Goal: Task Accomplishment & Management: Manage account settings

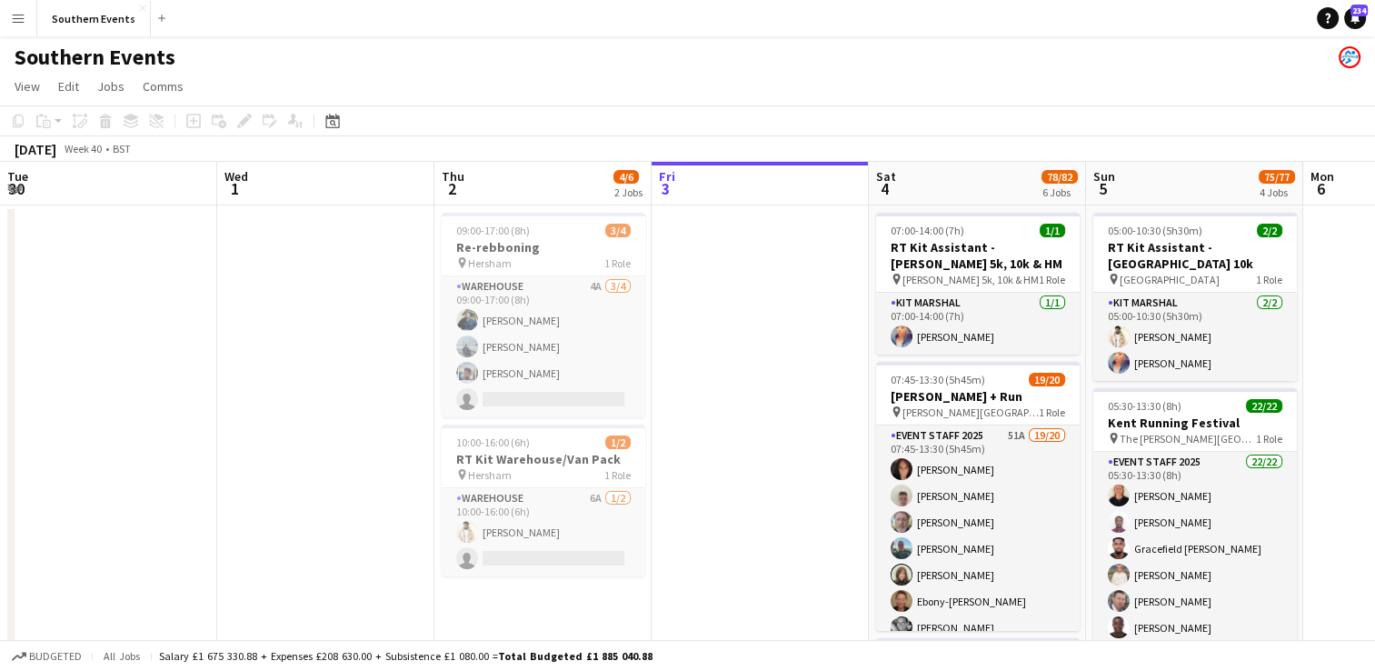
scroll to position [0, 434]
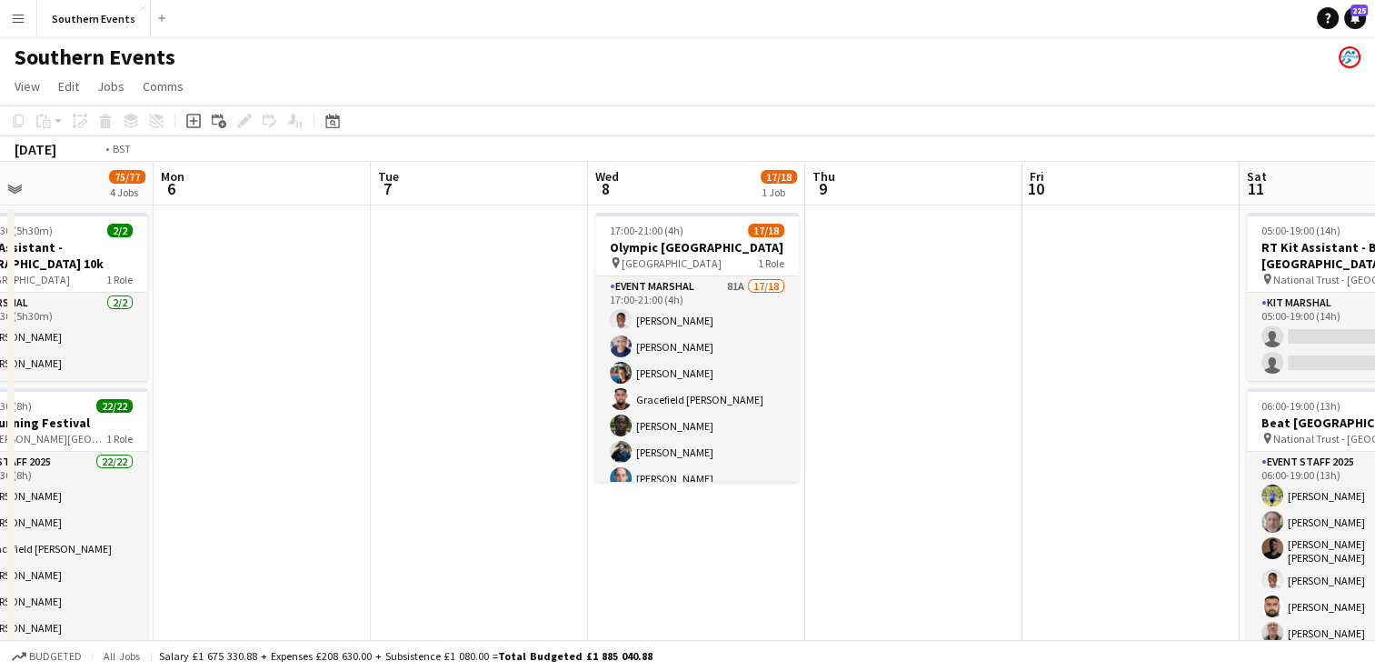
drag, startPoint x: 1049, startPoint y: 344, endPoint x: 174, endPoint y: 404, distance: 876.3
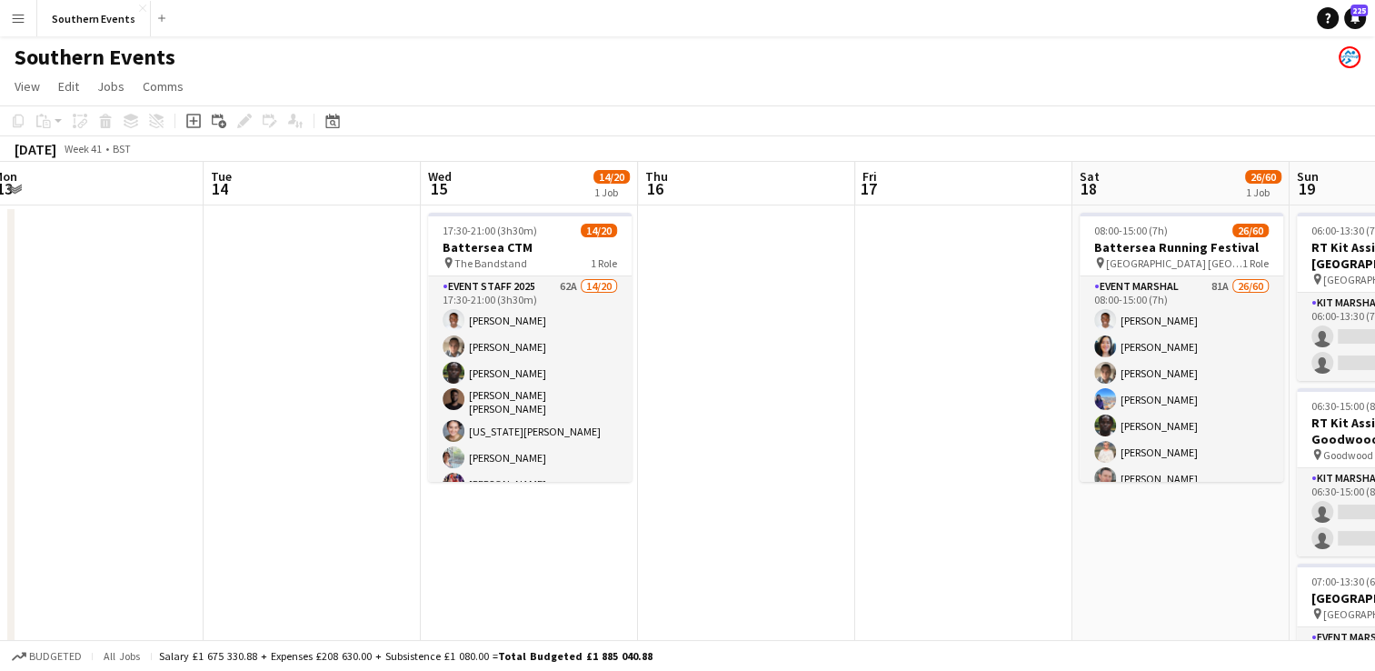
drag, startPoint x: 1277, startPoint y: 302, endPoint x: 520, endPoint y: 410, distance: 764.7
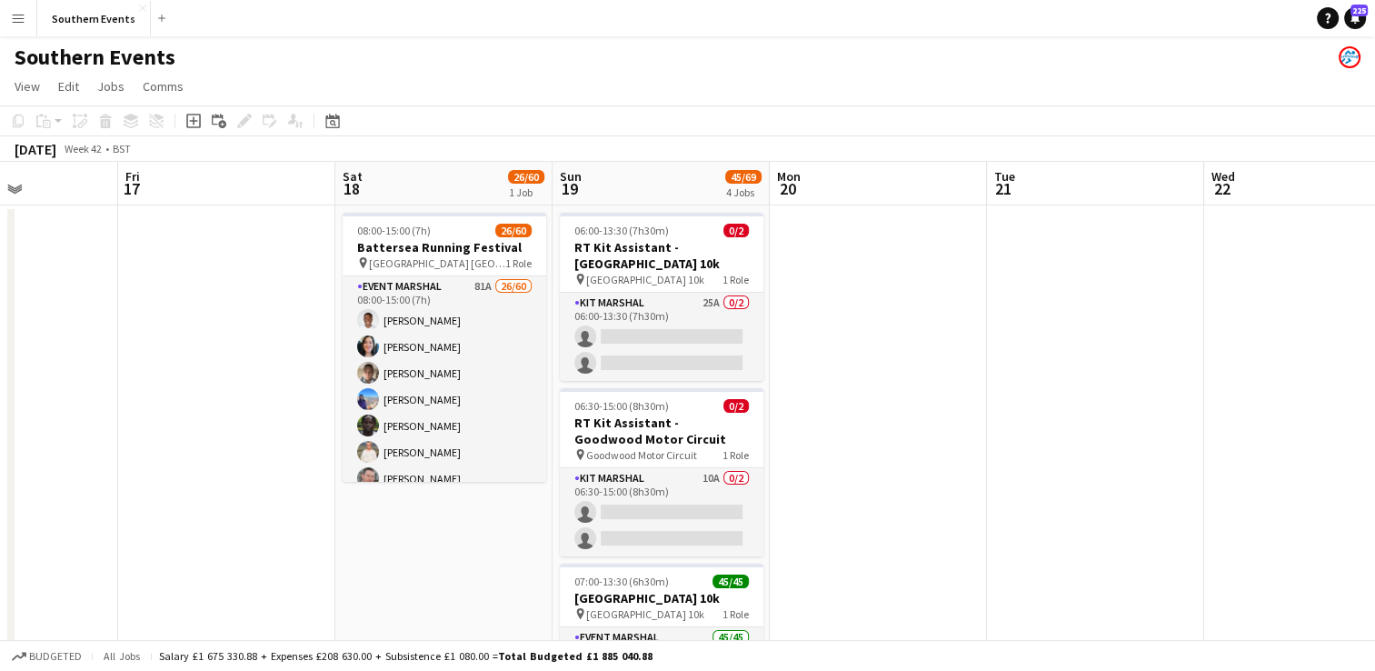
drag, startPoint x: 1100, startPoint y: 350, endPoint x: 214, endPoint y: 419, distance: 888.7
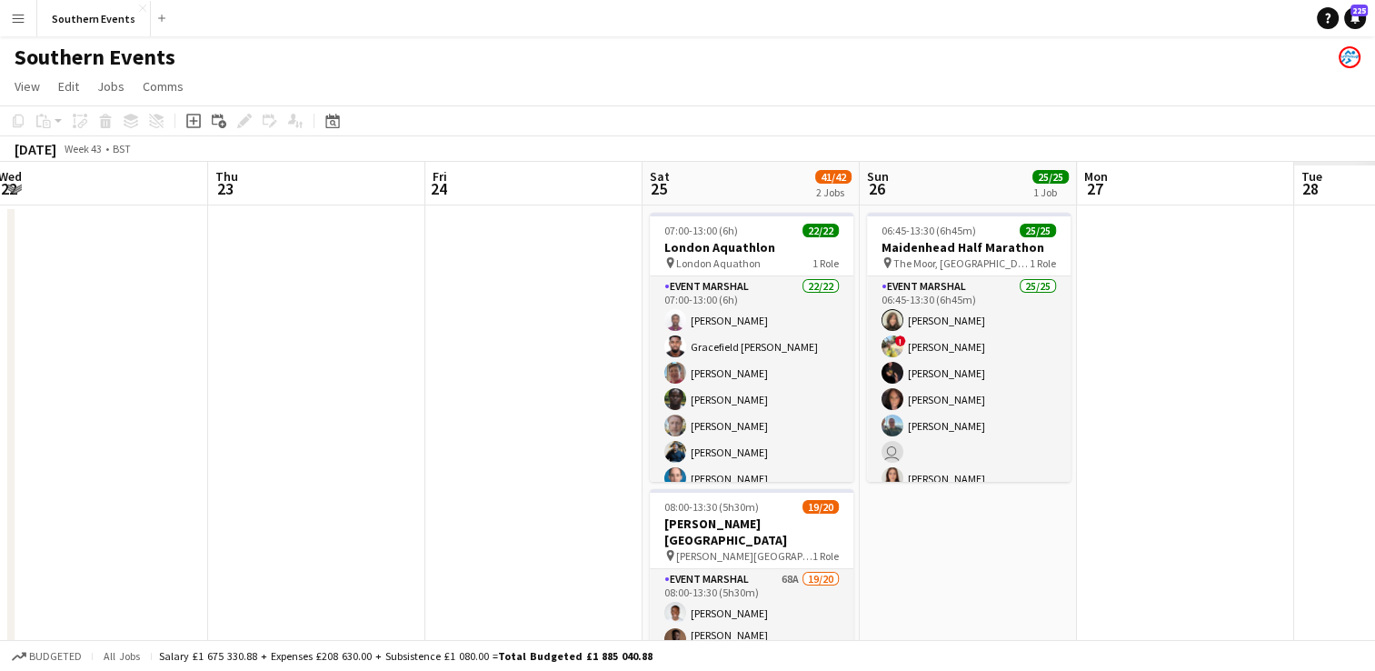
drag, startPoint x: 1065, startPoint y: 316, endPoint x: 0, endPoint y: 450, distance: 1073.4
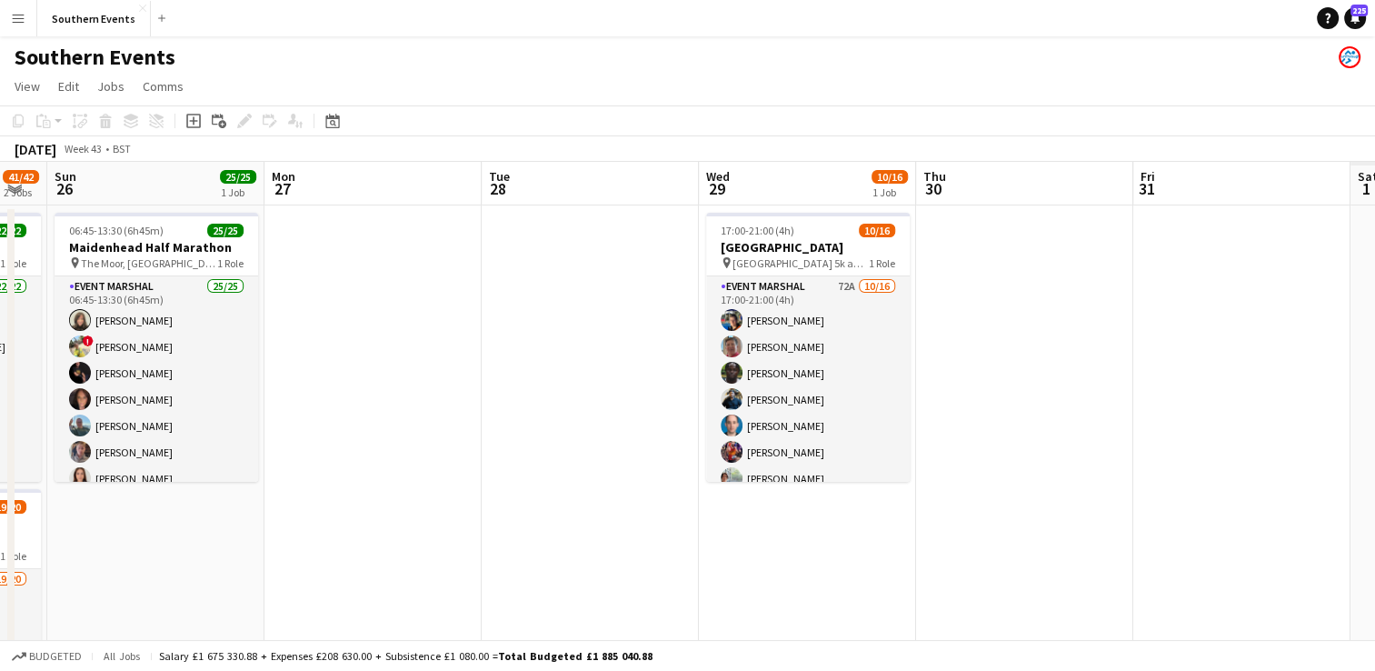
drag, startPoint x: 1250, startPoint y: 292, endPoint x: 4, endPoint y: 440, distance: 1255.6
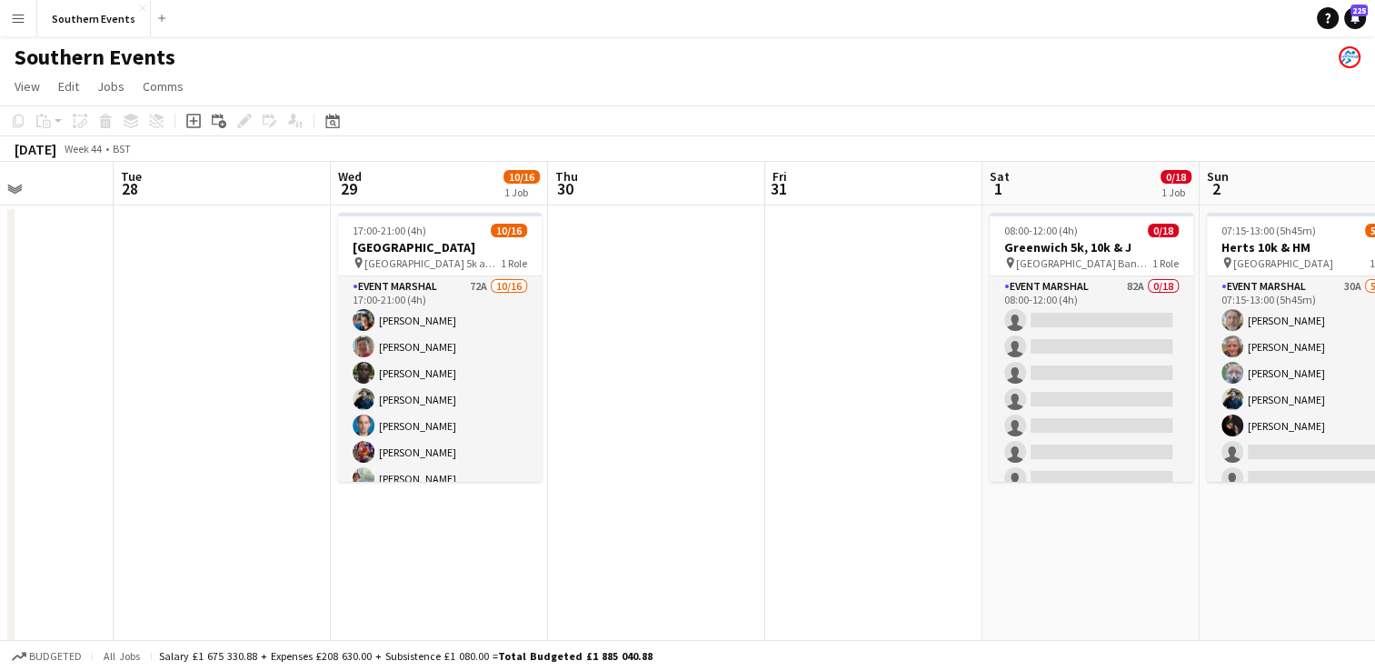
scroll to position [0, 644]
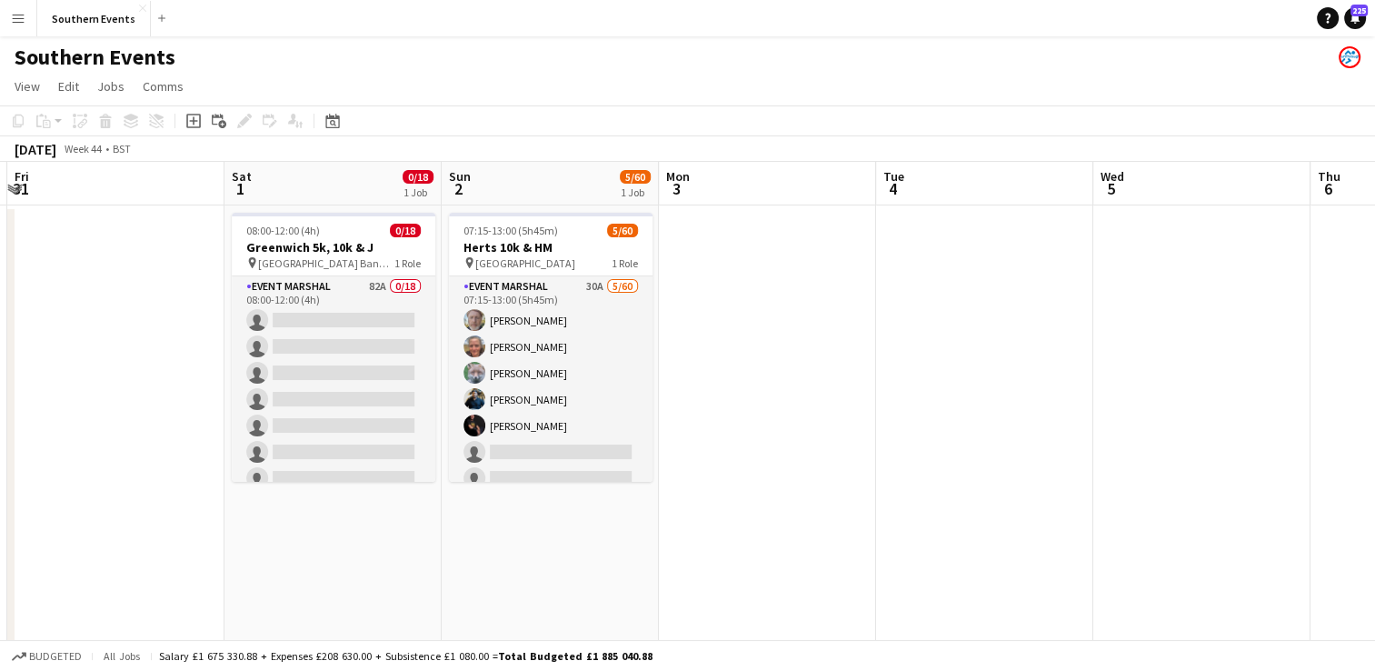
drag, startPoint x: 822, startPoint y: 318, endPoint x: -4, endPoint y: 489, distance: 842.7
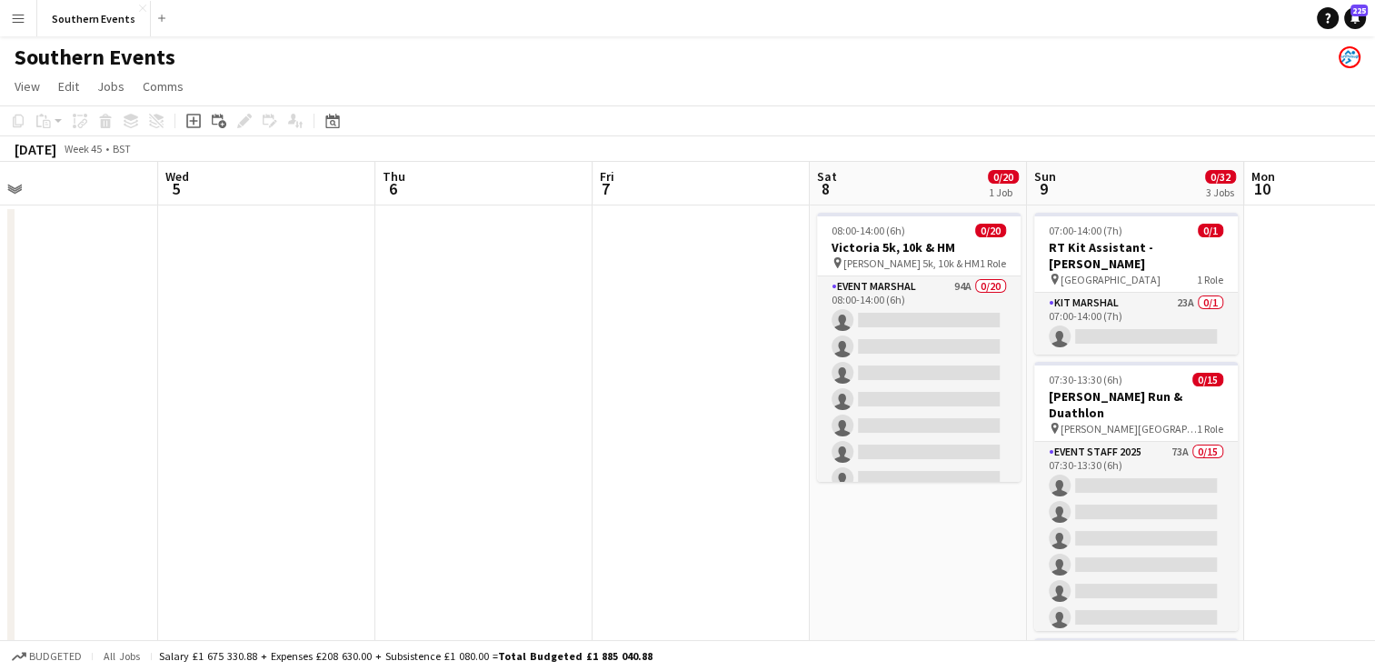
scroll to position [0, 473]
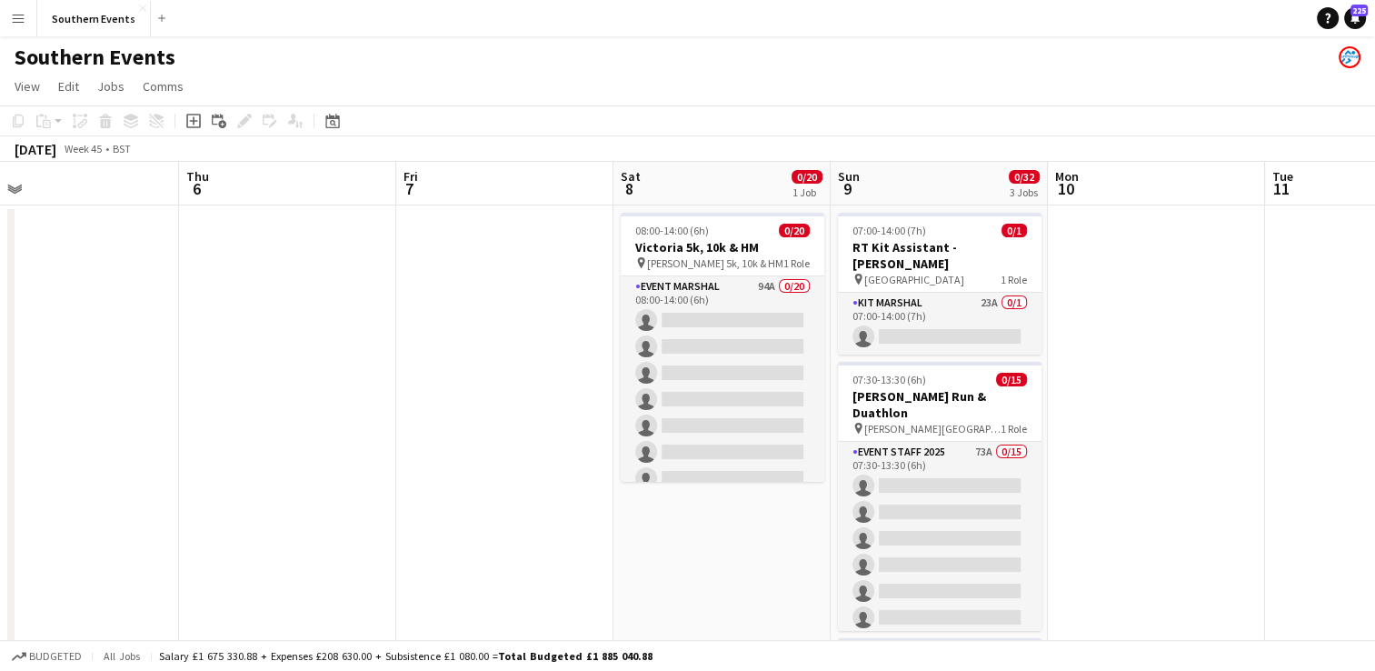
drag, startPoint x: 1152, startPoint y: 318, endPoint x: 0, endPoint y: 442, distance: 1158.9
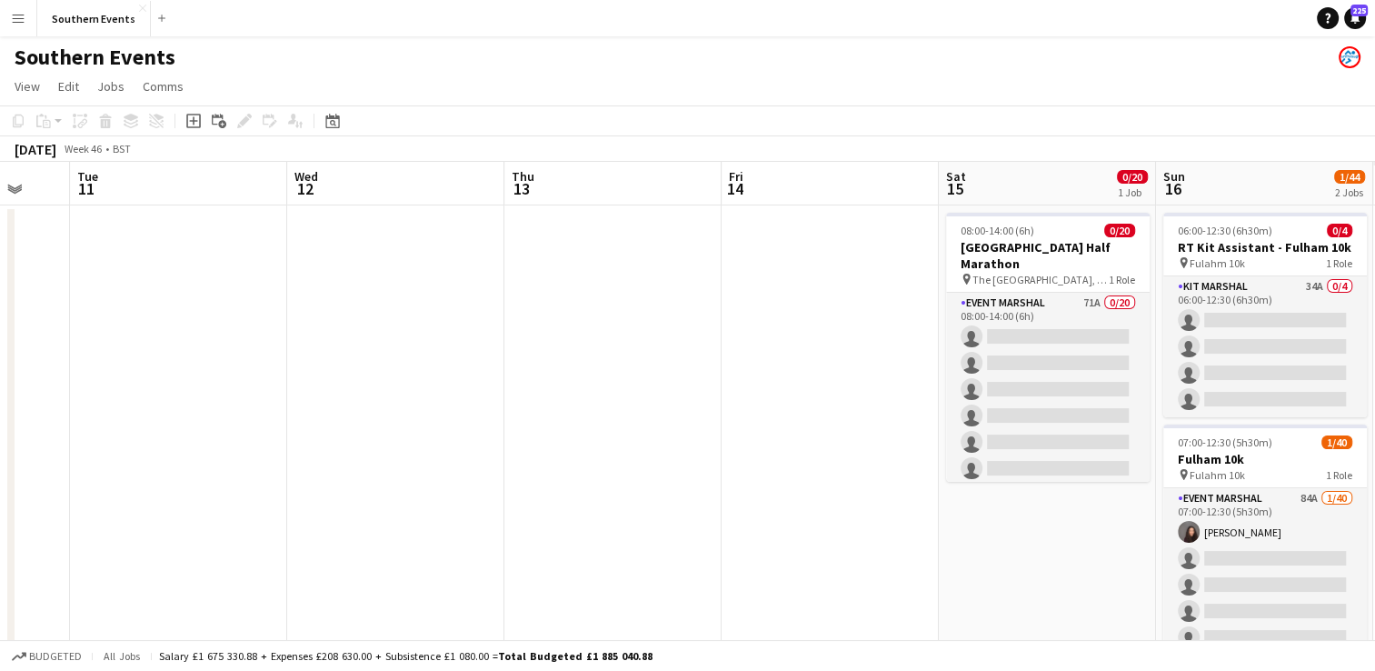
drag, startPoint x: 1220, startPoint y: 283, endPoint x: 124, endPoint y: 413, distance: 1103.6
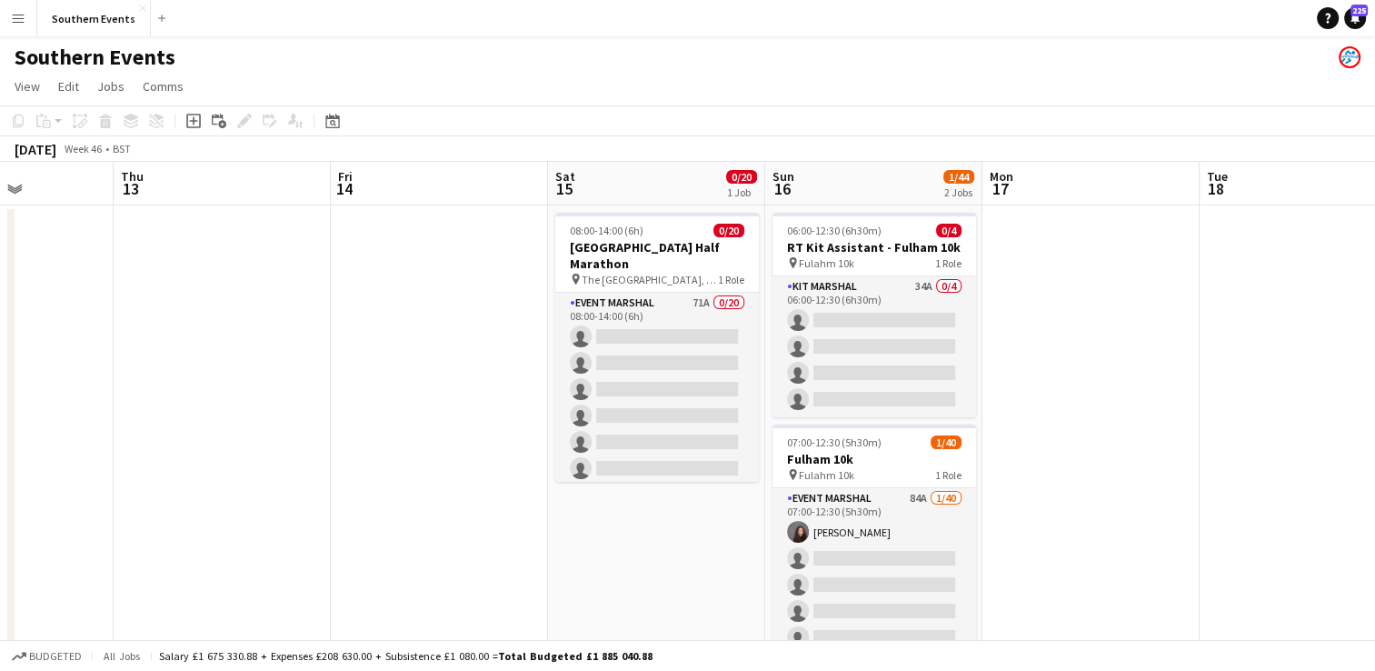
drag, startPoint x: 861, startPoint y: 289, endPoint x: 17, endPoint y: 428, distance: 854.7
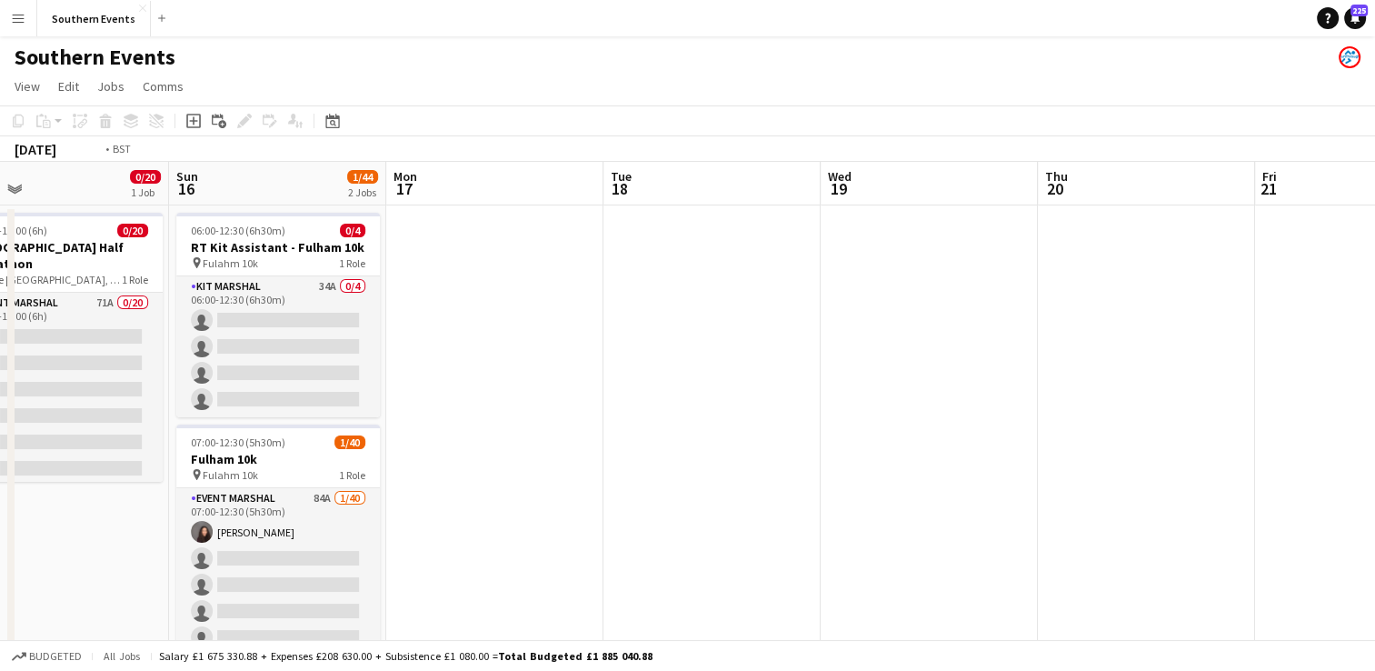
scroll to position [0, 691]
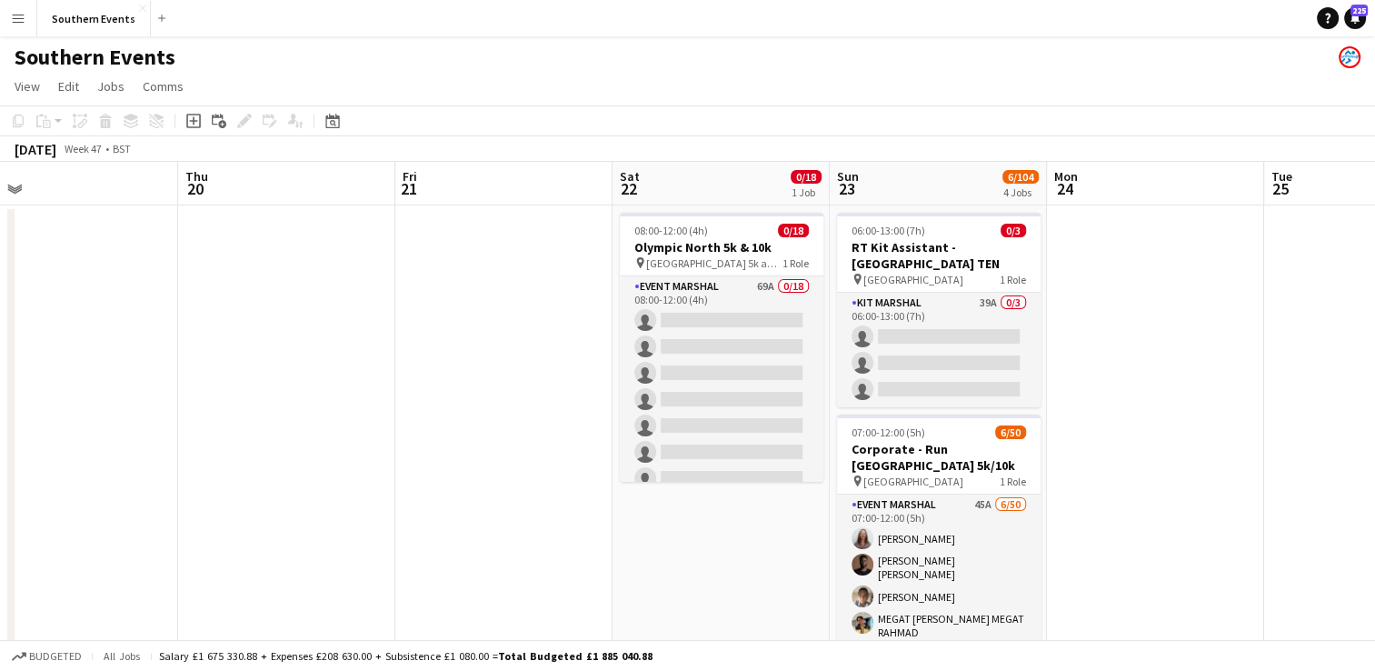
drag, startPoint x: 1058, startPoint y: 274, endPoint x: 364, endPoint y: 364, distance: 699.1
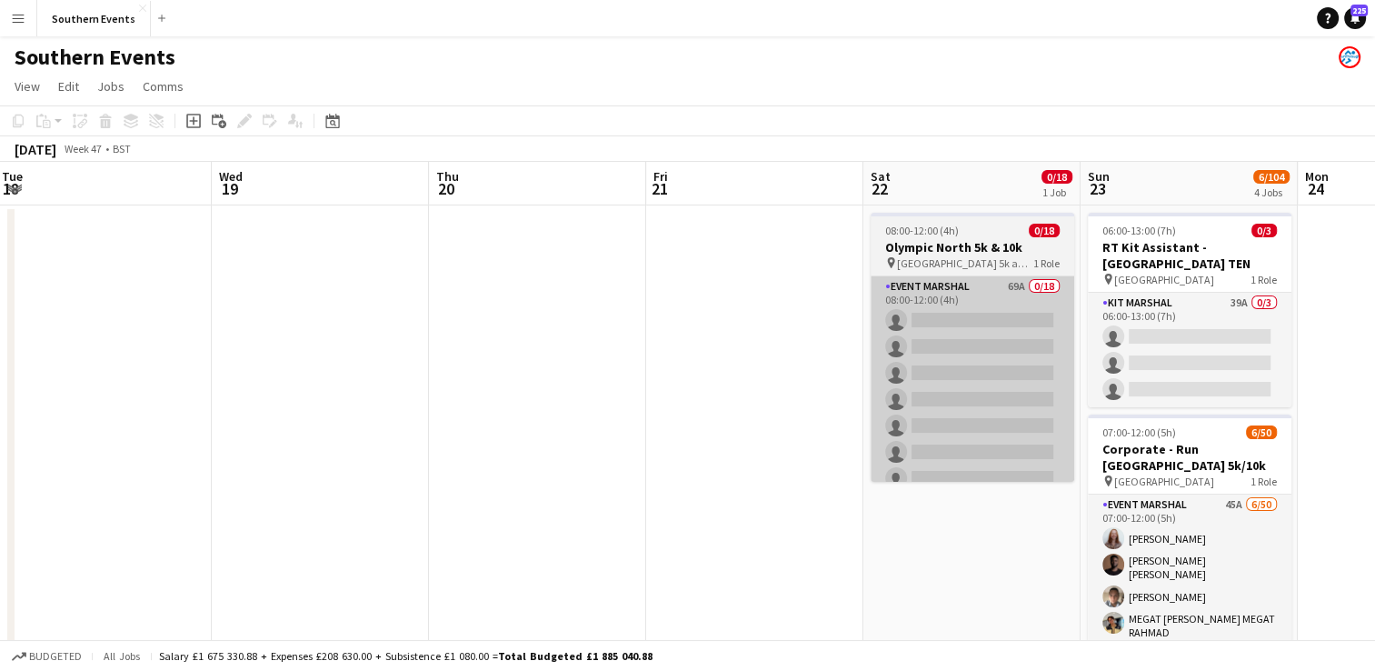
drag, startPoint x: 1139, startPoint y: 322, endPoint x: 1042, endPoint y: 300, distance: 98.8
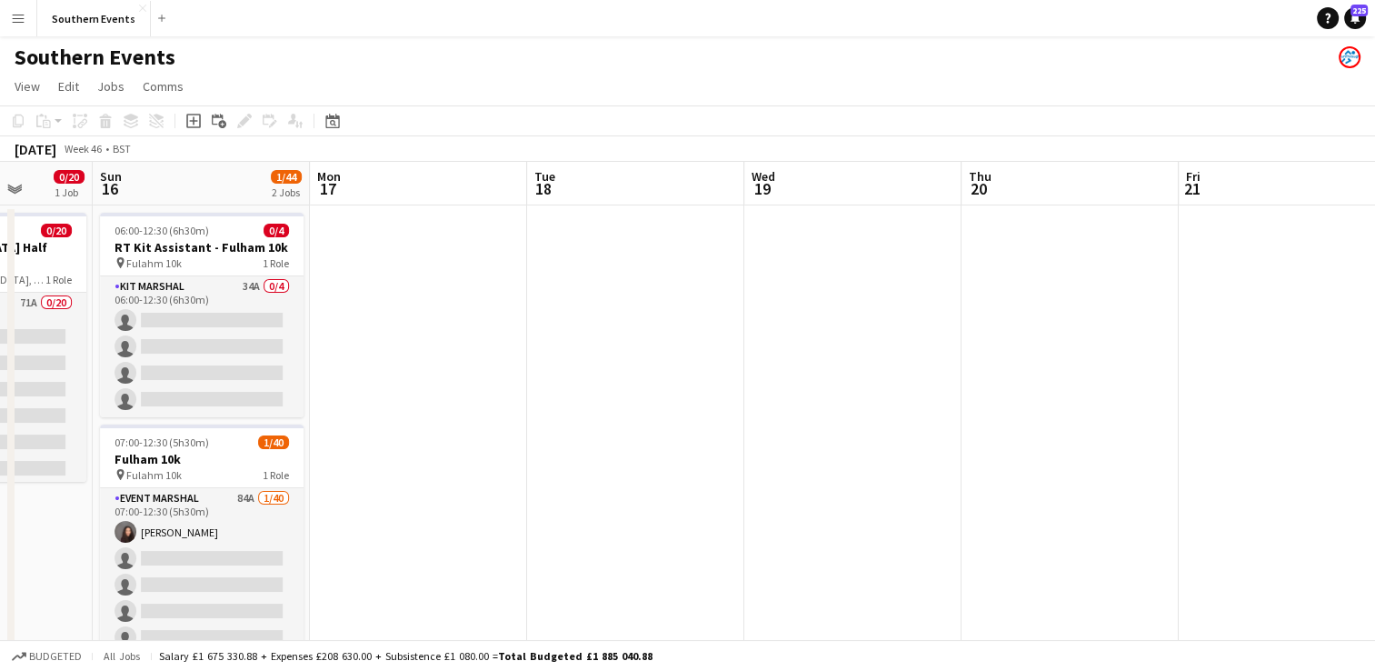
drag, startPoint x: 267, startPoint y: 330, endPoint x: 802, endPoint y: 316, distance: 534.5
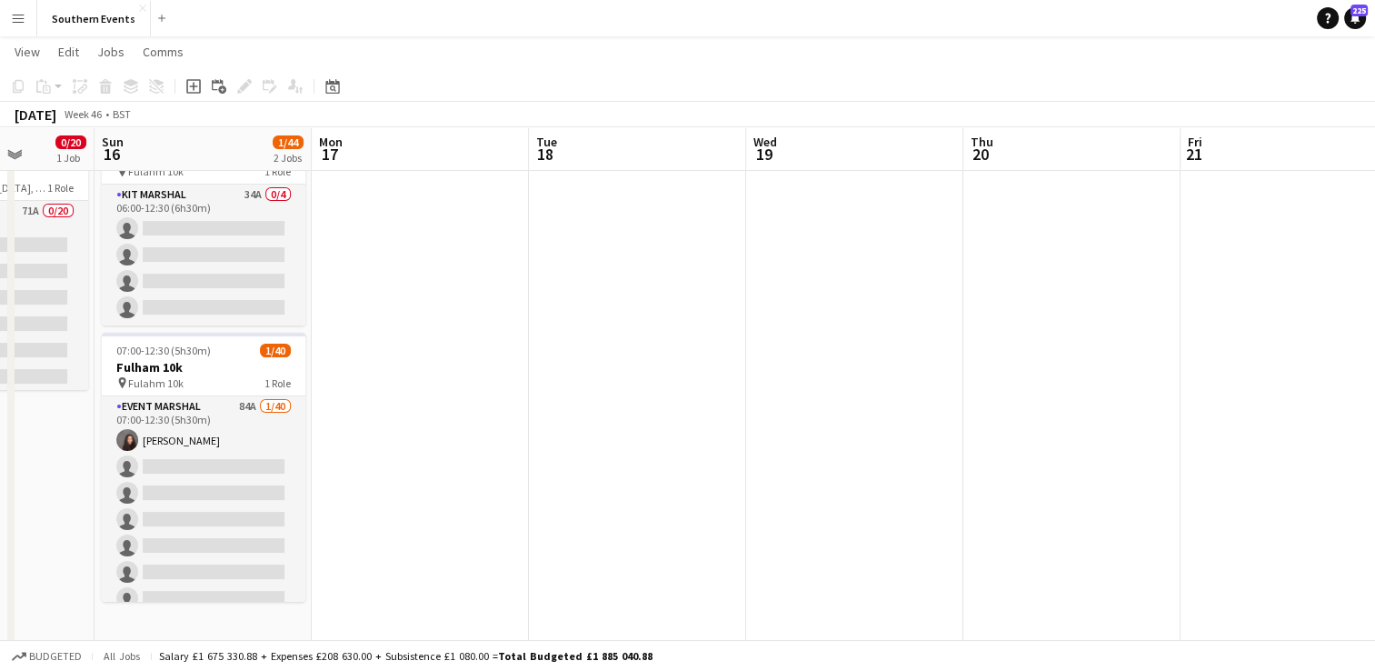
scroll to position [182, 0]
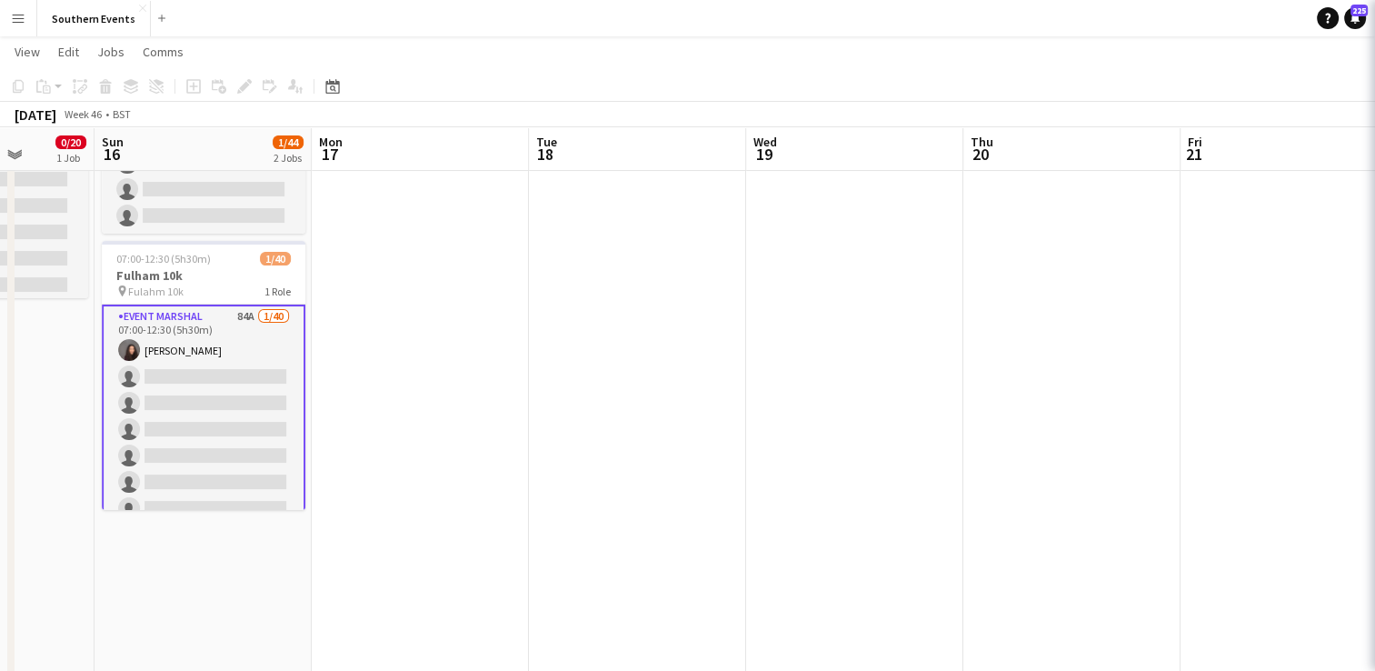
scroll to position [0, 558]
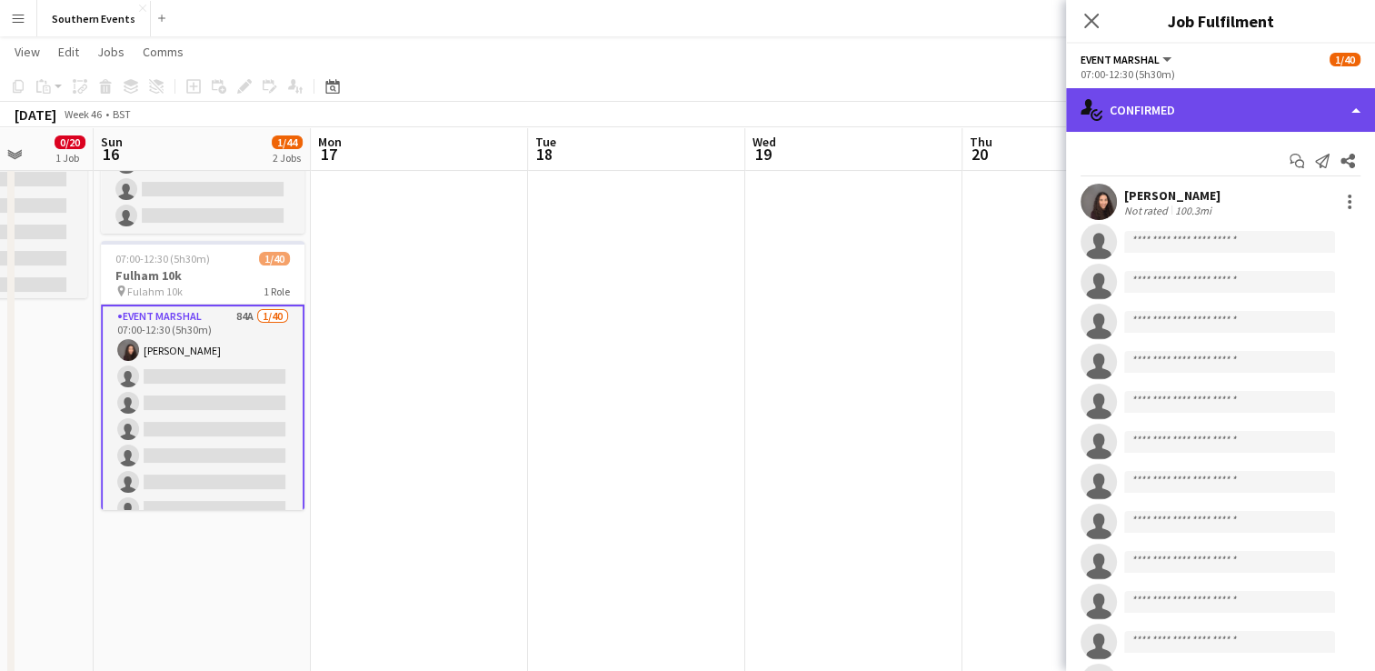
click at [1222, 111] on div "single-neutral-actions-check-2 Confirmed" at bounding box center [1220, 110] width 309 height 44
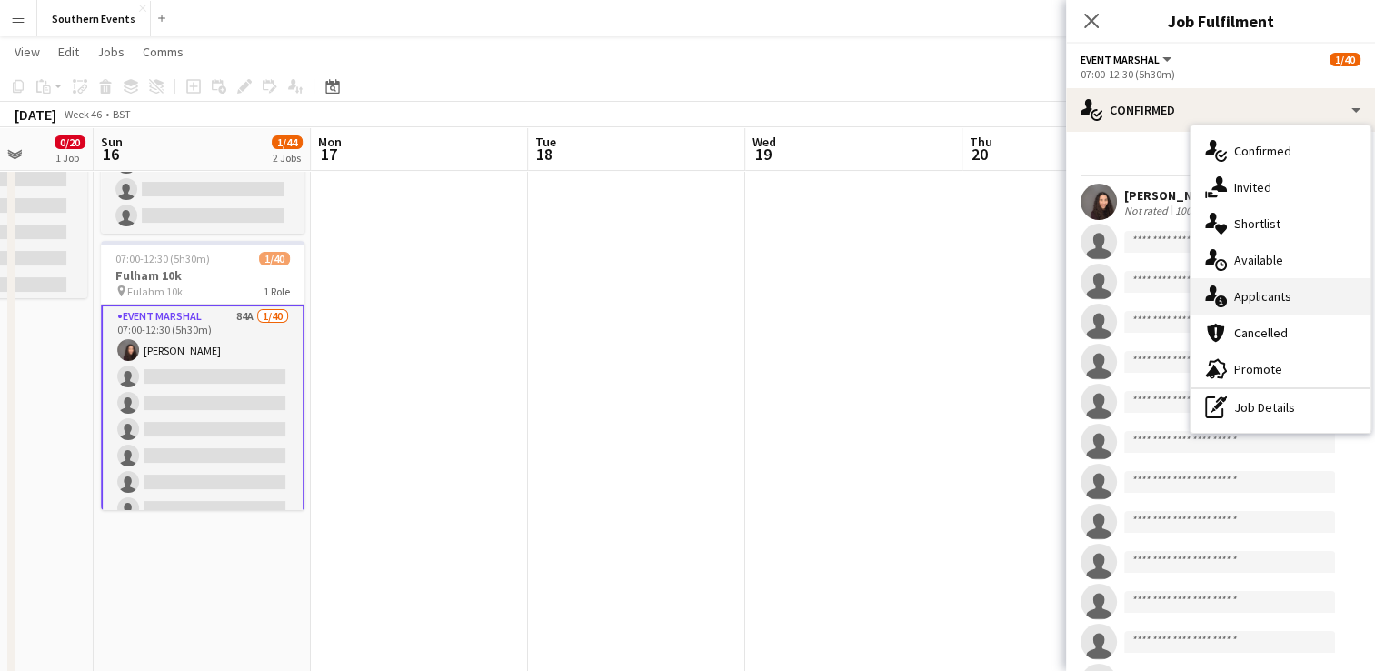
click at [1244, 300] on span "Applicants" at bounding box center [1262, 296] width 57 height 16
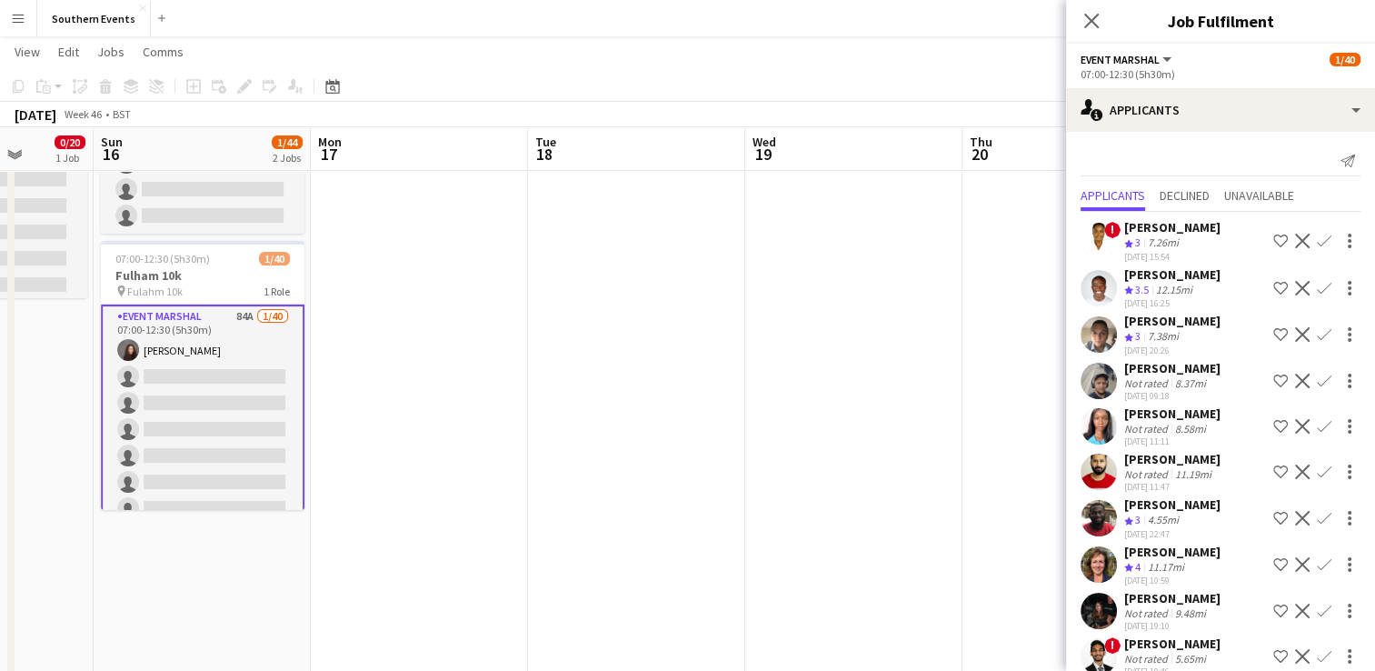
click at [1317, 285] on app-icon "Confirm" at bounding box center [1324, 288] width 15 height 15
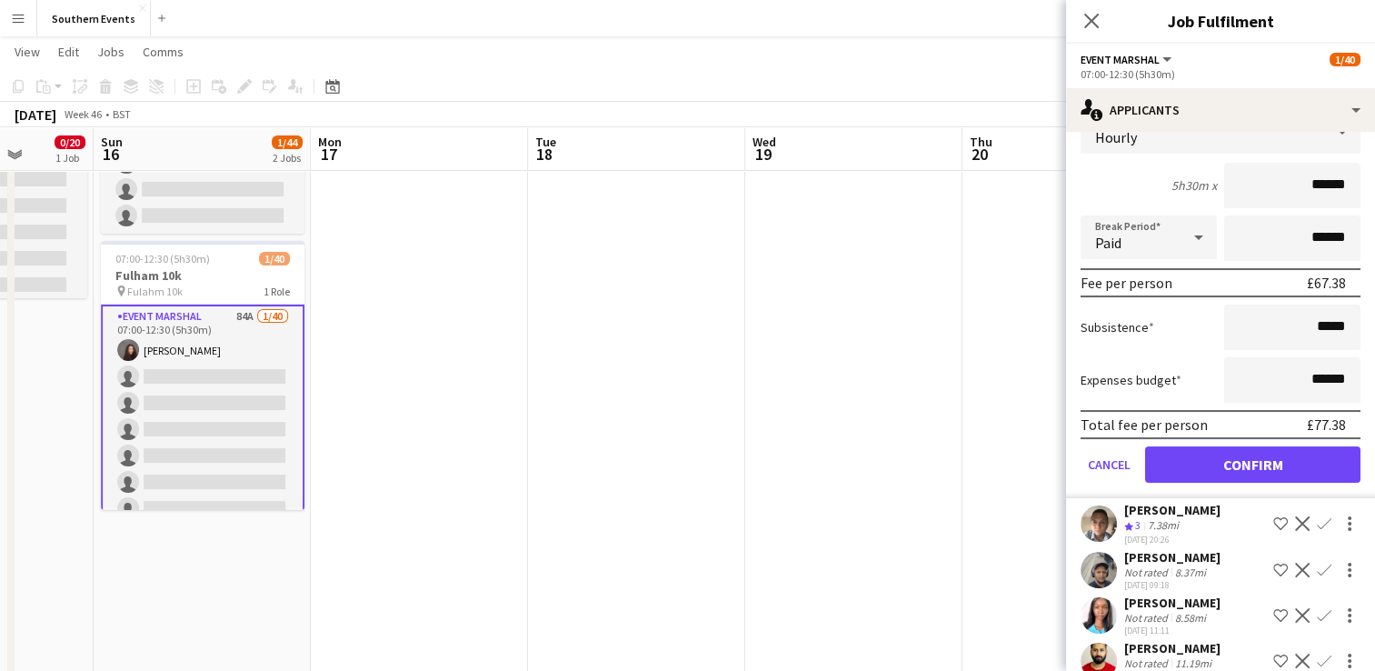
scroll to position [273, 0]
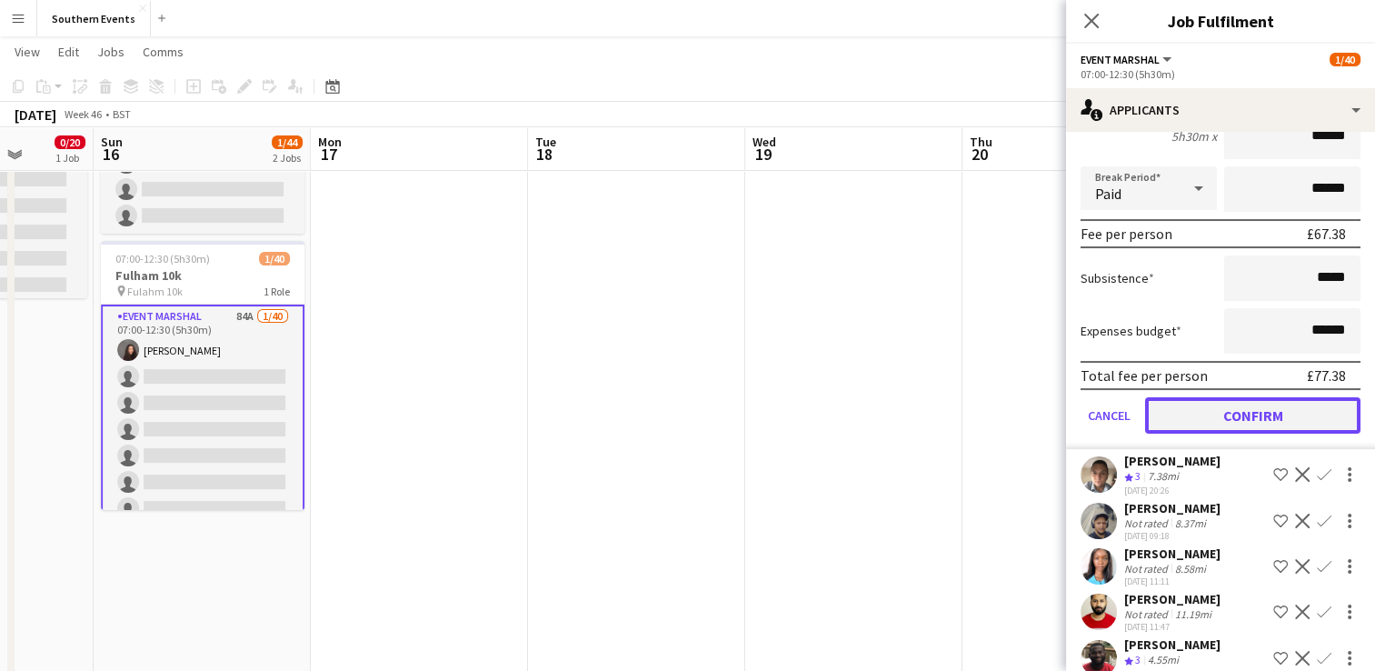
click at [1230, 416] on button "Confirm" at bounding box center [1252, 415] width 215 height 36
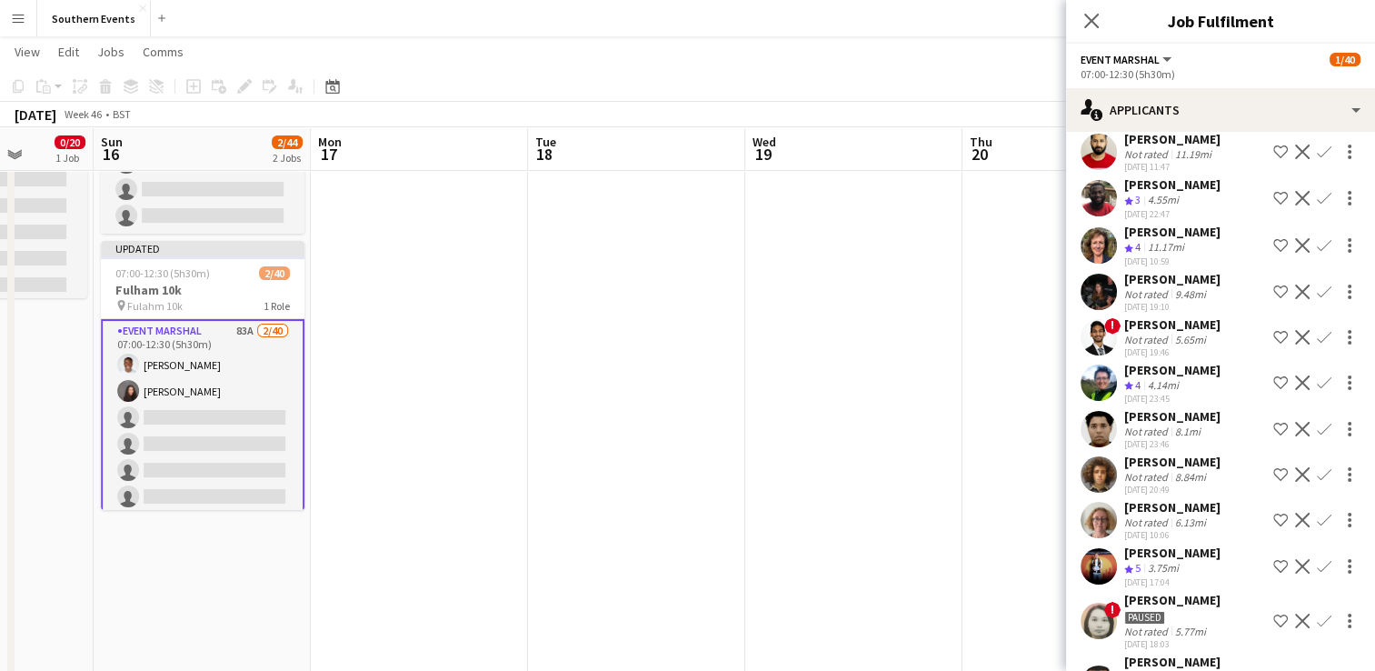
scroll to position [0, 0]
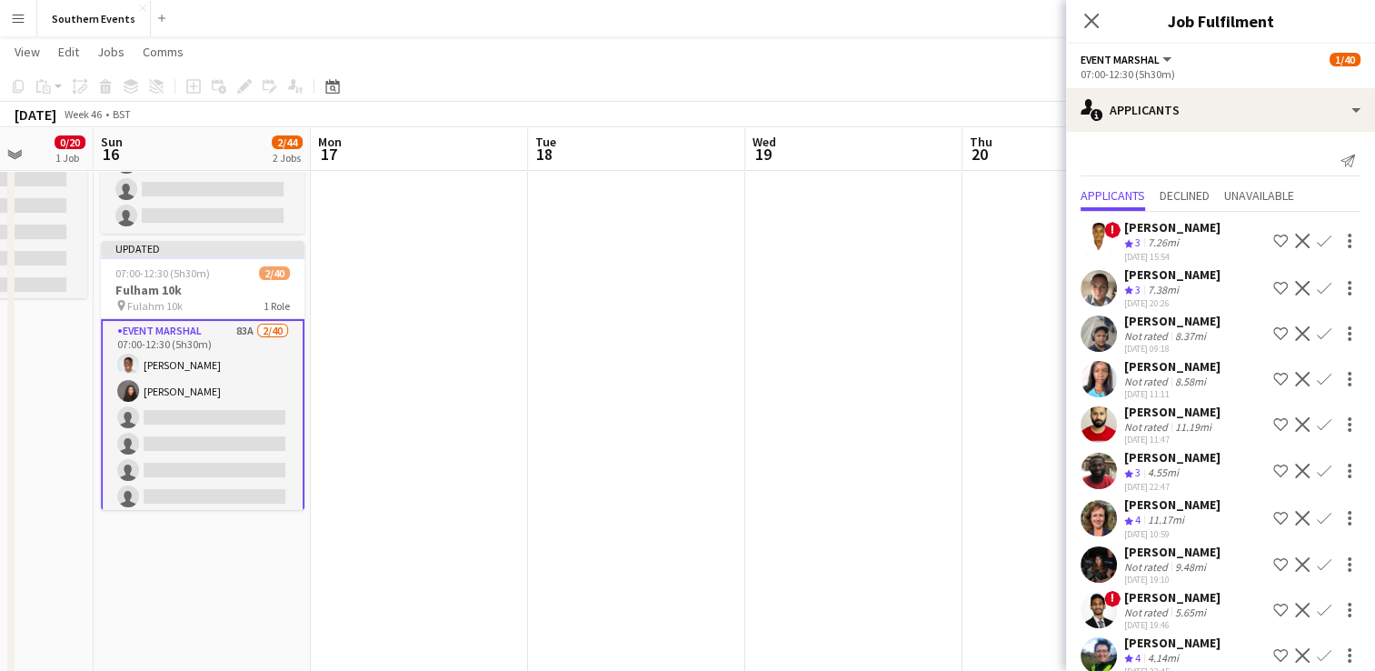
click at [1317, 293] on app-icon "Confirm" at bounding box center [1324, 288] width 15 height 15
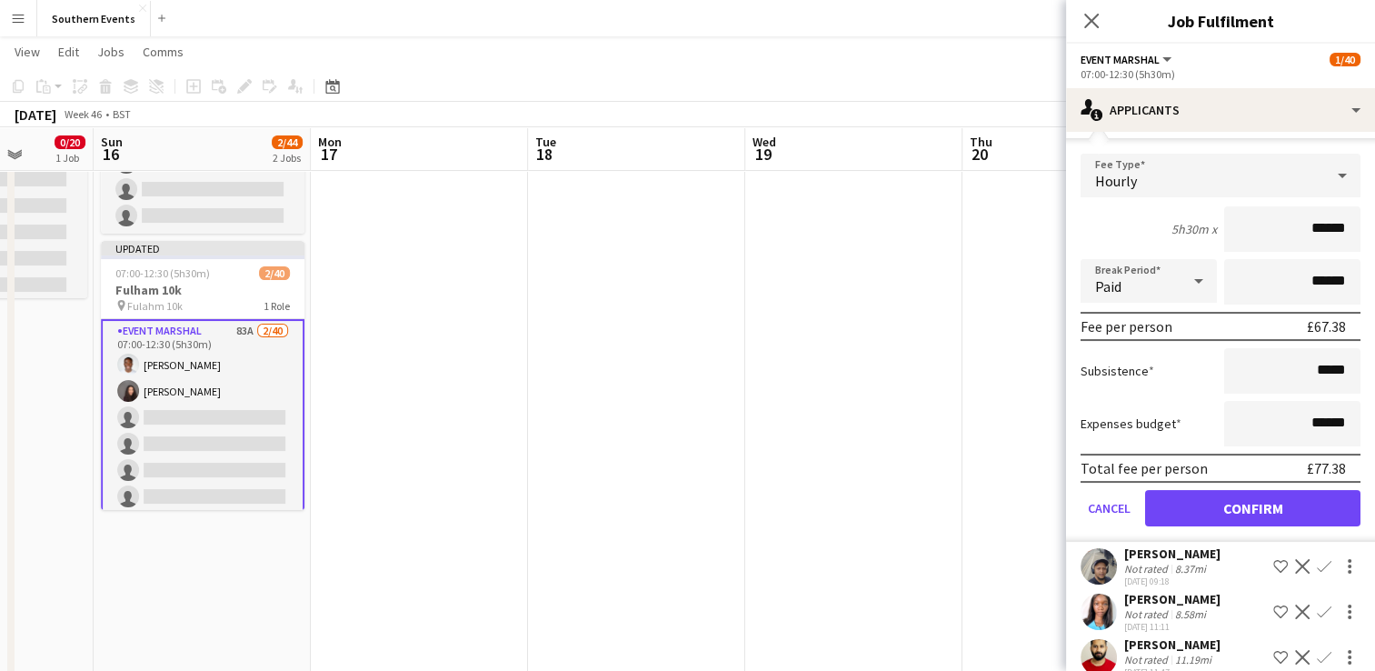
scroll to position [182, 0]
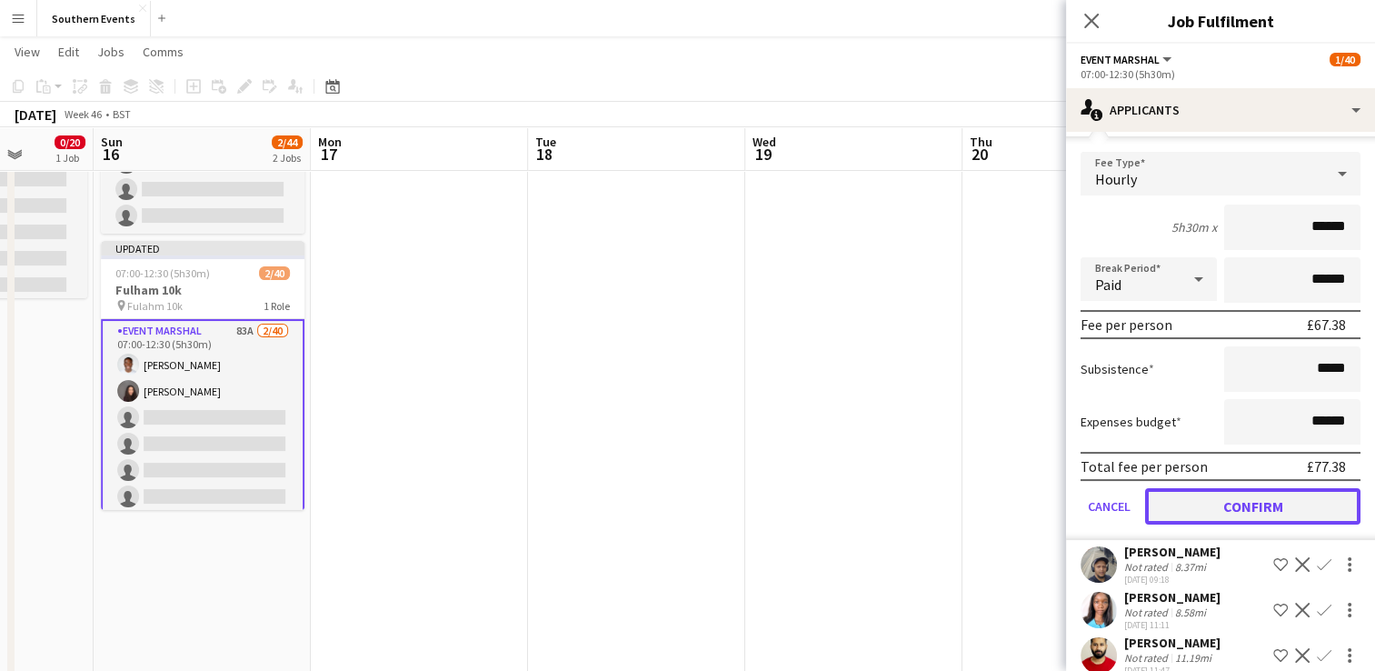
click at [1215, 494] on button "Confirm" at bounding box center [1252, 506] width 215 height 36
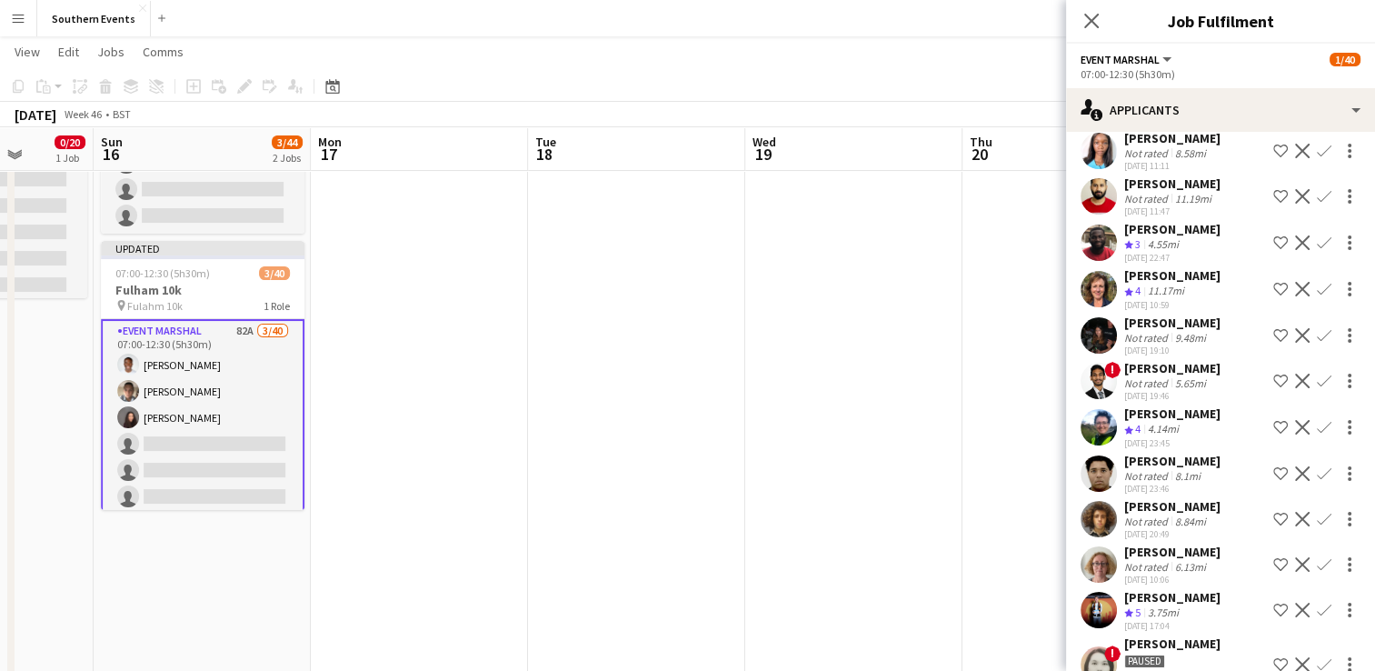
click at [1317, 296] on app-icon "Confirm" at bounding box center [1324, 289] width 15 height 15
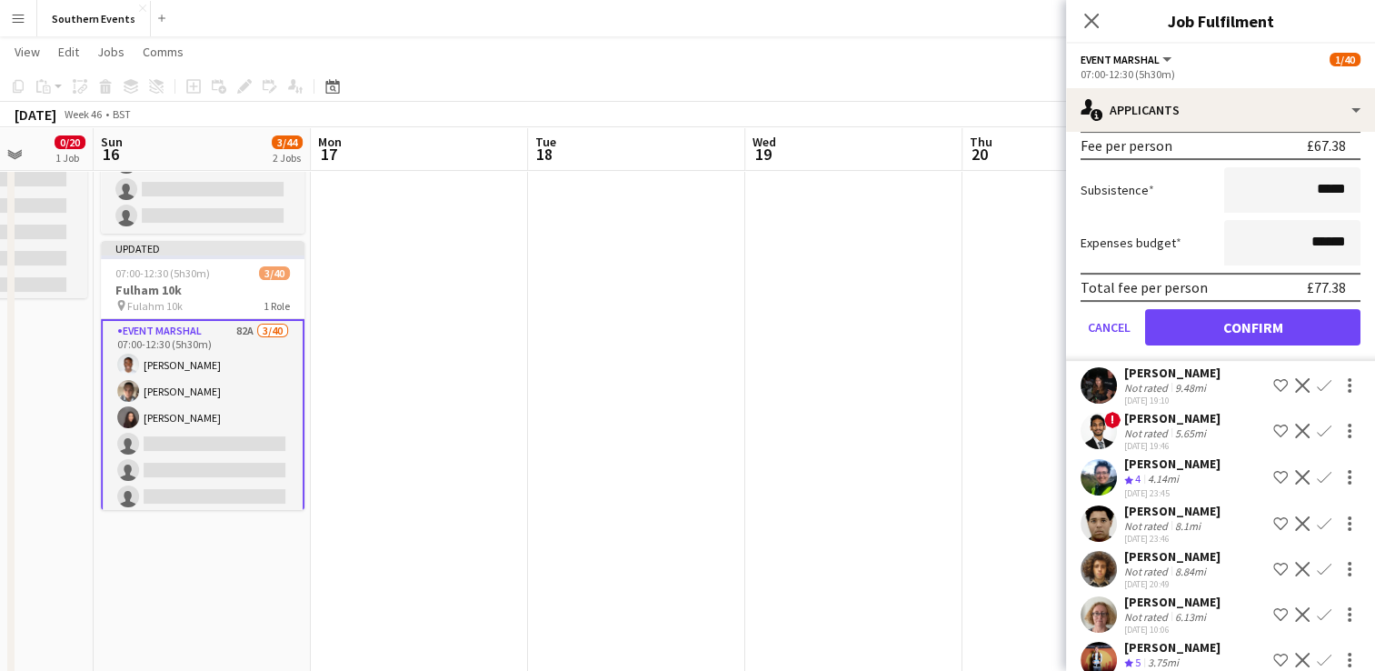
scroll to position [545, 0]
click at [1254, 344] on button "Confirm" at bounding box center [1252, 326] width 215 height 36
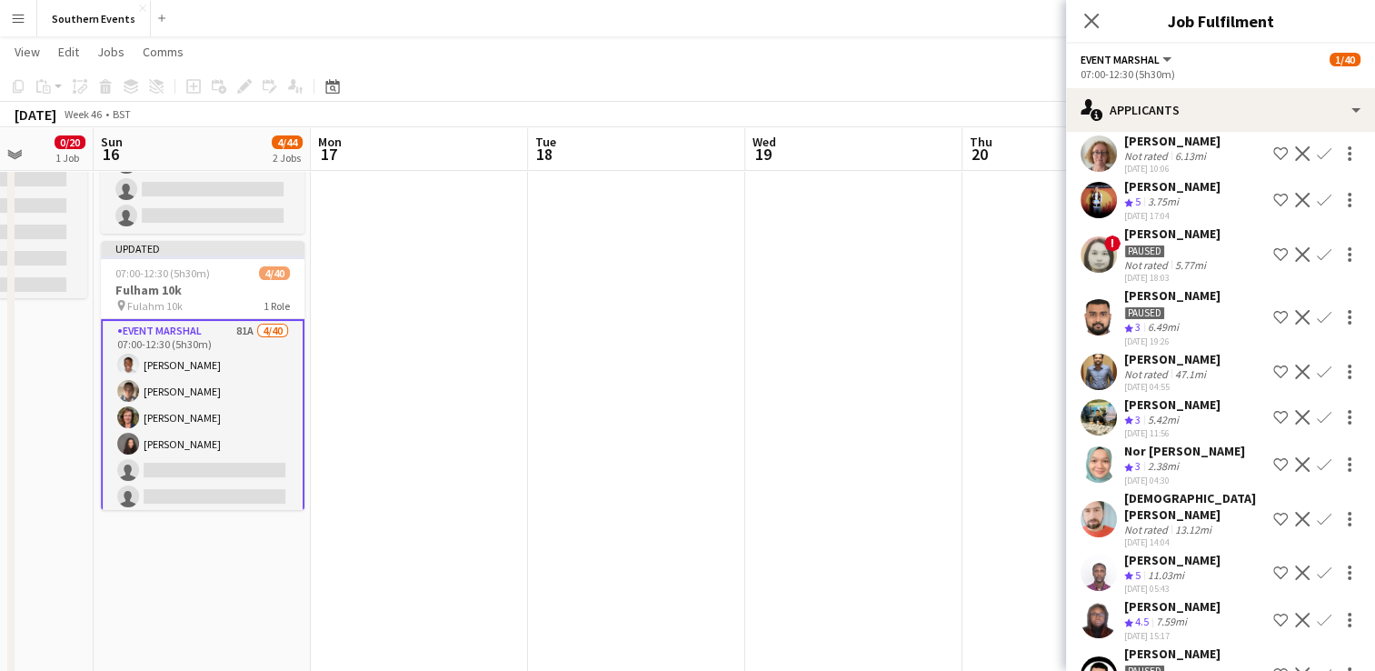
scroll to position [88, 0]
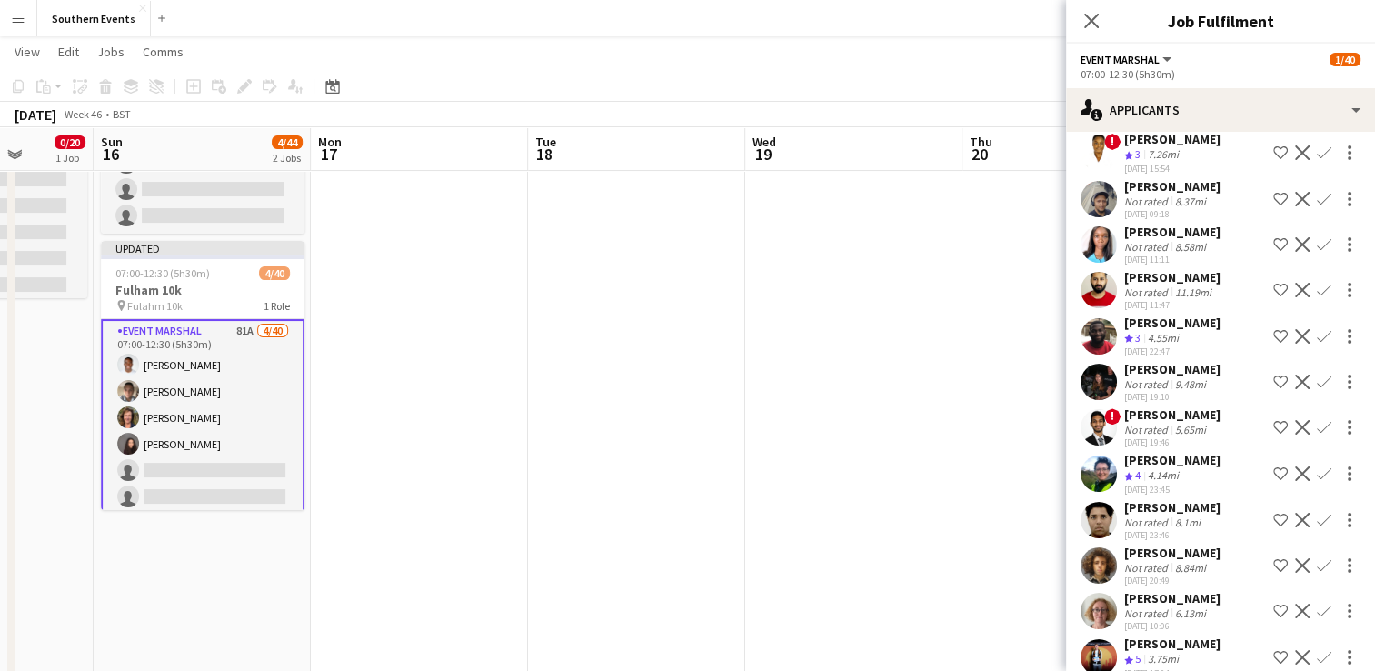
click at [1317, 481] on app-icon "Confirm" at bounding box center [1324, 473] width 15 height 15
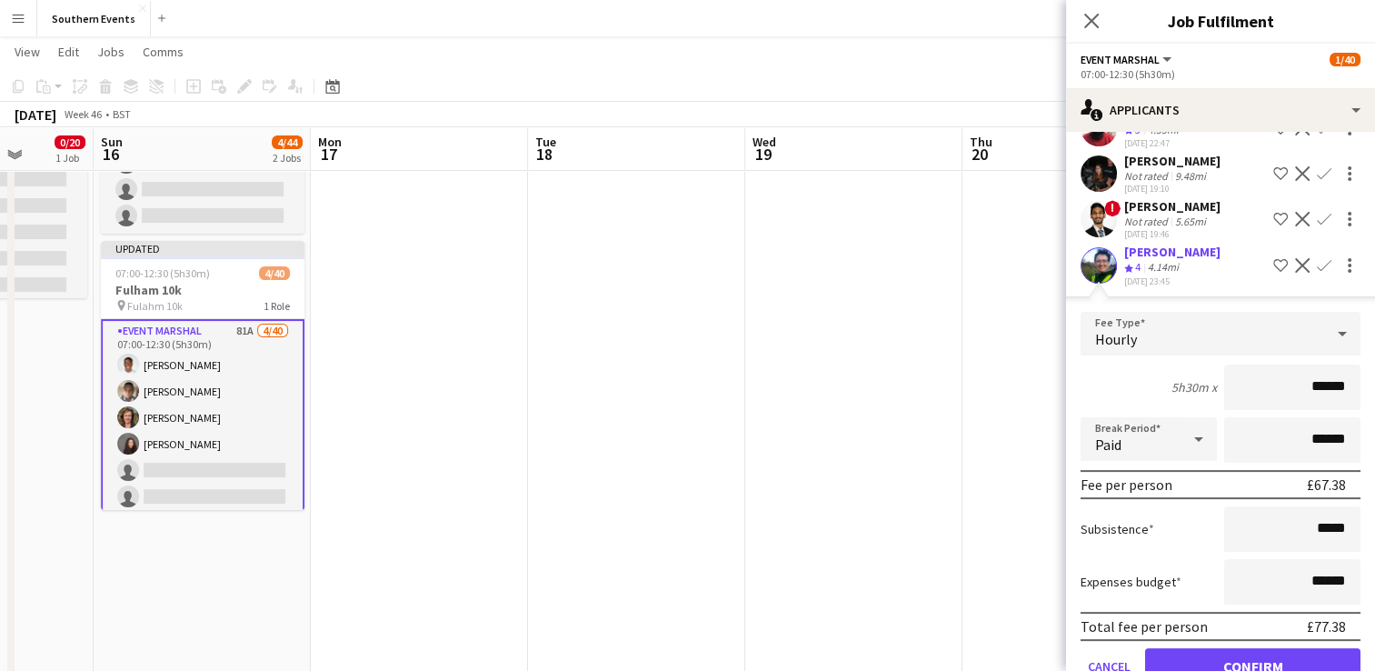
scroll to position [361, 0]
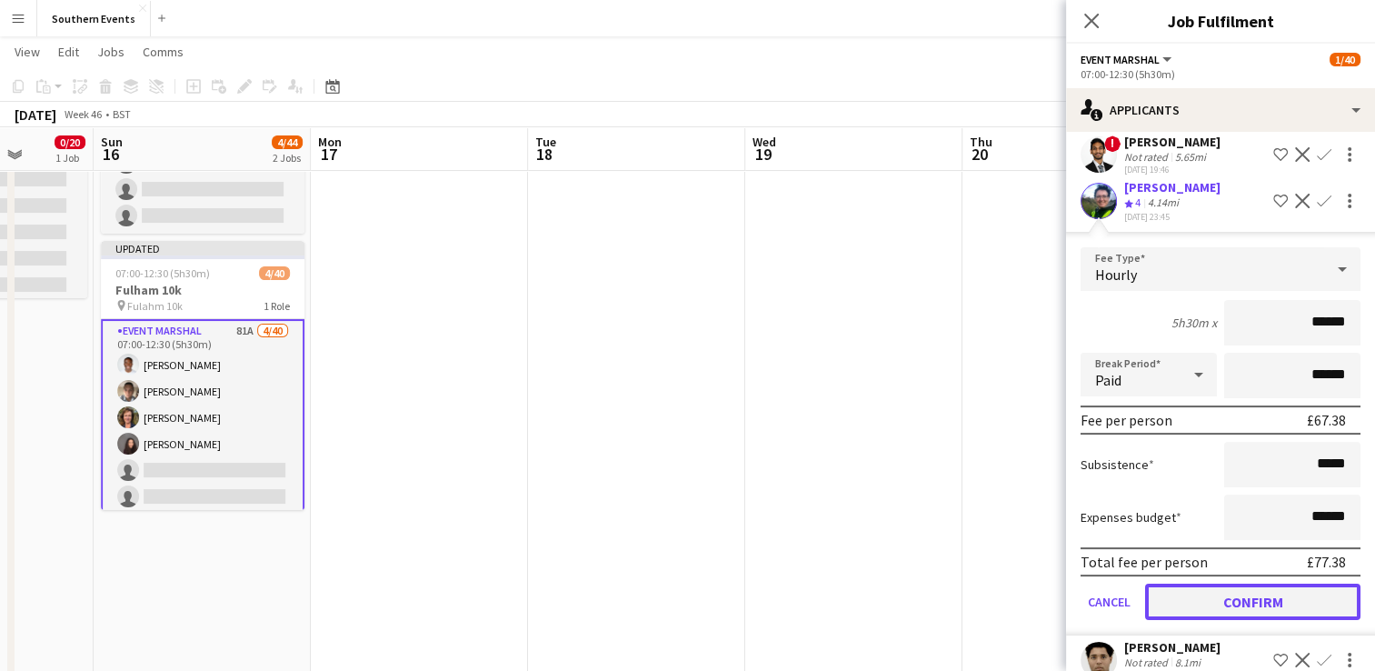
click at [1206, 620] on button "Confirm" at bounding box center [1252, 601] width 215 height 36
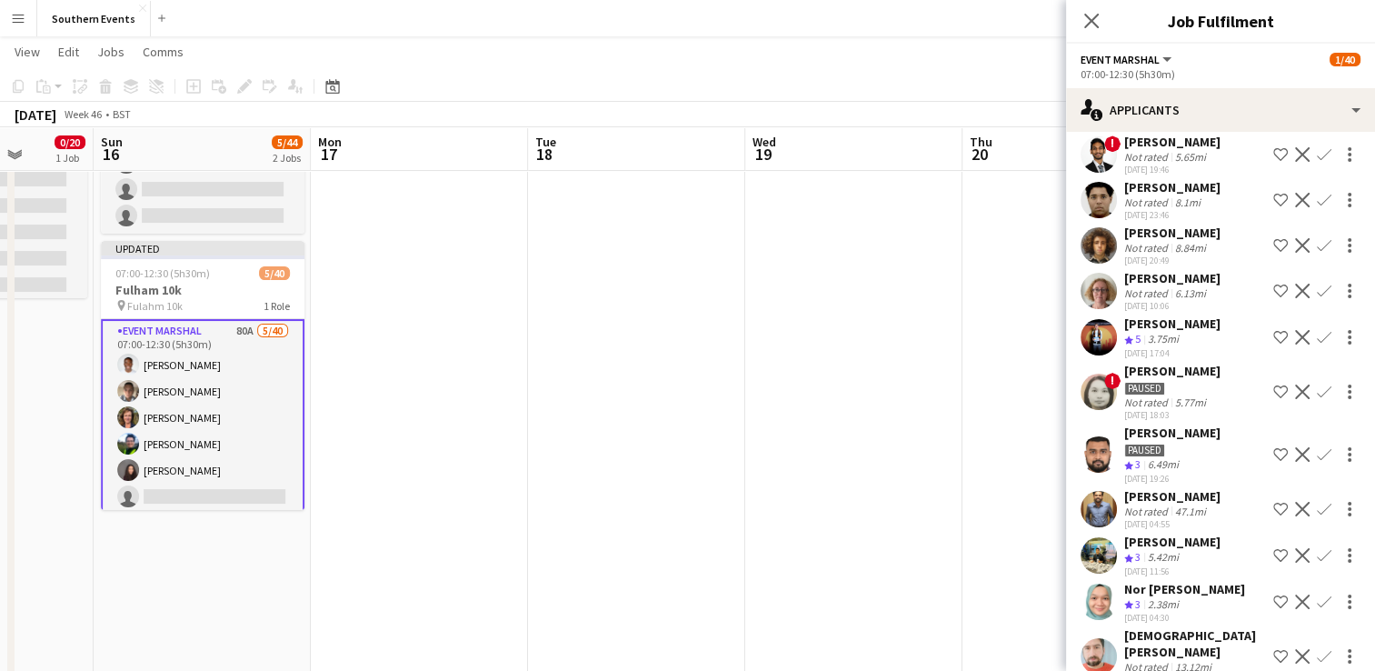
click at [1317, 298] on app-icon "Confirm" at bounding box center [1324, 291] width 15 height 15
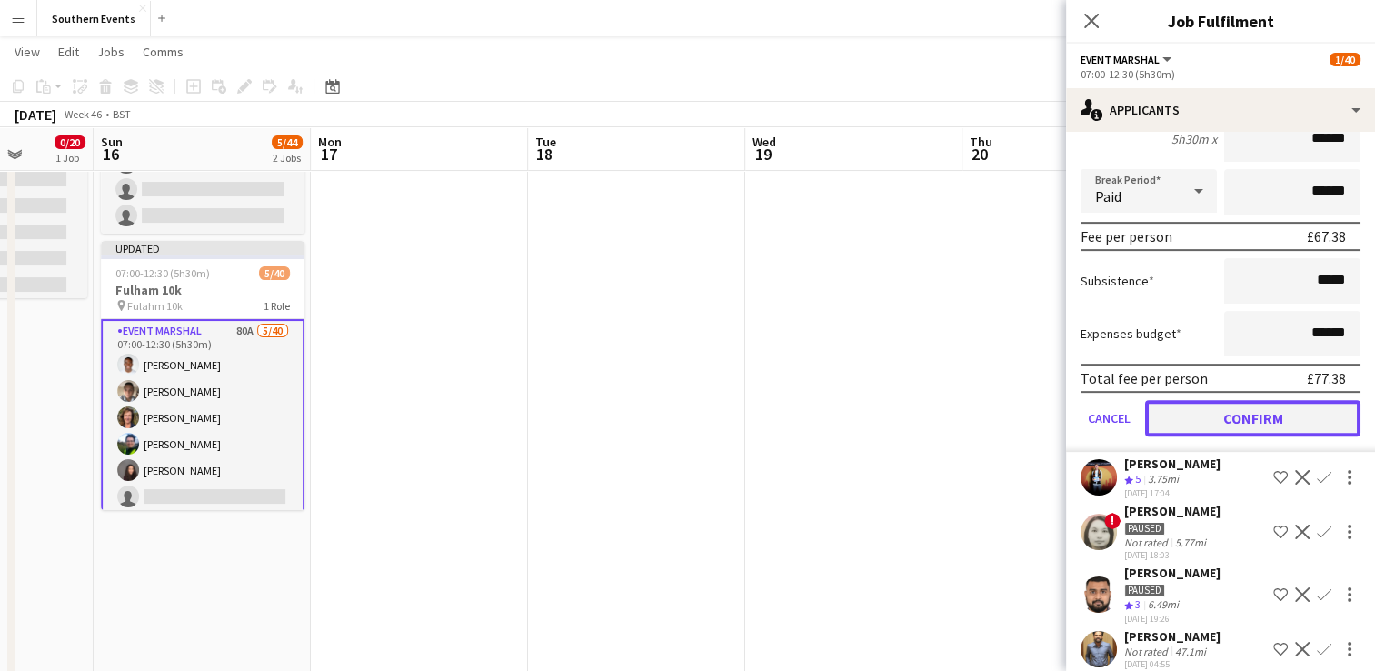
click at [1214, 436] on button "Confirm" at bounding box center [1252, 418] width 215 height 36
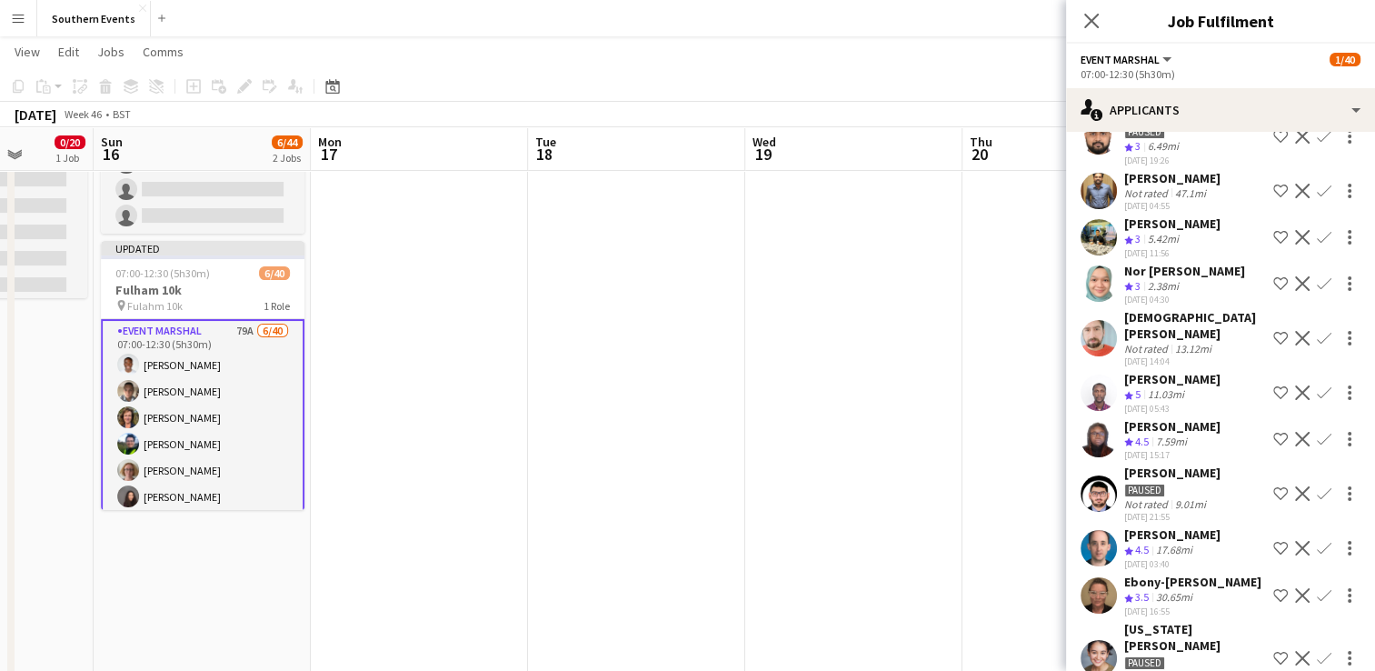
scroll to position [178, 0]
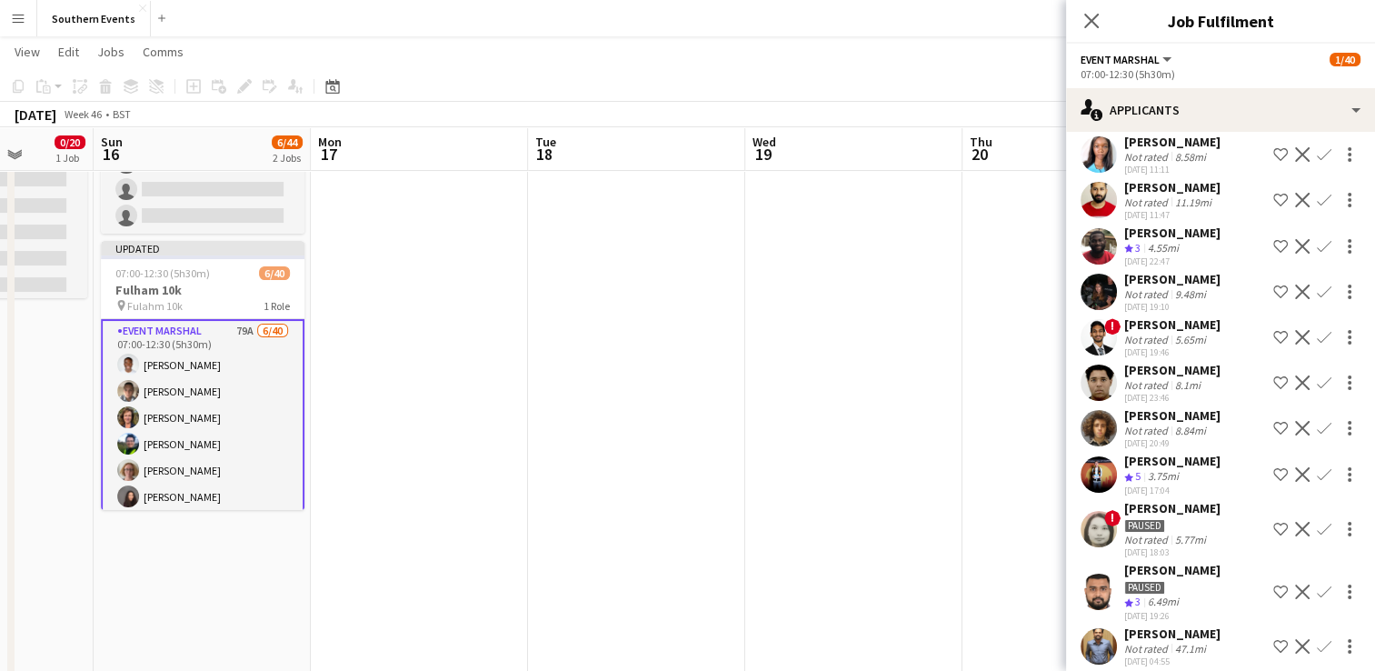
click at [1313, 485] on button "Confirm" at bounding box center [1324, 474] width 22 height 22
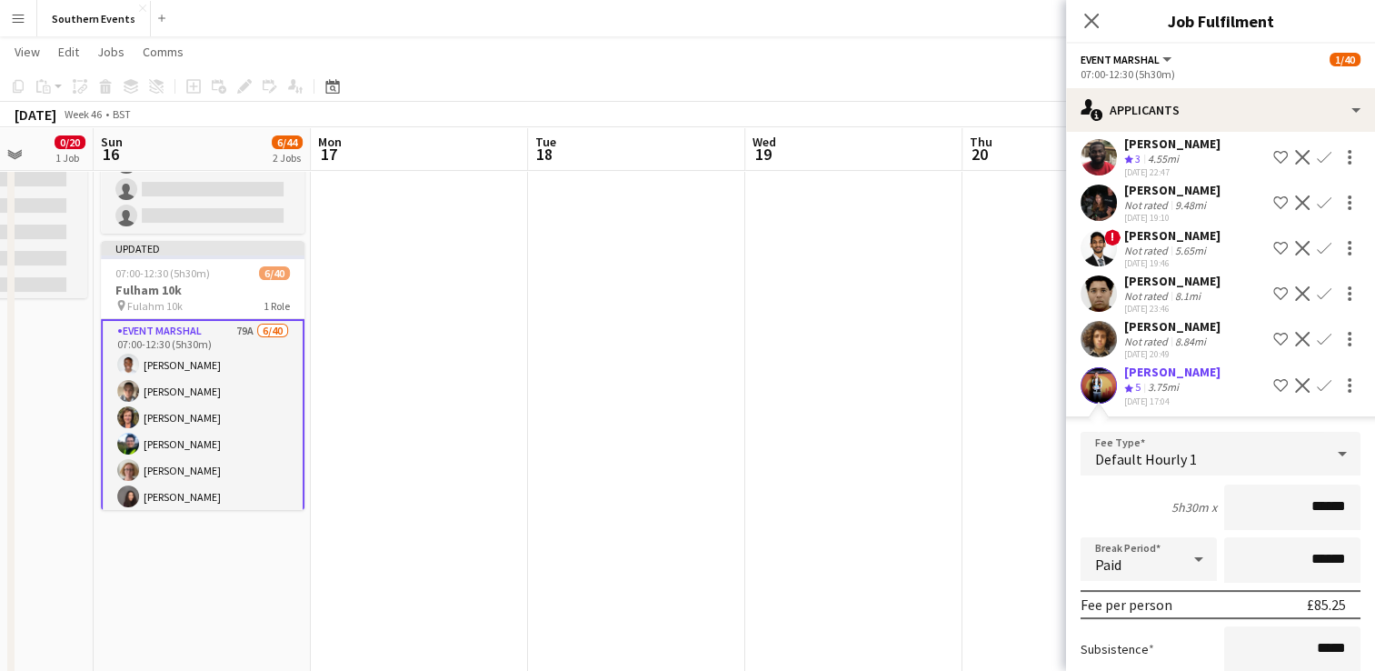
scroll to position [451, 0]
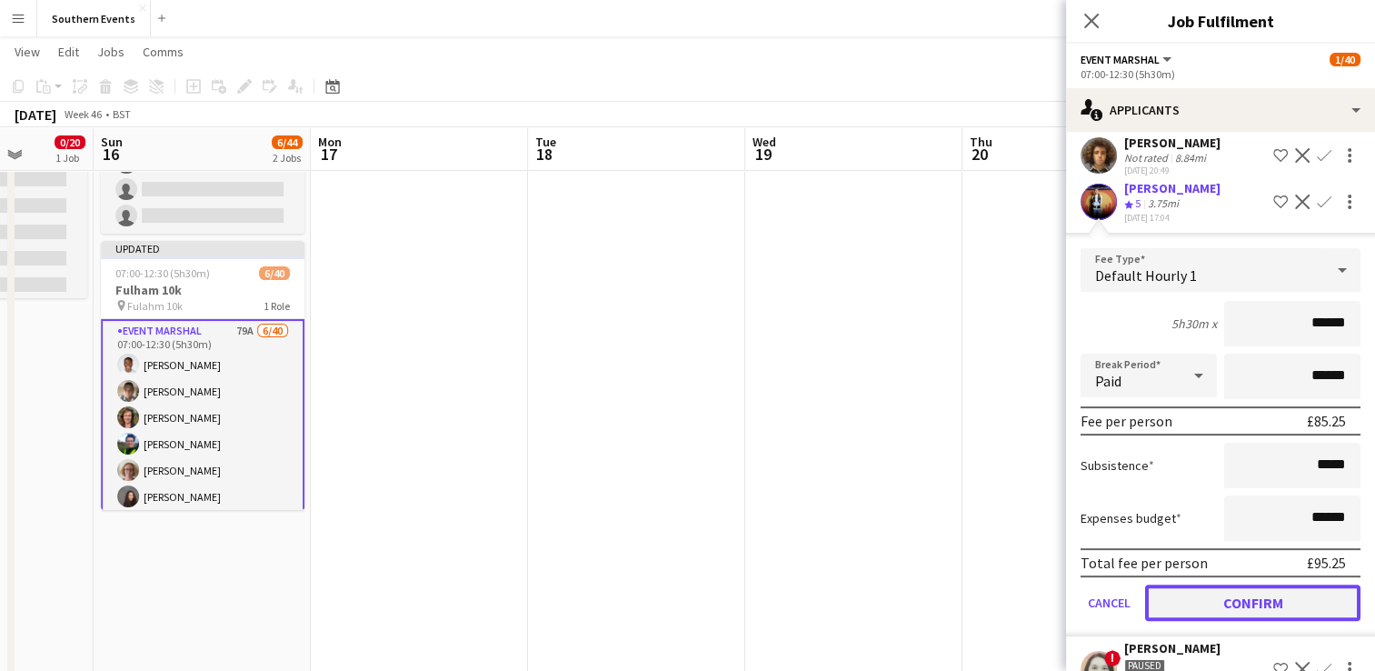
click at [1230, 621] on button "Confirm" at bounding box center [1252, 602] width 215 height 36
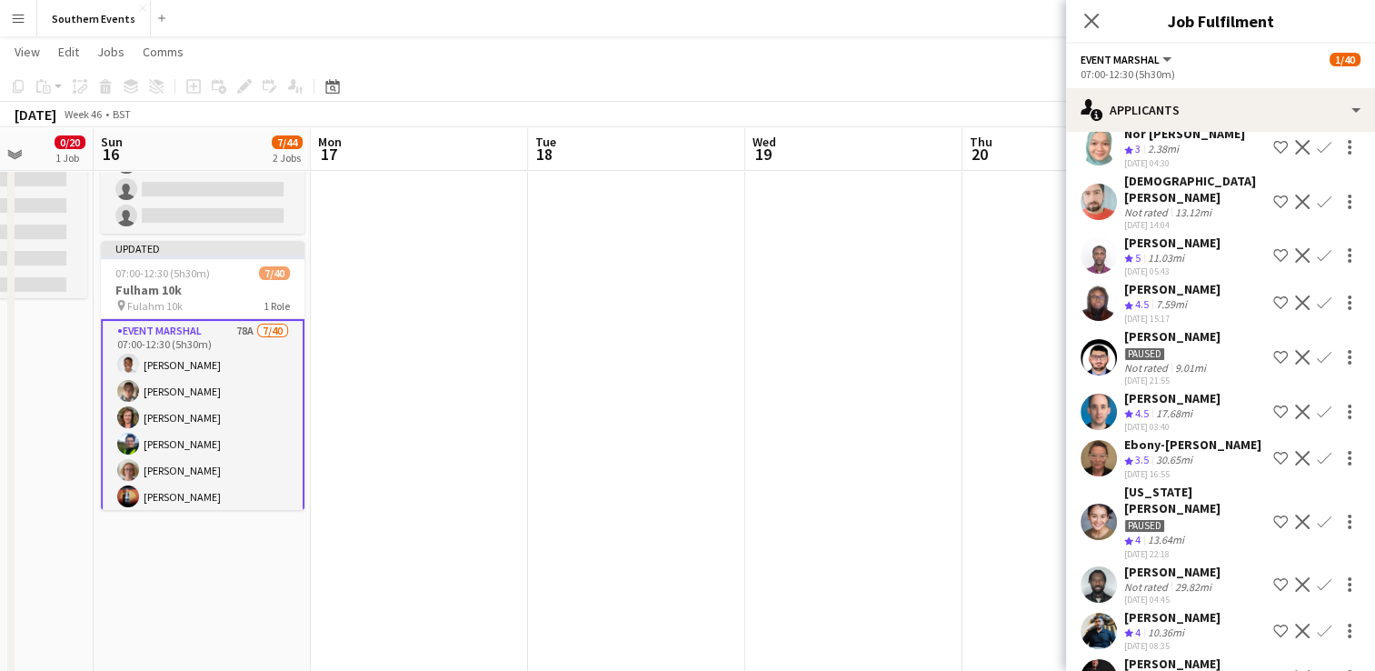
scroll to position [814, 0]
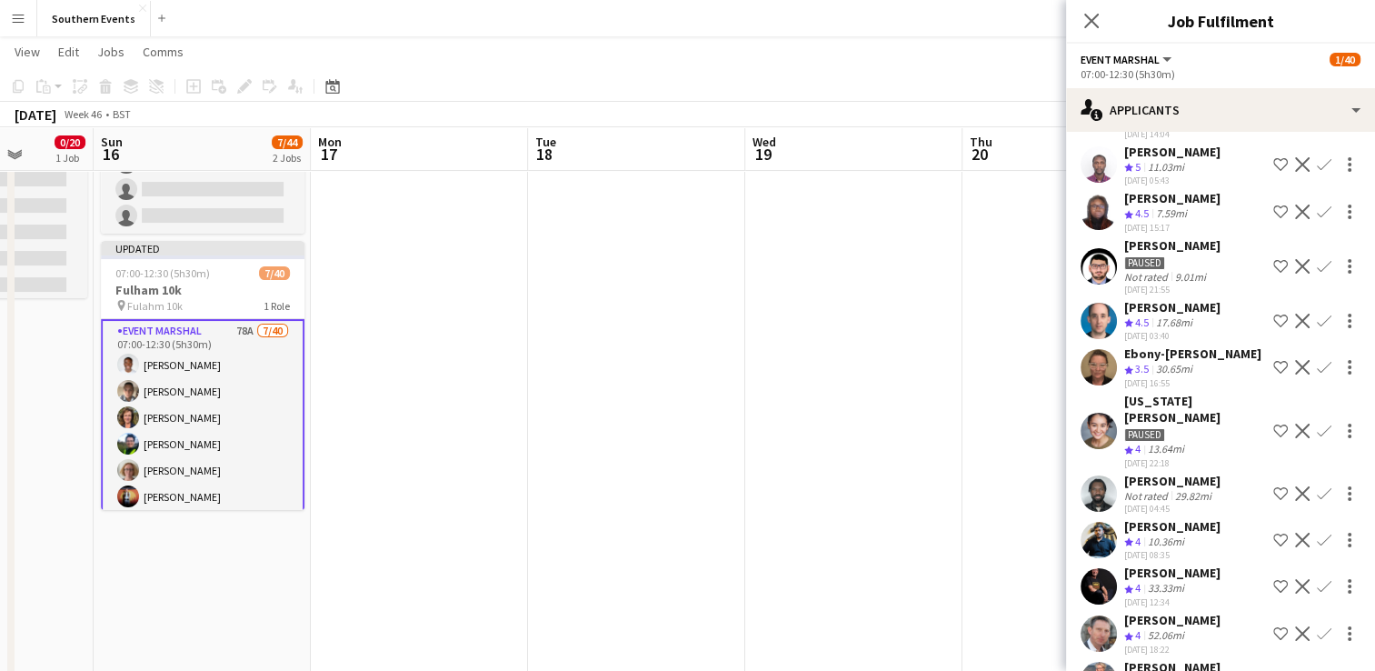
click at [1317, 172] on app-icon "Confirm" at bounding box center [1324, 164] width 15 height 15
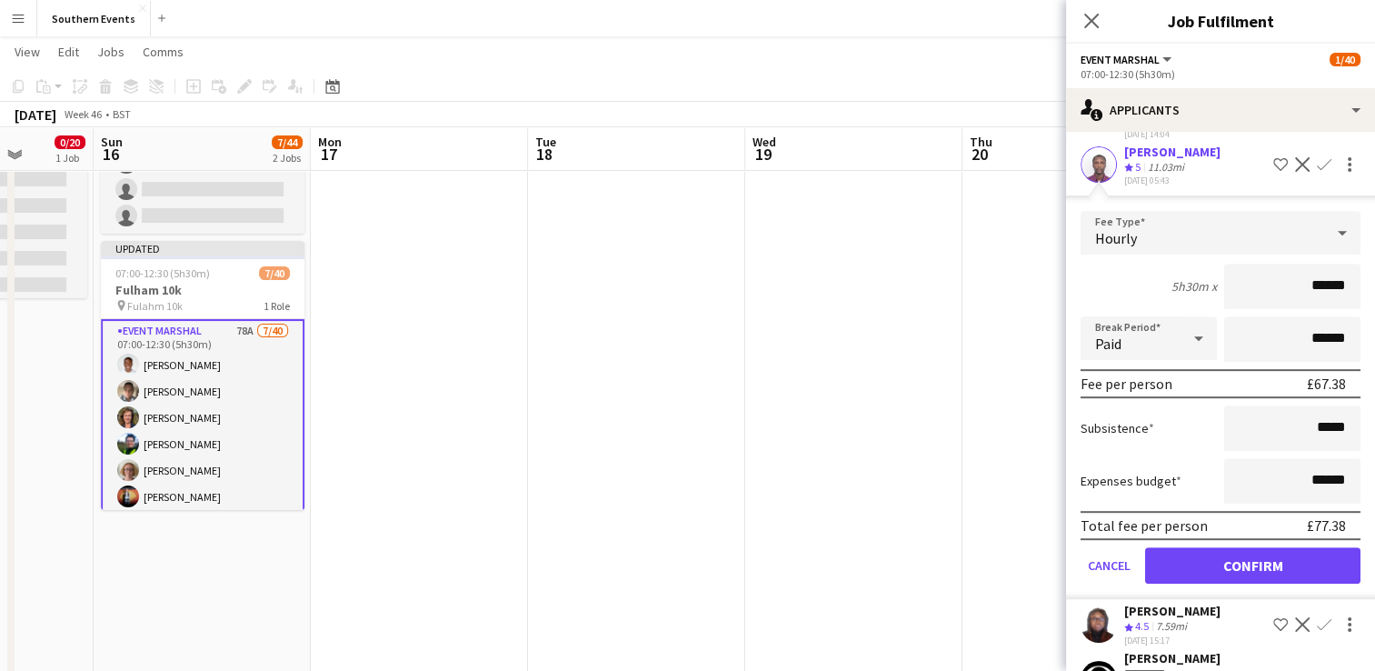
scroll to position [905, 0]
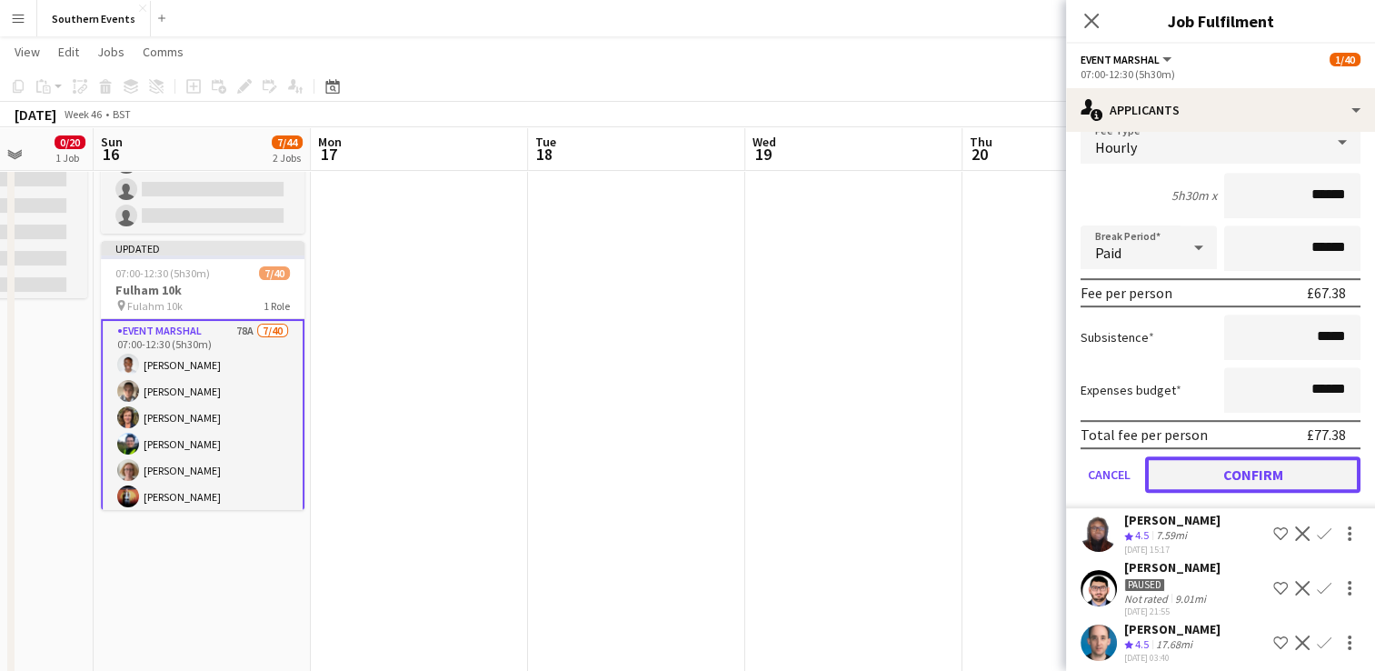
click at [1248, 485] on button "Confirm" at bounding box center [1252, 474] width 215 height 36
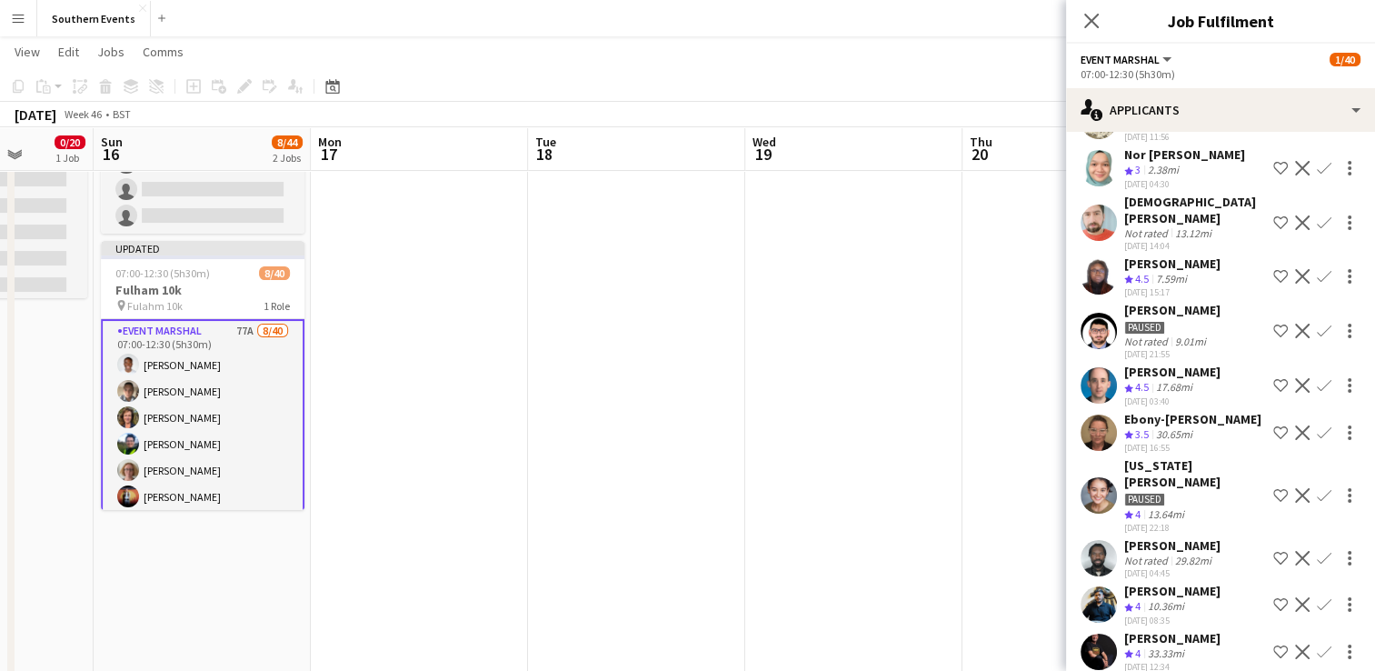
scroll to position [721, 0]
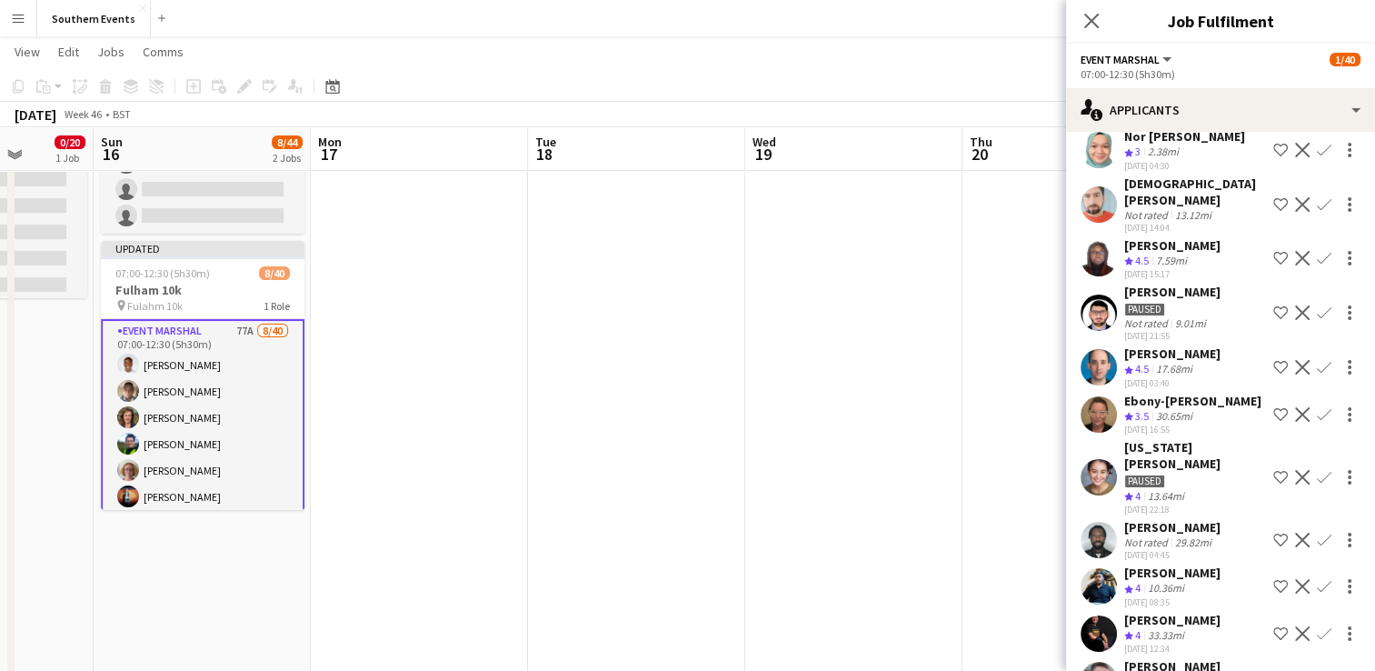
click at [1317, 265] on app-icon "Confirm" at bounding box center [1324, 258] width 15 height 15
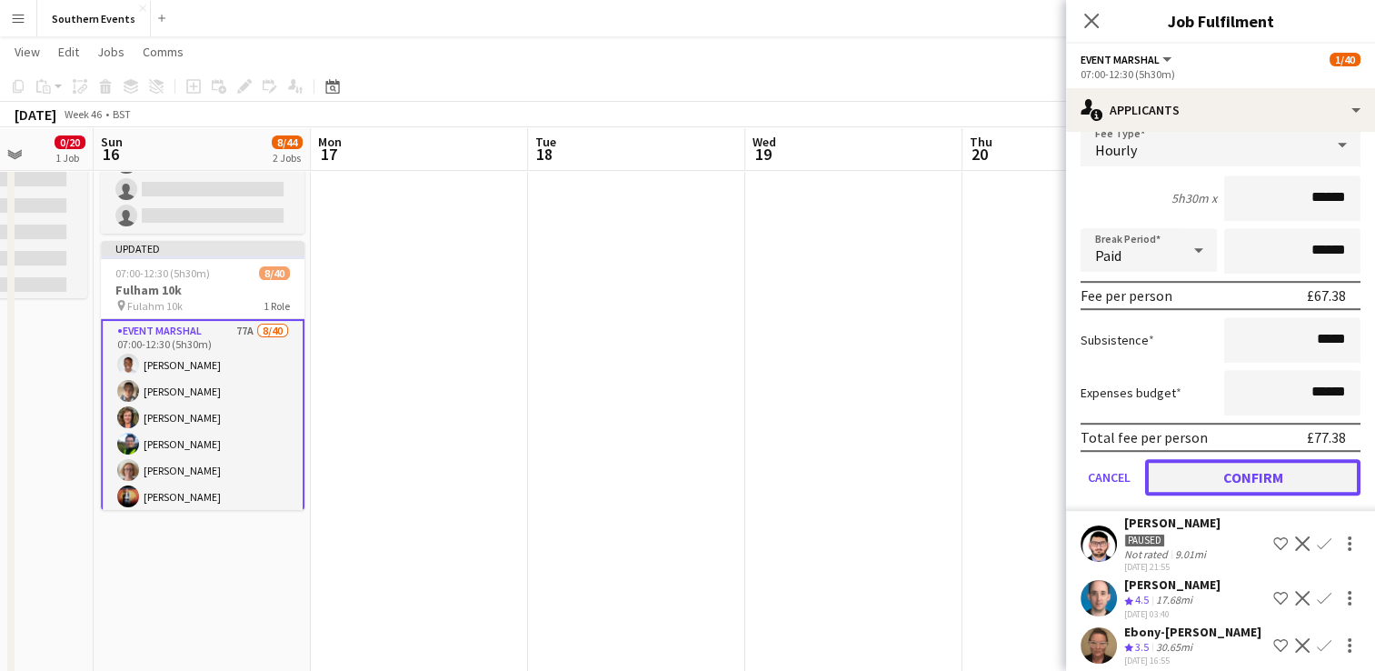
click at [1207, 495] on button "Confirm" at bounding box center [1252, 477] width 215 height 36
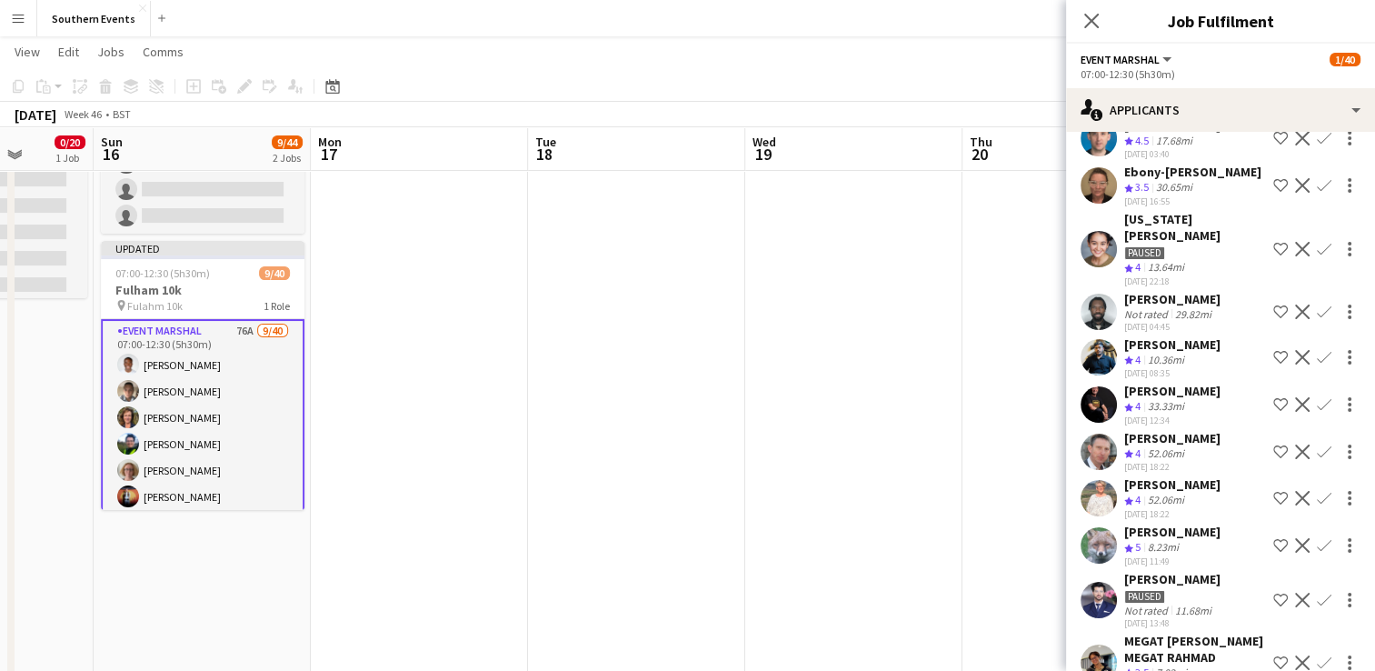
scroll to position [446, 0]
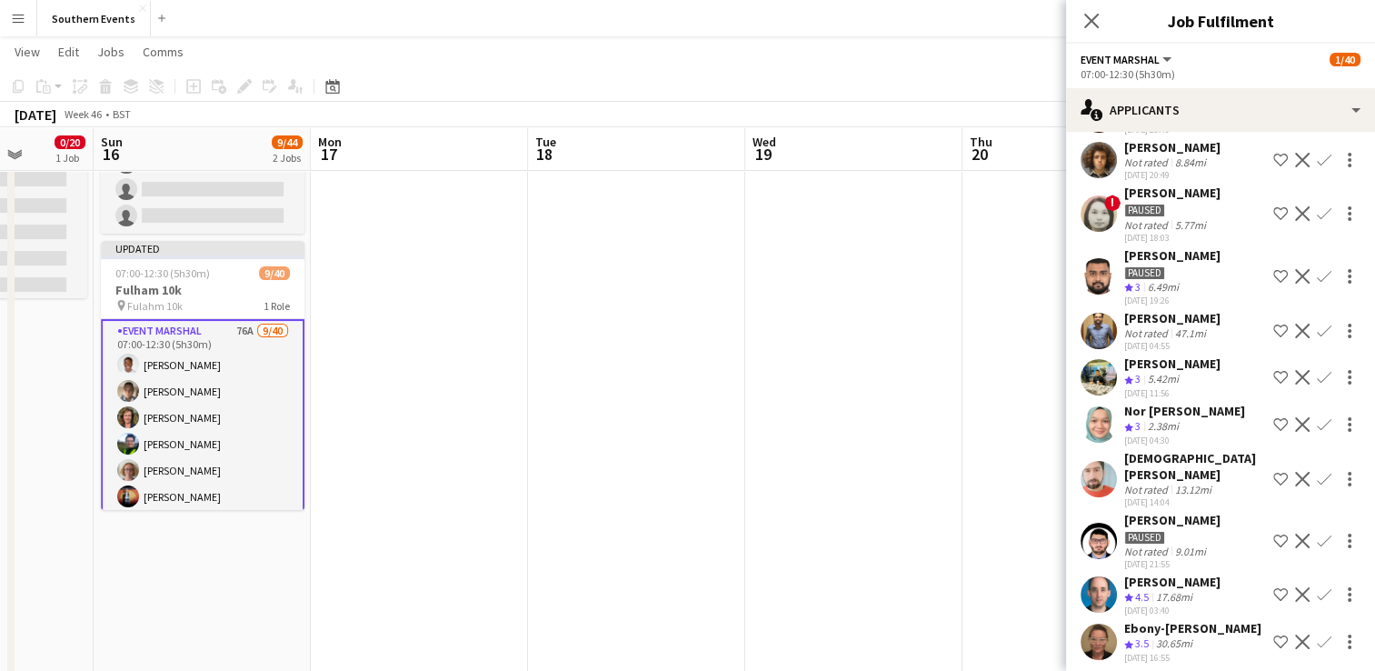
click at [1317, 432] on app-icon "Confirm" at bounding box center [1324, 424] width 15 height 15
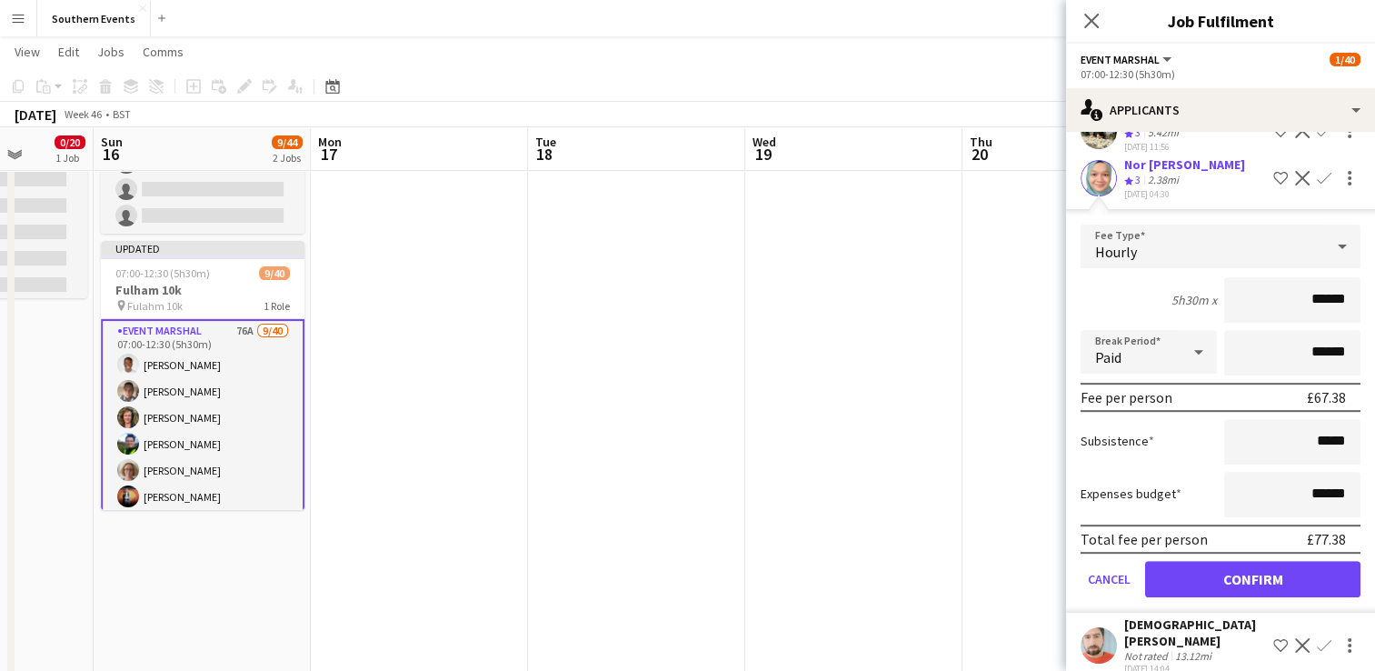
scroll to position [719, 0]
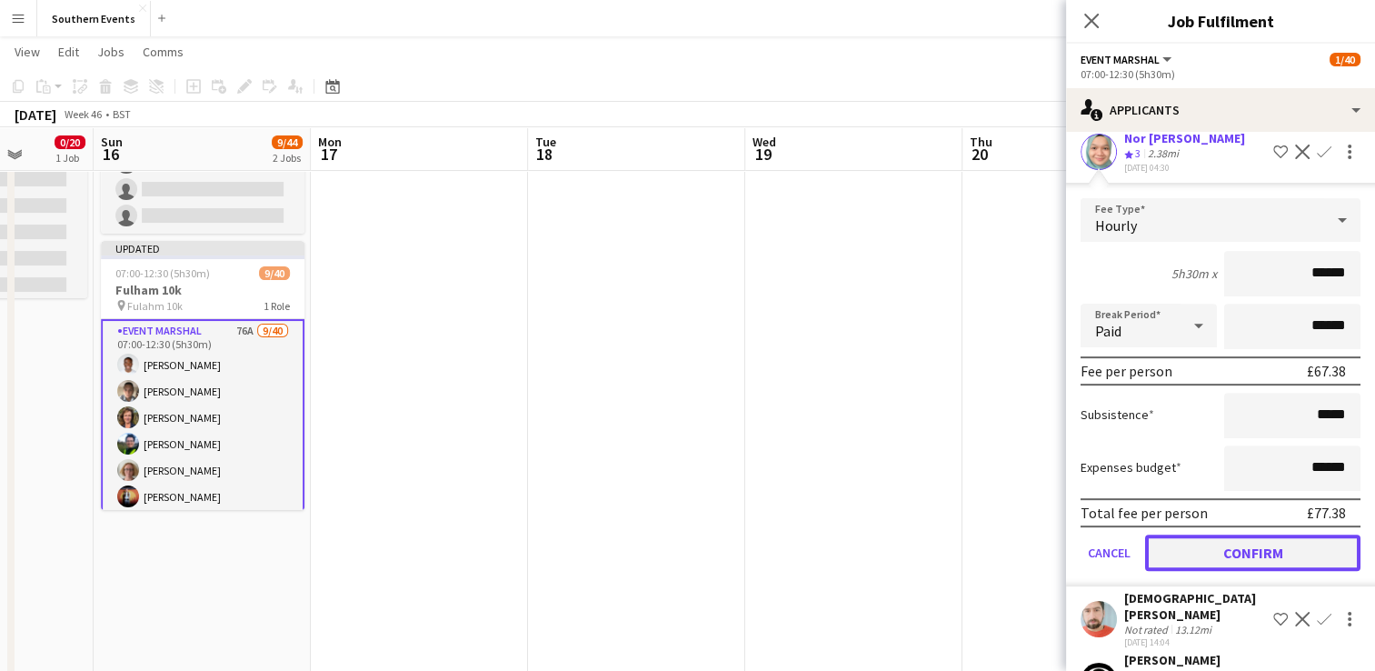
click at [1221, 571] on button "Confirm" at bounding box center [1252, 552] width 215 height 36
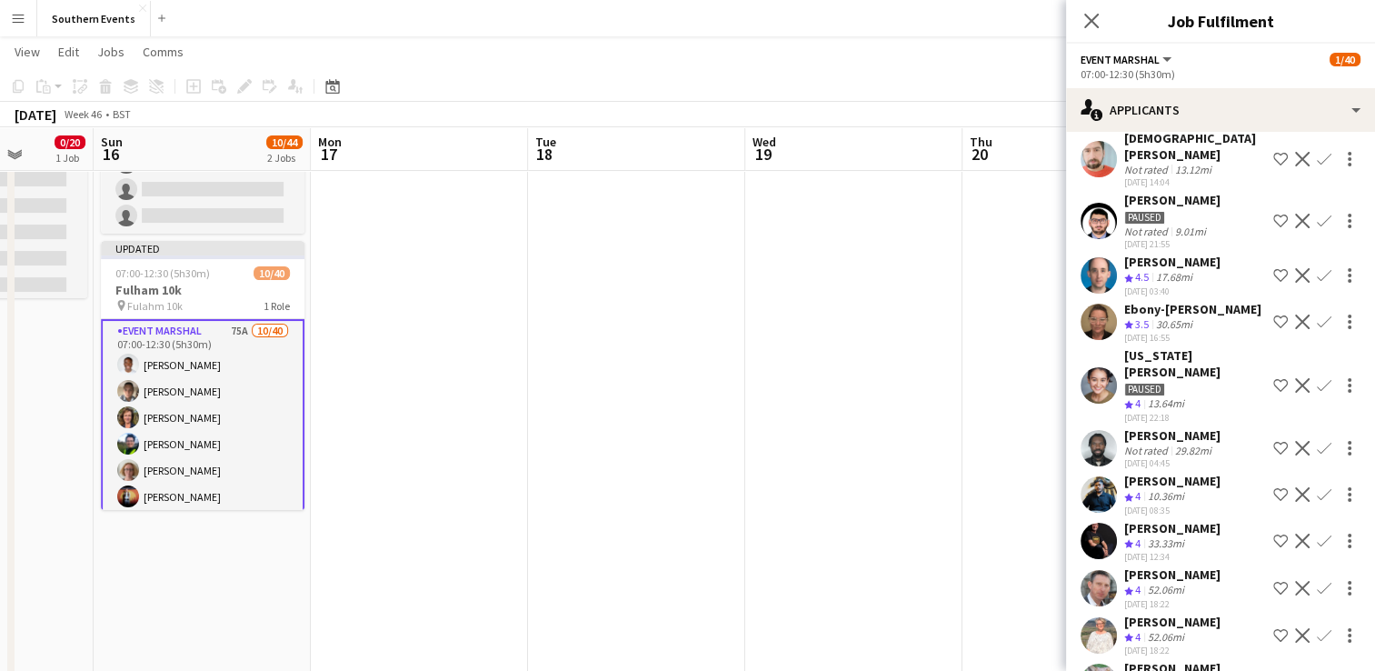
click at [1317, 283] on app-icon "Confirm" at bounding box center [1324, 275] width 15 height 15
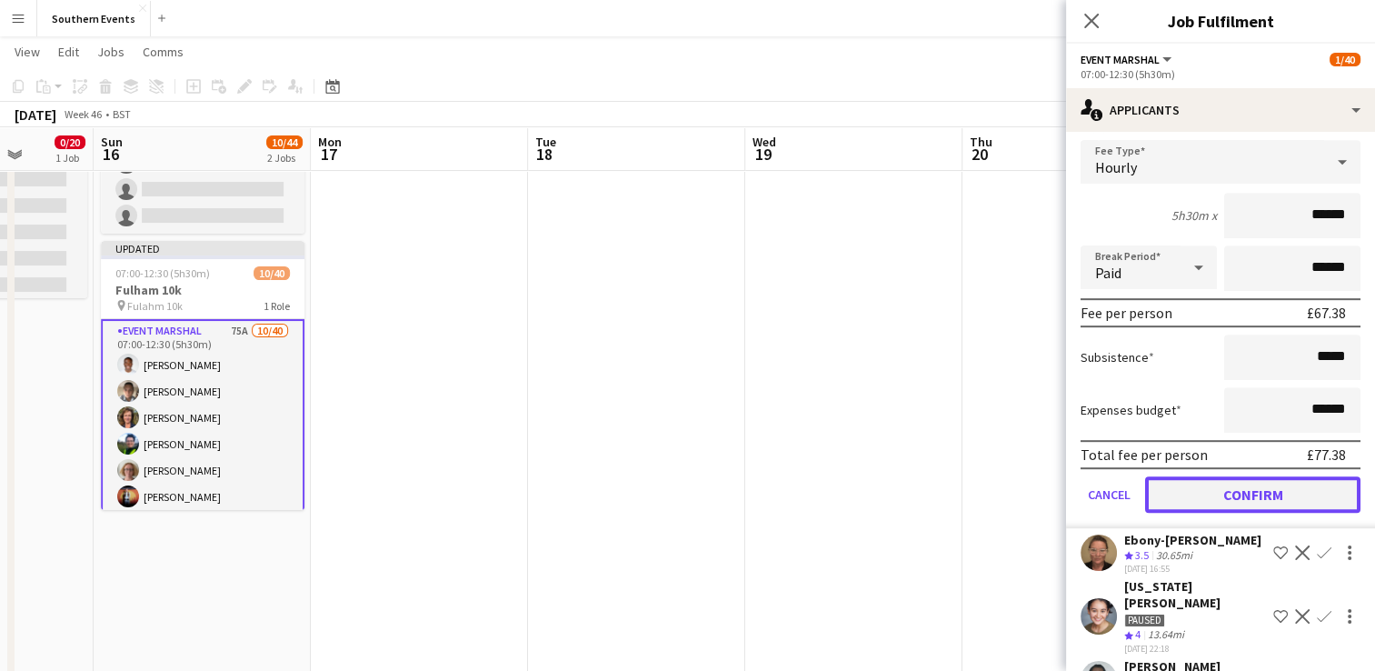
click at [1203, 513] on button "Confirm" at bounding box center [1252, 494] width 215 height 36
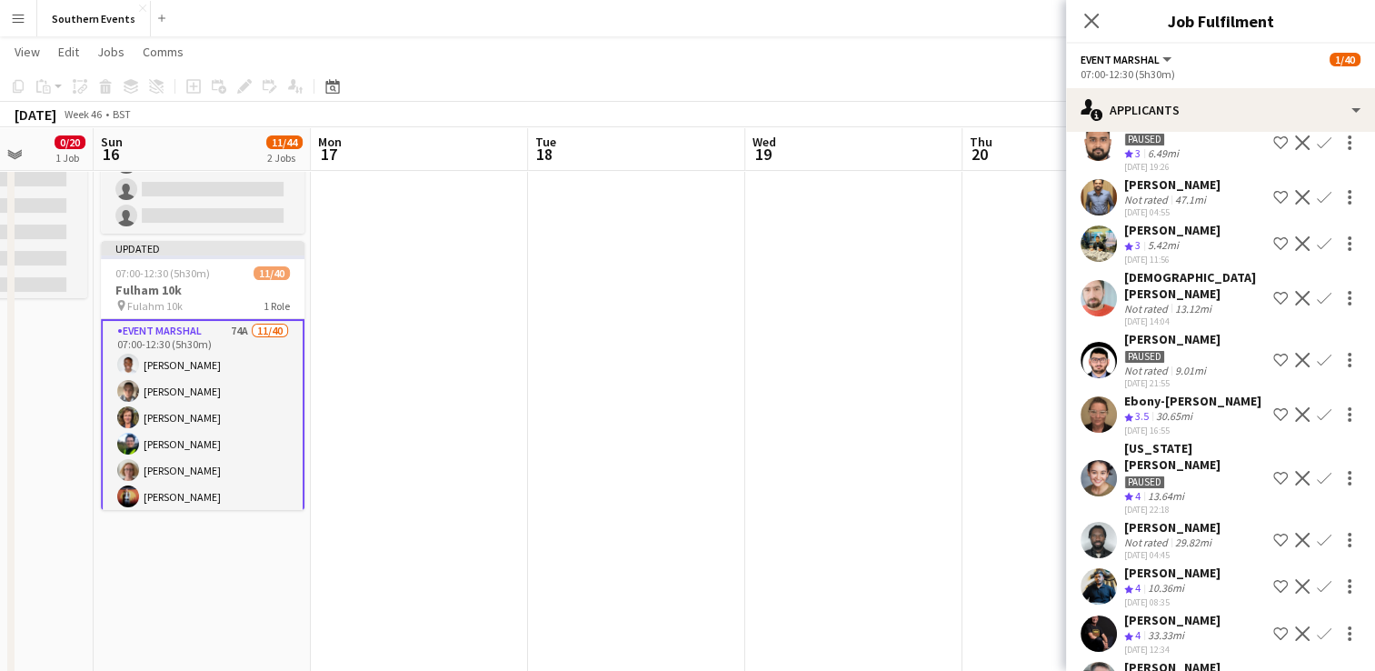
scroll to position [625, 0]
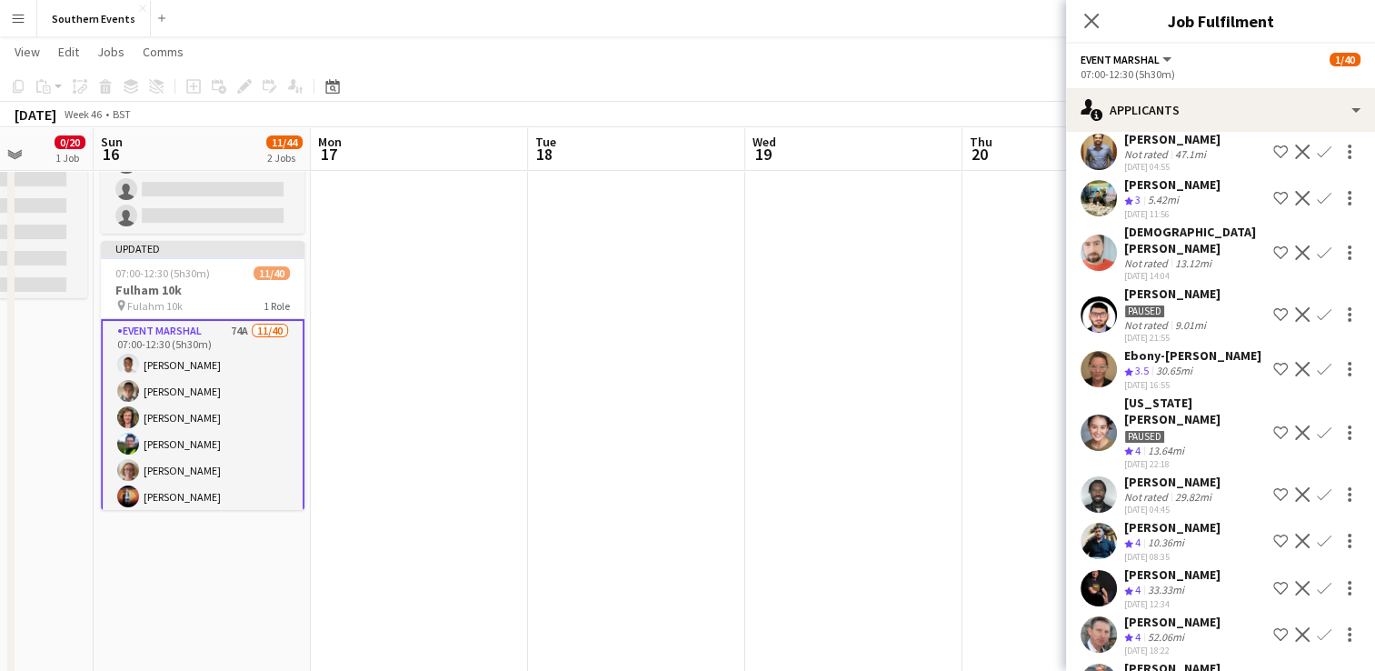
drag, startPoint x: 1305, startPoint y: 396, endPoint x: 1288, endPoint y: 410, distance: 22.0
click at [1317, 376] on app-icon "Confirm" at bounding box center [1324, 369] width 15 height 15
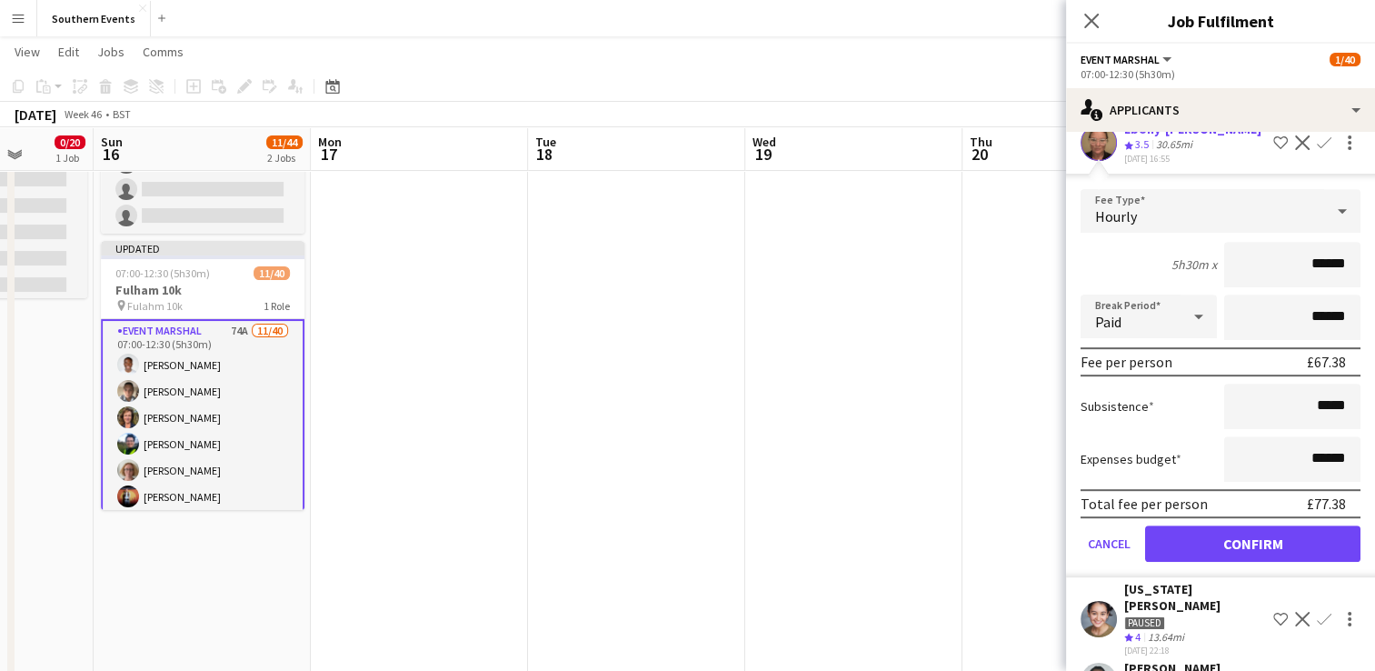
scroll to position [898, 0]
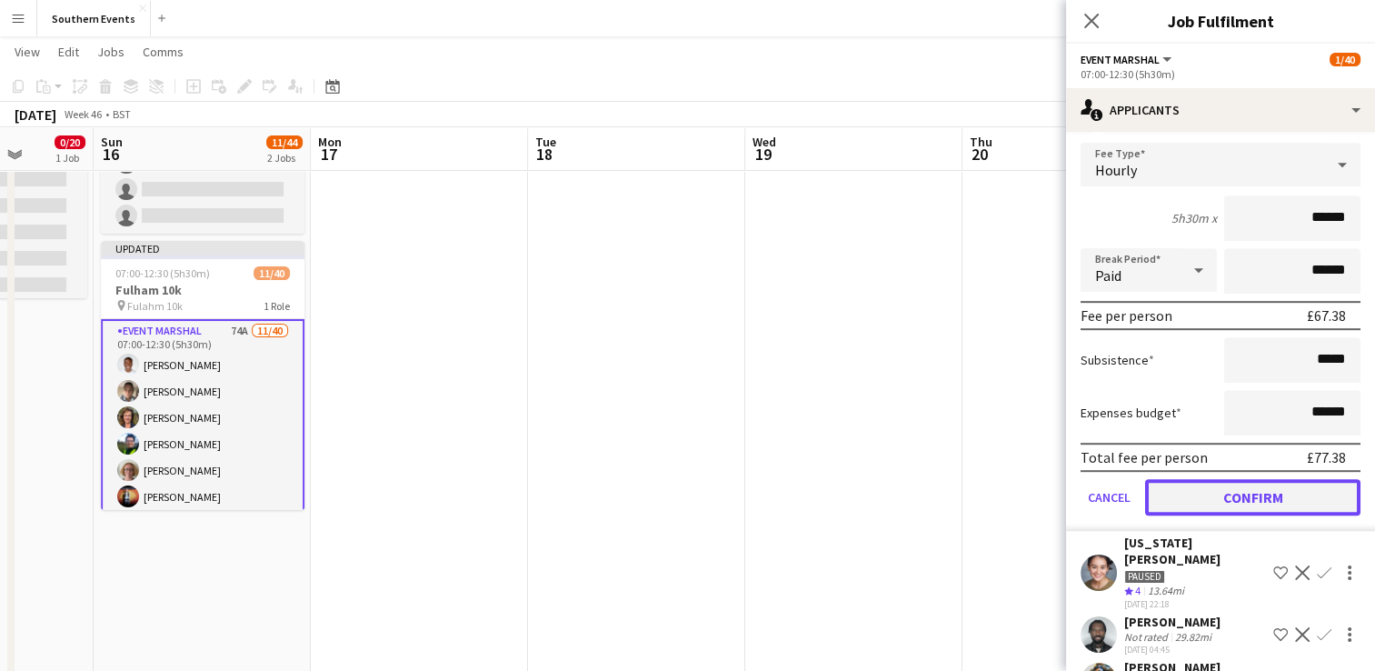
click at [1216, 515] on button "Confirm" at bounding box center [1252, 497] width 215 height 36
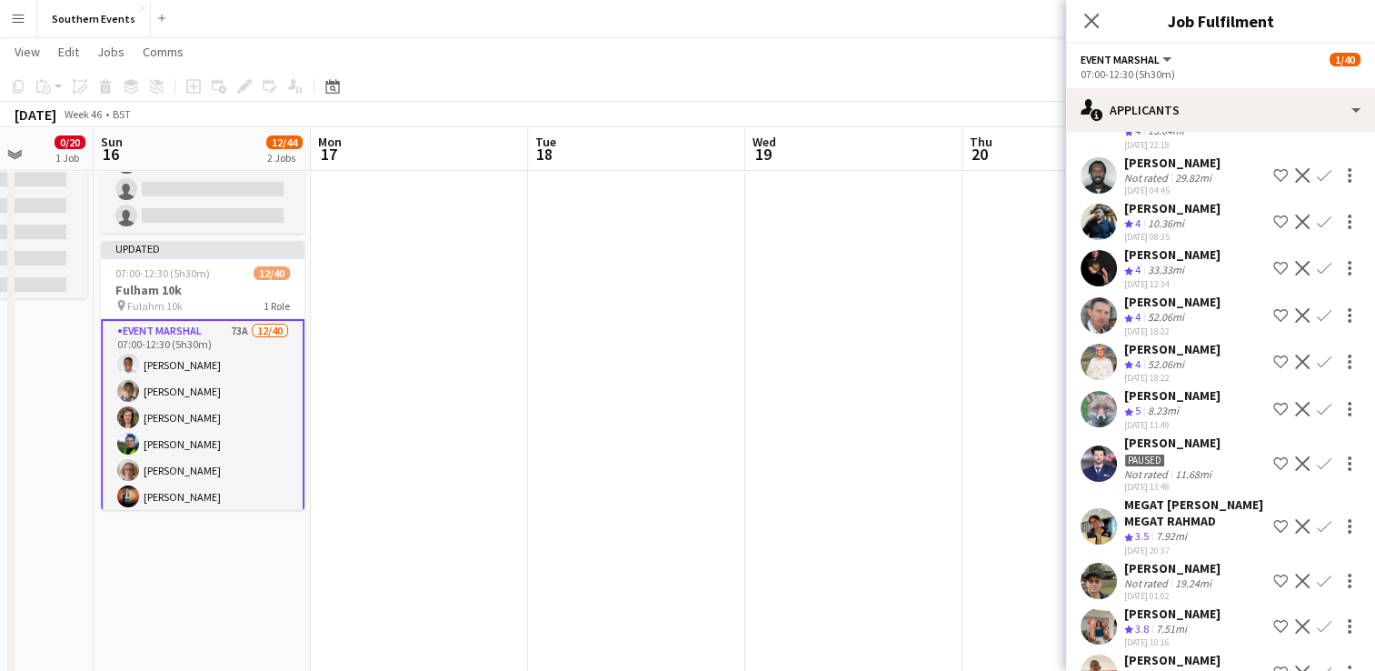
scroll to position [442, 0]
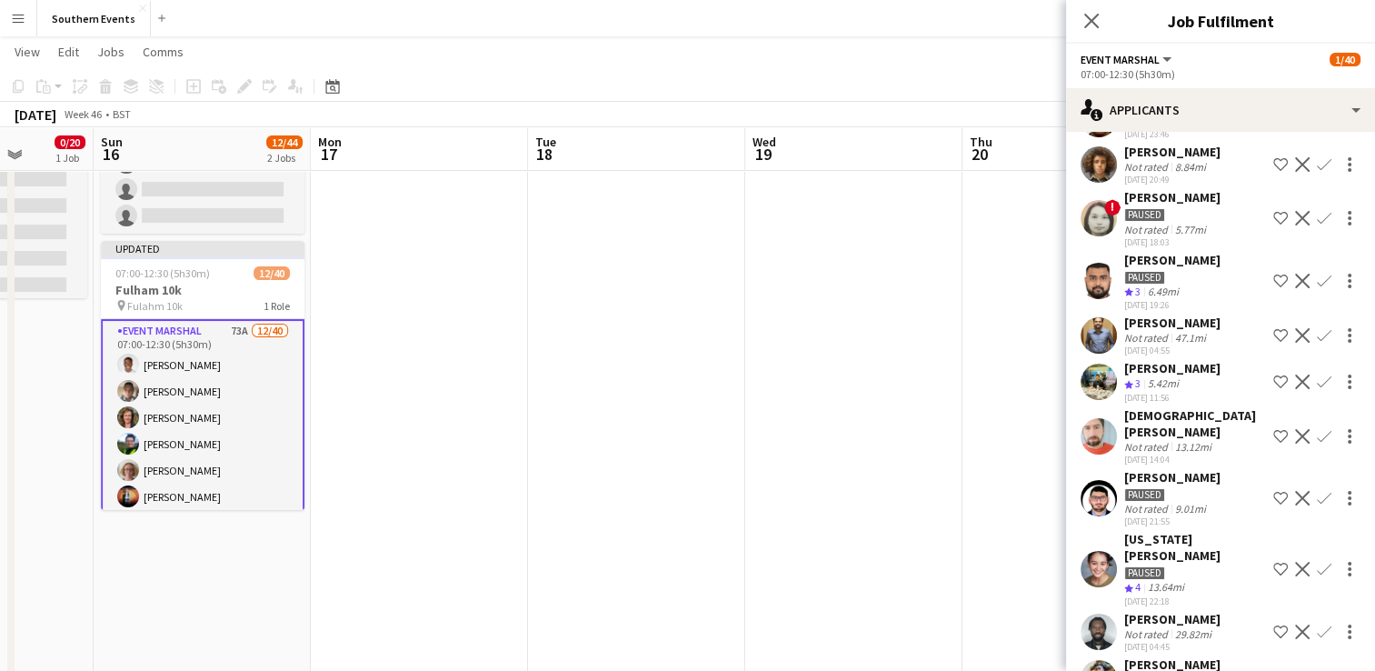
click at [1317, 576] on app-icon "Confirm" at bounding box center [1324, 569] width 15 height 15
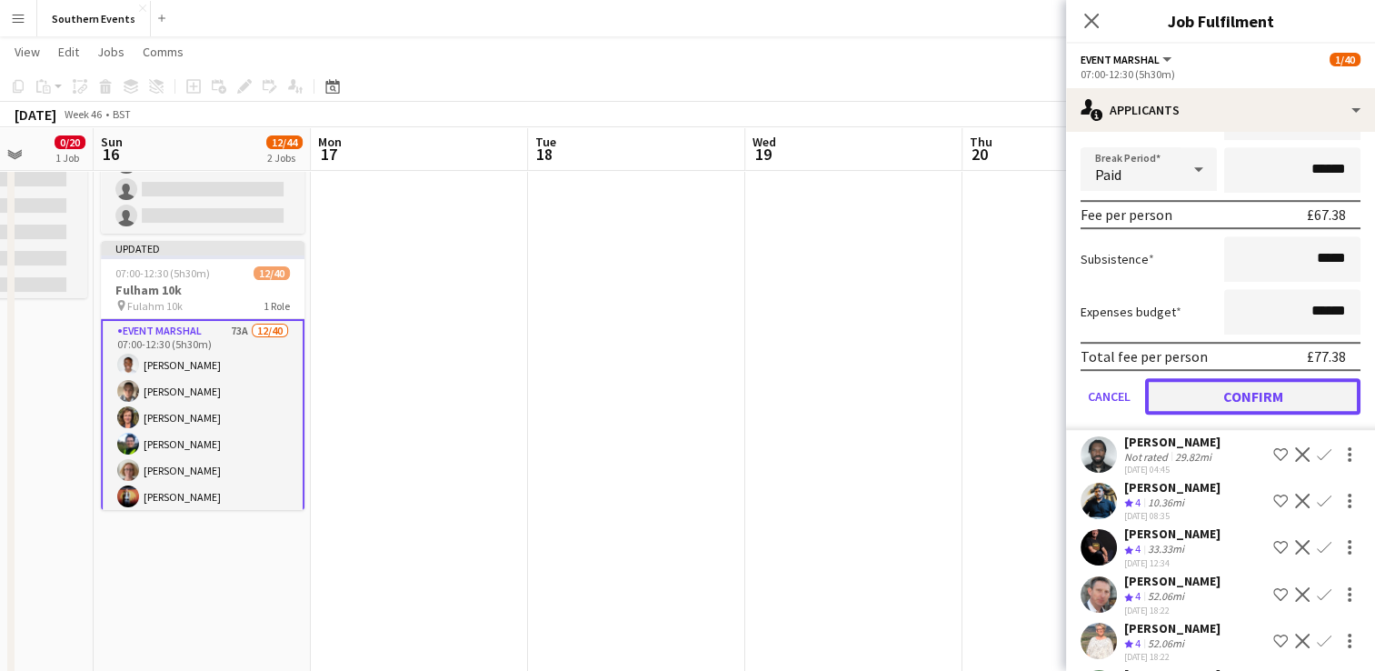
click at [1257, 408] on button "Confirm" at bounding box center [1252, 396] width 215 height 36
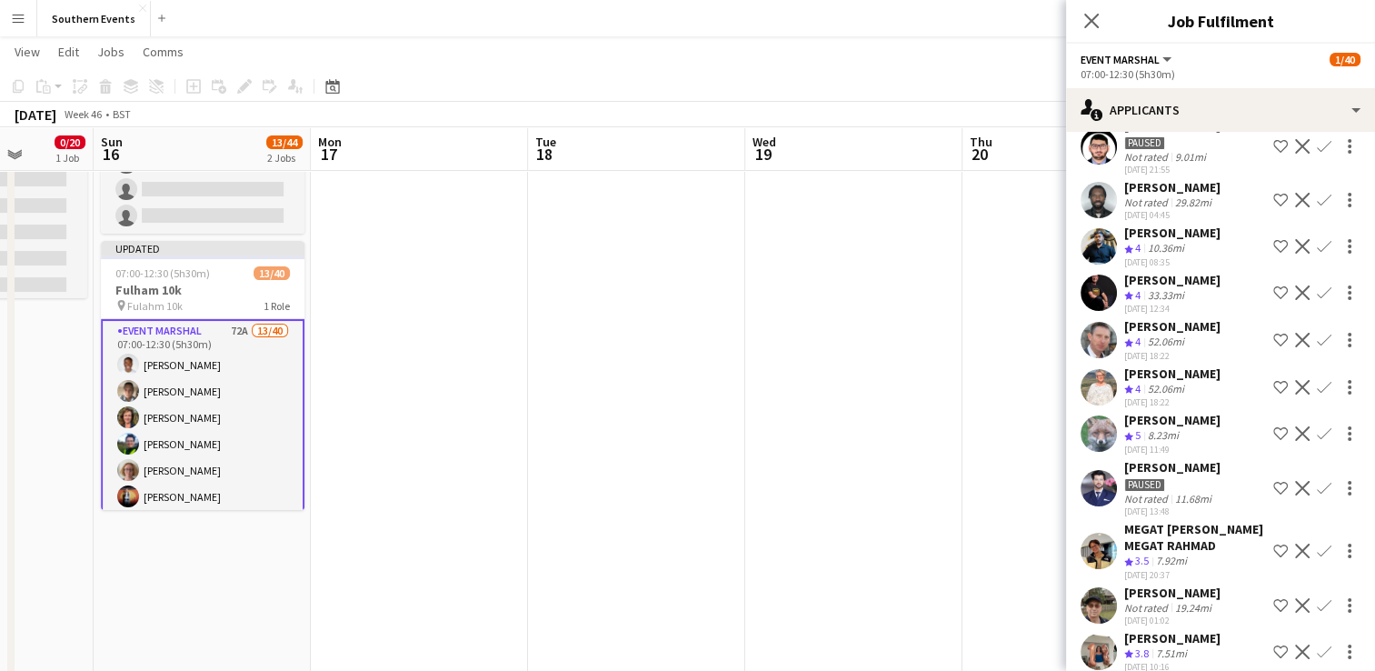
scroll to position [832, 0]
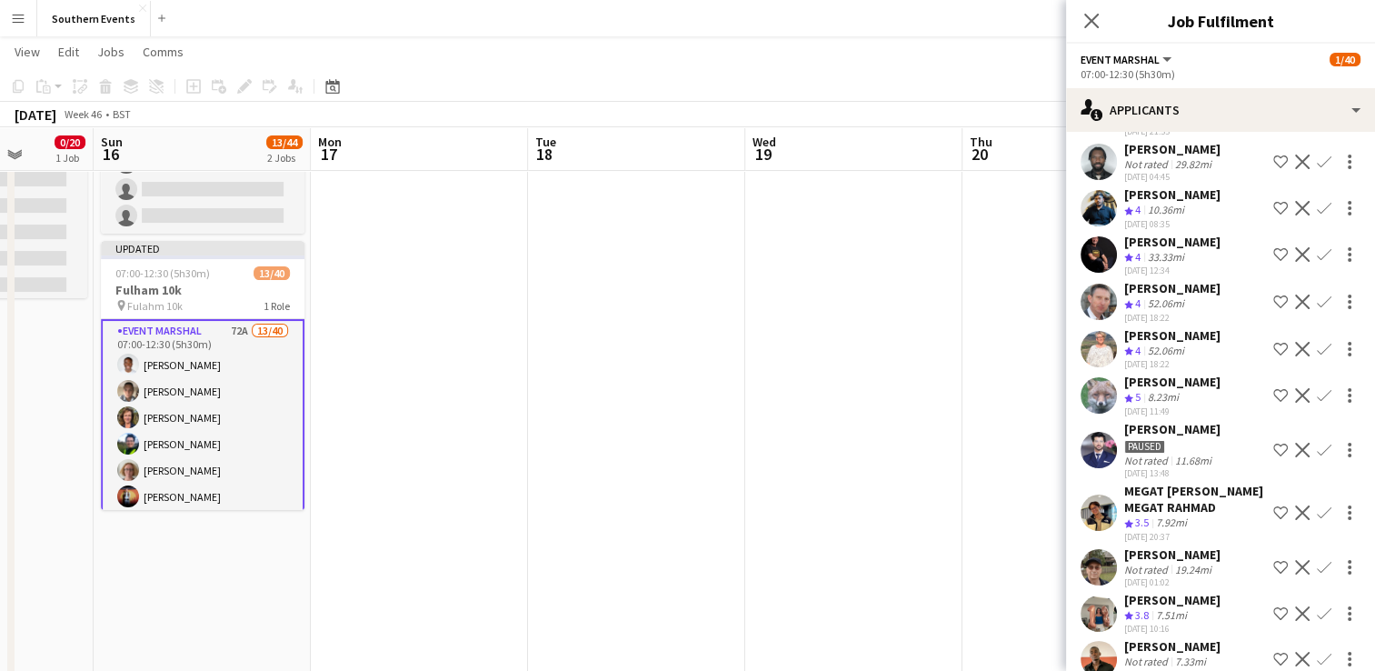
click at [1317, 215] on app-icon "Confirm" at bounding box center [1324, 208] width 15 height 15
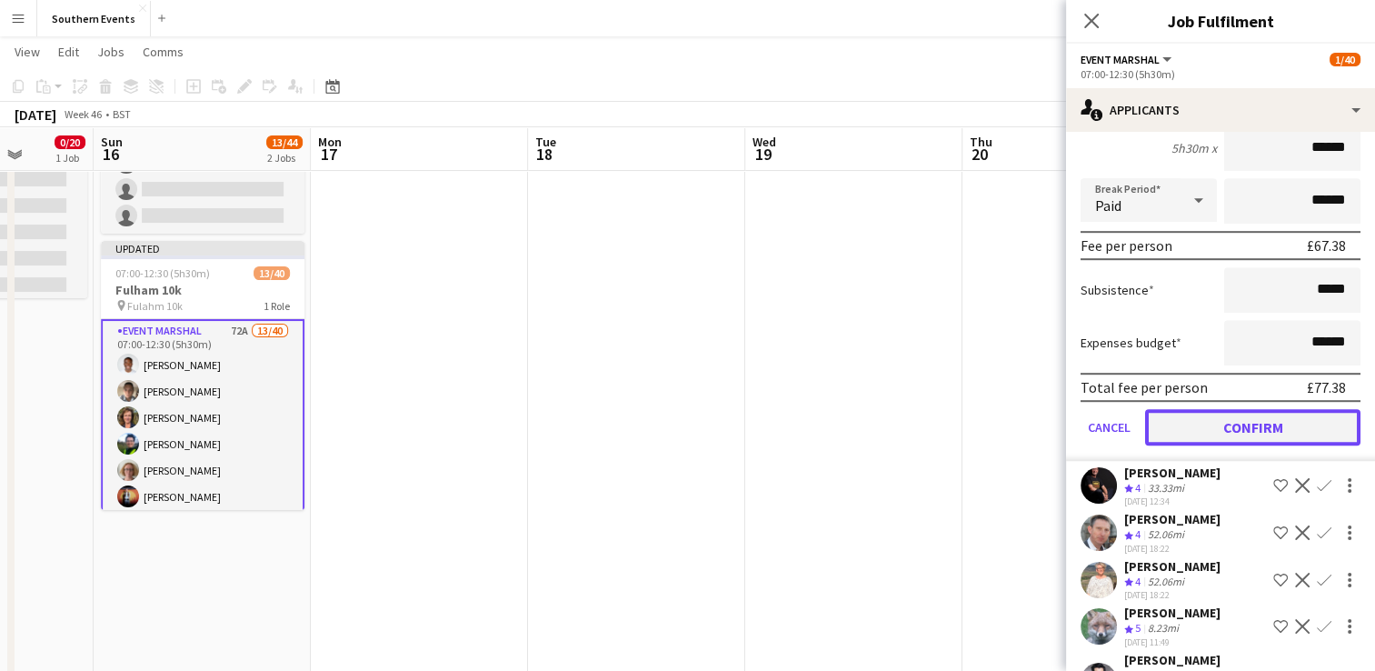
click at [1218, 445] on button "Confirm" at bounding box center [1252, 427] width 215 height 36
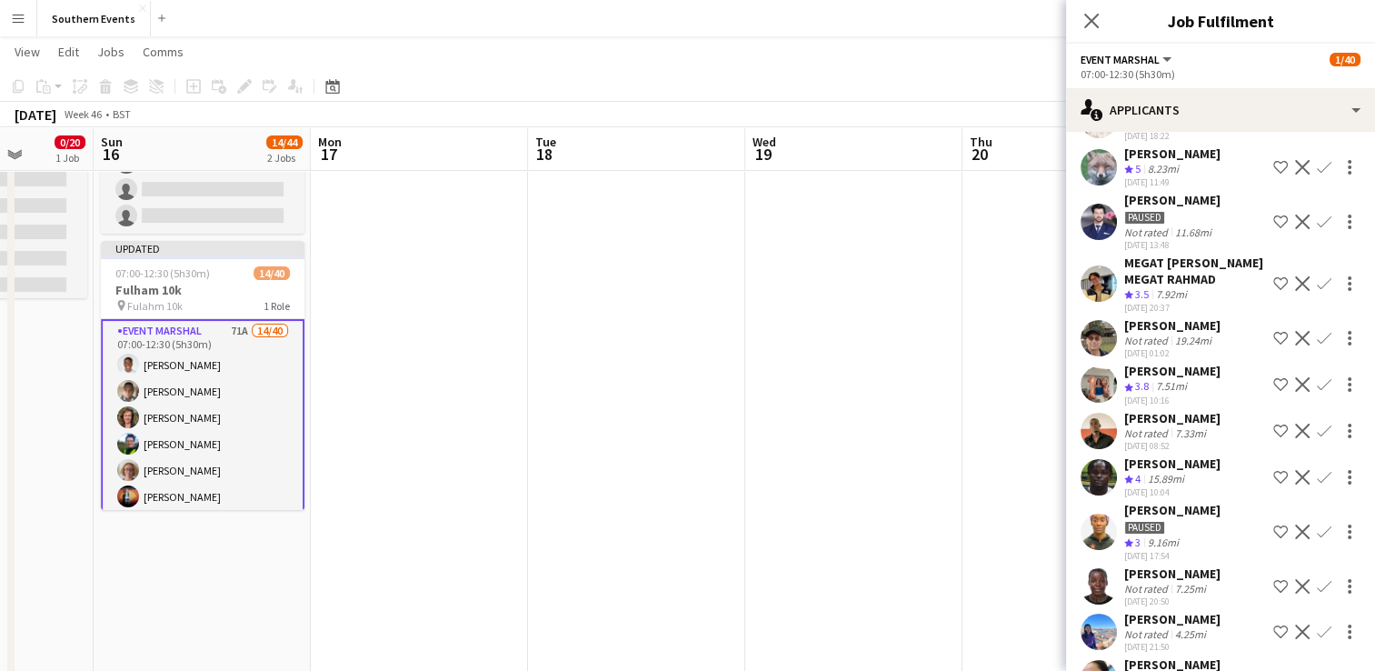
scroll to position [556, 0]
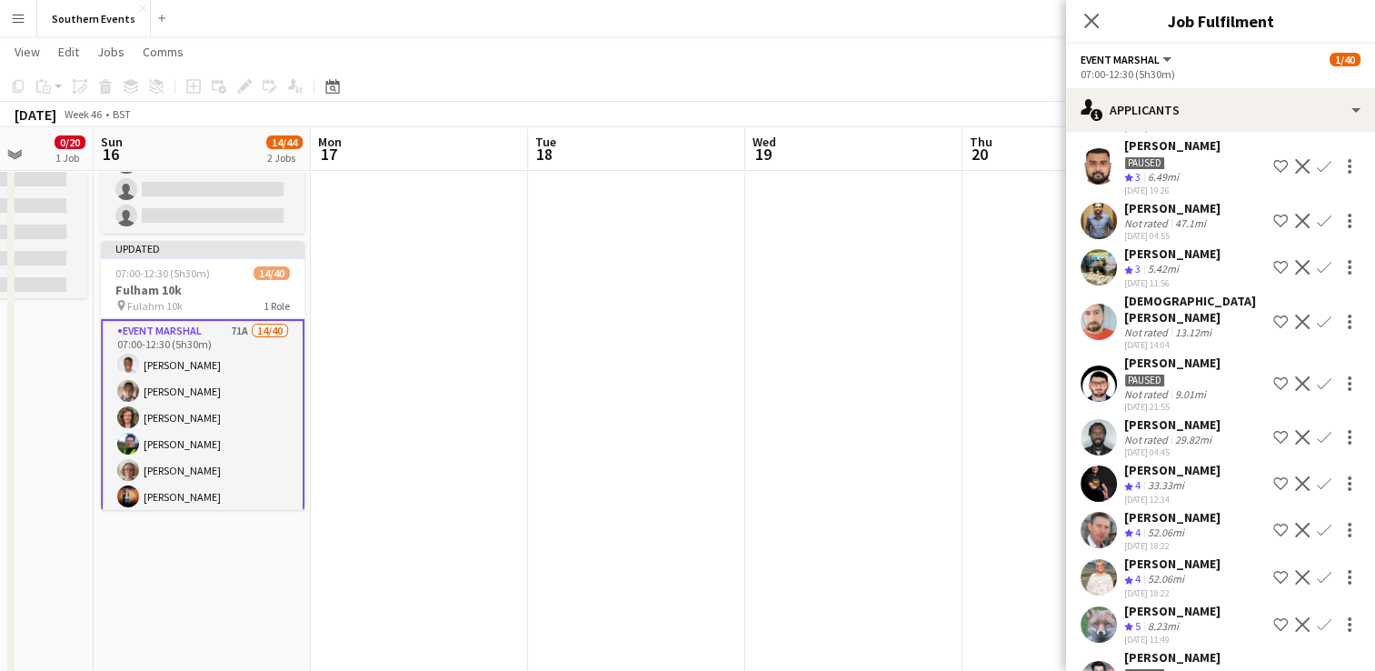
click at [1317, 491] on app-icon "Confirm" at bounding box center [1324, 483] width 15 height 15
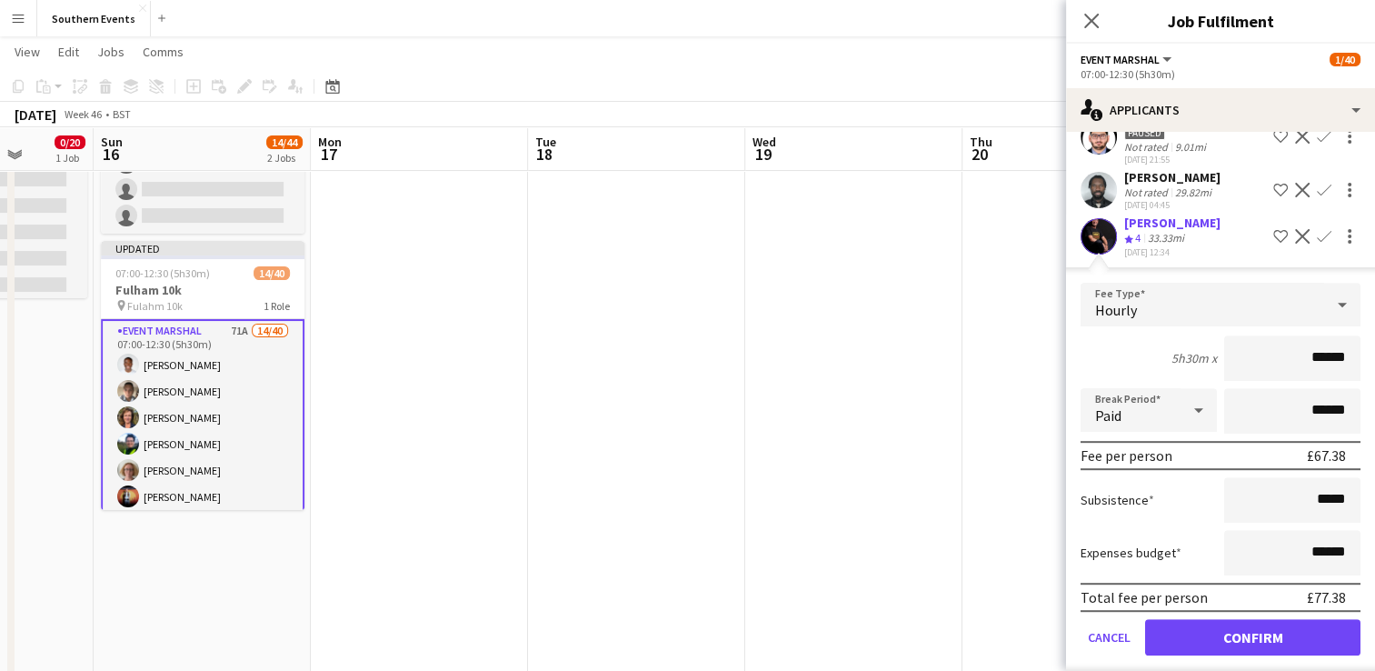
scroll to position [829, 0]
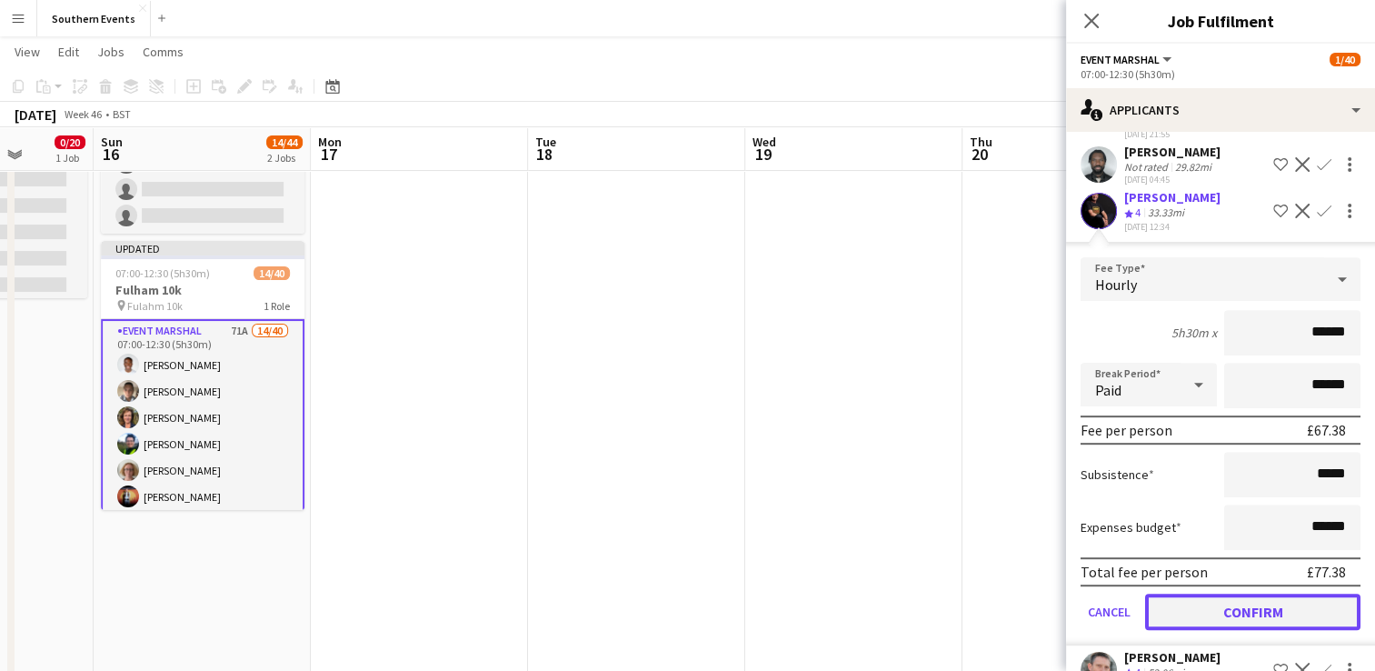
click at [1222, 630] on button "Confirm" at bounding box center [1252, 611] width 215 height 36
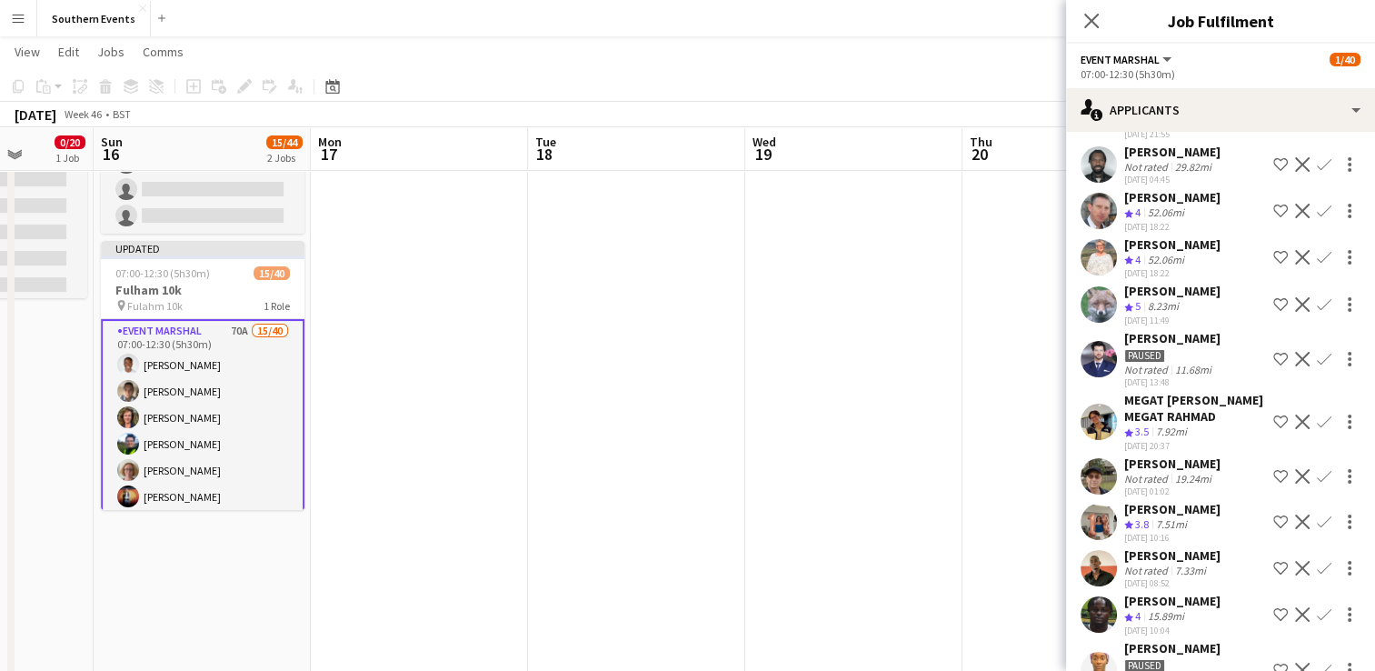
click at [1317, 218] on app-icon "Confirm" at bounding box center [1324, 211] width 15 height 15
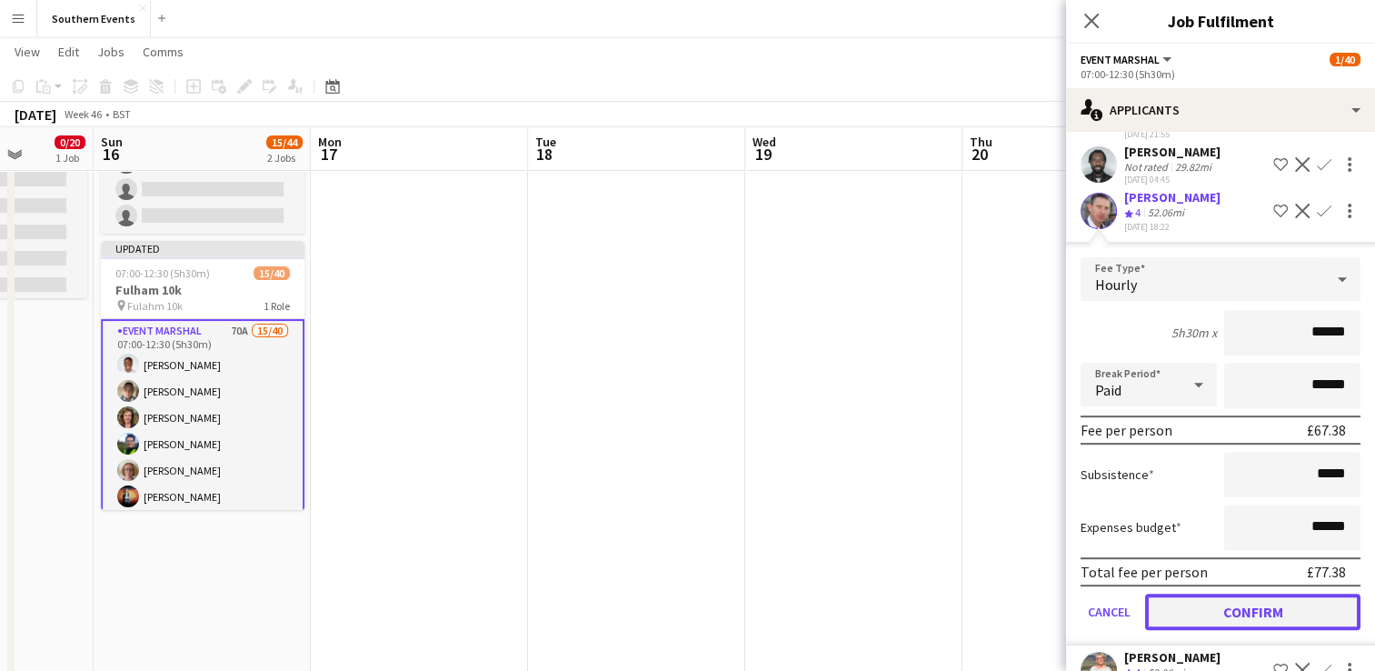
click at [1196, 630] on button "Confirm" at bounding box center [1252, 611] width 215 height 36
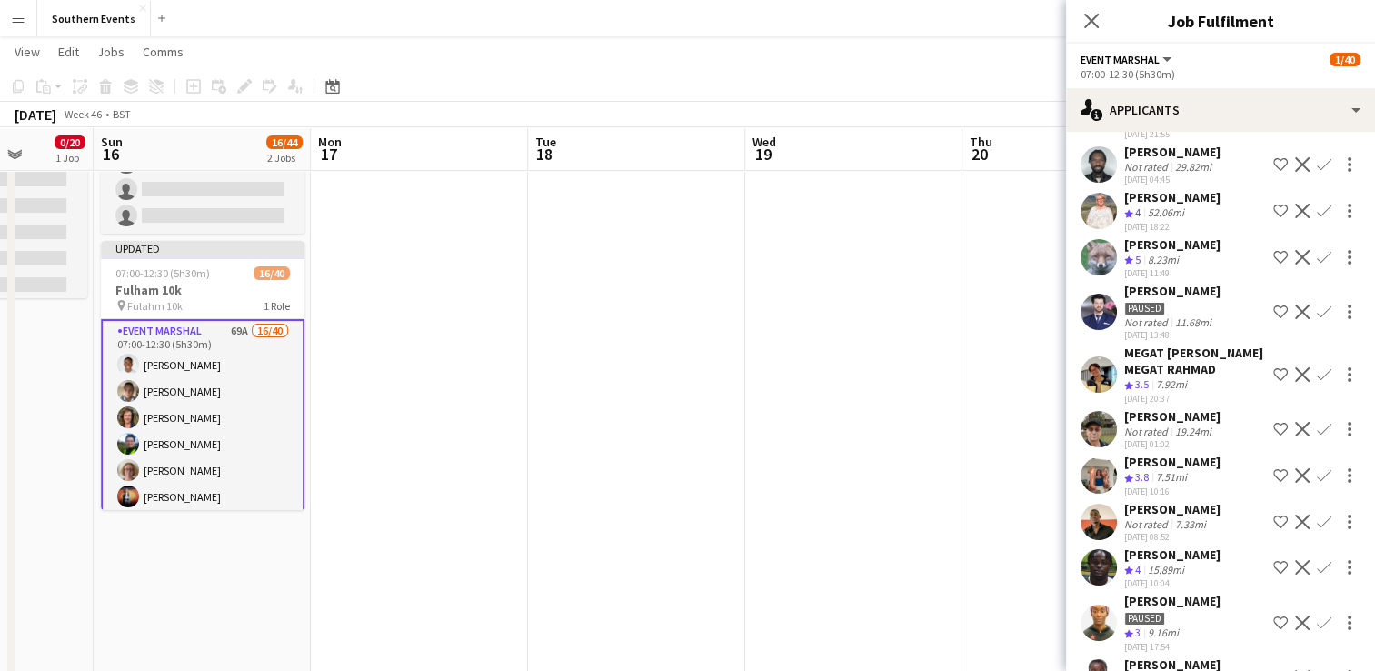
click at [1317, 218] on app-icon "Confirm" at bounding box center [1324, 211] width 15 height 15
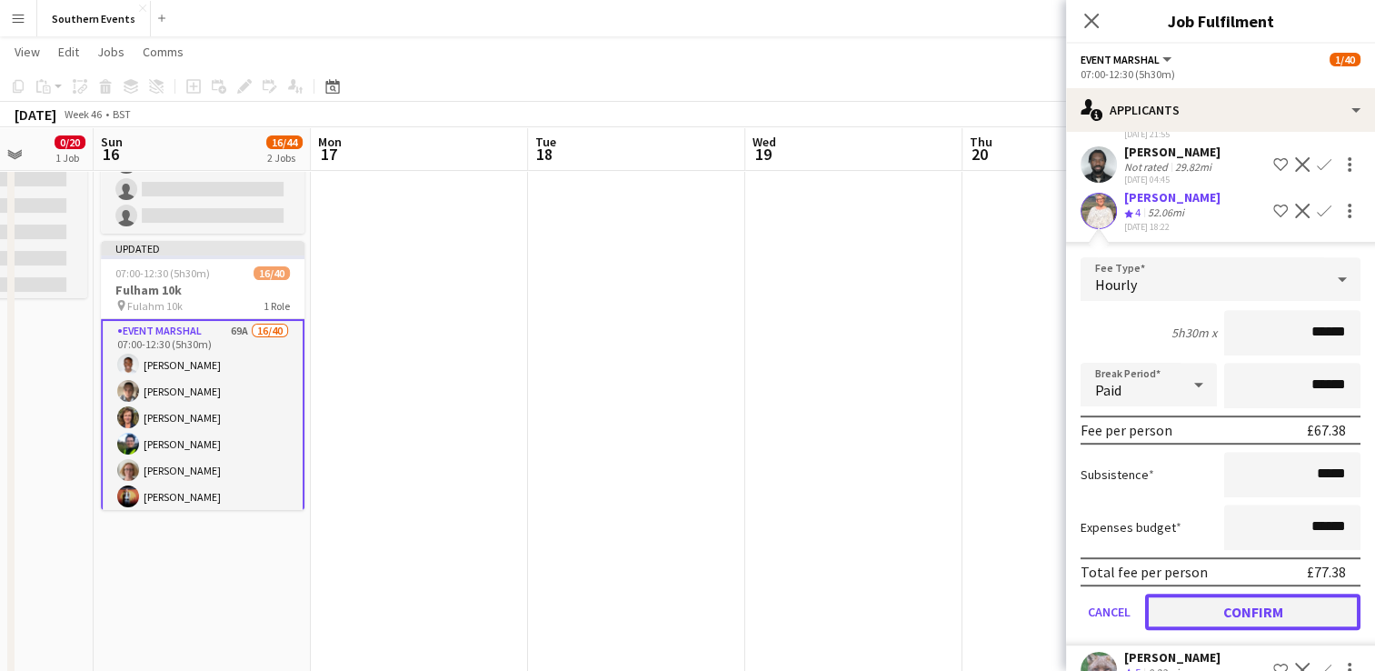
click at [1224, 630] on button "Confirm" at bounding box center [1252, 611] width 215 height 36
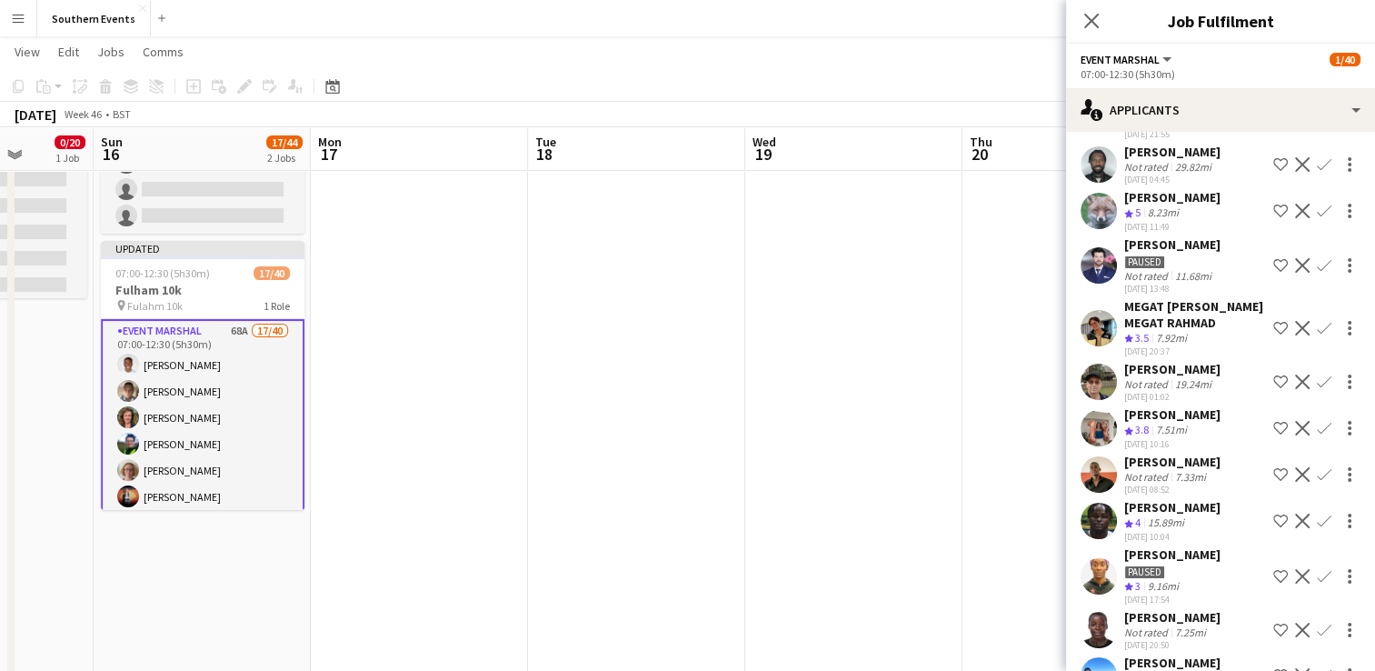
click at [1317, 218] on app-icon "Confirm" at bounding box center [1324, 211] width 15 height 15
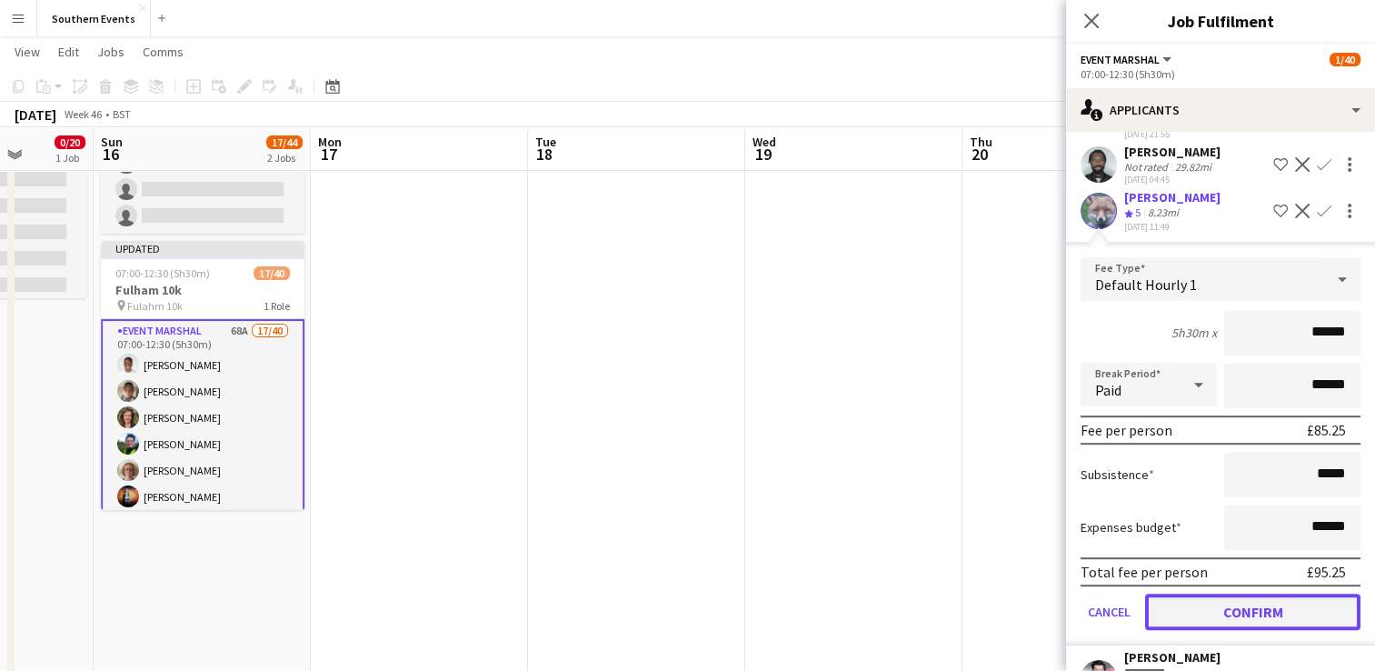
click at [1199, 630] on button "Confirm" at bounding box center [1252, 611] width 215 height 36
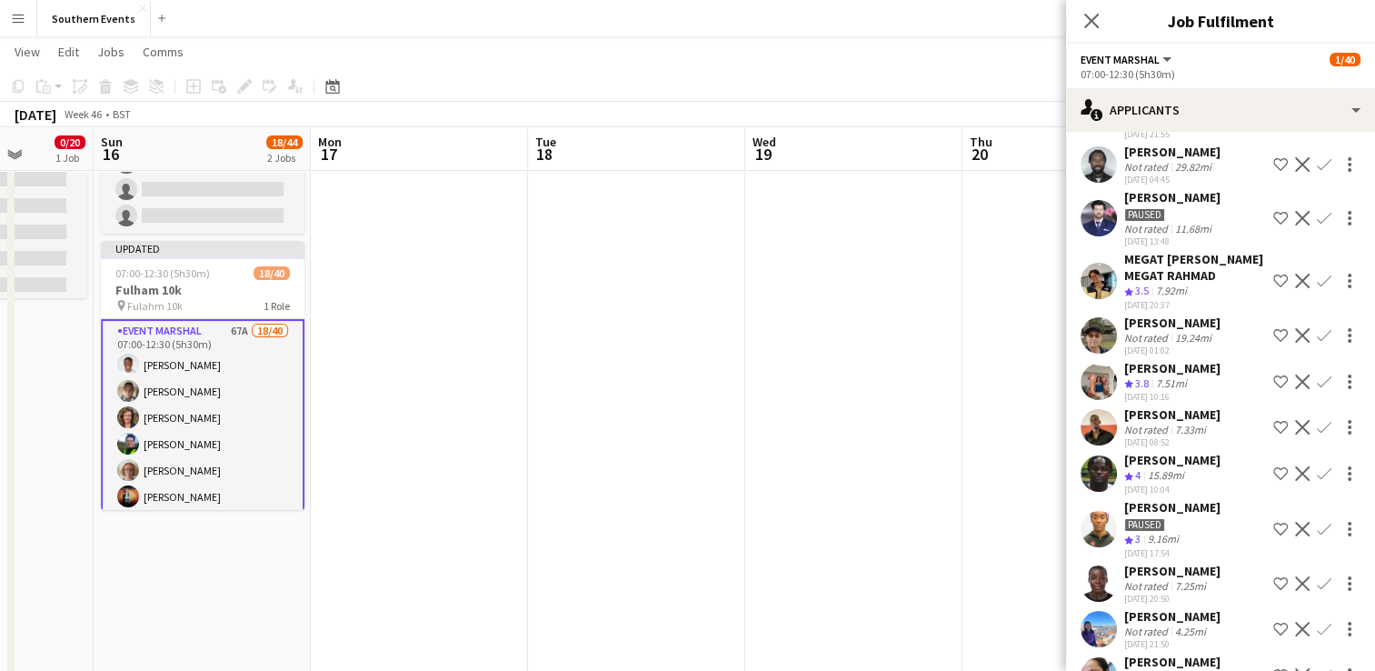
click at [1317, 288] on app-icon "Confirm" at bounding box center [1324, 281] width 15 height 15
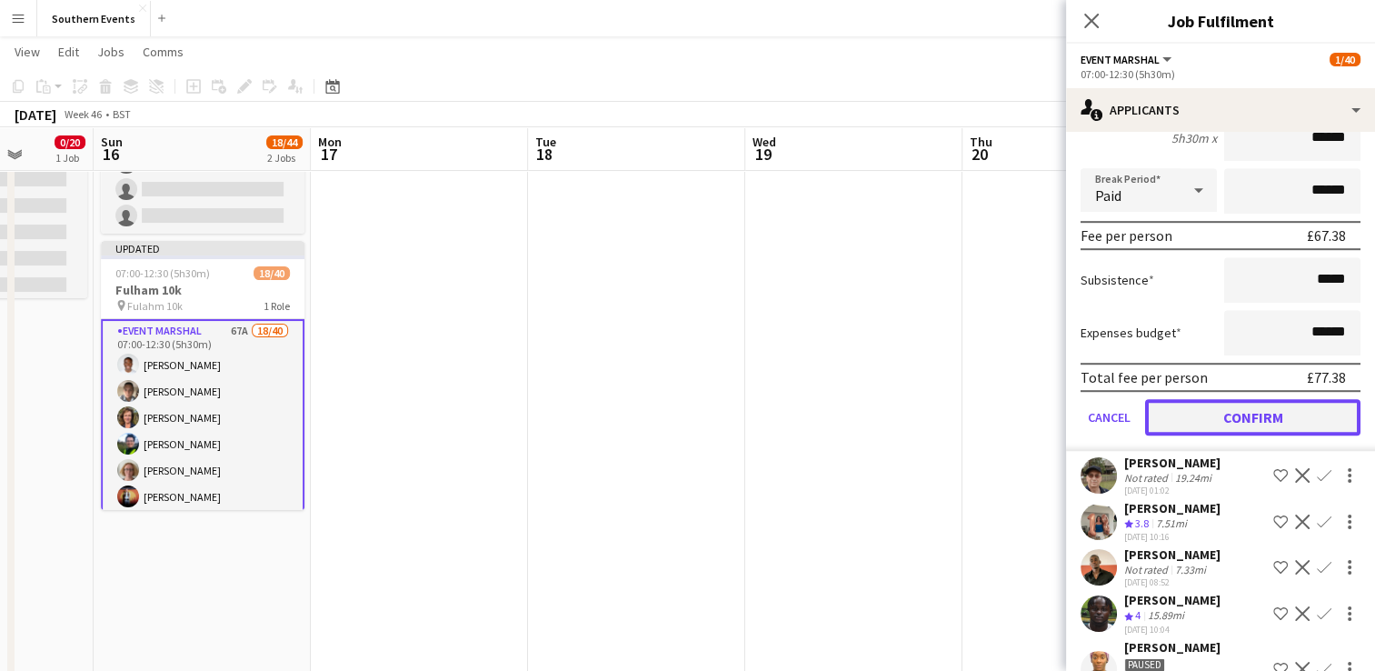
click at [1198, 435] on button "Confirm" at bounding box center [1252, 417] width 215 height 36
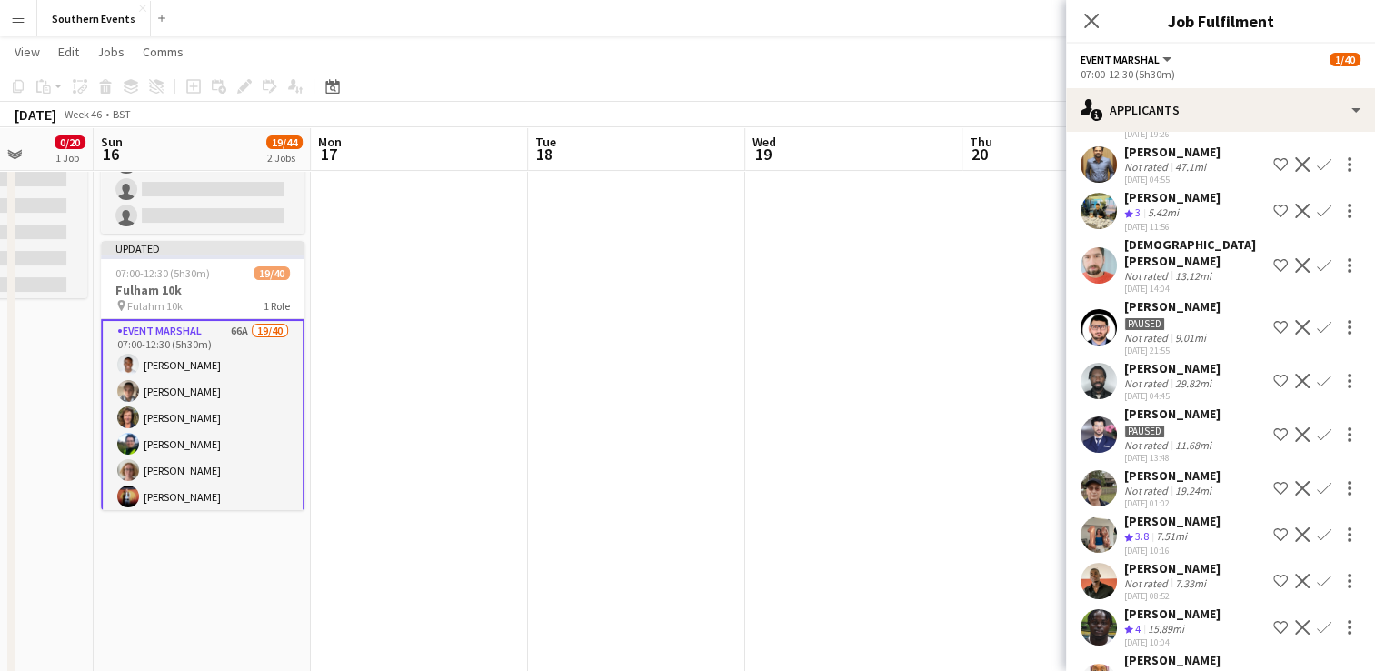
drag, startPoint x: 1304, startPoint y: 533, endPoint x: 1274, endPoint y: 529, distance: 30.2
click at [1317, 495] on app-icon "Confirm" at bounding box center [1324, 488] width 15 height 15
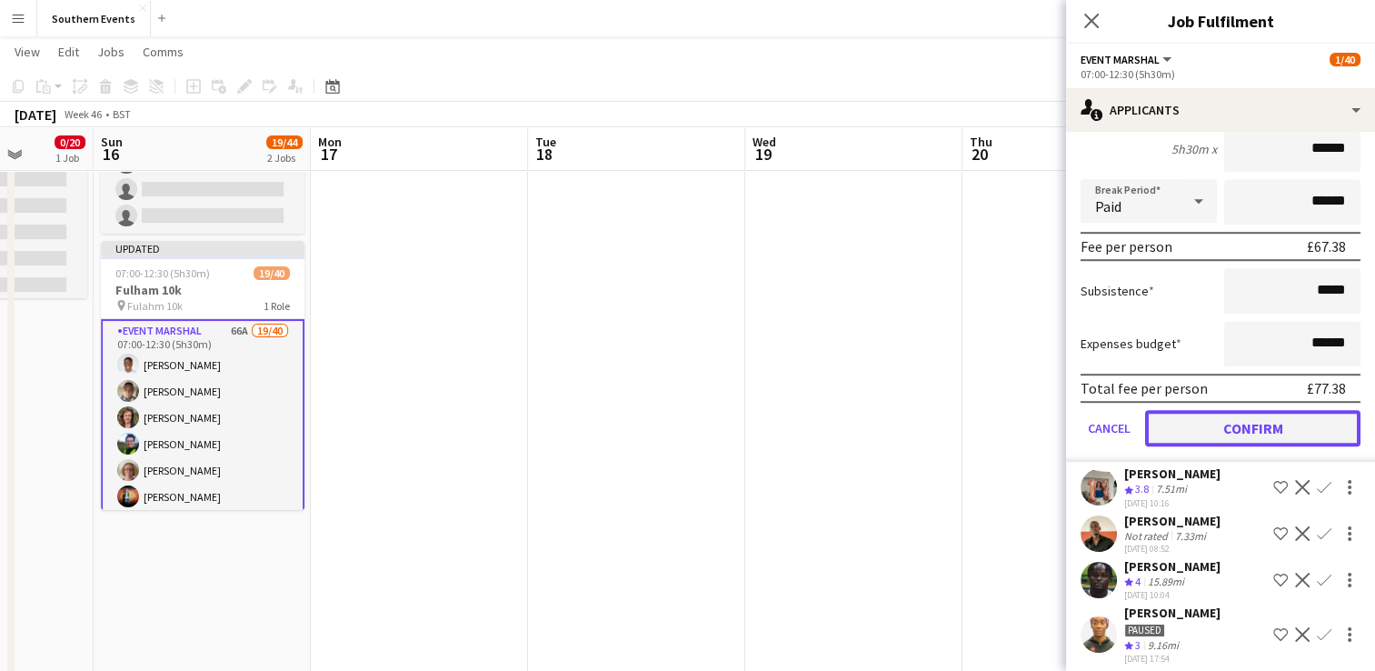
click at [1213, 446] on button "Confirm" at bounding box center [1252, 428] width 215 height 36
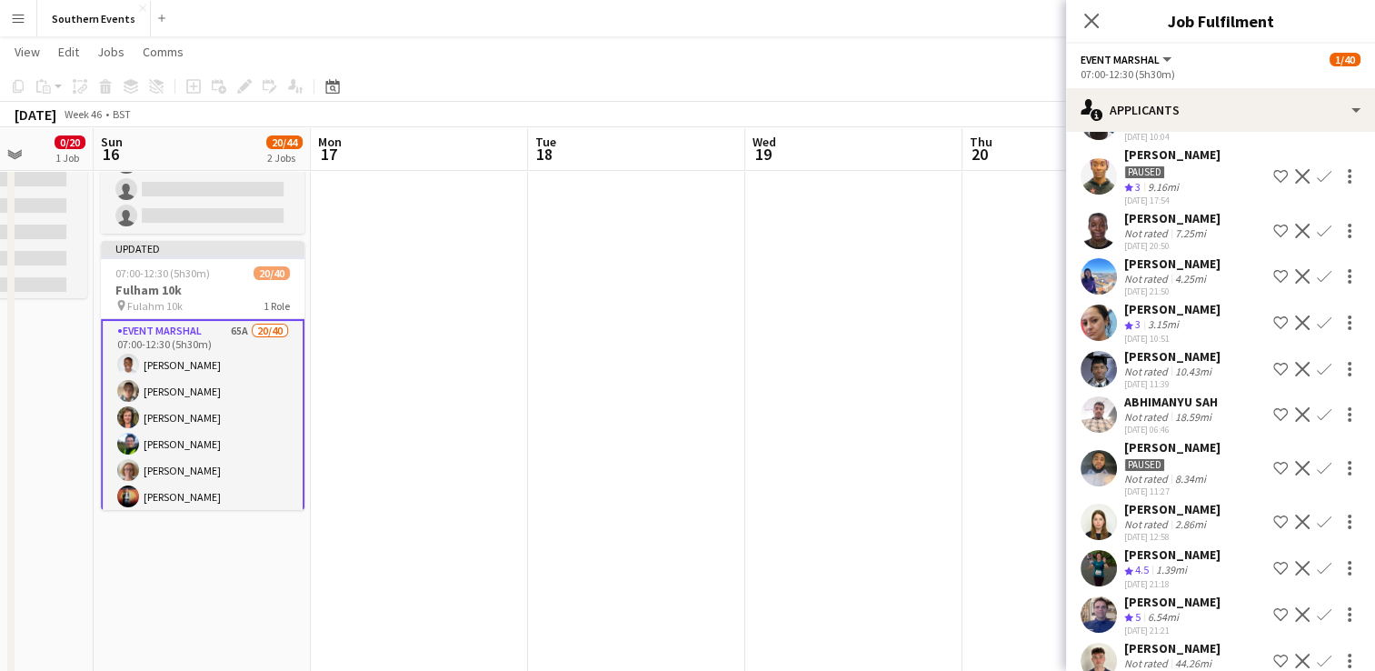
scroll to position [616, 0]
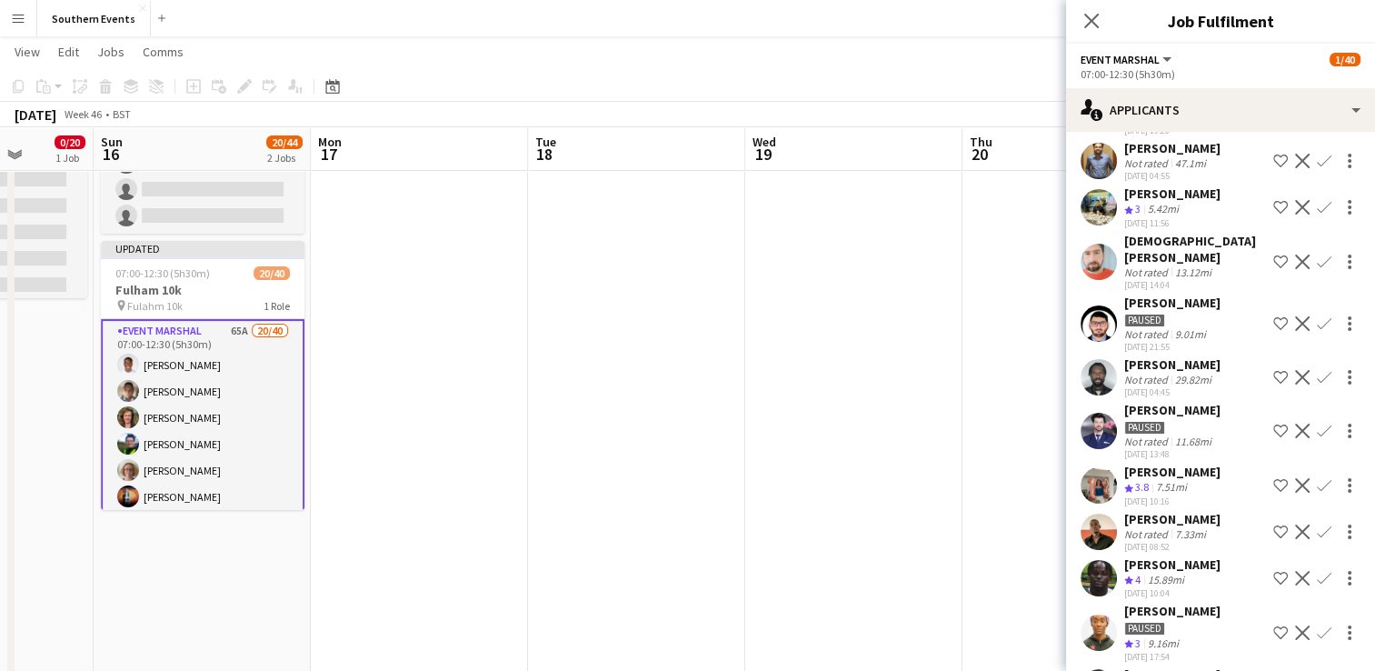
click at [1317, 493] on app-icon "Confirm" at bounding box center [1324, 485] width 15 height 15
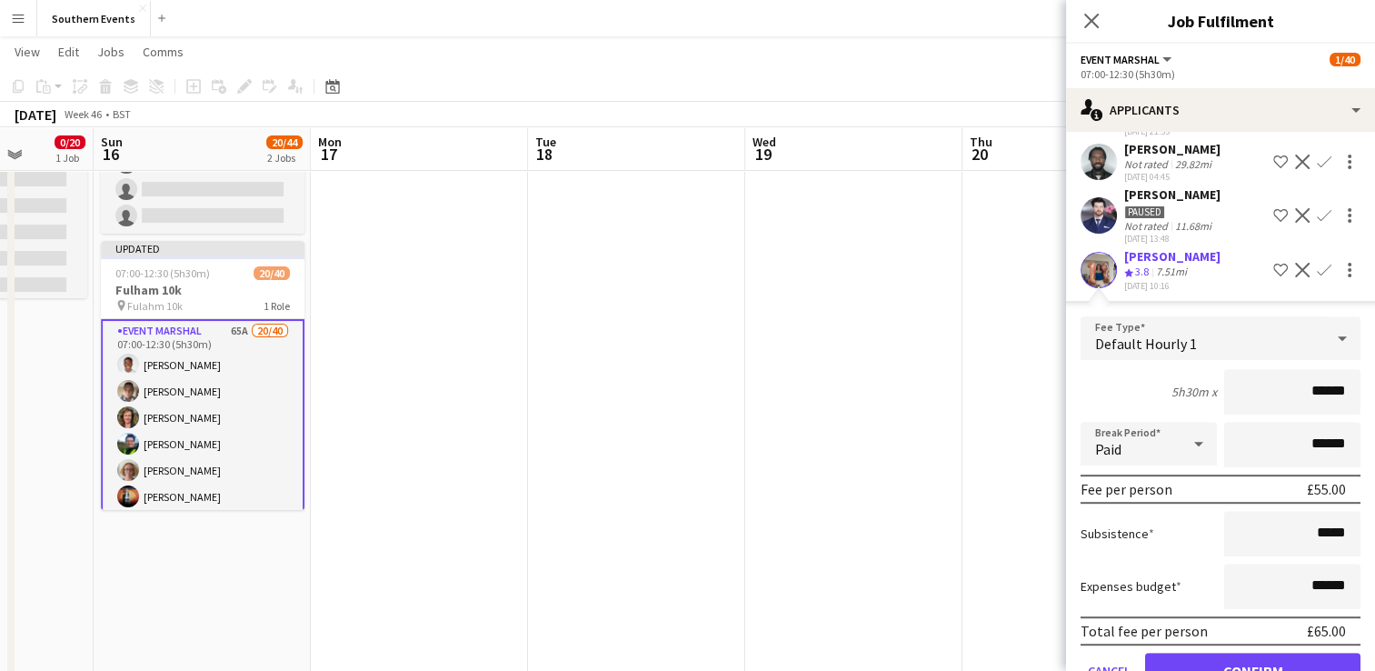
scroll to position [891, 0]
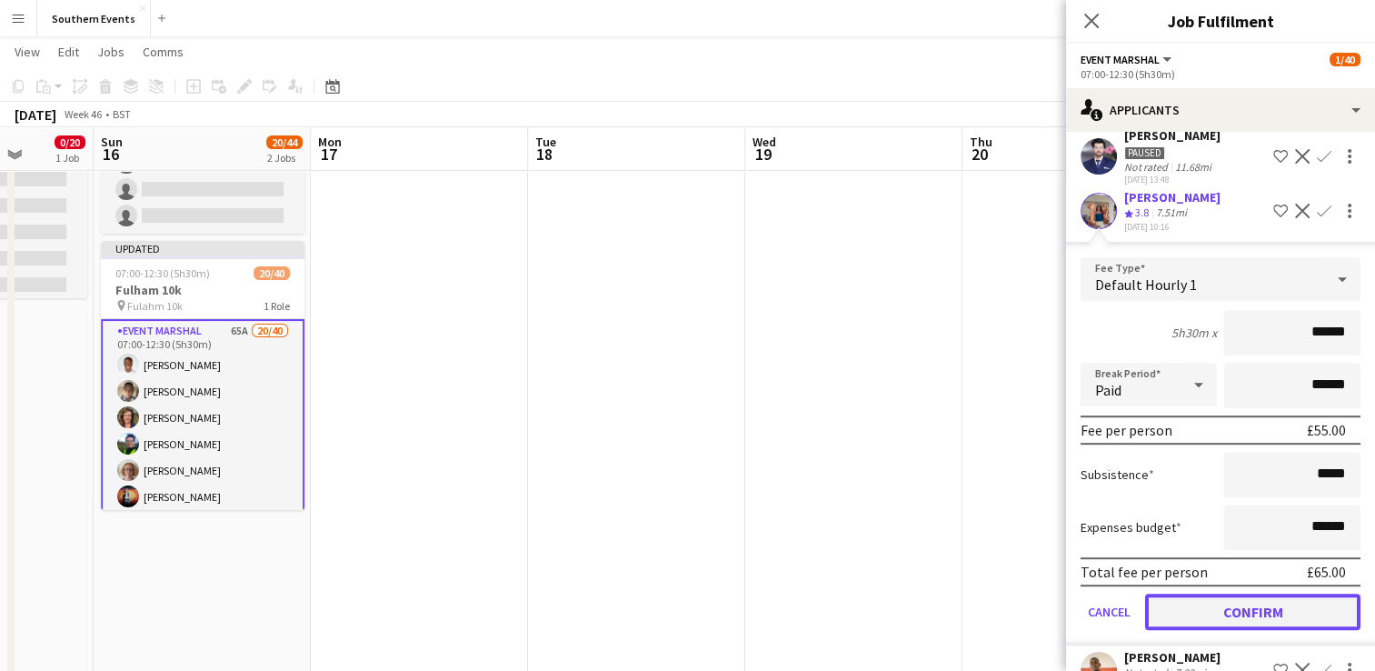
click at [1216, 630] on button "Confirm" at bounding box center [1252, 611] width 215 height 36
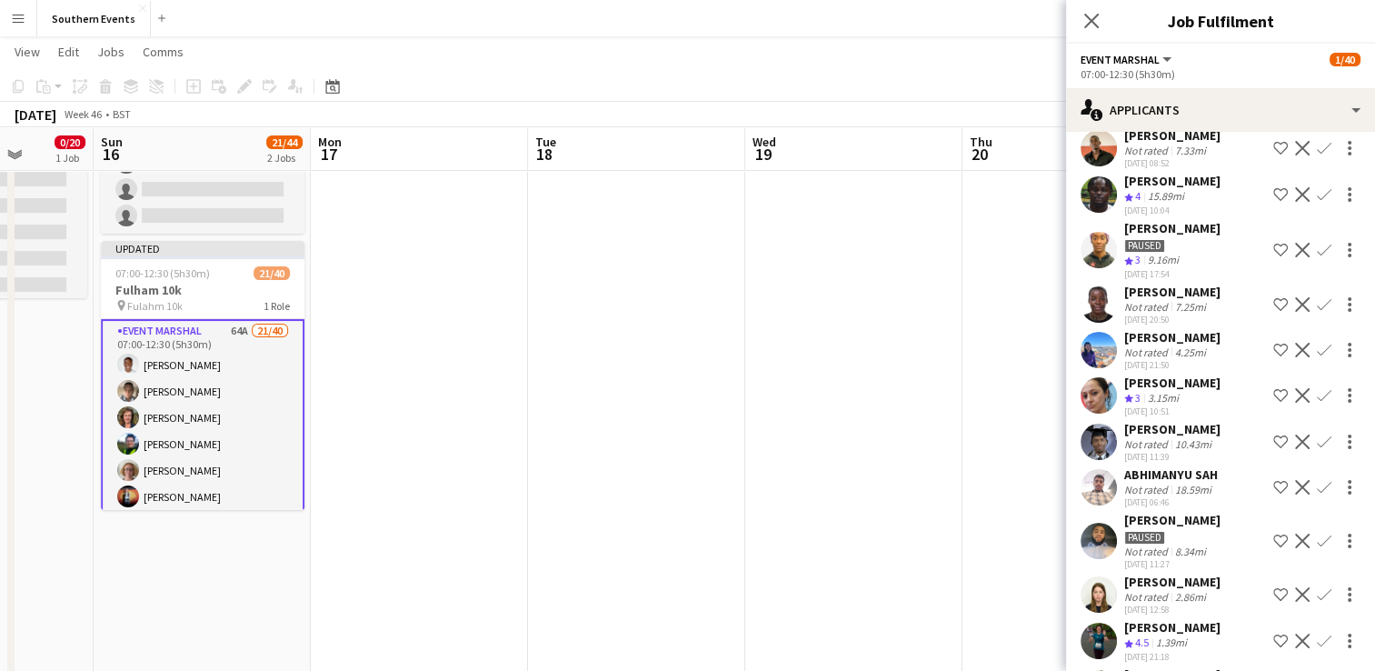
scroll to position [981, 0]
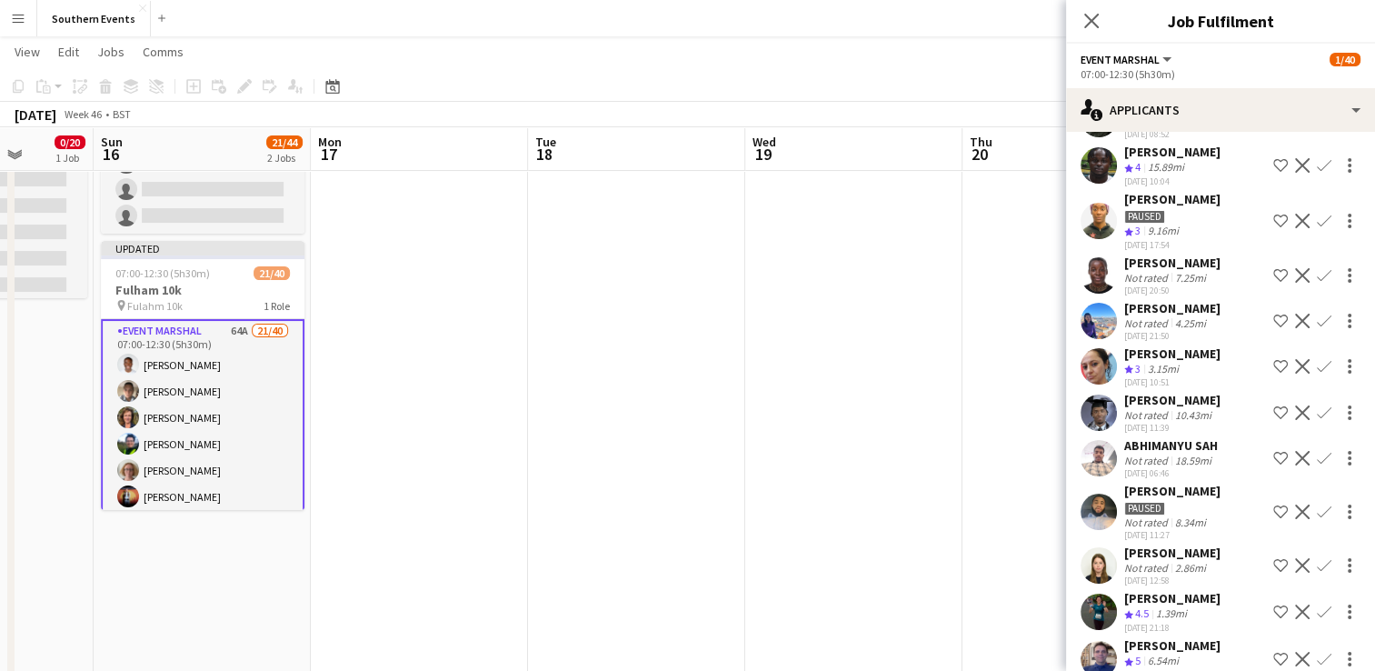
click at [1317, 173] on app-icon "Confirm" at bounding box center [1324, 165] width 15 height 15
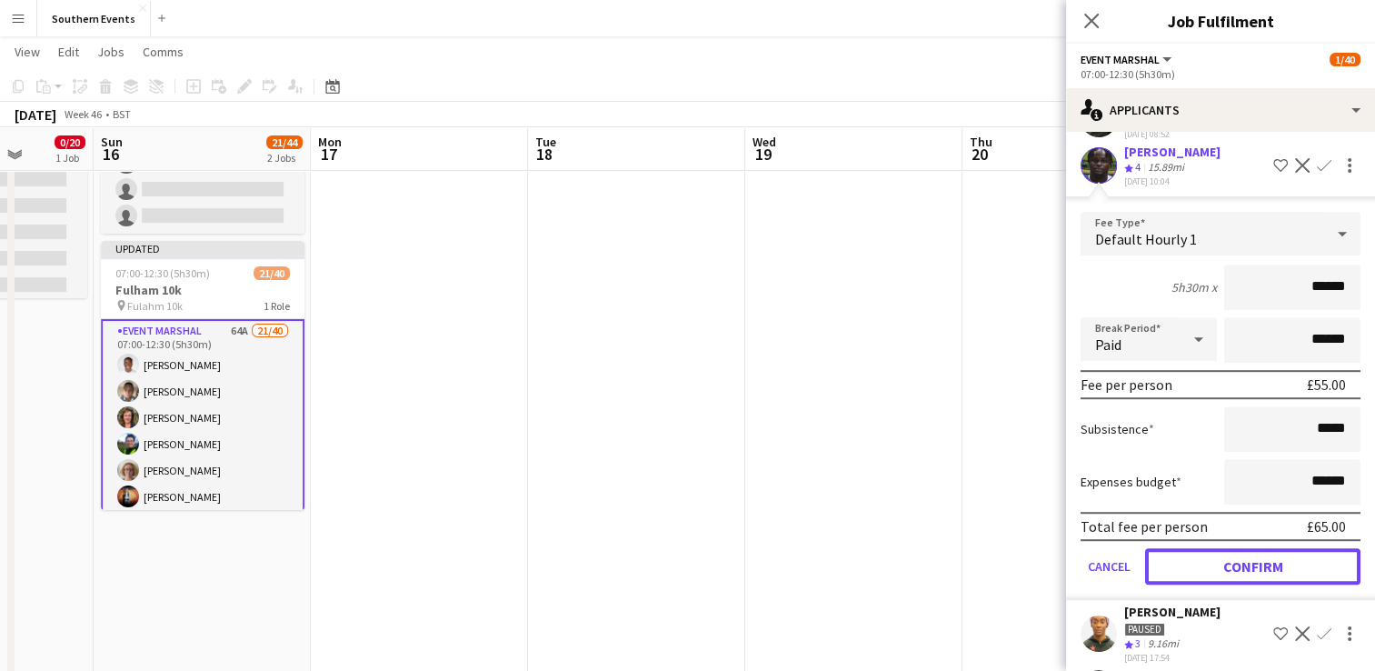
drag, startPoint x: 1218, startPoint y: 614, endPoint x: 1218, endPoint y: 547, distance: 67.2
click at [1219, 584] on button "Confirm" at bounding box center [1252, 566] width 215 height 36
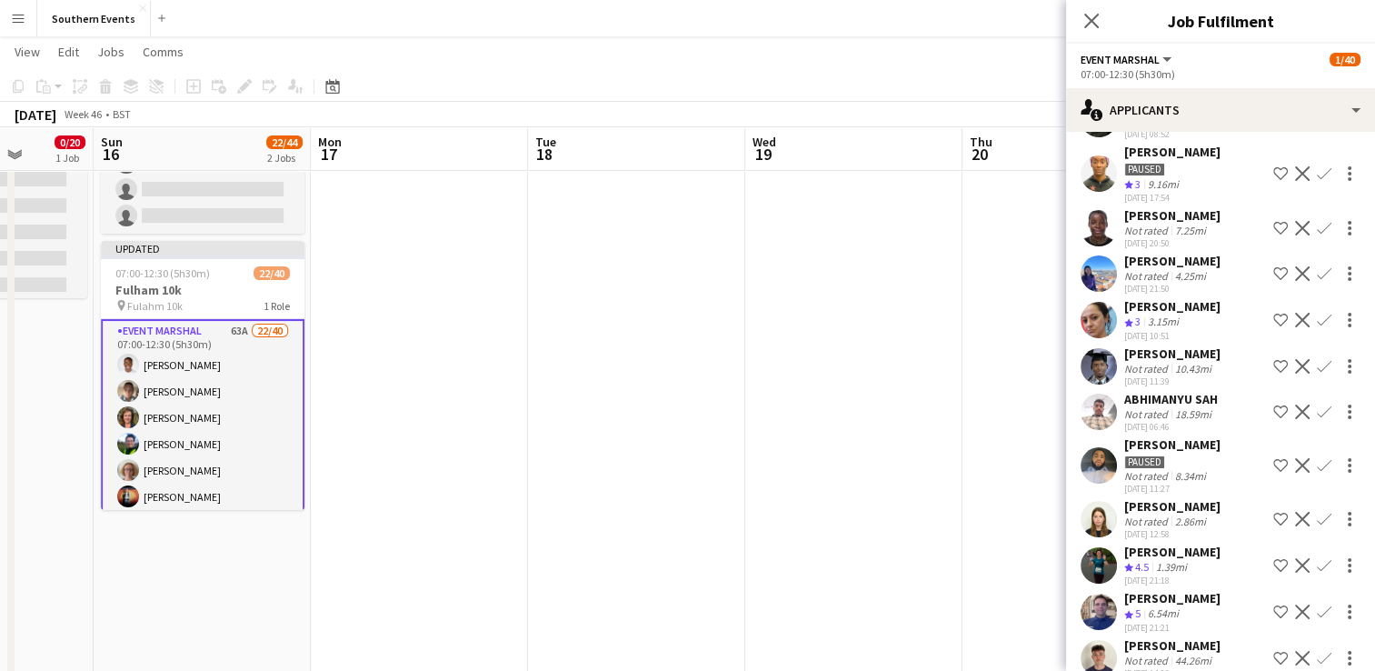
click at [1317, 327] on app-icon "Confirm" at bounding box center [1324, 320] width 15 height 15
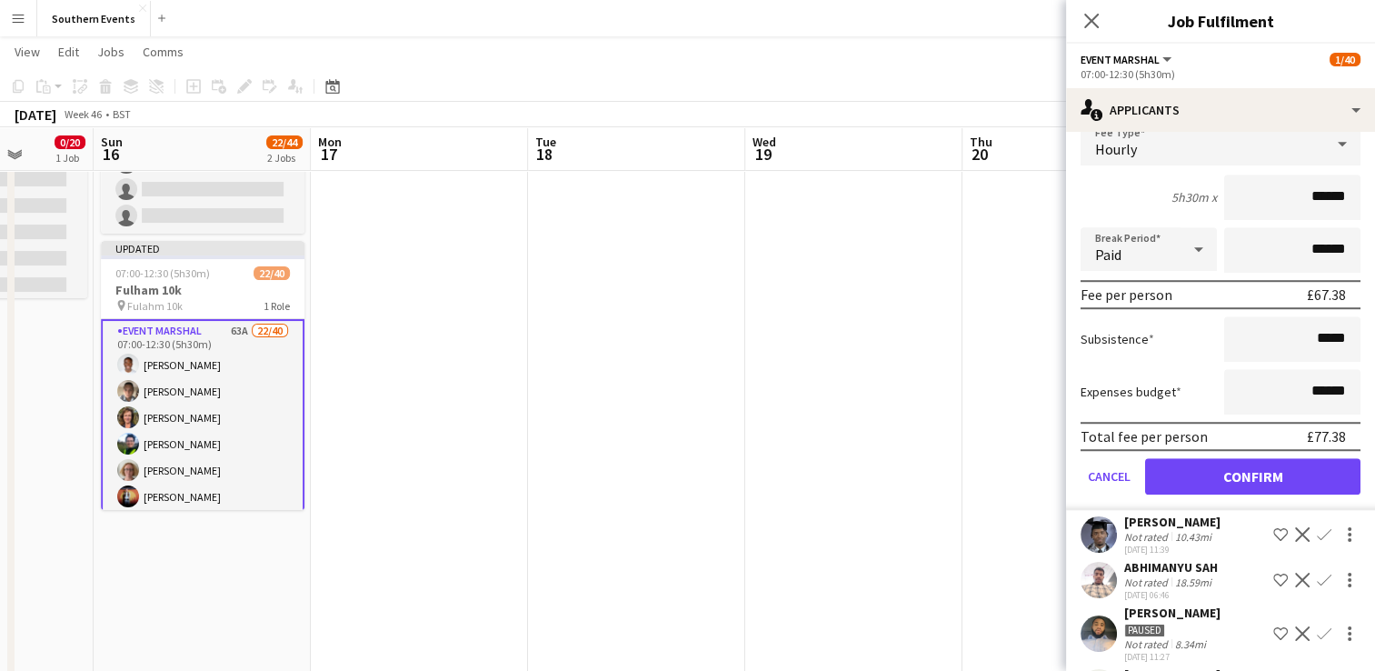
scroll to position [1254, 0]
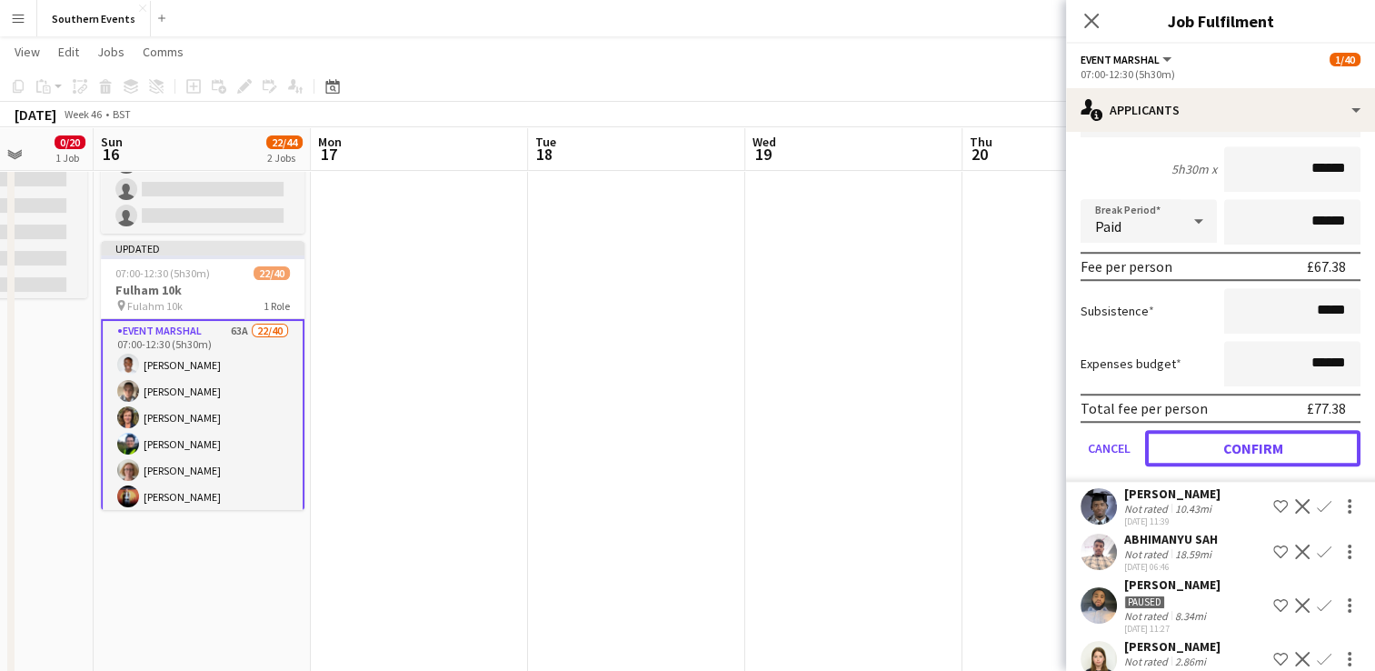
click at [1229, 466] on button "Confirm" at bounding box center [1252, 448] width 215 height 36
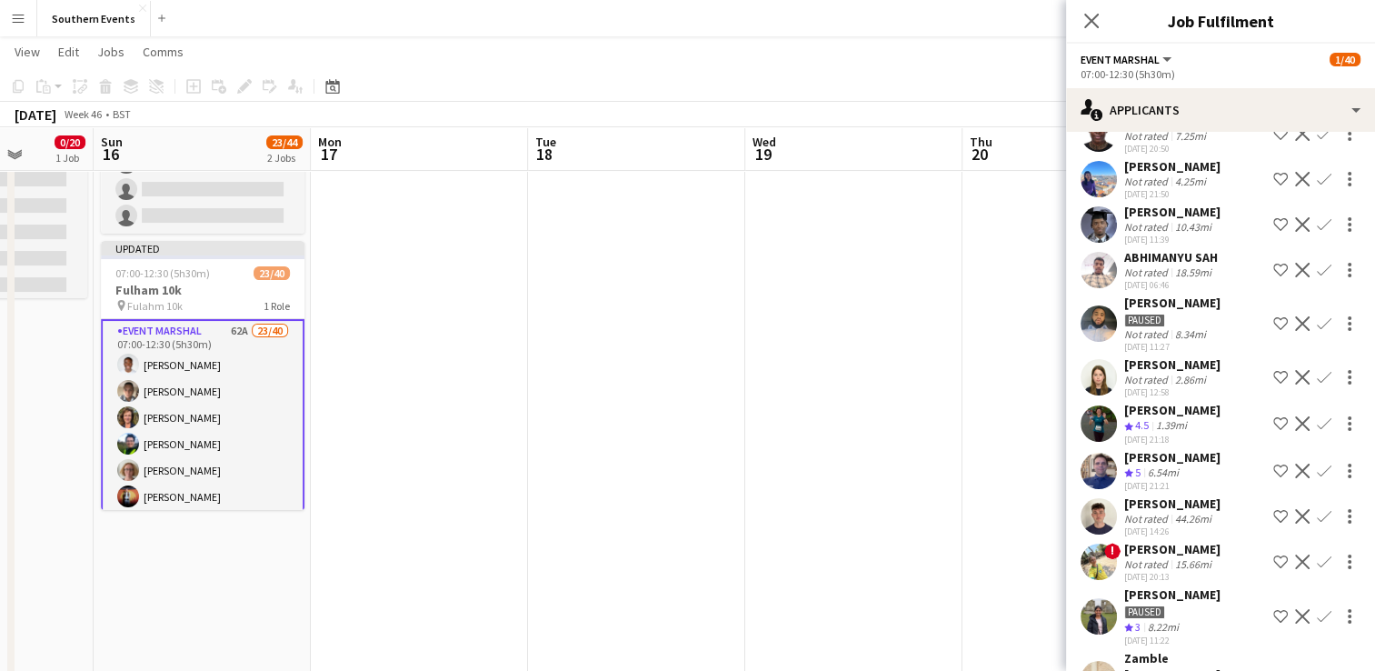
scroll to position [1161, 0]
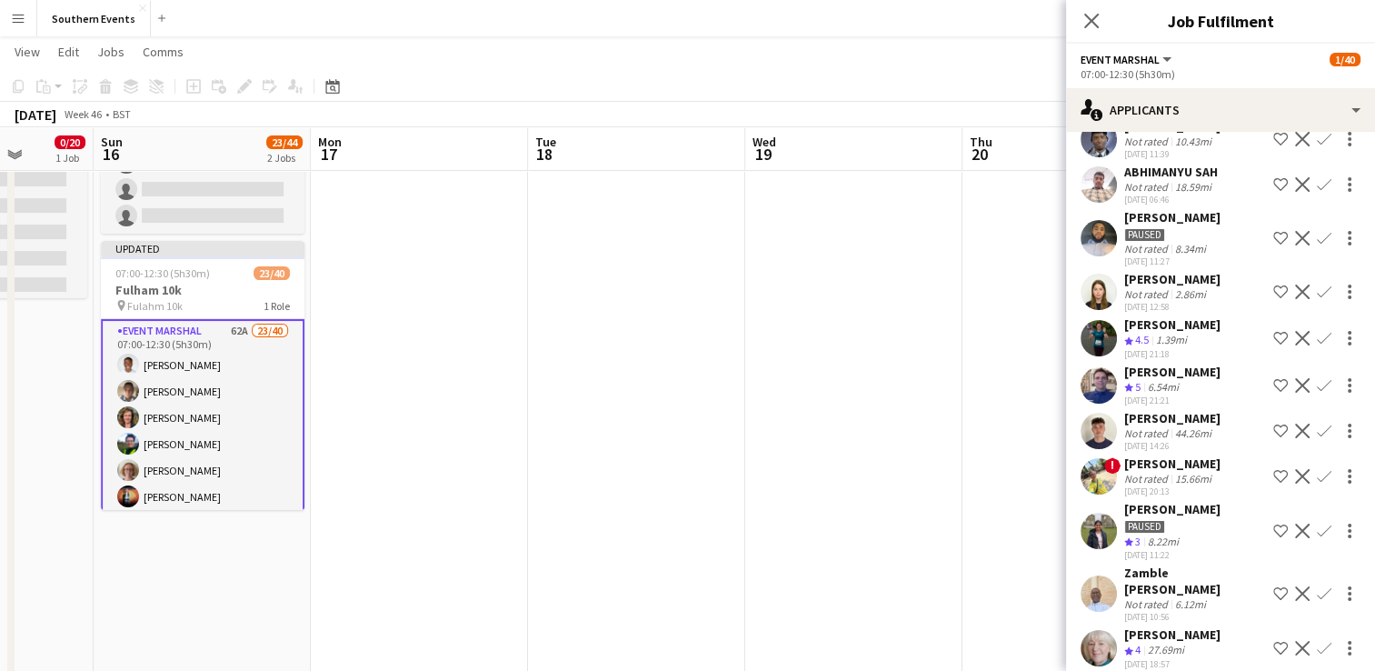
click at [1317, 345] on app-icon "Confirm" at bounding box center [1324, 338] width 15 height 15
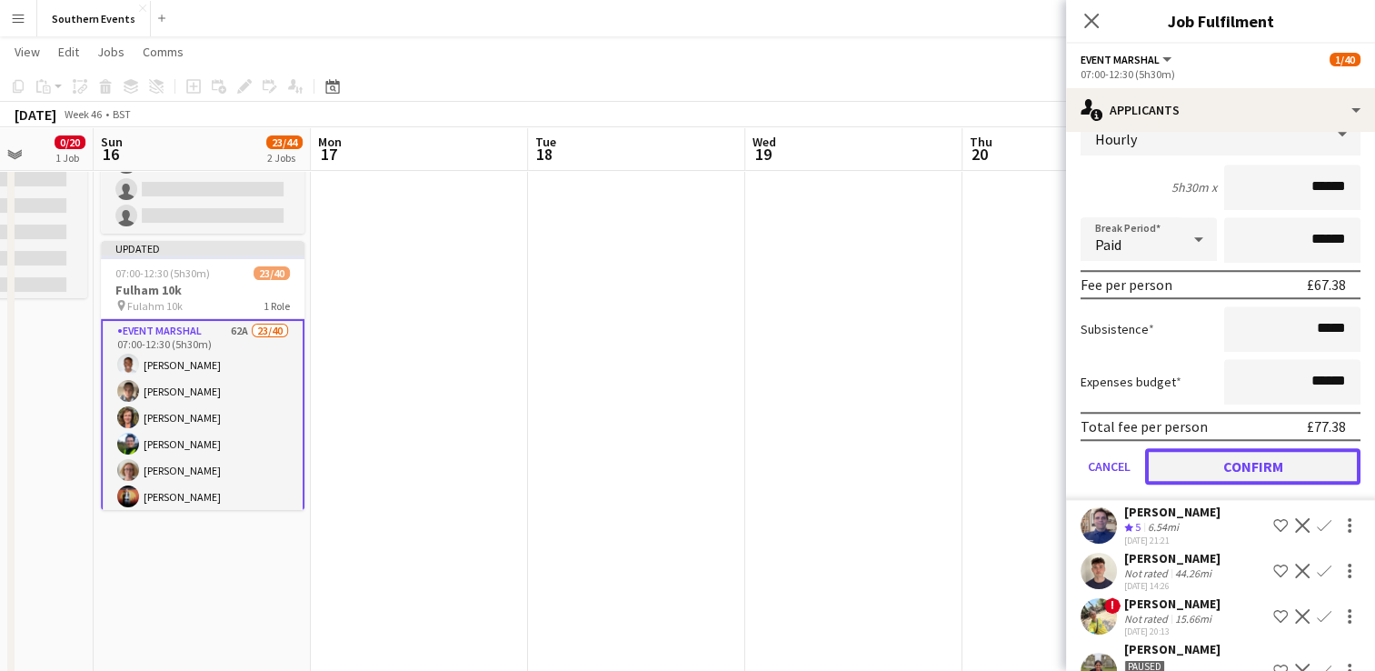
click at [1220, 484] on button "Confirm" at bounding box center [1252, 466] width 215 height 36
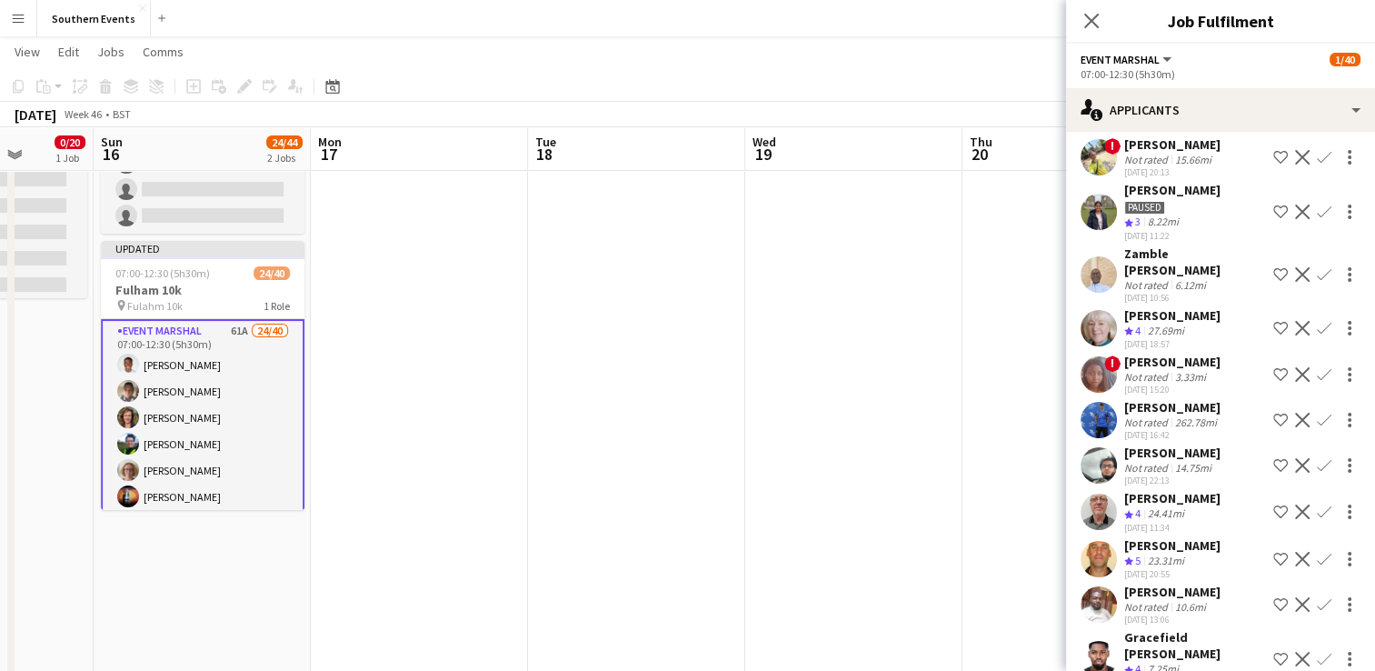
scroll to position [978, 0]
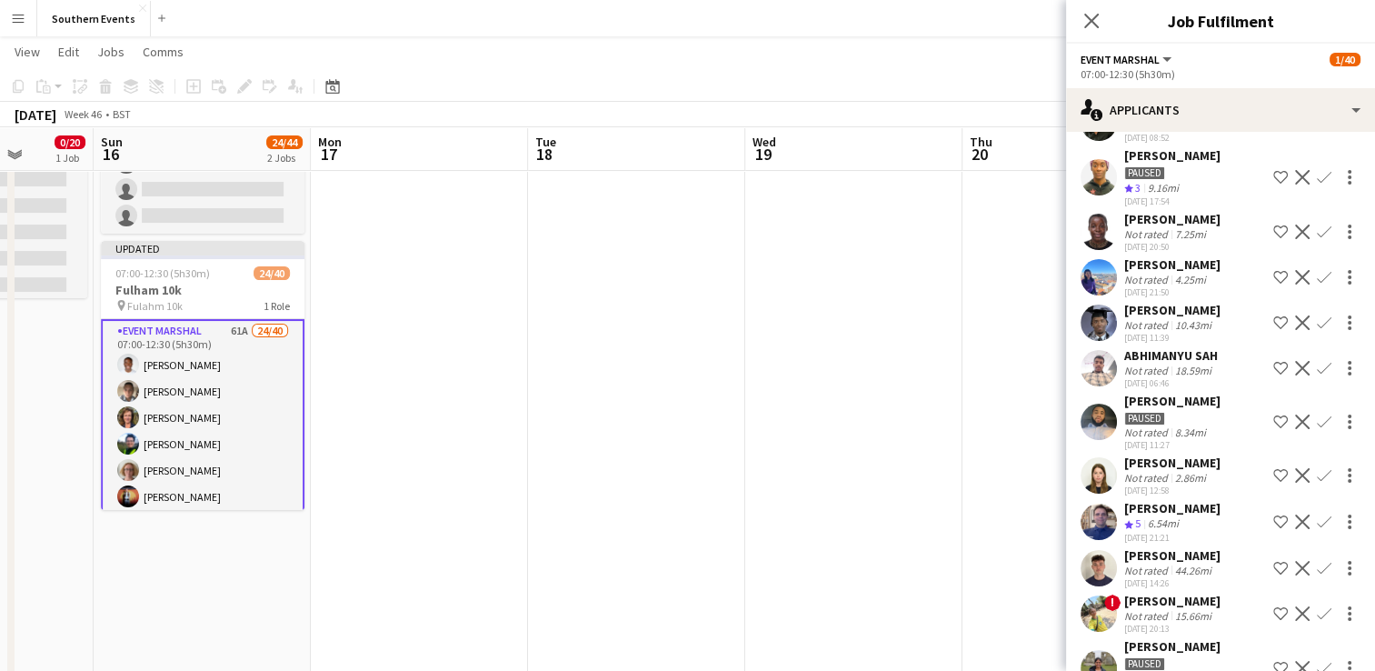
click at [1317, 529] on app-icon "Confirm" at bounding box center [1324, 521] width 15 height 15
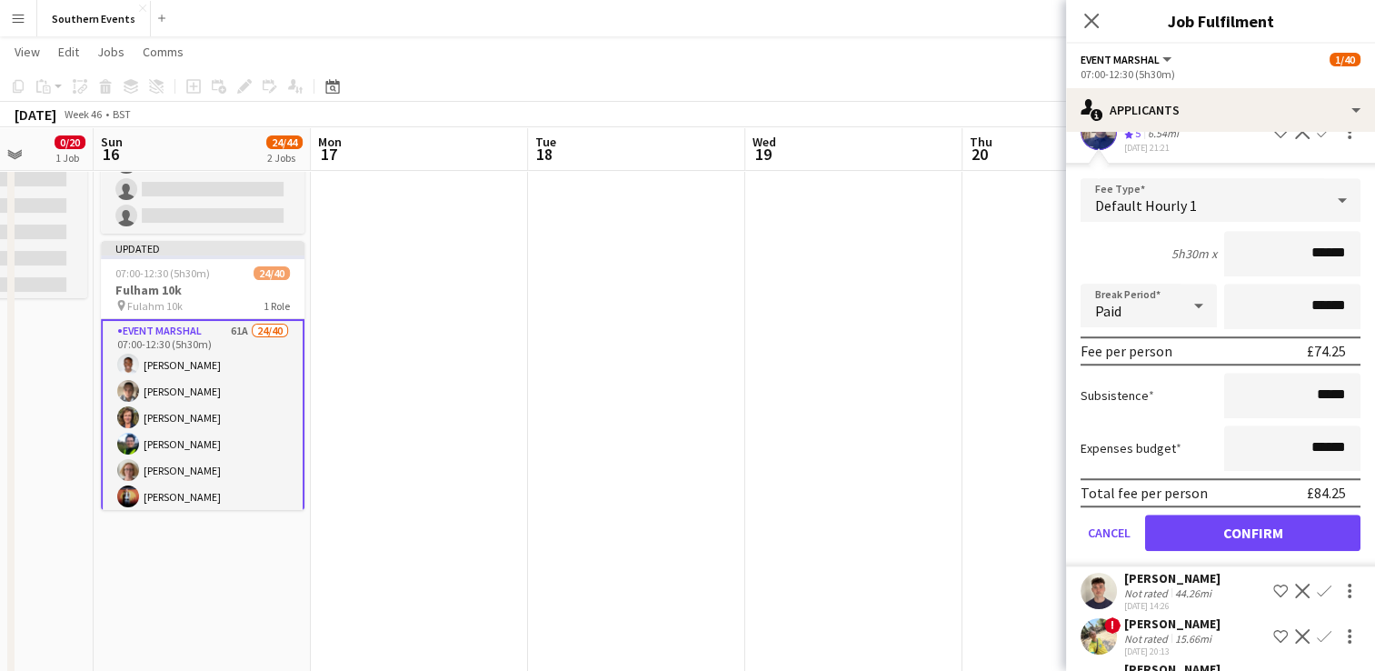
scroll to position [1461, 0]
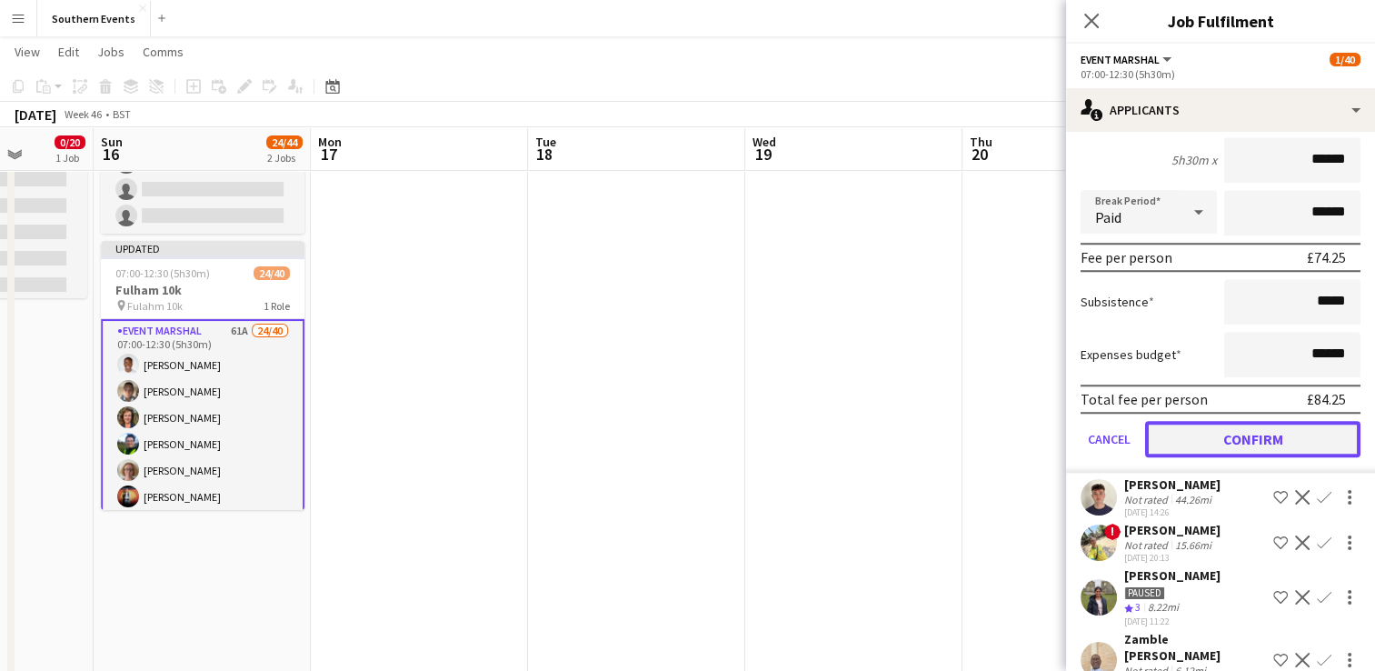
click at [1219, 457] on button "Confirm" at bounding box center [1252, 439] width 215 height 36
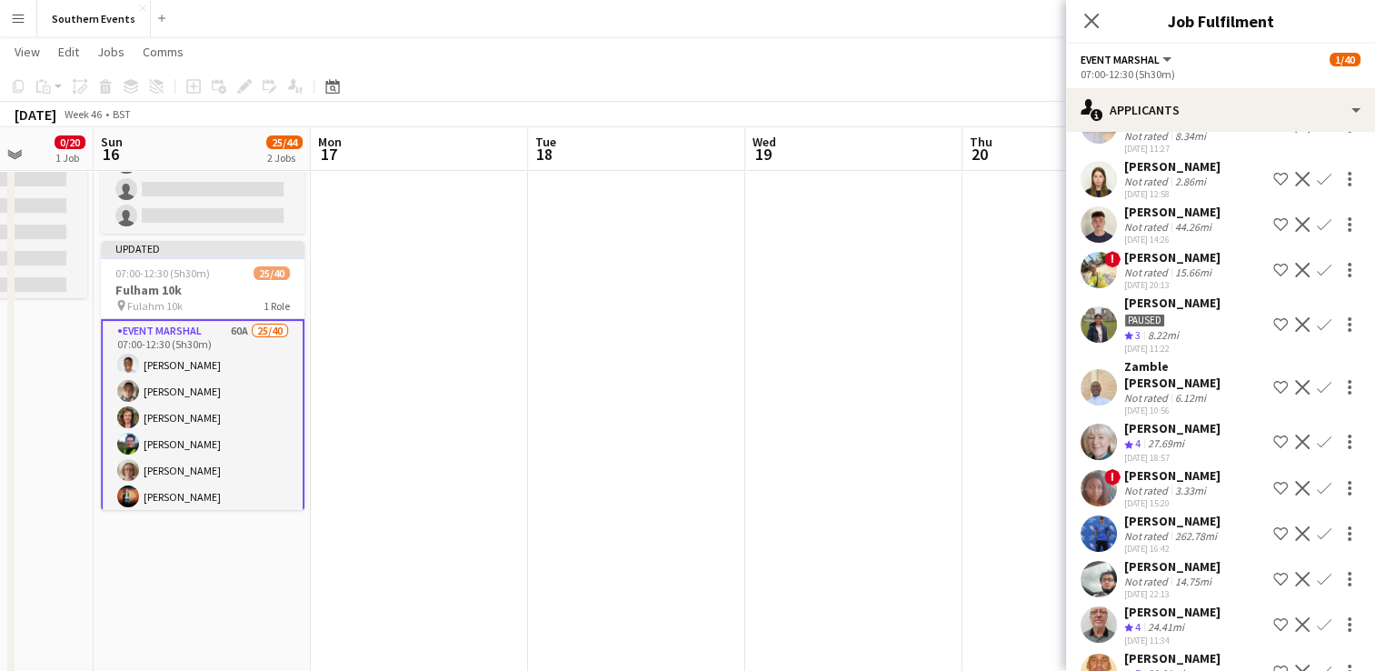
scroll to position [1277, 0]
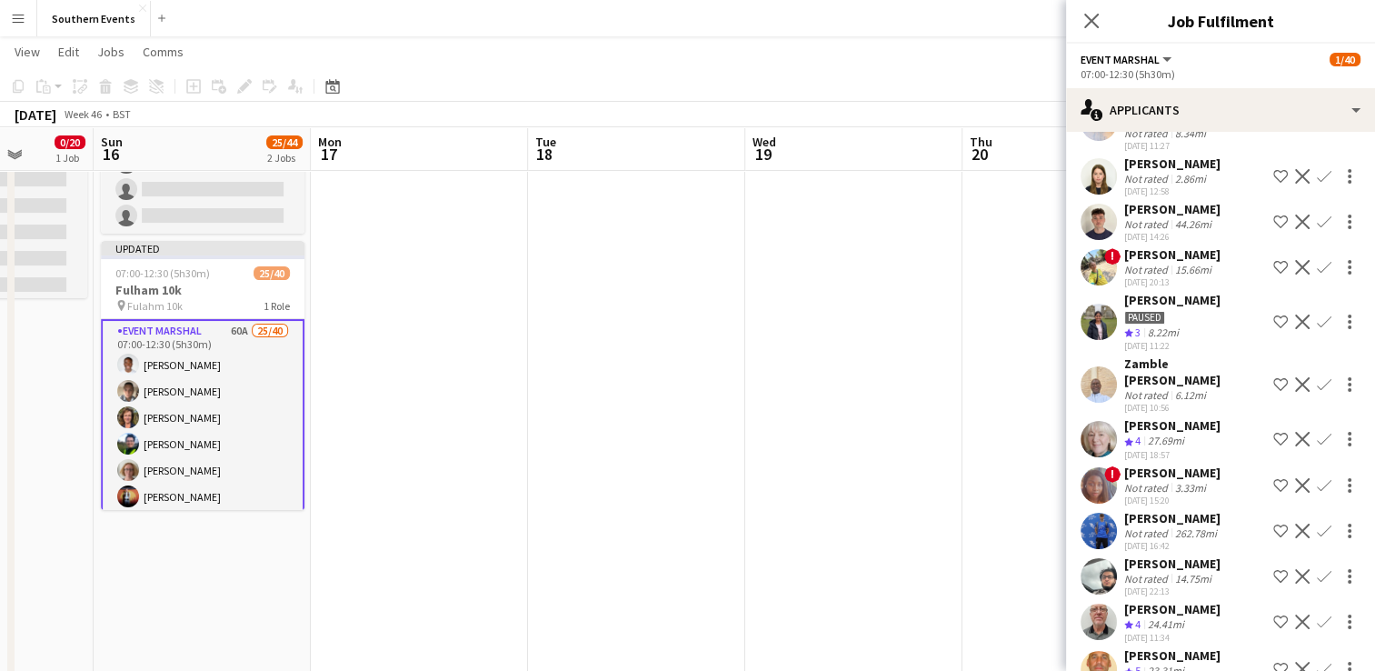
click at [1317, 184] on app-icon "Confirm" at bounding box center [1324, 176] width 15 height 15
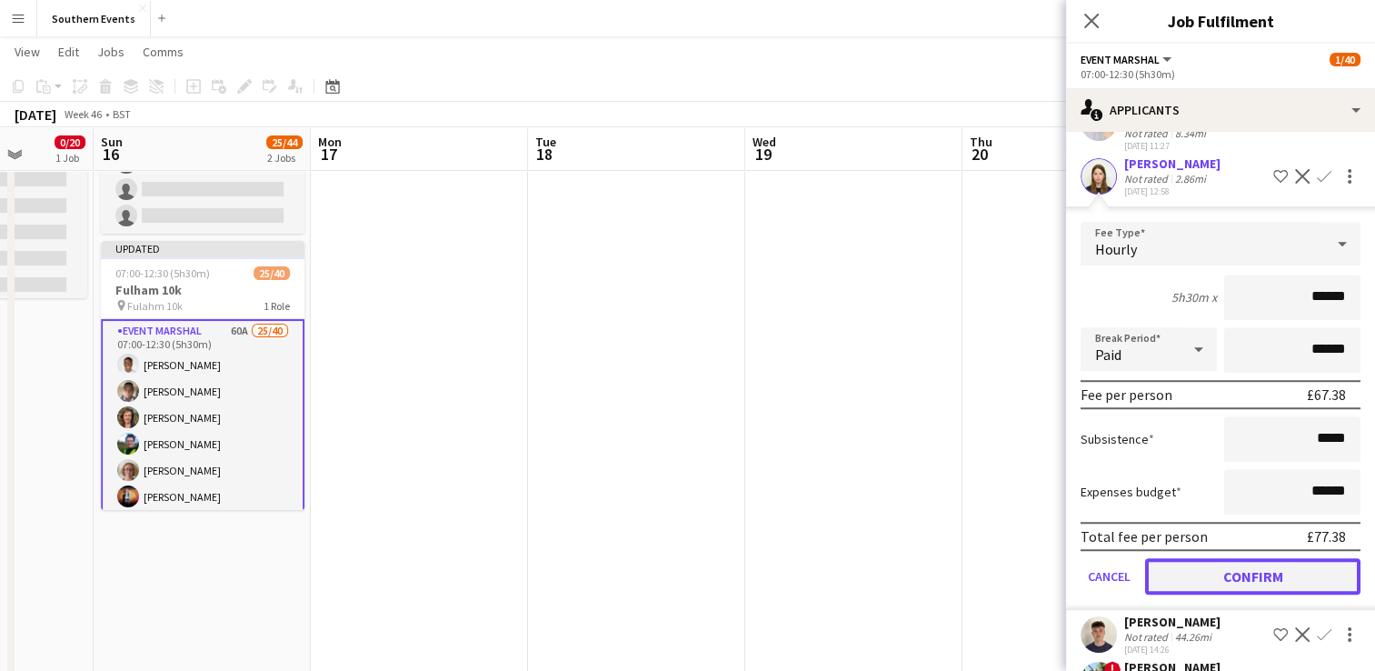
click at [1210, 594] on button "Confirm" at bounding box center [1252, 576] width 215 height 36
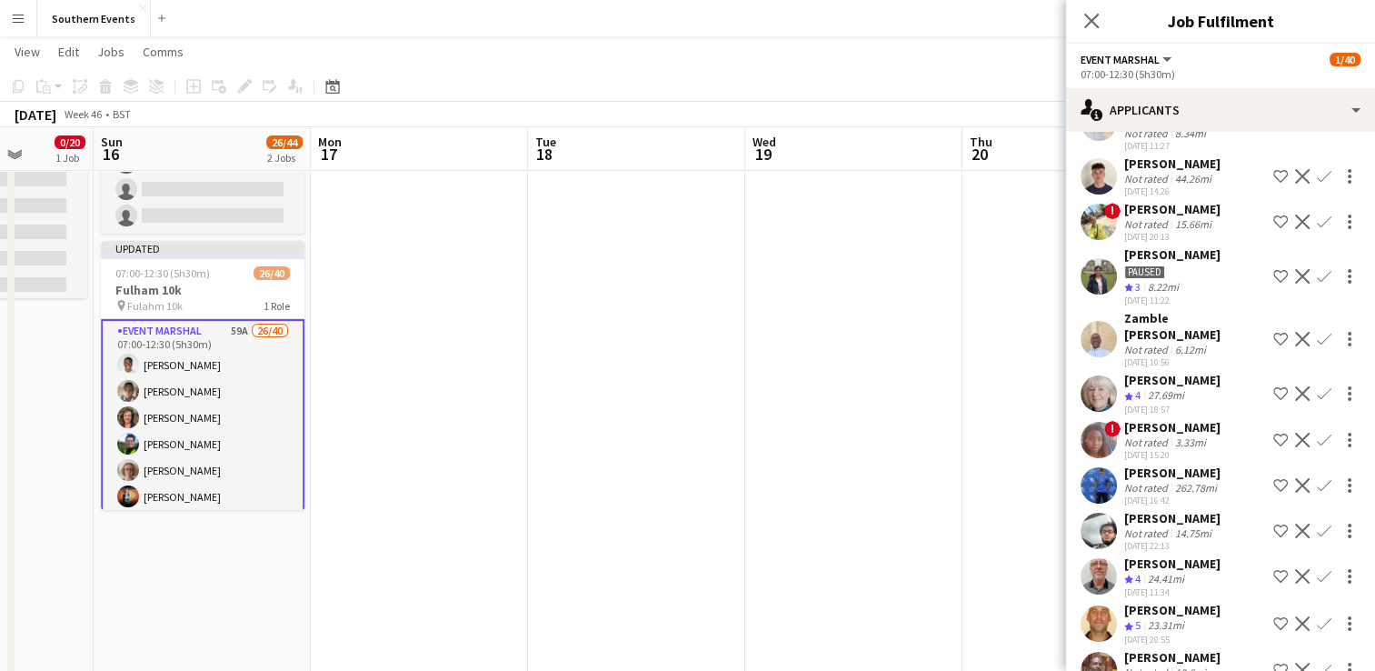
click at [1317, 401] on app-icon "Confirm" at bounding box center [1324, 393] width 15 height 15
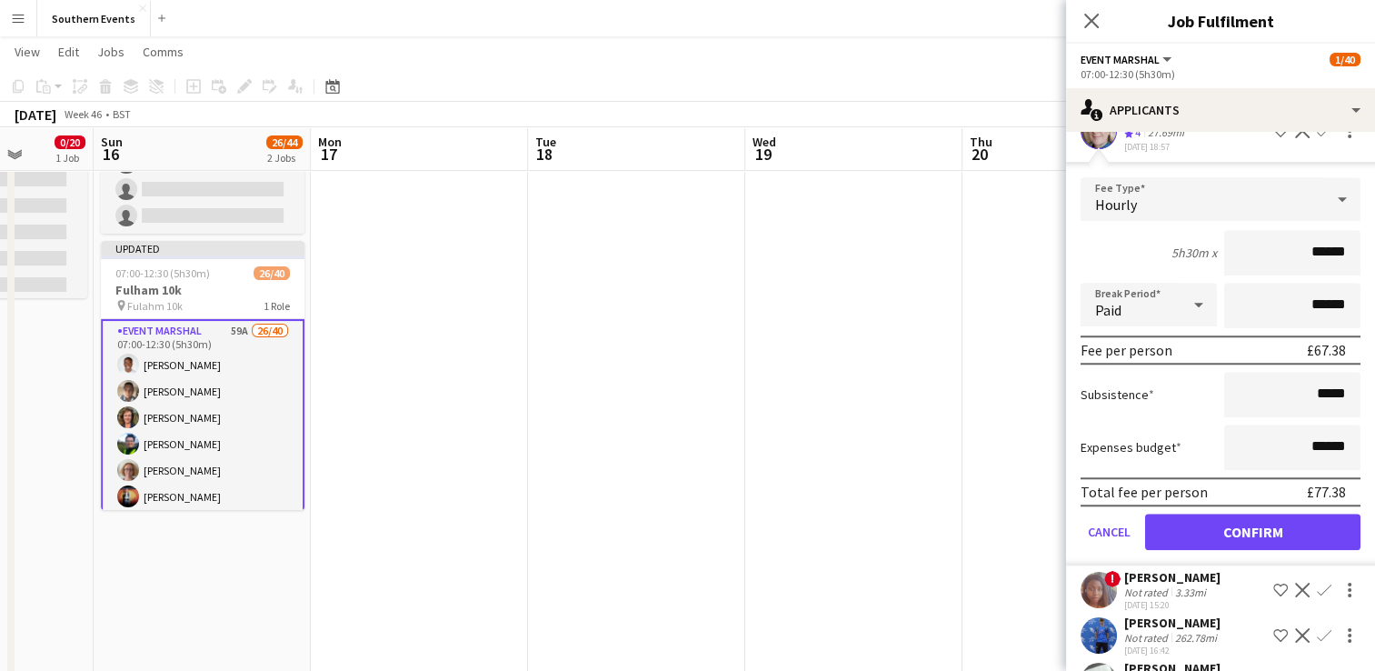
scroll to position [1549, 0]
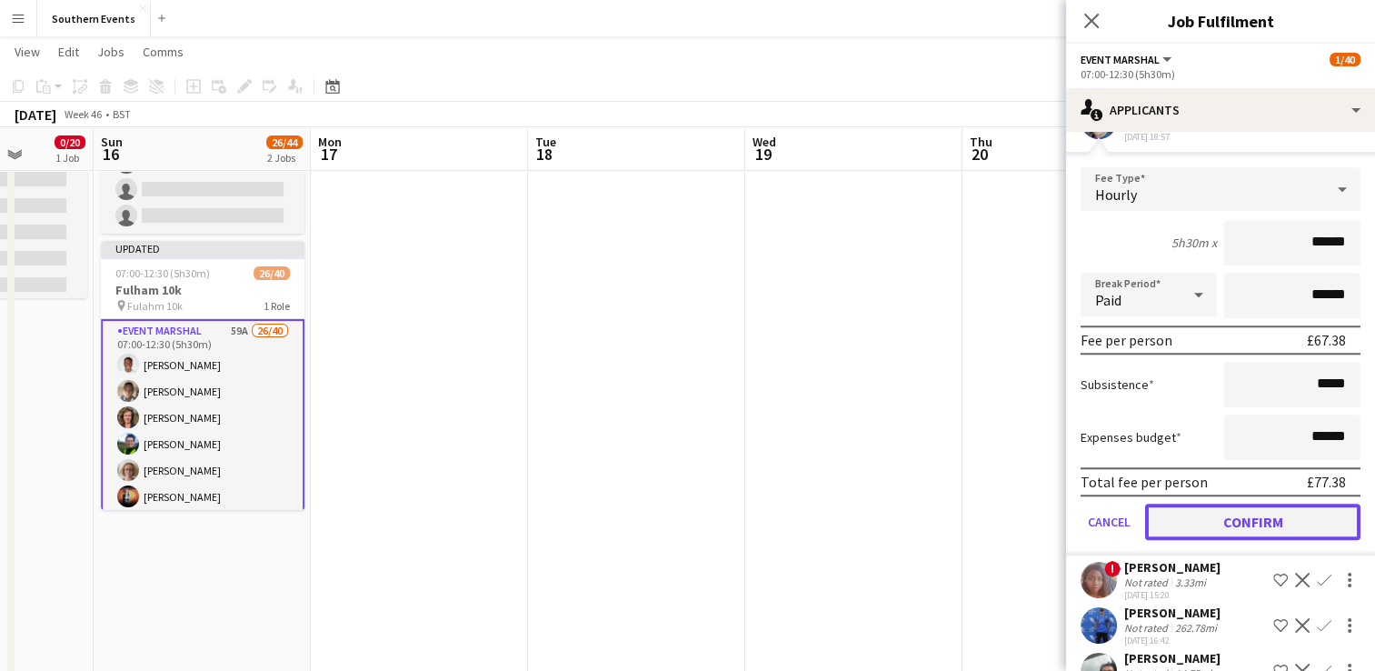
click at [1220, 540] on button "Confirm" at bounding box center [1252, 521] width 215 height 36
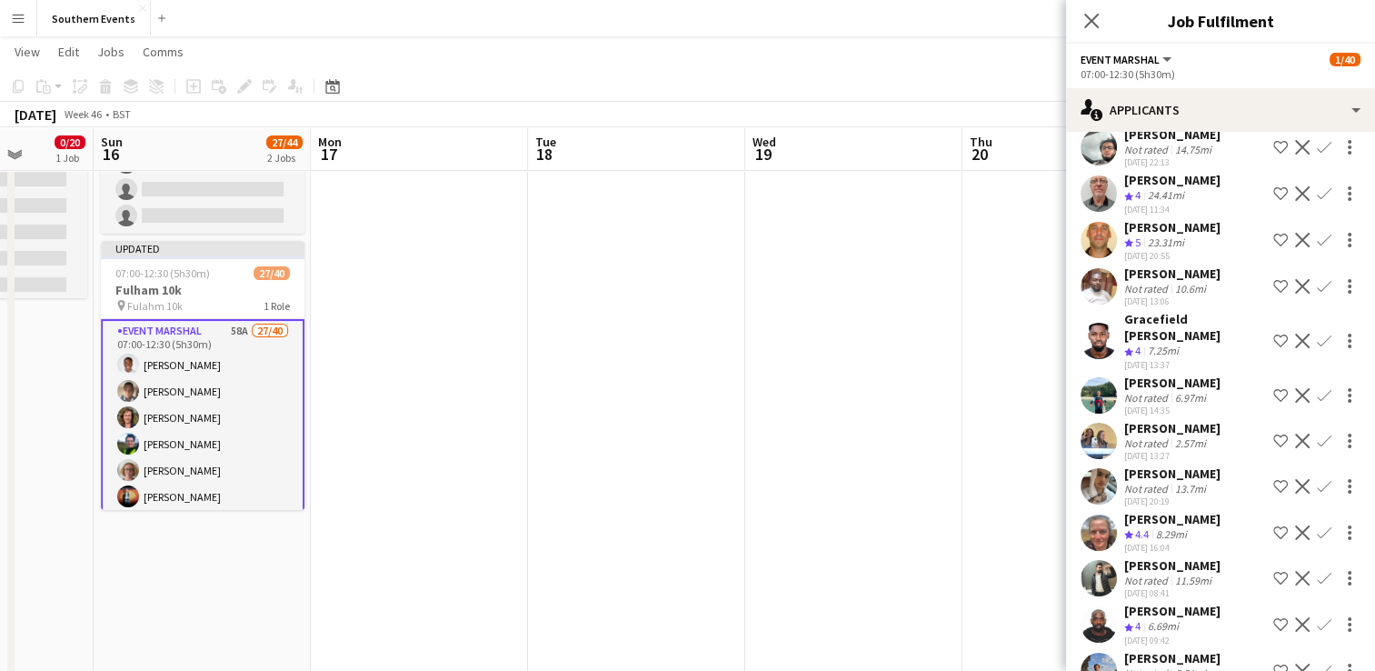
scroll to position [1640, 0]
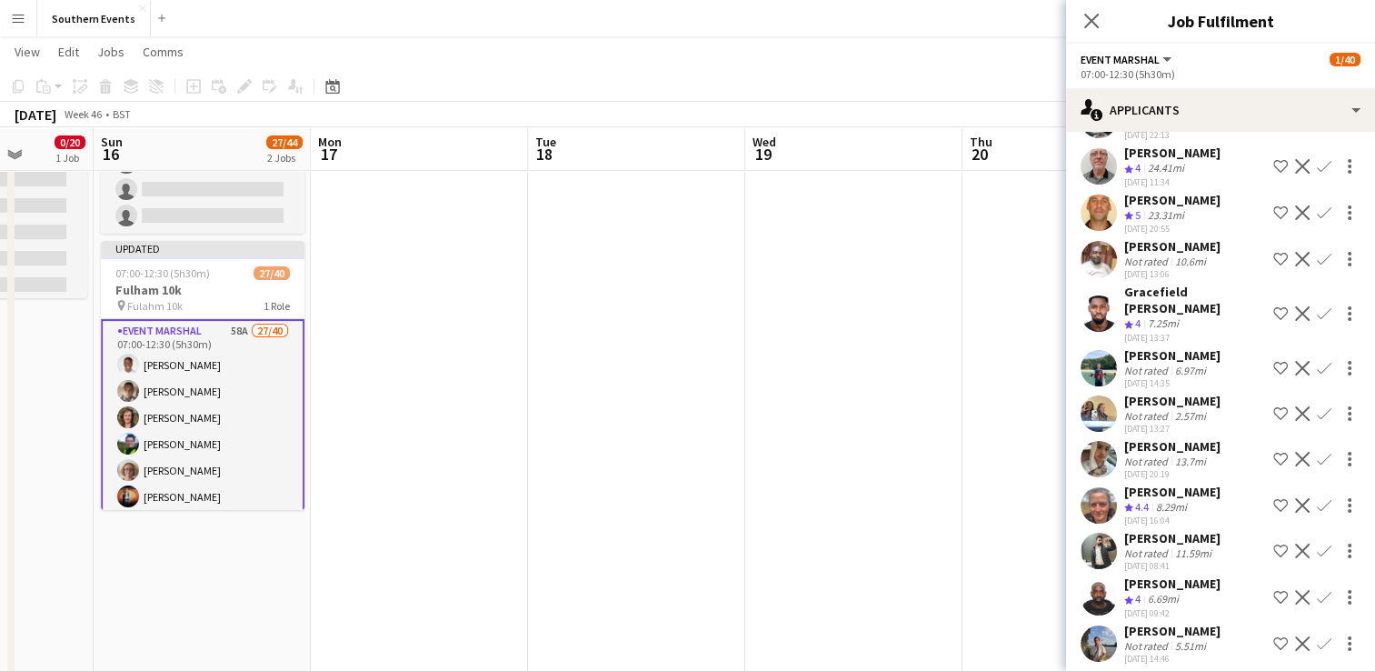
click at [1317, 174] on app-icon "Confirm" at bounding box center [1324, 166] width 15 height 15
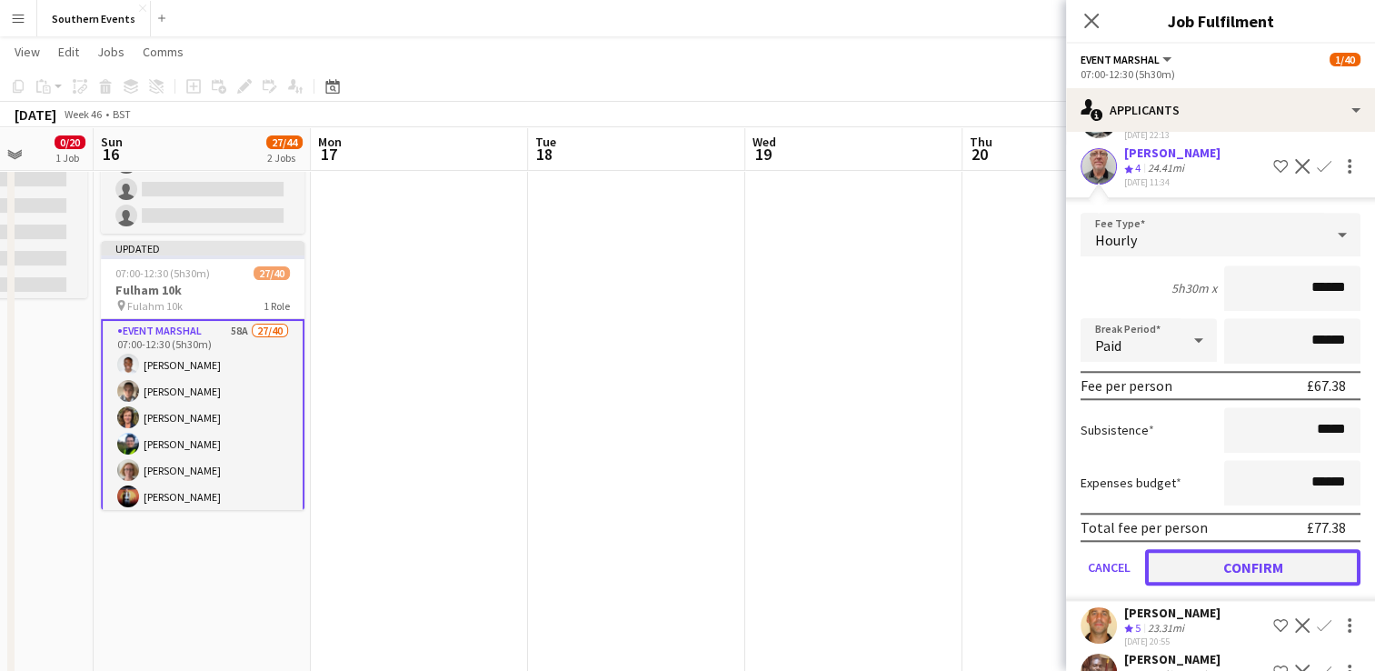
click at [1205, 585] on button "Confirm" at bounding box center [1252, 567] width 215 height 36
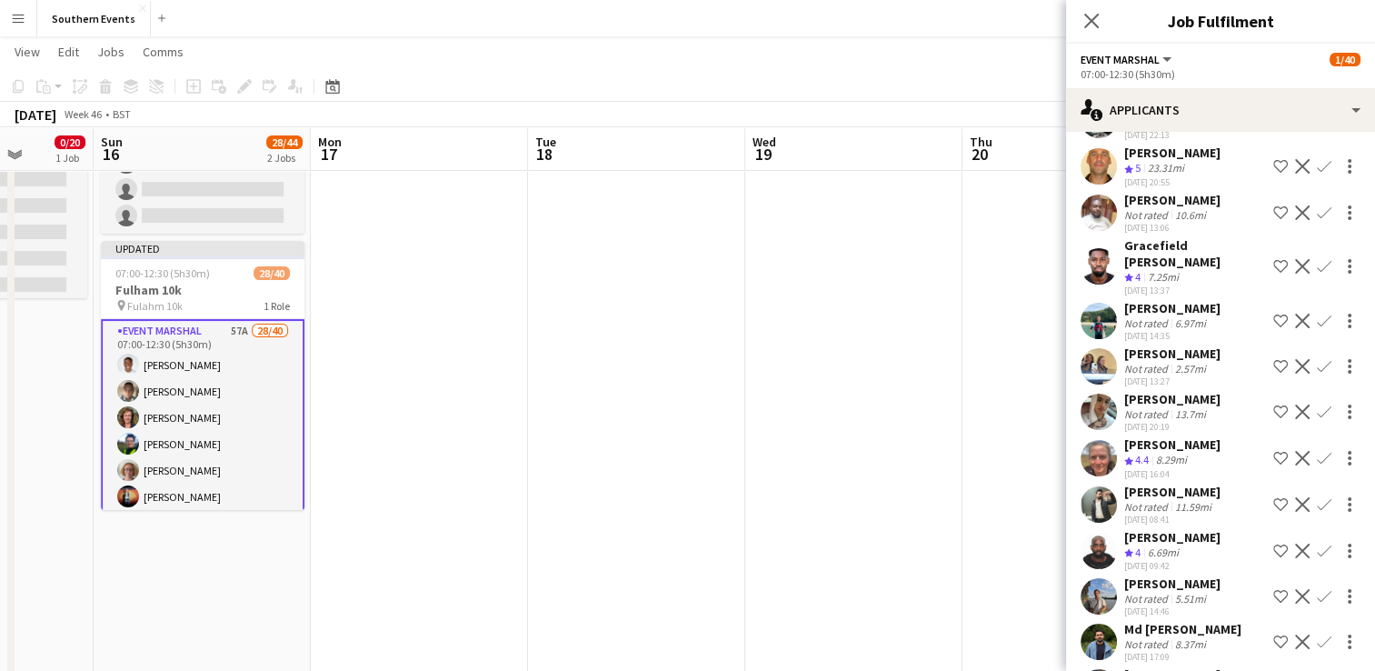
click at [1317, 174] on app-icon "Confirm" at bounding box center [1324, 166] width 15 height 15
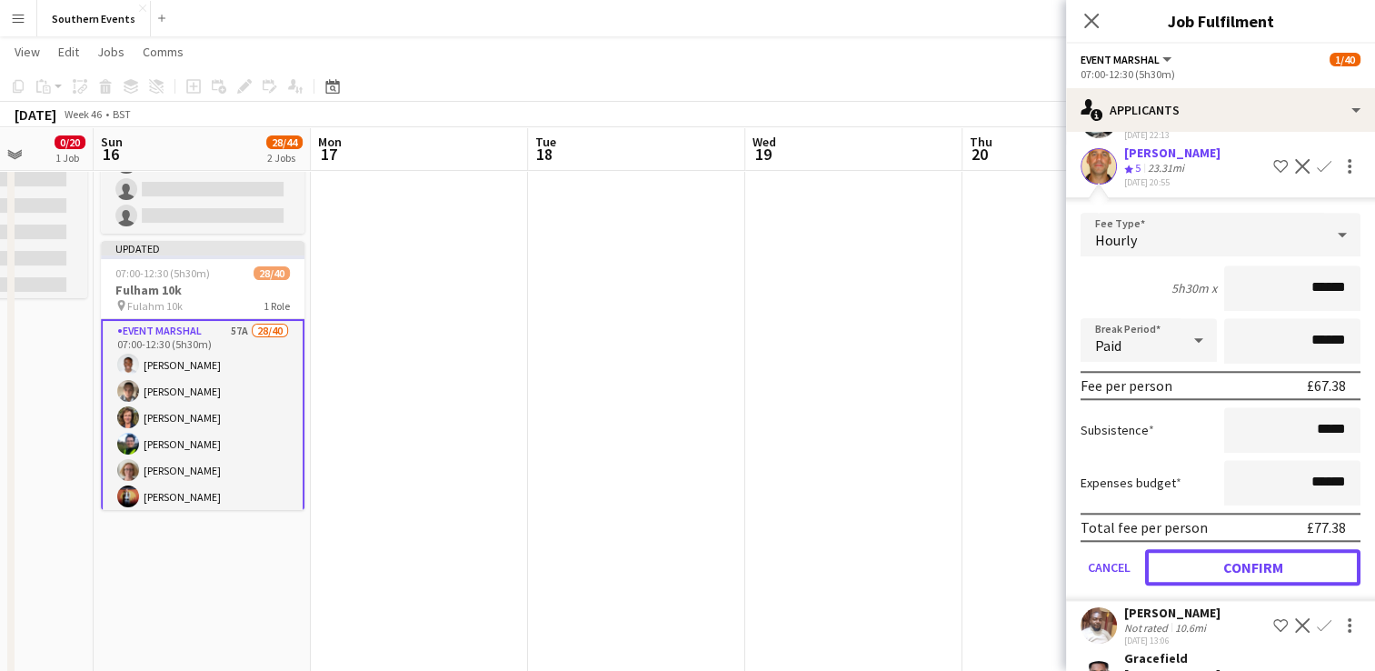
drag, startPoint x: 1215, startPoint y: 617, endPoint x: 1233, endPoint y: 433, distance: 185.4
click at [1215, 585] on button "Confirm" at bounding box center [1252, 567] width 215 height 36
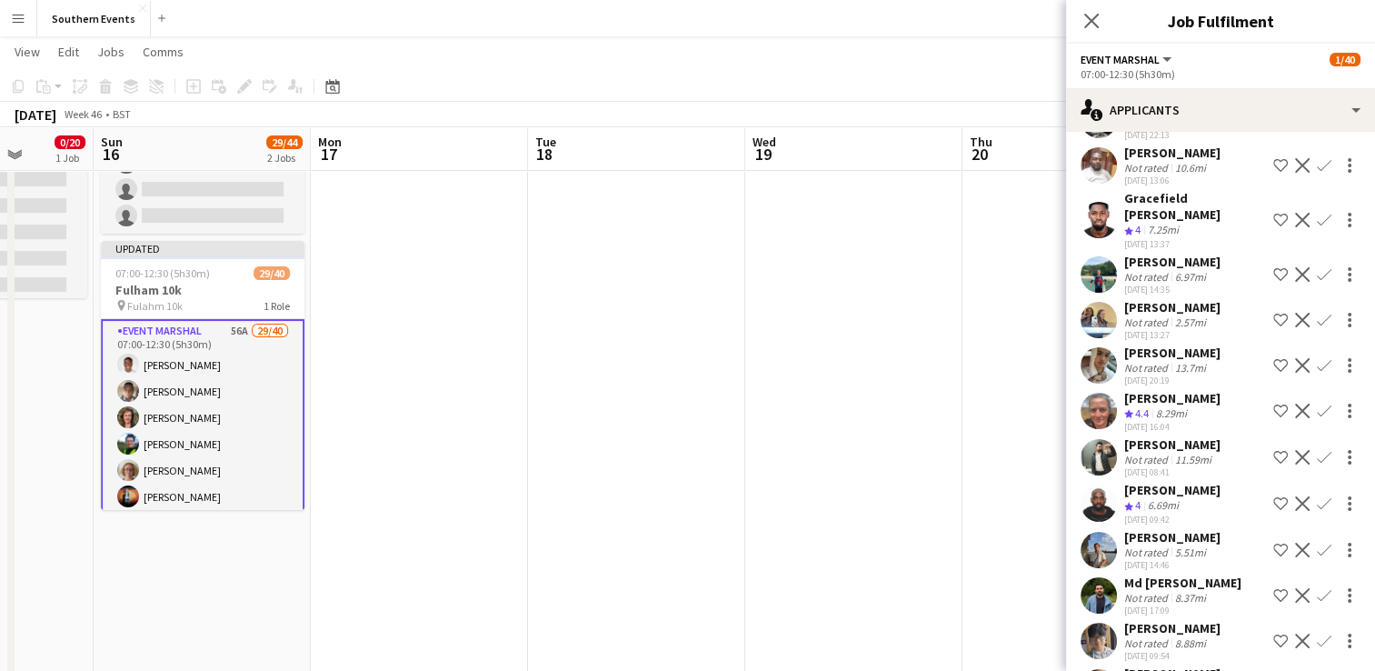
click at [1317, 227] on app-icon "Confirm" at bounding box center [1324, 220] width 15 height 15
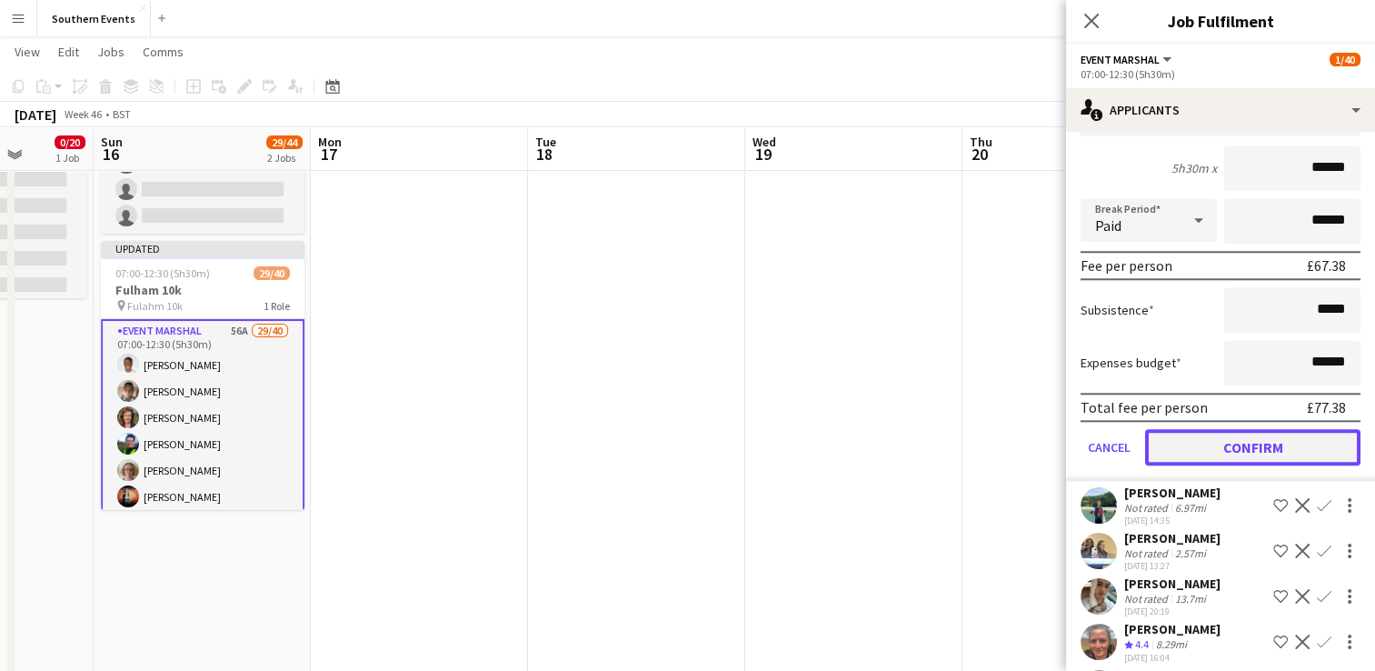
click at [1212, 465] on button "Confirm" at bounding box center [1252, 447] width 215 height 36
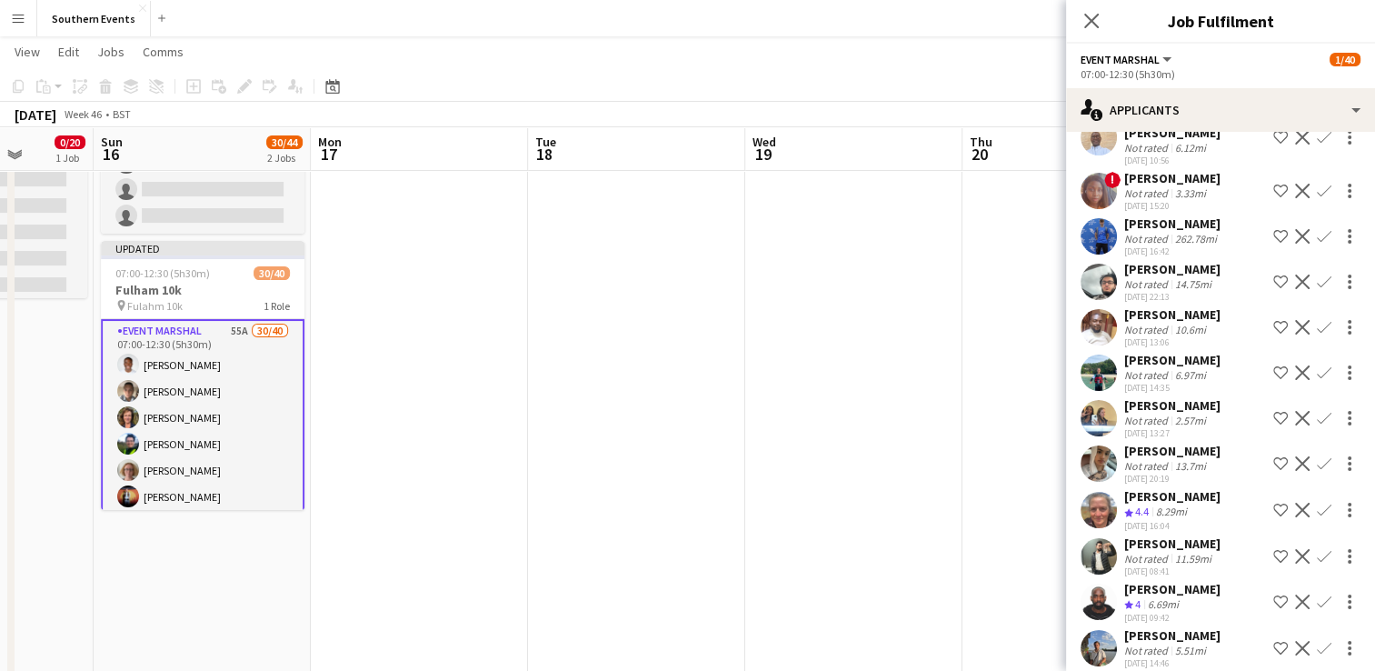
scroll to position [1531, 0]
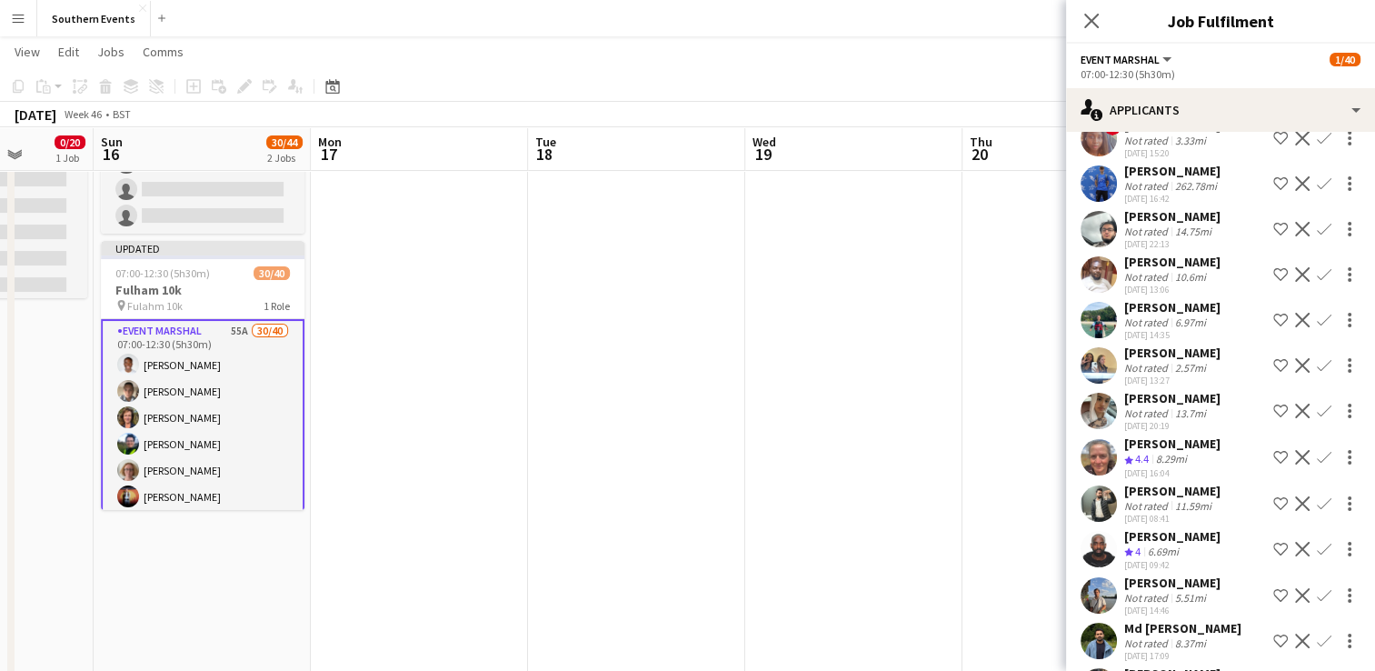
click at [1103, 202] on app-user-avatar at bounding box center [1099, 183] width 36 height 36
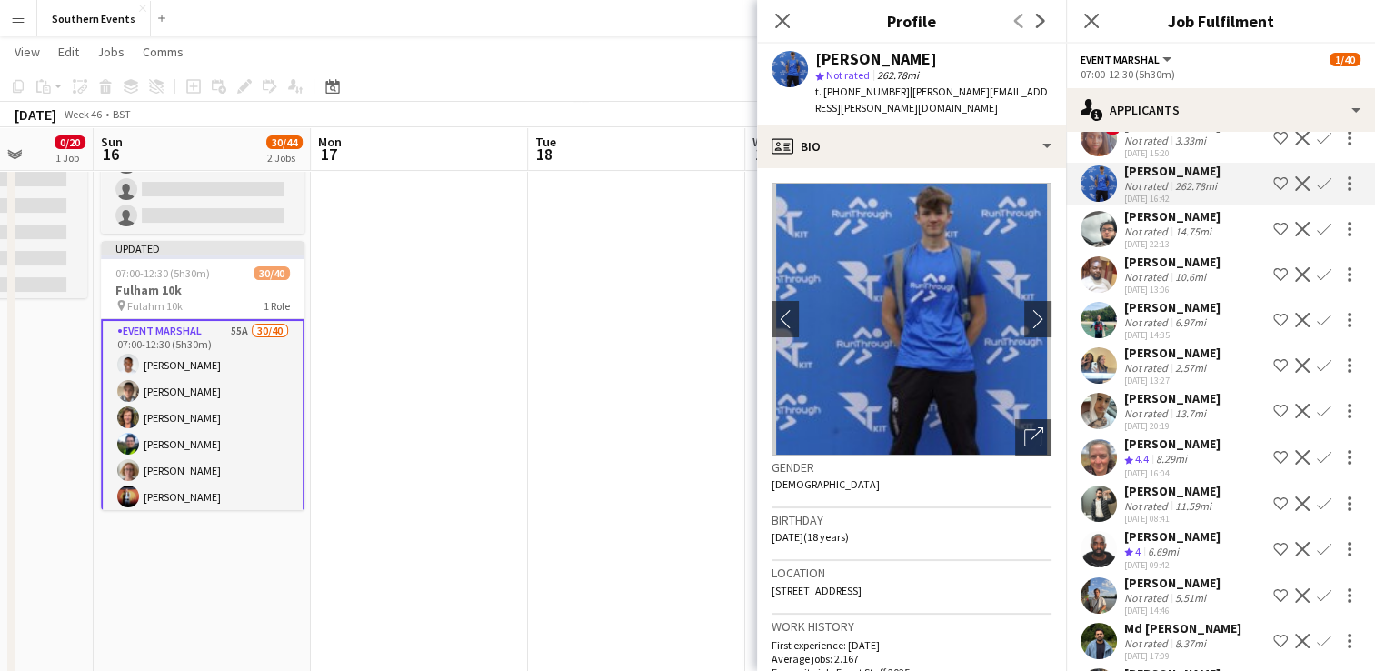
click at [1317, 191] on app-icon "Confirm" at bounding box center [1324, 183] width 15 height 15
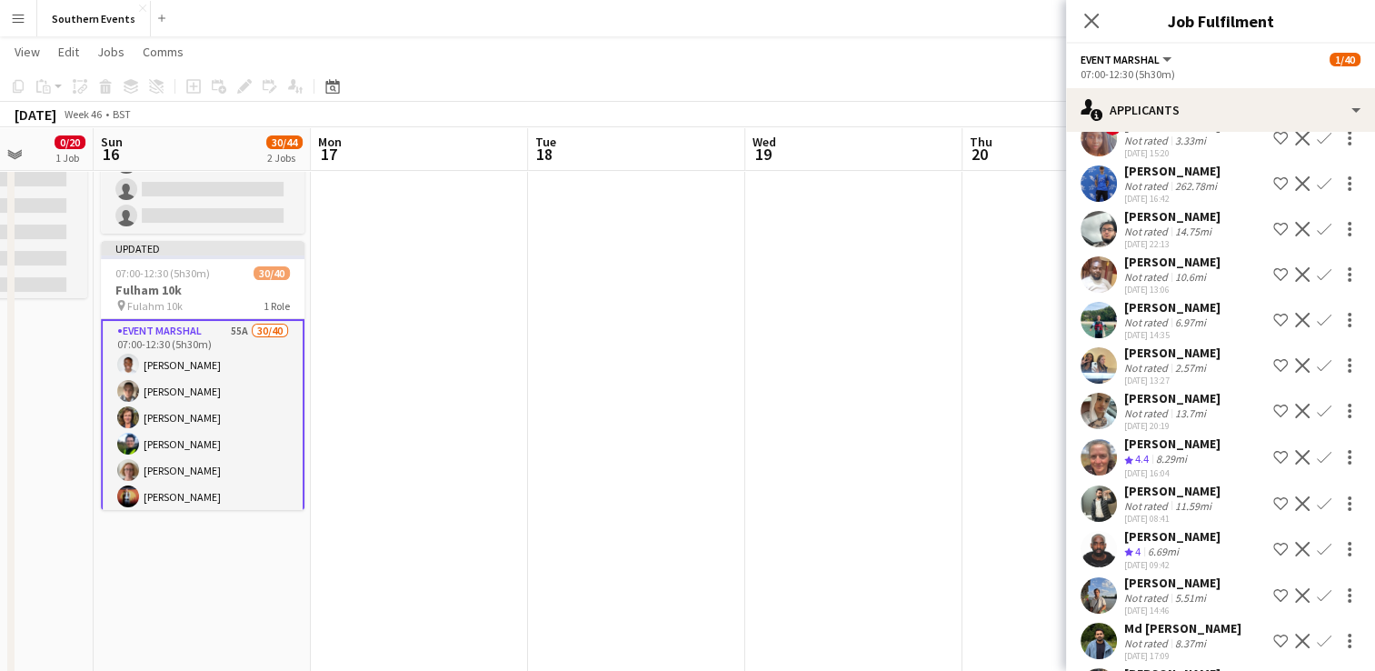
click at [1313, 194] on button "Confirm" at bounding box center [1324, 184] width 22 height 22
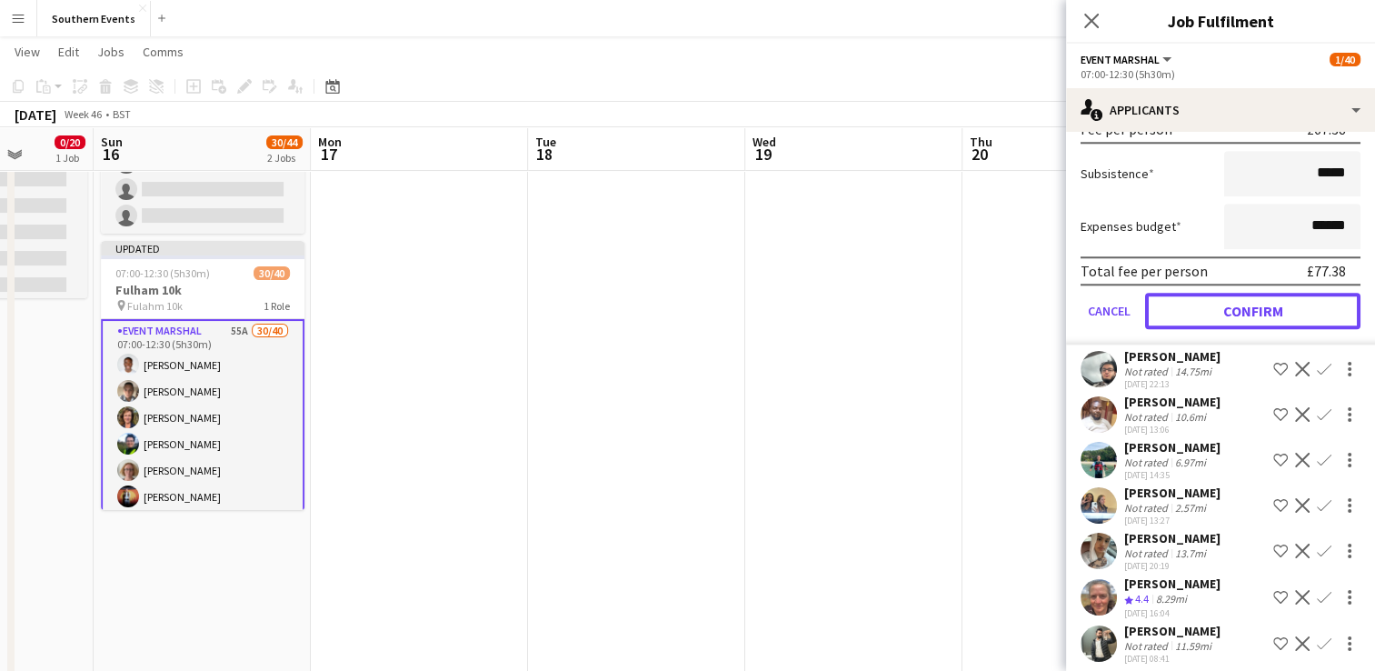
click at [1229, 329] on button "Confirm" at bounding box center [1252, 311] width 215 height 36
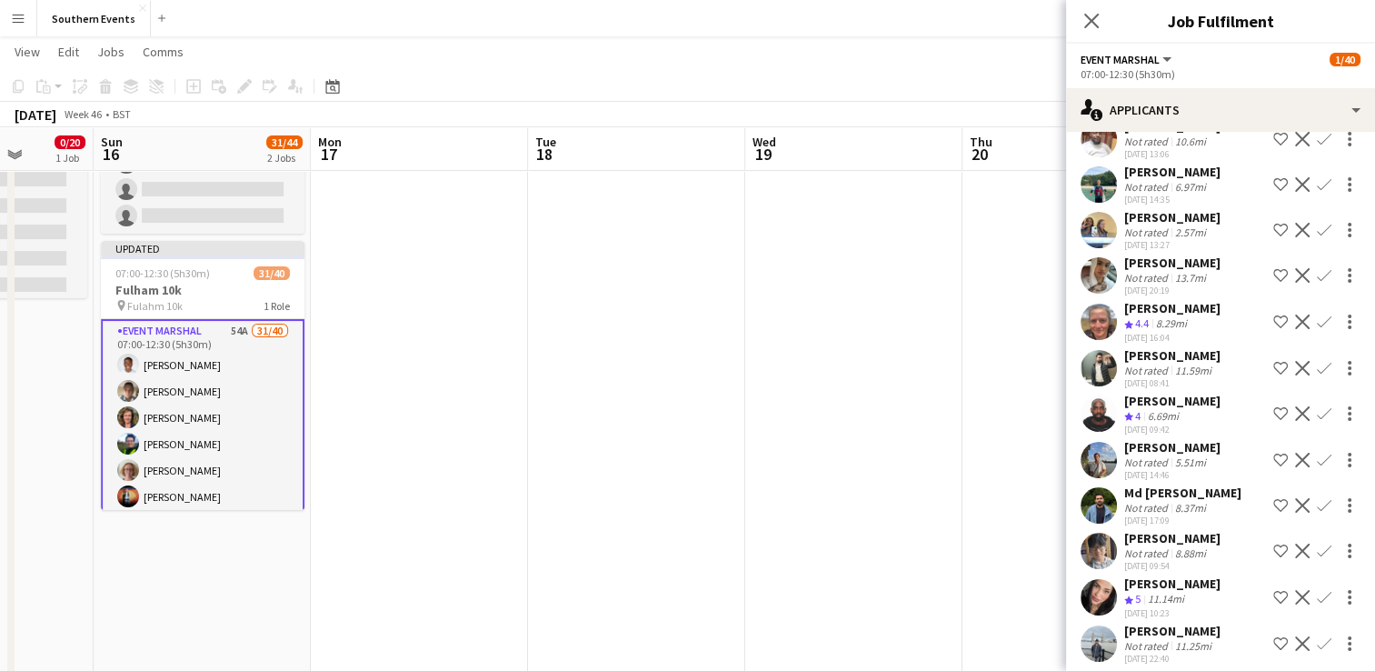
scroll to position [1712, 0]
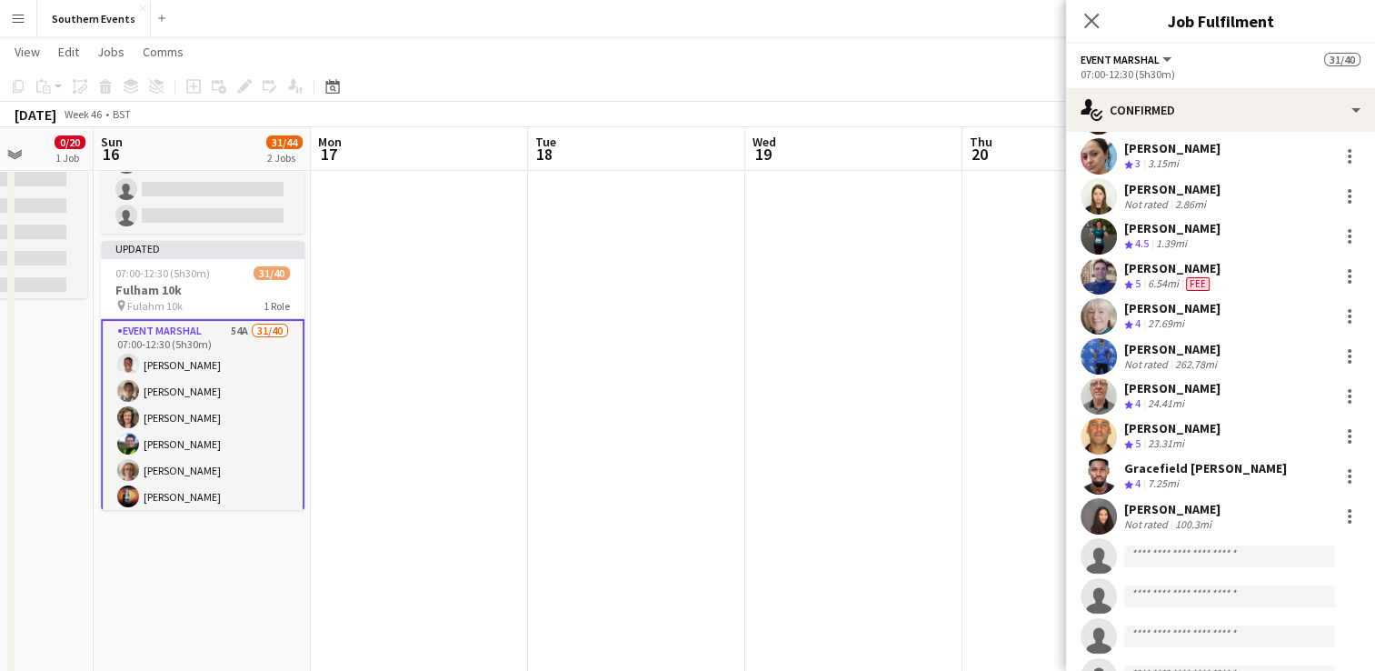
scroll to position [1091, 0]
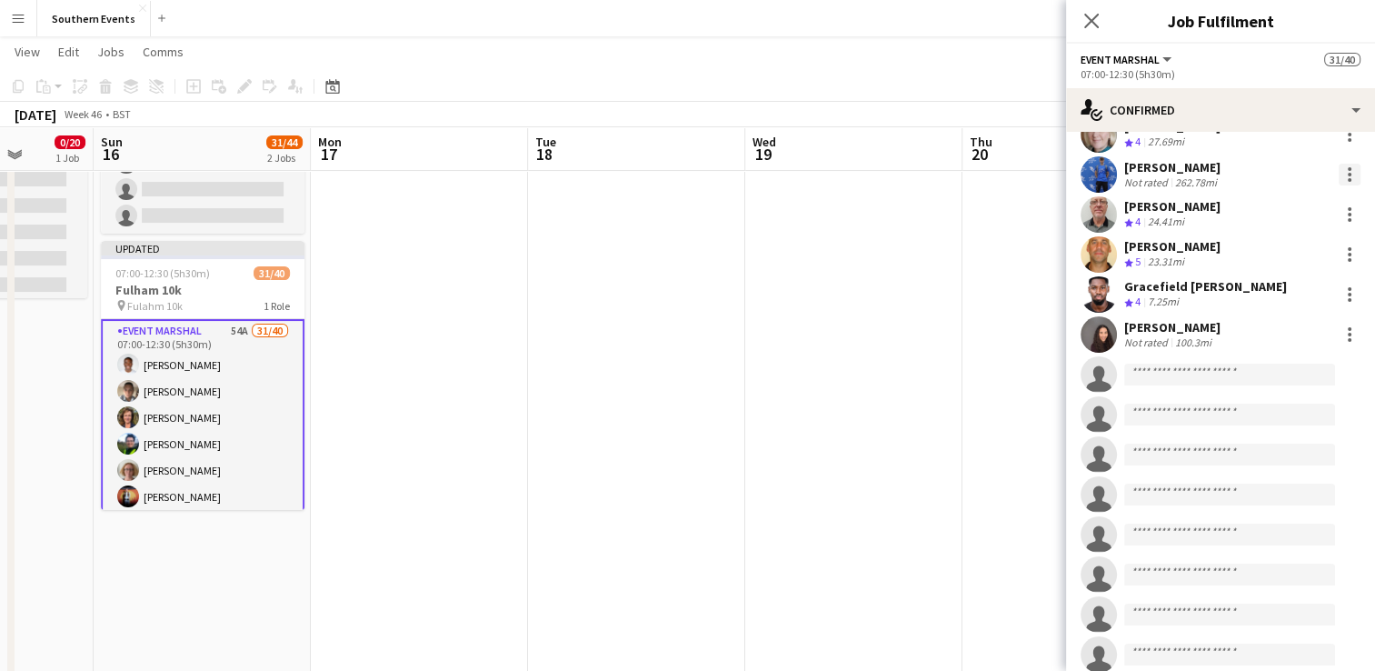
click at [1348, 178] on div at bounding box center [1350, 180] width 4 height 4
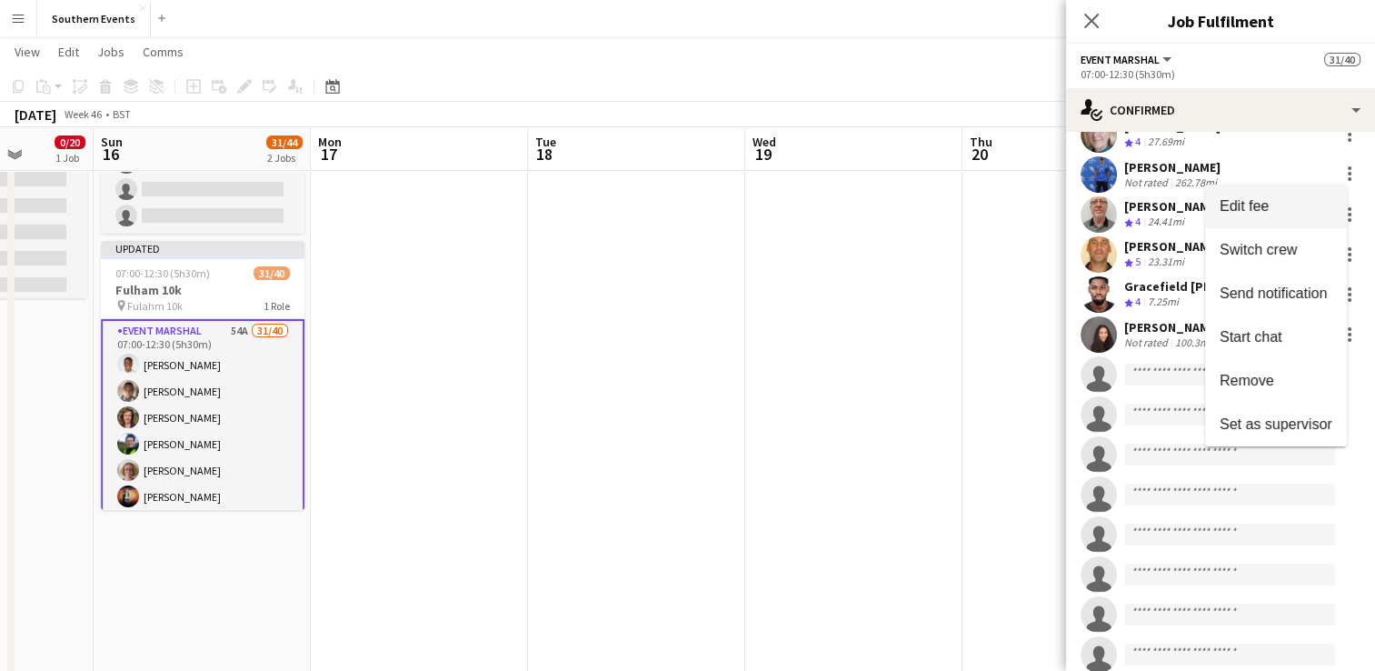
click at [1258, 214] on button "Edit fee" at bounding box center [1276, 206] width 142 height 44
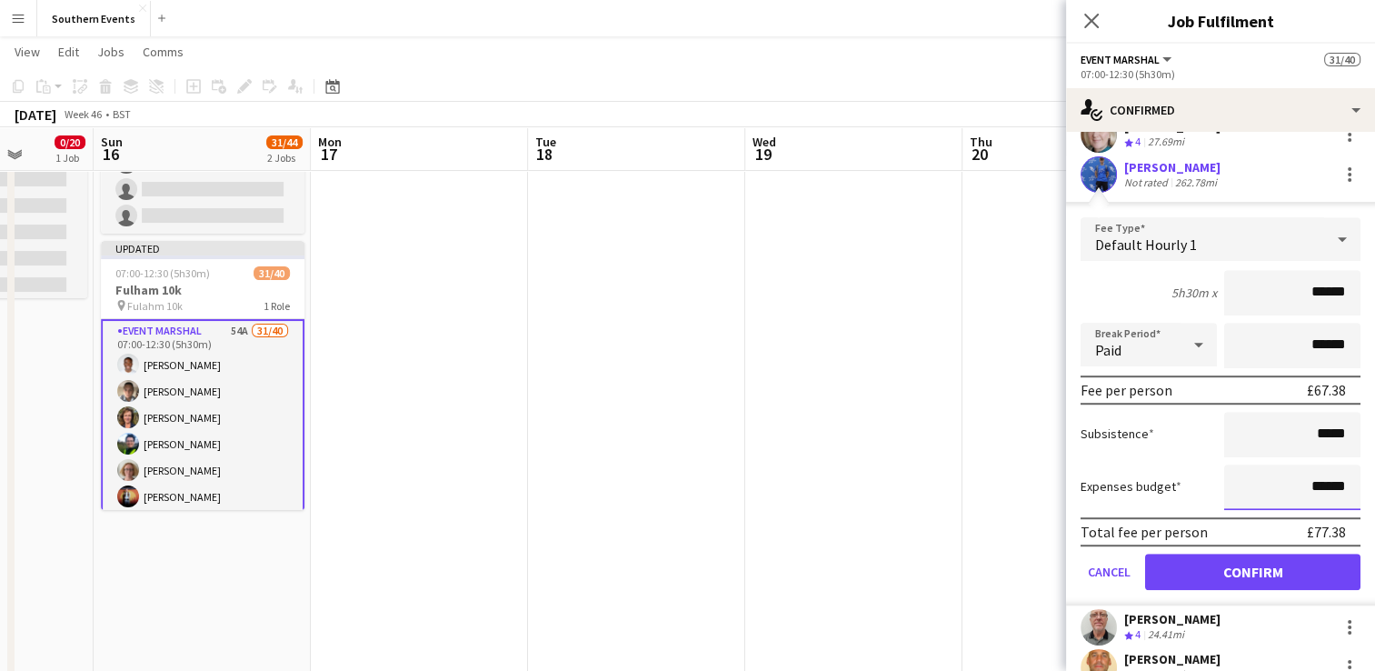
click at [1306, 477] on input "******" at bounding box center [1292, 486] width 136 height 45
type input "*****"
click at [1306, 290] on input "******" at bounding box center [1292, 292] width 136 height 45
click at [1307, 295] on input "******" at bounding box center [1292, 292] width 136 height 45
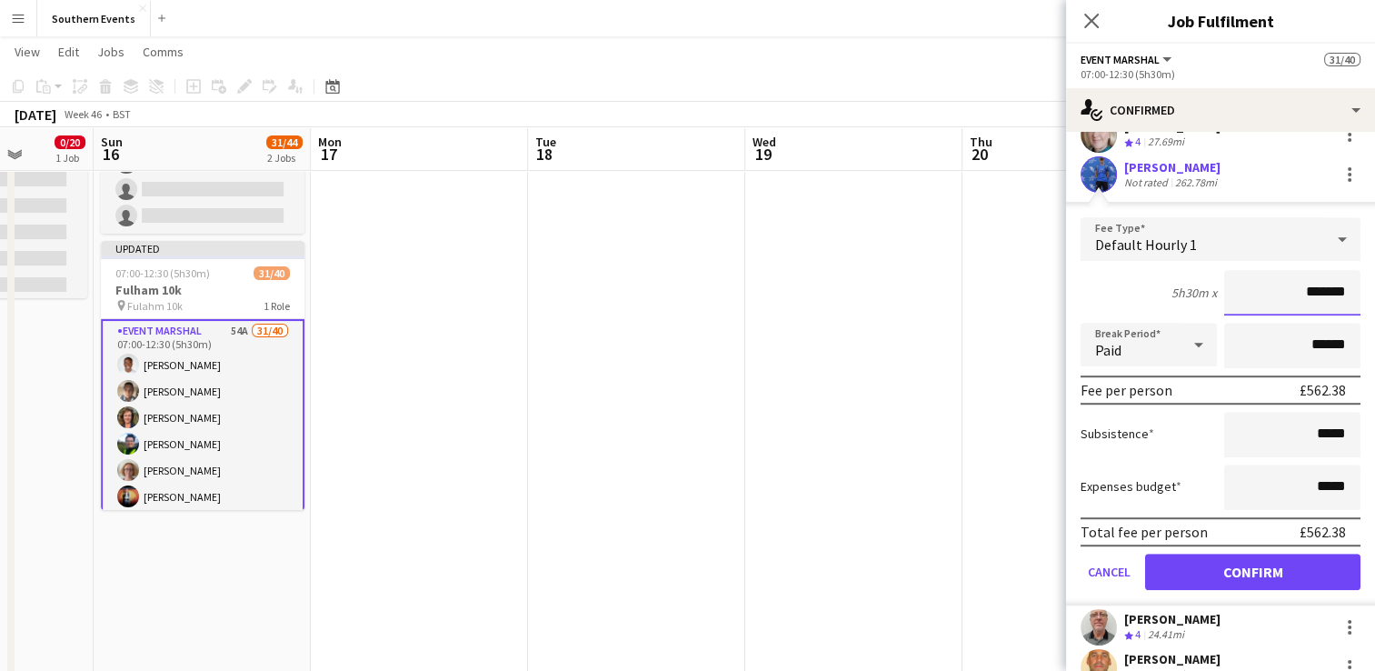
click at [1310, 294] on input "*******" at bounding box center [1292, 292] width 136 height 45
type input "**"
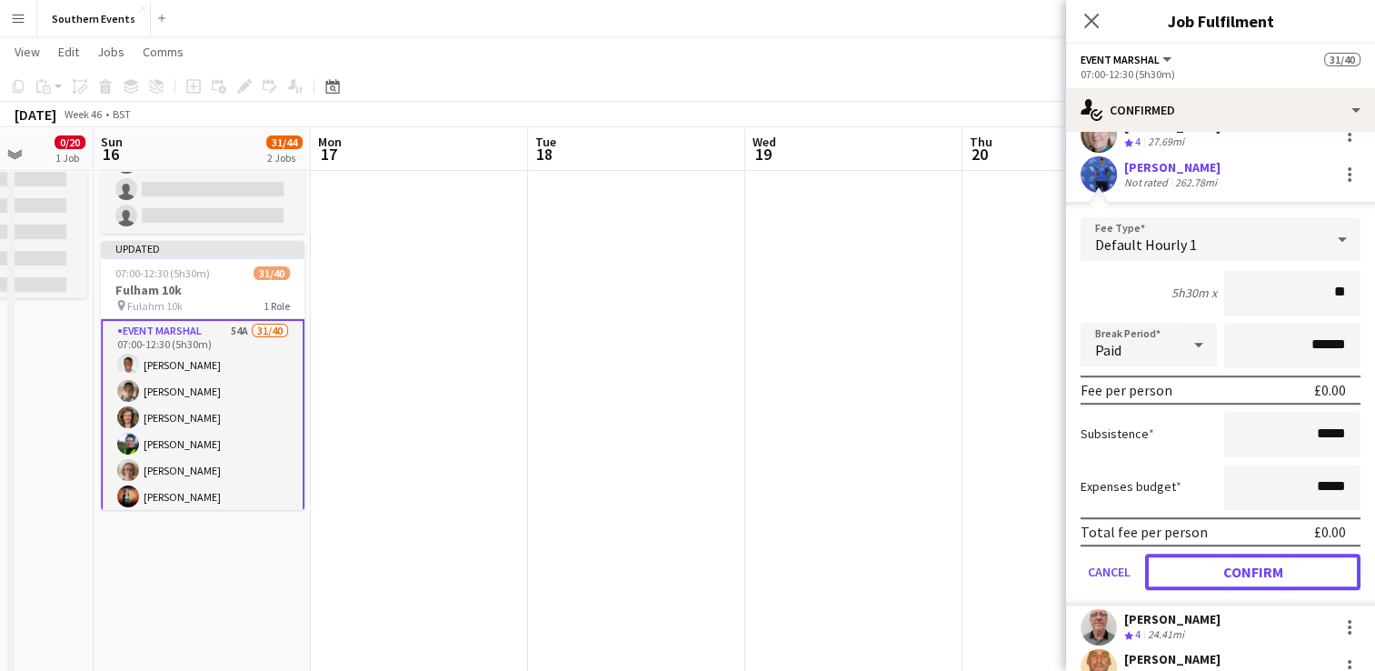
click at [1200, 561] on button "Confirm" at bounding box center [1252, 571] width 215 height 36
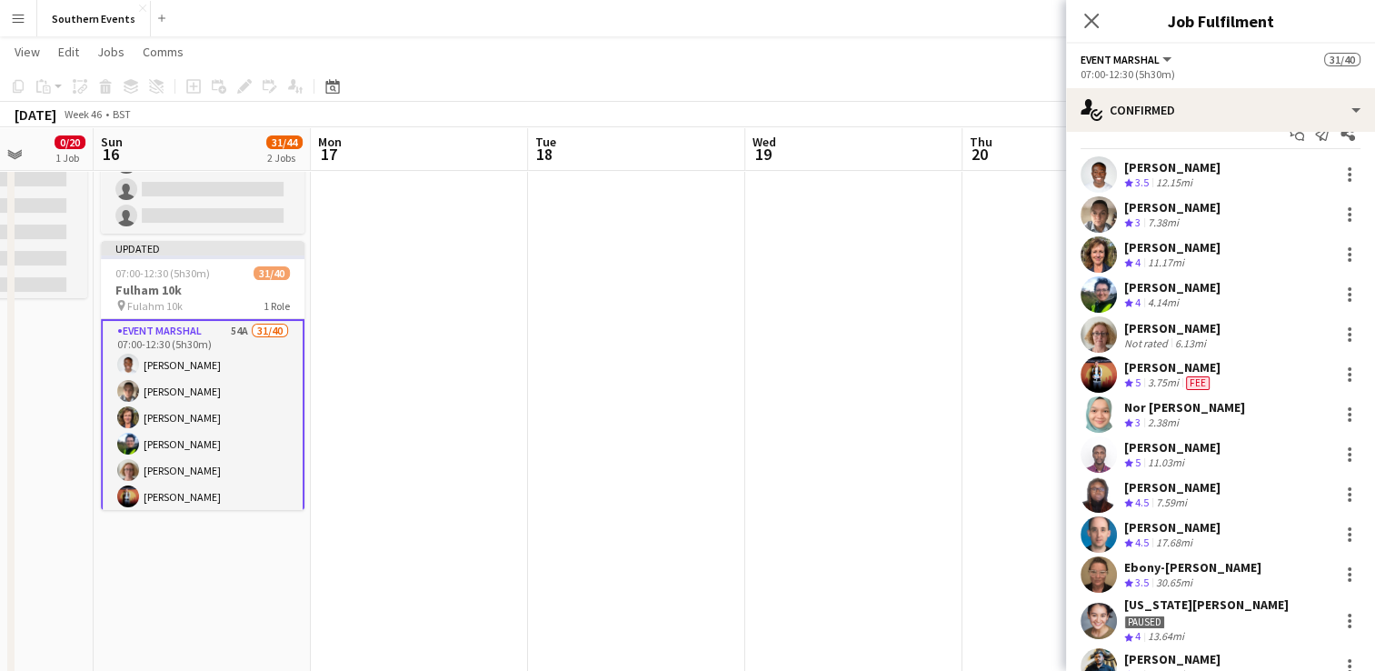
scroll to position [0, 0]
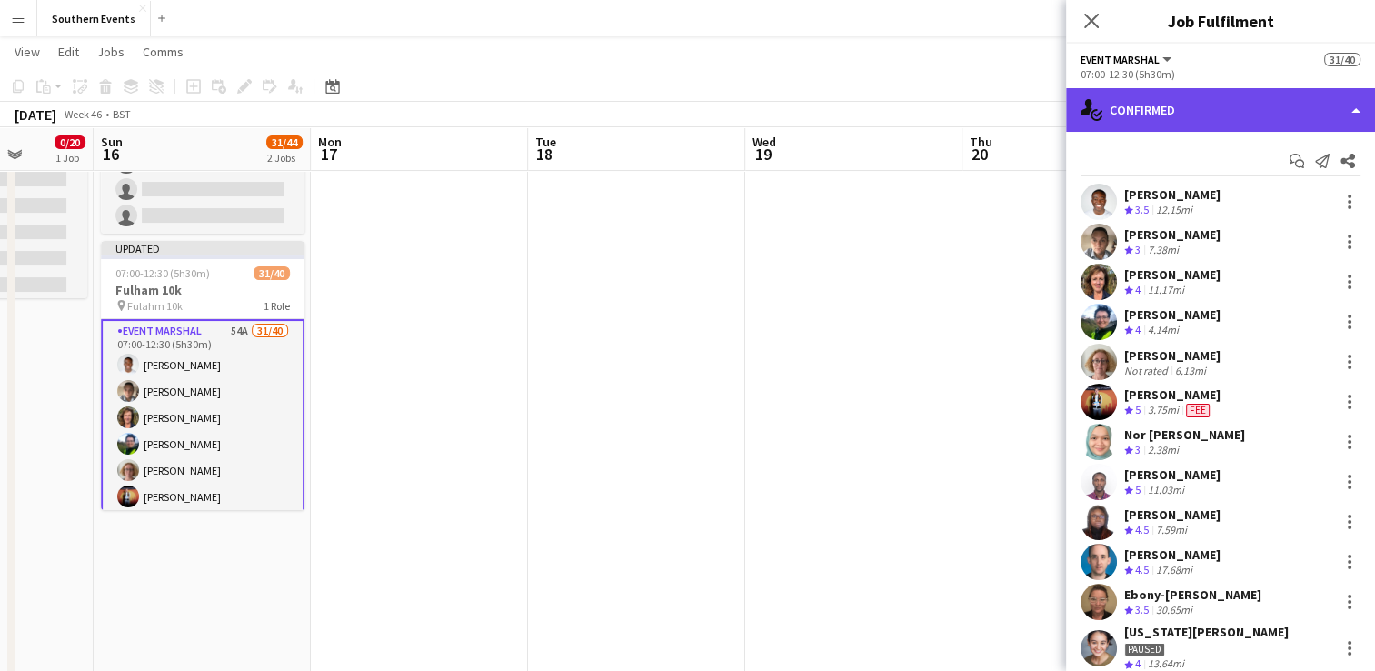
click at [1242, 121] on div "single-neutral-actions-check-2 Confirmed" at bounding box center [1220, 110] width 309 height 44
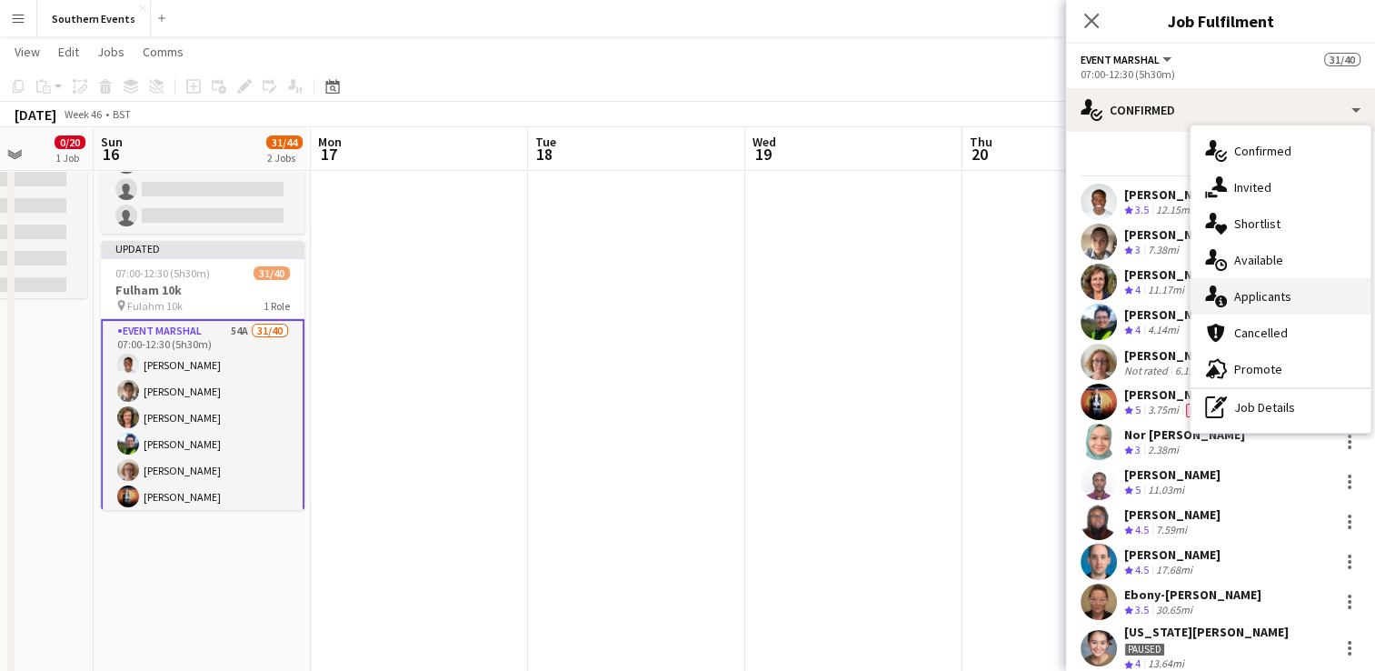
click at [1272, 293] on span "Applicants" at bounding box center [1262, 296] width 57 height 16
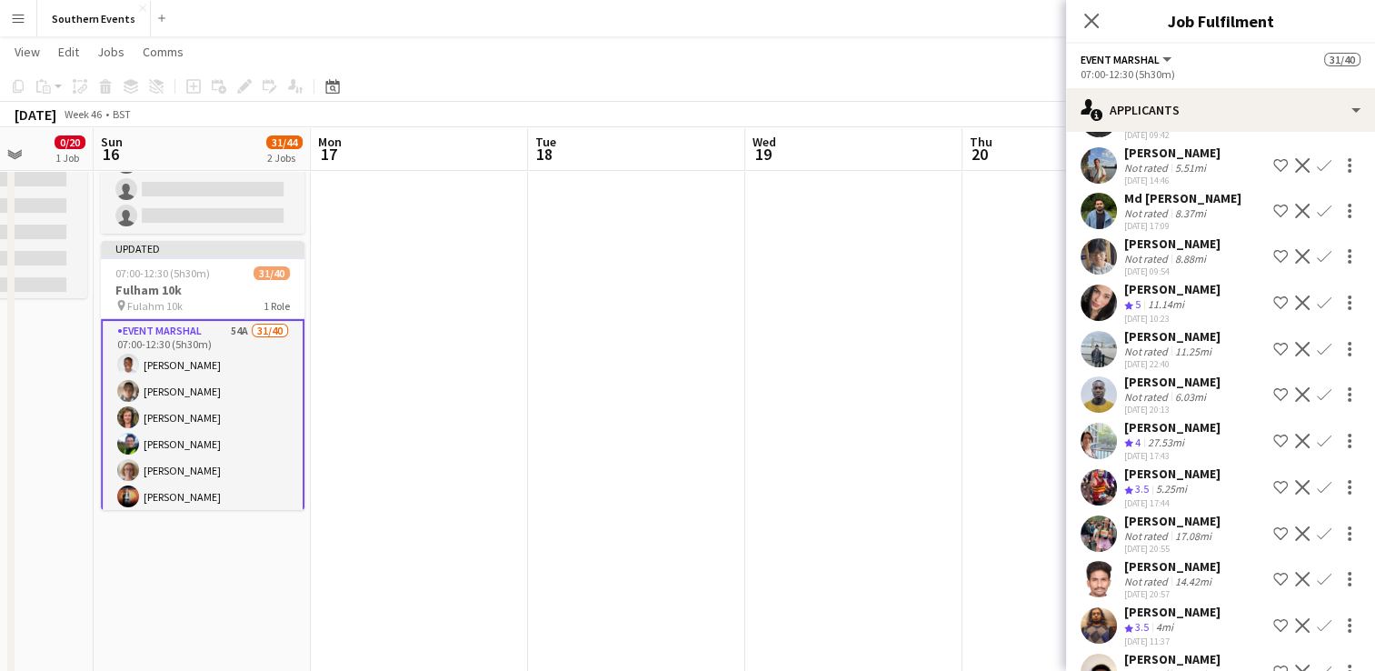
scroll to position [1818, 0]
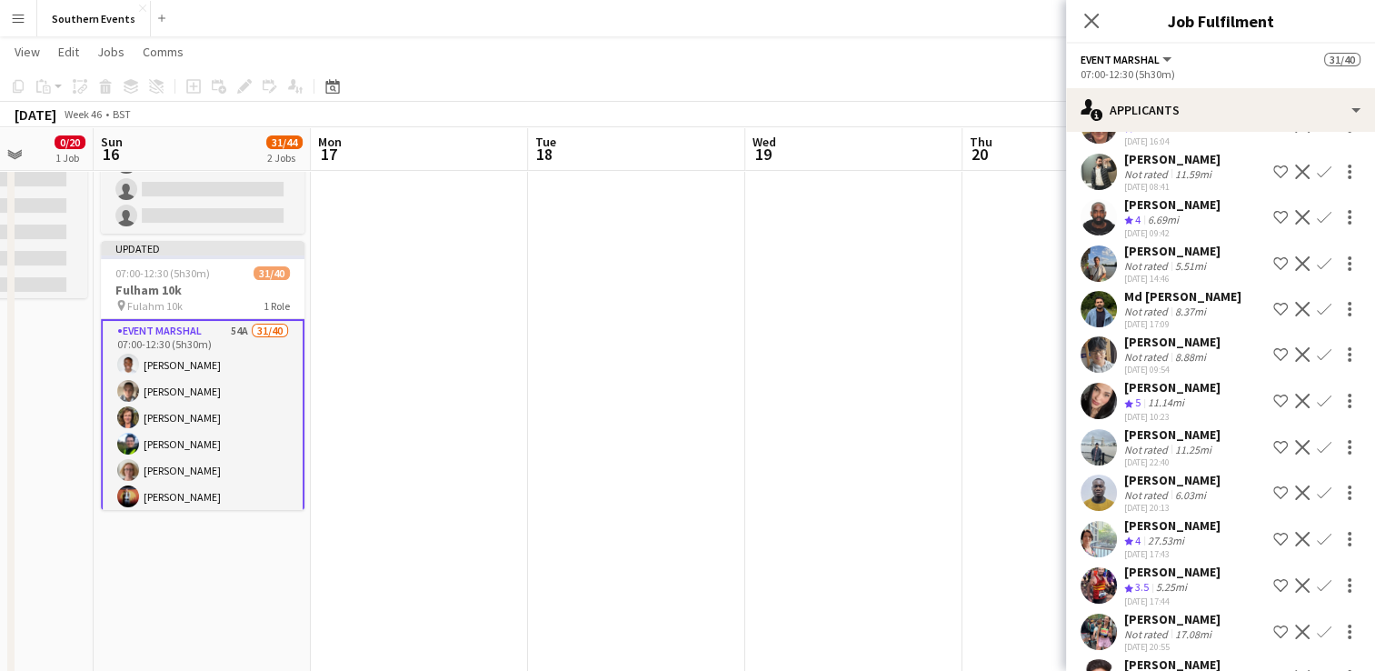
click at [1317, 133] on app-icon "Confirm" at bounding box center [1324, 125] width 15 height 15
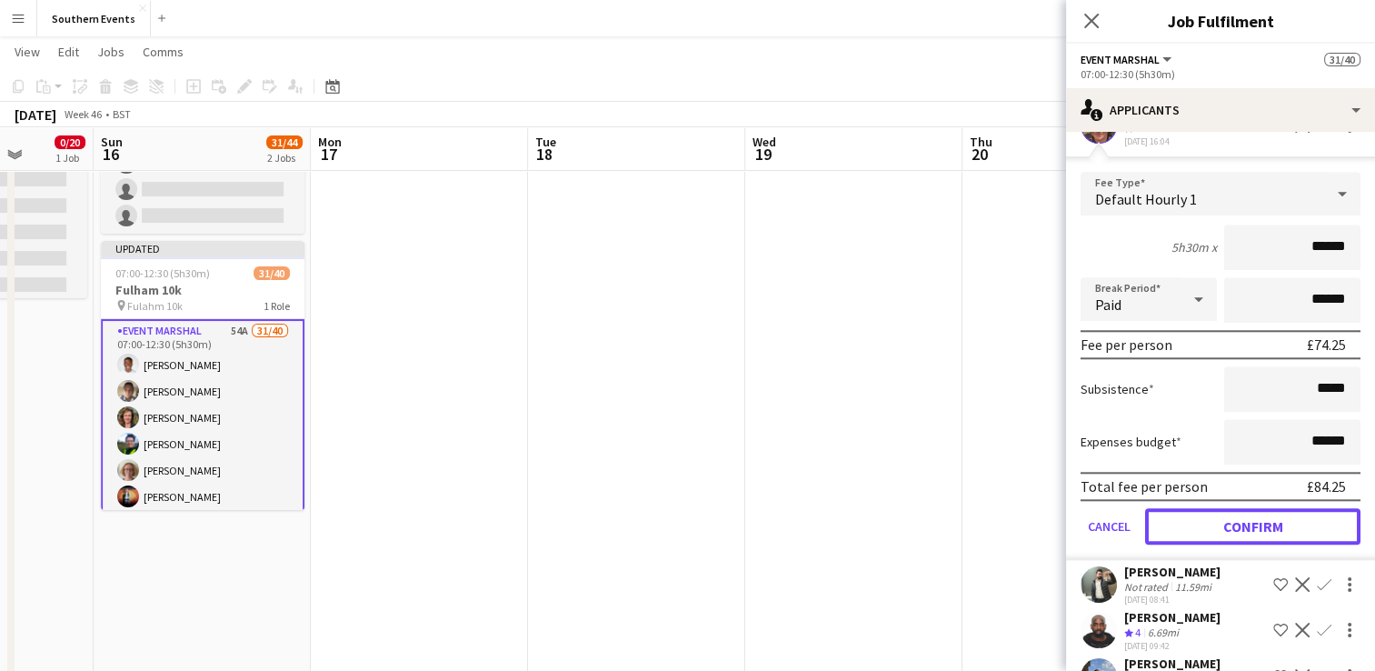
click at [1197, 544] on button "Confirm" at bounding box center [1252, 526] width 215 height 36
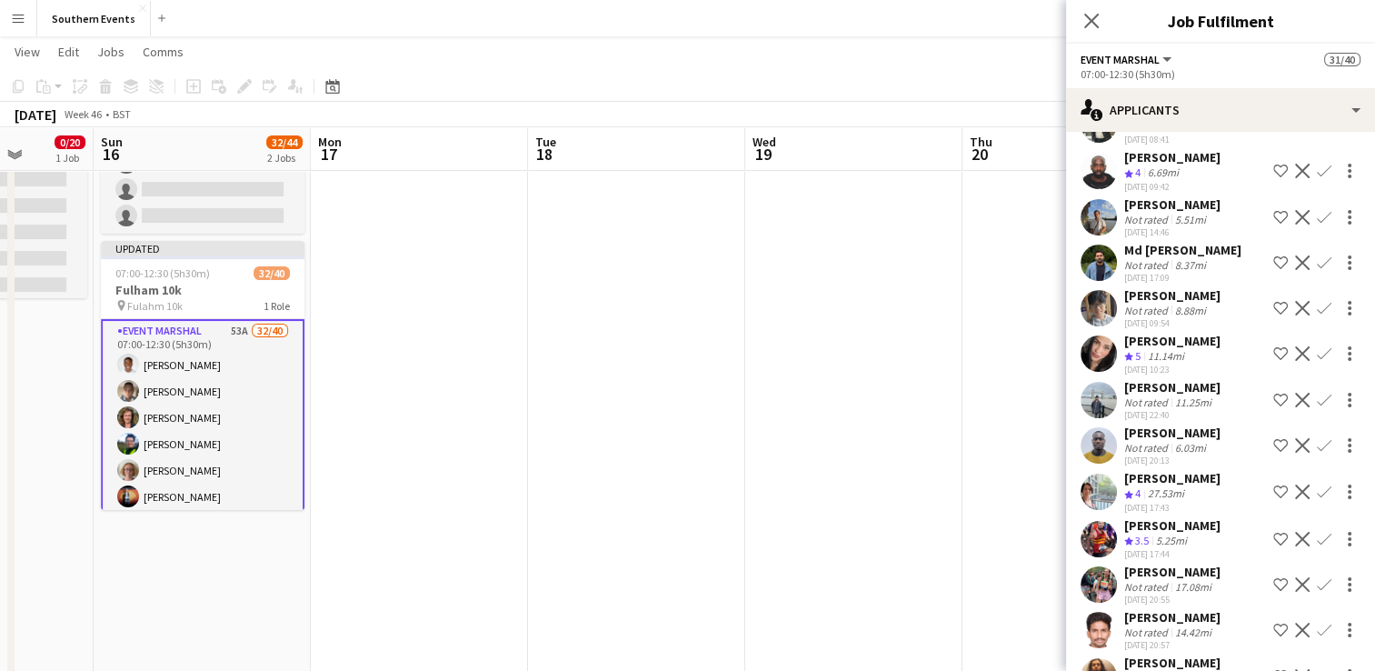
click at [1317, 178] on app-icon "Confirm" at bounding box center [1324, 171] width 15 height 15
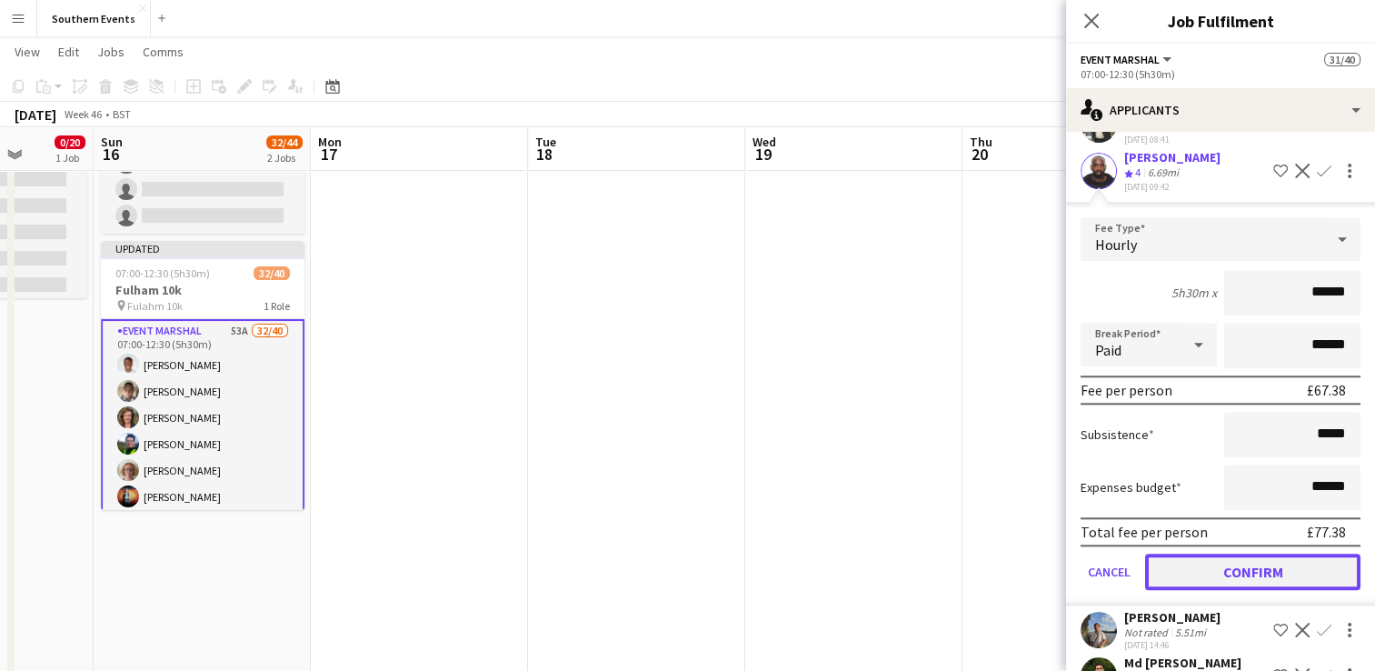
click at [1213, 590] on button "Confirm" at bounding box center [1252, 571] width 215 height 36
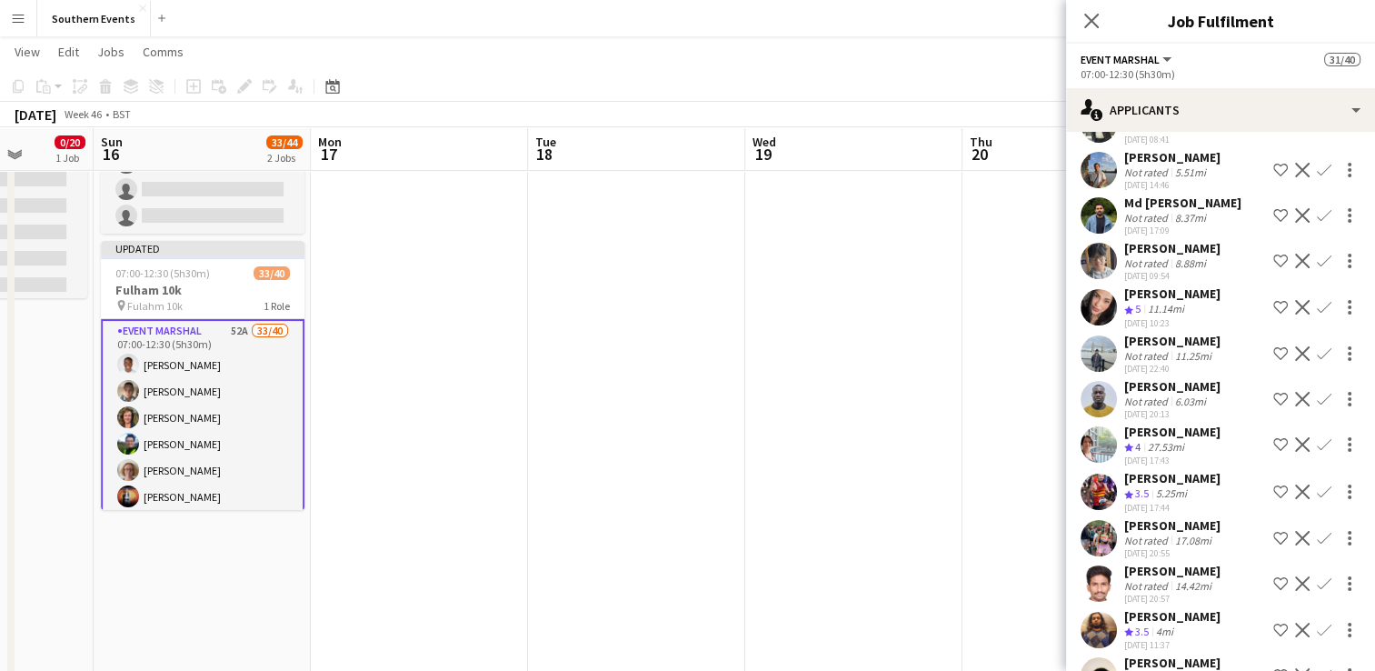
click at [1317, 314] on app-icon "Confirm" at bounding box center [1324, 307] width 15 height 15
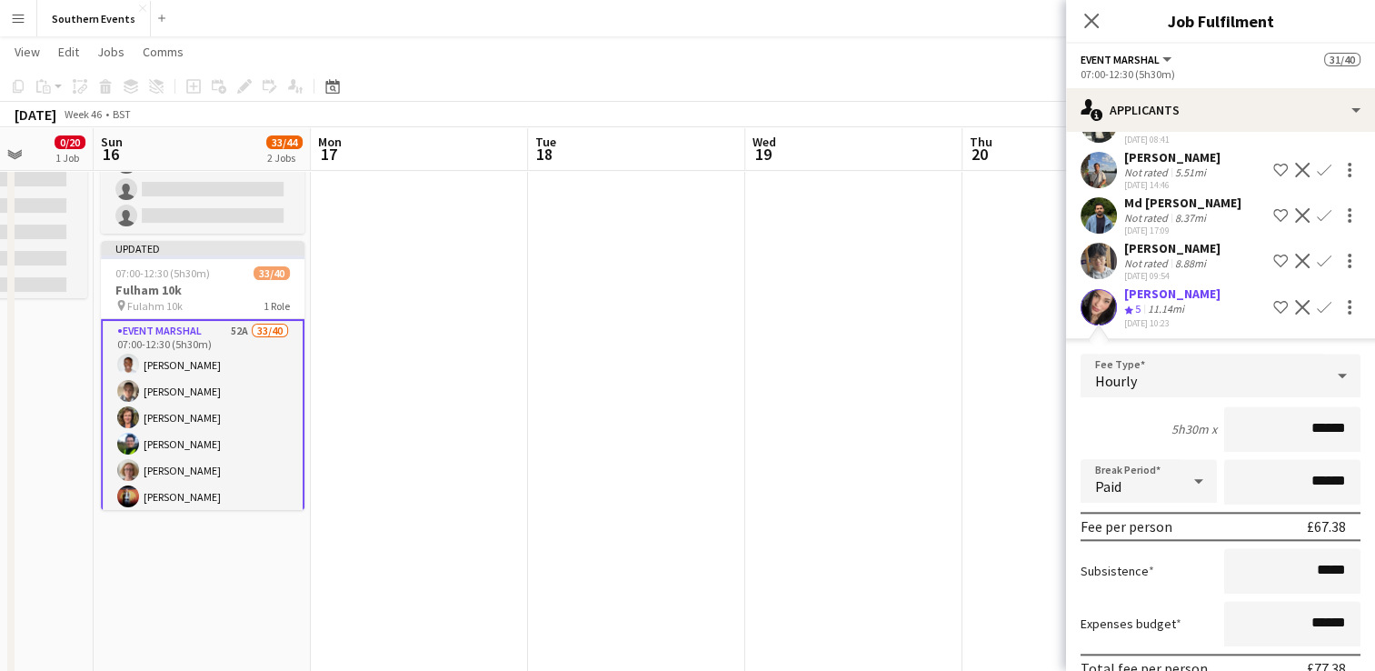
scroll to position [1999, 0]
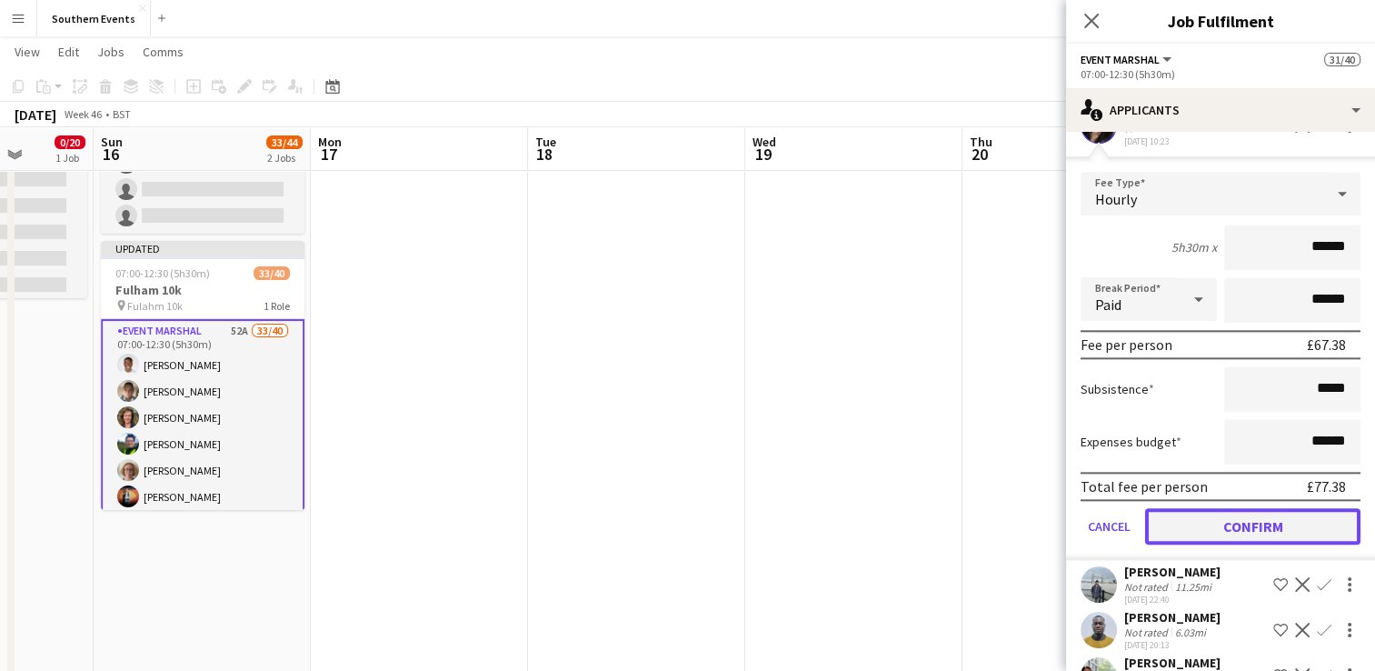
click at [1193, 544] on button "Confirm" at bounding box center [1252, 526] width 215 height 36
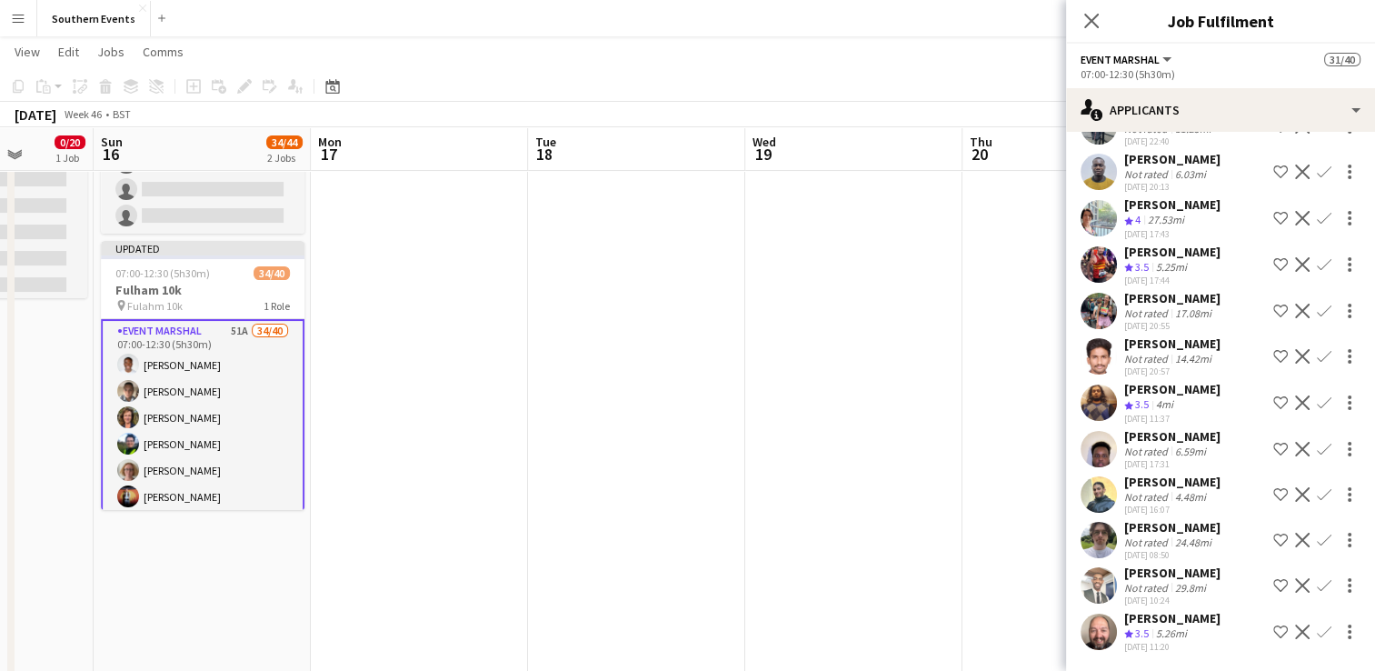
scroll to position [2071, 0]
click at [1317, 211] on app-icon "Confirm" at bounding box center [1324, 218] width 15 height 15
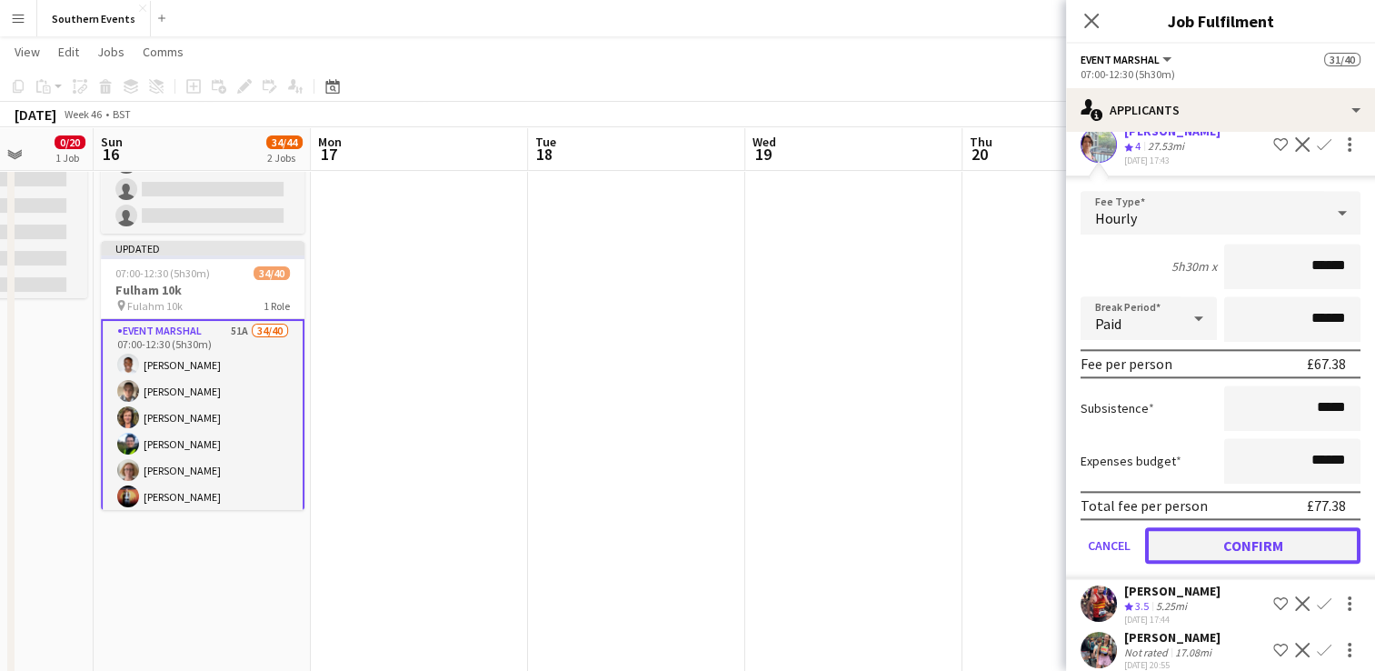
click at [1218, 563] on button "Confirm" at bounding box center [1252, 545] width 215 height 36
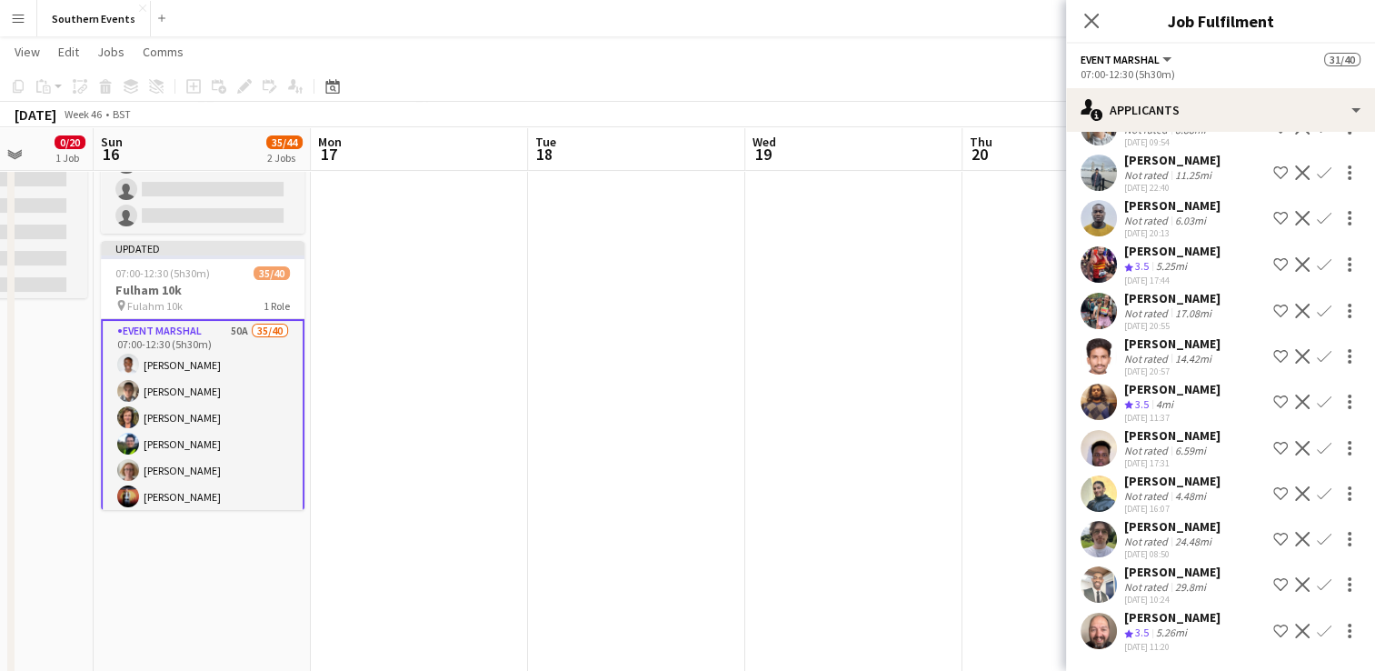
scroll to position [2025, 0]
click at [1317, 257] on app-icon "Confirm" at bounding box center [1324, 264] width 15 height 15
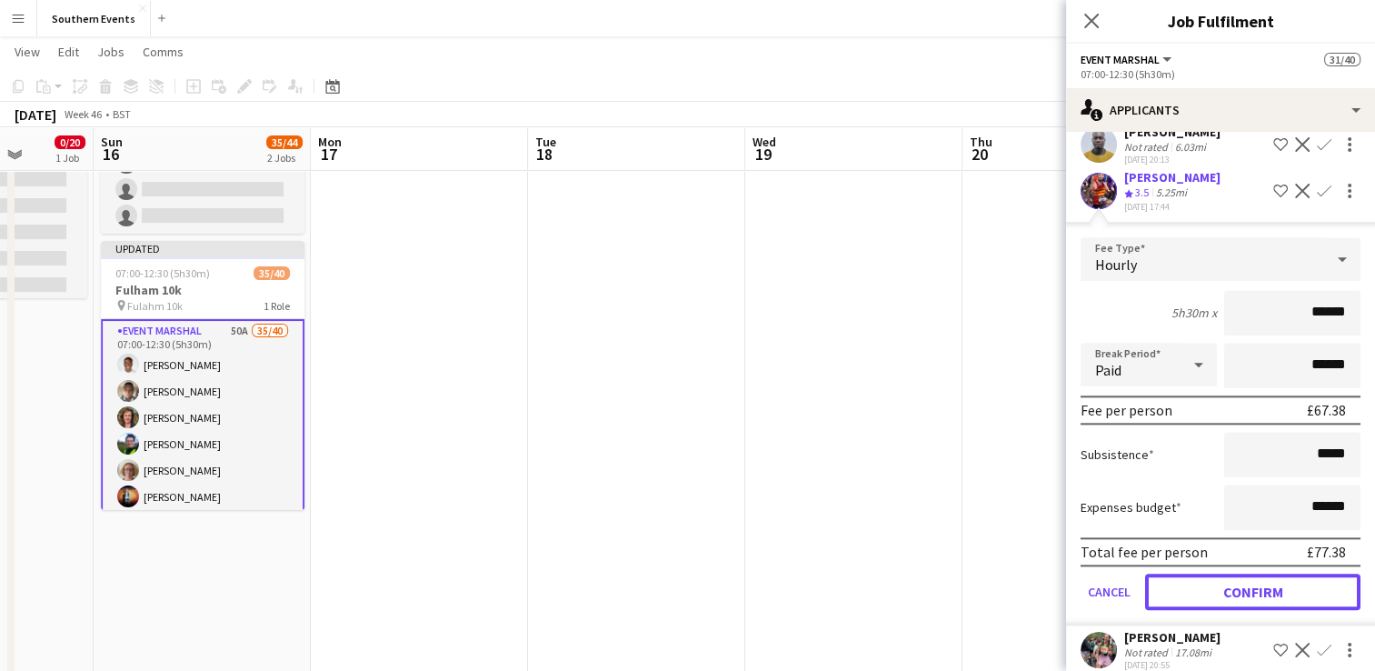
click at [1220, 610] on button "Confirm" at bounding box center [1252, 591] width 215 height 36
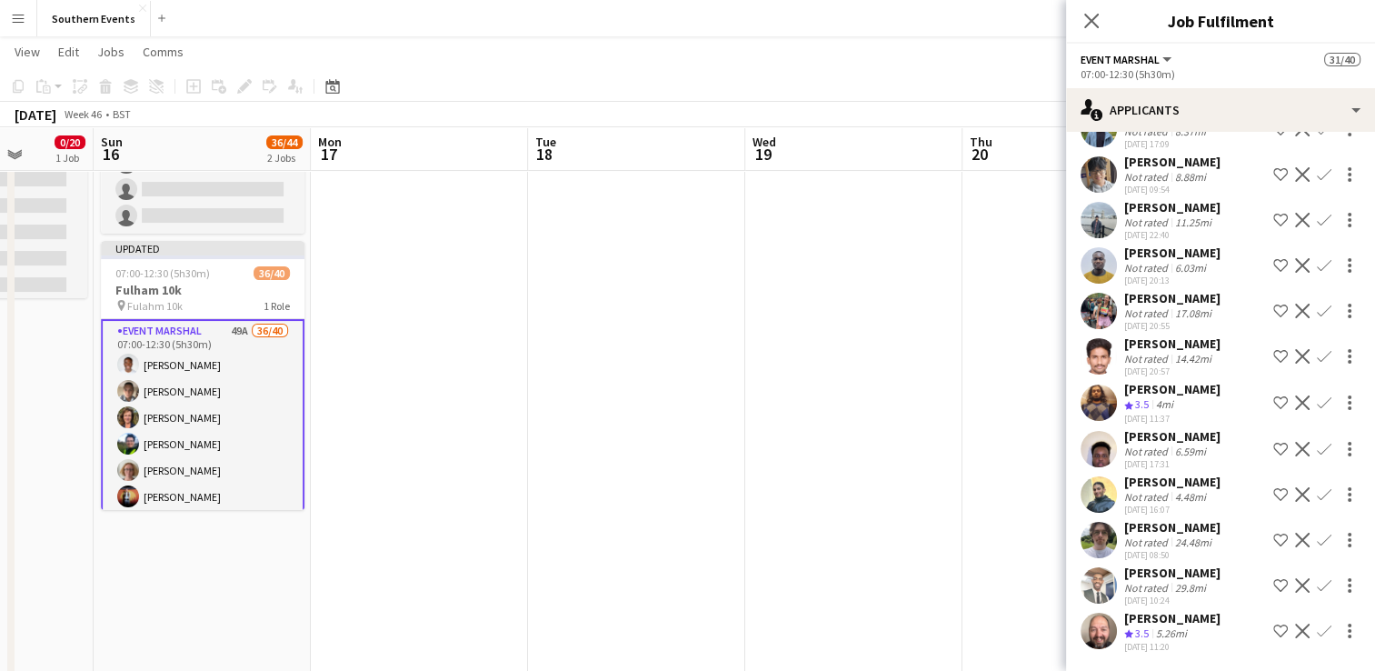
scroll to position [1978, 0]
click at [1095, 294] on app-user-avatar at bounding box center [1099, 311] width 36 height 36
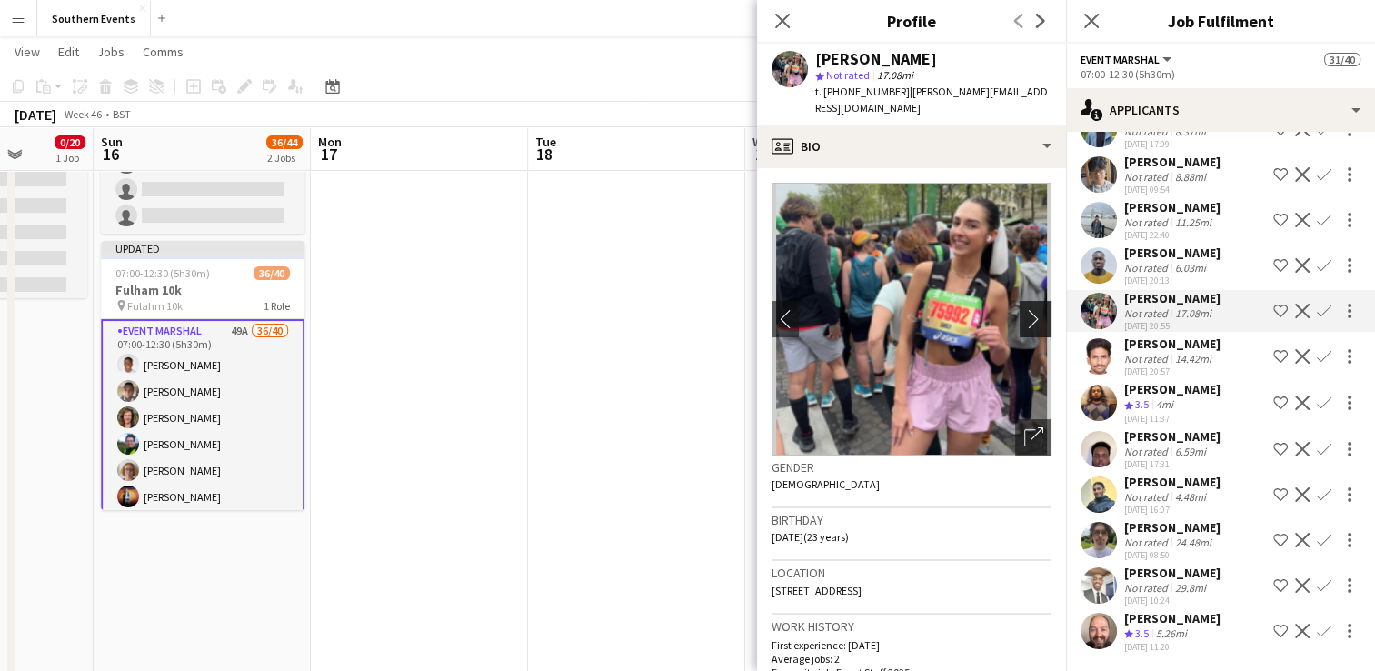
click at [1025, 309] on app-icon "chevron-right" at bounding box center [1038, 318] width 28 height 19
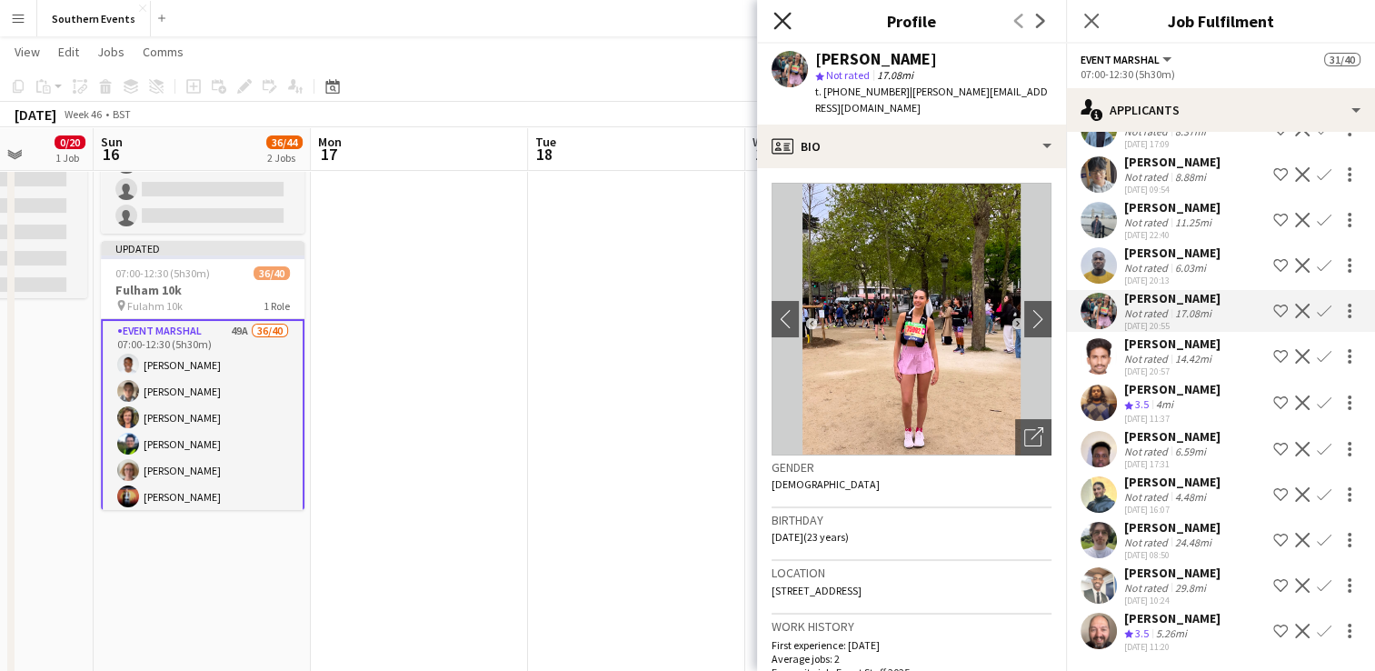
click at [780, 24] on icon at bounding box center [781, 20] width 17 height 17
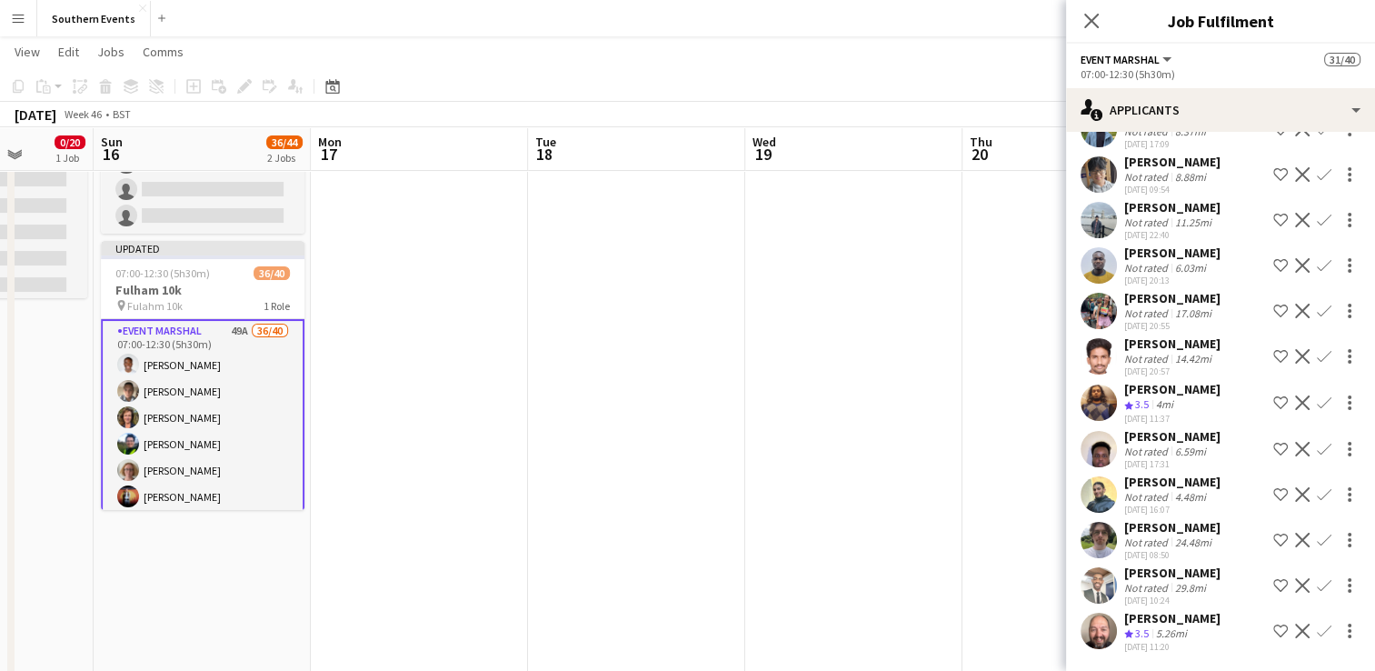
drag, startPoint x: 1310, startPoint y: 294, endPoint x: 1279, endPoint y: 324, distance: 43.1
click at [1317, 304] on app-icon "Confirm" at bounding box center [1324, 311] width 15 height 15
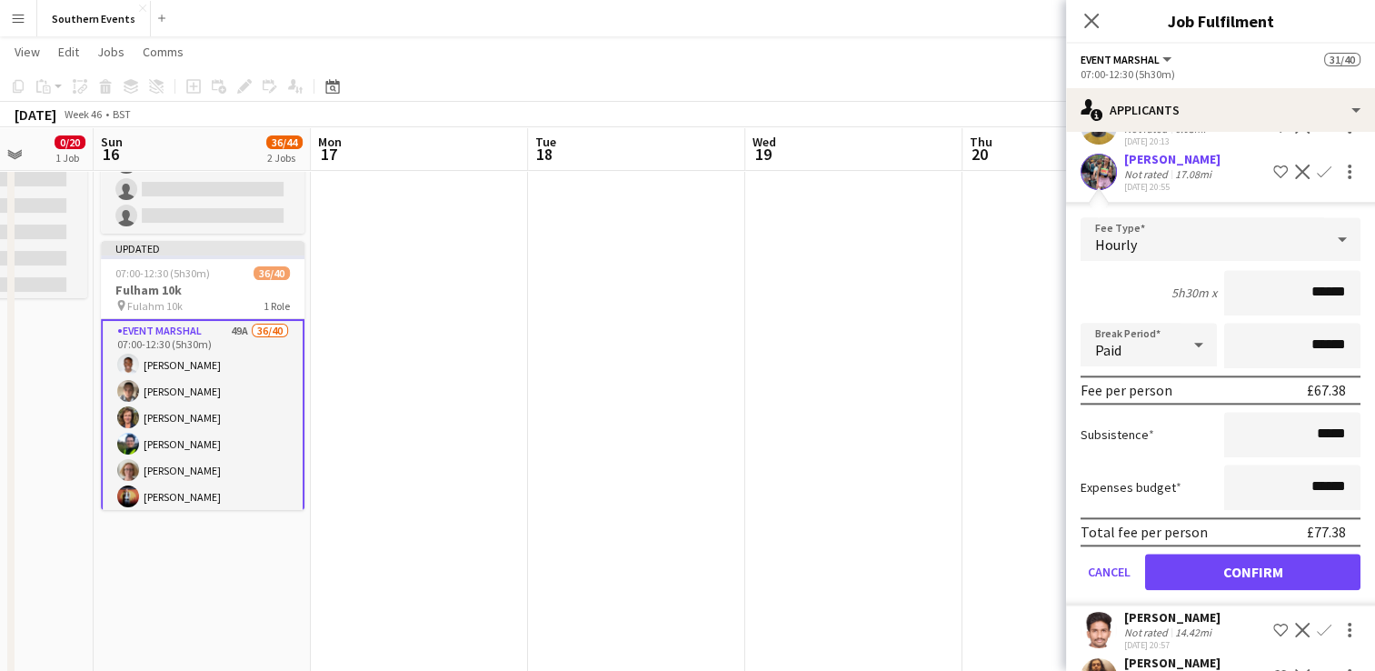
scroll to position [2069, 0]
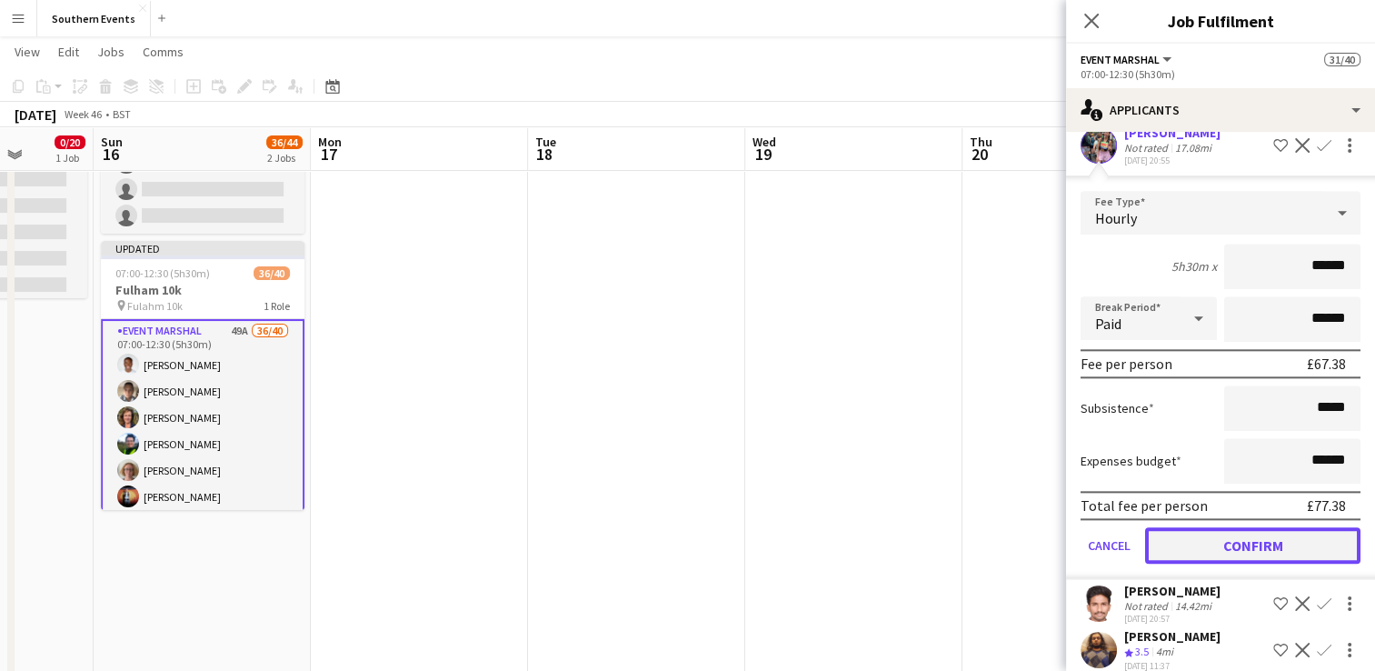
click at [1185, 563] on button "Confirm" at bounding box center [1252, 545] width 215 height 36
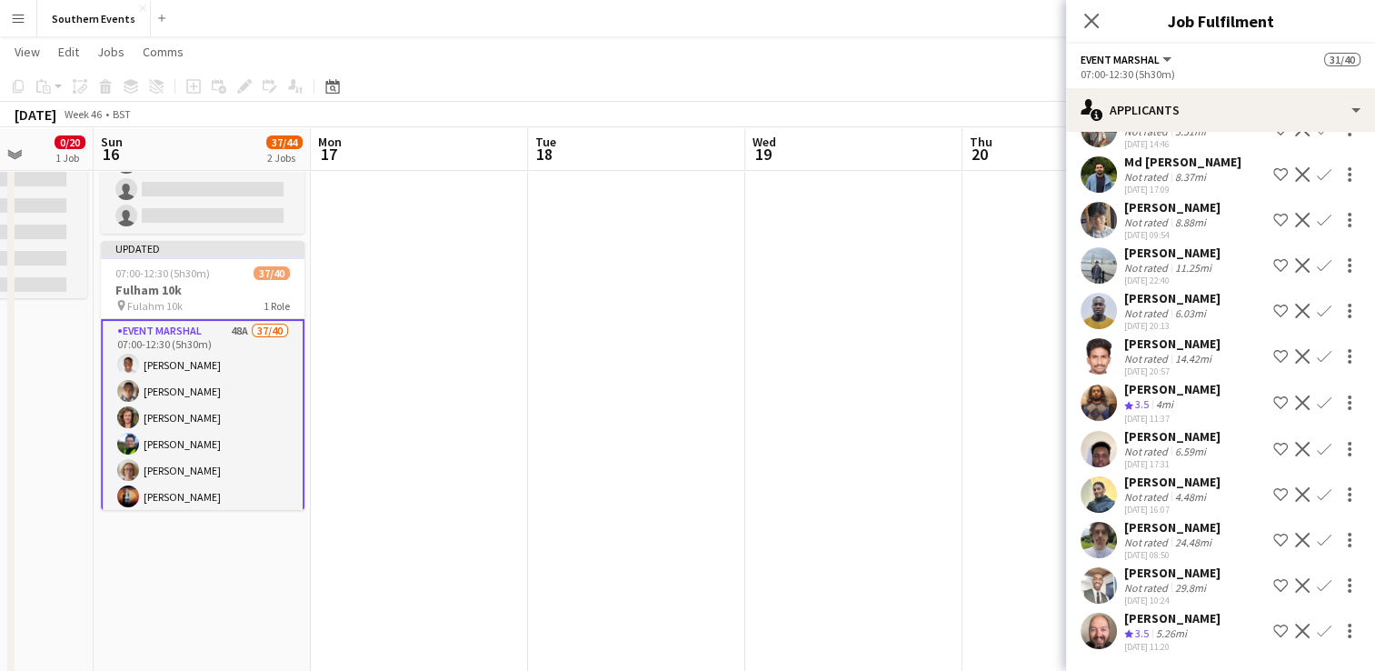
scroll to position [1934, 0]
click at [1317, 395] on app-icon "Confirm" at bounding box center [1324, 402] width 15 height 15
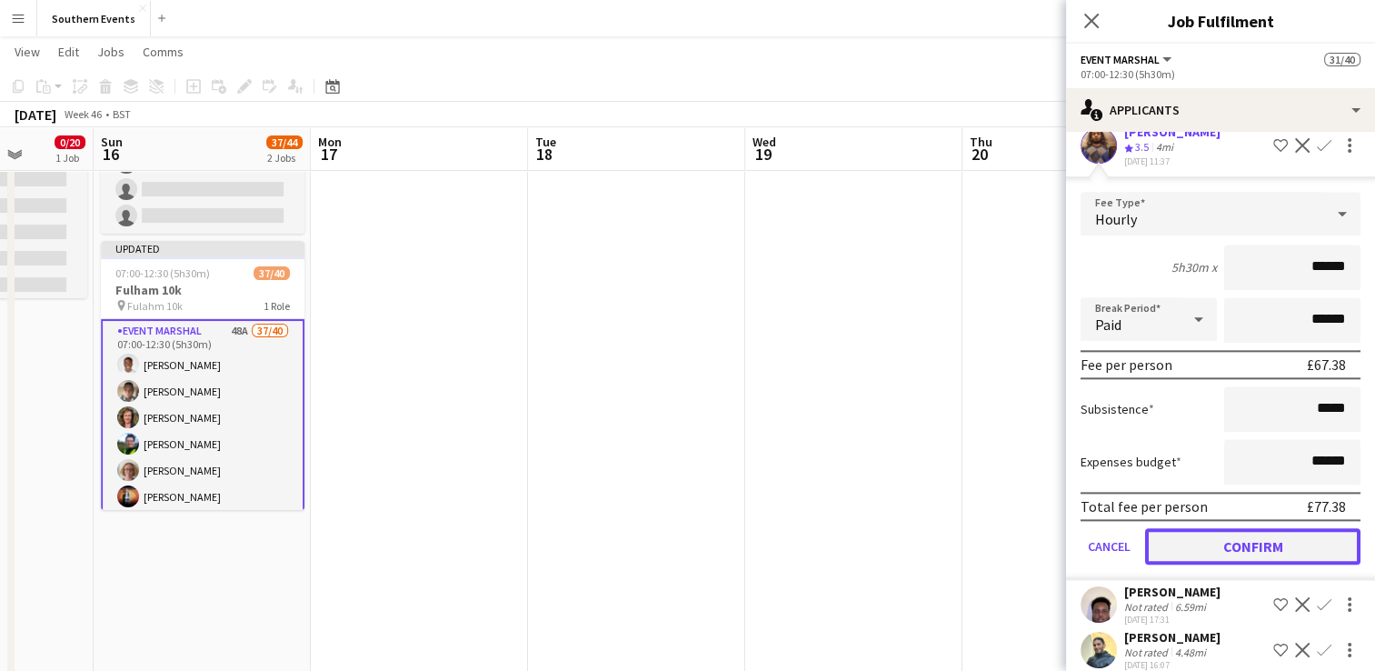
click at [1185, 564] on button "Confirm" at bounding box center [1252, 546] width 215 height 36
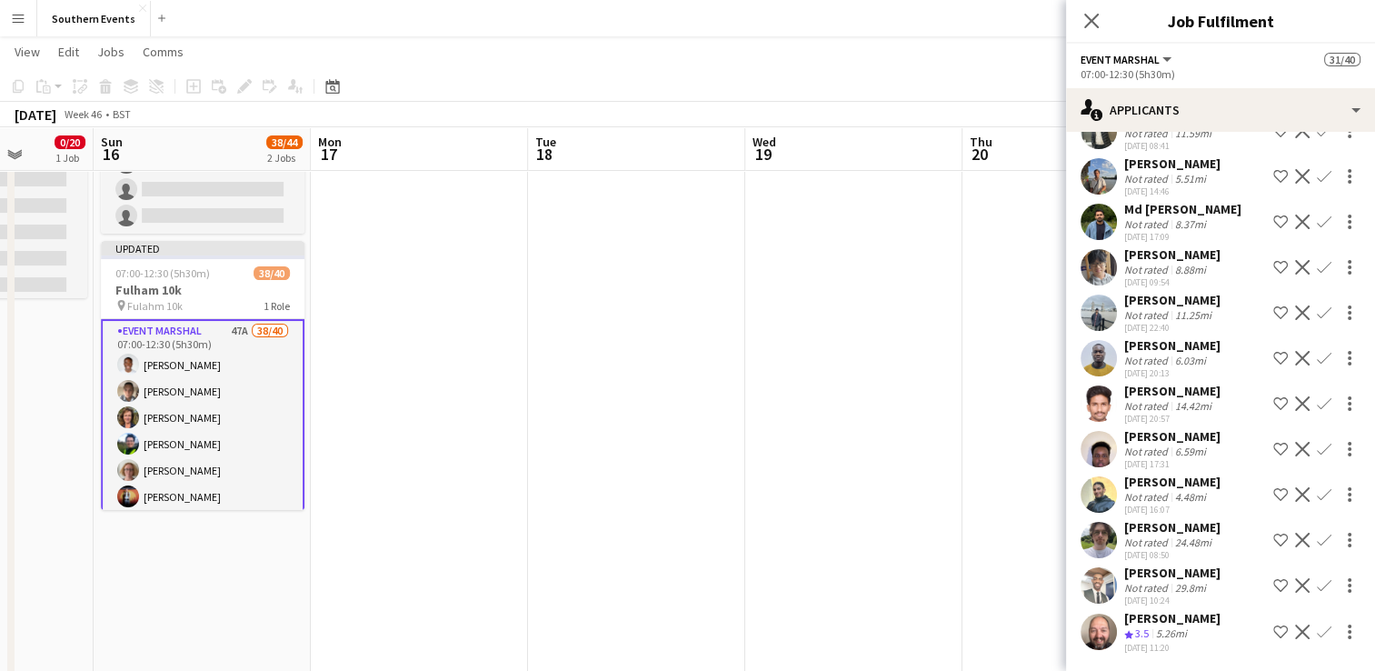
scroll to position [1887, 0]
click at [1317, 631] on app-icon "Confirm" at bounding box center [1324, 631] width 15 height 15
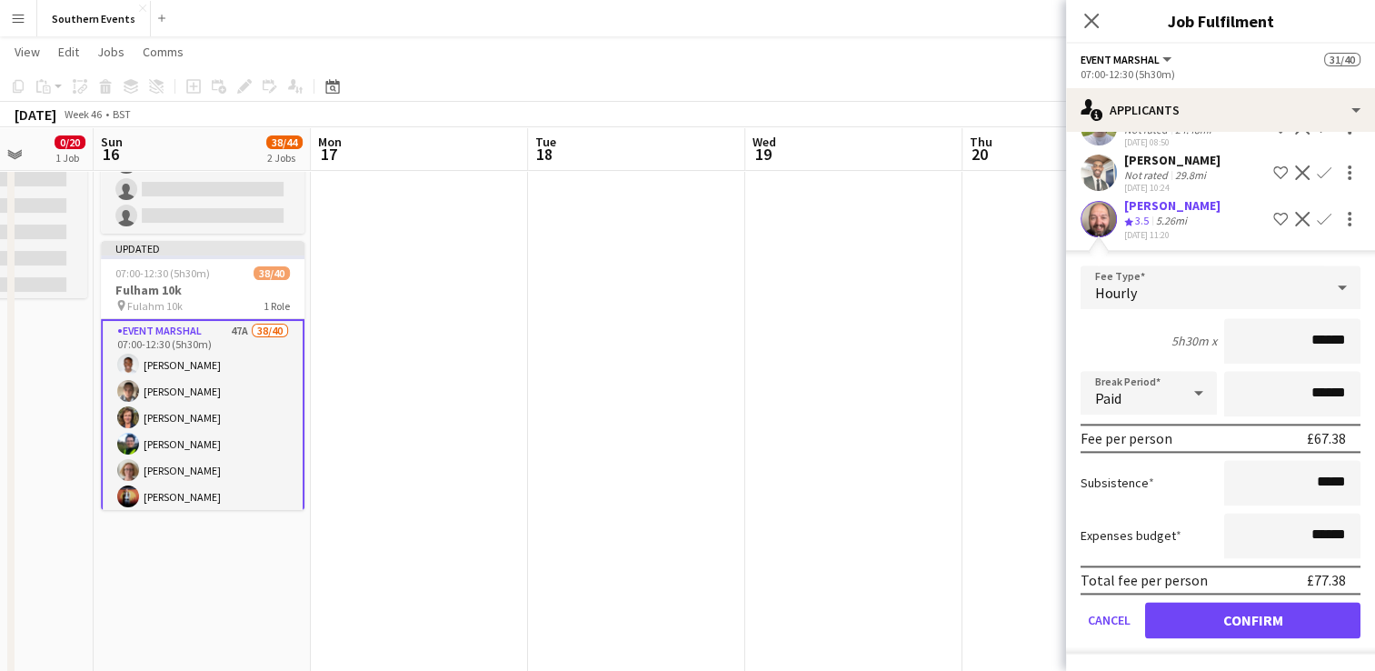
scroll to position [2297, 0]
click at [1203, 617] on button "Confirm" at bounding box center [1252, 620] width 215 height 36
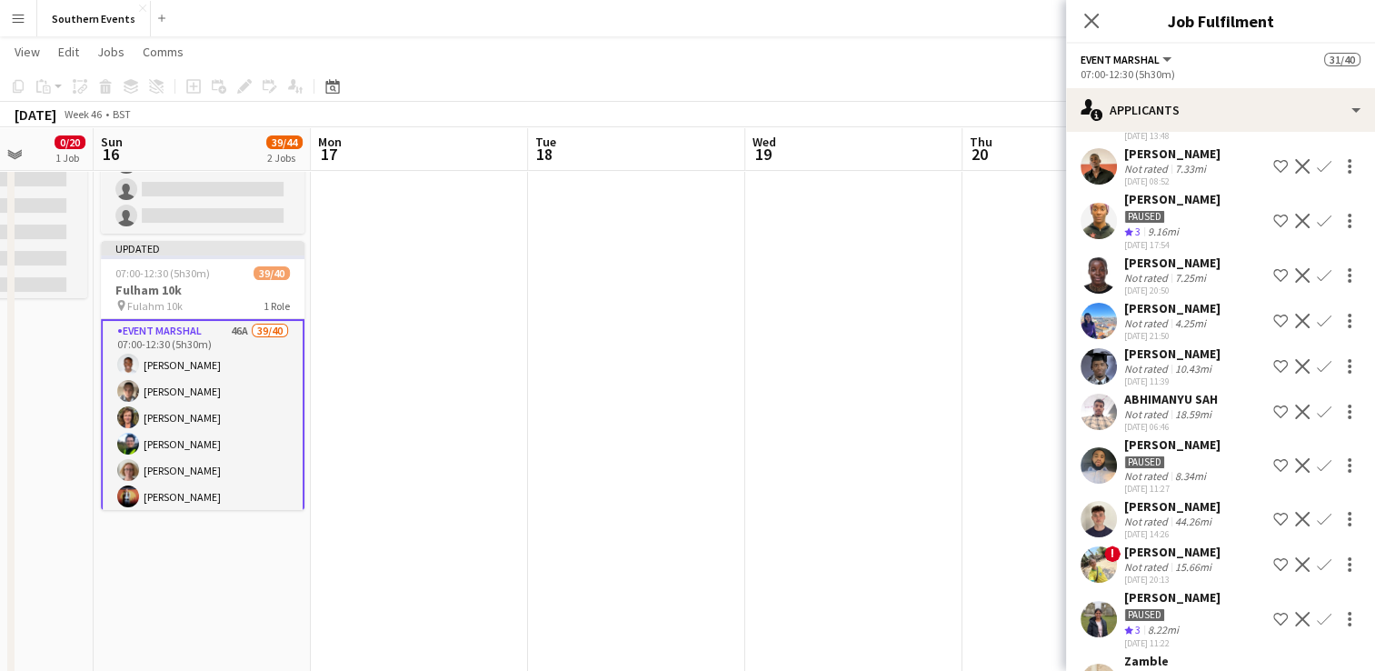
scroll to position [932, 0]
click at [1317, 330] on app-icon "Confirm" at bounding box center [1324, 322] width 15 height 15
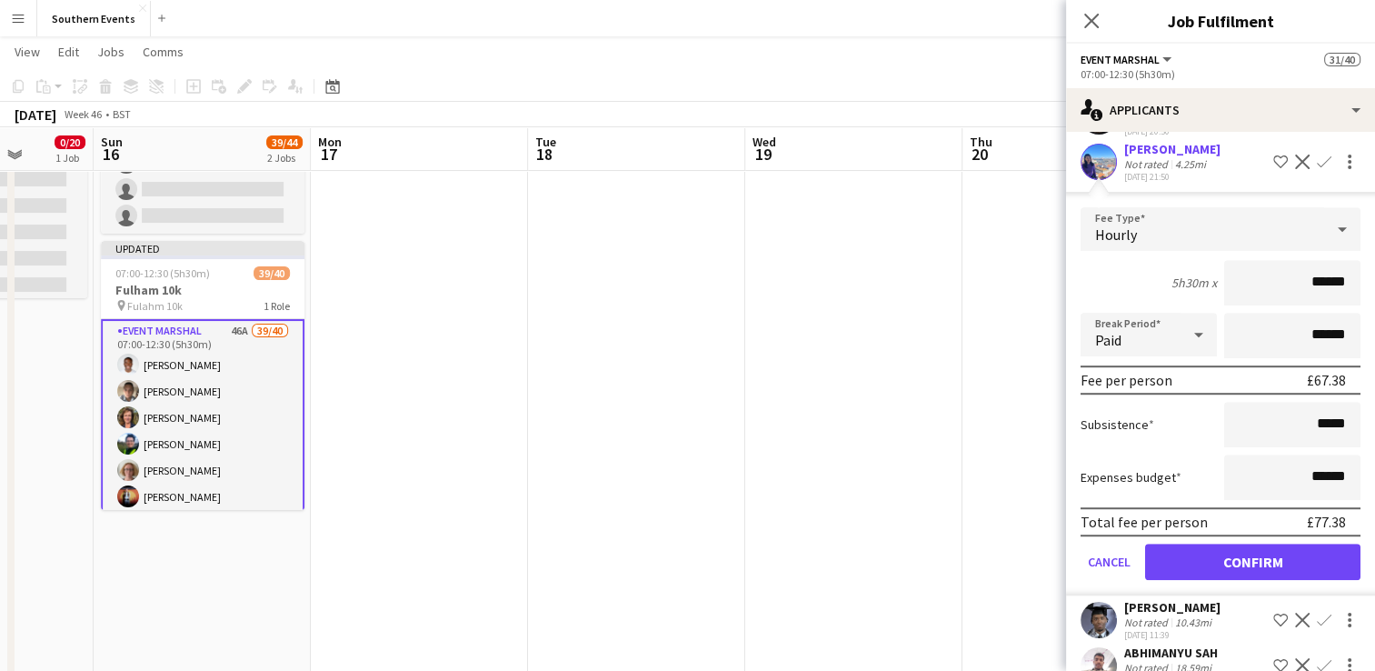
scroll to position [1114, 0]
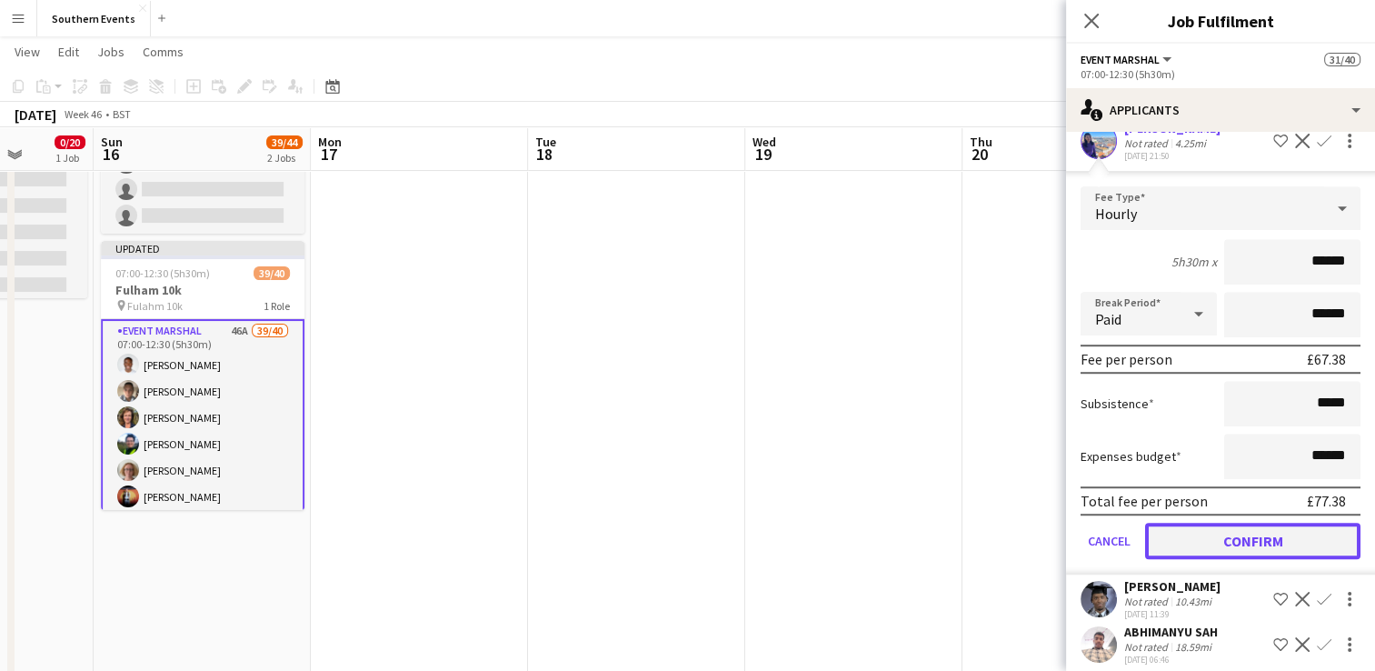
click at [1214, 559] on button "Confirm" at bounding box center [1252, 541] width 215 height 36
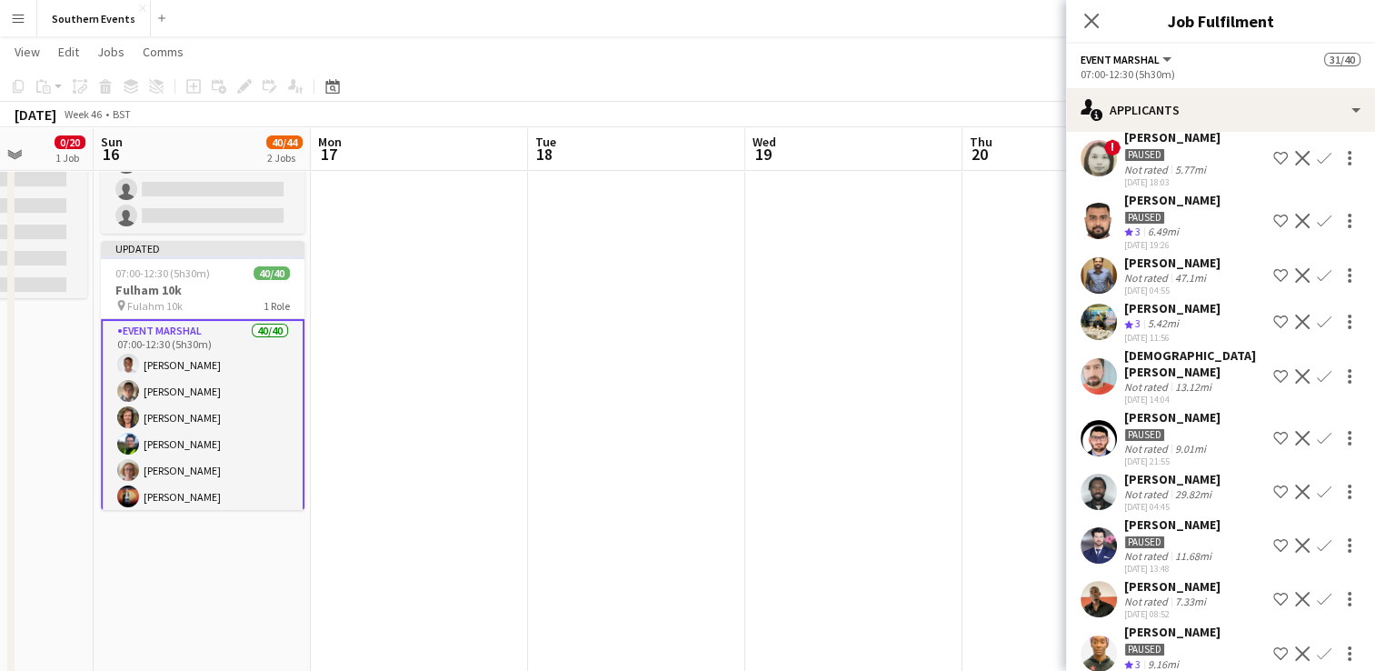
scroll to position [478, 0]
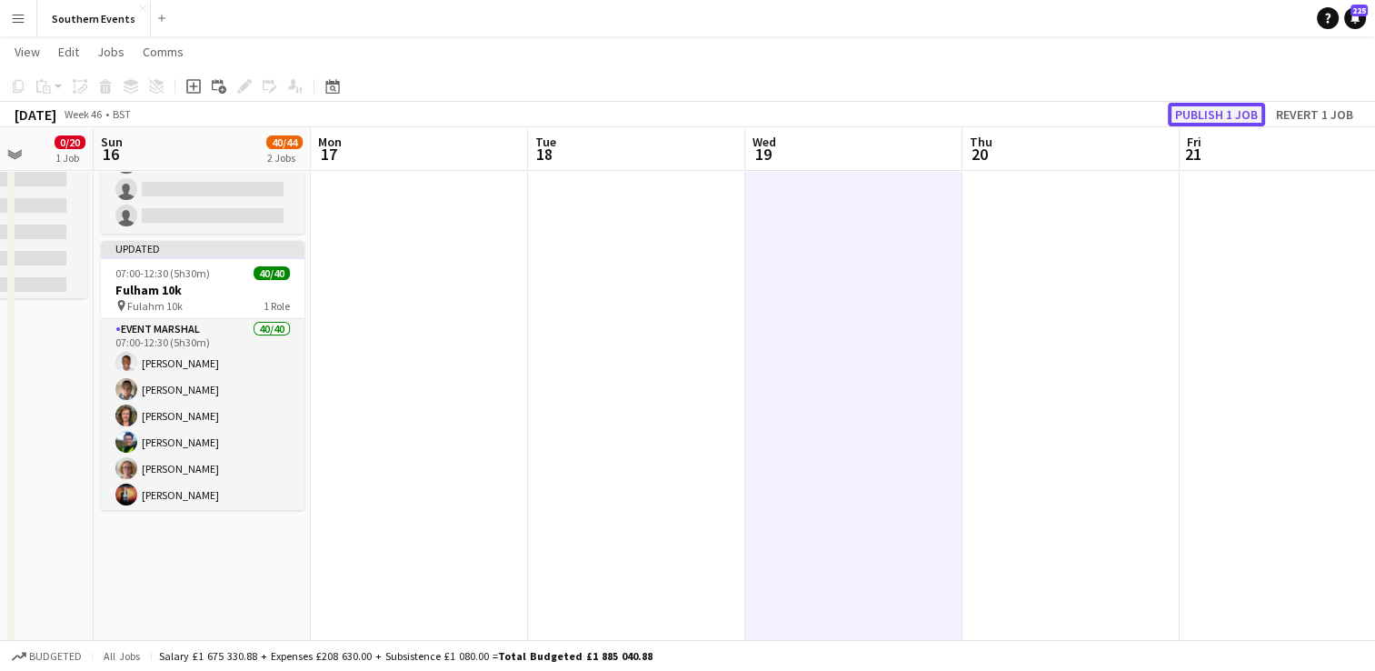
click at [1189, 112] on button "Publish 1 job" at bounding box center [1216, 115] width 97 height 24
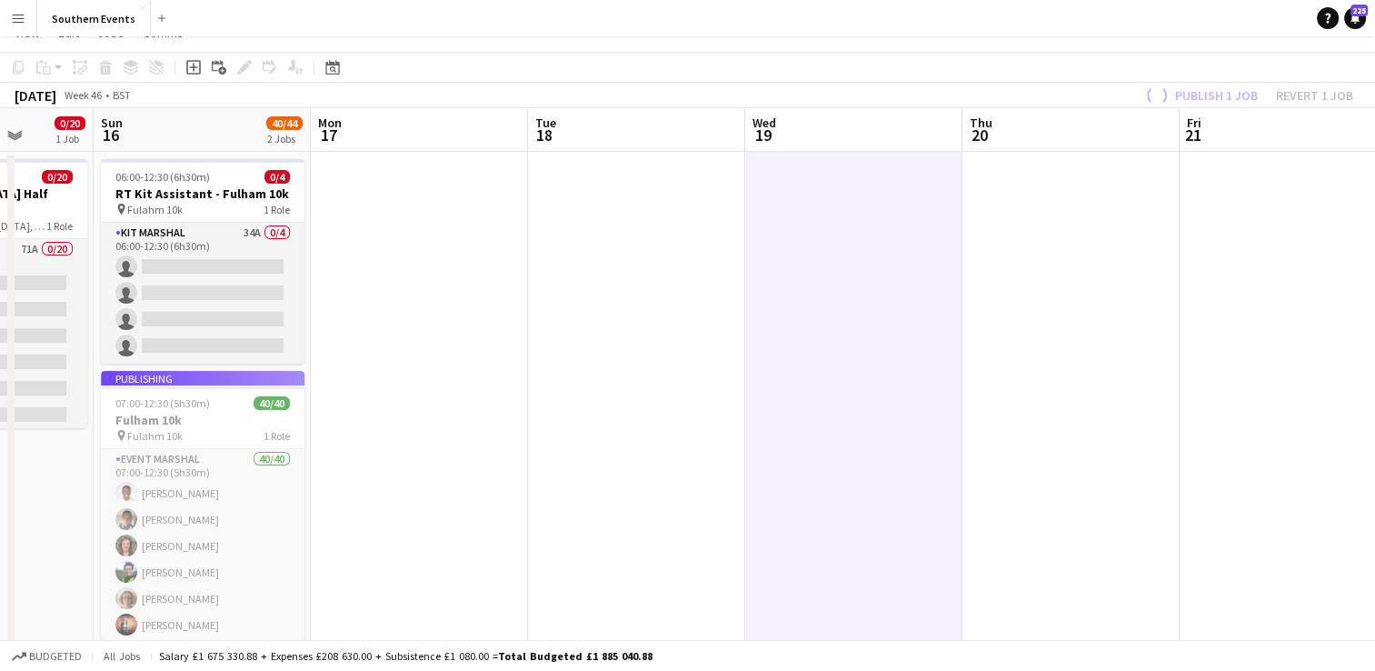
scroll to position [0, 0]
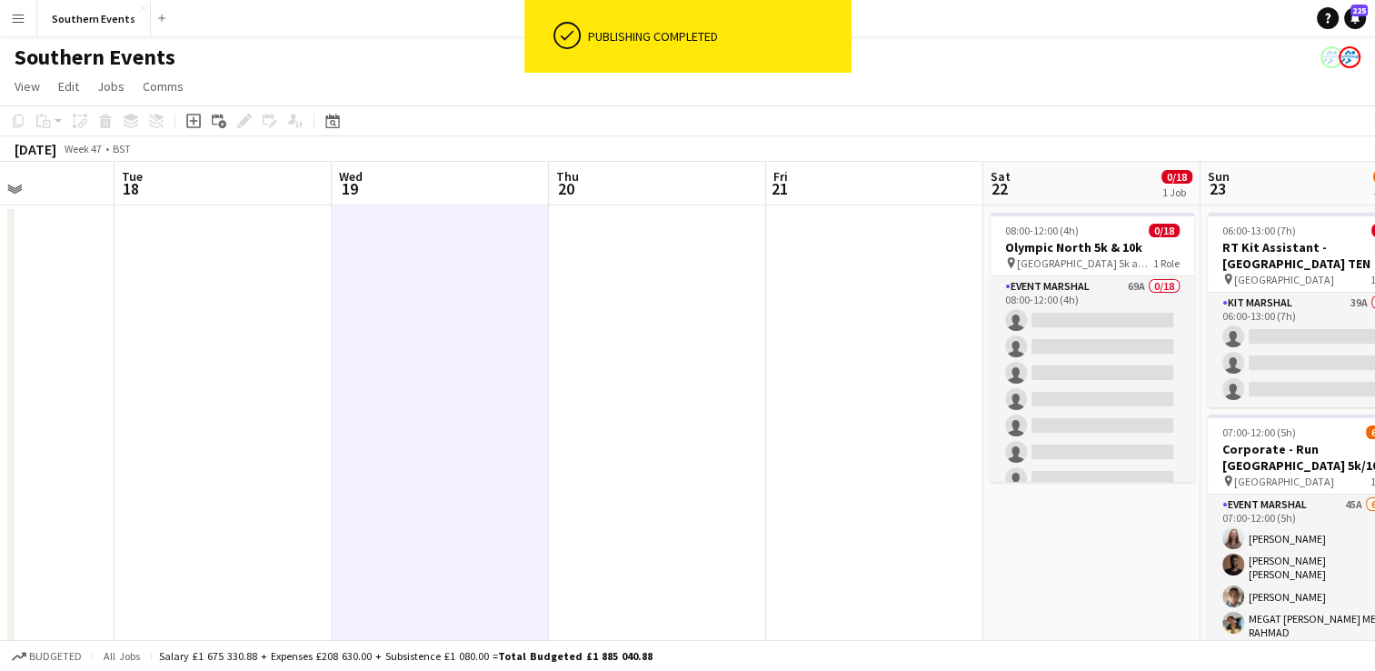
drag, startPoint x: 1027, startPoint y: 357, endPoint x: 164, endPoint y: 437, distance: 867.0
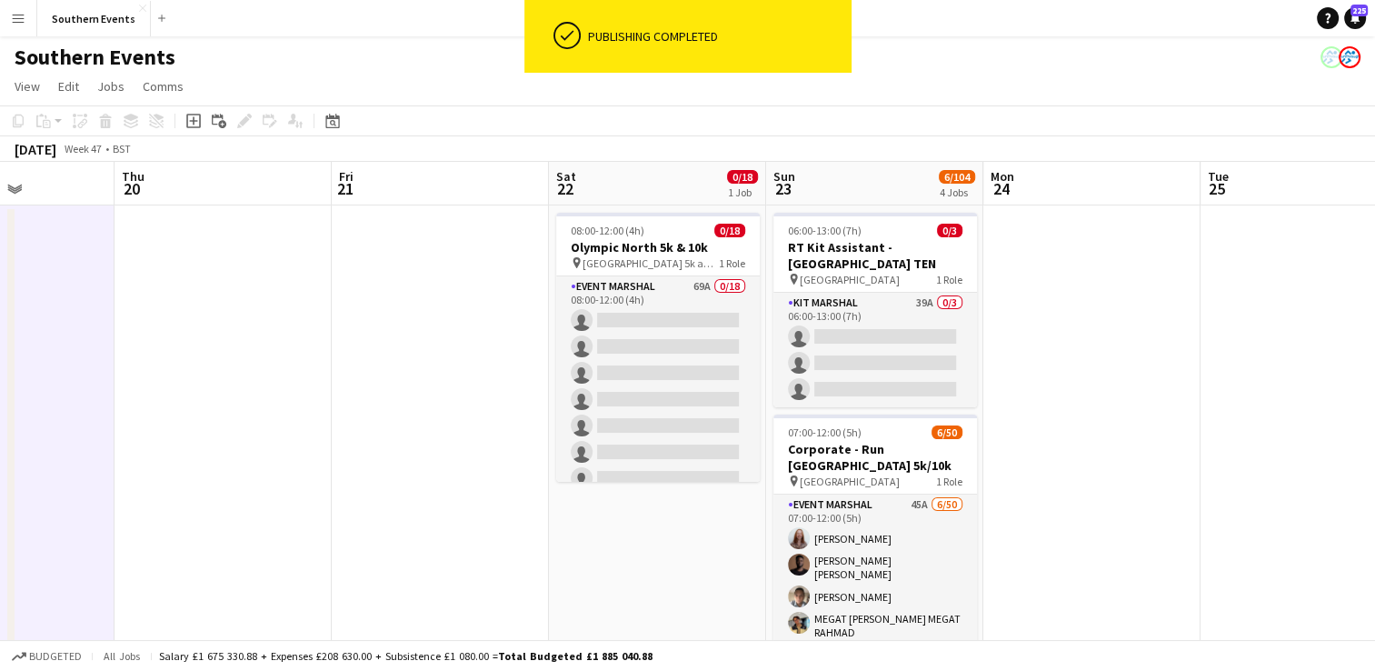
scroll to position [0, 552]
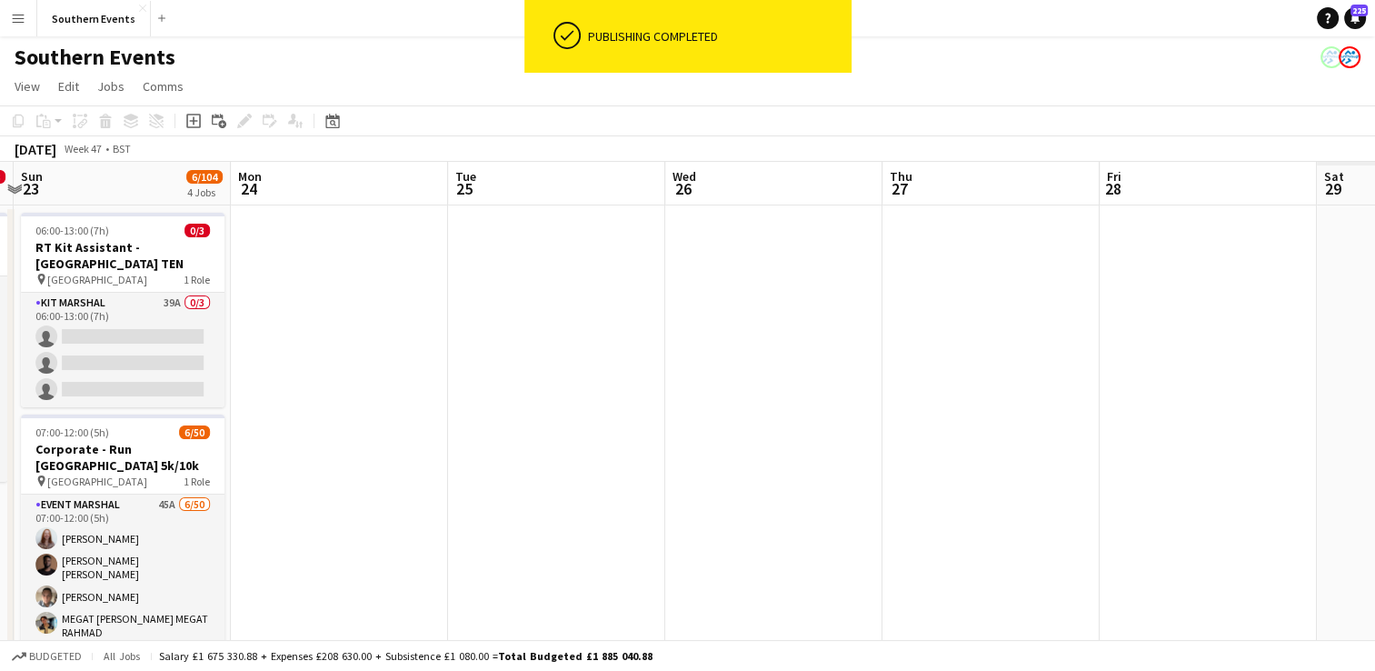
drag, startPoint x: 1055, startPoint y: 357, endPoint x: 342, endPoint y: 427, distance: 716.8
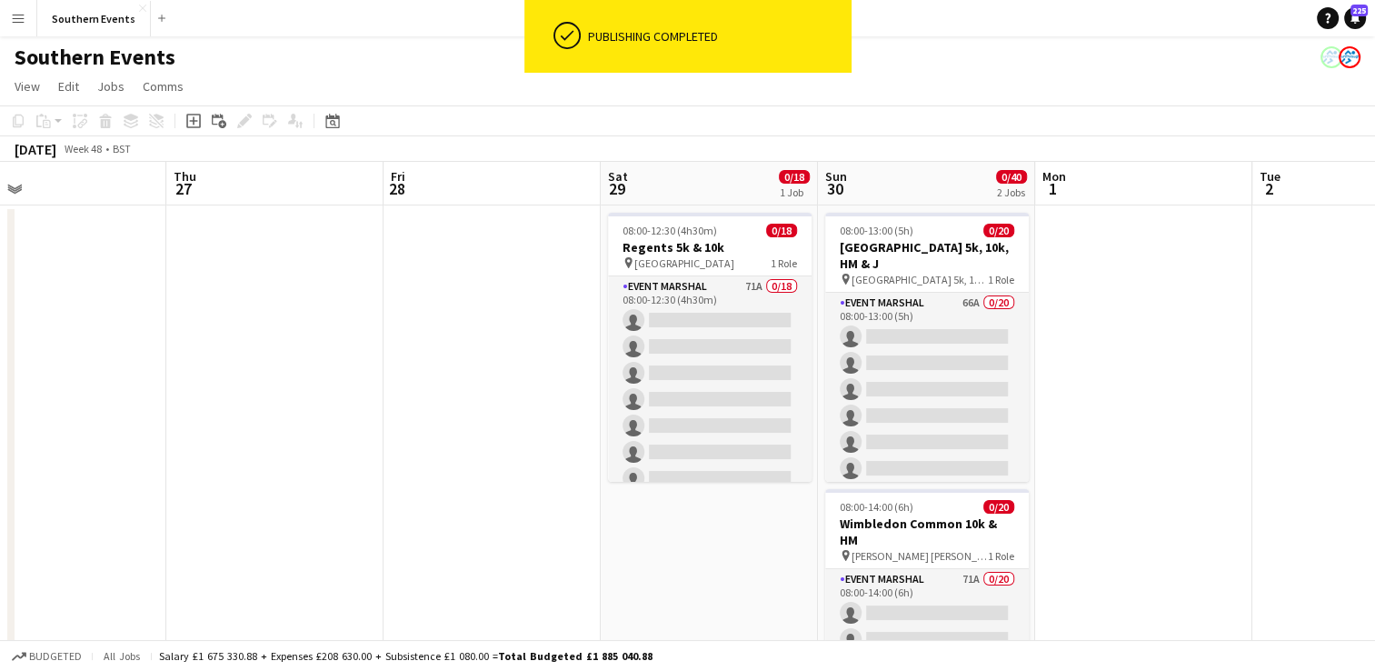
drag, startPoint x: 1060, startPoint y: 320, endPoint x: 344, endPoint y: 413, distance: 722.1
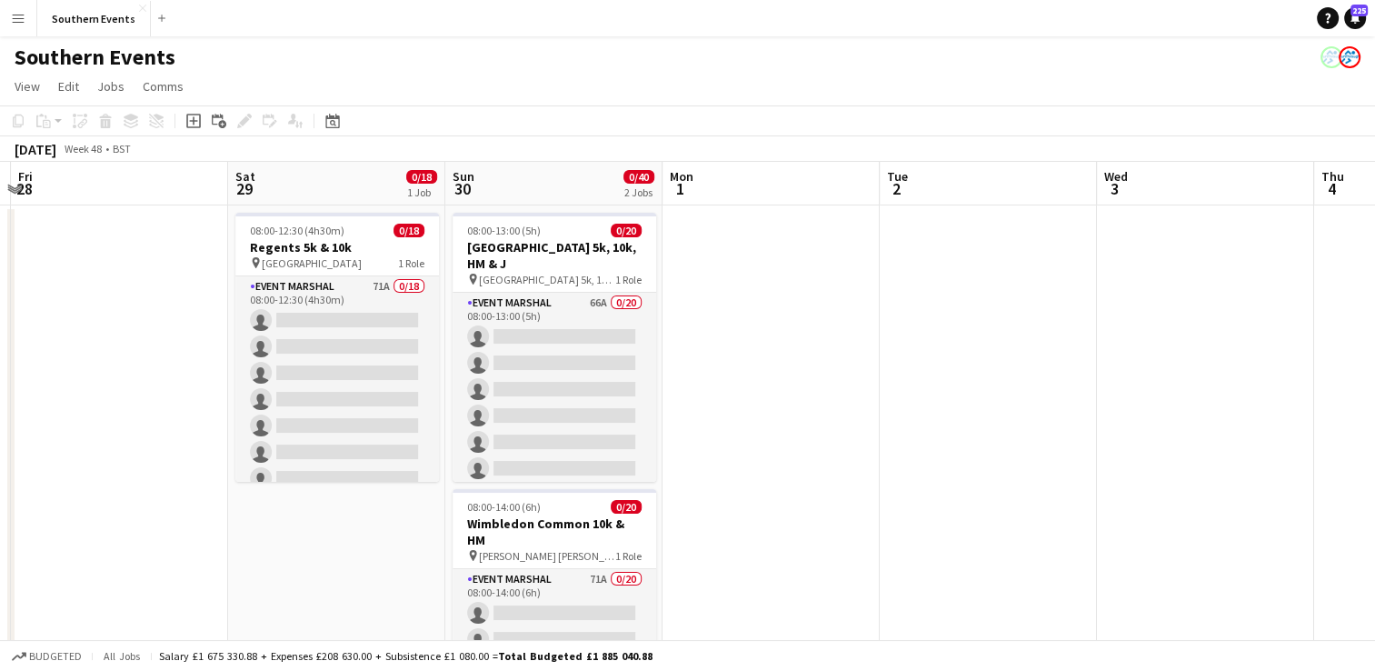
drag, startPoint x: 1155, startPoint y: 319, endPoint x: 267, endPoint y: 406, distance: 892.1
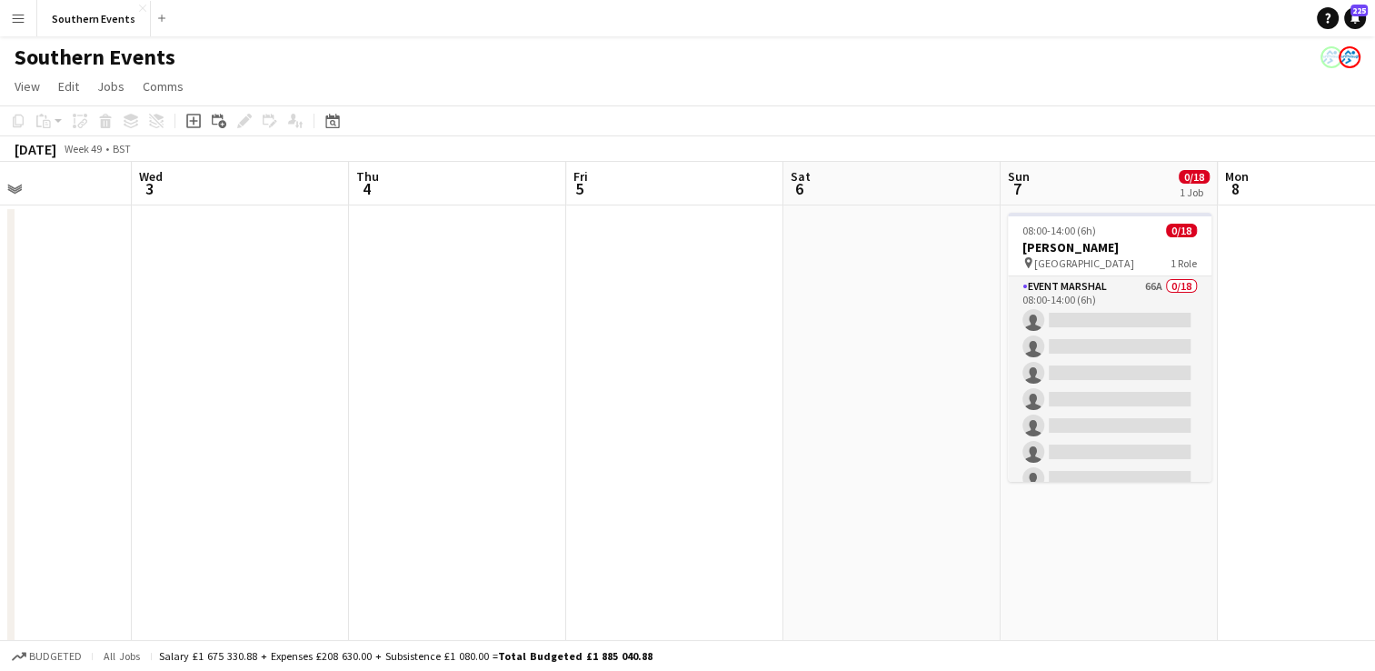
drag, startPoint x: 779, startPoint y: 323, endPoint x: 0, endPoint y: 429, distance: 786.0
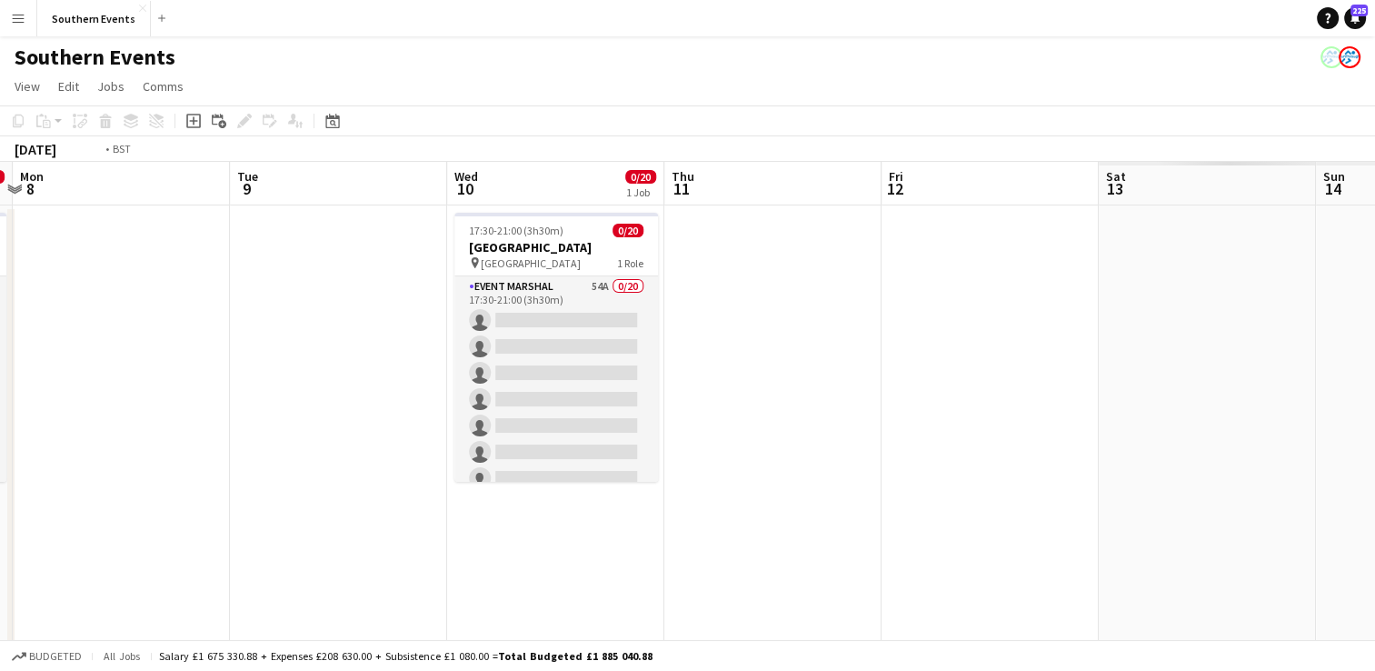
drag, startPoint x: 1094, startPoint y: 302, endPoint x: 188, endPoint y: 409, distance: 912.4
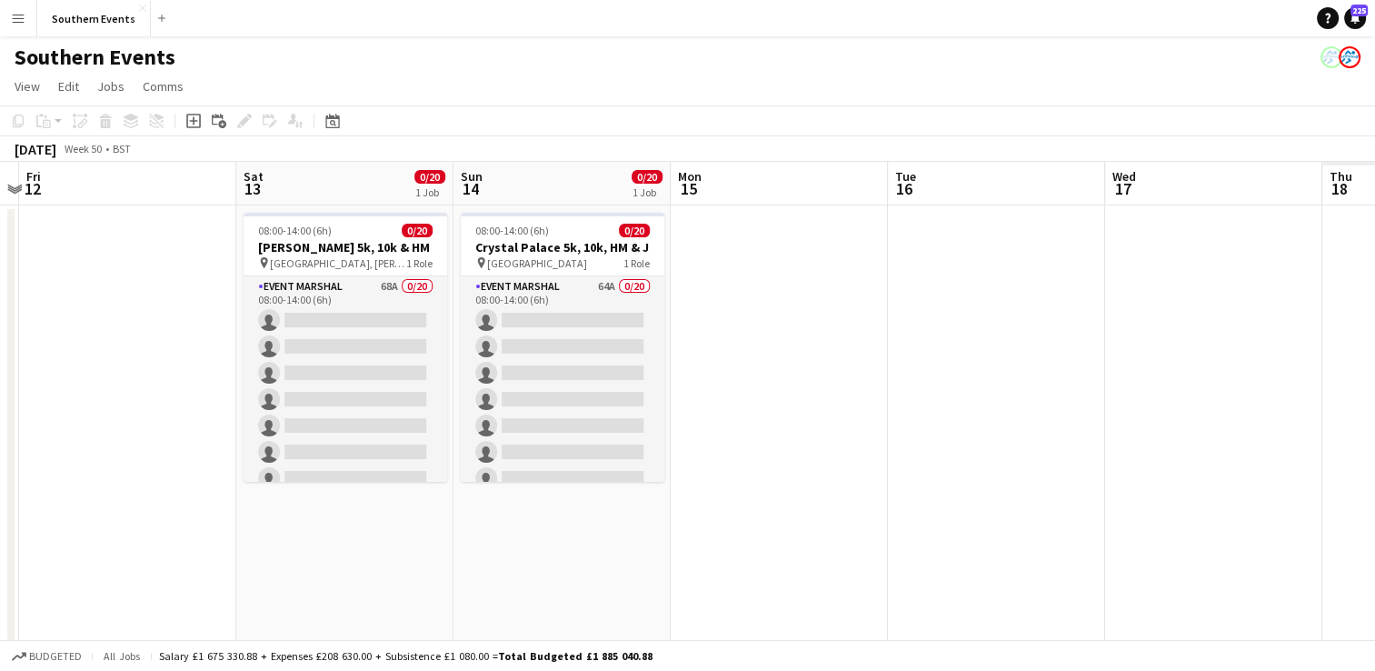
drag, startPoint x: 852, startPoint y: 329, endPoint x: 5, endPoint y: 460, distance: 857.0
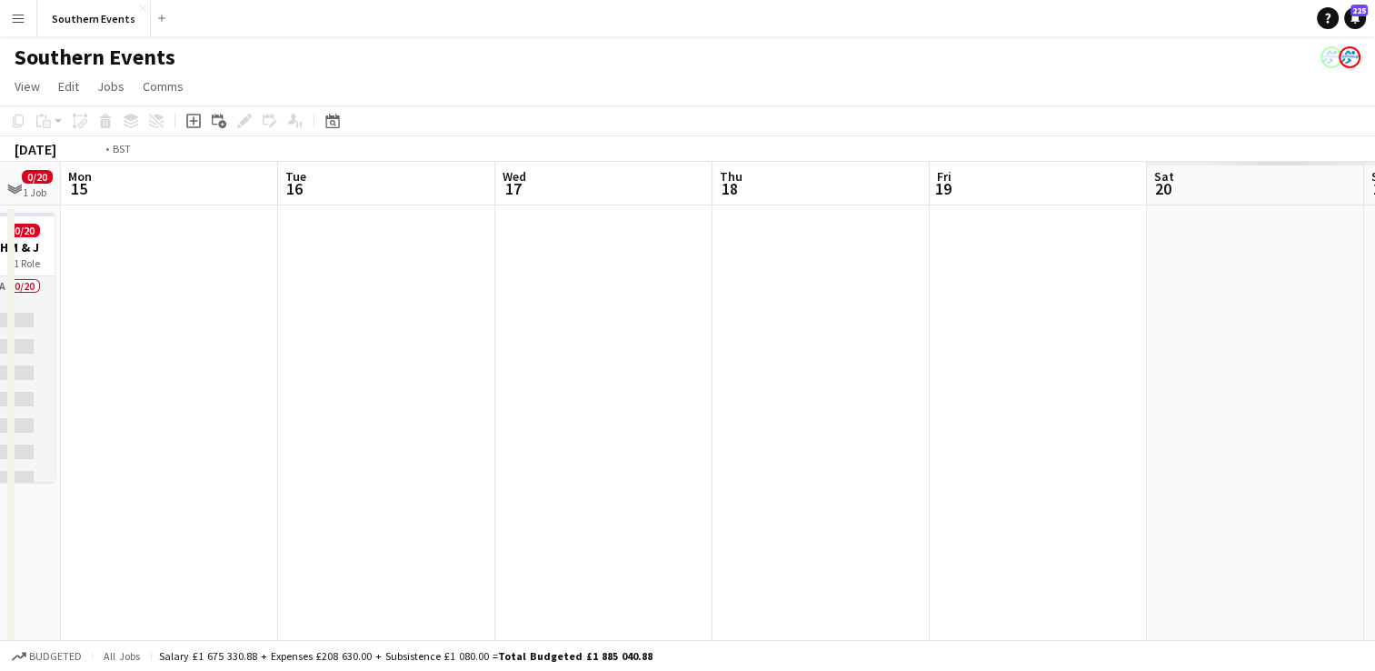
drag, startPoint x: 1080, startPoint y: 336, endPoint x: 149, endPoint y: 399, distance: 932.7
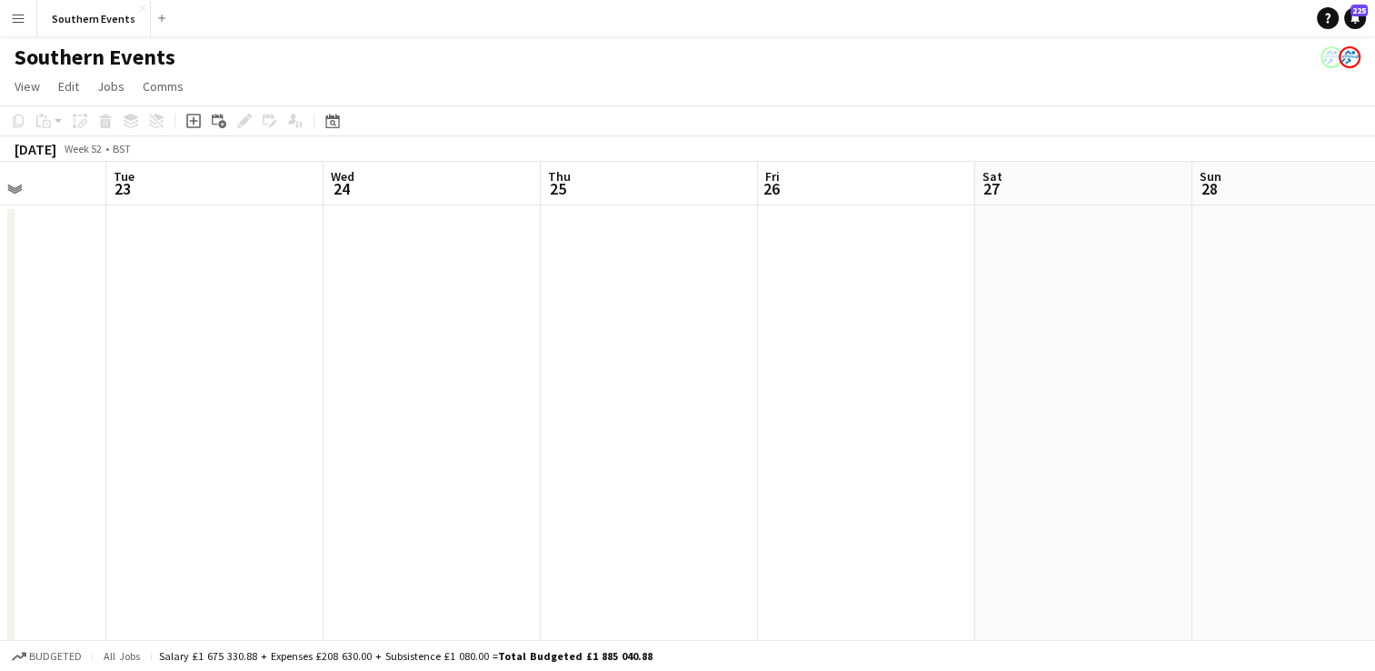
drag, startPoint x: 1305, startPoint y: 300, endPoint x: 36, endPoint y: 449, distance: 1277.4
drag, startPoint x: 979, startPoint y: 317, endPoint x: 123, endPoint y: 423, distance: 862.5
drag, startPoint x: 406, startPoint y: 345, endPoint x: 1343, endPoint y: 347, distance: 936.9
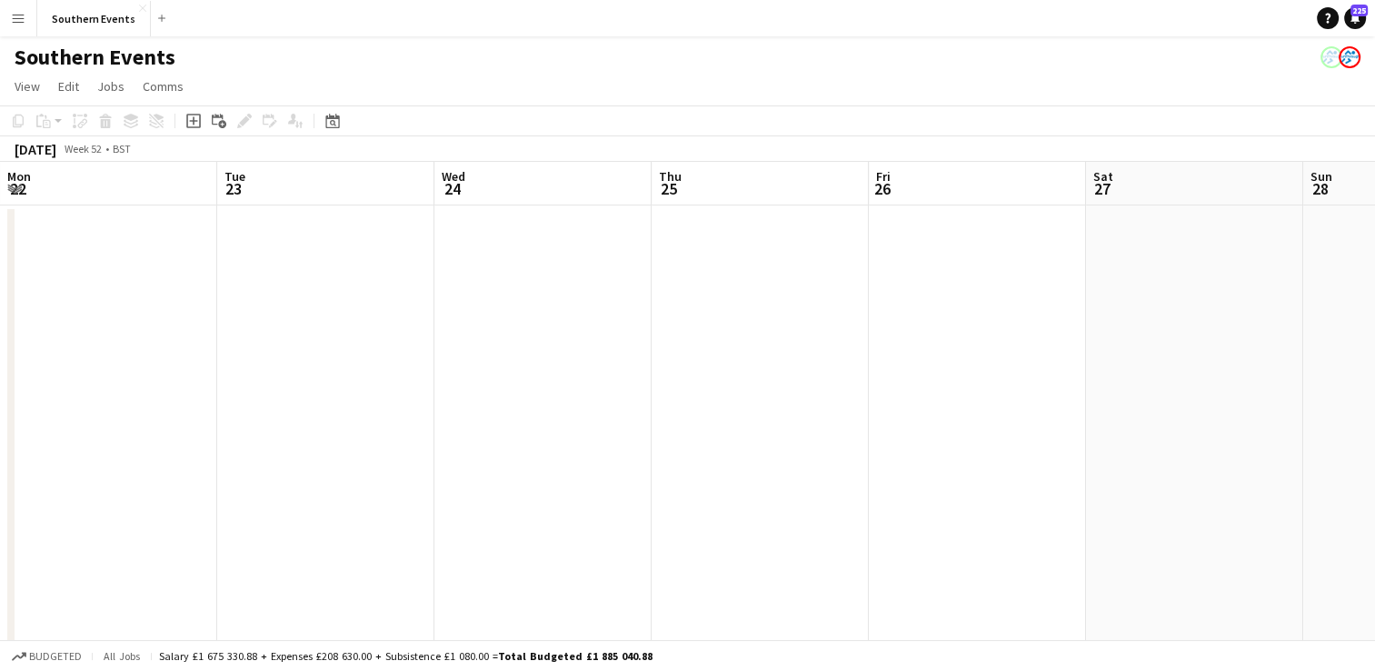
drag, startPoint x: 415, startPoint y: 394, endPoint x: 742, endPoint y: 366, distance: 327.5
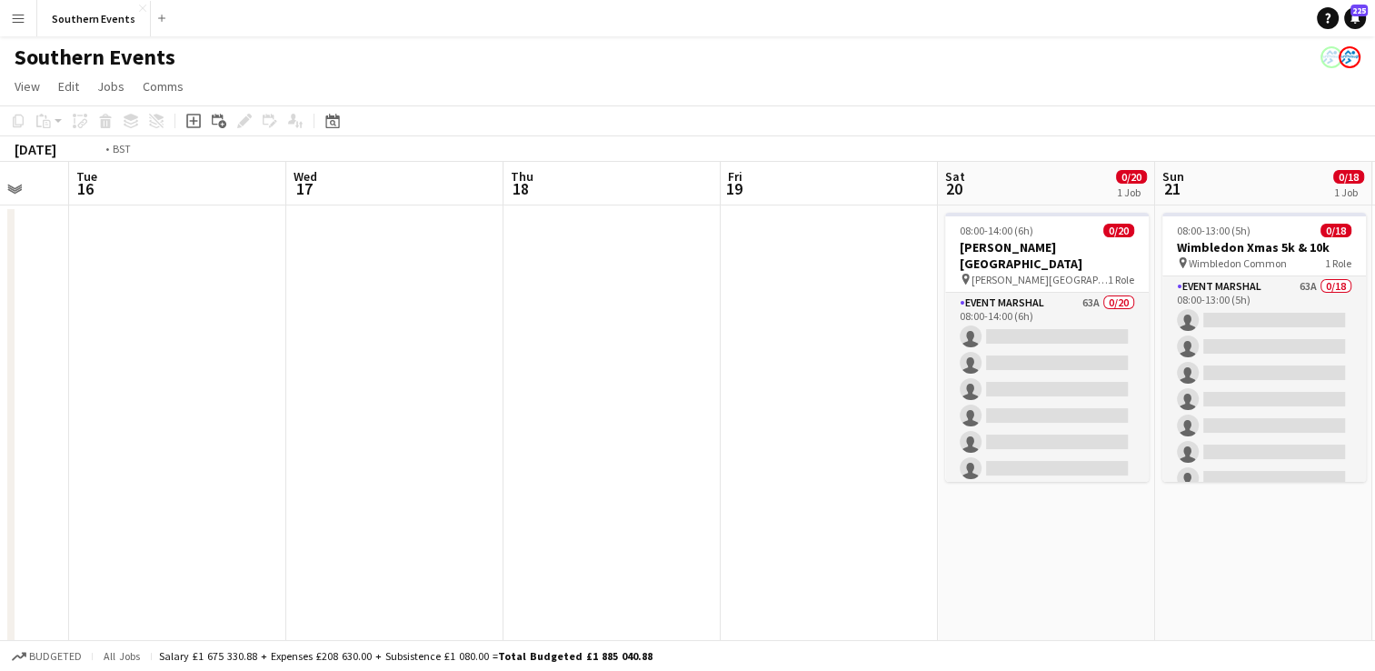
drag, startPoint x: 494, startPoint y: 371, endPoint x: 981, endPoint y: 354, distance: 487.4
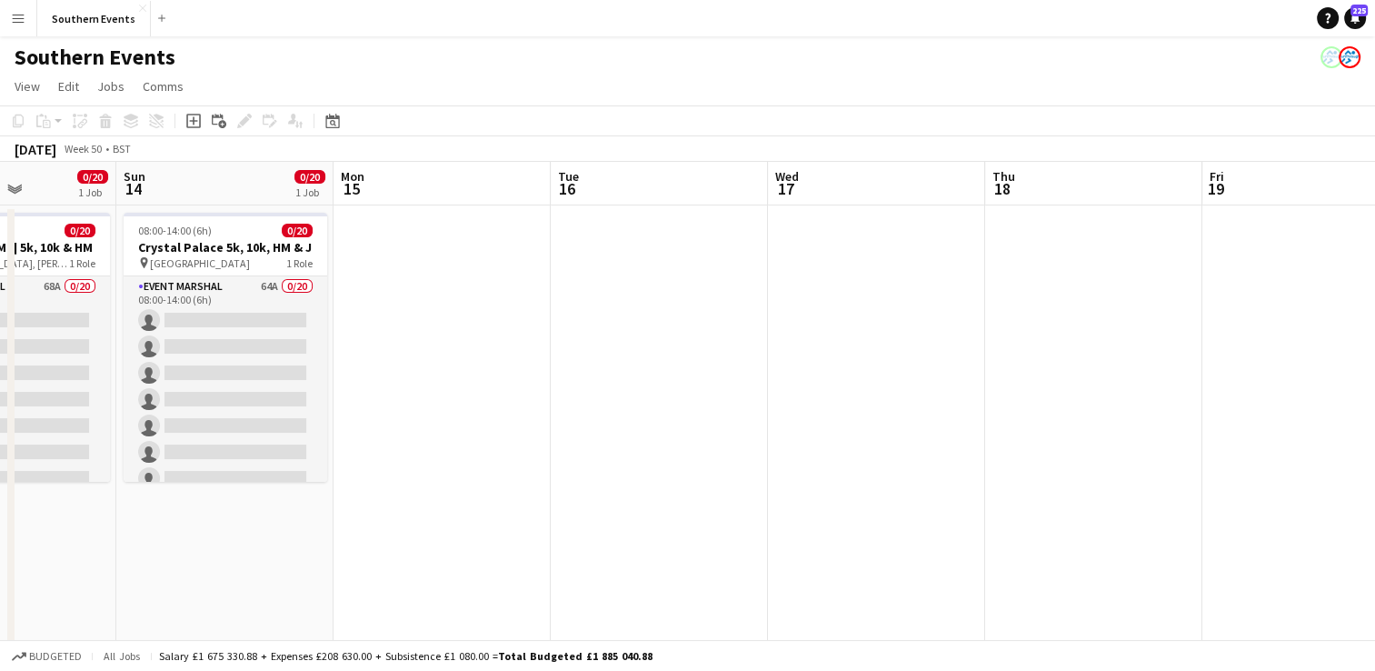
drag, startPoint x: 466, startPoint y: 393, endPoint x: 952, endPoint y: 336, distance: 489.4
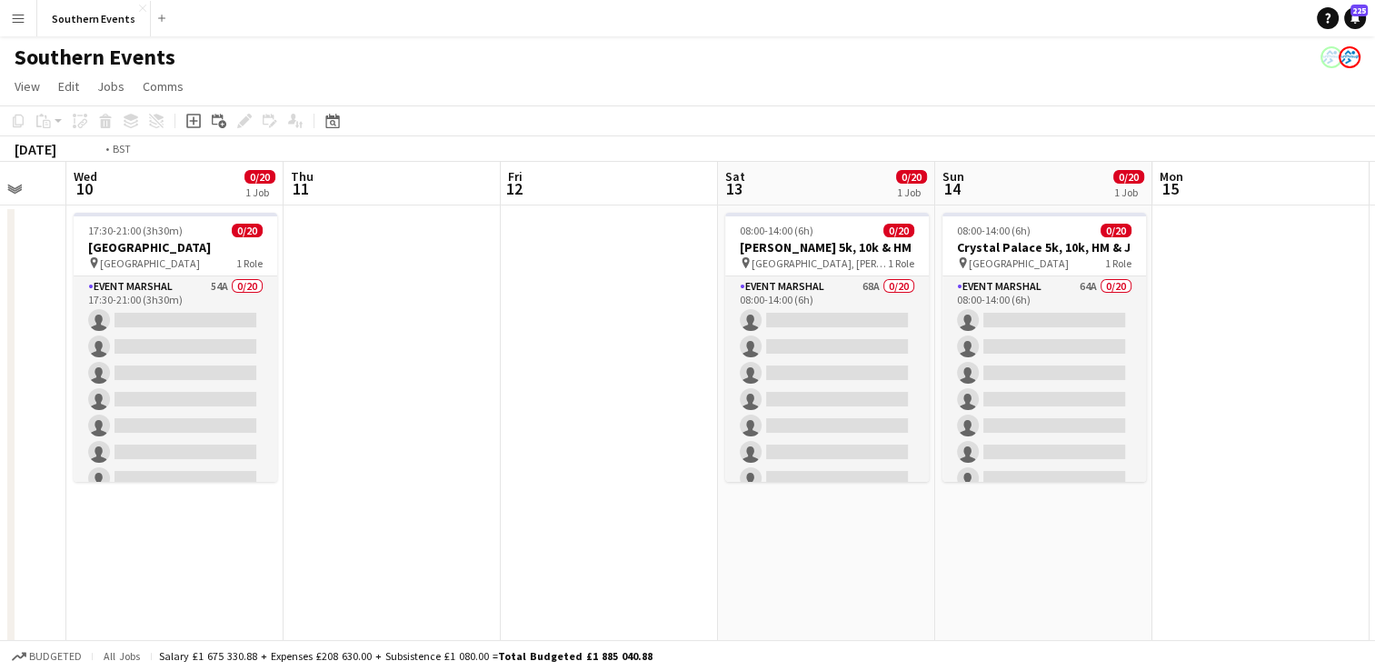
drag, startPoint x: 488, startPoint y: 365, endPoint x: 1082, endPoint y: 316, distance: 596.4
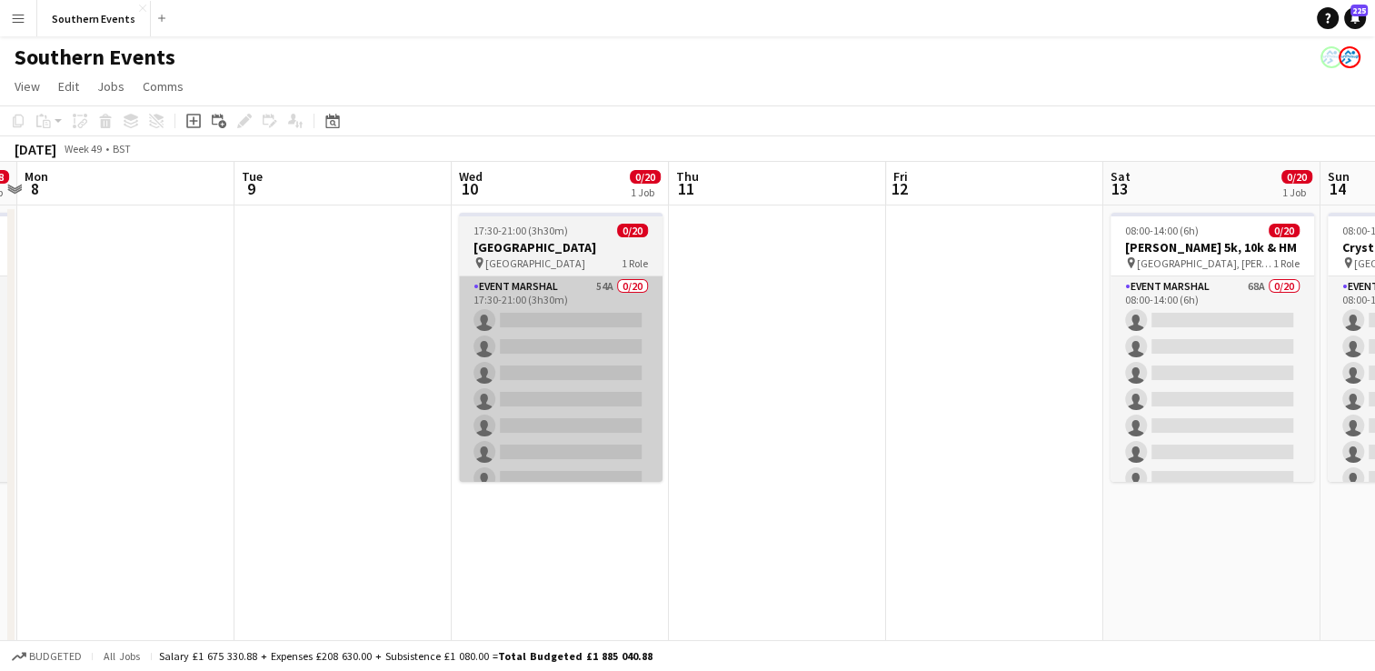
drag, startPoint x: 618, startPoint y: 369, endPoint x: 1302, endPoint y: 287, distance: 689.2
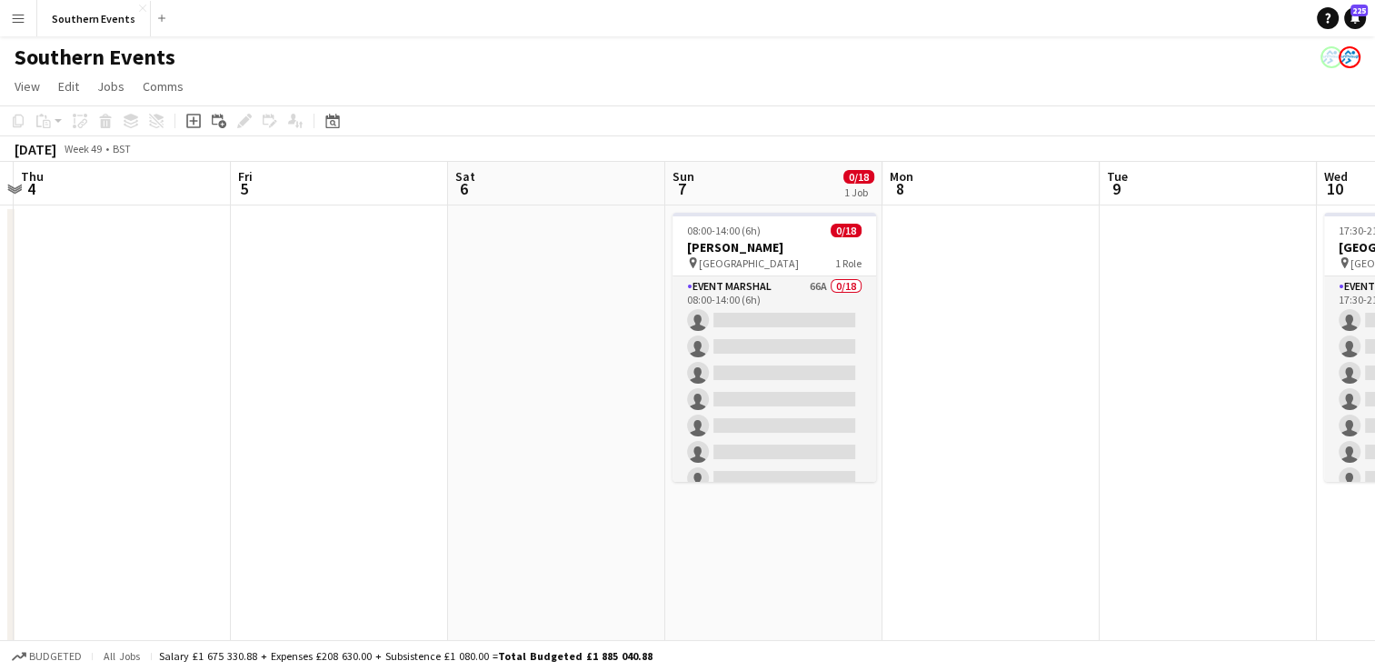
drag, startPoint x: 383, startPoint y: 377, endPoint x: 1072, endPoint y: 285, distance: 695.8
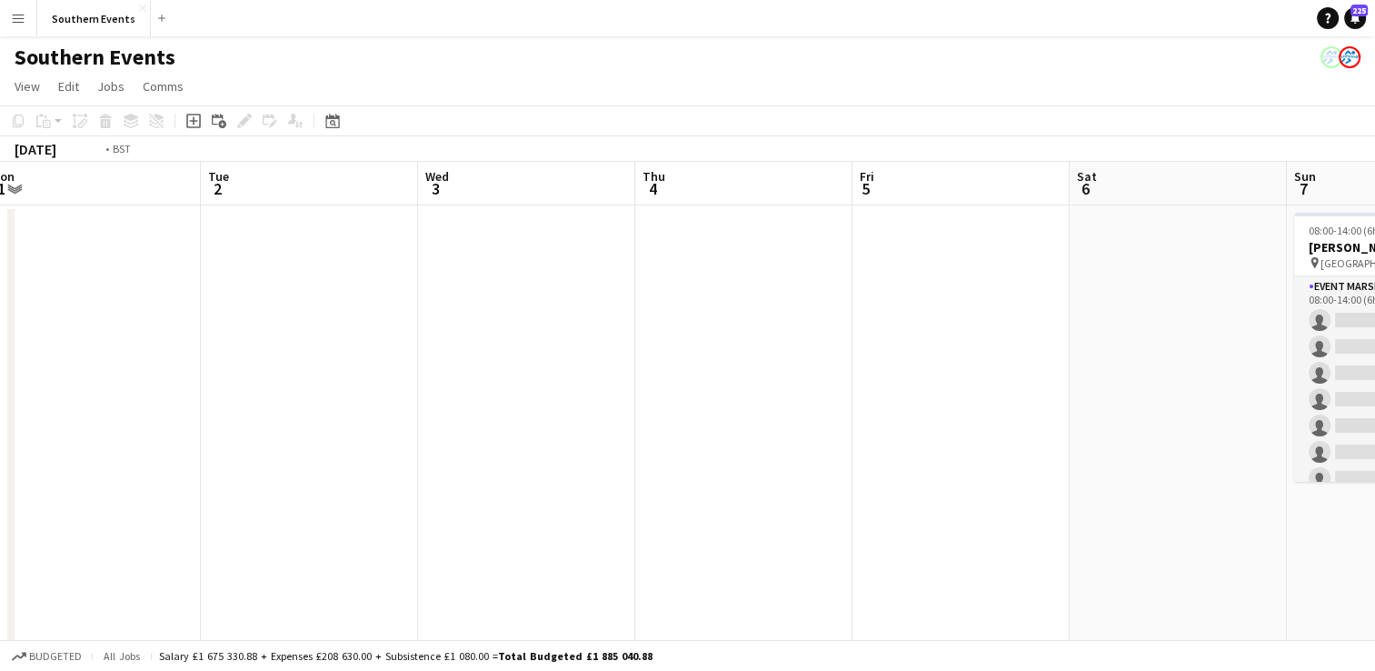
drag, startPoint x: 358, startPoint y: 364, endPoint x: 1184, endPoint y: 282, distance: 830.1
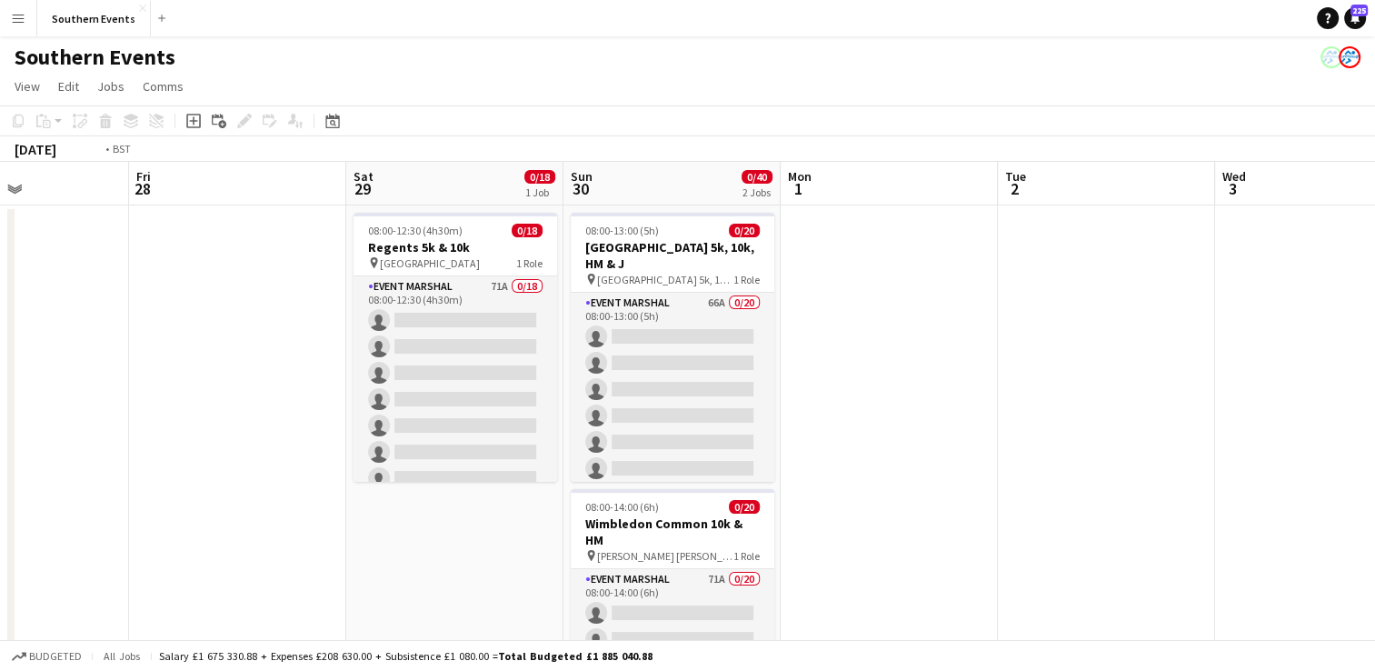
drag, startPoint x: 516, startPoint y: 319, endPoint x: 1185, endPoint y: 259, distance: 671.5
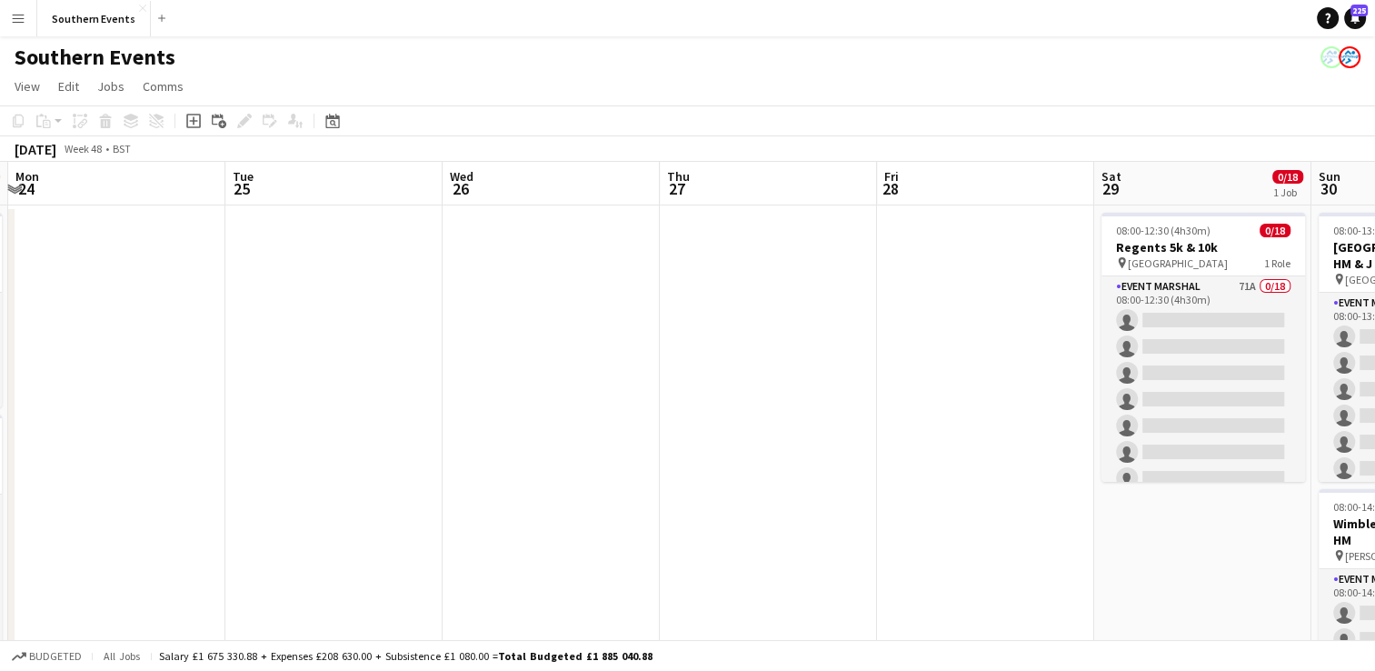
scroll to position [0, 457]
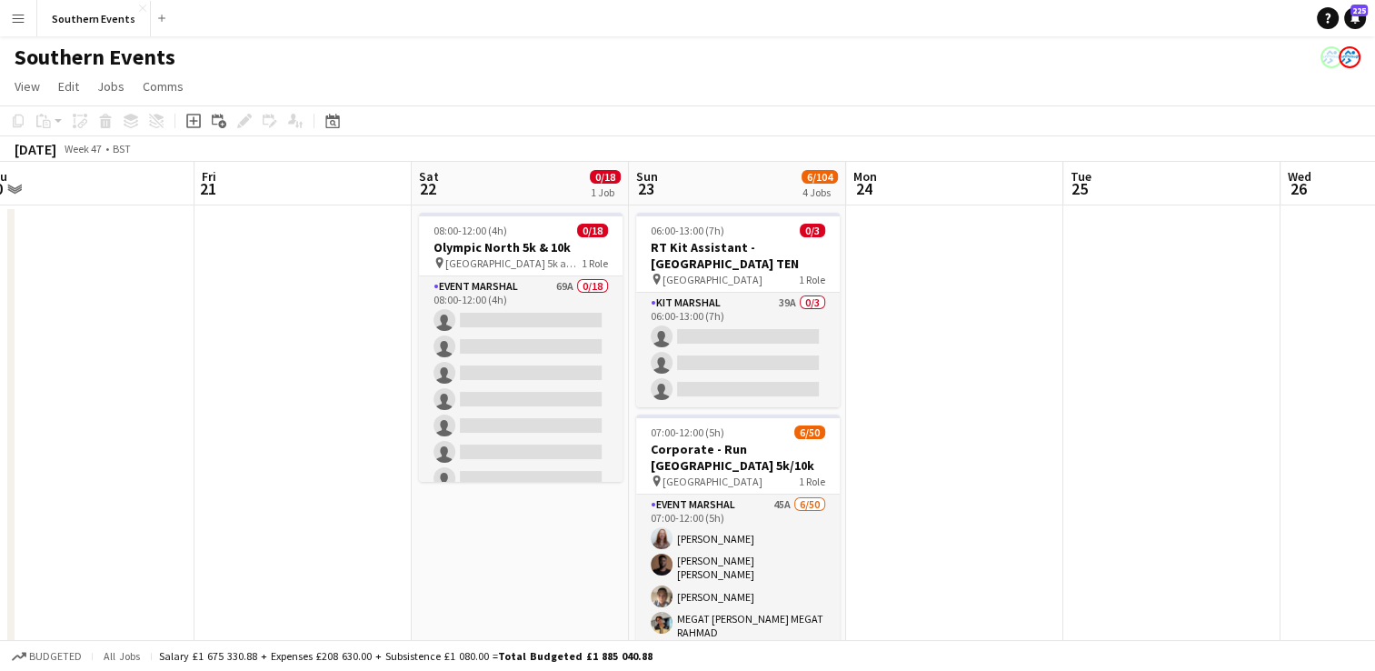
drag, startPoint x: 493, startPoint y: 317, endPoint x: 1330, endPoint y: 261, distance: 838.9
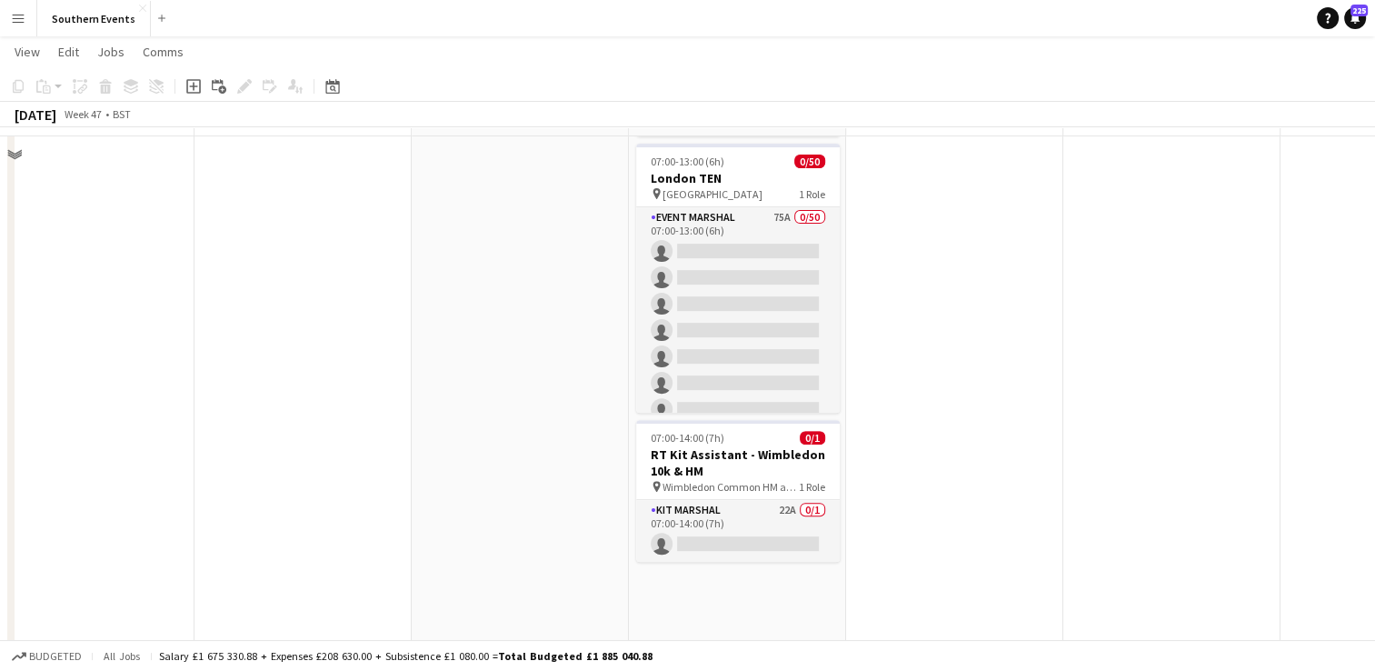
scroll to position [454, 0]
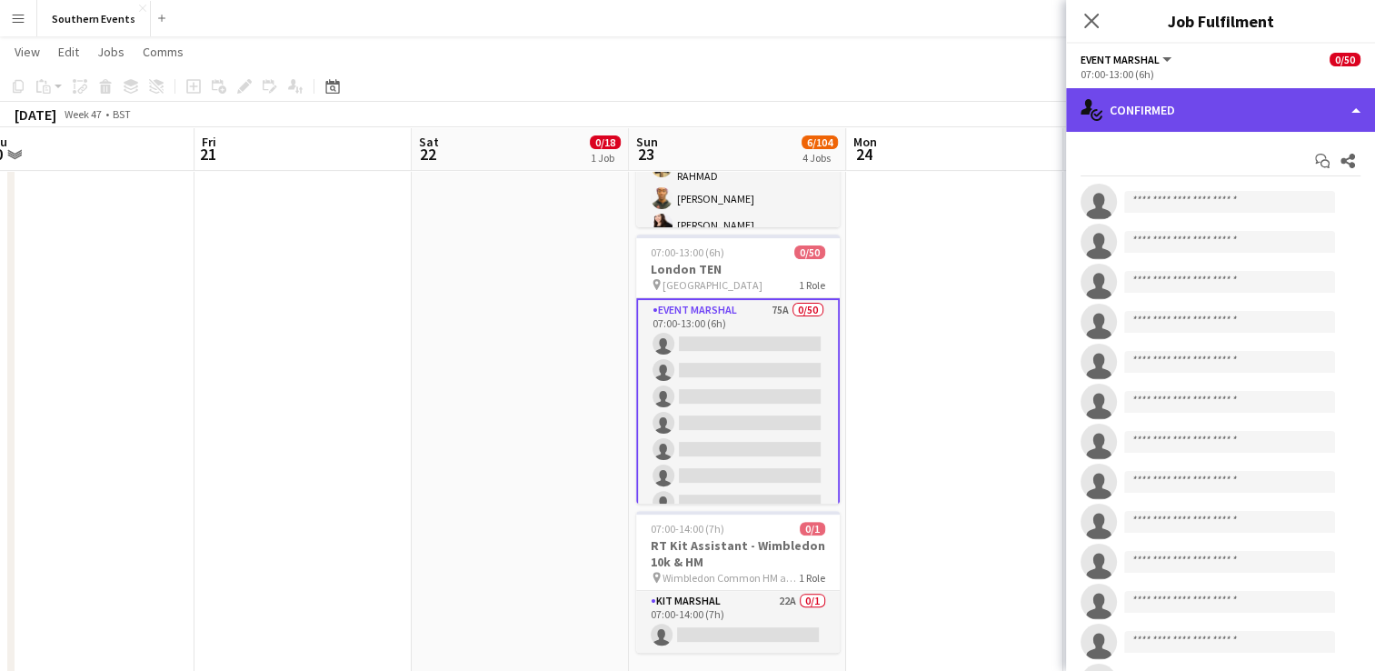
click at [1138, 104] on div "single-neutral-actions-check-2 Confirmed" at bounding box center [1220, 110] width 309 height 44
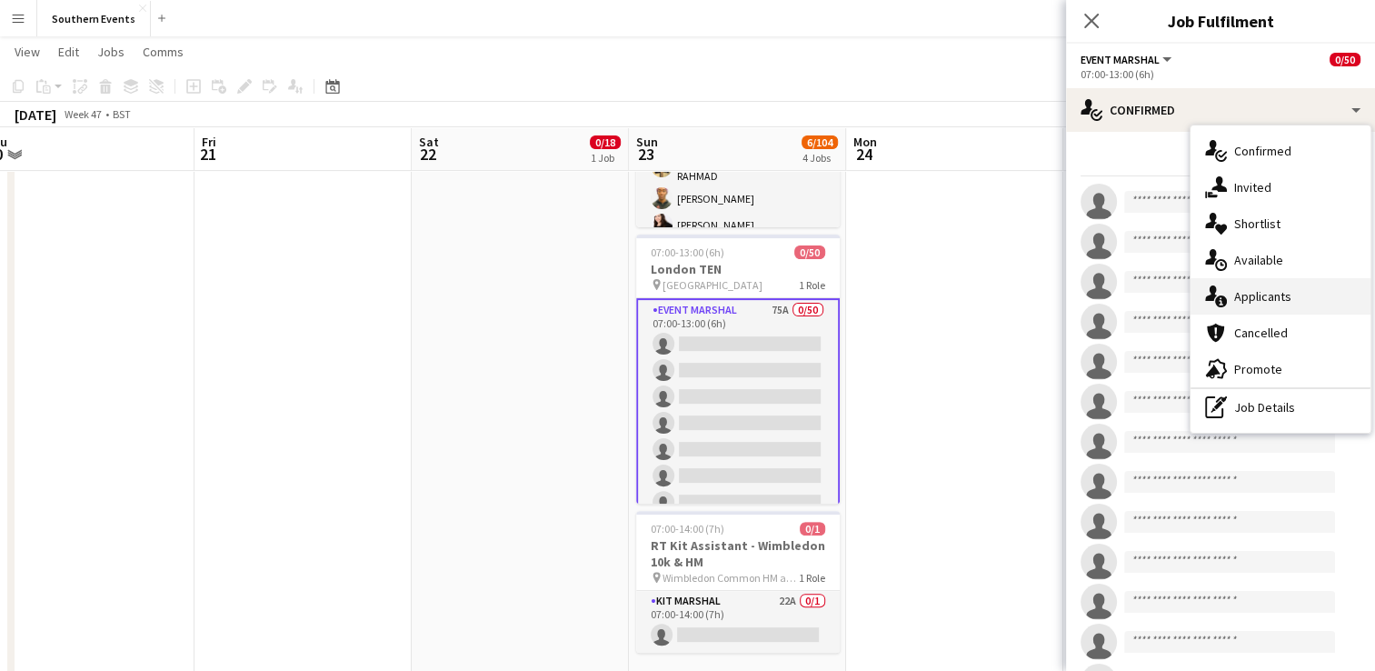
click at [1267, 304] on div "single-neutral-actions-information Applicants" at bounding box center [1280, 296] width 180 height 36
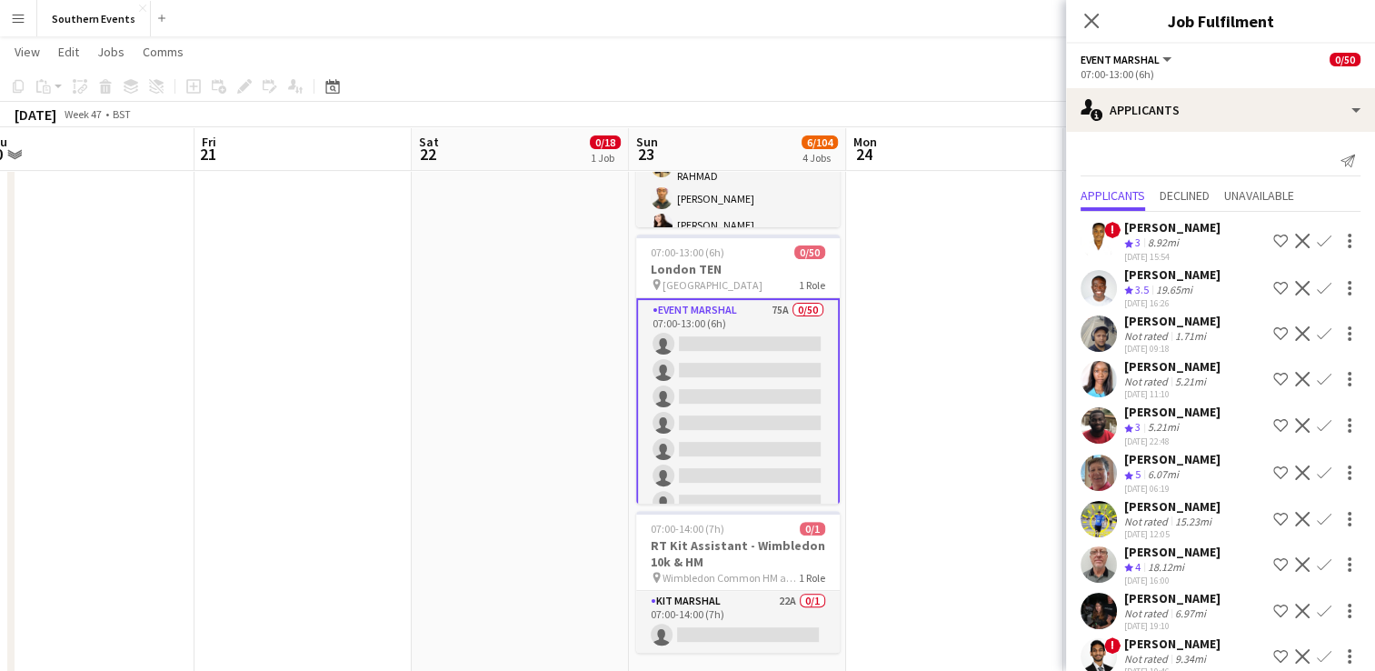
click at [1317, 288] on app-icon "Confirm" at bounding box center [1324, 288] width 15 height 15
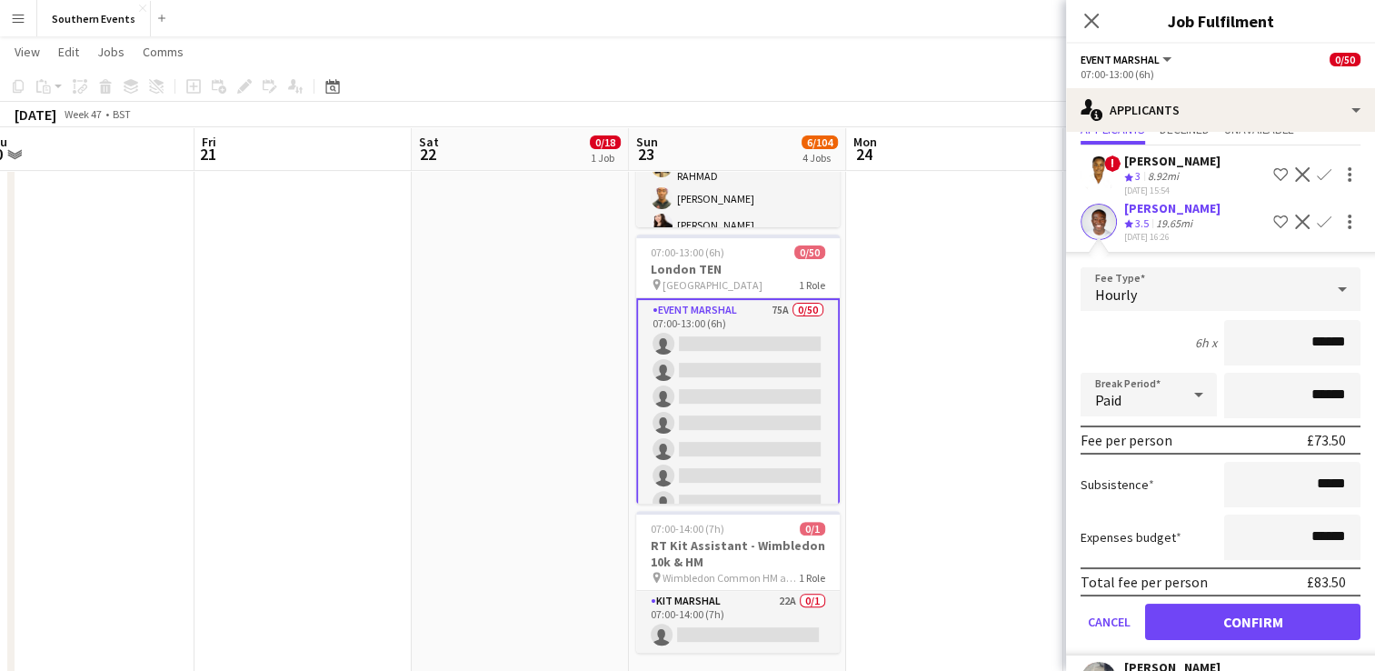
scroll to position [91, 0]
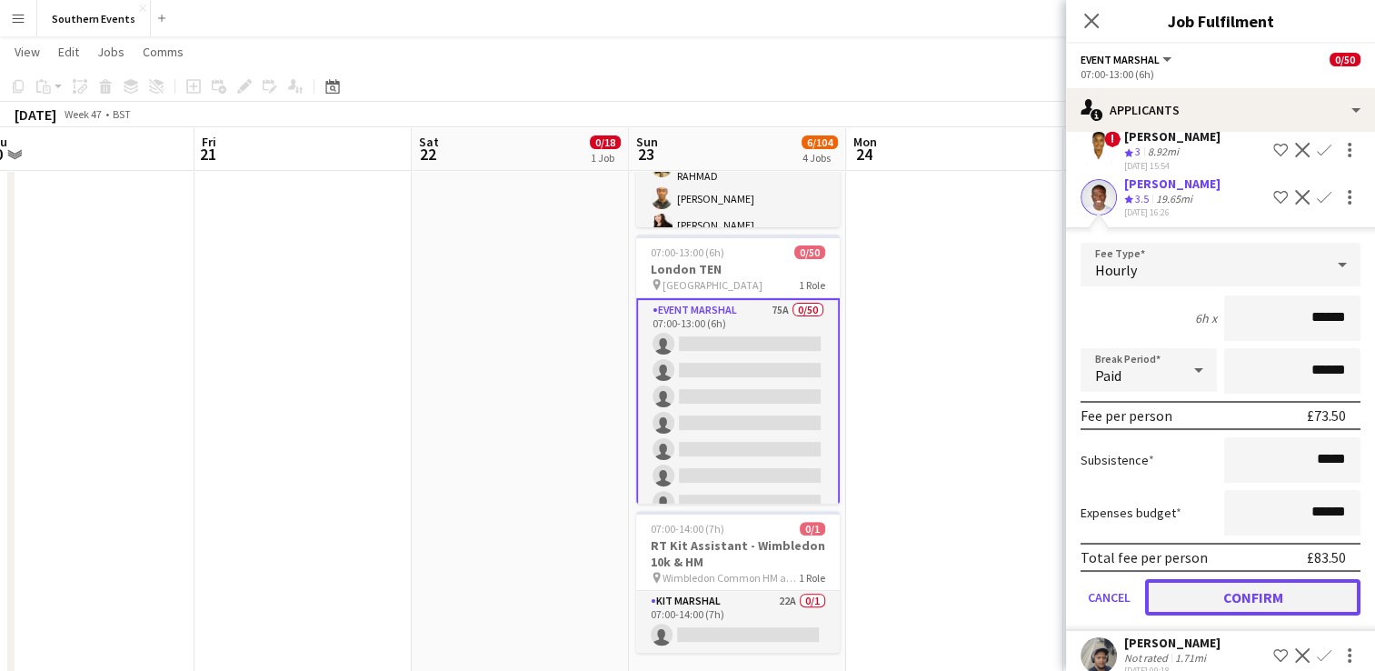
click at [1200, 591] on button "Confirm" at bounding box center [1252, 597] width 215 height 36
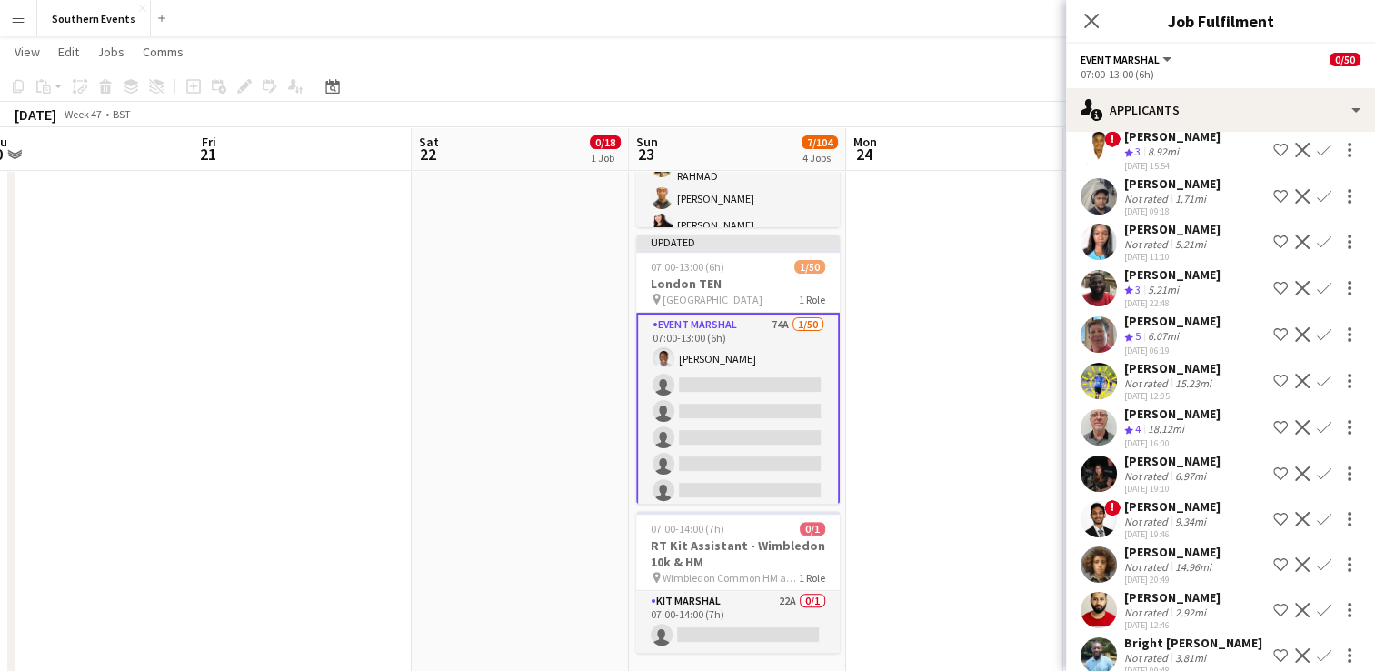
click at [1317, 342] on app-icon "Confirm" at bounding box center [1324, 334] width 15 height 15
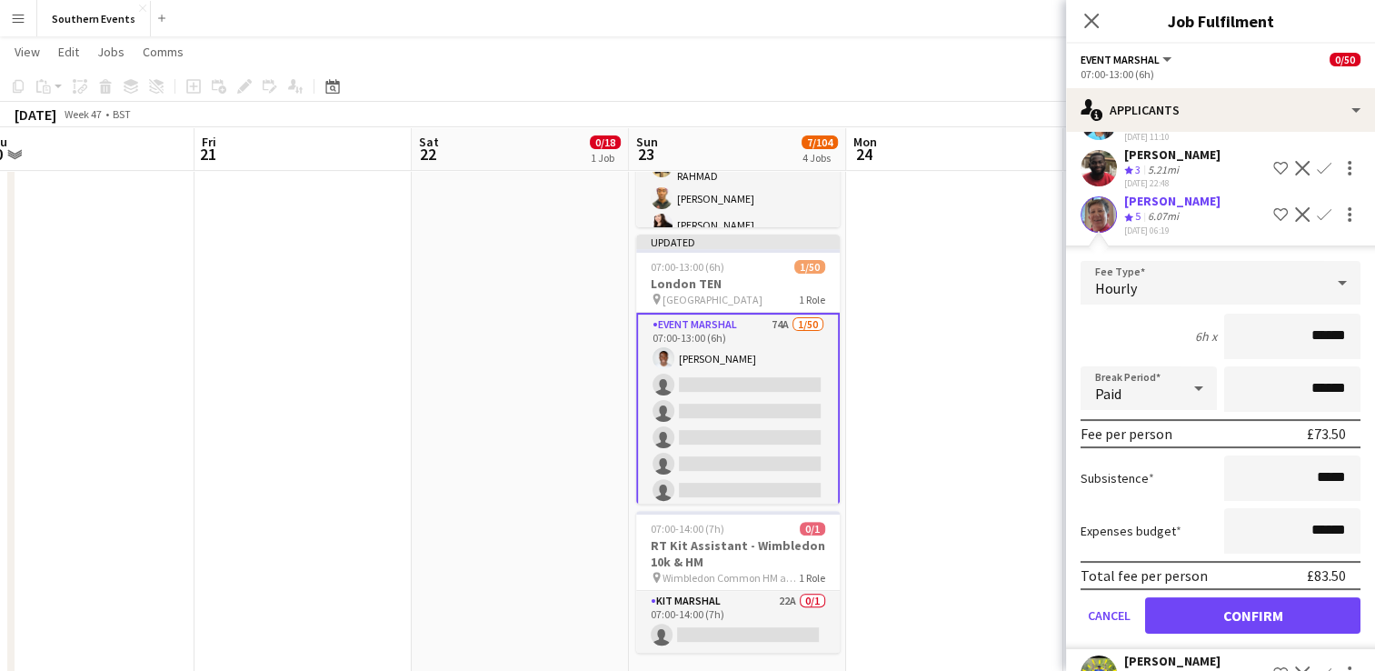
scroll to position [273, 0]
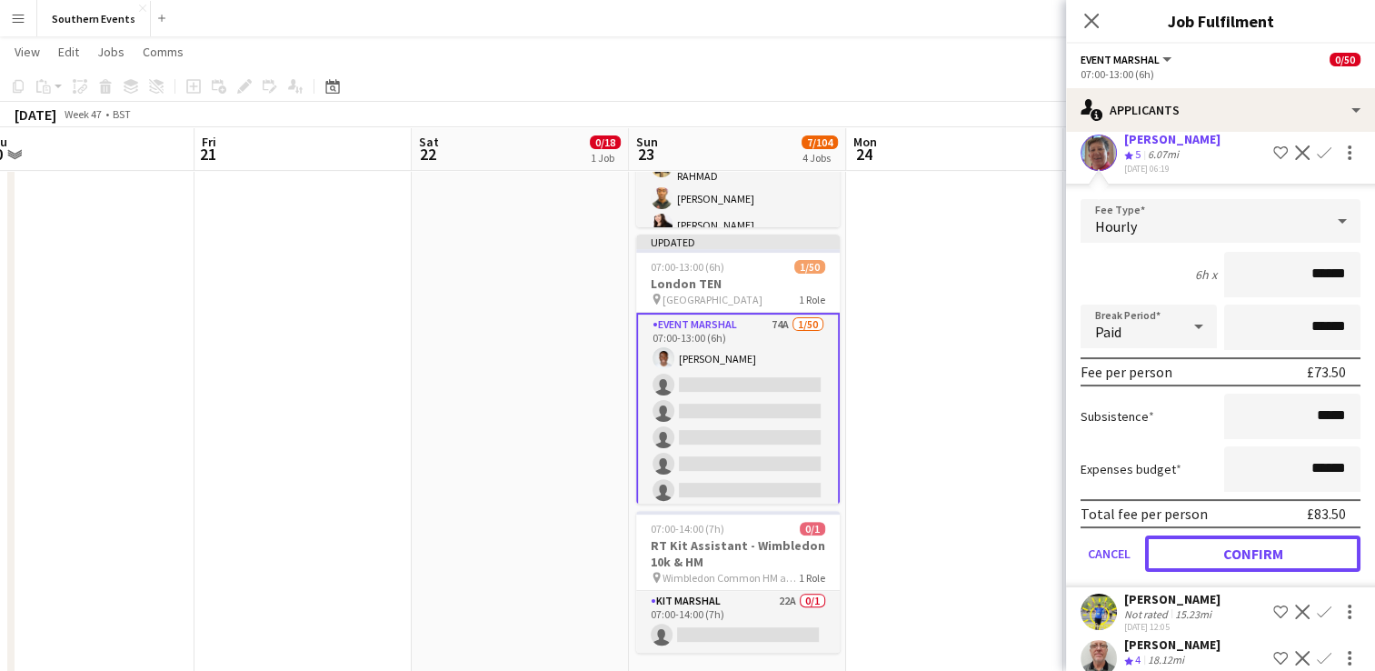
drag, startPoint x: 1225, startPoint y: 577, endPoint x: 1218, endPoint y: 553, distance: 24.7
click at [1225, 572] on button "Confirm" at bounding box center [1252, 553] width 215 height 36
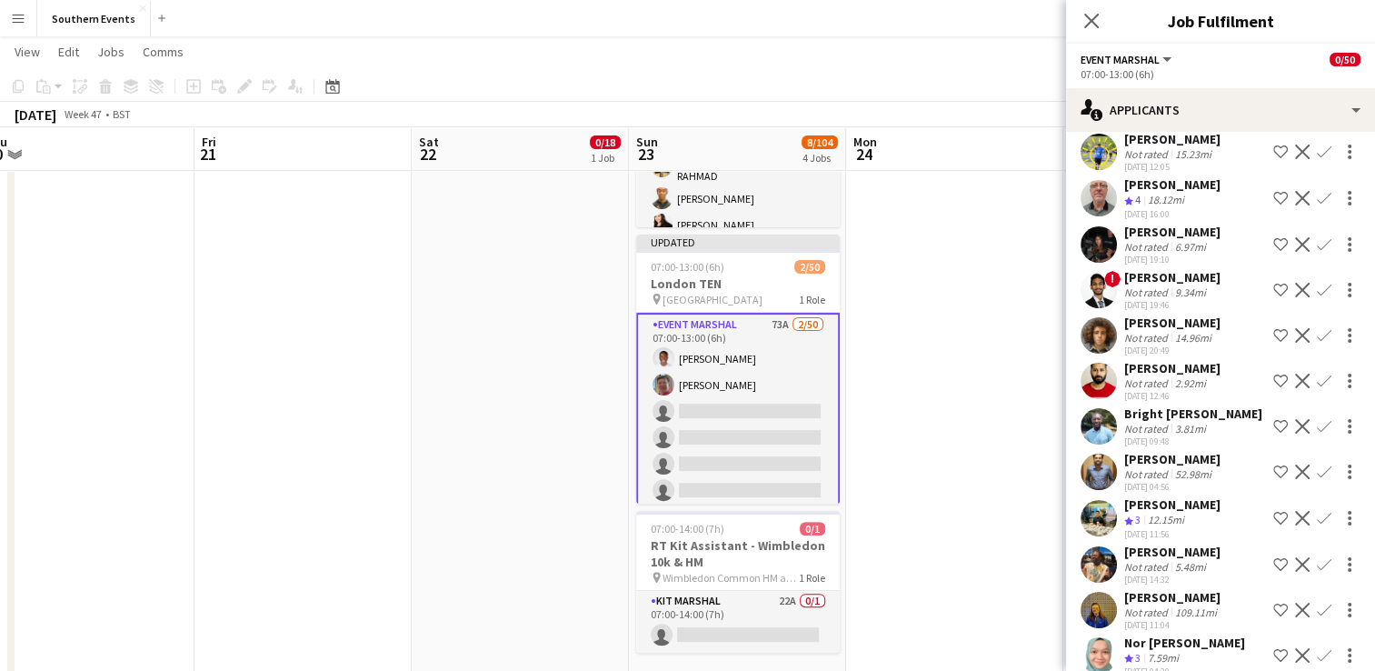
click at [1317, 205] on app-icon "Confirm" at bounding box center [1324, 198] width 15 height 15
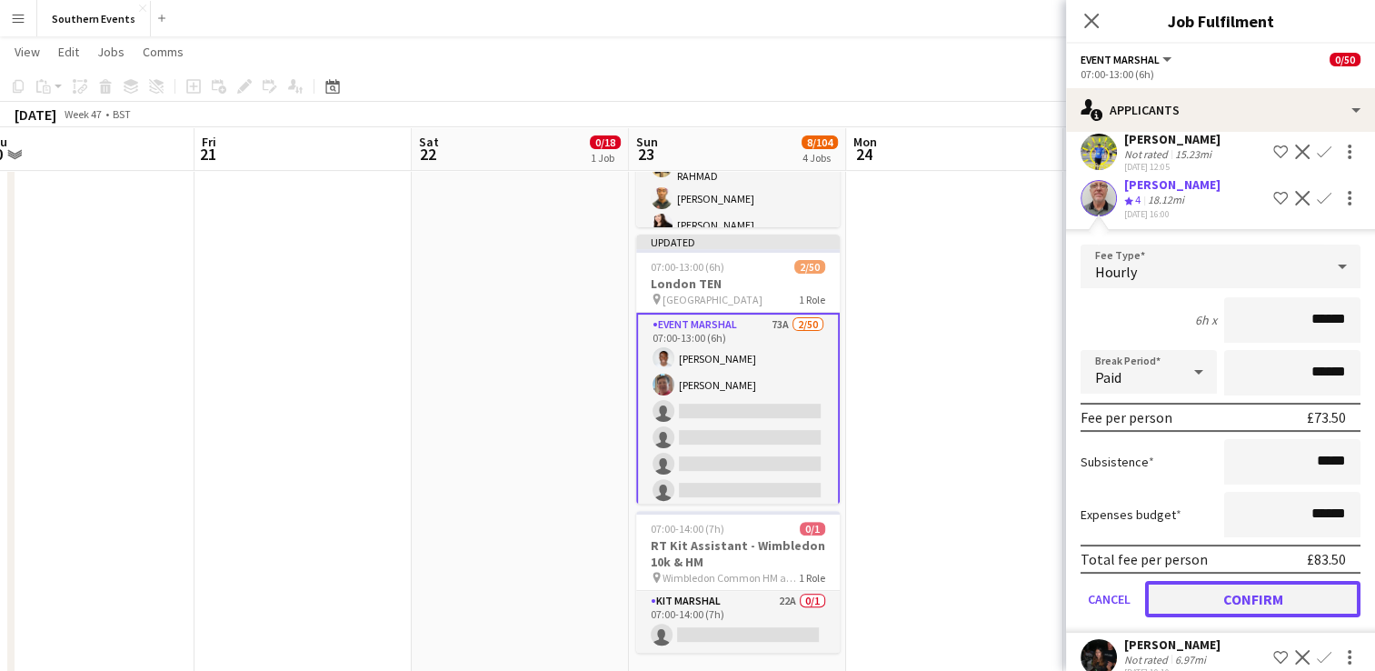
click at [1234, 617] on button "Confirm" at bounding box center [1252, 599] width 215 height 36
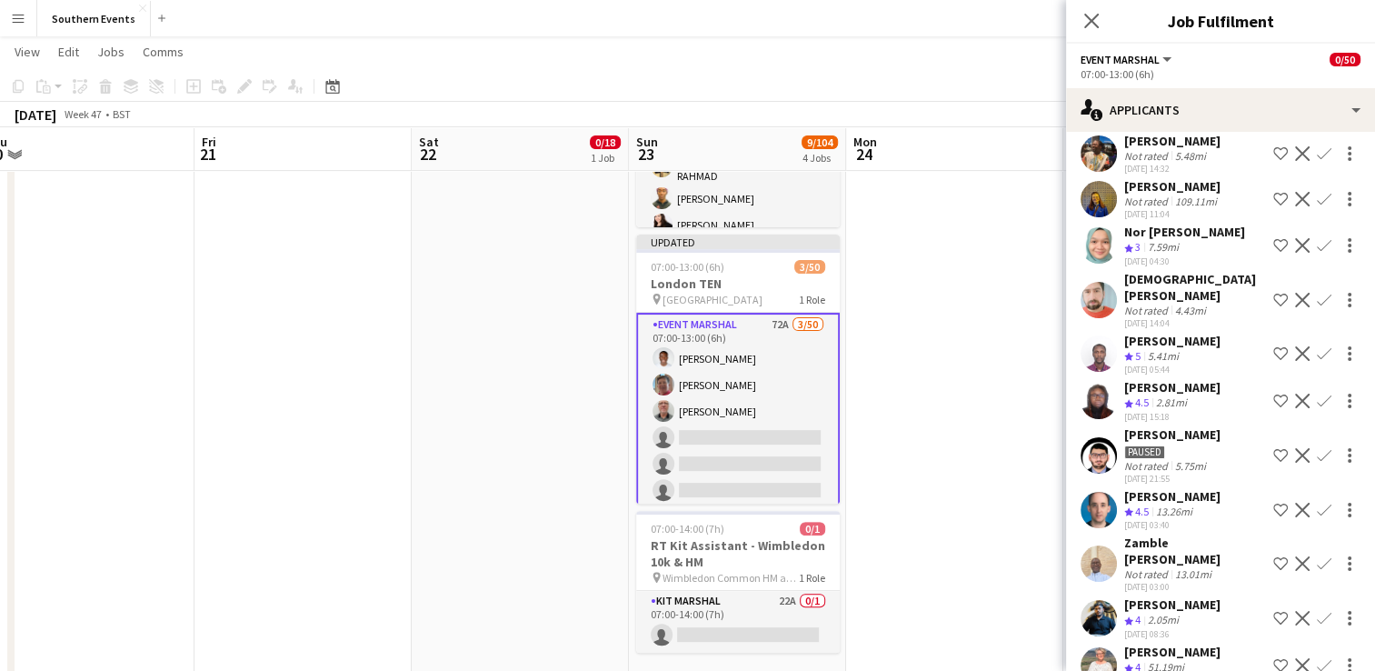
scroll to position [727, 0]
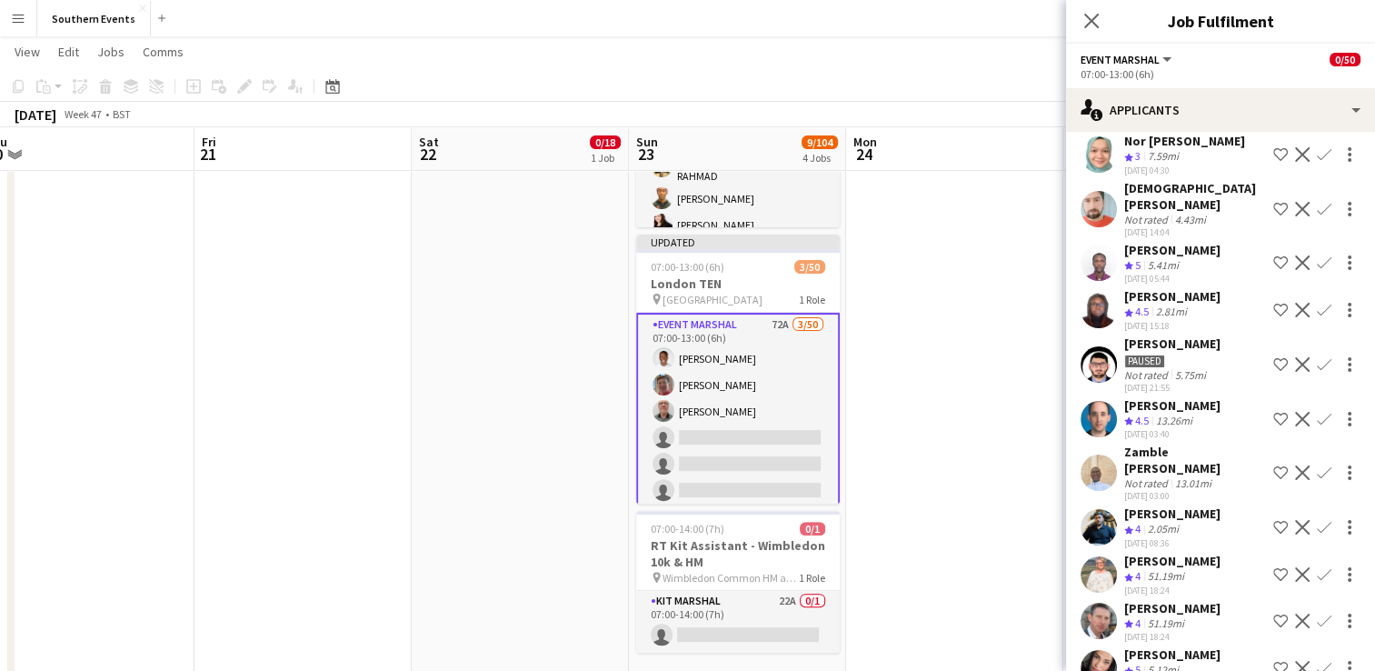
drag, startPoint x: 1312, startPoint y: 180, endPoint x: 1305, endPoint y: 201, distance: 22.1
click at [1317, 162] on app-icon "Confirm" at bounding box center [1324, 154] width 15 height 15
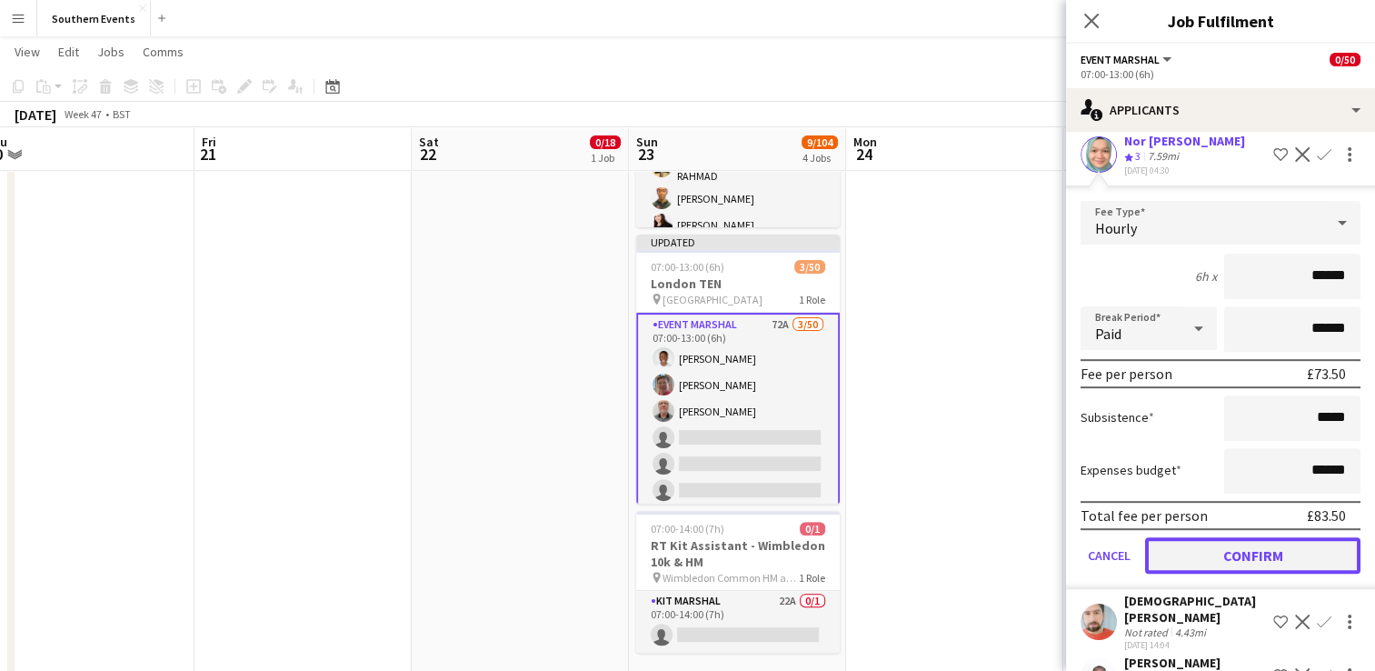
click at [1227, 573] on button "Confirm" at bounding box center [1252, 555] width 215 height 36
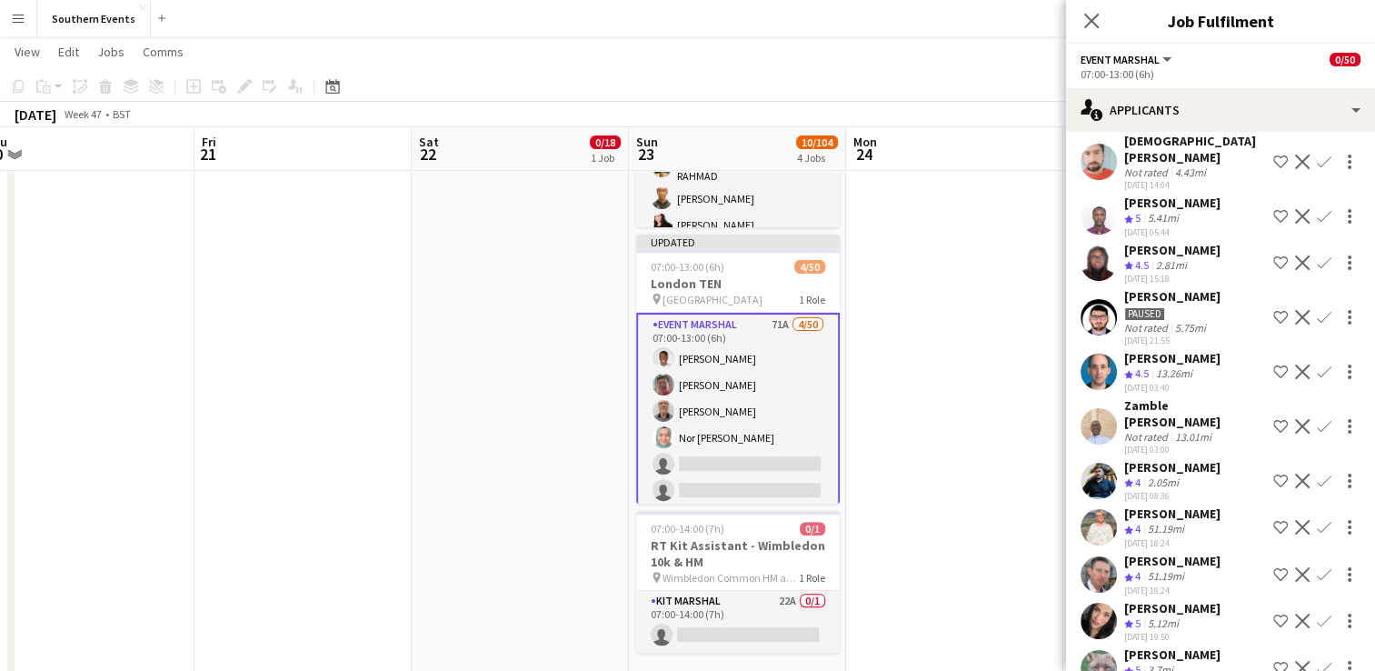
click at [1317, 224] on app-icon "Confirm" at bounding box center [1324, 216] width 15 height 15
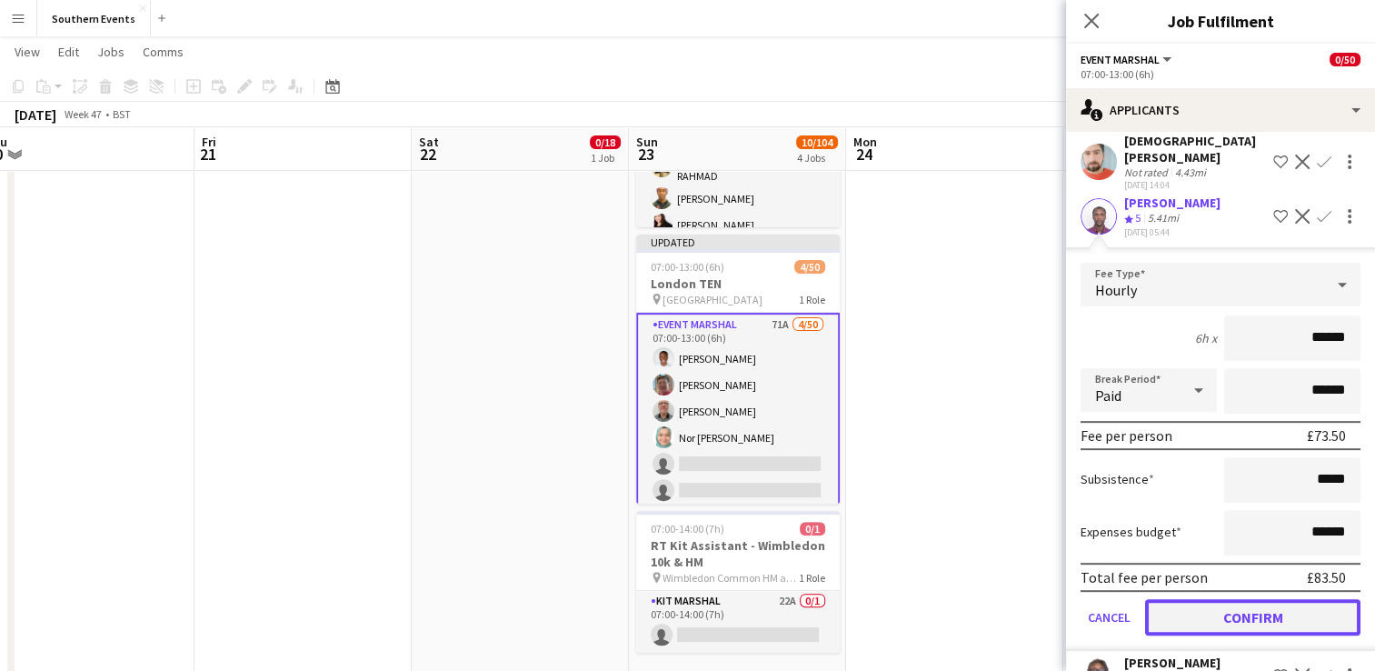
click at [1244, 635] on button "Confirm" at bounding box center [1252, 617] width 215 height 36
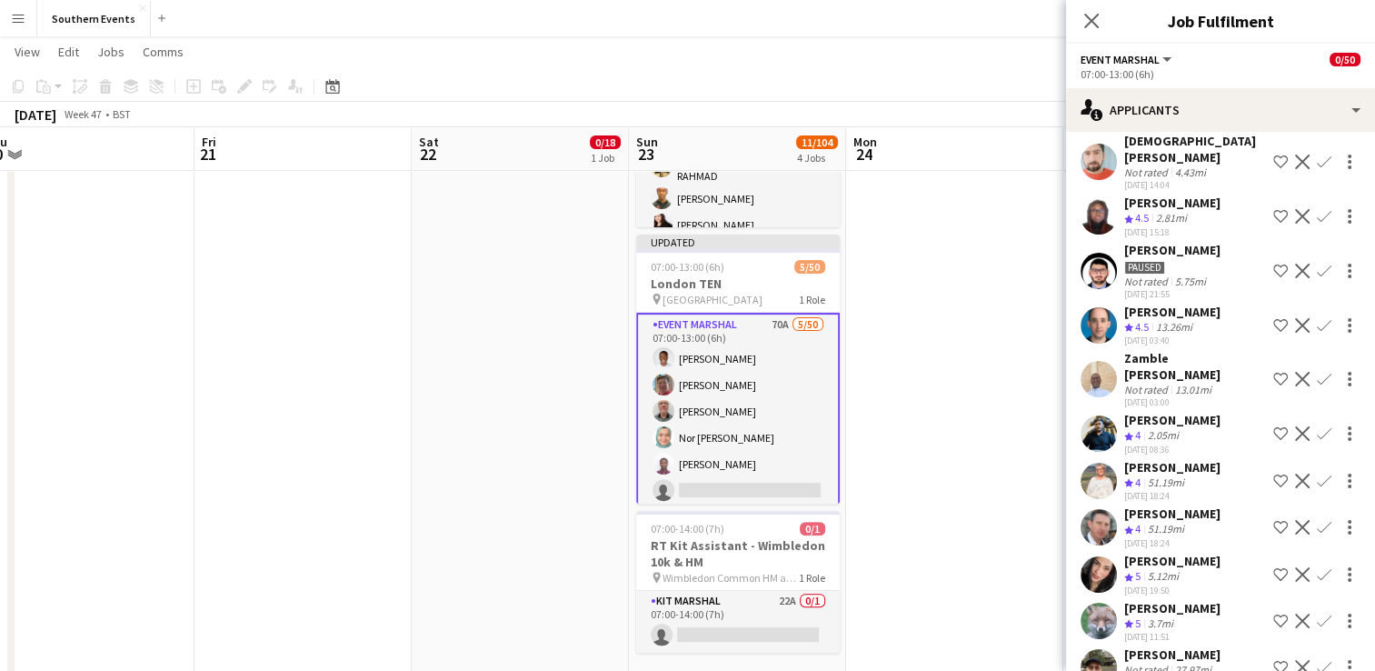
click at [1317, 224] on app-icon "Confirm" at bounding box center [1324, 216] width 15 height 15
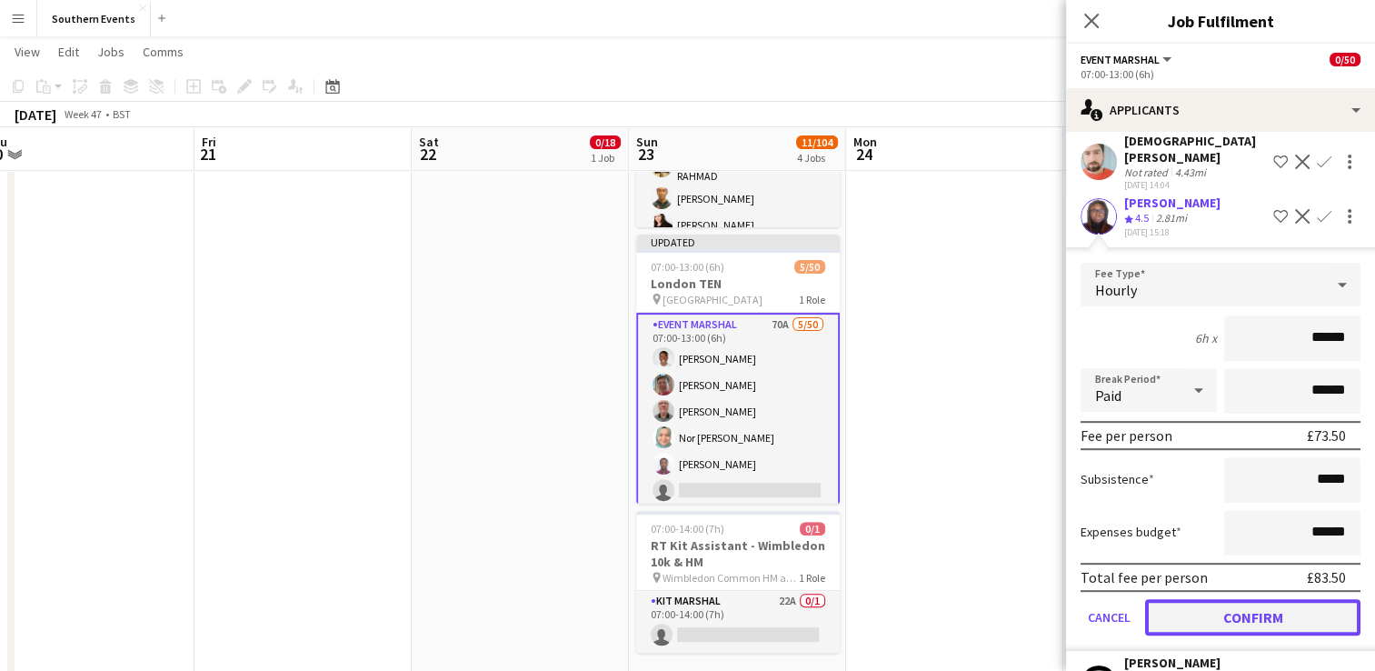
click at [1218, 635] on button "Confirm" at bounding box center [1252, 617] width 215 height 36
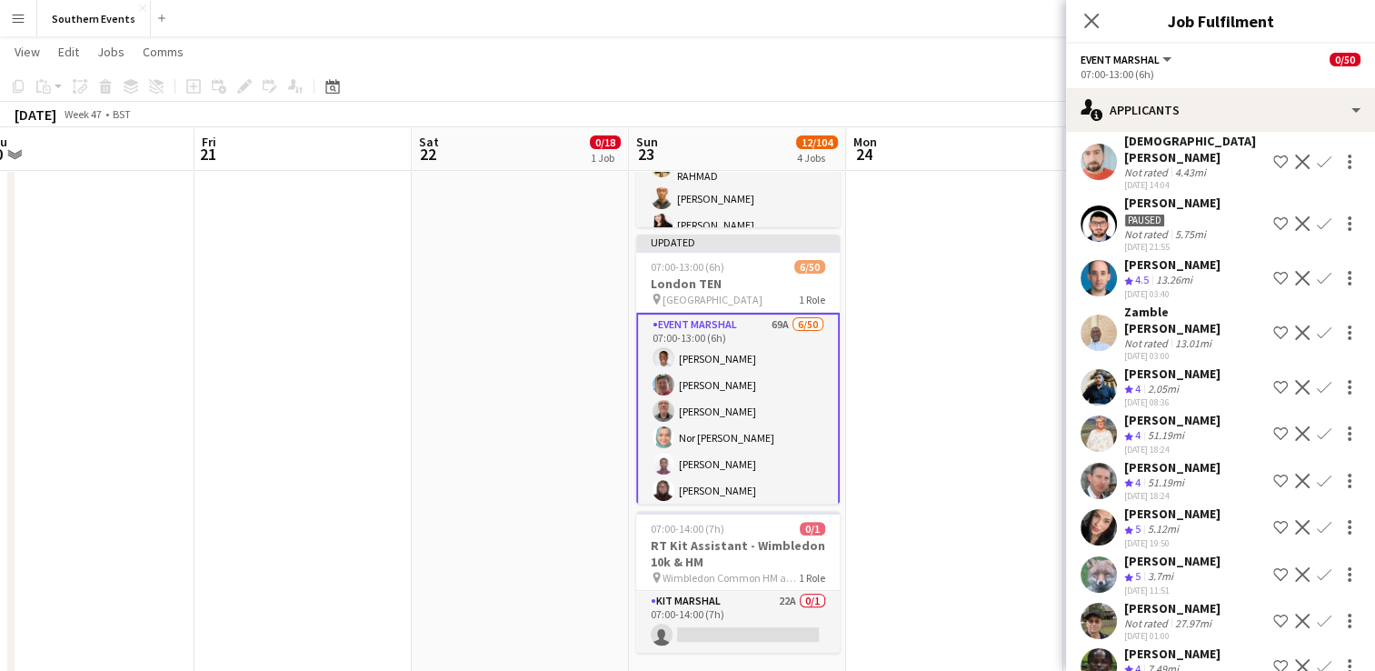
click at [1317, 285] on app-icon "Confirm" at bounding box center [1324, 278] width 15 height 15
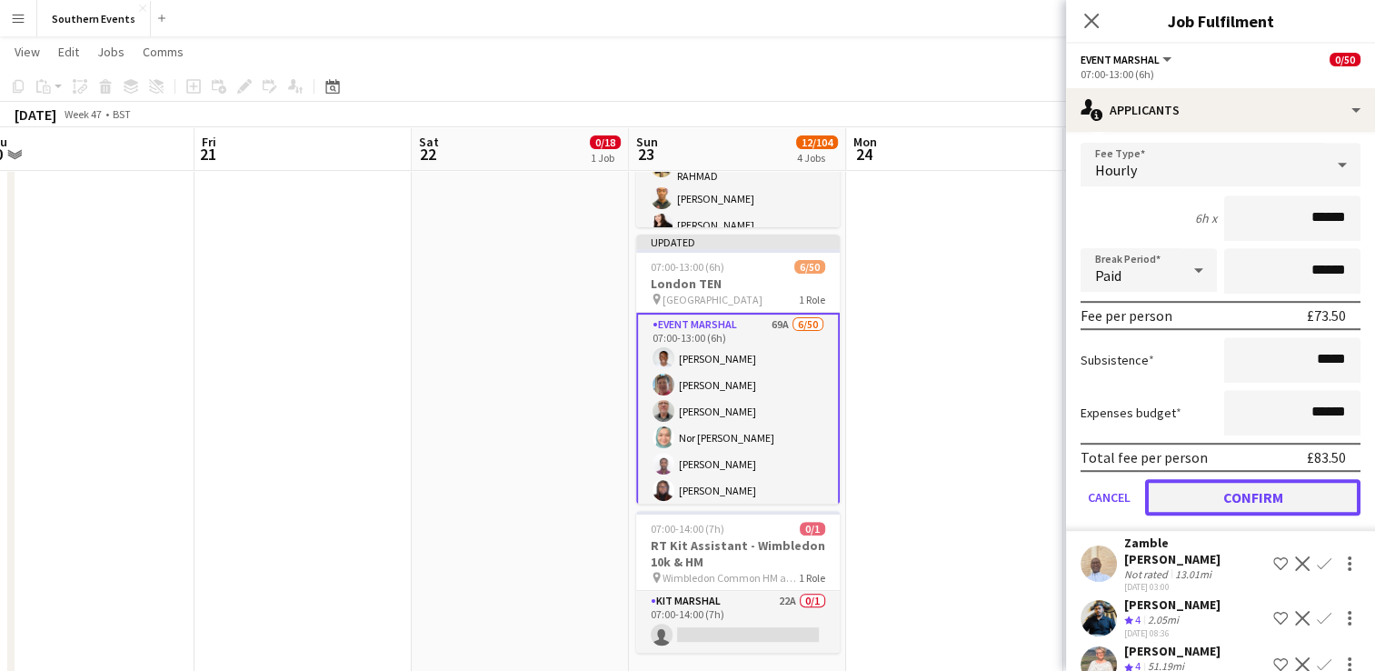
click at [1225, 515] on button "Confirm" at bounding box center [1252, 497] width 215 height 36
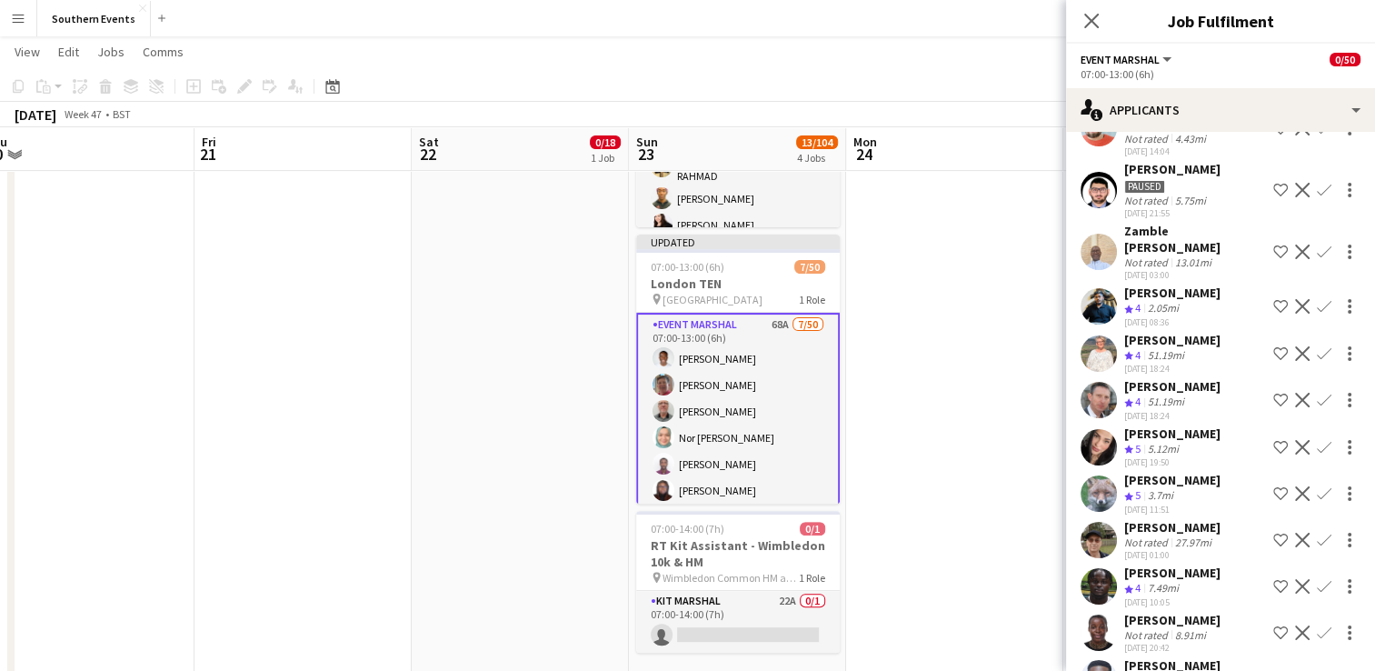
scroll to position [815, 0]
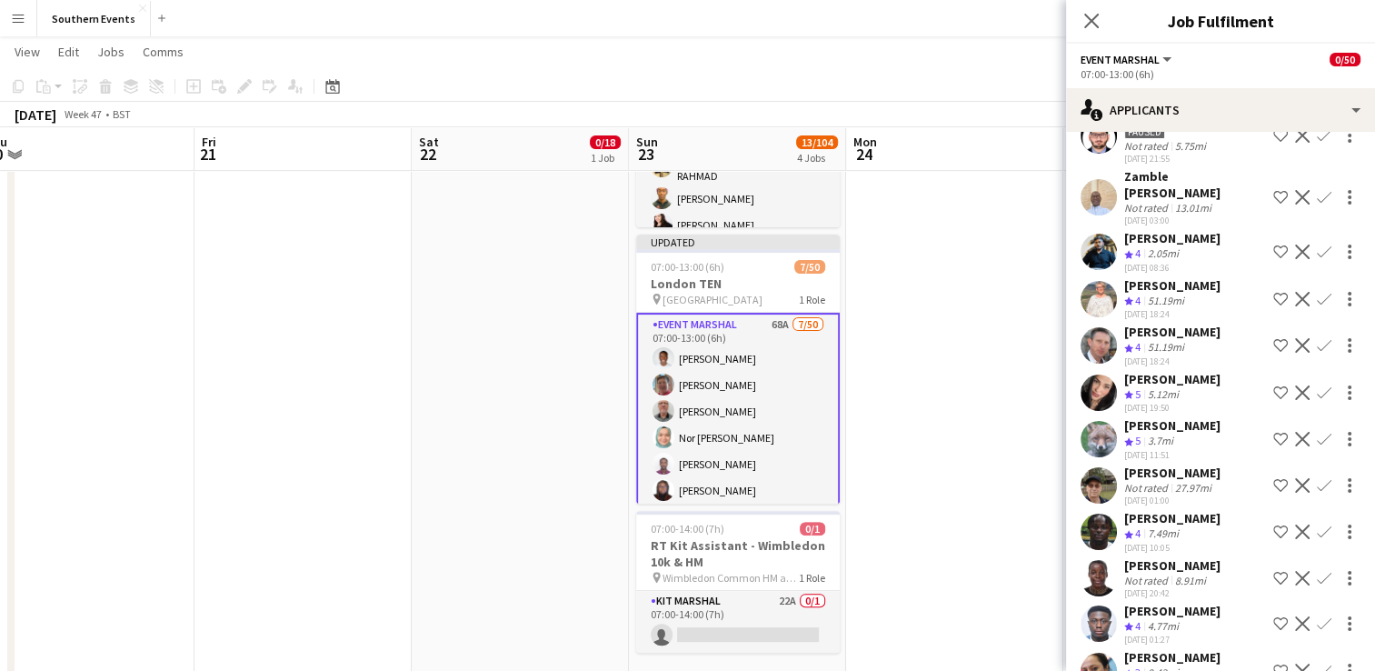
click at [1317, 259] on app-icon "Confirm" at bounding box center [1324, 251] width 15 height 15
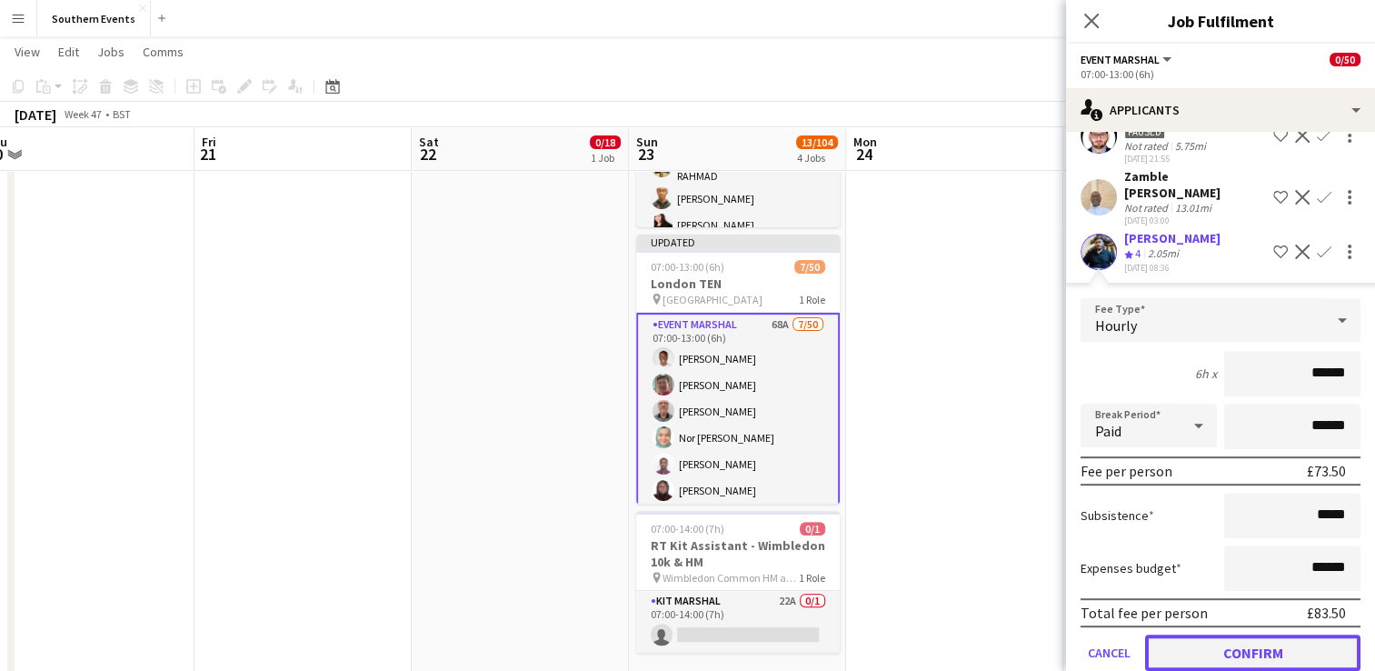
click at [1194, 647] on button "Confirm" at bounding box center [1252, 652] width 215 height 36
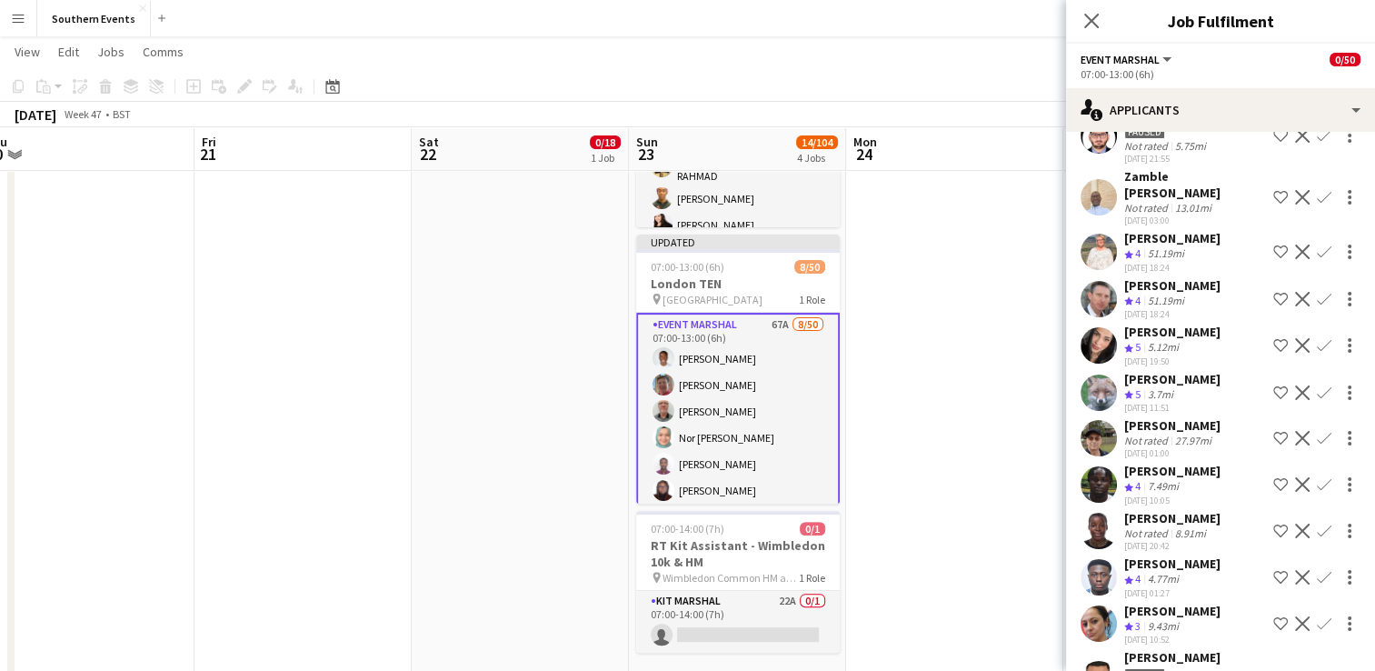
click at [1317, 259] on app-icon "Confirm" at bounding box center [1324, 251] width 15 height 15
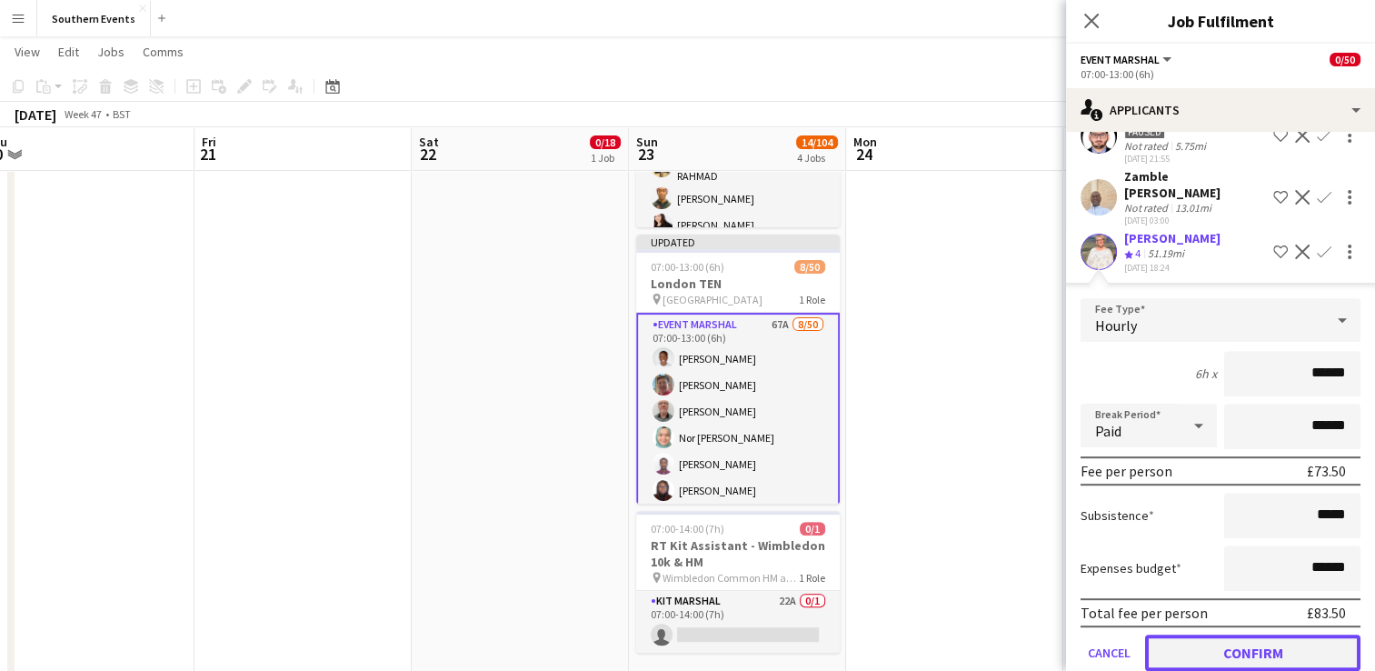
click at [1199, 656] on button "Confirm" at bounding box center [1252, 652] width 215 height 36
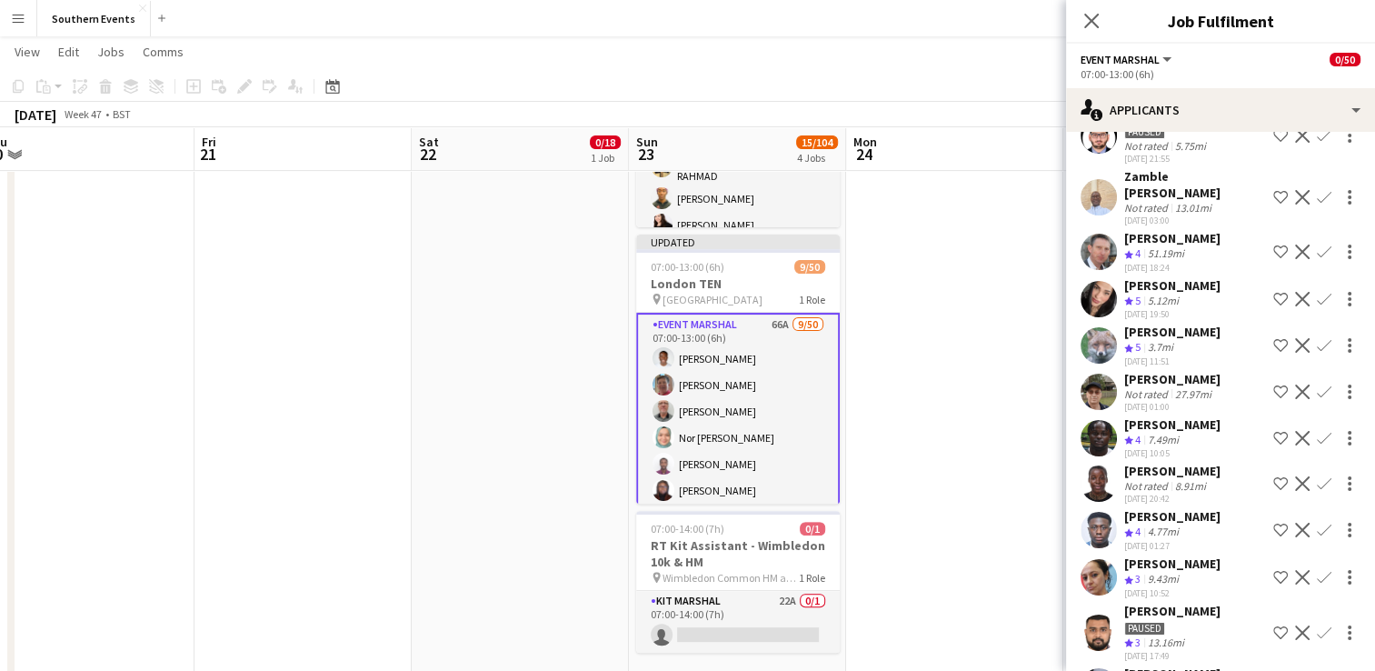
click at [1317, 259] on app-icon "Confirm" at bounding box center [1324, 251] width 15 height 15
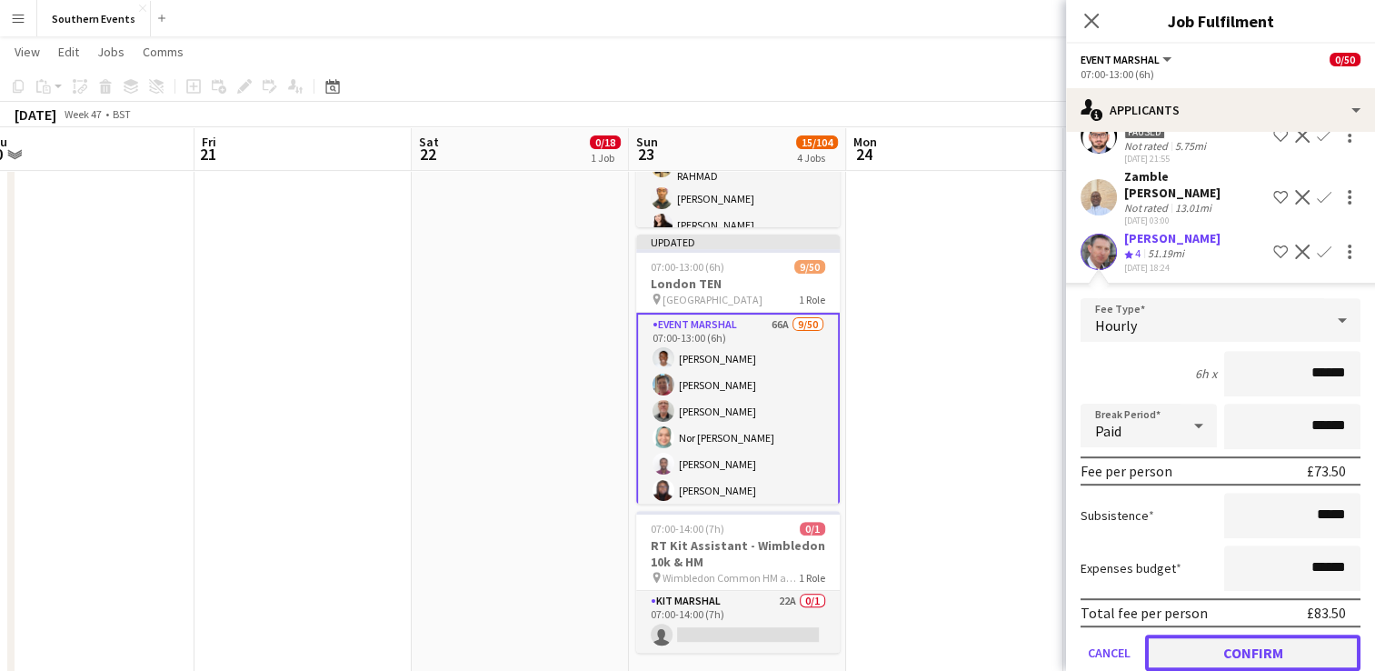
click at [1219, 652] on button "Confirm" at bounding box center [1252, 652] width 215 height 36
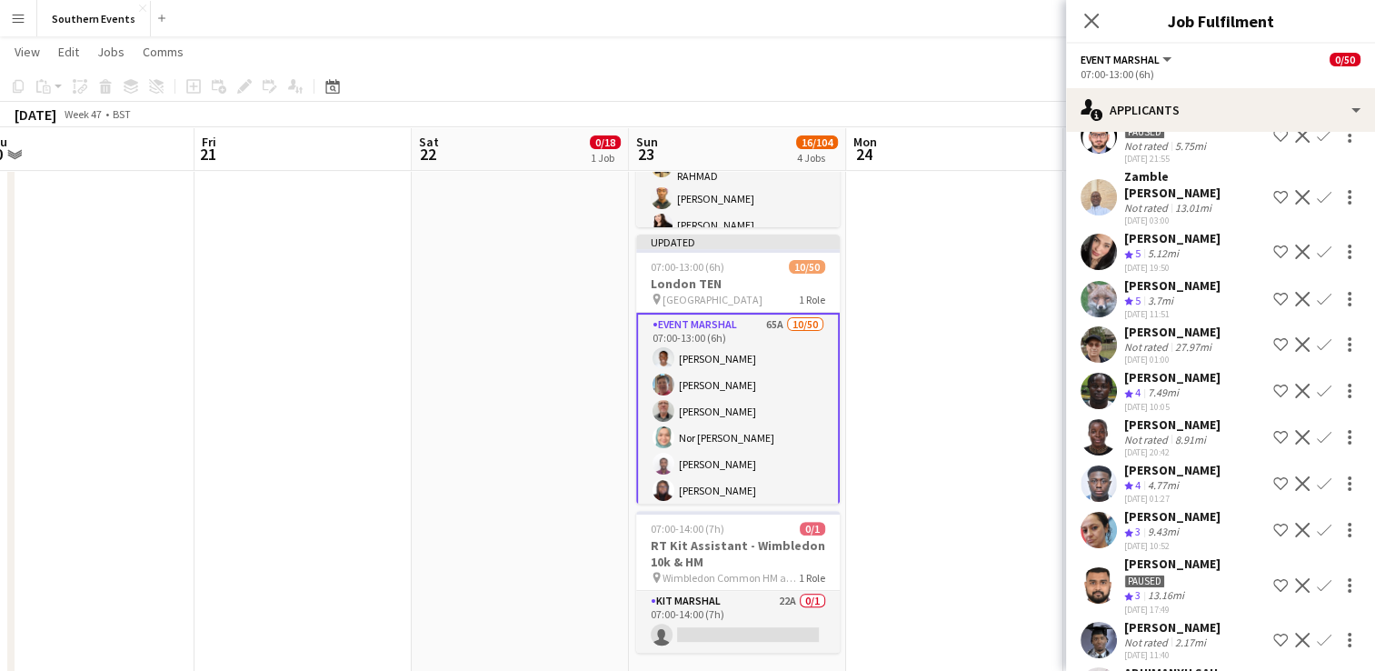
click at [1313, 263] on button "Confirm" at bounding box center [1324, 252] width 22 height 22
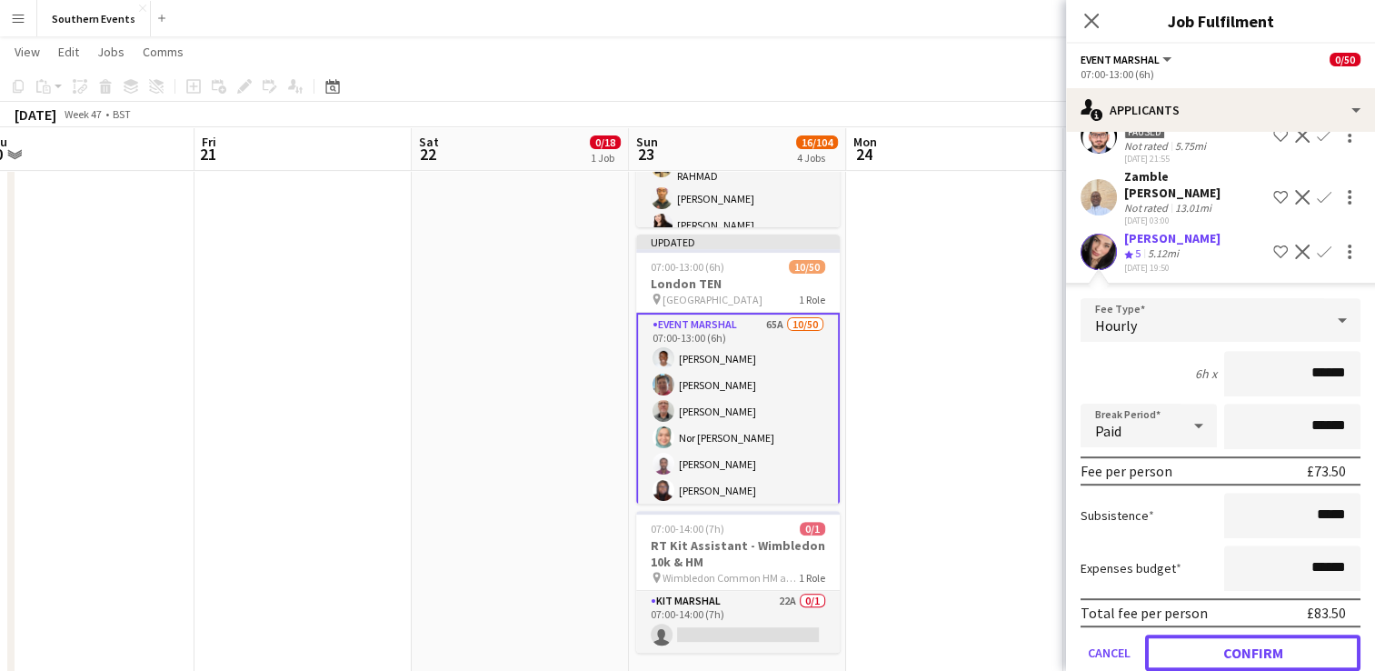
drag, startPoint x: 1220, startPoint y: 660, endPoint x: 1273, endPoint y: 373, distance: 292.0
click at [1221, 657] on button "Confirm" at bounding box center [1252, 652] width 215 height 36
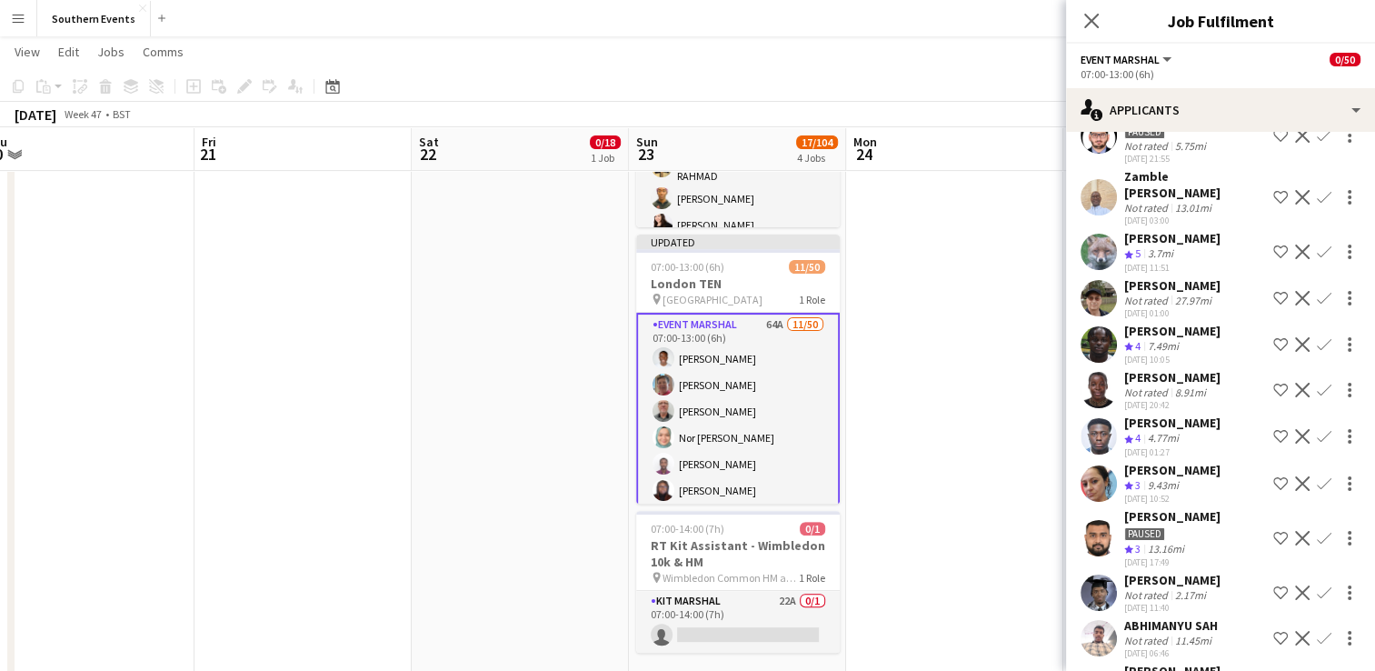
click at [1317, 259] on app-icon "Confirm" at bounding box center [1324, 251] width 15 height 15
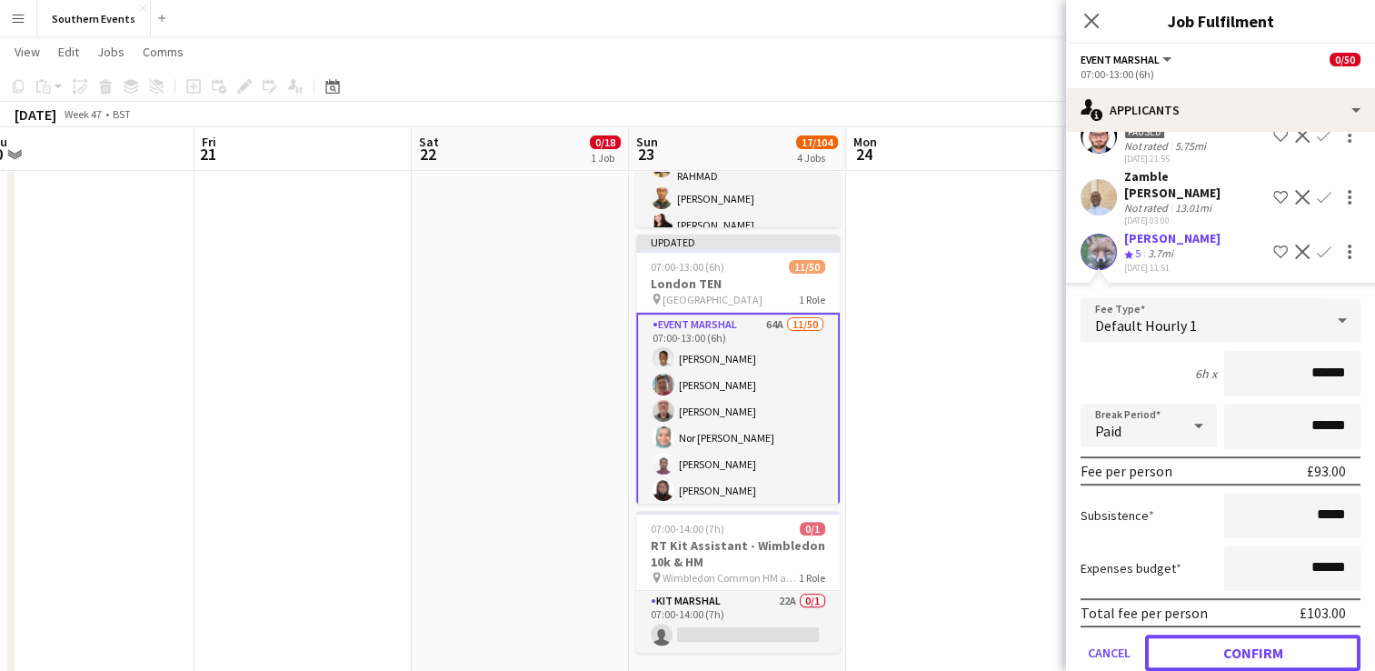
drag, startPoint x: 1181, startPoint y: 657, endPoint x: 1203, endPoint y: 419, distance: 239.1
click at [1181, 656] on button "Confirm" at bounding box center [1252, 652] width 215 height 36
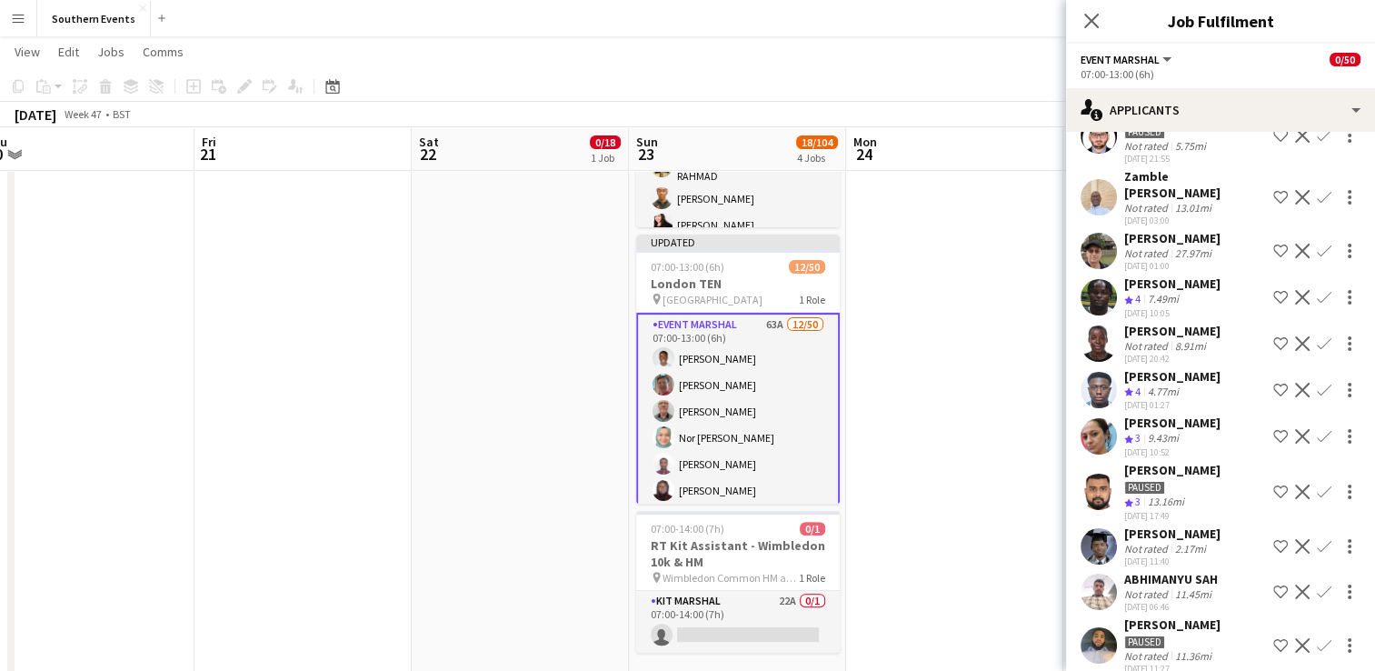
click at [1317, 258] on app-icon "Confirm" at bounding box center [1324, 251] width 15 height 15
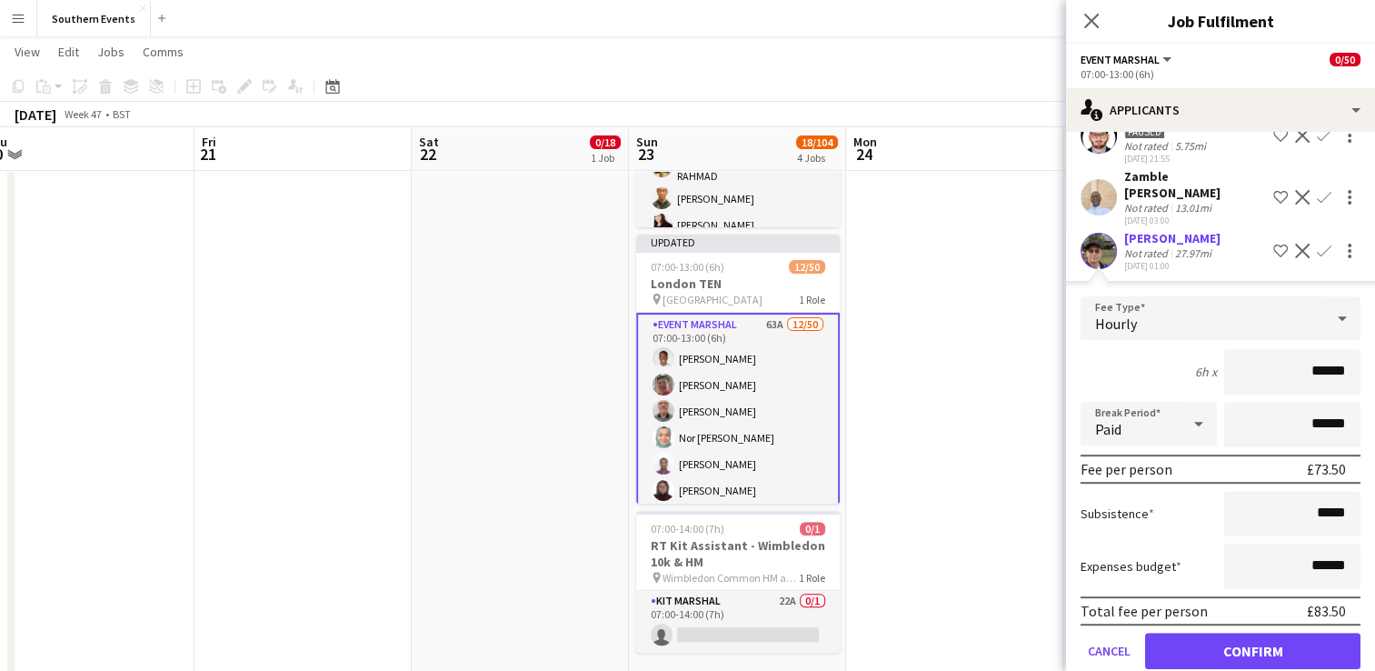
click at [1176, 642] on form "Fee Type Hourly 6h x ****** Break Period Paid ****** Fee per person £73.50 Subs…" at bounding box center [1220, 490] width 309 height 388
click at [1174, 656] on button "Confirm" at bounding box center [1252, 650] width 215 height 36
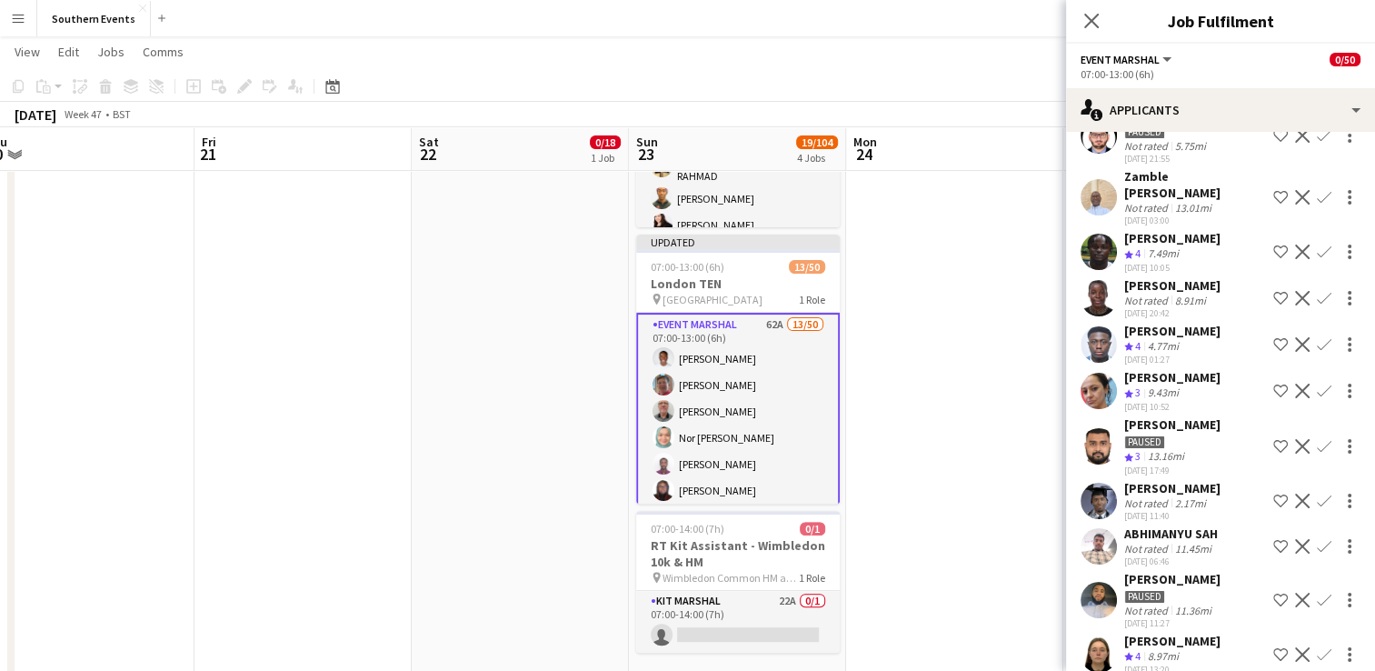
click at [1313, 263] on button "Confirm" at bounding box center [1324, 252] width 22 height 22
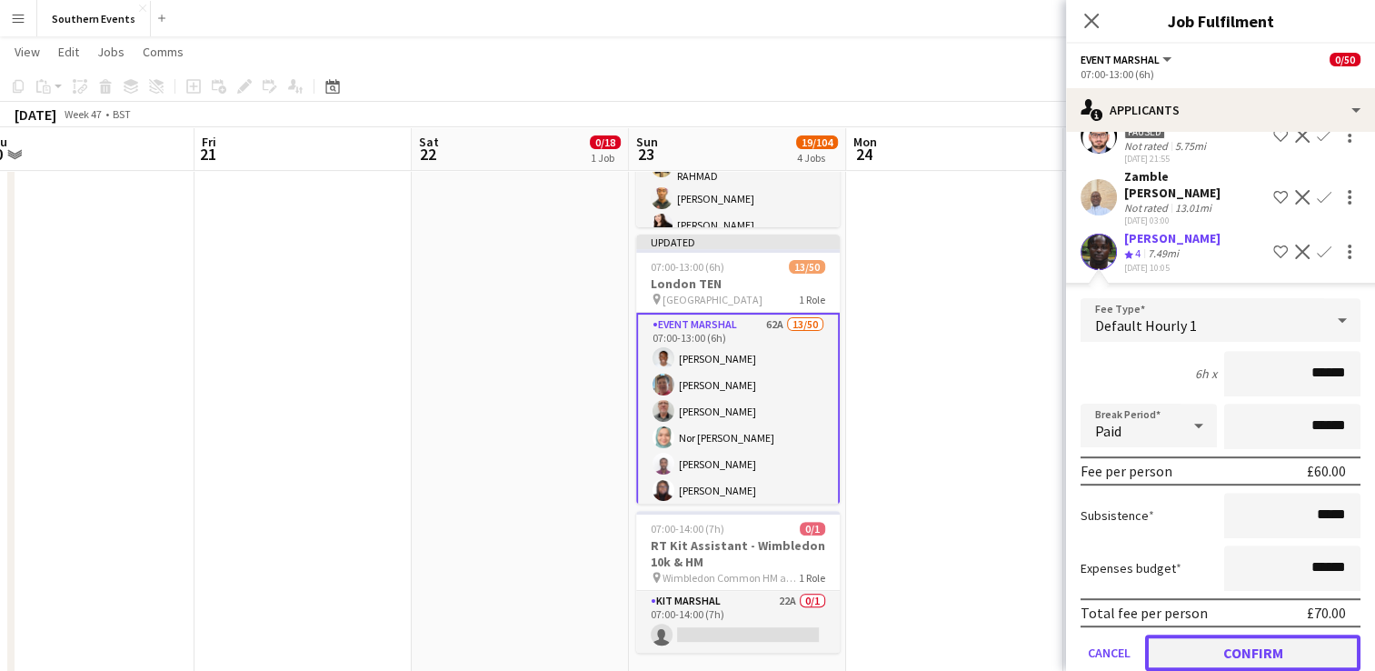
click at [1229, 657] on button "Confirm" at bounding box center [1252, 652] width 215 height 36
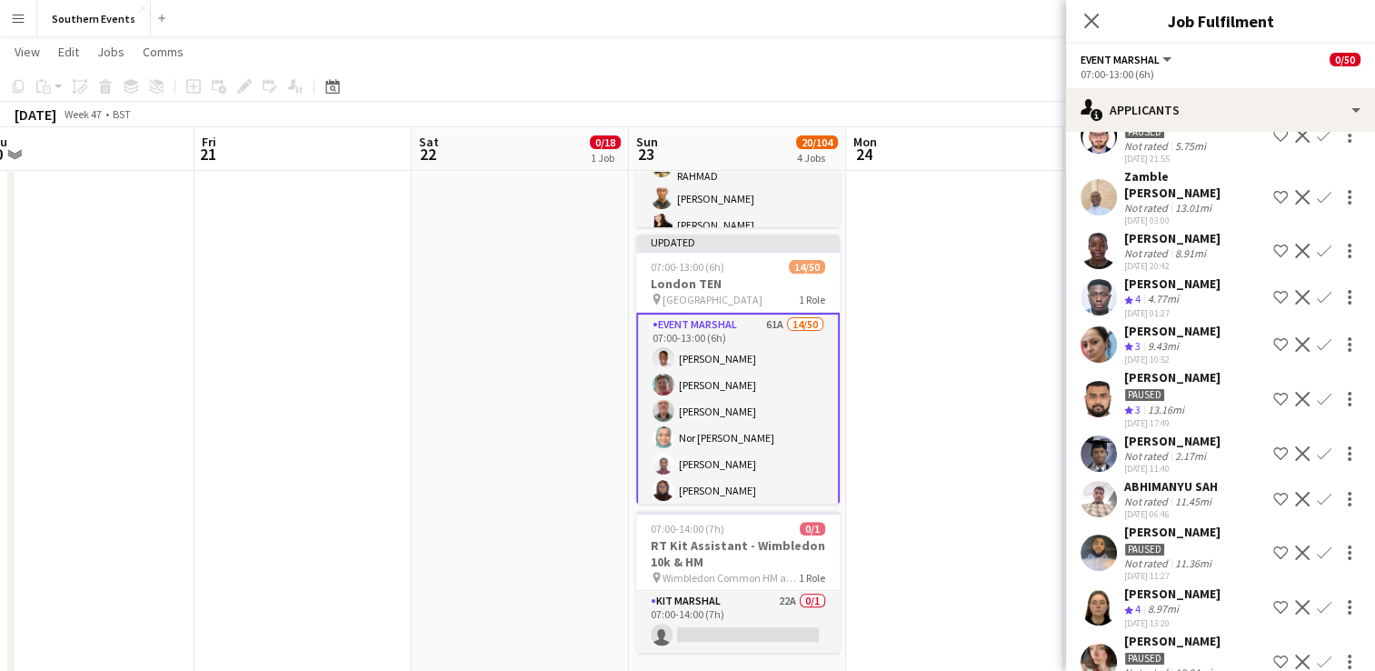
click at [1317, 304] on app-icon "Confirm" at bounding box center [1324, 297] width 15 height 15
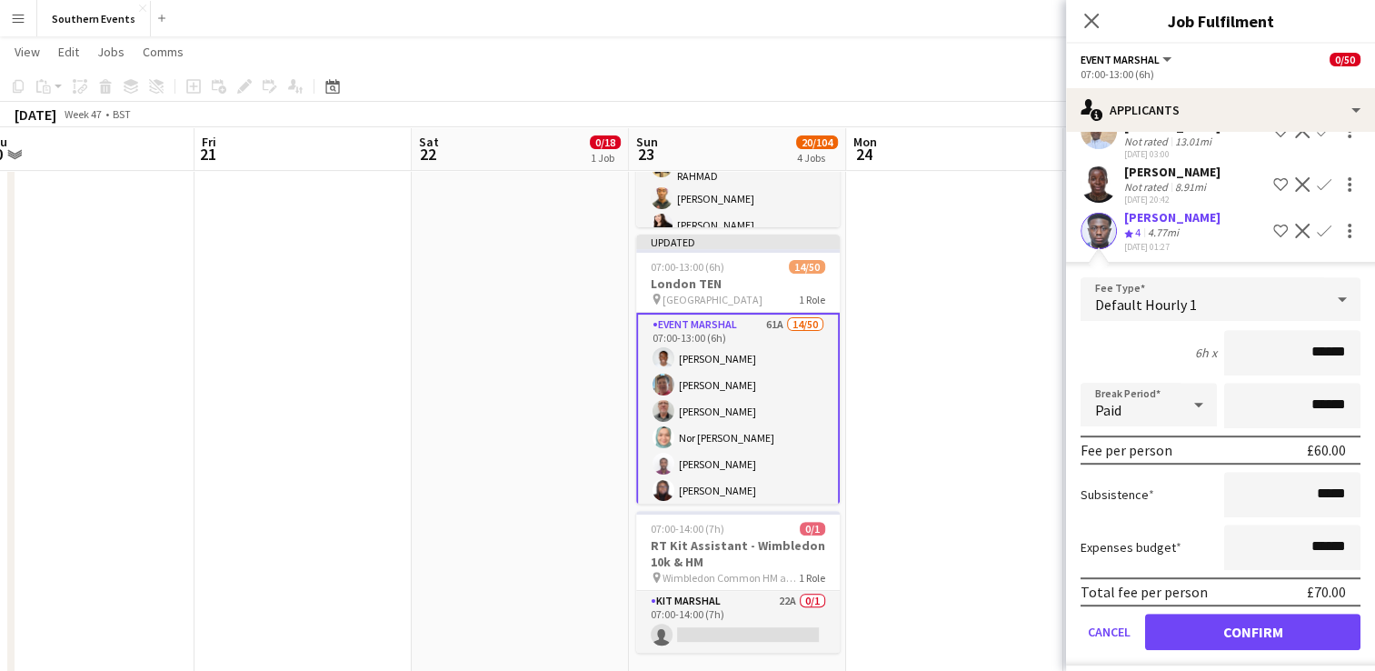
scroll to position [906, 0]
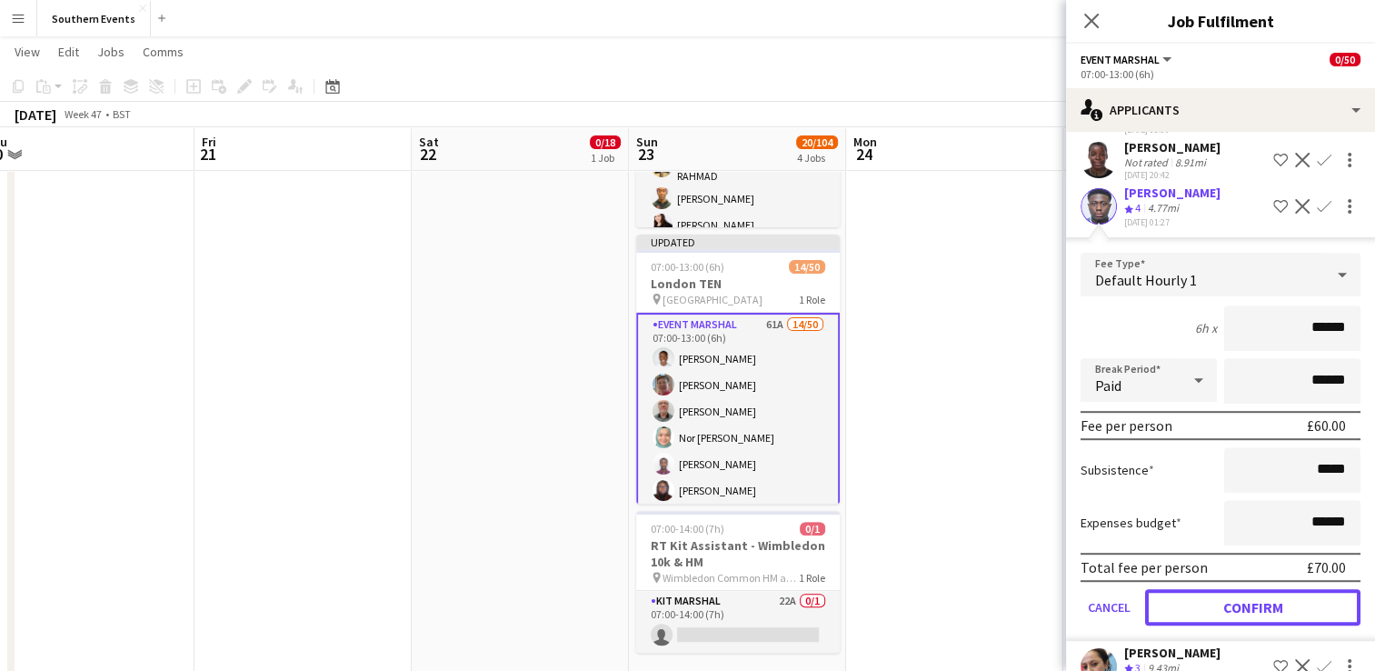
drag, startPoint x: 1208, startPoint y: 649, endPoint x: 1217, endPoint y: 635, distance: 16.4
click at [1210, 625] on button "Confirm" at bounding box center [1252, 607] width 215 height 36
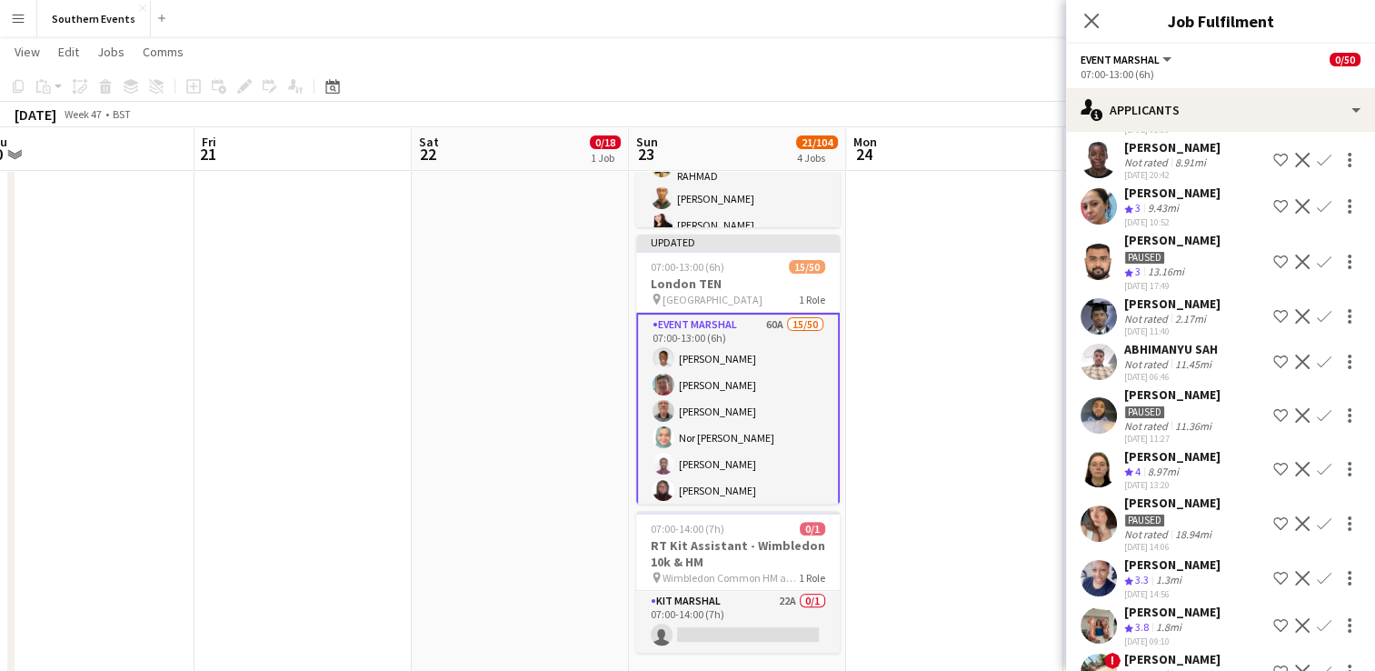
click at [1317, 214] on app-icon "Confirm" at bounding box center [1324, 206] width 15 height 15
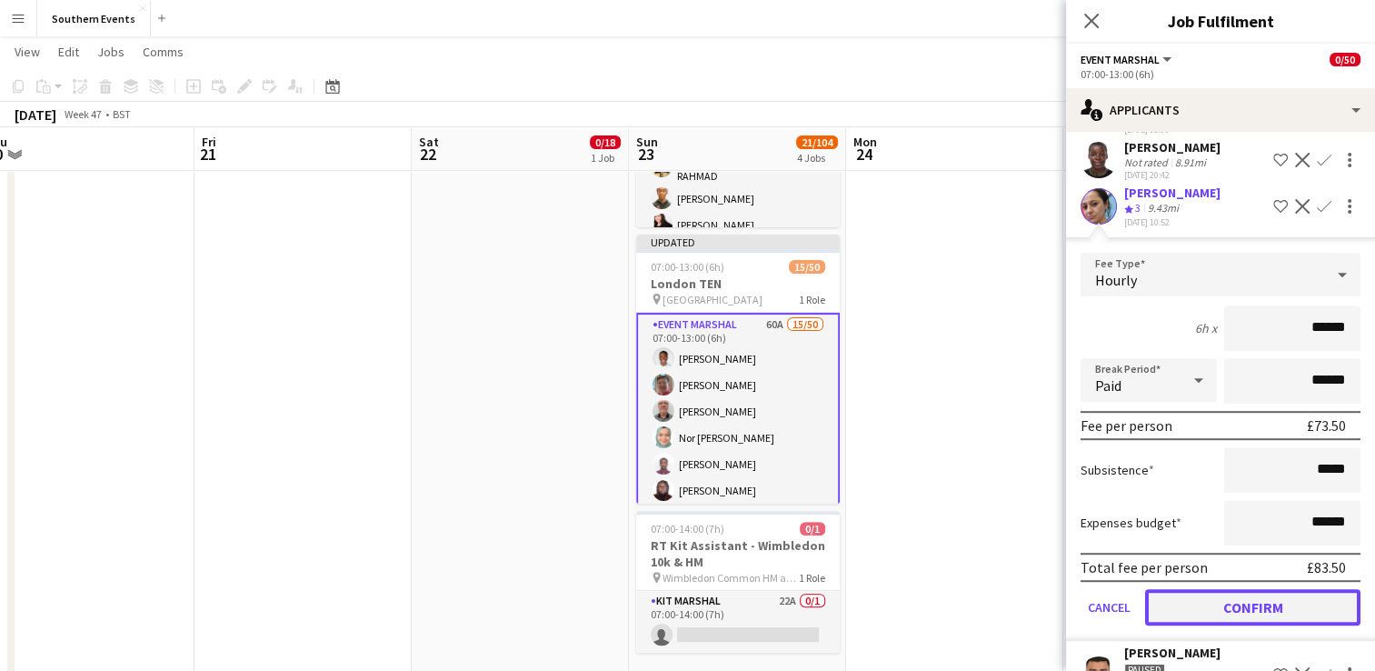
click at [1233, 625] on button "Confirm" at bounding box center [1252, 607] width 215 height 36
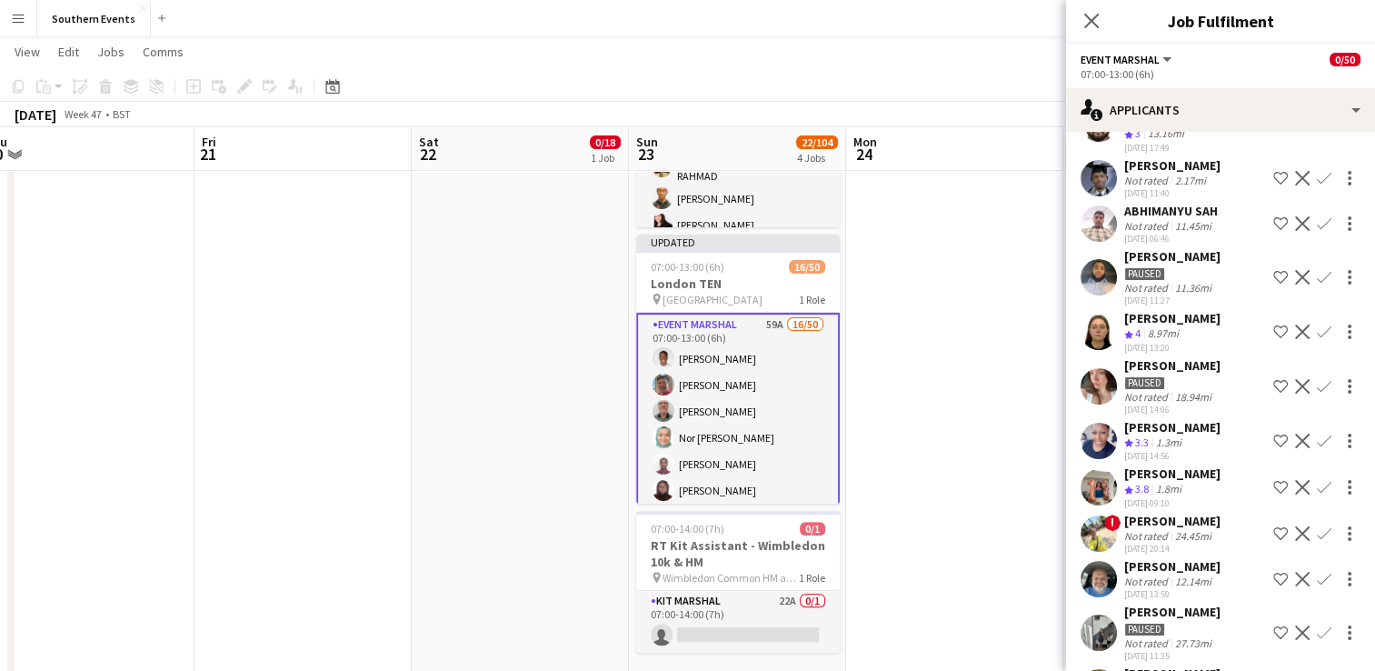
scroll to position [1088, 0]
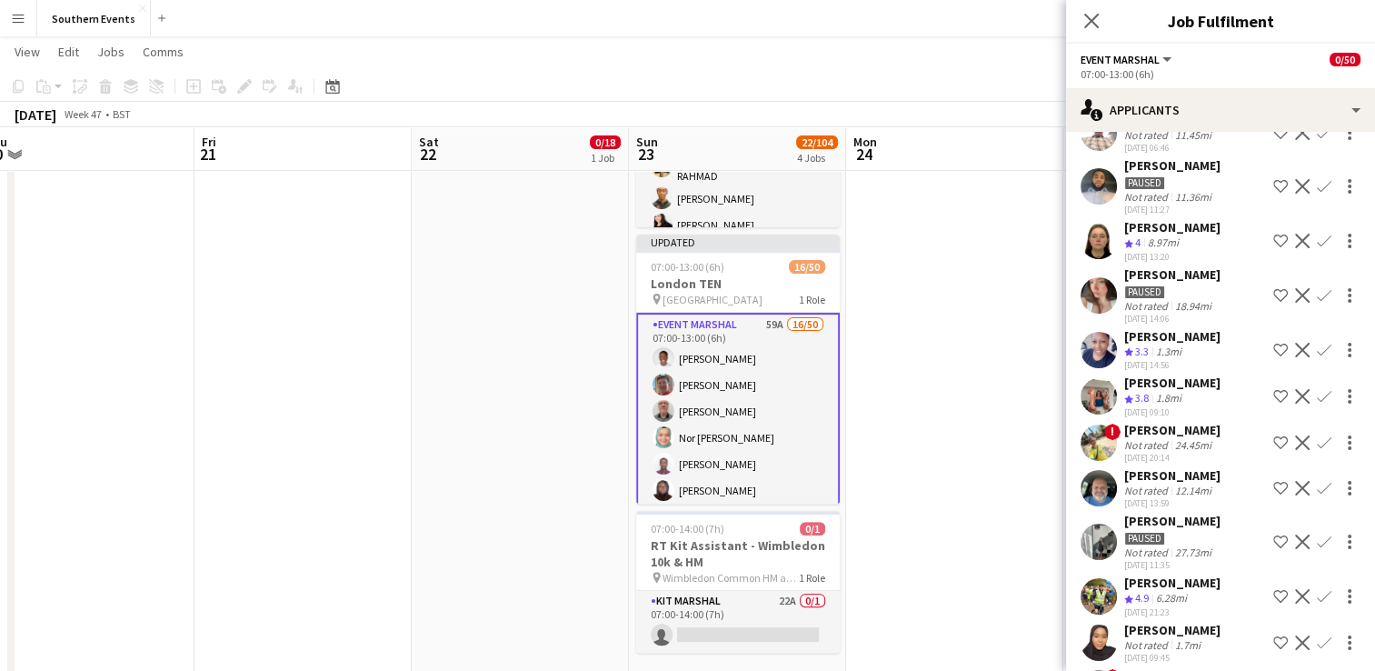
click at [1317, 248] on app-icon "Confirm" at bounding box center [1324, 241] width 15 height 15
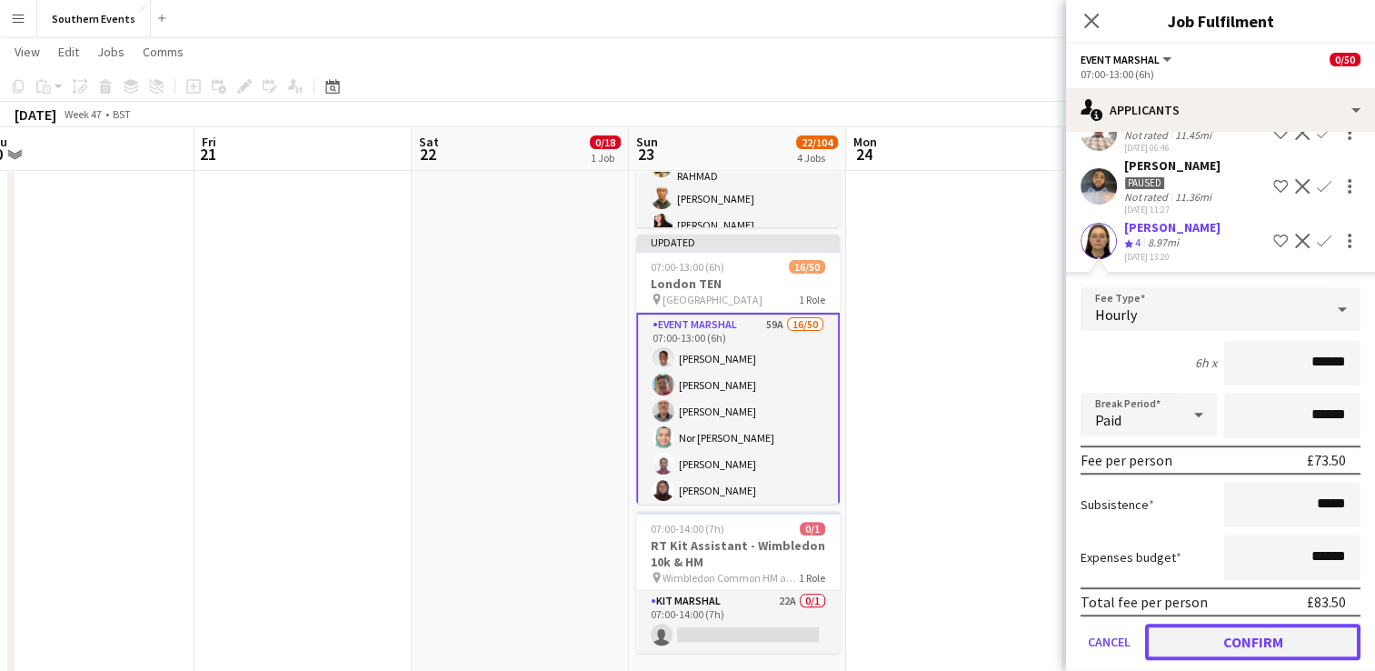
click at [1200, 660] on button "Confirm" at bounding box center [1252, 641] width 215 height 36
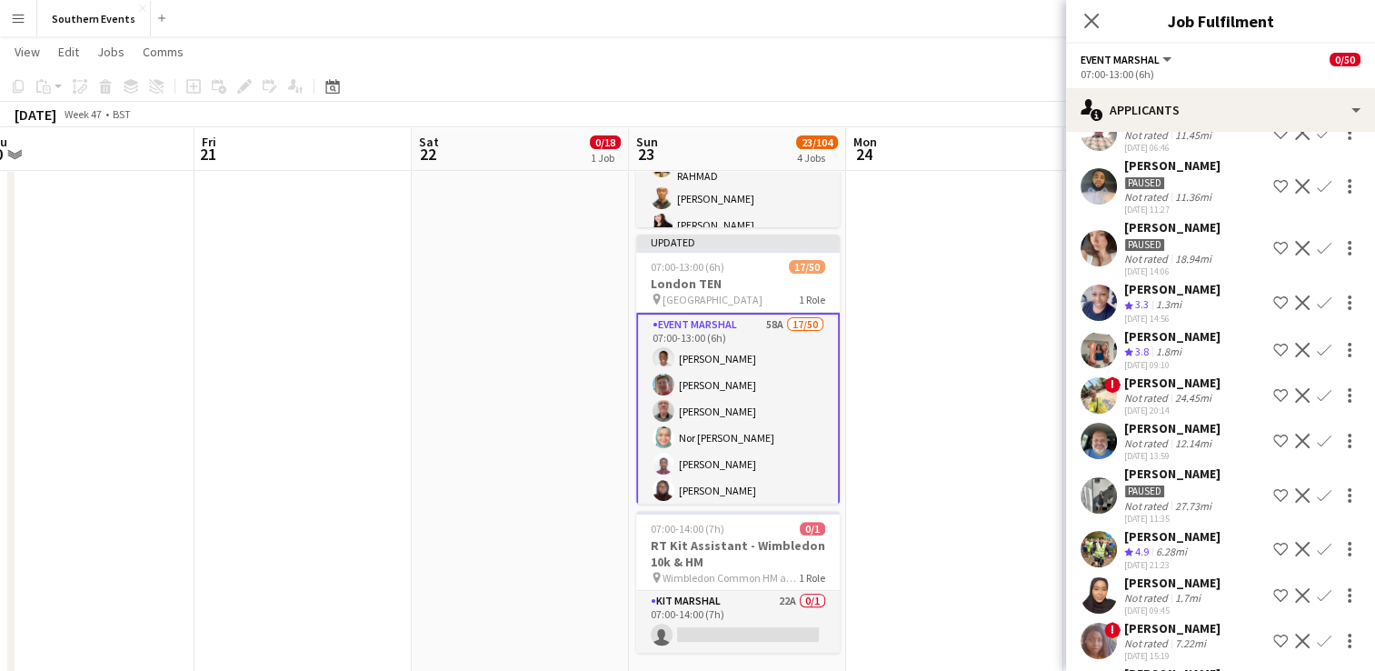
scroll to position [1179, 0]
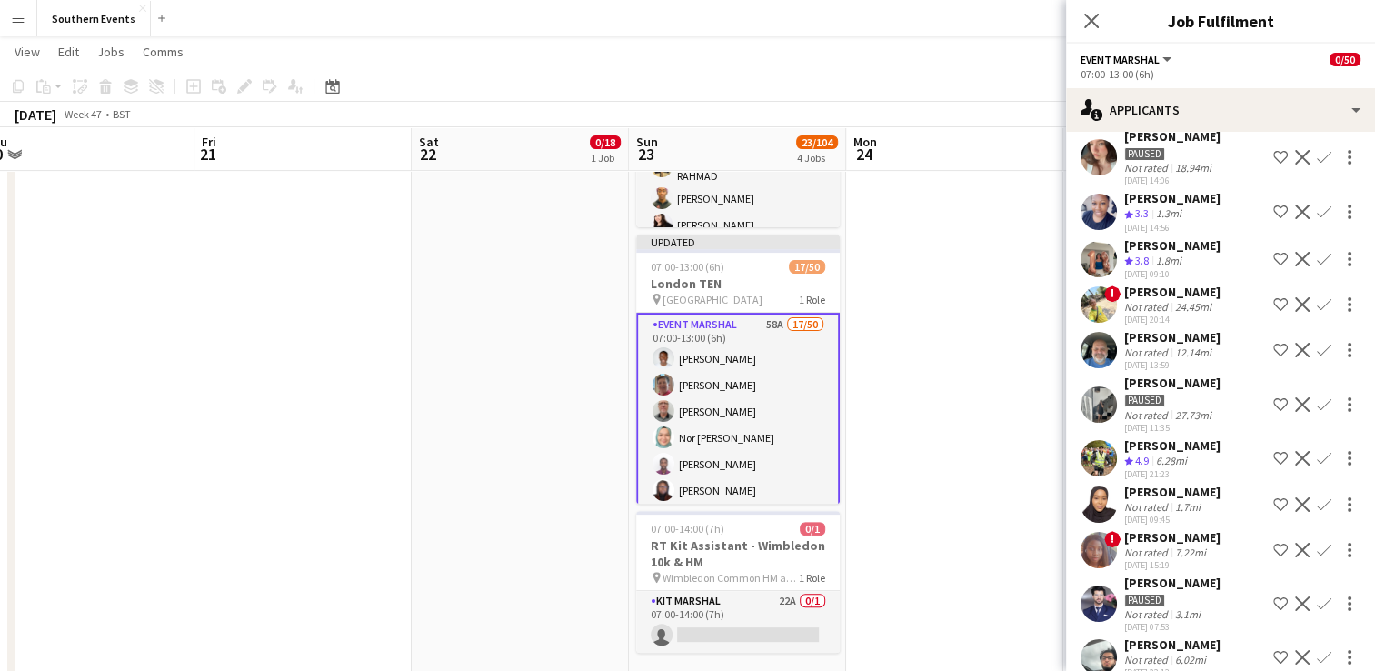
click at [1317, 219] on app-icon "Confirm" at bounding box center [1324, 211] width 15 height 15
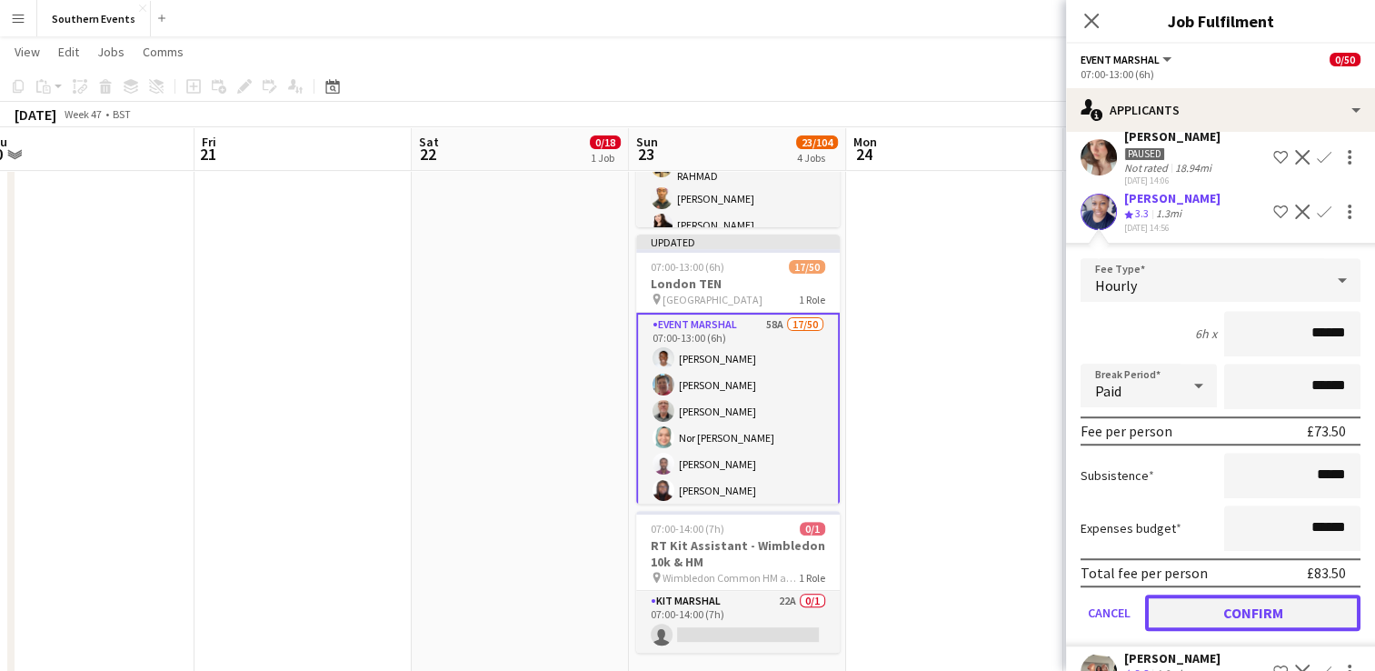
click at [1244, 631] on button "Confirm" at bounding box center [1252, 612] width 215 height 36
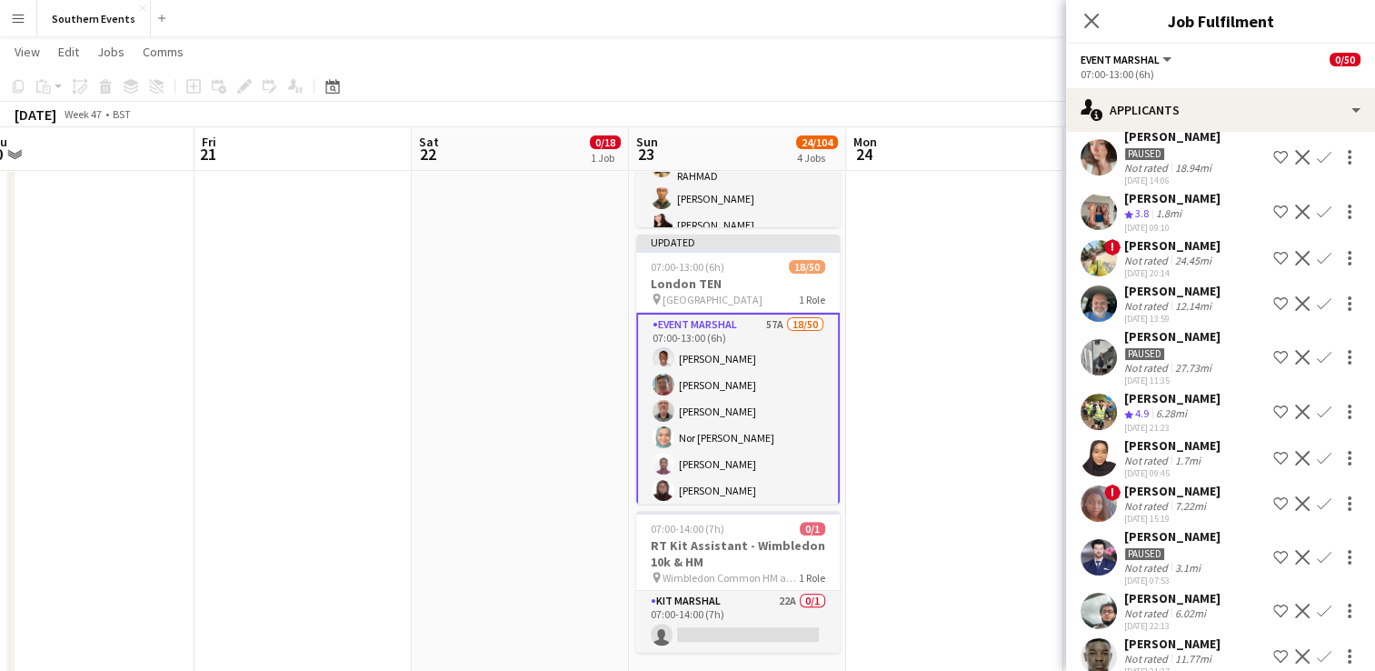
click at [1317, 219] on app-icon "Confirm" at bounding box center [1324, 211] width 15 height 15
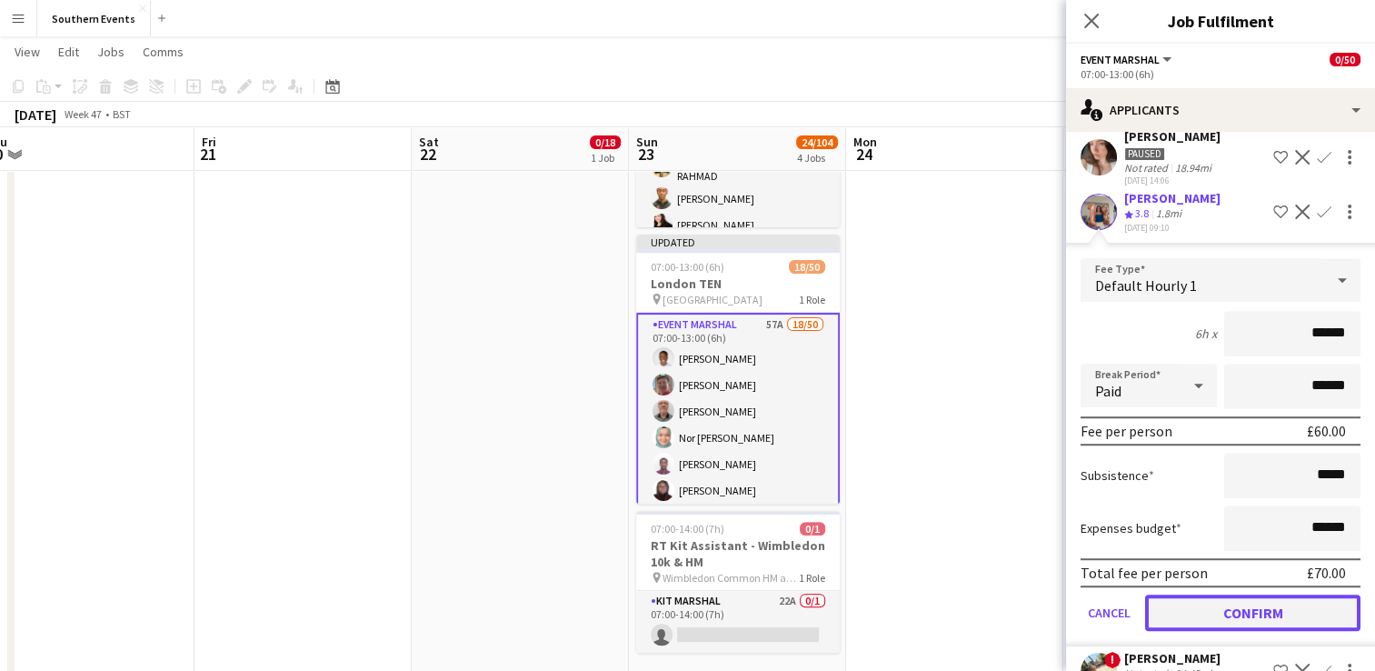
click at [1249, 631] on button "Confirm" at bounding box center [1252, 612] width 215 height 36
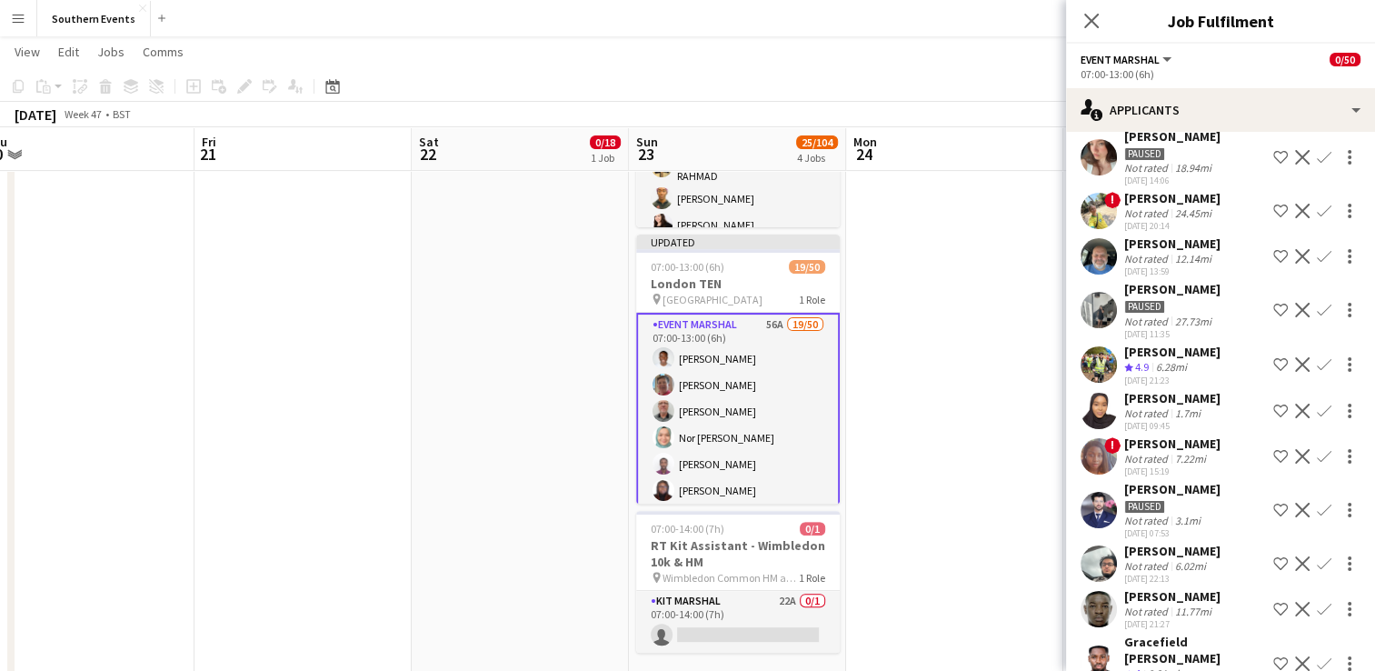
click at [1317, 372] on app-icon "Confirm" at bounding box center [1324, 364] width 15 height 15
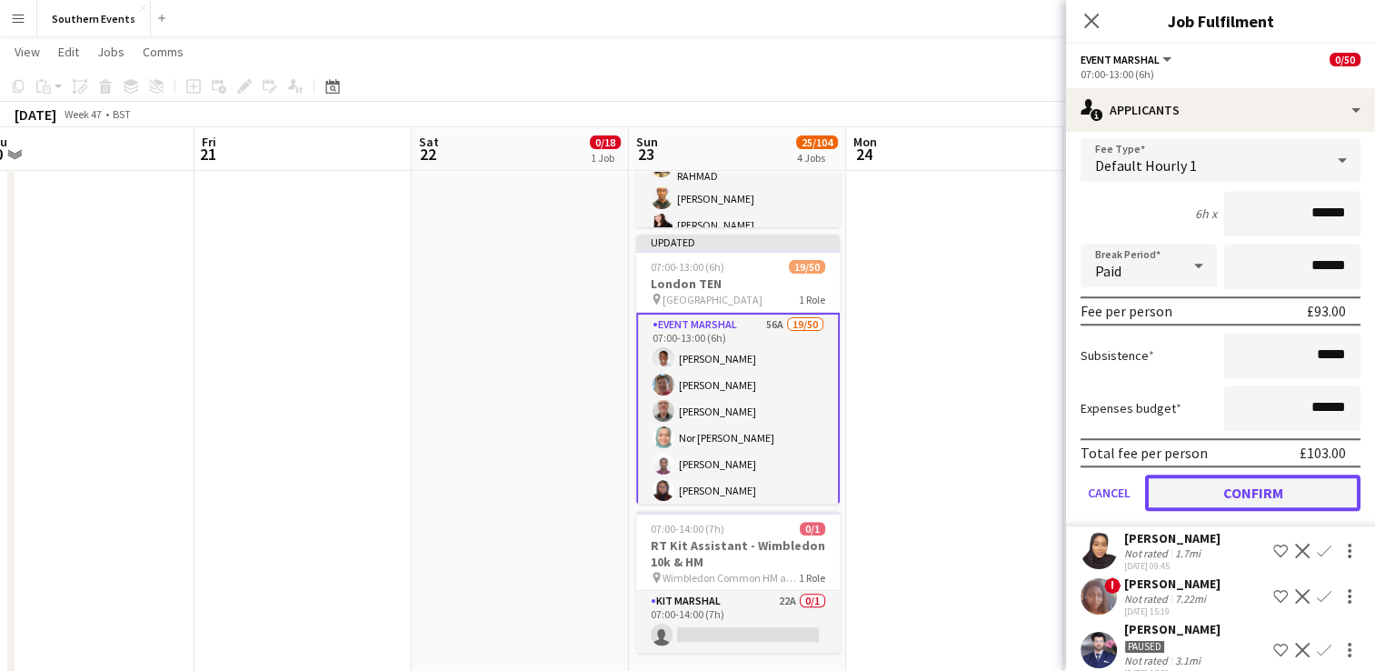
click at [1178, 511] on button "Confirm" at bounding box center [1252, 492] width 215 height 36
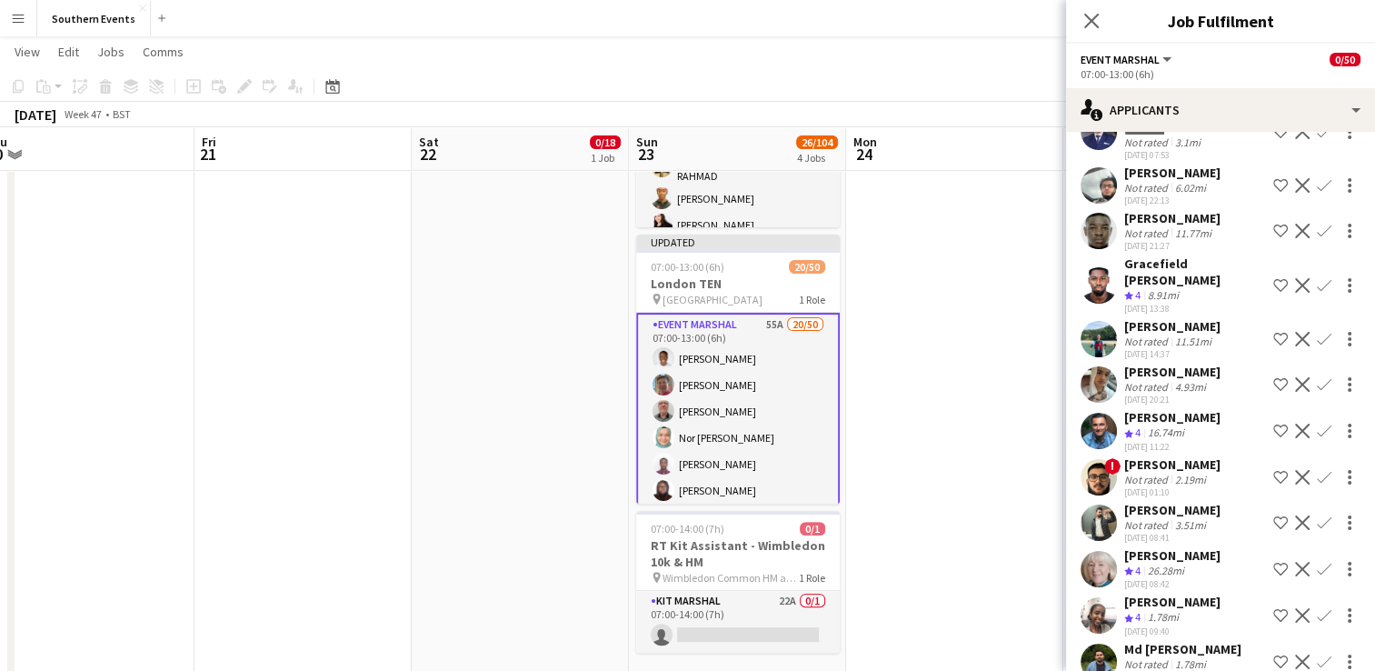
scroll to position [1540, 0]
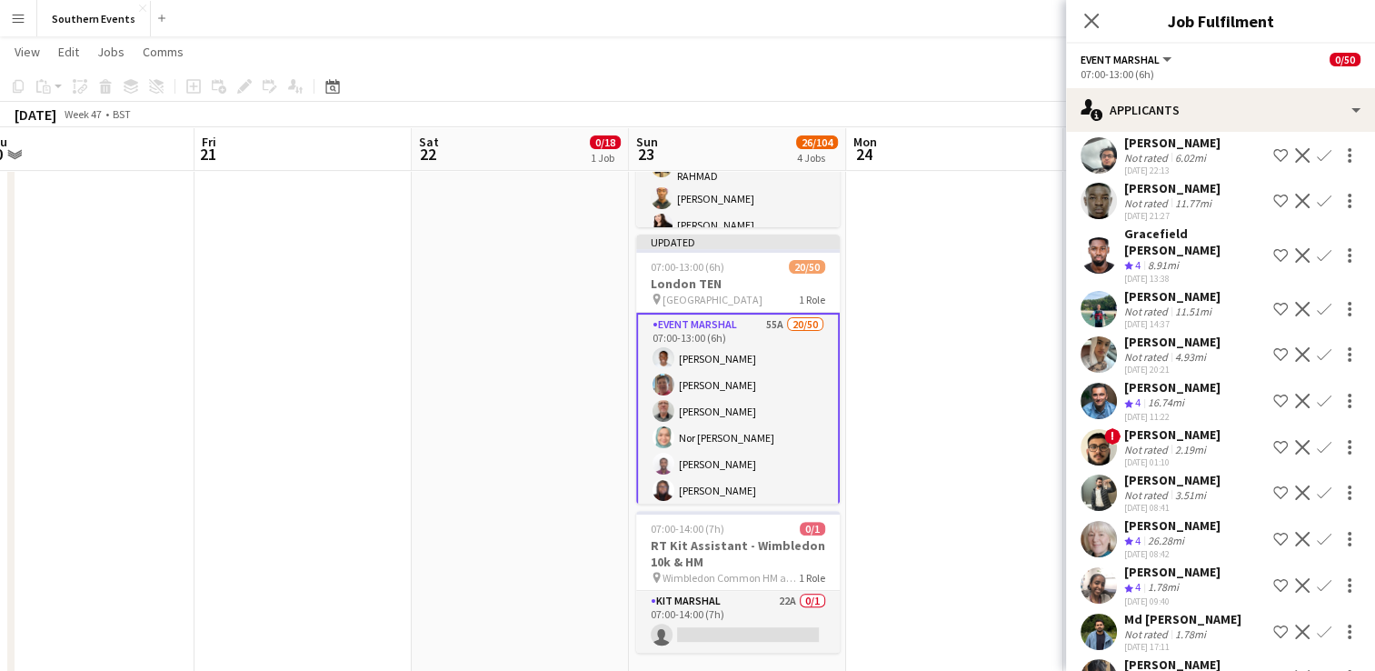
click at [1317, 263] on app-icon "Confirm" at bounding box center [1324, 255] width 15 height 15
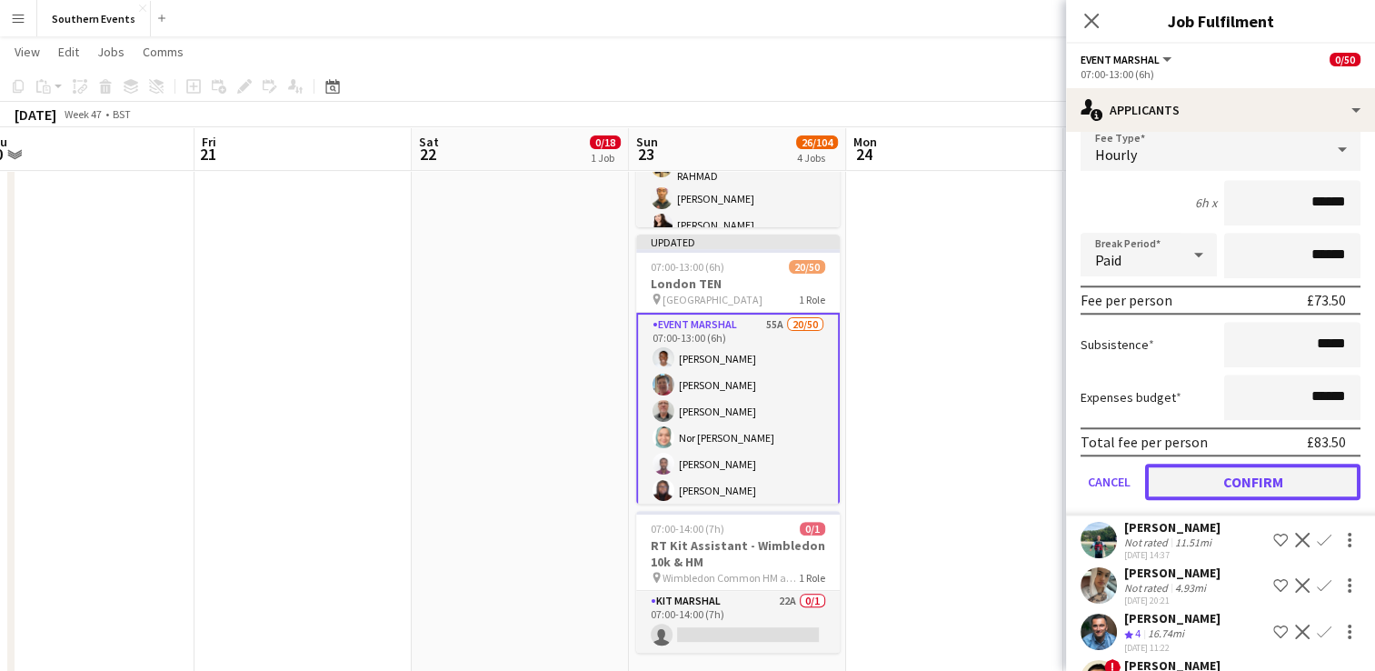
click at [1203, 500] on button "Confirm" at bounding box center [1252, 481] width 215 height 36
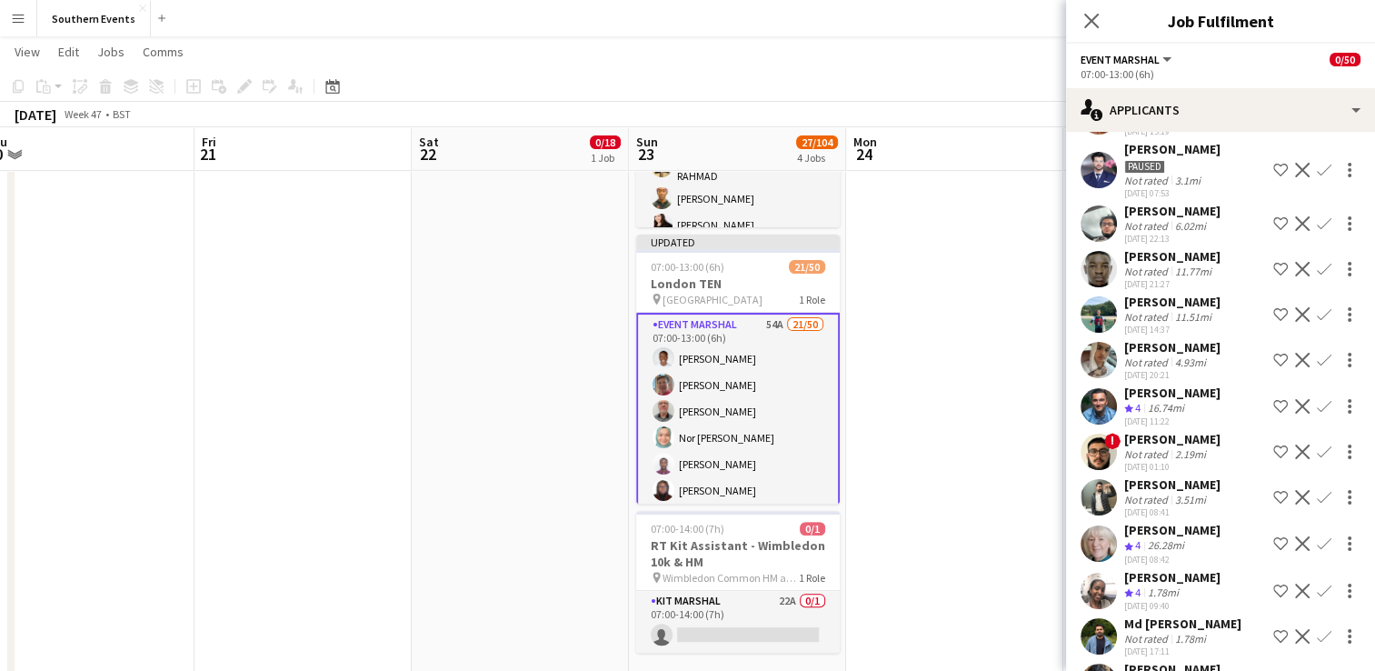
scroll to position [1521, 0]
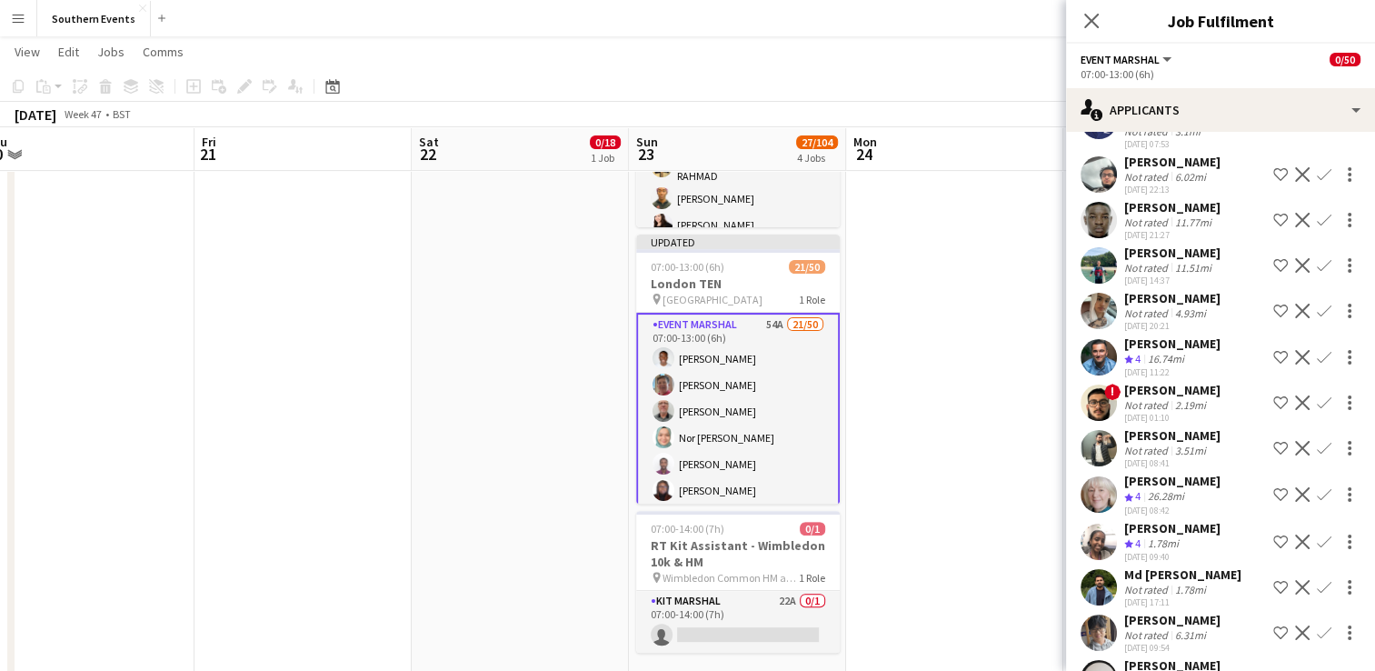
click at [1317, 364] on app-icon "Confirm" at bounding box center [1324, 357] width 15 height 15
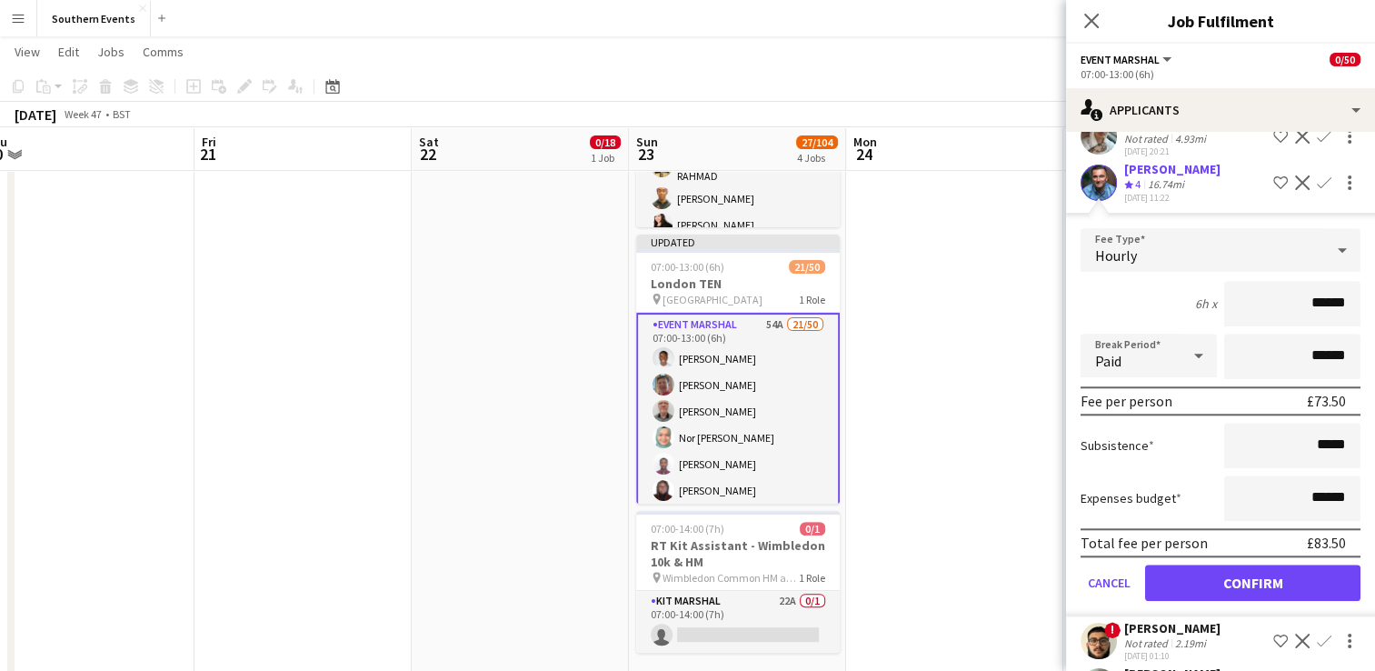
scroll to position [1703, 0]
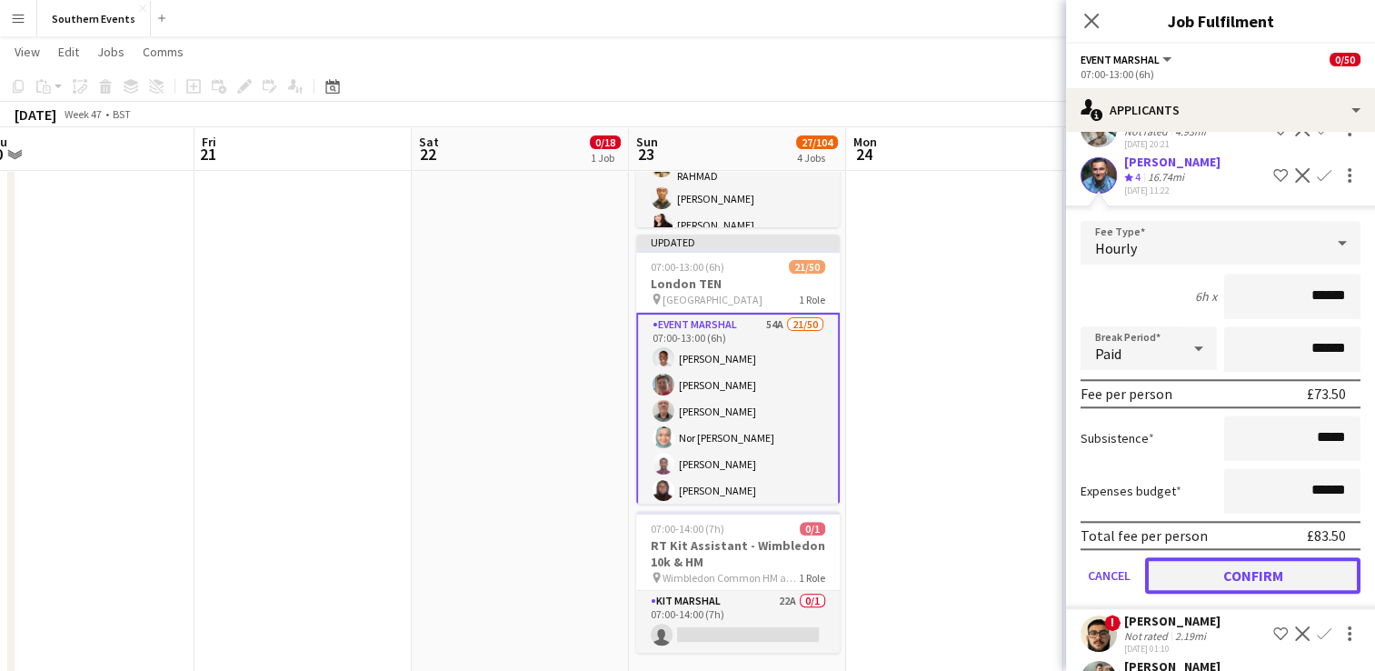
click at [1193, 587] on button "Confirm" at bounding box center [1252, 575] width 215 height 36
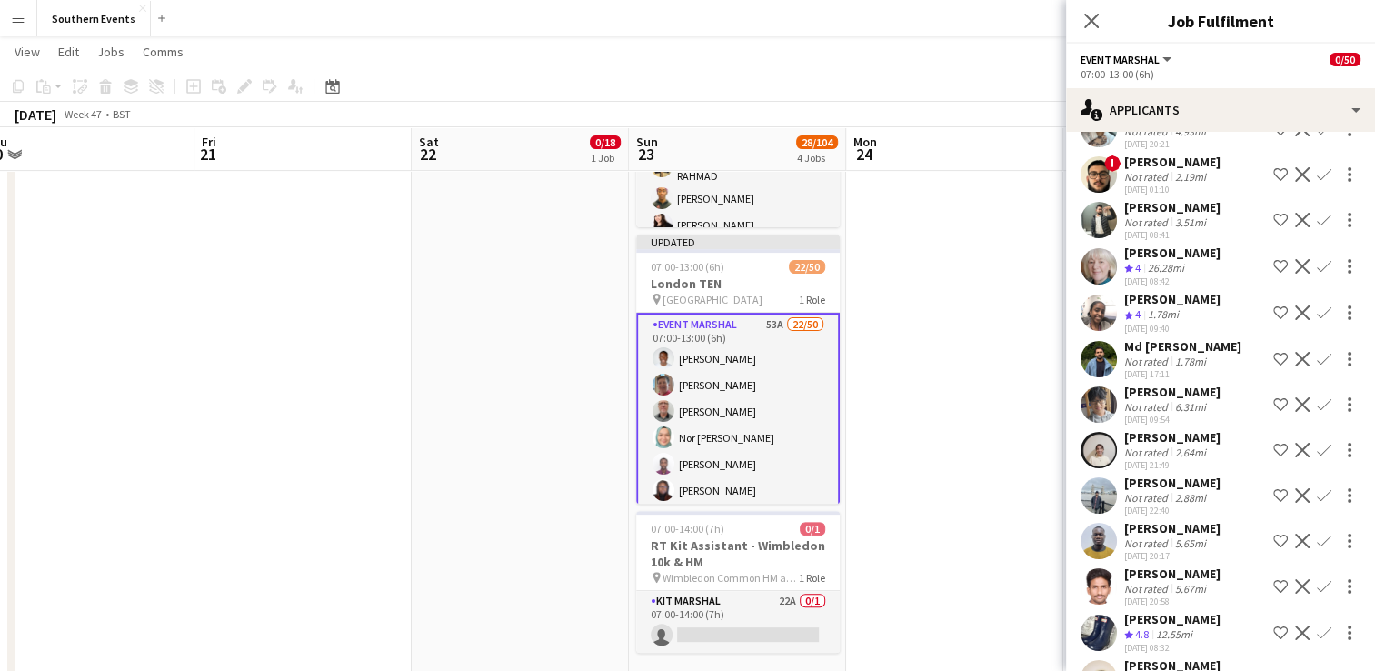
drag, startPoint x: 1300, startPoint y: 294, endPoint x: 1291, endPoint y: 312, distance: 19.1
click at [1313, 277] on button "Confirm" at bounding box center [1324, 266] width 22 height 22
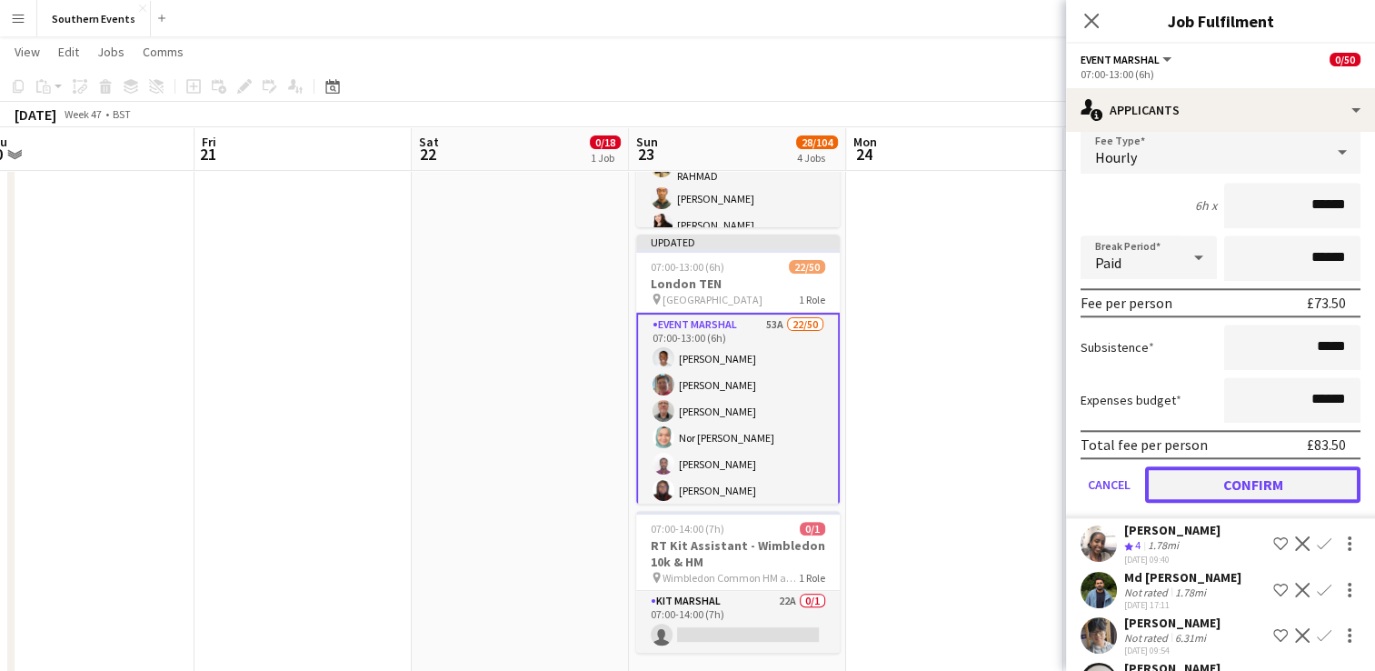
click at [1203, 501] on button "Confirm" at bounding box center [1252, 484] width 215 height 36
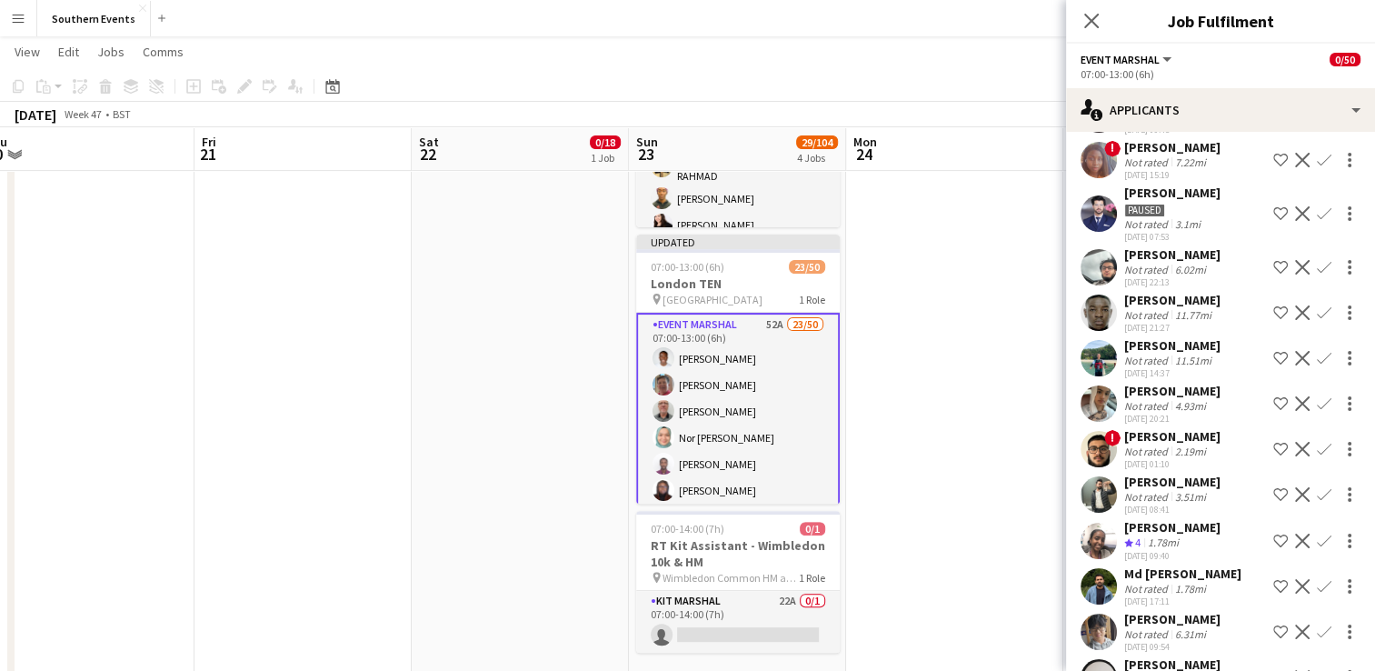
click at [1317, 548] on app-icon "Confirm" at bounding box center [1324, 540] width 15 height 15
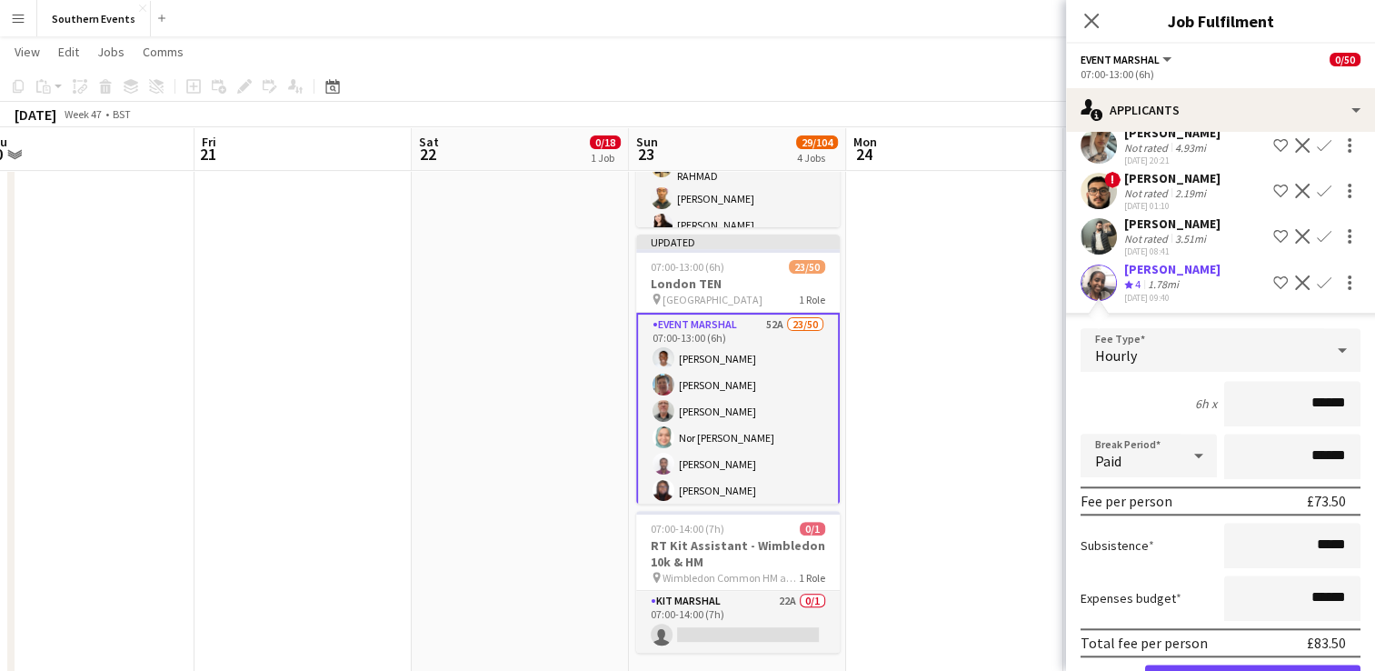
scroll to position [1742, 0]
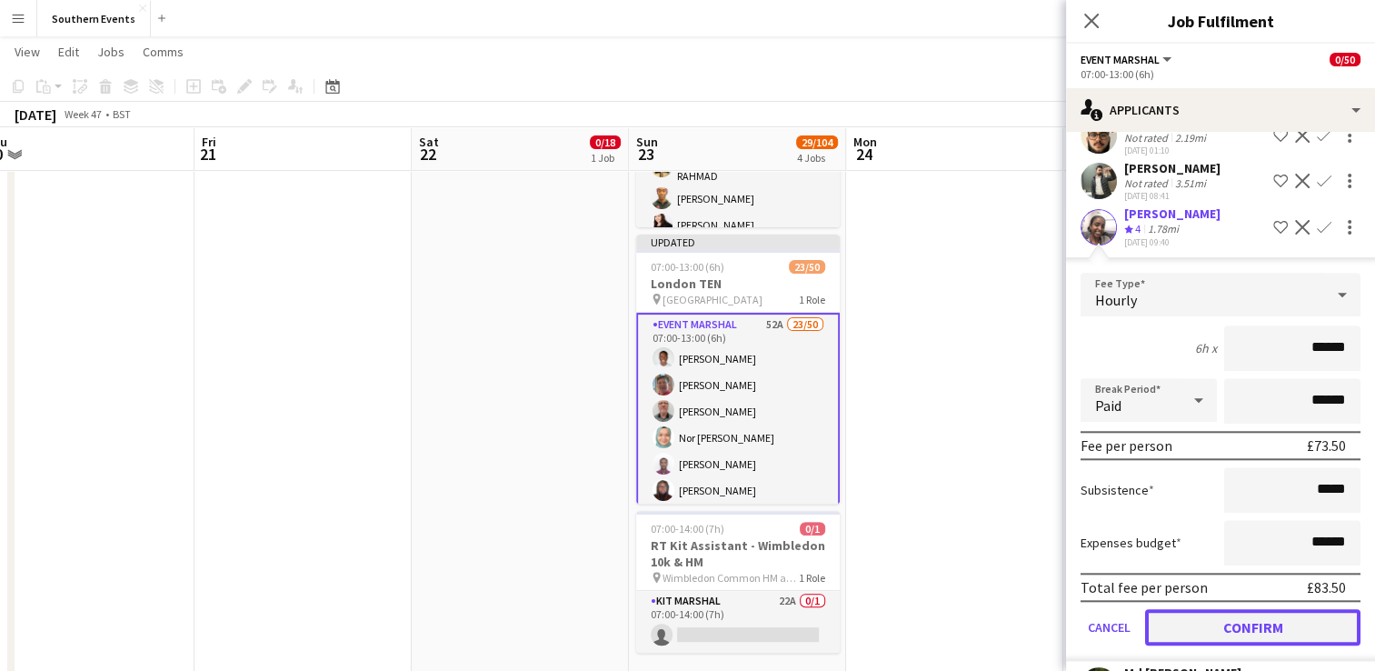
click at [1203, 645] on button "Confirm" at bounding box center [1252, 627] width 215 height 36
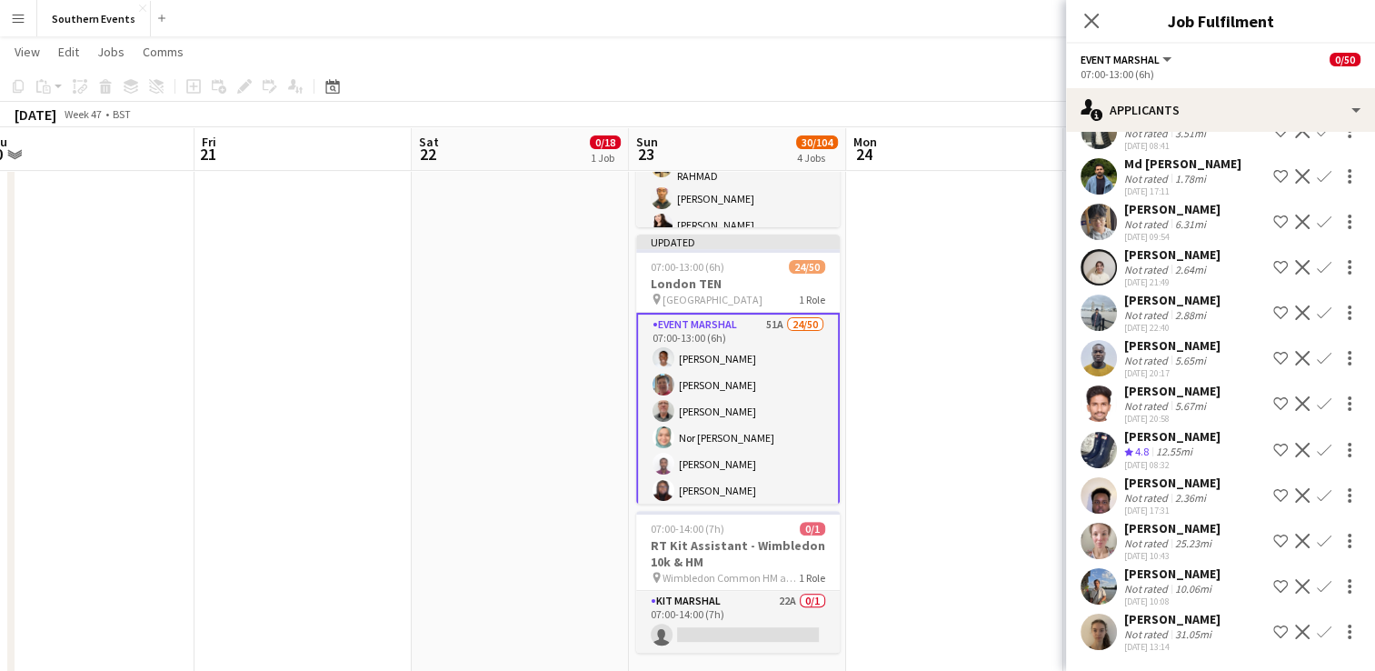
scroll to position [1820, 0]
click at [1317, 268] on app-icon "Confirm" at bounding box center [1324, 267] width 15 height 15
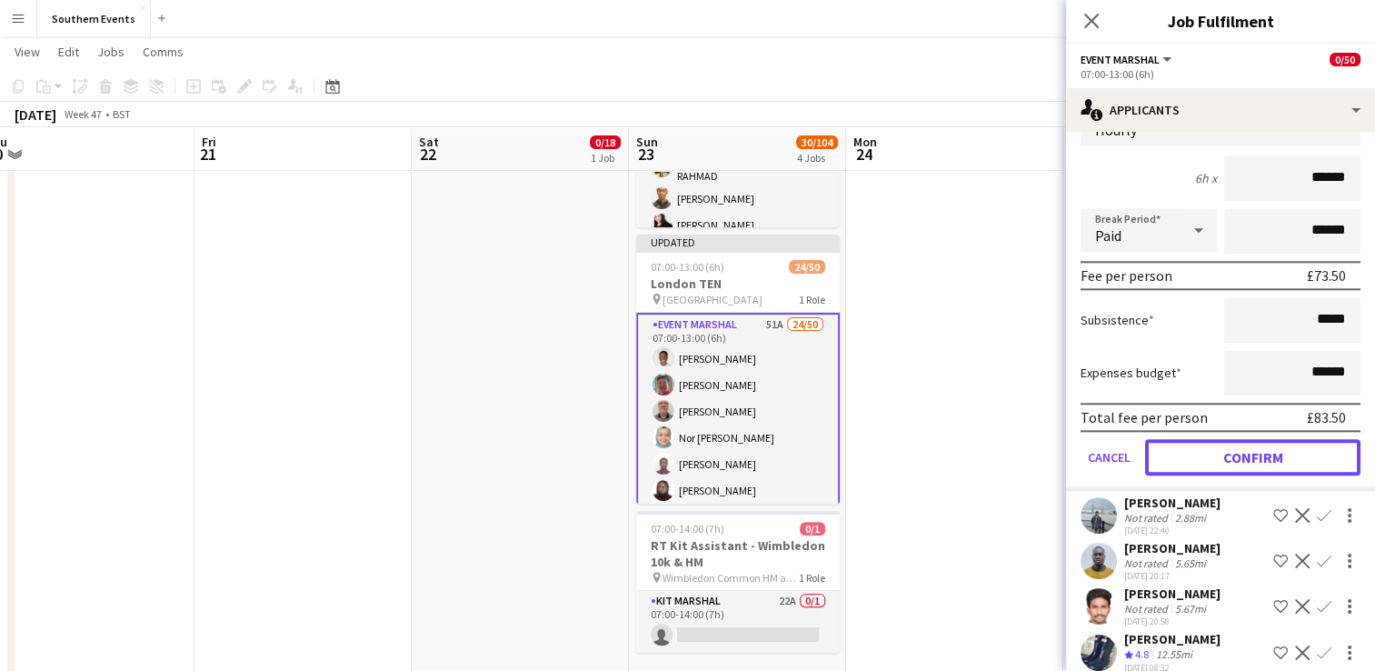
click at [1194, 475] on button "Confirm" at bounding box center [1252, 457] width 215 height 36
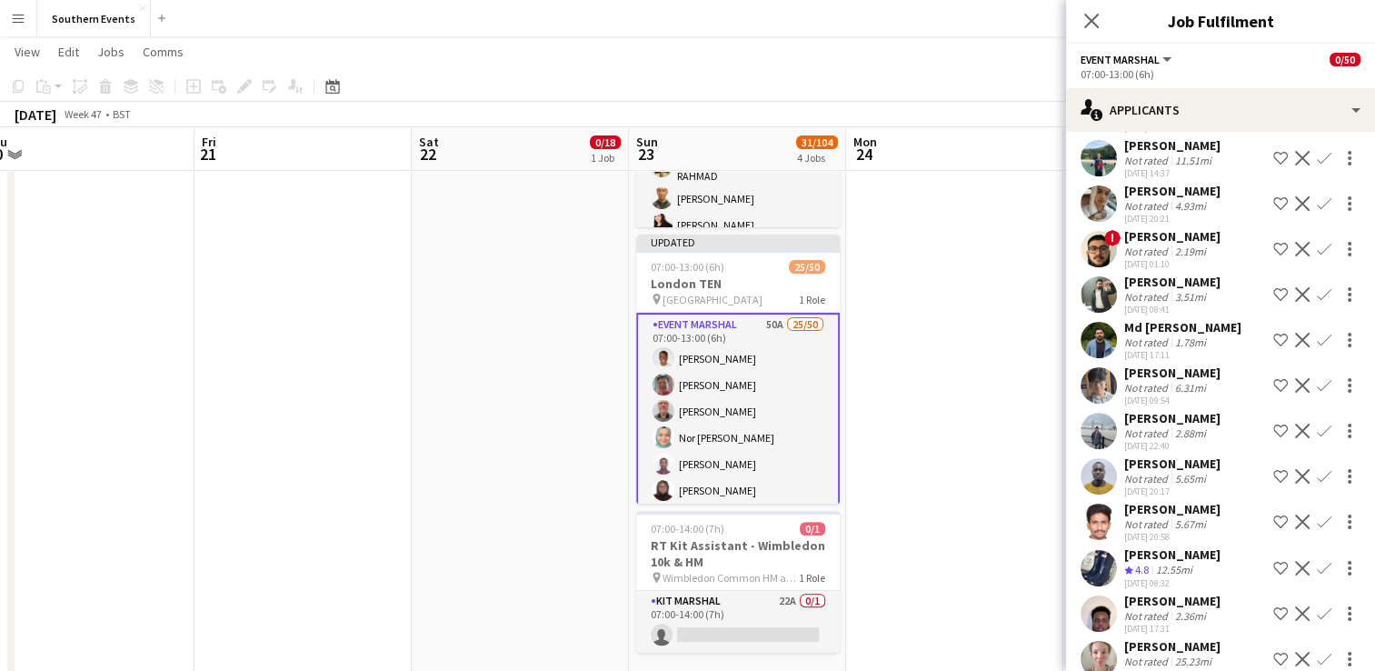
scroll to position [1774, 0]
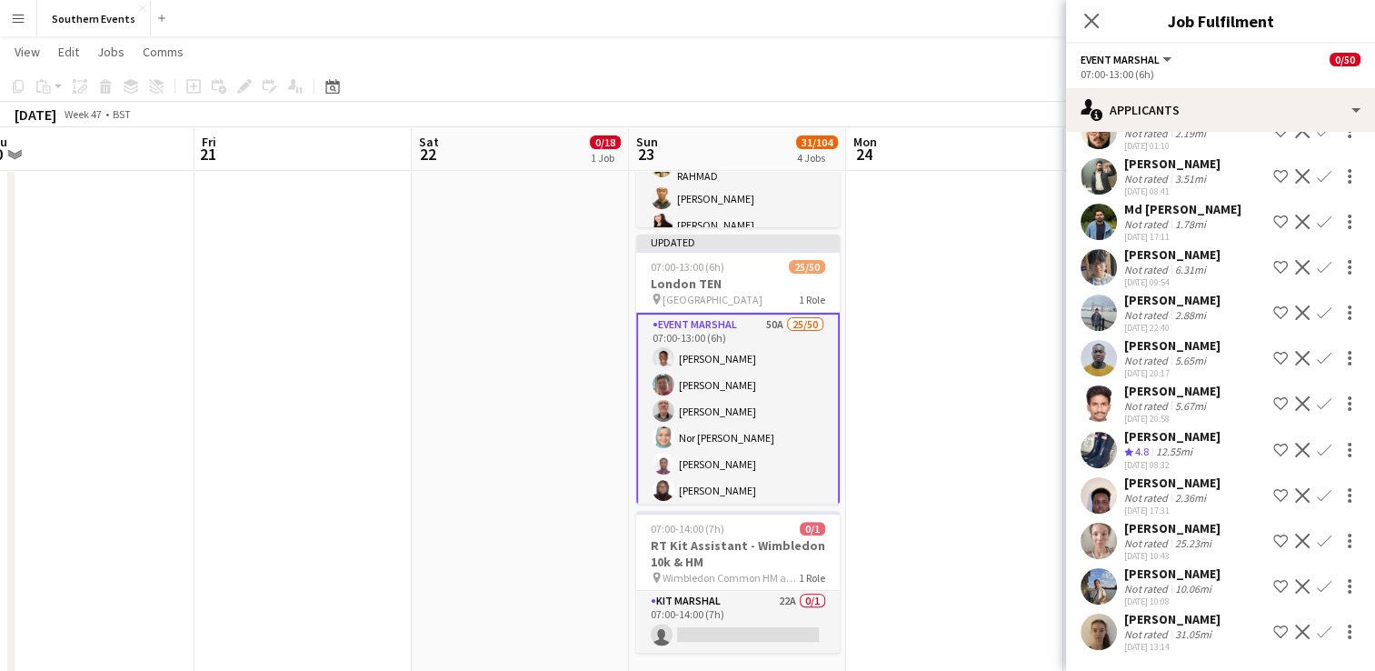
click at [1317, 453] on app-icon "Confirm" at bounding box center [1324, 450] width 15 height 15
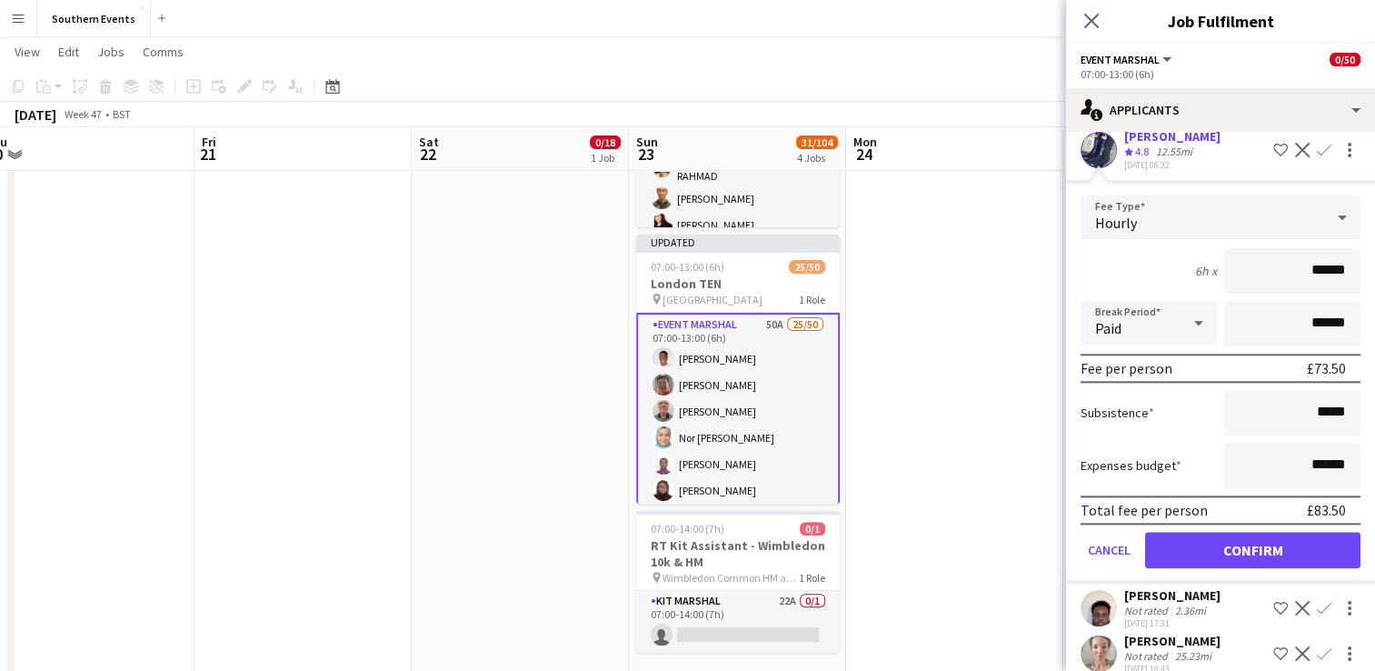
scroll to position [2047, 0]
click at [1320, 294] on input "******" at bounding box center [1292, 270] width 136 height 45
type input "******"
click at [1230, 568] on button "Confirm" at bounding box center [1252, 550] width 215 height 36
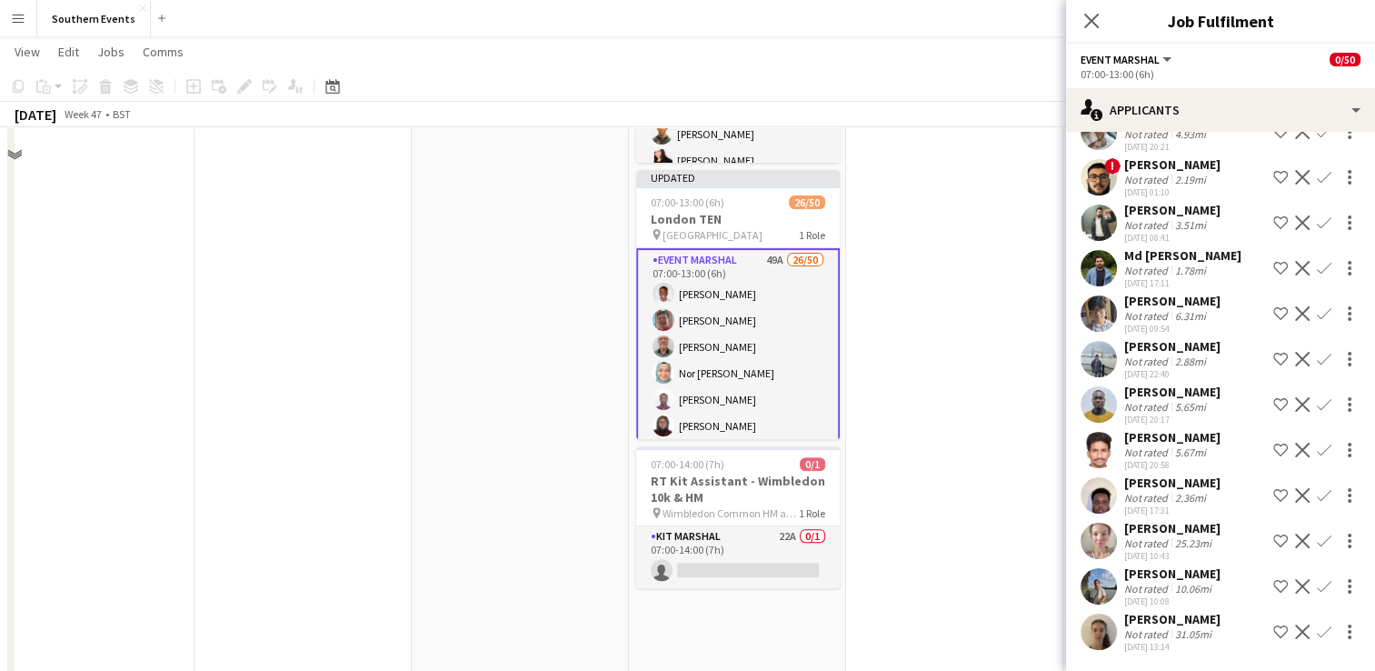
scroll to position [545, 0]
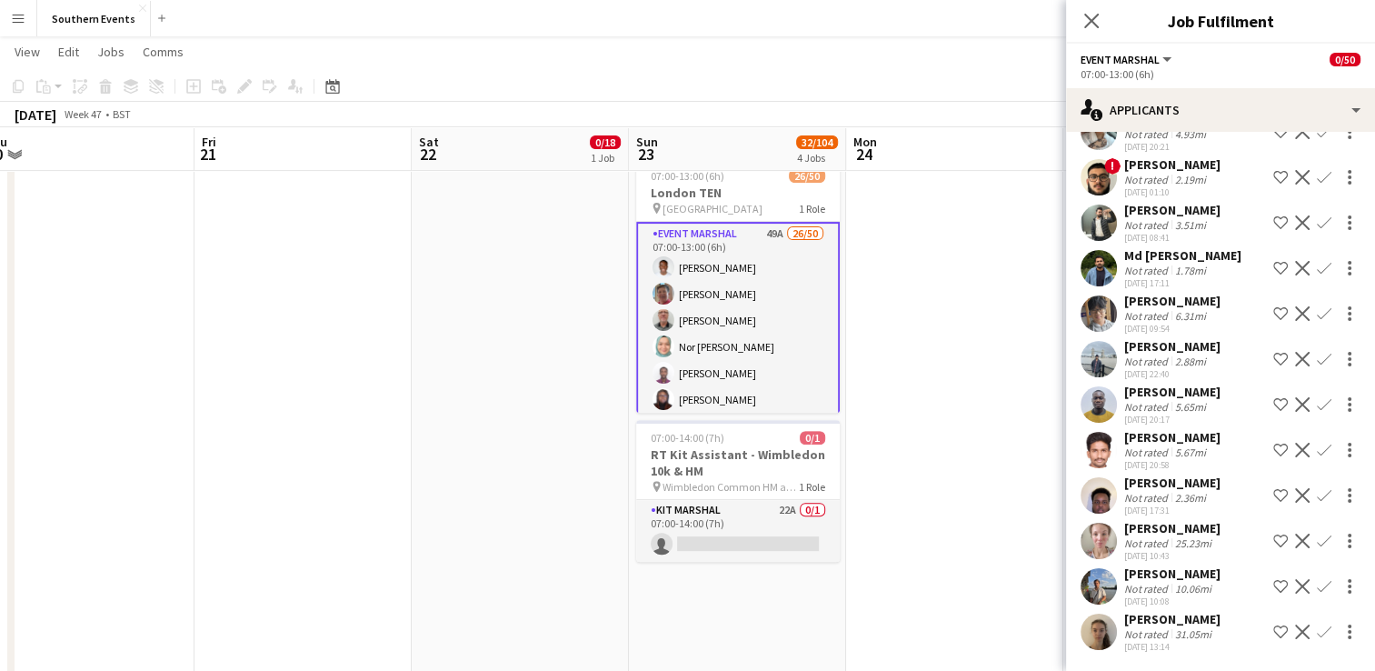
click at [1317, 543] on app-icon "Confirm" at bounding box center [1324, 540] width 15 height 15
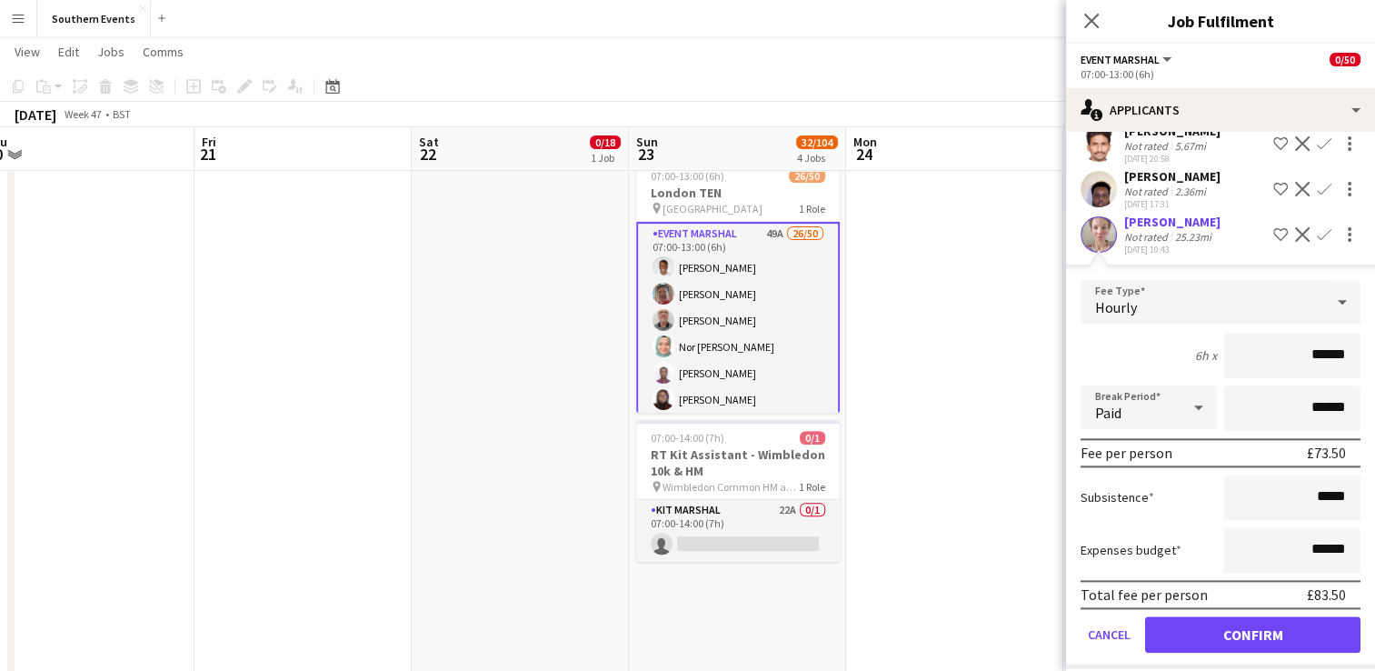
scroll to position [2014, 0]
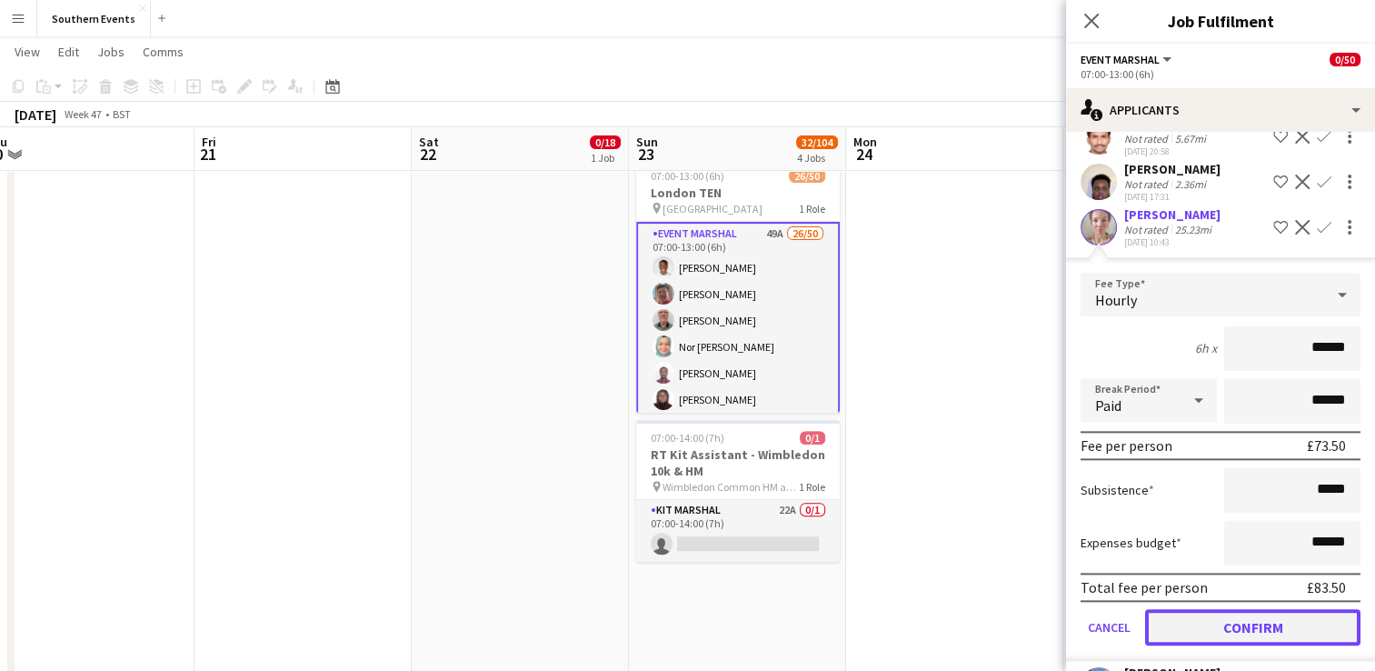
click at [1194, 645] on button "Confirm" at bounding box center [1252, 627] width 215 height 36
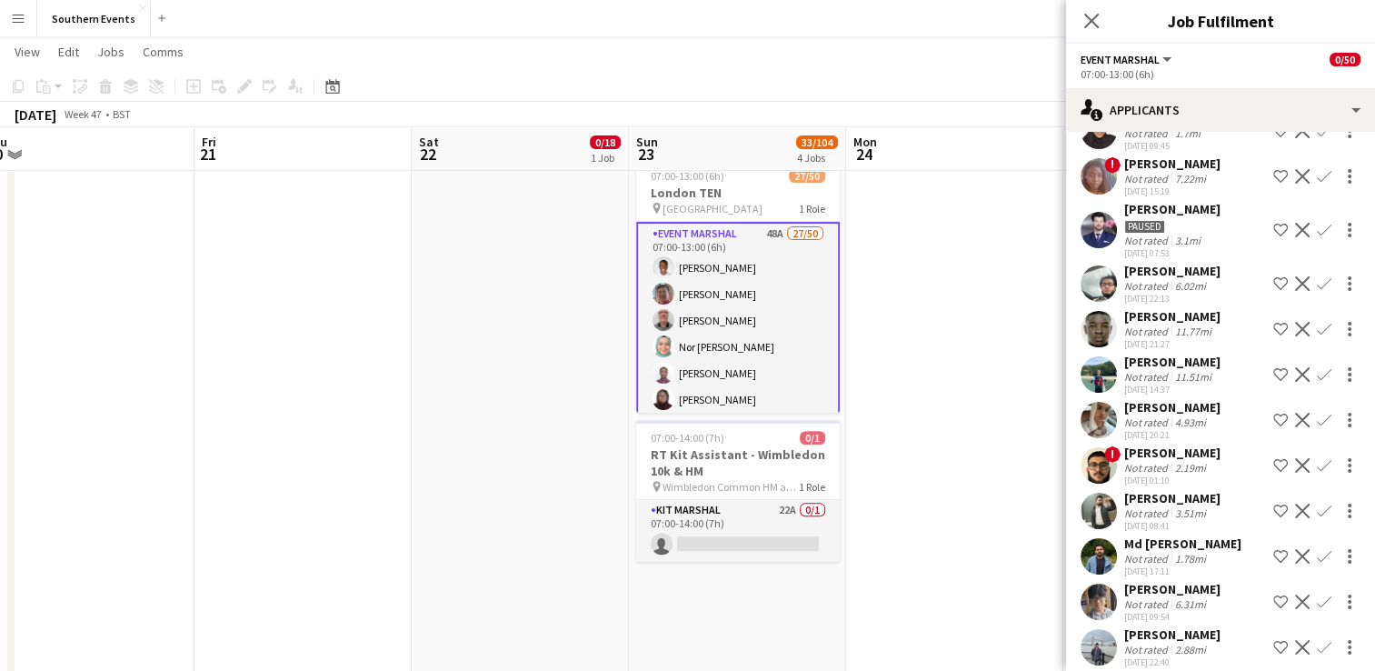
scroll to position [1410, 0]
click at [1317, 429] on app-icon "Confirm" at bounding box center [1324, 421] width 15 height 15
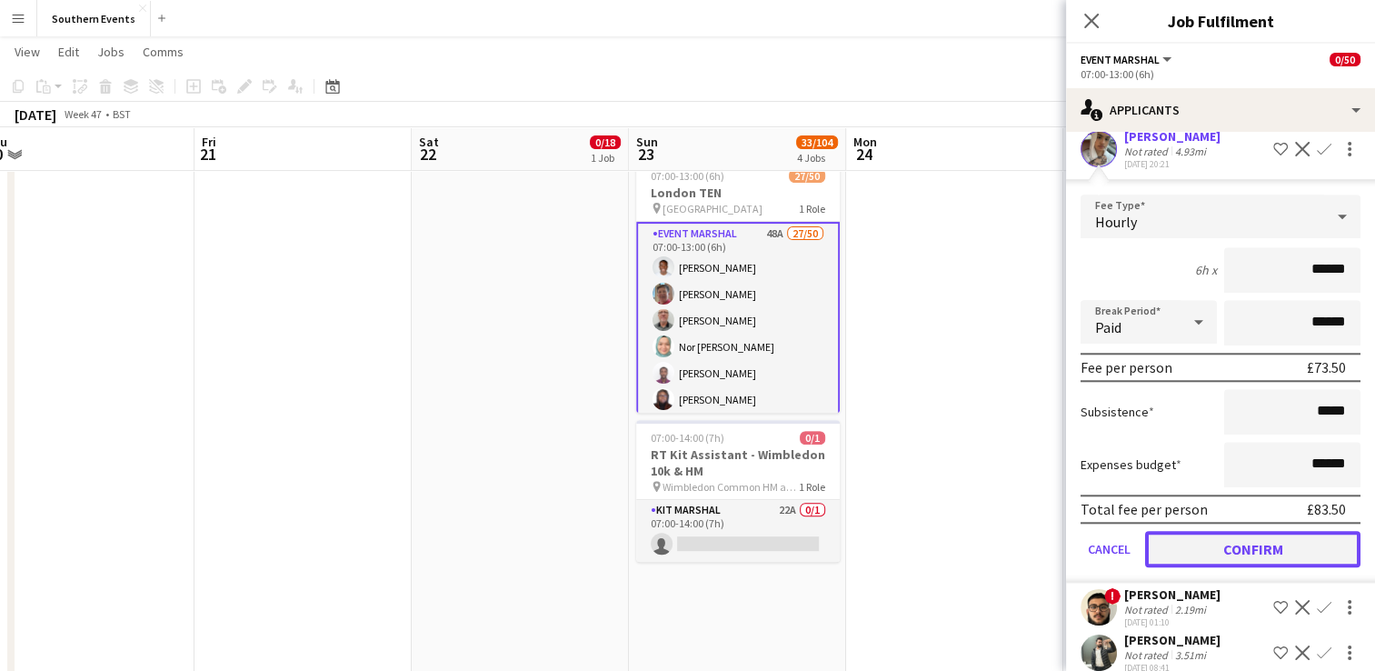
click at [1225, 567] on button "Confirm" at bounding box center [1252, 549] width 215 height 36
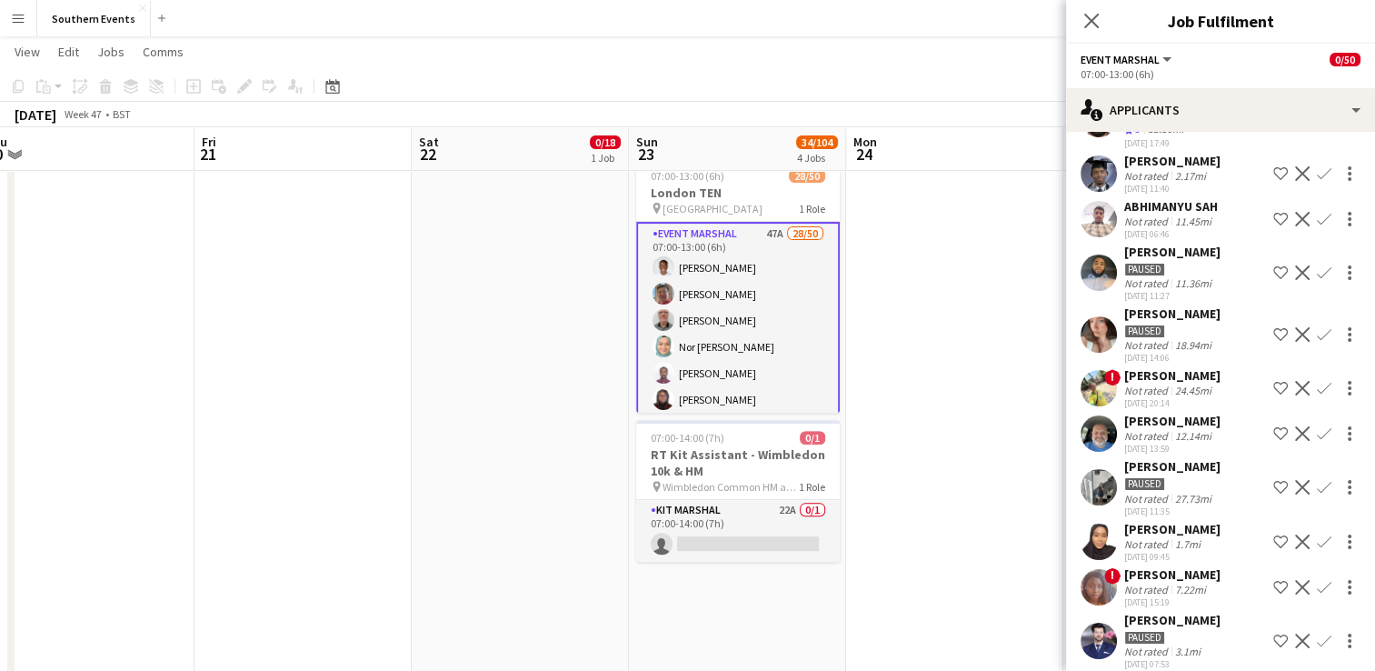
scroll to position [820, 0]
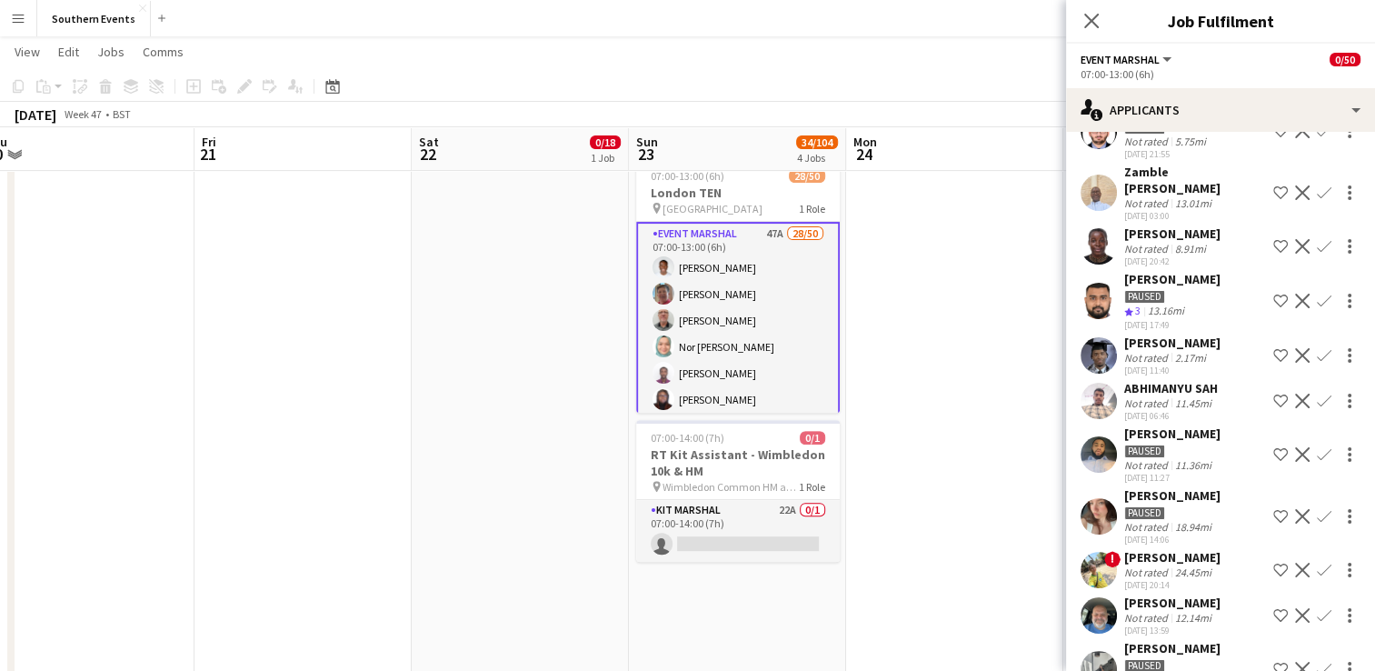
click at [1317, 363] on app-icon "Confirm" at bounding box center [1324, 355] width 15 height 15
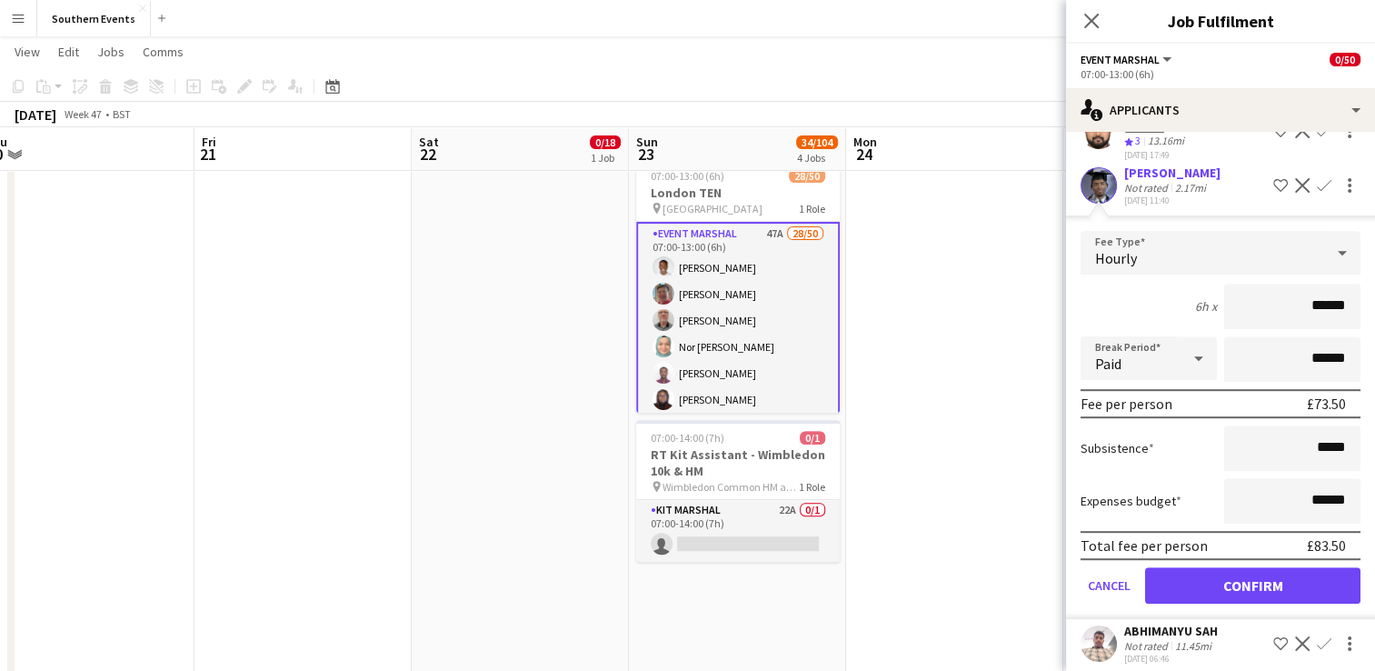
scroll to position [1001, 0]
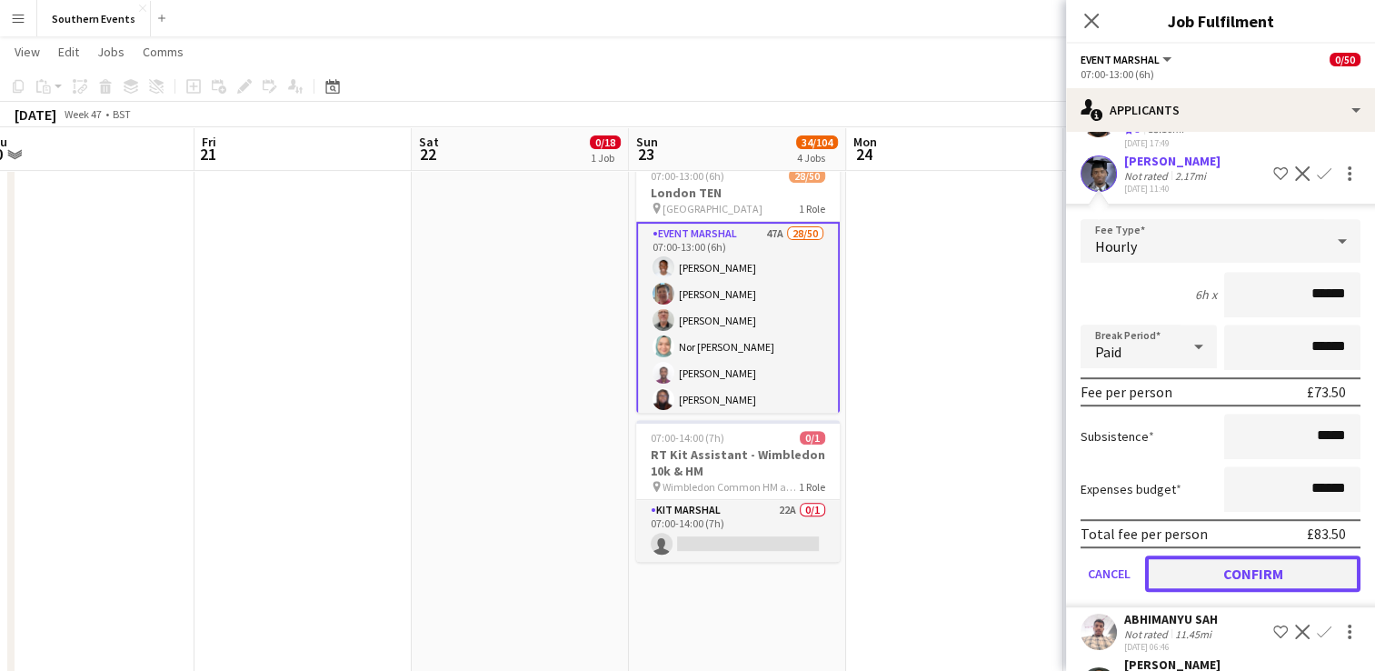
click at [1212, 590] on button "Confirm" at bounding box center [1252, 573] width 215 height 36
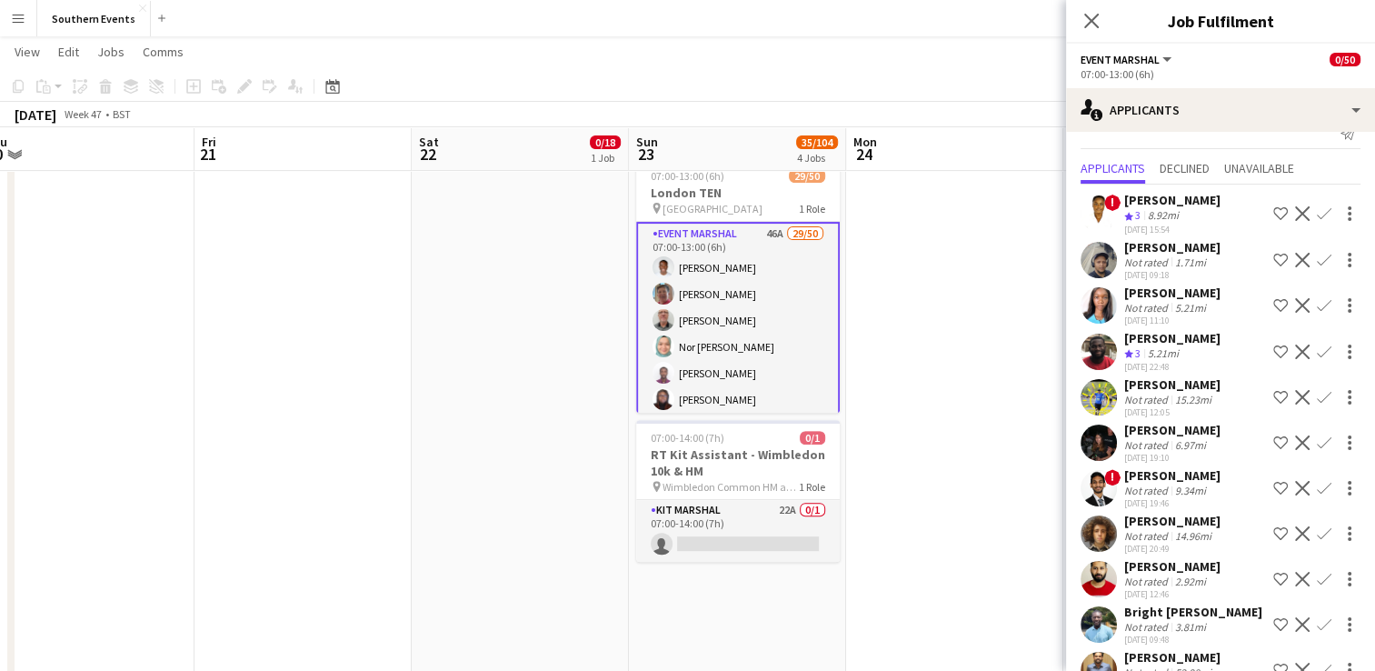
scroll to position [0, 0]
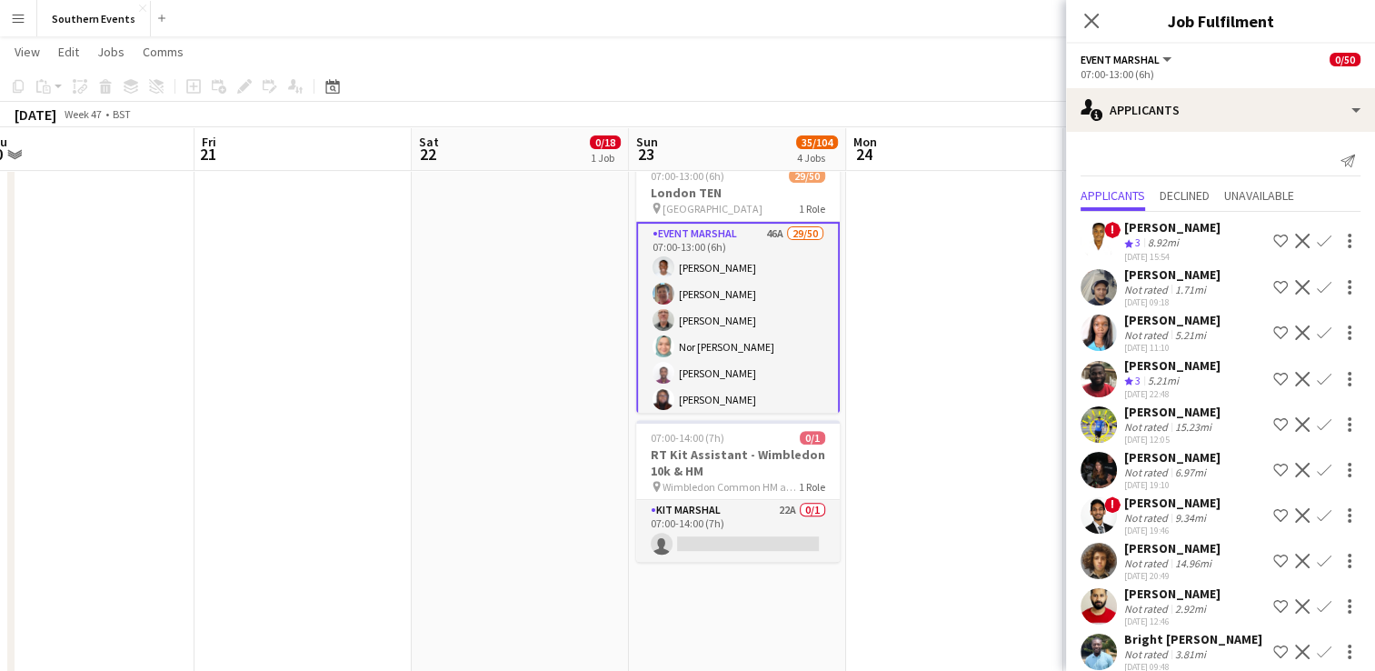
click at [1317, 339] on app-icon "Confirm" at bounding box center [1324, 332] width 15 height 15
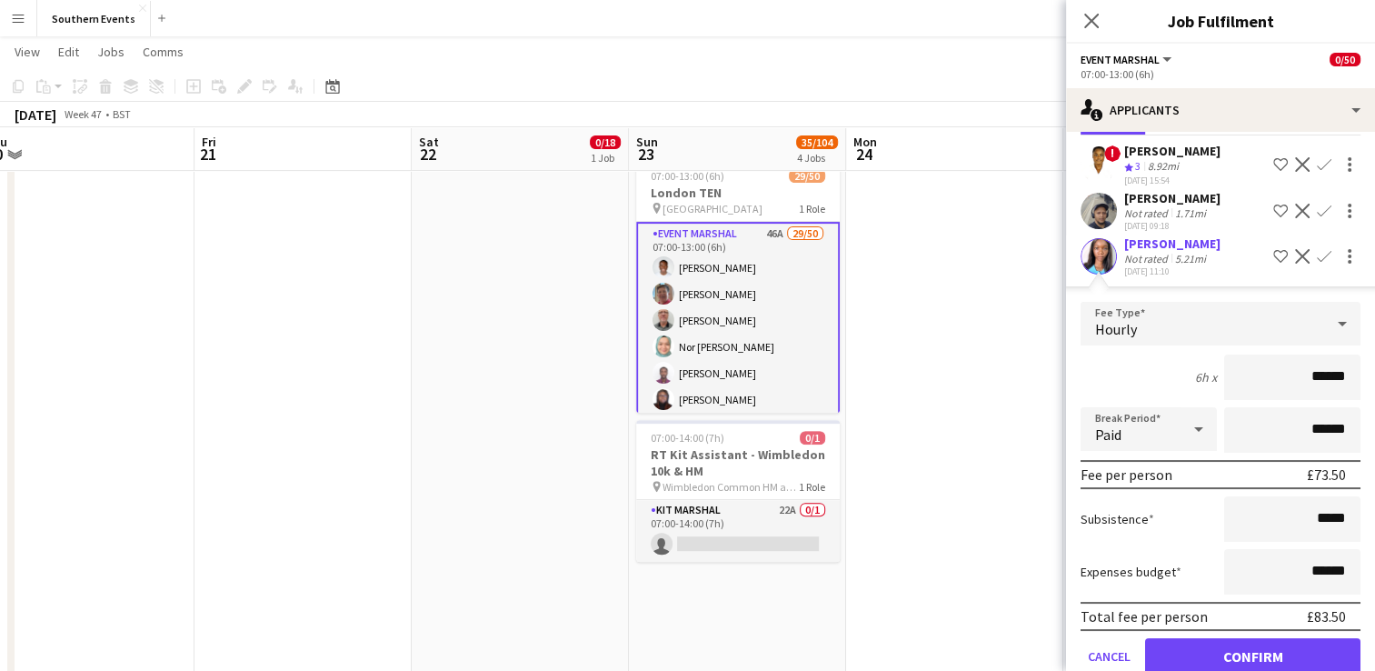
scroll to position [182, 0]
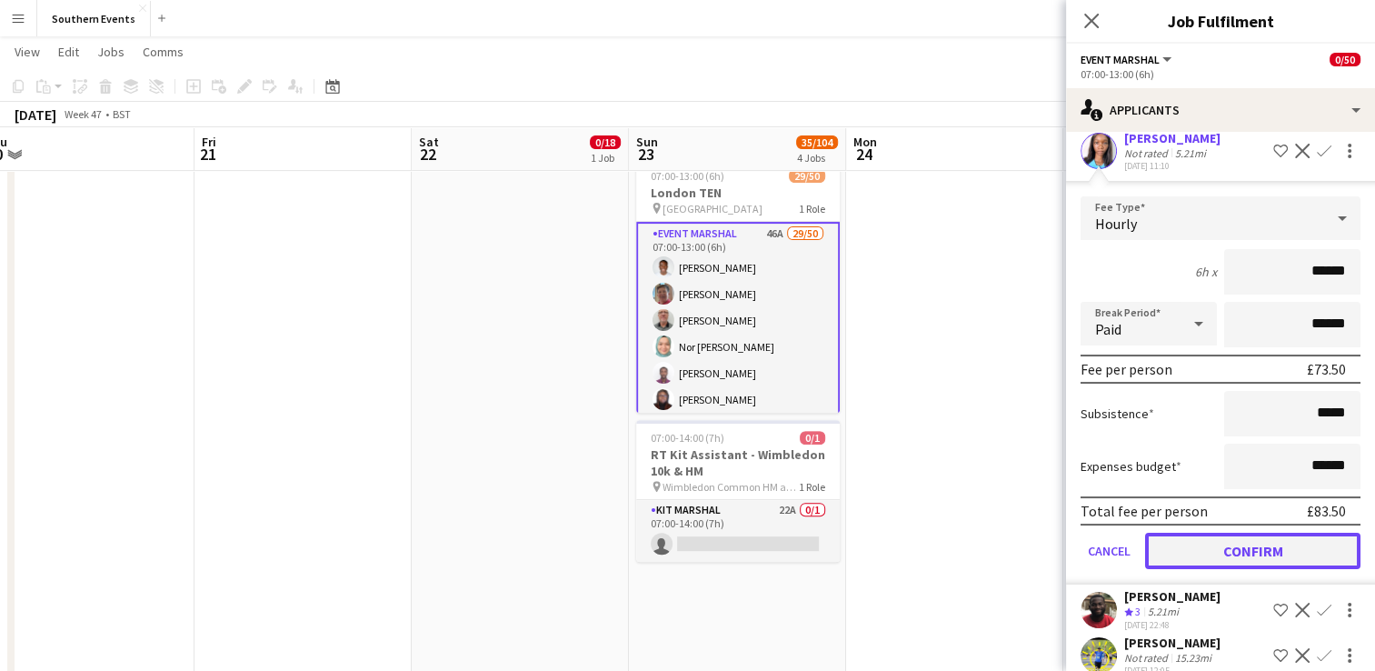
click at [1200, 557] on button "Confirm" at bounding box center [1252, 551] width 215 height 36
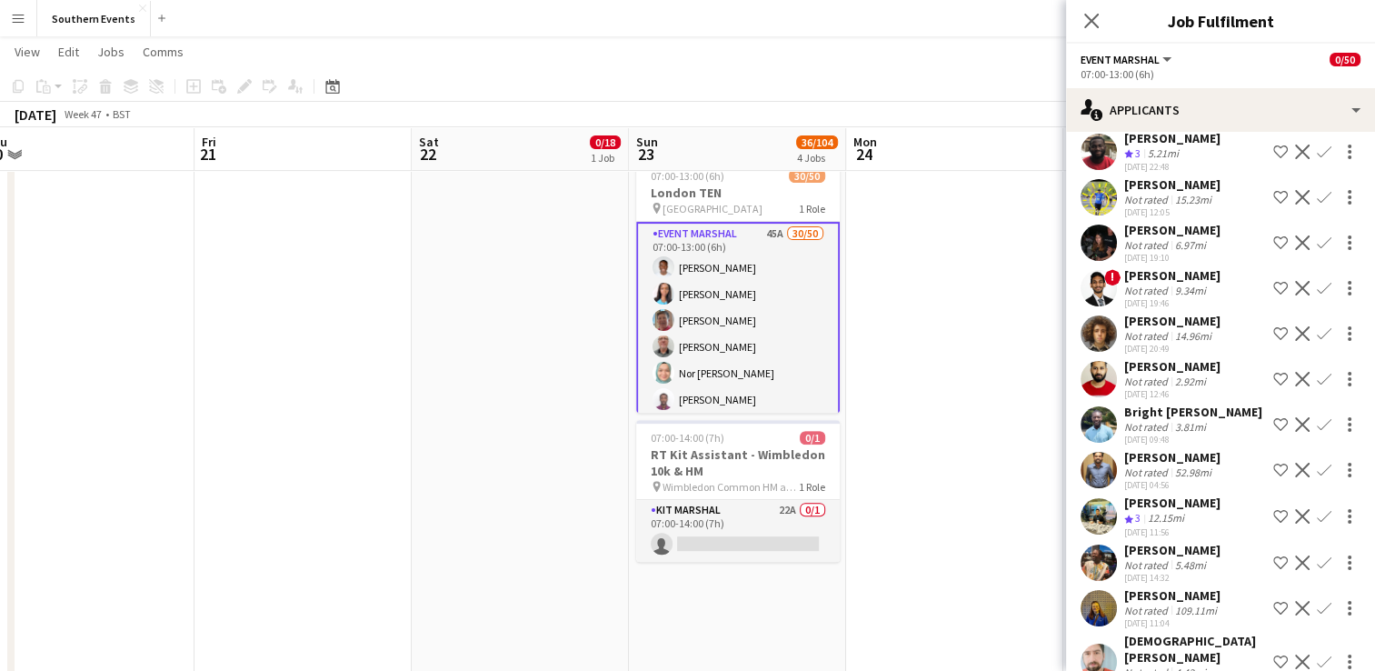
scroll to position [0, 0]
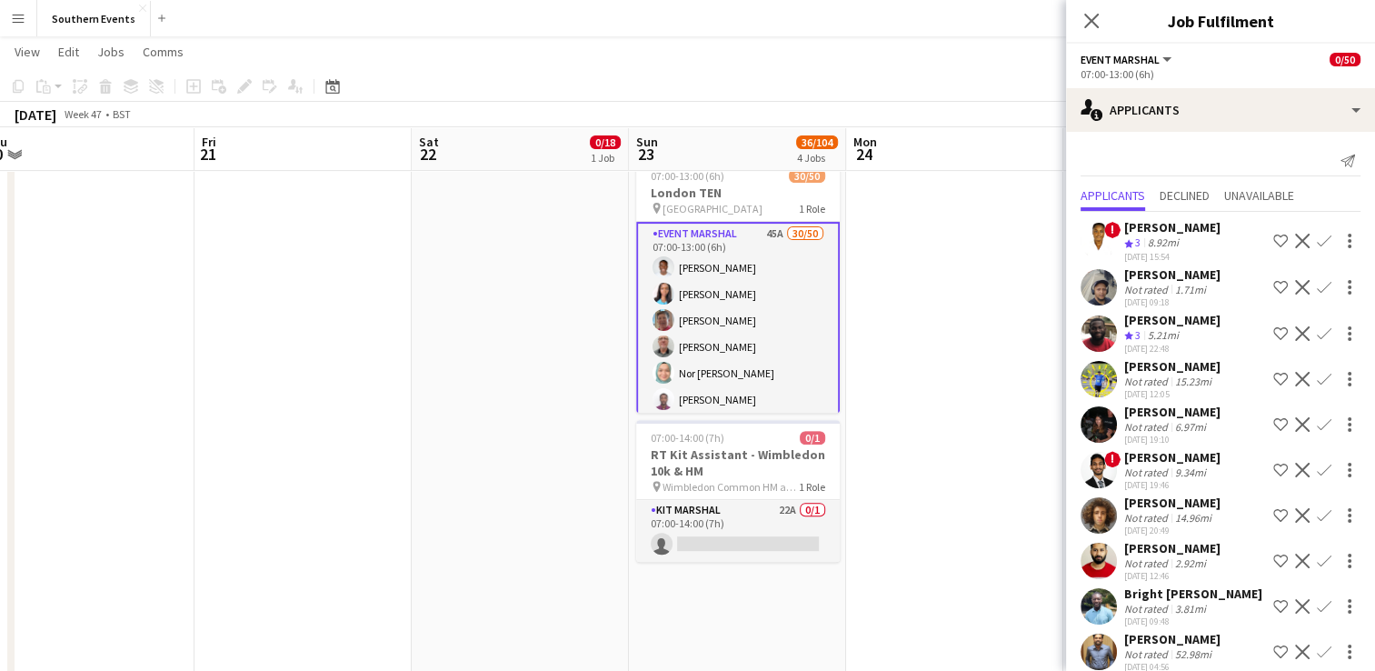
click at [975, 453] on app-date-cell at bounding box center [954, 392] width 217 height 1469
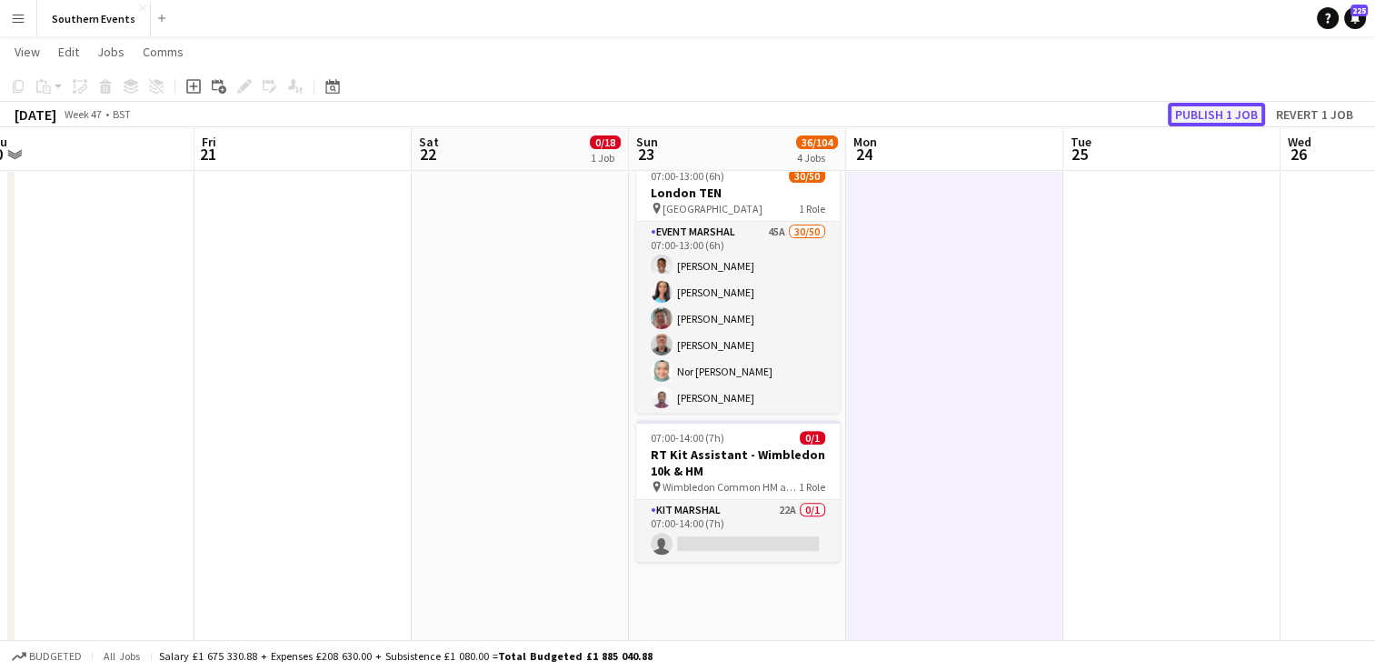
click at [1224, 121] on button "Publish 1 job" at bounding box center [1216, 115] width 97 height 24
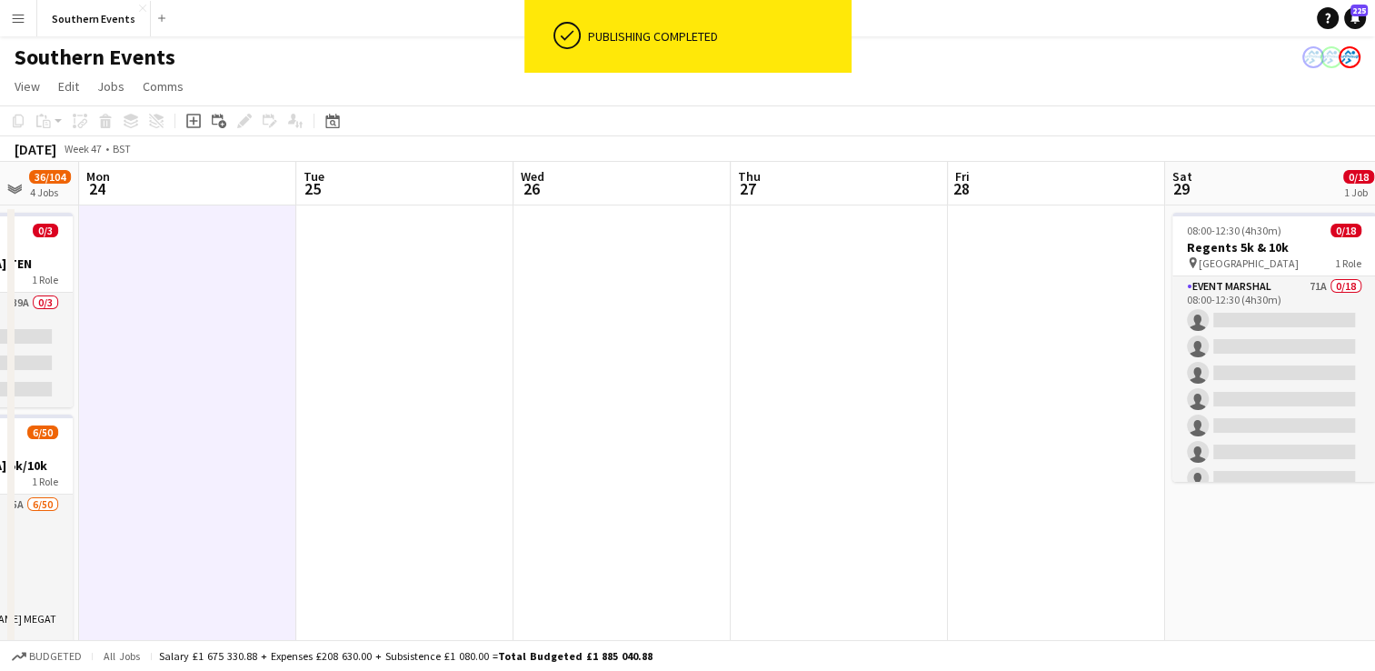
drag, startPoint x: 1025, startPoint y: 340, endPoint x: 242, endPoint y: 427, distance: 788.2
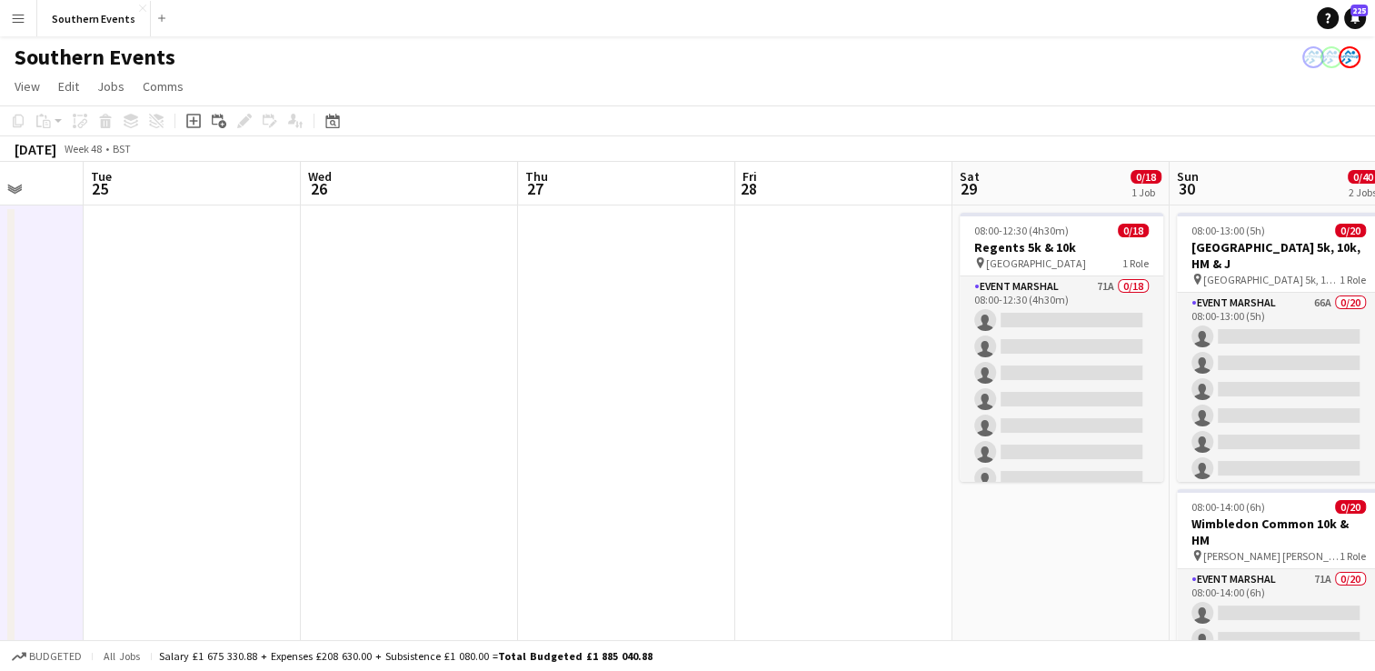
drag, startPoint x: 583, startPoint y: 363, endPoint x: 119, endPoint y: 410, distance: 465.9
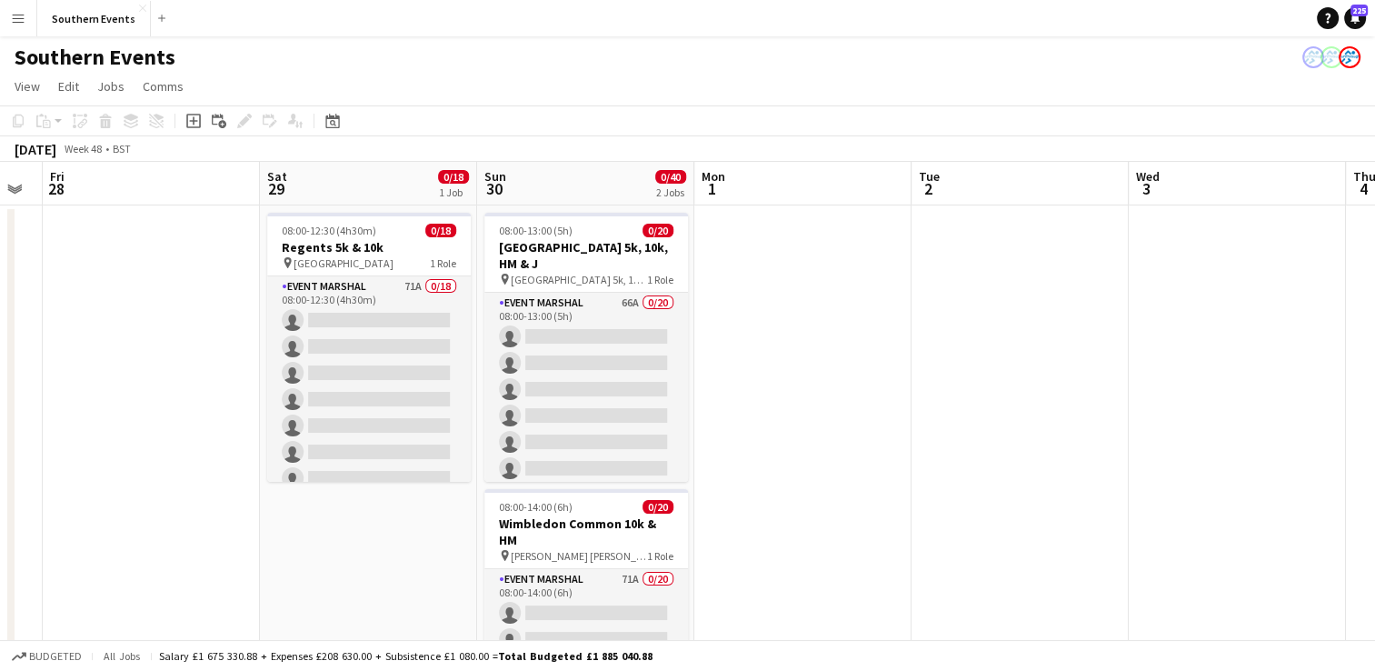
drag, startPoint x: 996, startPoint y: 347, endPoint x: 209, endPoint y: 450, distance: 793.7
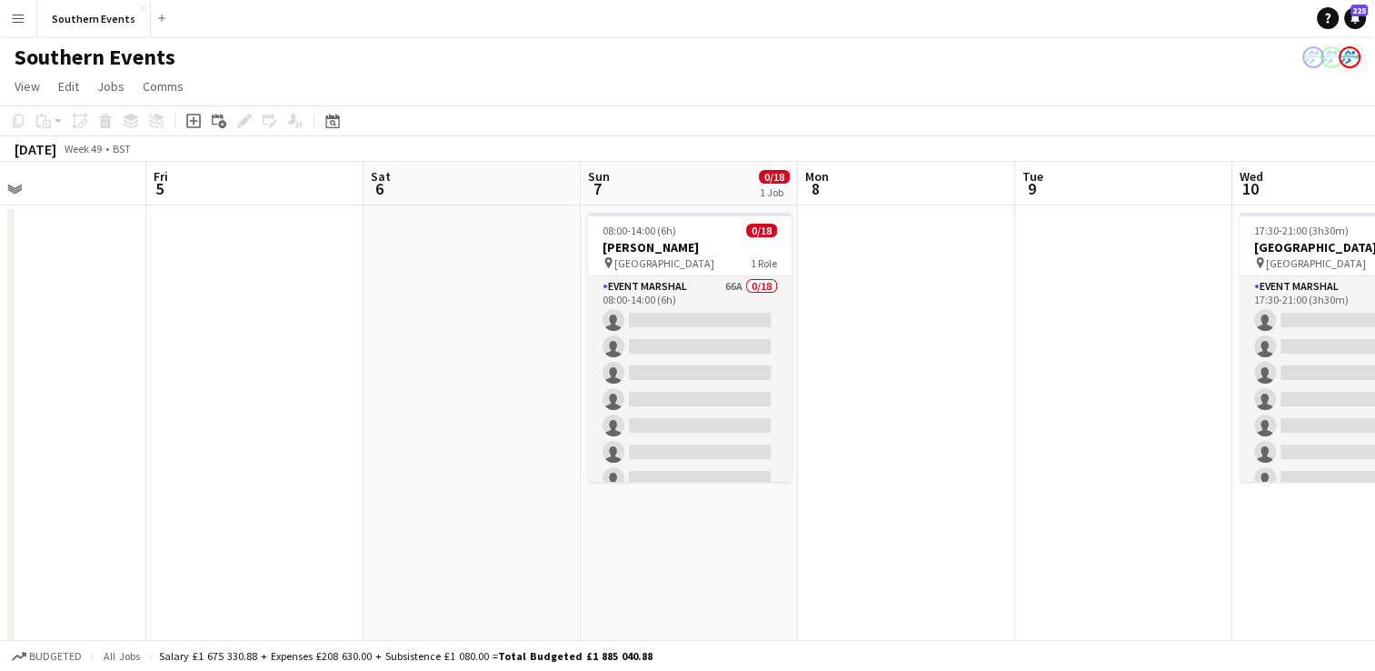
drag, startPoint x: 975, startPoint y: 334, endPoint x: 97, endPoint y: 420, distance: 882.1
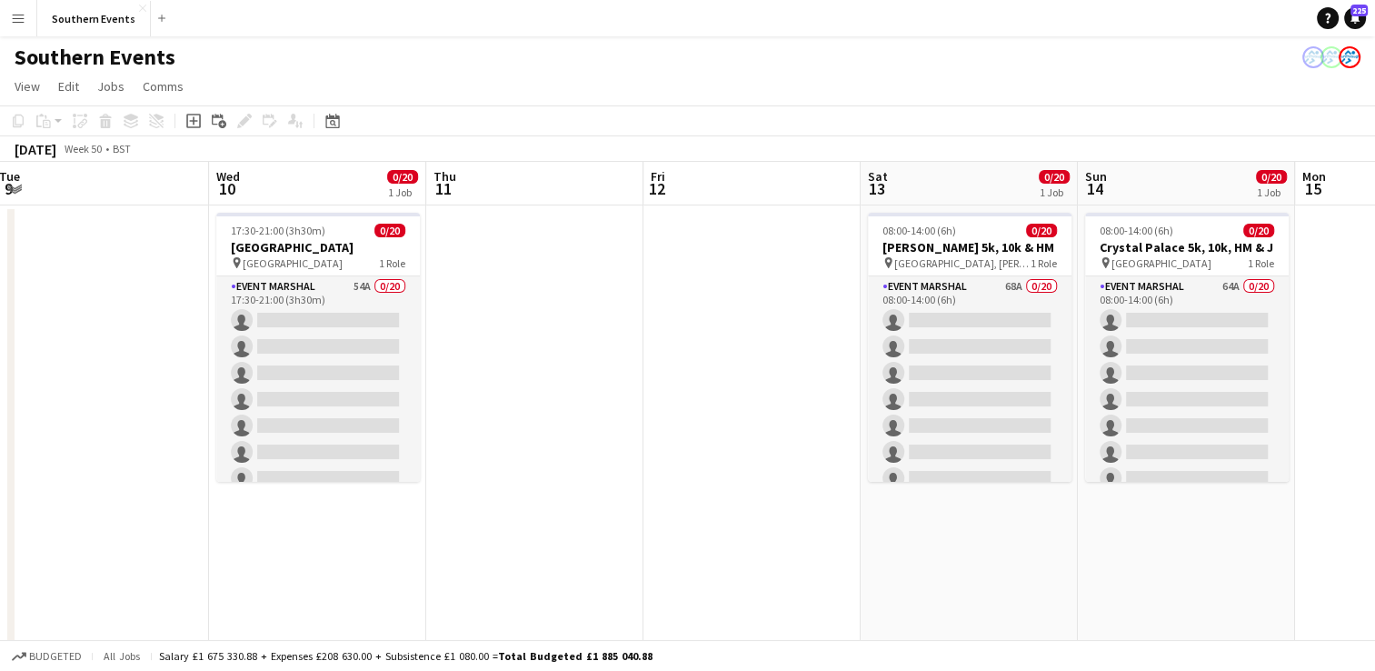
drag, startPoint x: 976, startPoint y: 313, endPoint x: -4, endPoint y: 428, distance: 986.4
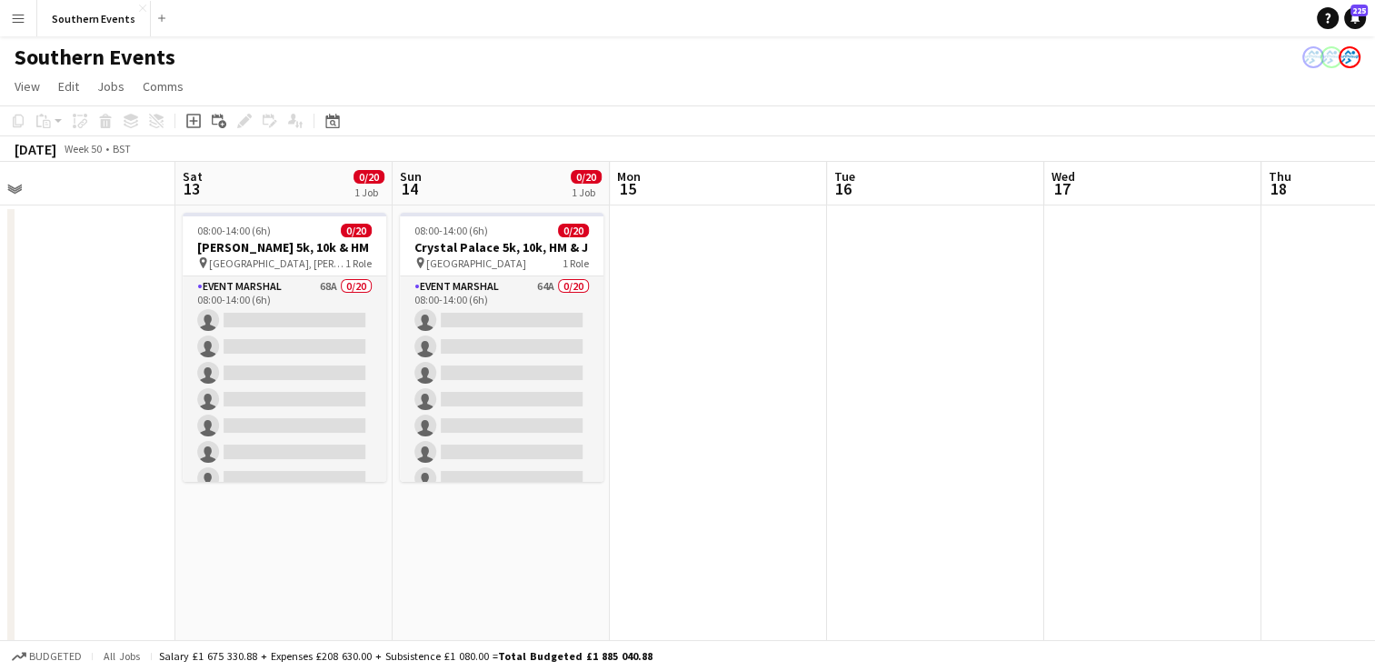
drag, startPoint x: 150, startPoint y: 420, endPoint x: 0, endPoint y: 464, distance: 156.4
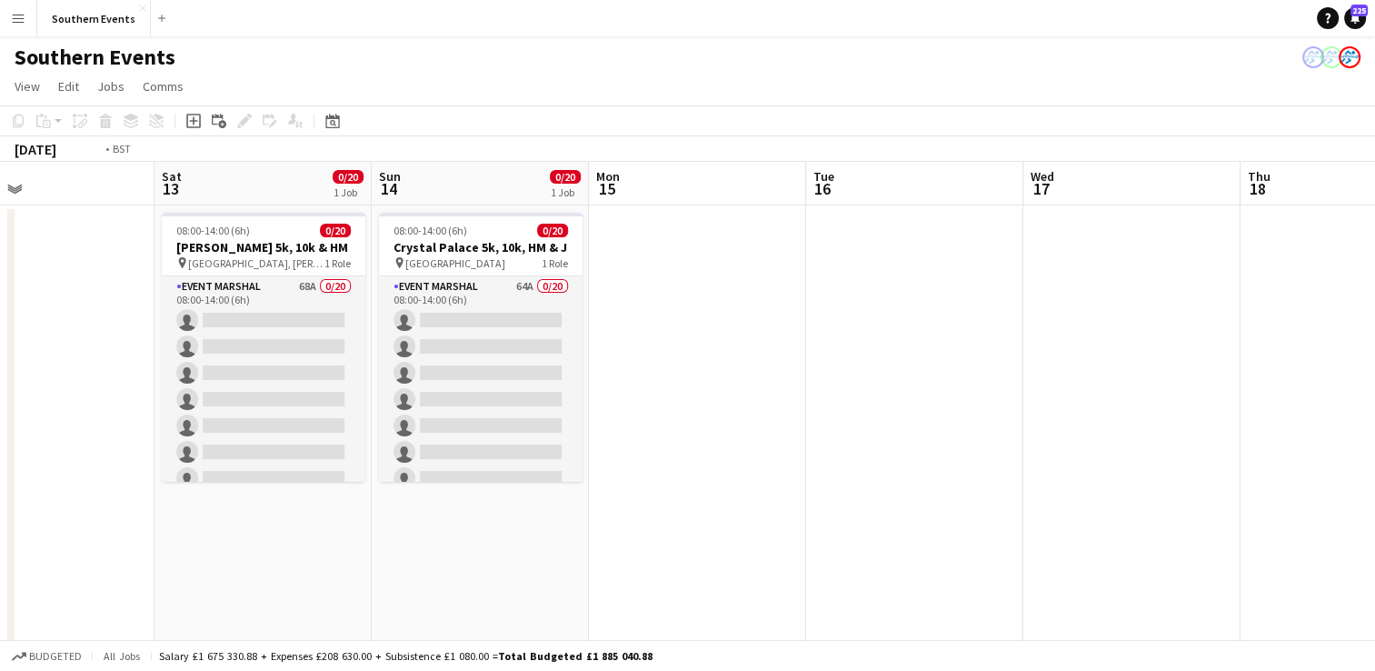
drag, startPoint x: 1141, startPoint y: 328, endPoint x: 5, endPoint y: 447, distance: 1143.1
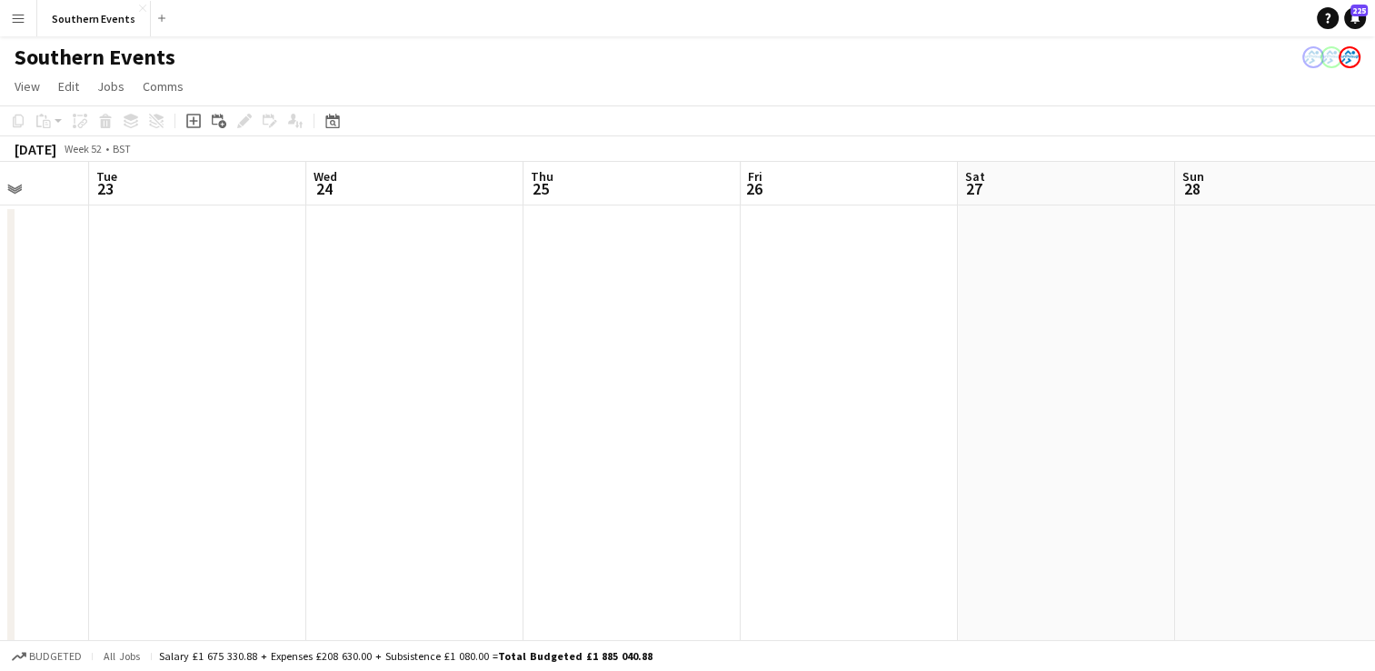
drag, startPoint x: 1281, startPoint y: 301, endPoint x: 124, endPoint y: 432, distance: 1165.1
drag, startPoint x: 1001, startPoint y: 322, endPoint x: 15, endPoint y: 452, distance: 993.6
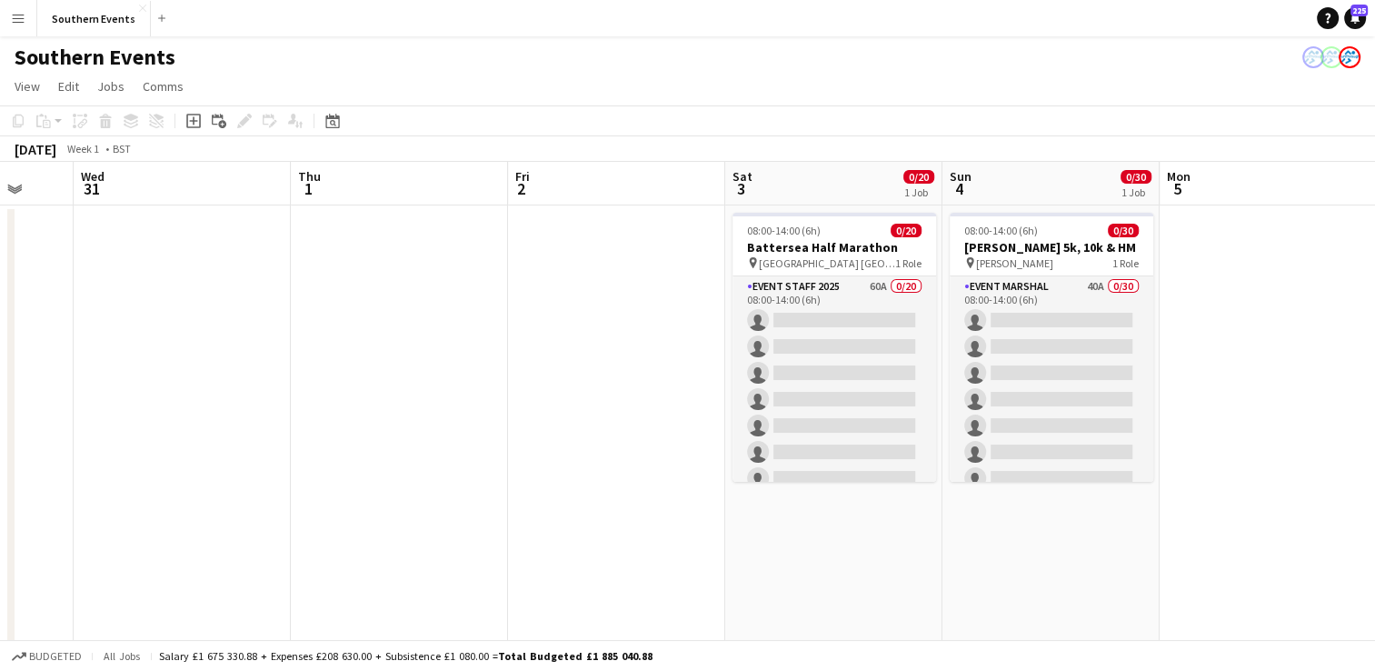
drag, startPoint x: 907, startPoint y: 327, endPoint x: 139, endPoint y: 430, distance: 774.7
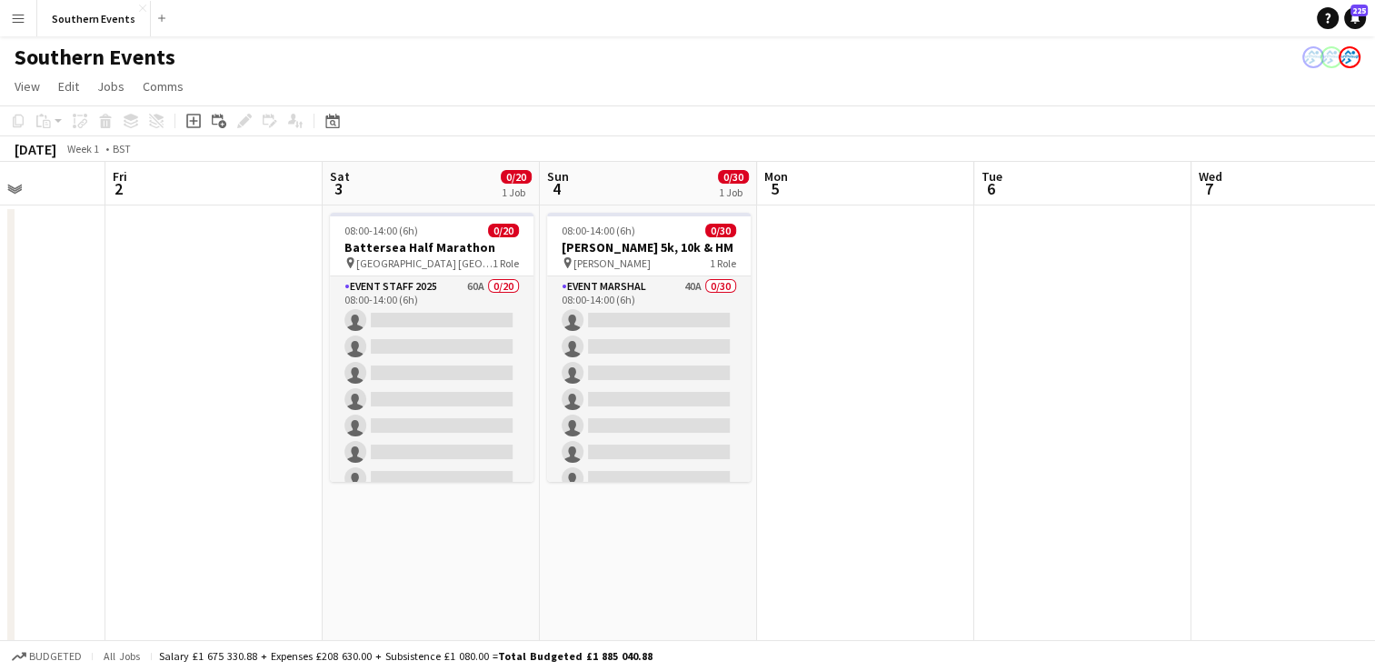
scroll to position [0, 693]
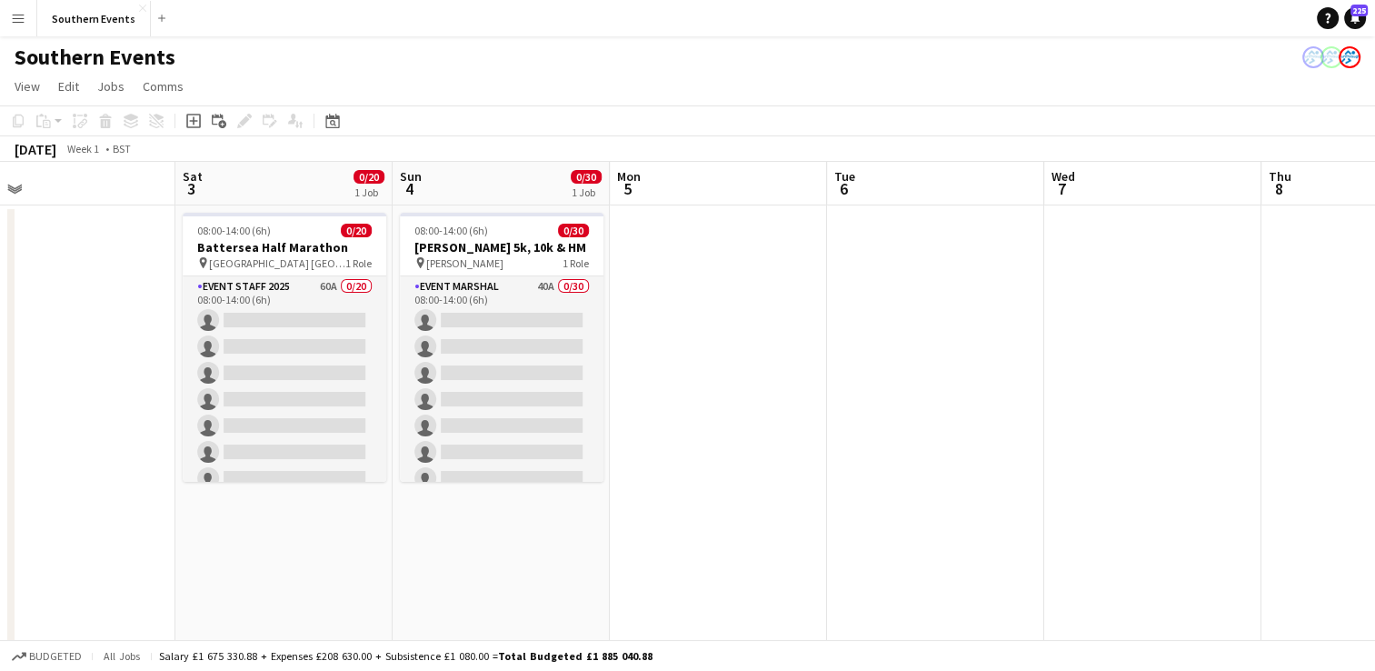
drag, startPoint x: 1183, startPoint y: 316, endPoint x: 718, endPoint y: 361, distance: 467.4
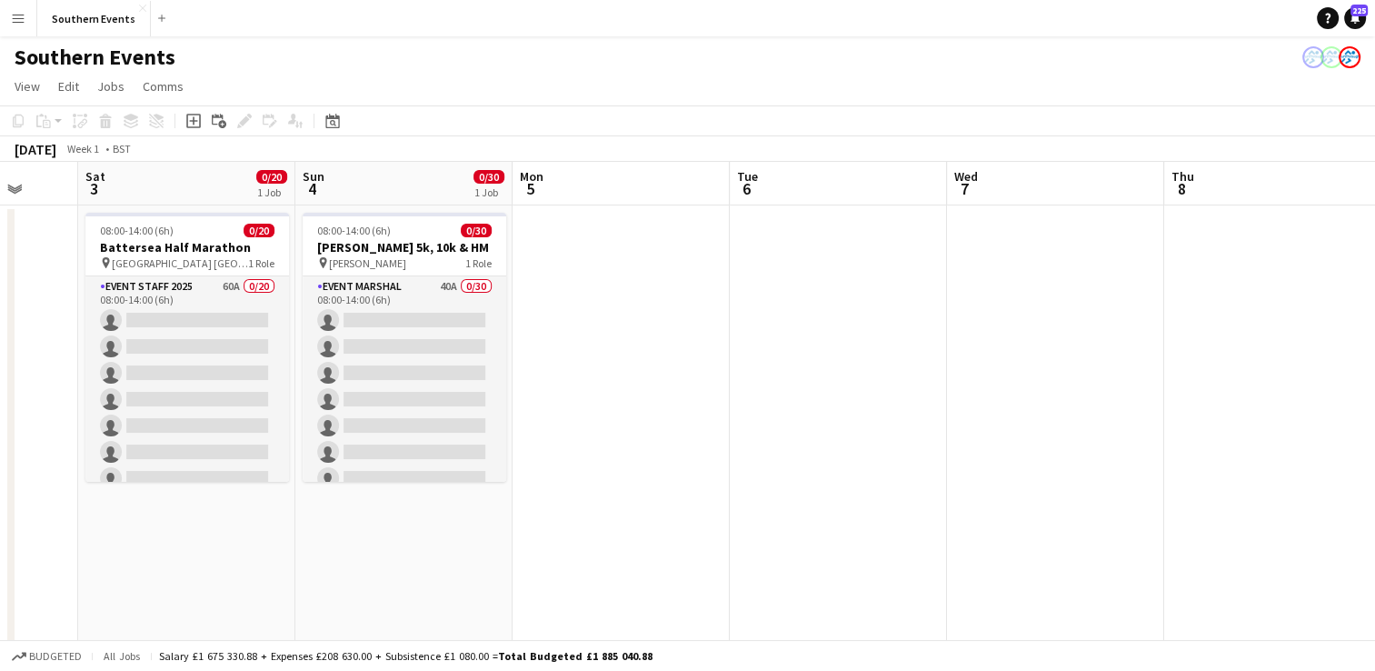
scroll to position [0, 573]
drag, startPoint x: 901, startPoint y: 313, endPoint x: 887, endPoint y: 327, distance: 20.6
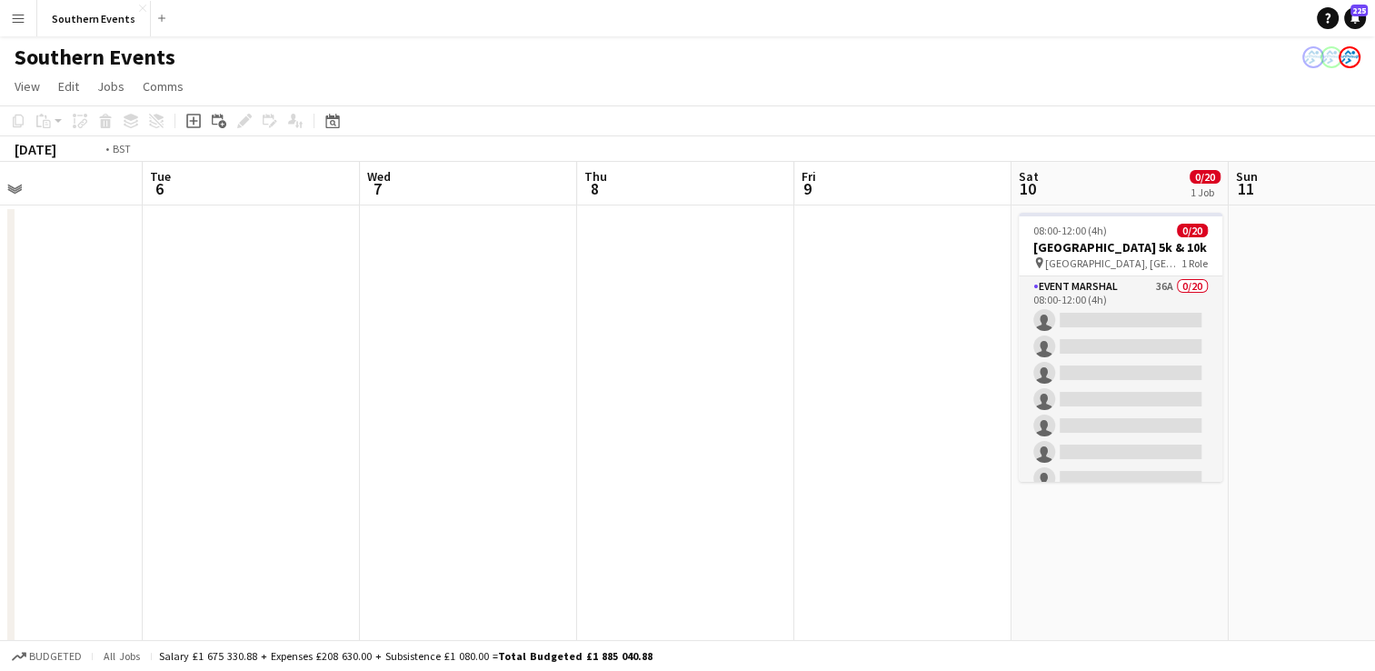
drag, startPoint x: 905, startPoint y: 310, endPoint x: 309, endPoint y: 372, distance: 599.3
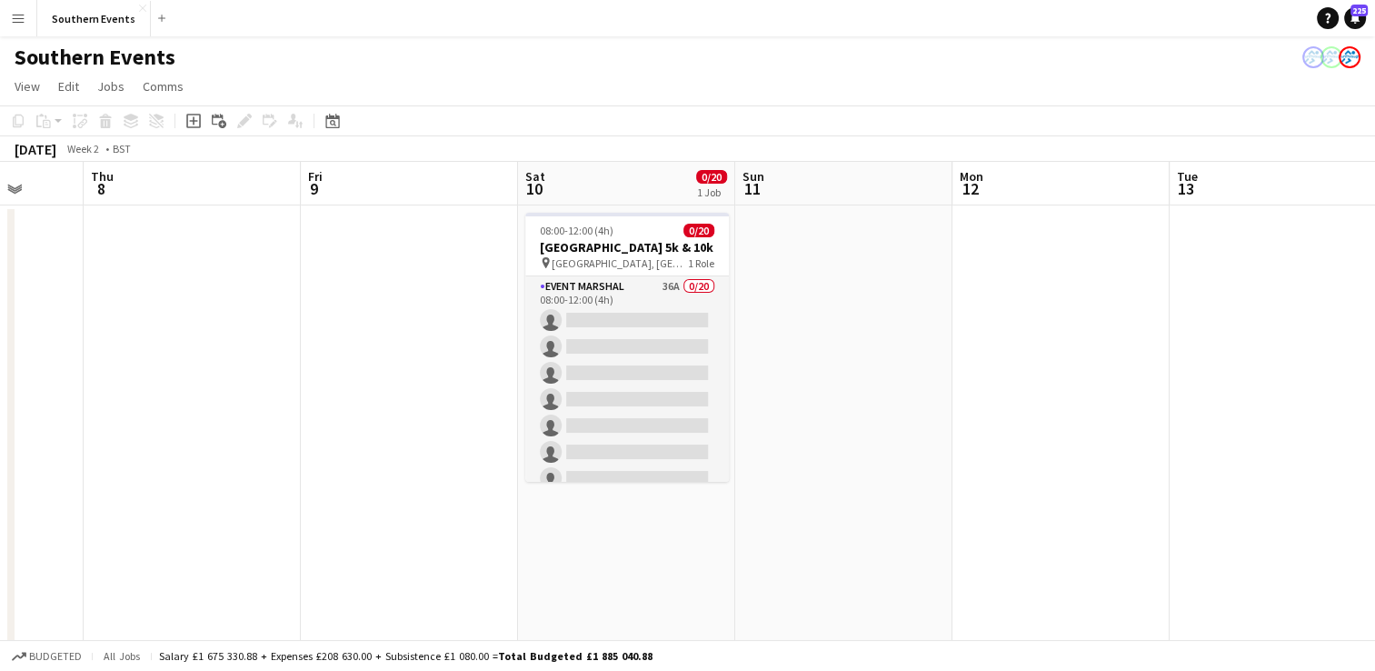
scroll to position [0, 822]
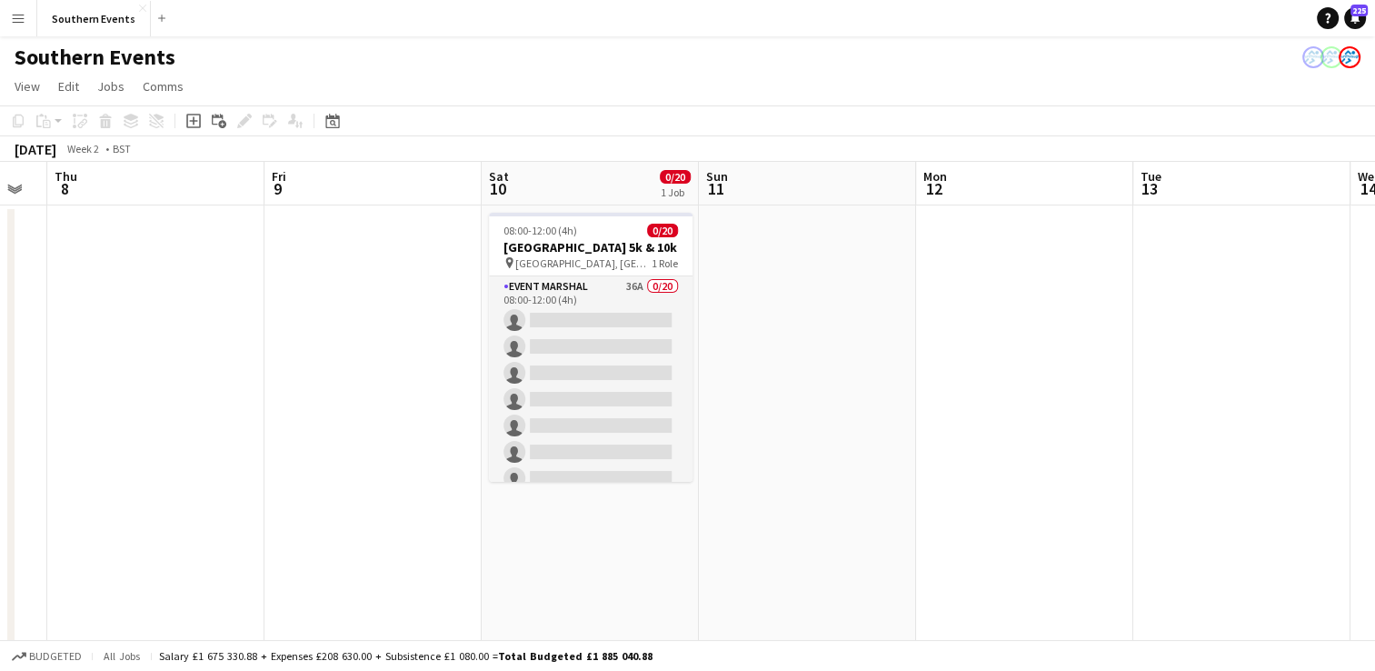
drag, startPoint x: 897, startPoint y: 317, endPoint x: 384, endPoint y: 374, distance: 515.7
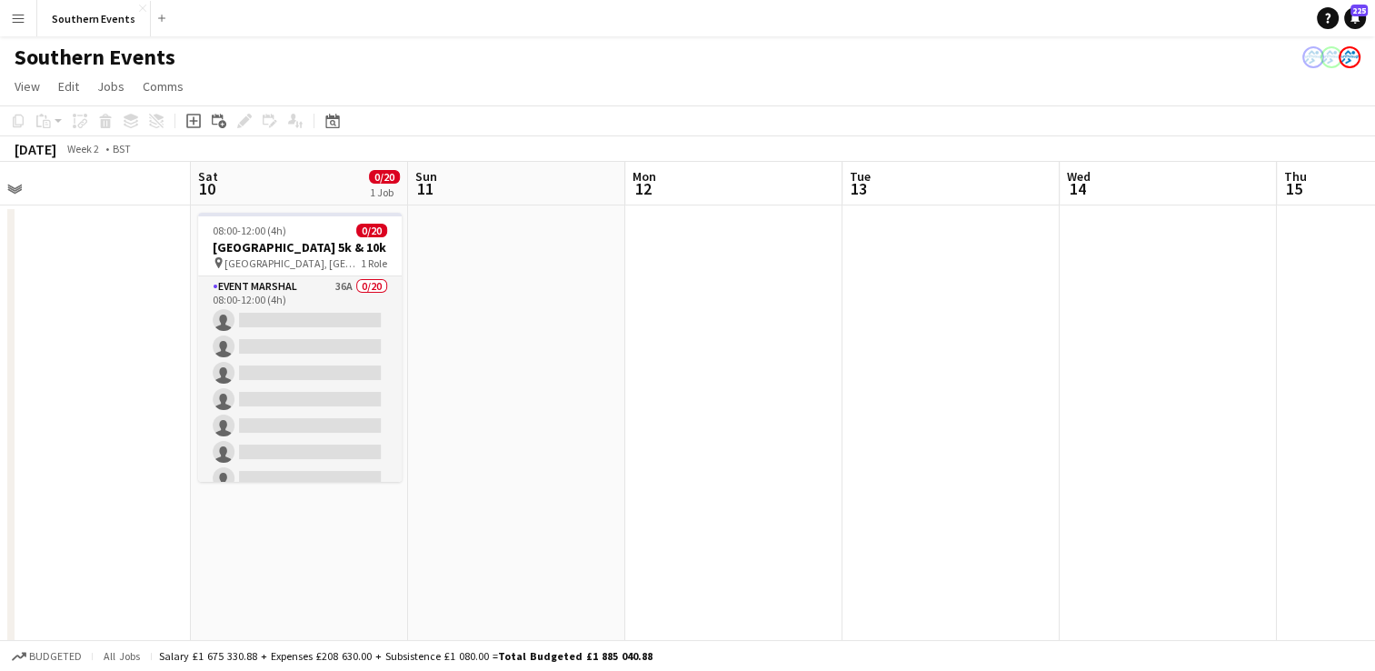
drag, startPoint x: 742, startPoint y: 336, endPoint x: 284, endPoint y: 365, distance: 459.8
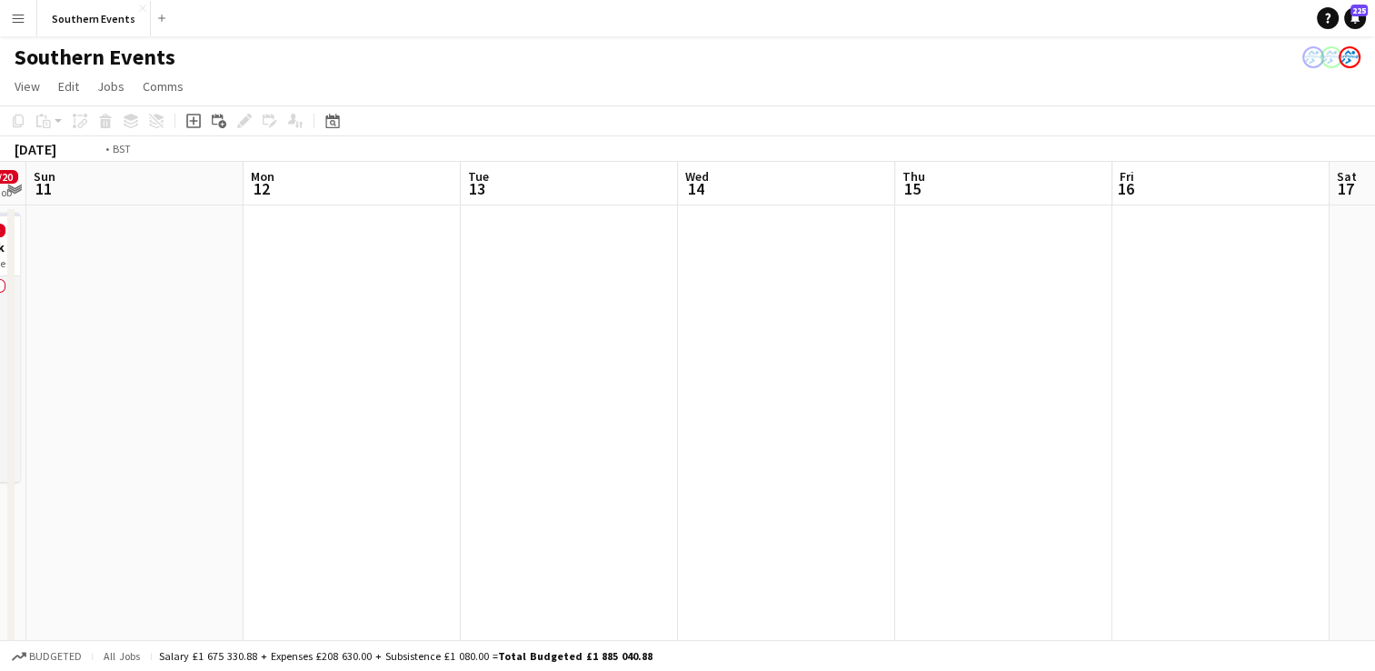
drag, startPoint x: 876, startPoint y: 314, endPoint x: 309, endPoint y: 358, distance: 568.7
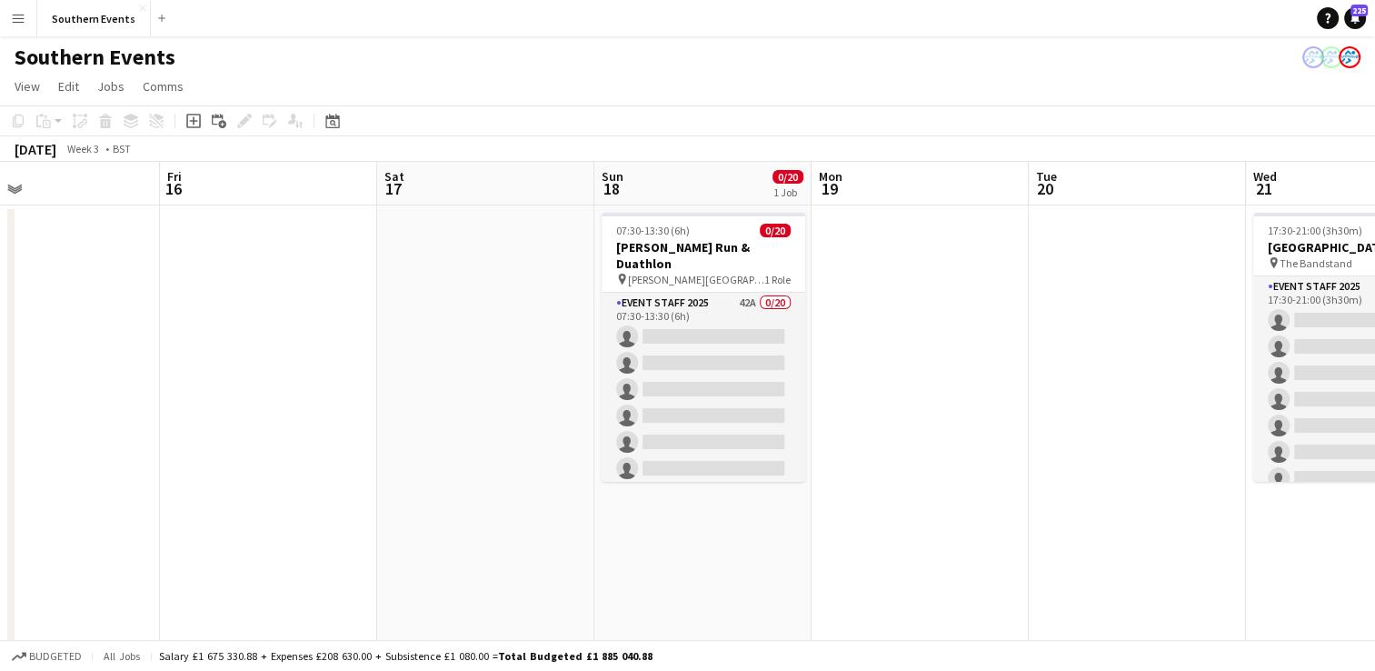
drag, startPoint x: 941, startPoint y: 336, endPoint x: 416, endPoint y: 346, distance: 525.4
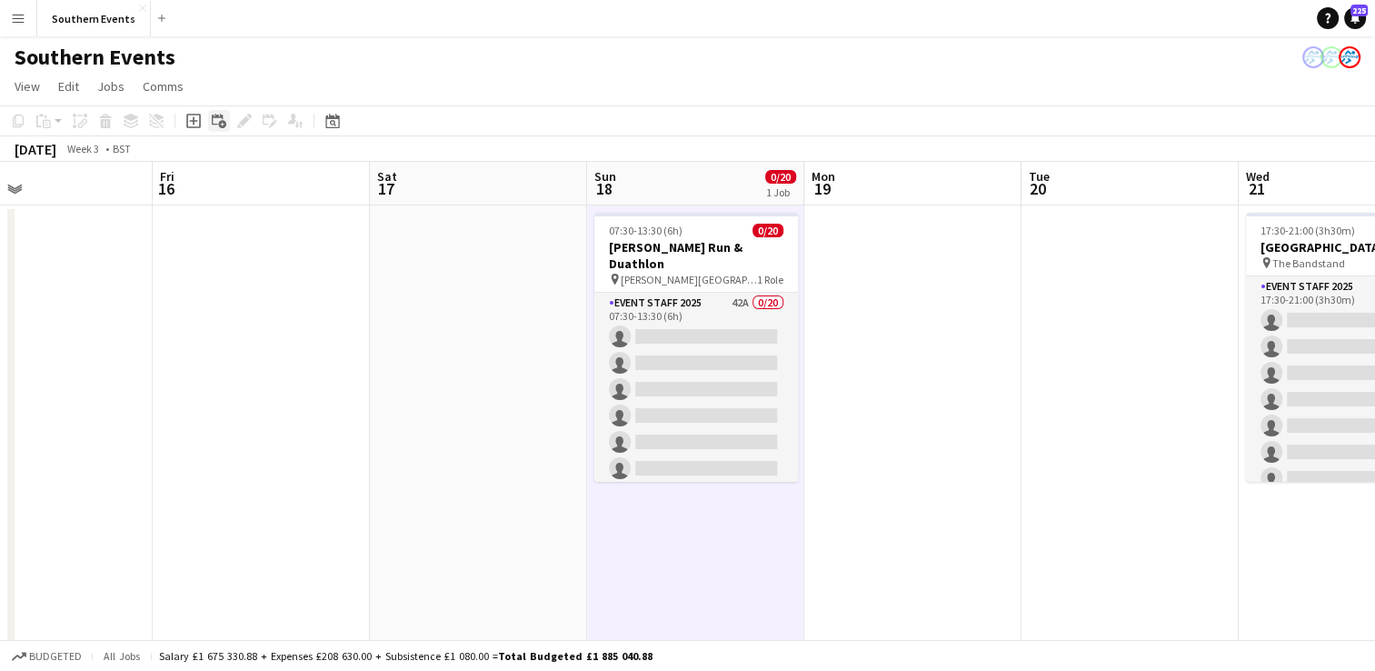
click at [214, 120] on icon "Add linked Job" at bounding box center [219, 121] width 15 height 15
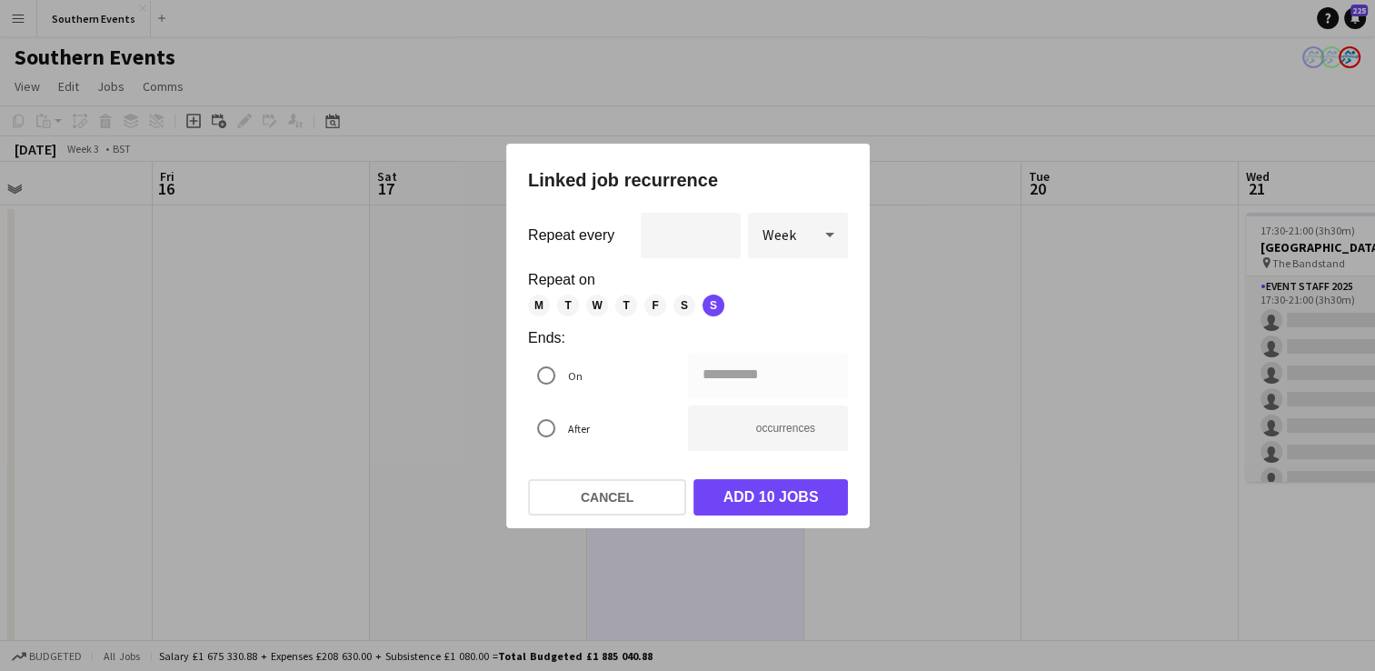
drag, startPoint x: 915, startPoint y: 446, endPoint x: 917, endPoint y: 437, distance: 9.3
click at [916, 445] on div at bounding box center [687, 335] width 1375 height 671
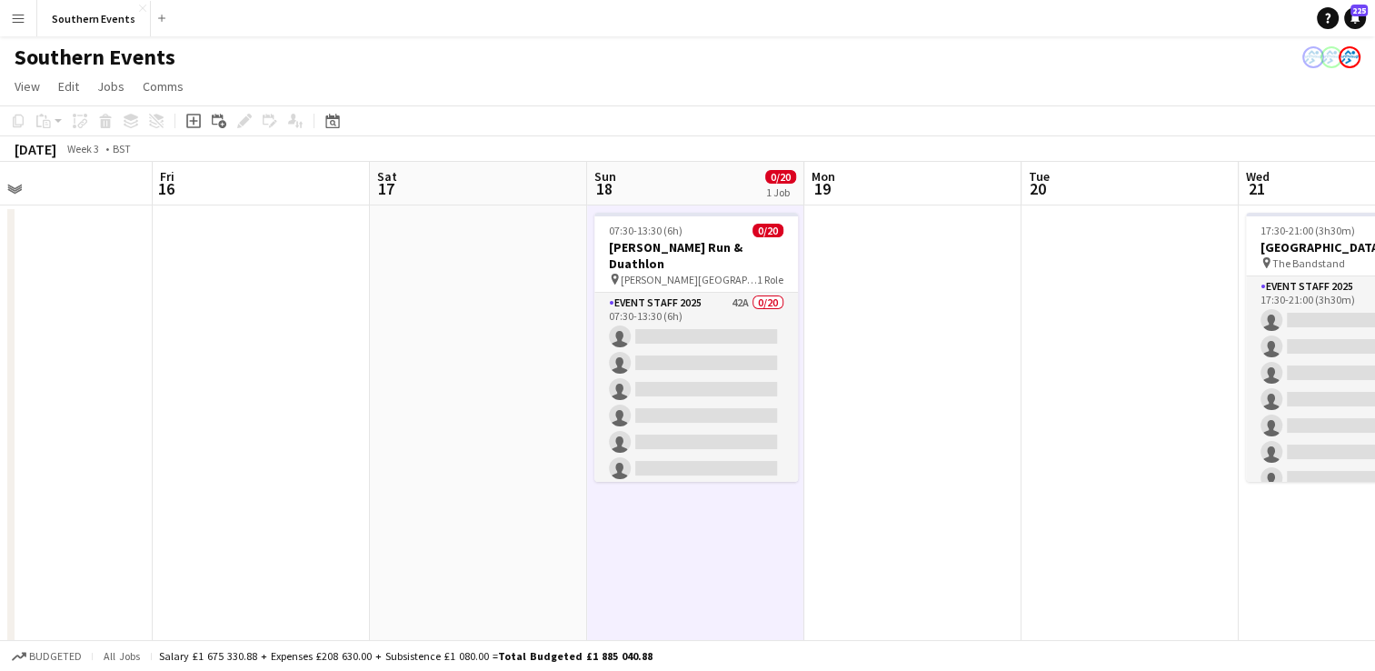
drag, startPoint x: 683, startPoint y: 575, endPoint x: 662, endPoint y: 558, distance: 27.8
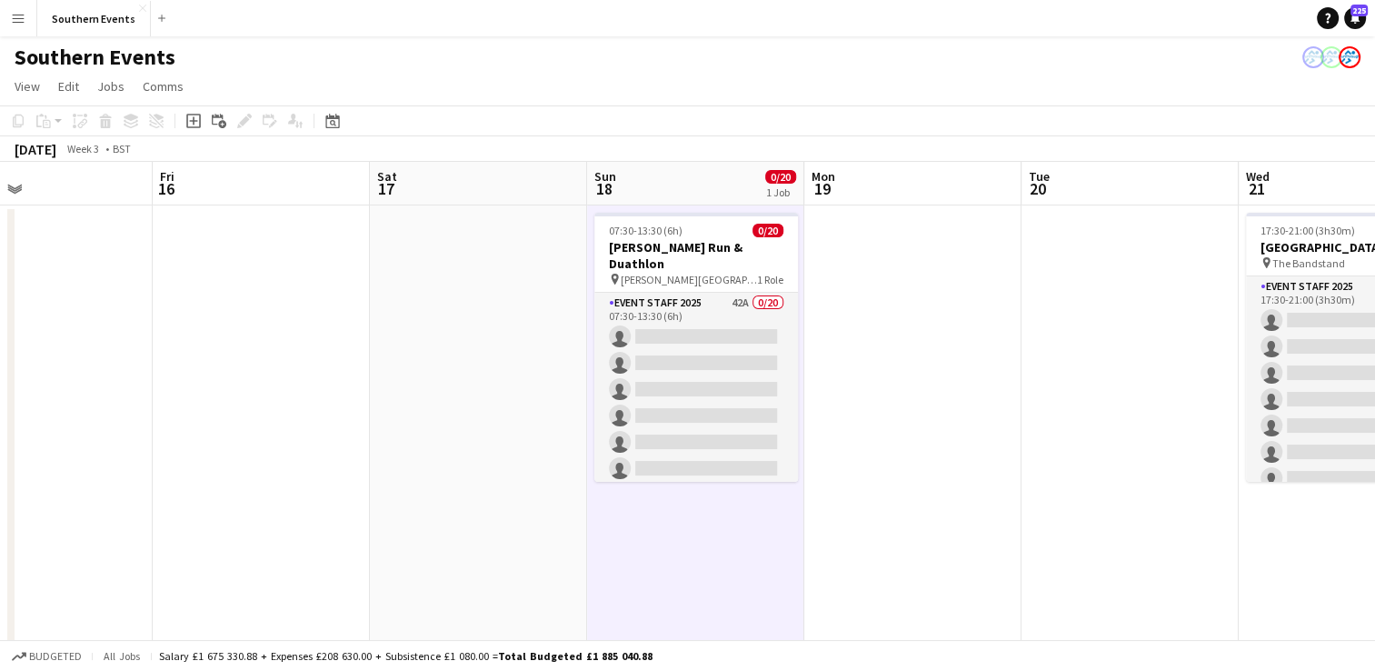
scroll to position [0, 712]
click at [195, 123] on icon "Add job" at bounding box center [193, 121] width 15 height 15
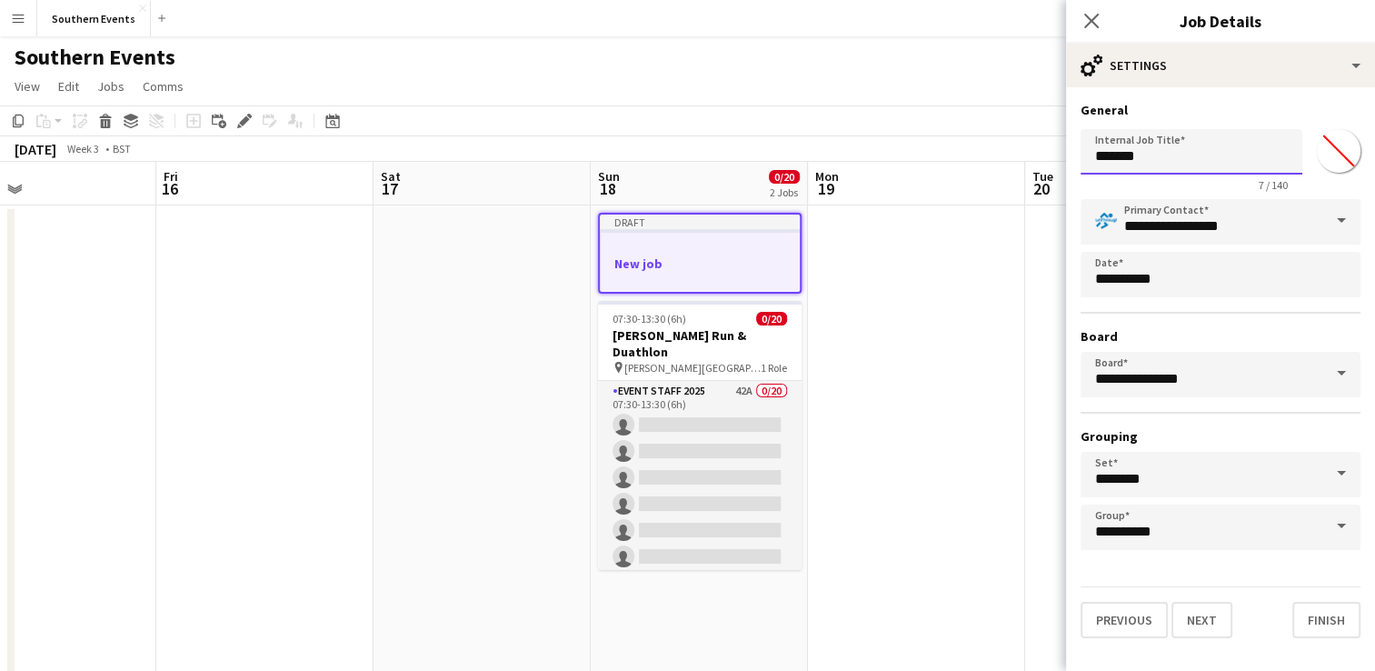
click at [1103, 151] on input "*******" at bounding box center [1192, 151] width 222 height 45
type input "**********"
click at [1190, 606] on button "Next" at bounding box center [1201, 620] width 61 height 36
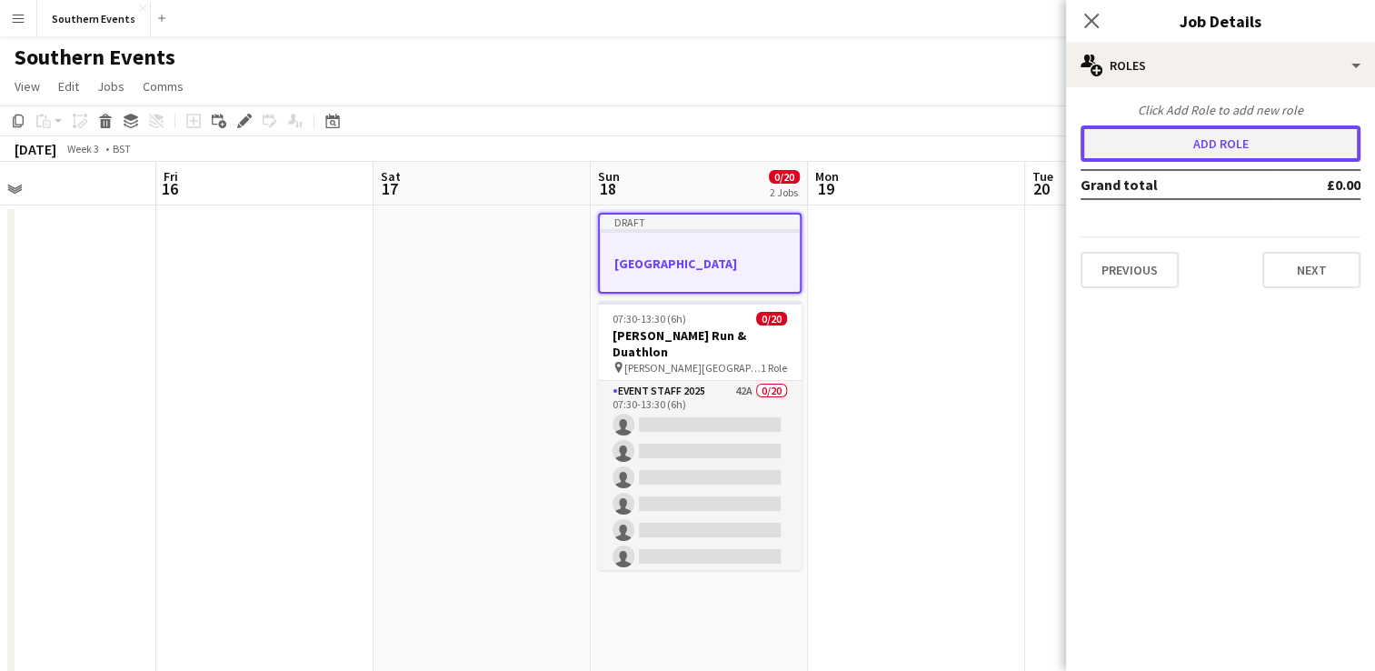
click at [1192, 156] on button "Add role" at bounding box center [1221, 143] width 280 height 36
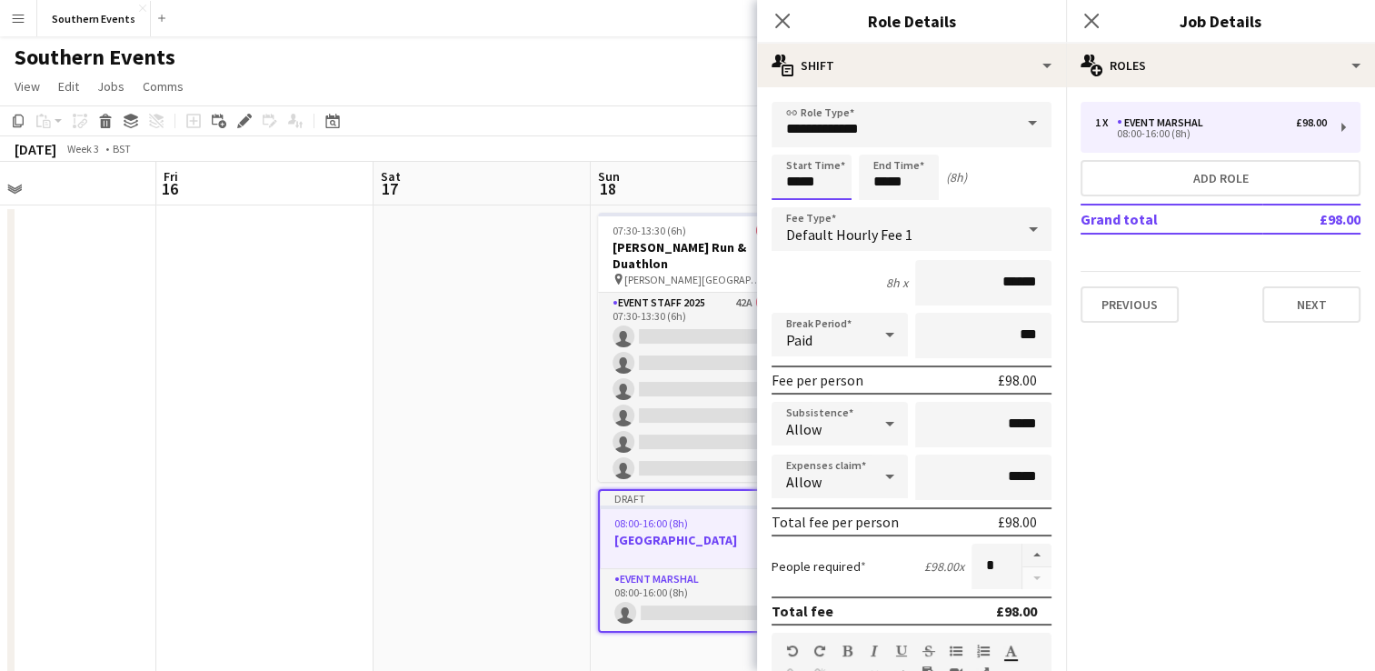
click at [798, 178] on input "*****" at bounding box center [812, 176] width 80 height 45
type input "*****"
click at [886, 180] on input "*****" at bounding box center [899, 176] width 80 height 45
type input "*****"
click at [995, 472] on input "*****" at bounding box center [983, 476] width 136 height 45
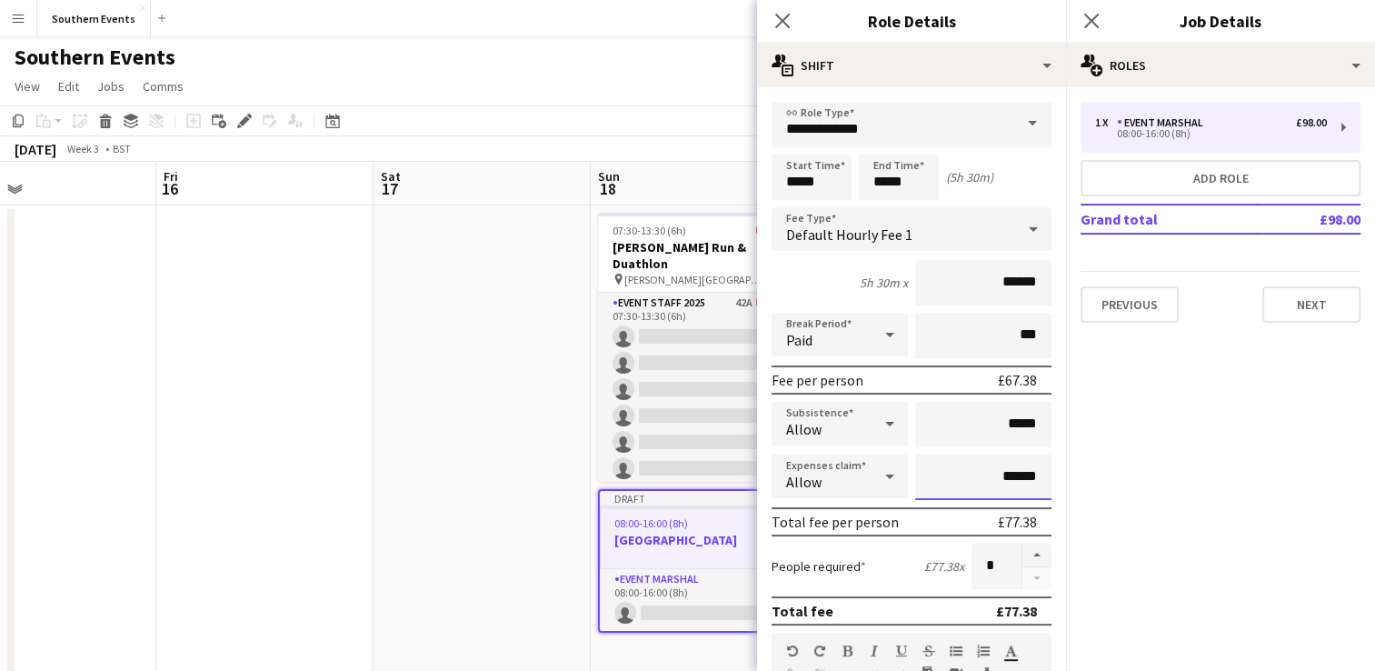
type input "******"
click at [905, 473] on div "Expenses claim Allow ******" at bounding box center [912, 476] width 280 height 45
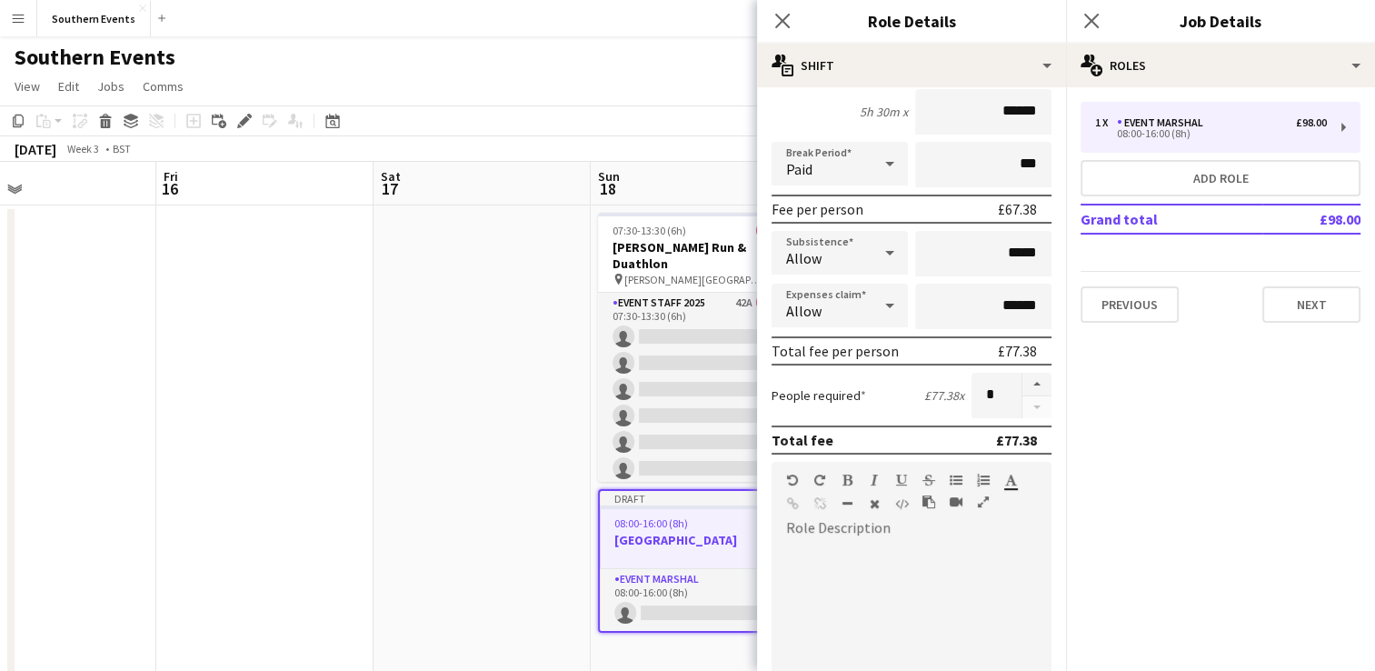
scroll to position [182, 0]
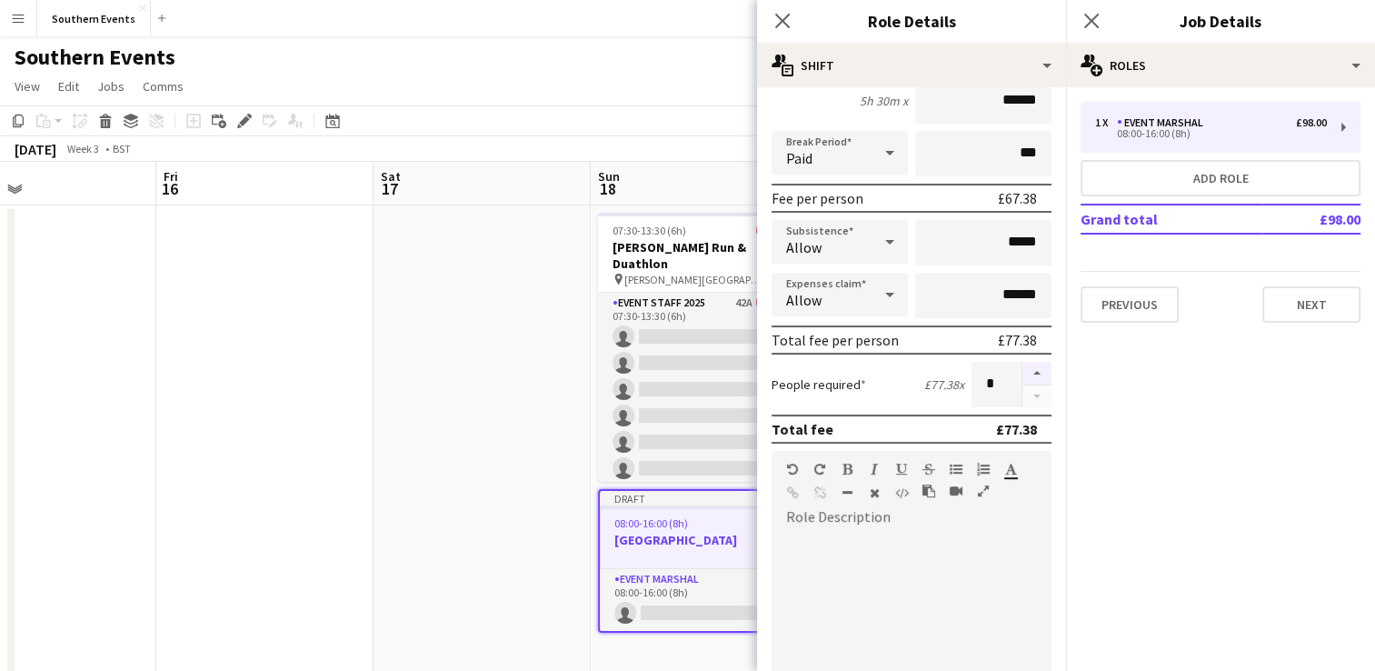
click at [1022, 374] on button "button" at bounding box center [1036, 374] width 29 height 24
click at [1022, 375] on button "button" at bounding box center [1036, 374] width 29 height 24
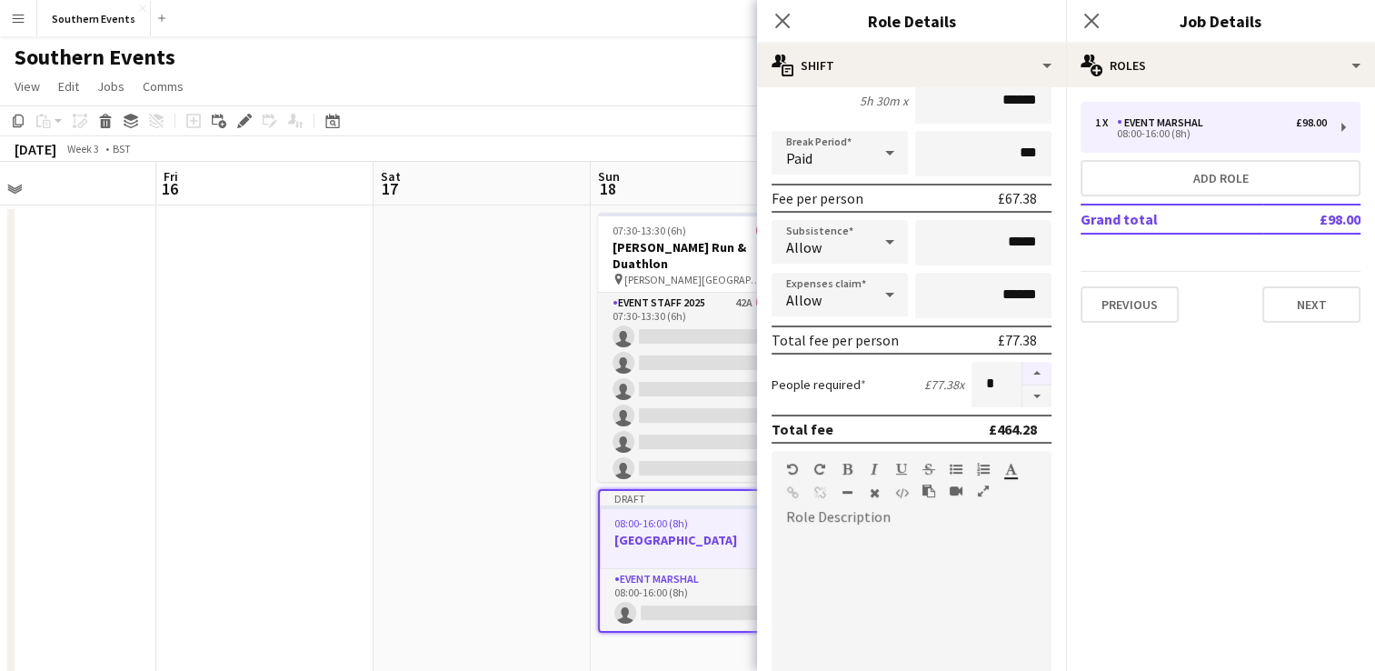
click at [1022, 375] on button "button" at bounding box center [1036, 374] width 29 height 24
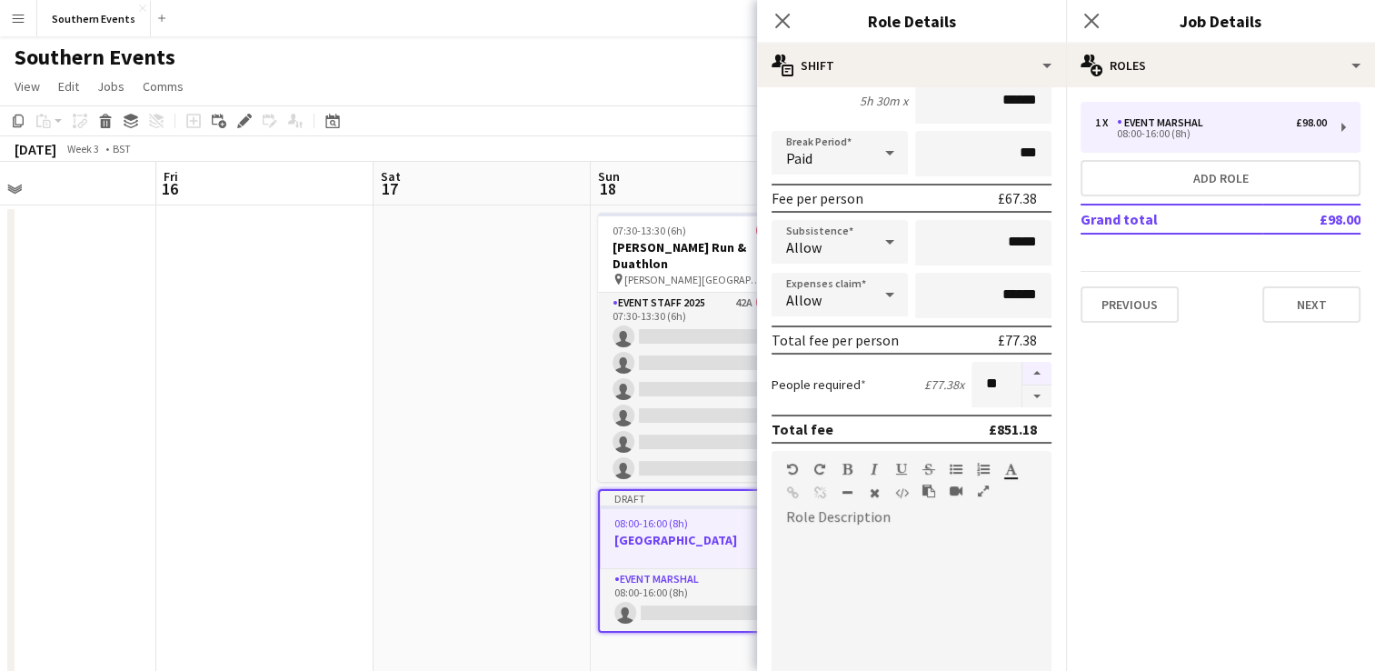
click at [1022, 375] on button "button" at bounding box center [1036, 374] width 29 height 24
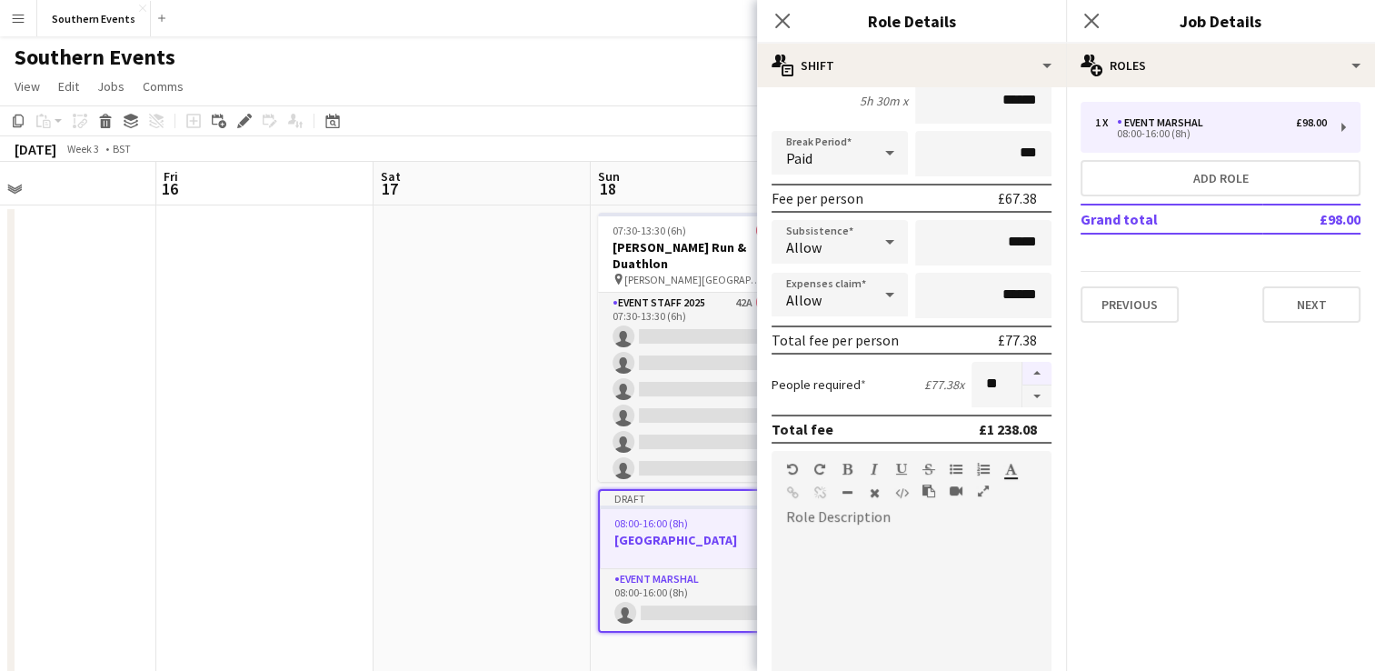
click at [1022, 375] on button "button" at bounding box center [1036, 374] width 29 height 24
type input "**"
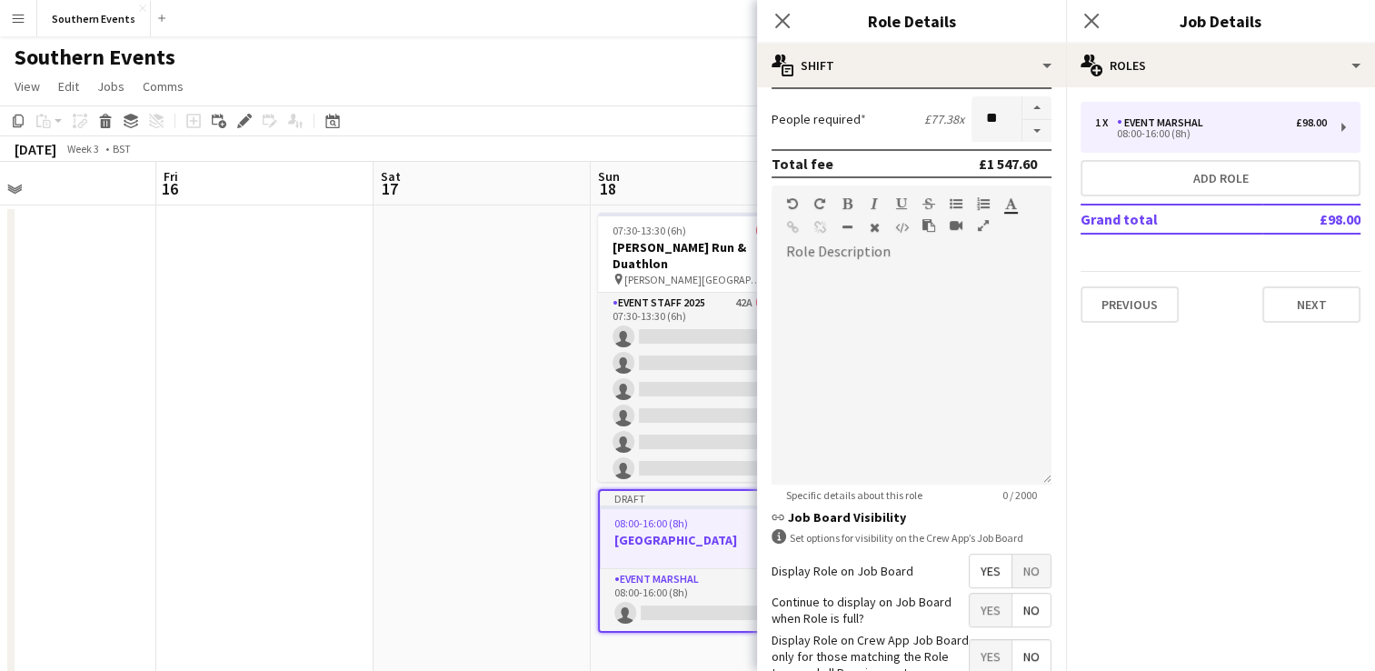
scroll to position [454, 0]
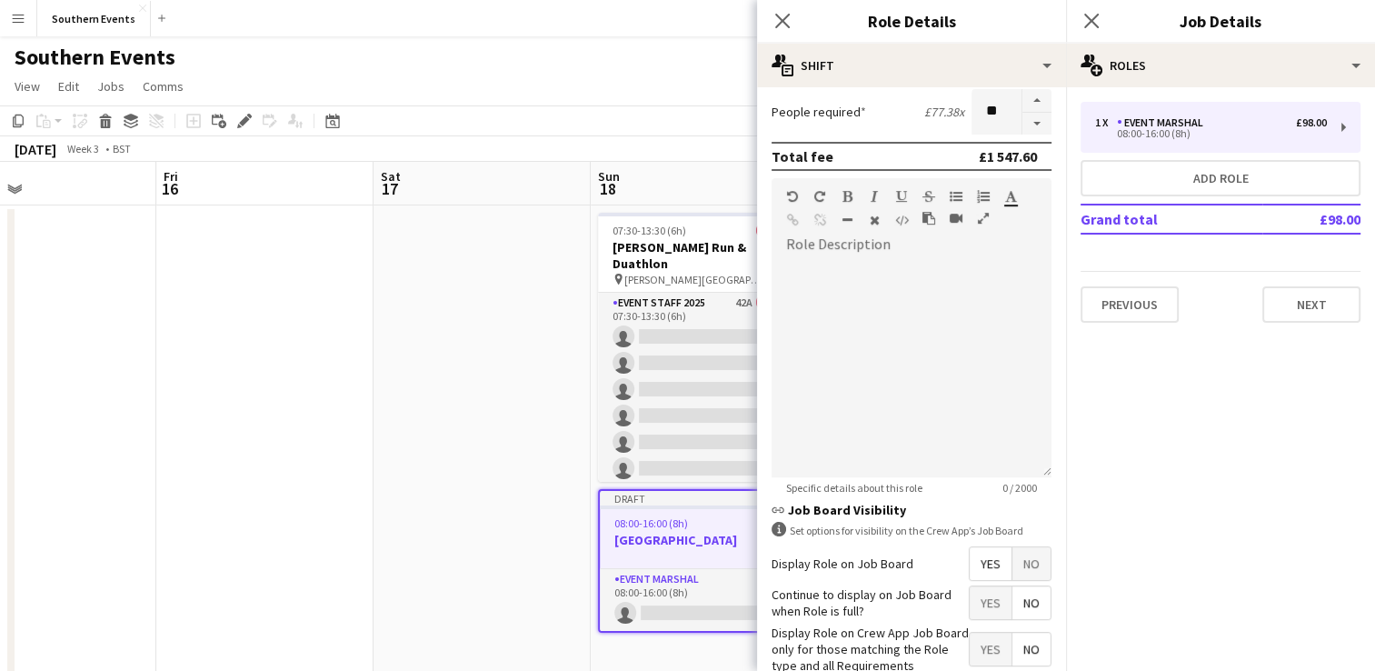
click at [978, 604] on span "Yes" at bounding box center [991, 602] width 42 height 33
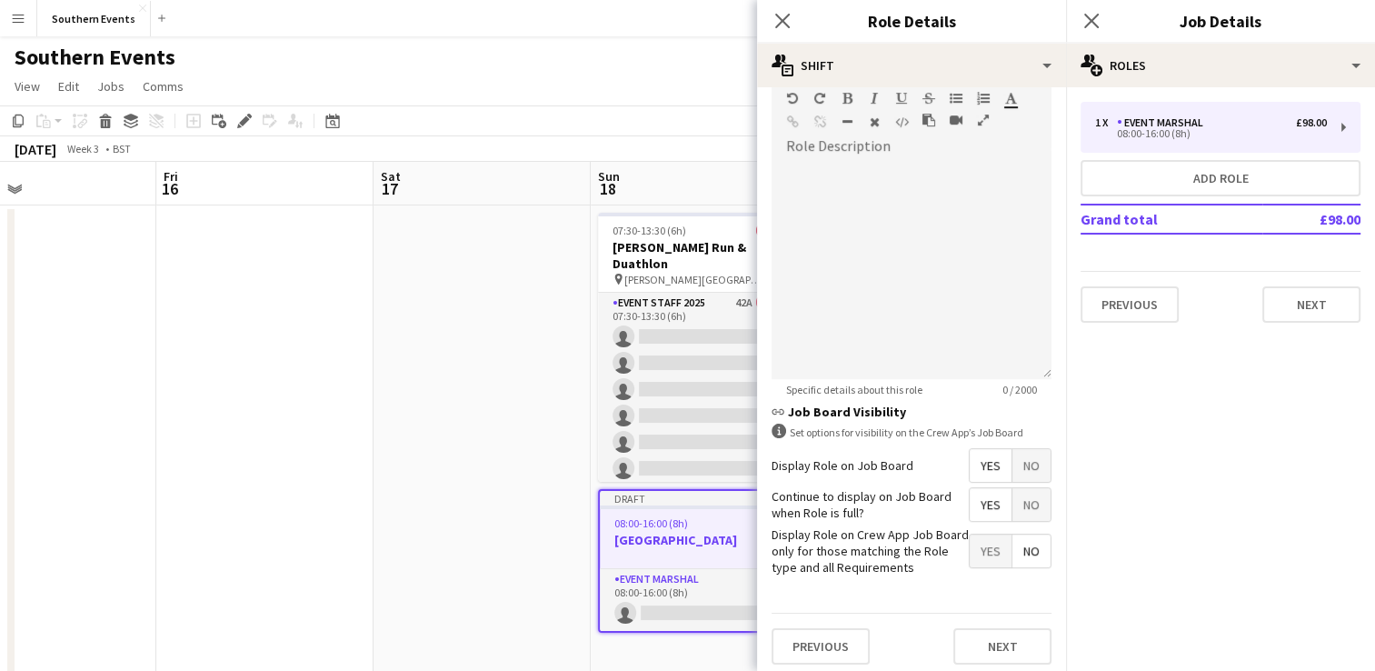
scroll to position [555, 0]
click at [960, 666] on div "Previous Next" at bounding box center [912, 643] width 280 height 66
click at [963, 656] on div "Previous Next" at bounding box center [912, 643] width 280 height 66
click at [964, 642] on button "Next" at bounding box center [1002, 643] width 98 height 36
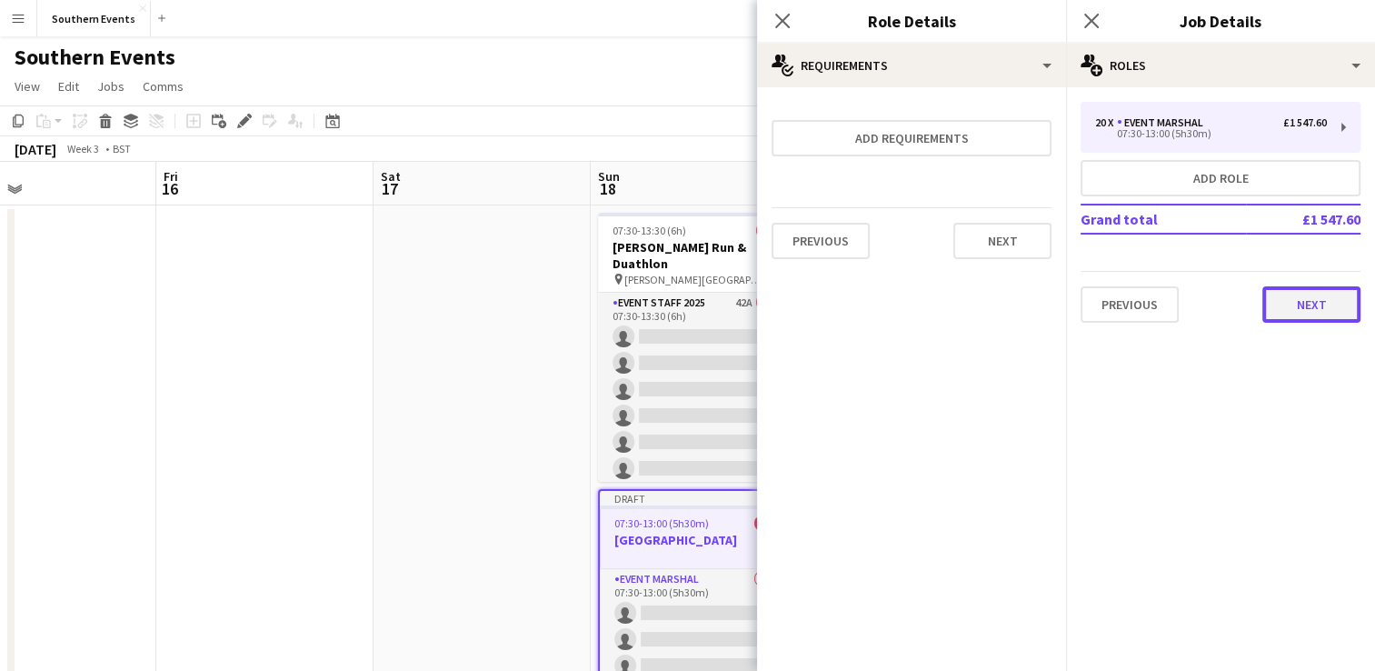
click at [1277, 311] on button "Next" at bounding box center [1311, 304] width 98 height 36
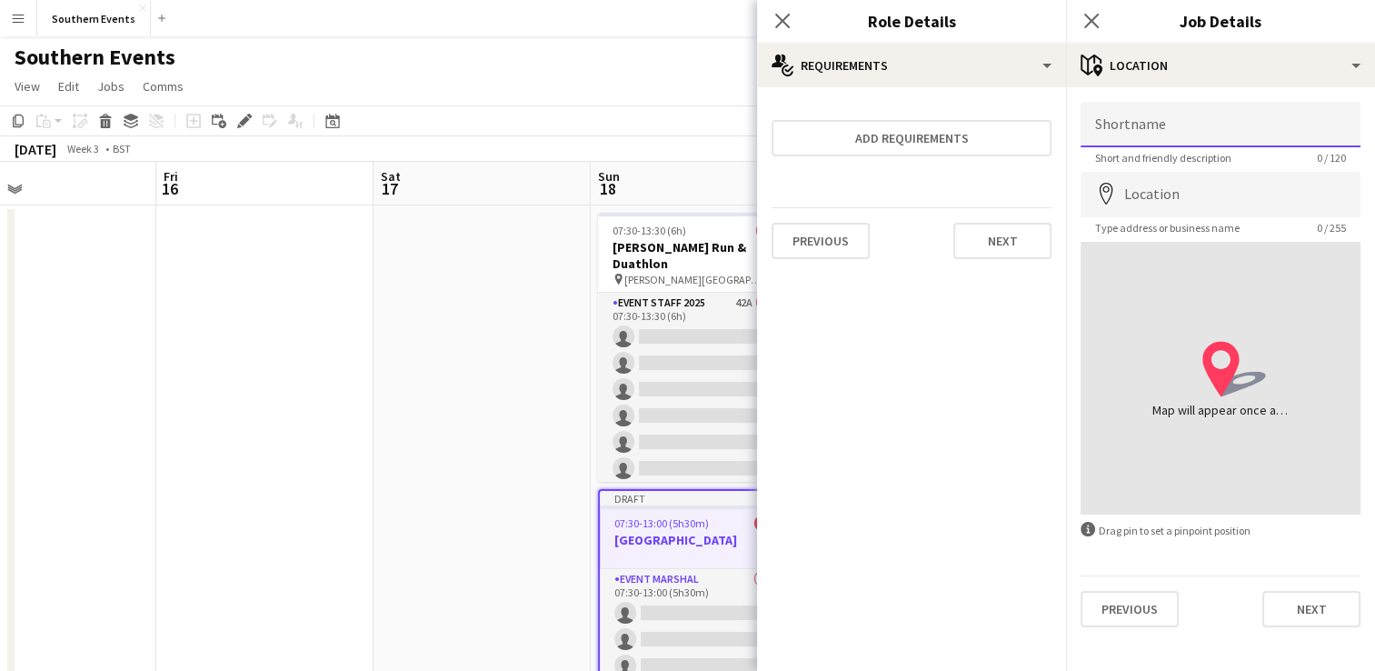
click at [1140, 125] on input "Shortname" at bounding box center [1221, 124] width 280 height 45
paste input "**********"
type input "**********"
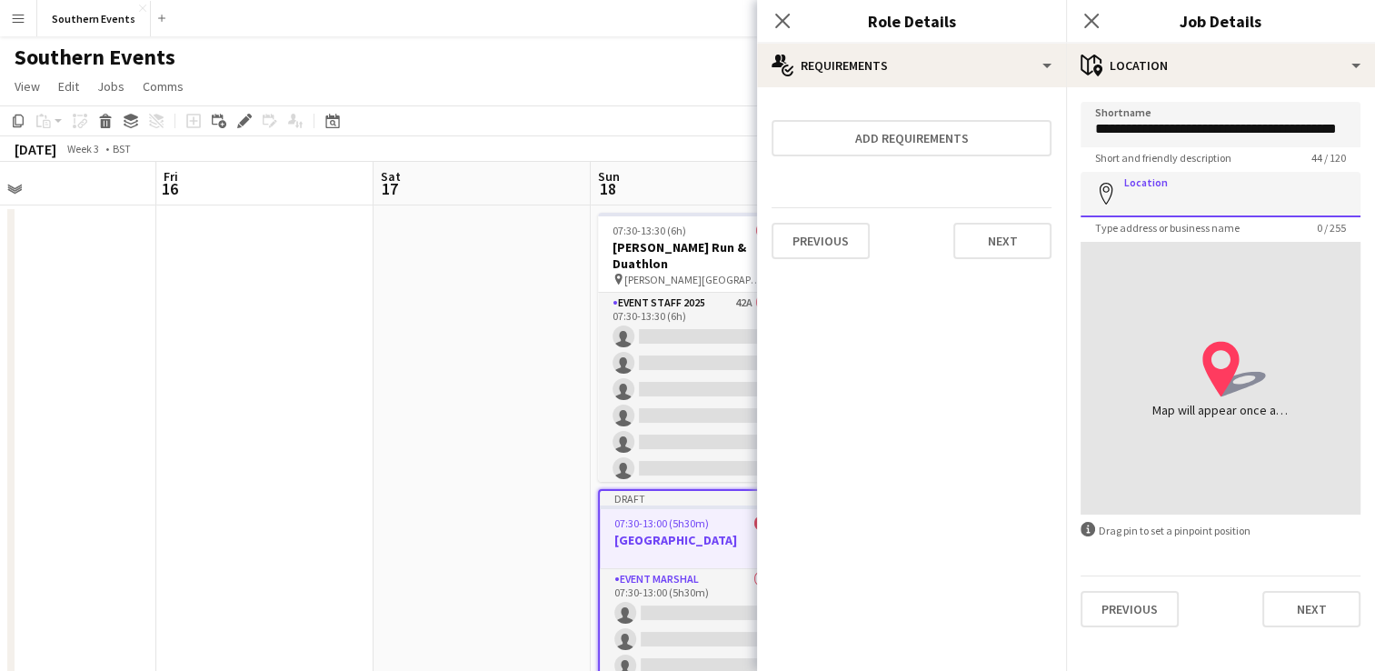
scroll to position [0, 0]
click at [1229, 177] on input "Location" at bounding box center [1221, 194] width 280 height 45
paste input "**********"
type input "**********"
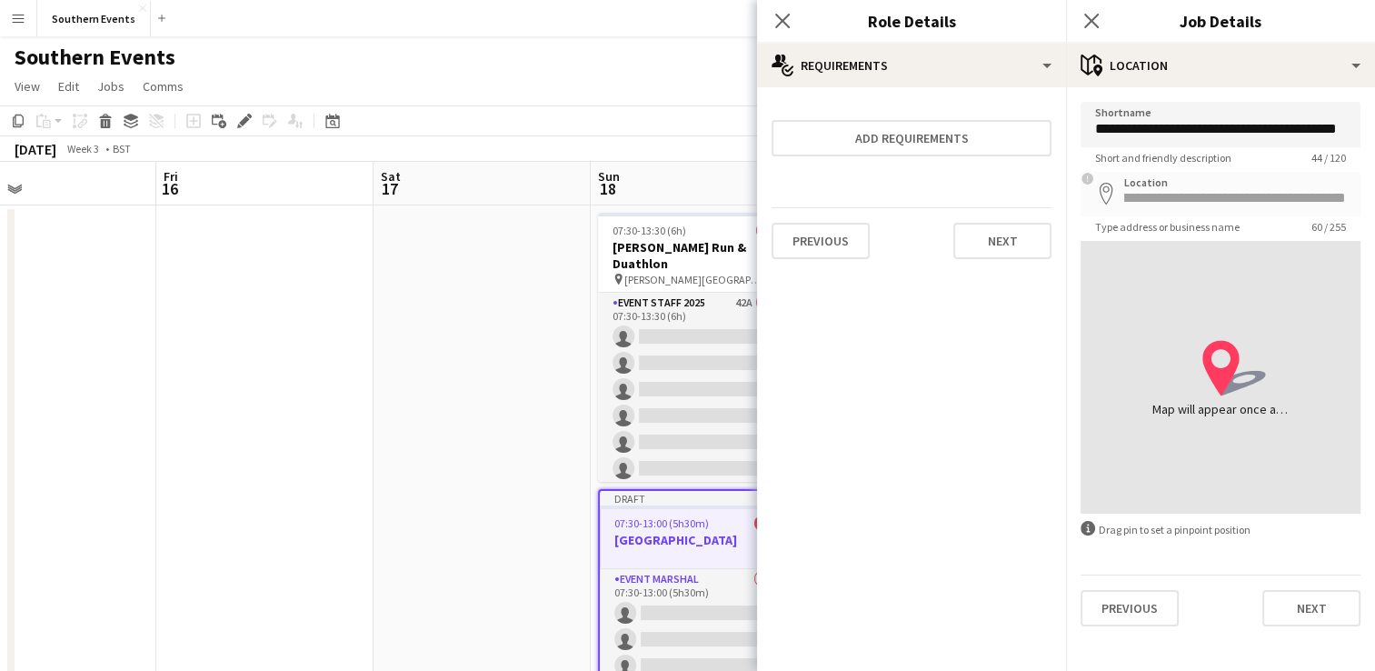
scroll to position [0, 0]
click at [1200, 365] on div "location-icon Created with Sketch. Map will appear once address has been added" at bounding box center [1220, 377] width 136 height 82
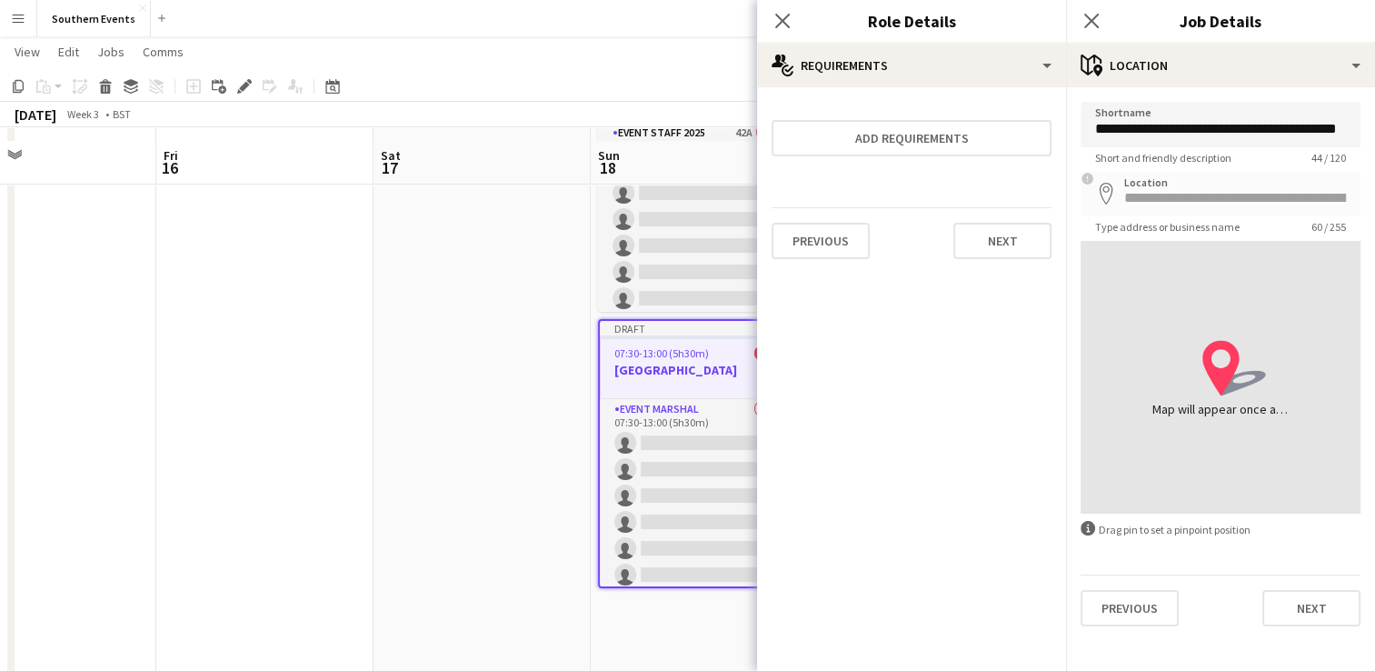
scroll to position [182, 0]
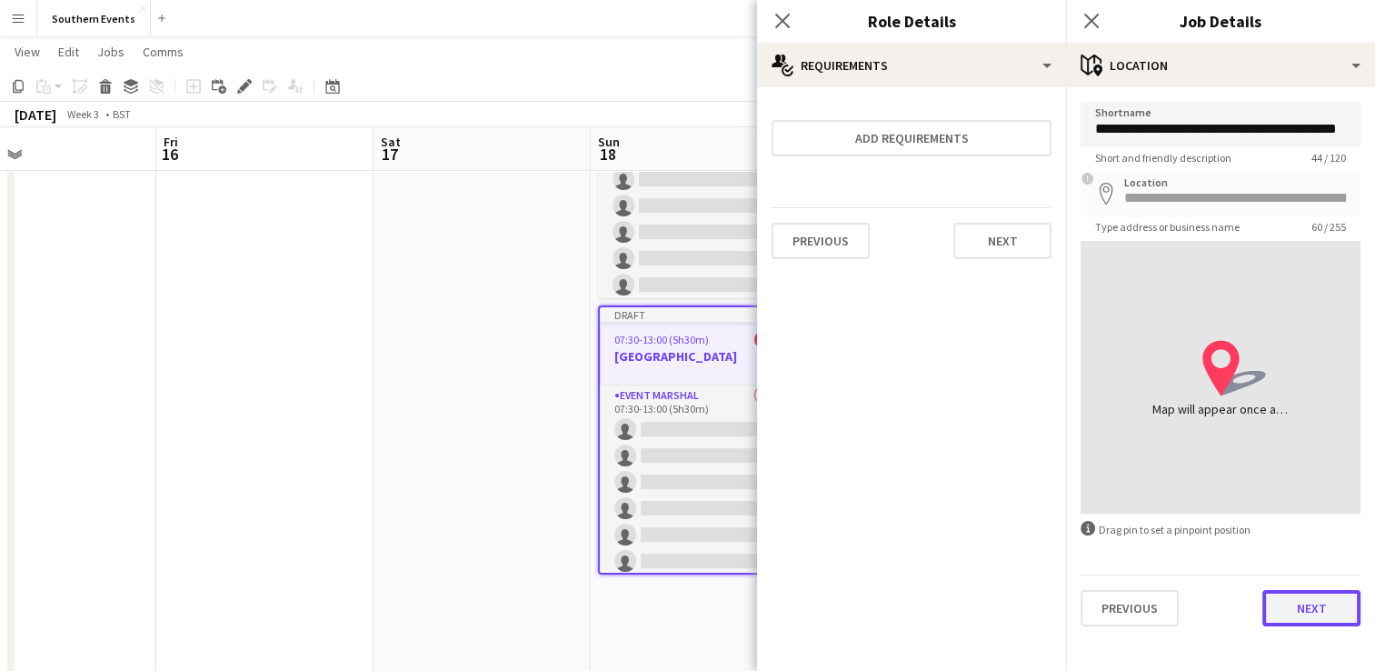
click at [1306, 613] on button "Next" at bounding box center [1311, 608] width 98 height 36
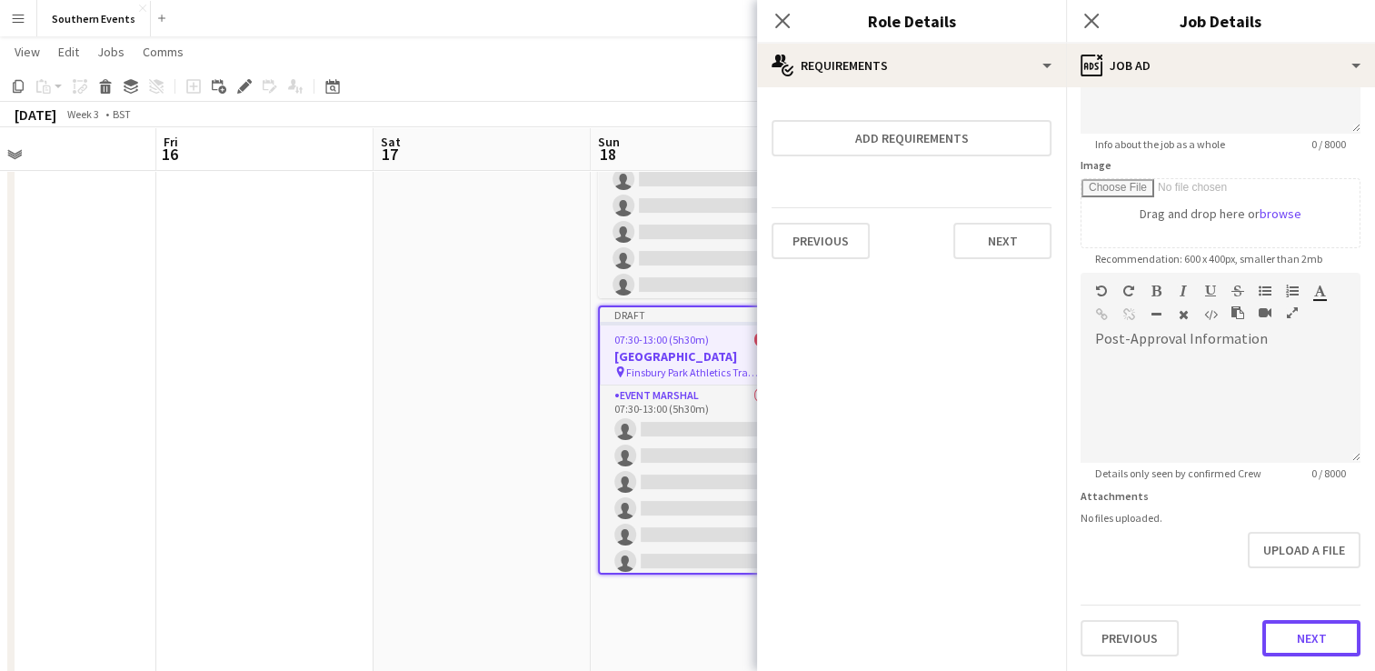
click at [1274, 587] on form "**********" at bounding box center [1220, 265] width 309 height 782
click at [1267, 624] on button "Next" at bounding box center [1311, 641] width 98 height 36
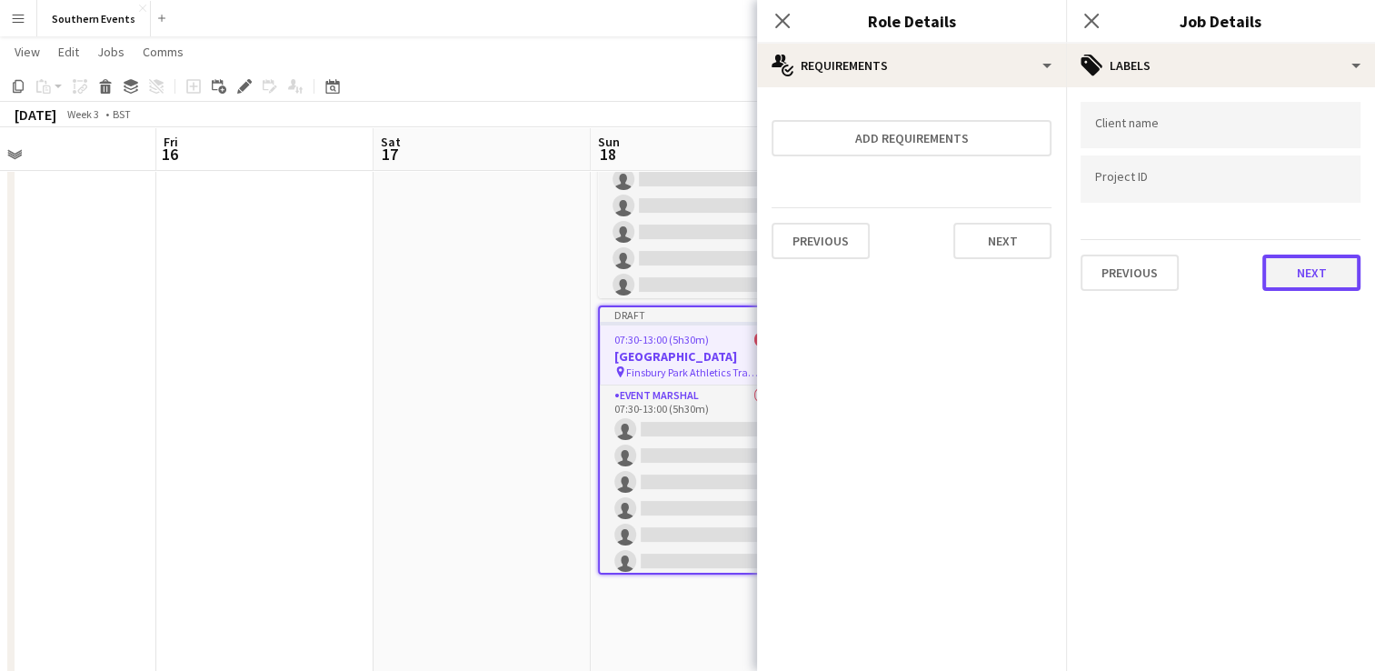
click at [1279, 278] on button "Next" at bounding box center [1311, 272] width 98 height 36
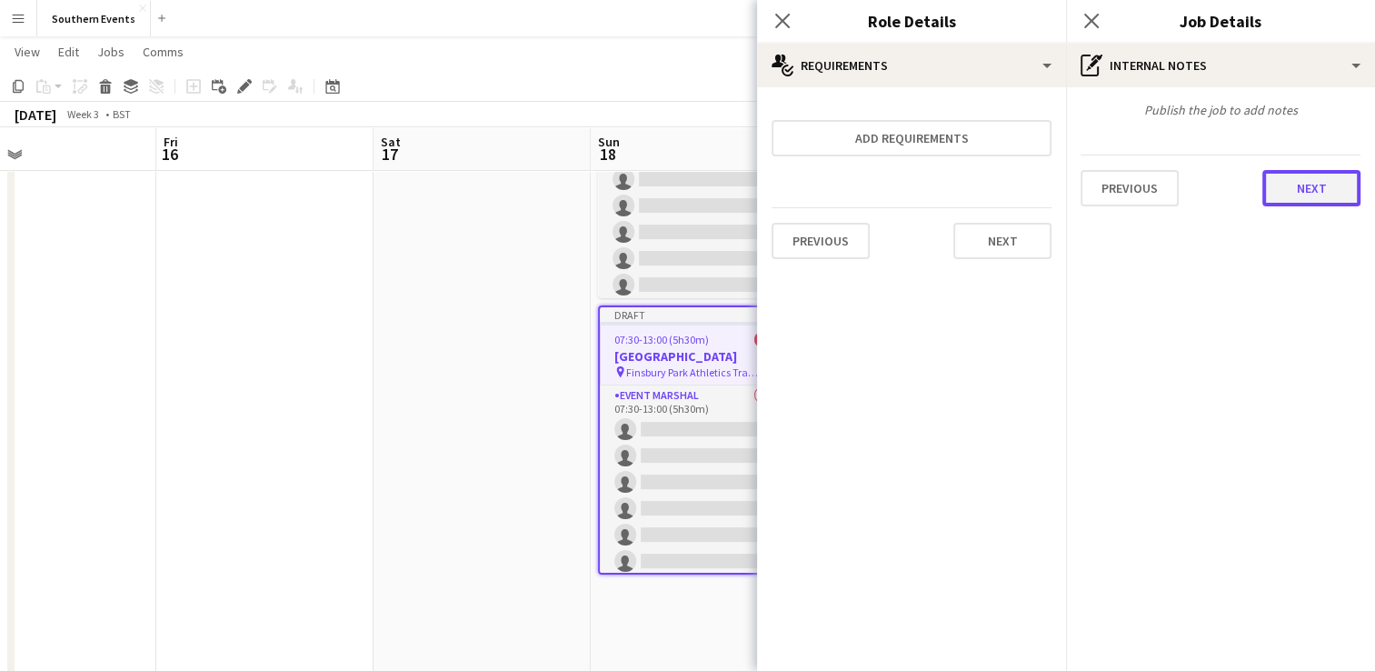
click at [1300, 193] on button "Next" at bounding box center [1311, 188] width 98 height 36
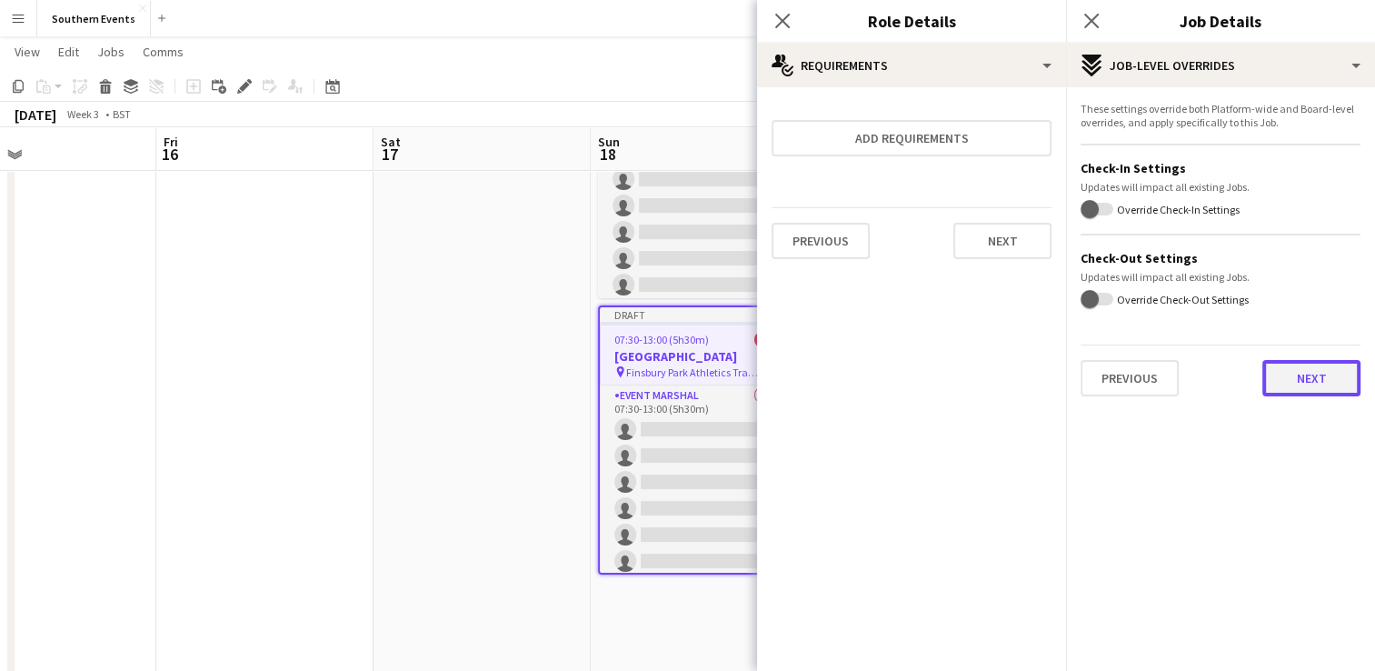
click at [1286, 383] on button "Next" at bounding box center [1311, 378] width 98 height 36
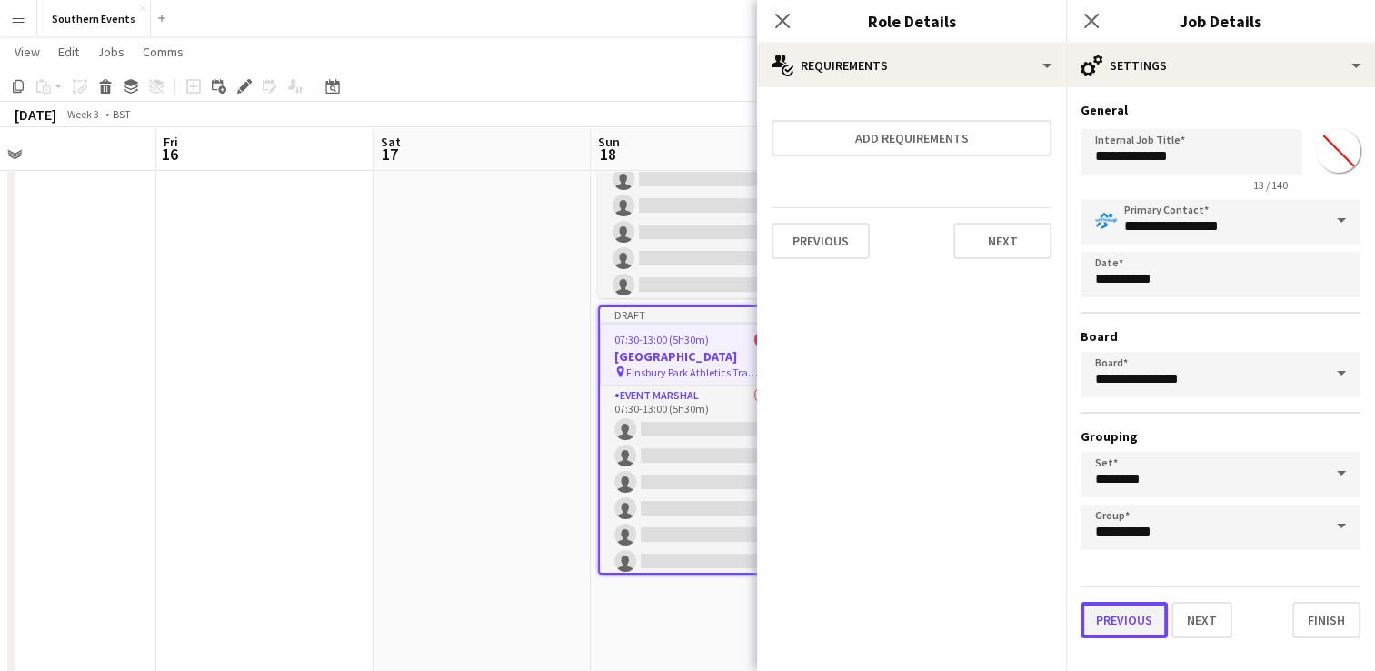
click at [1147, 615] on button "Previous" at bounding box center [1124, 620] width 87 height 36
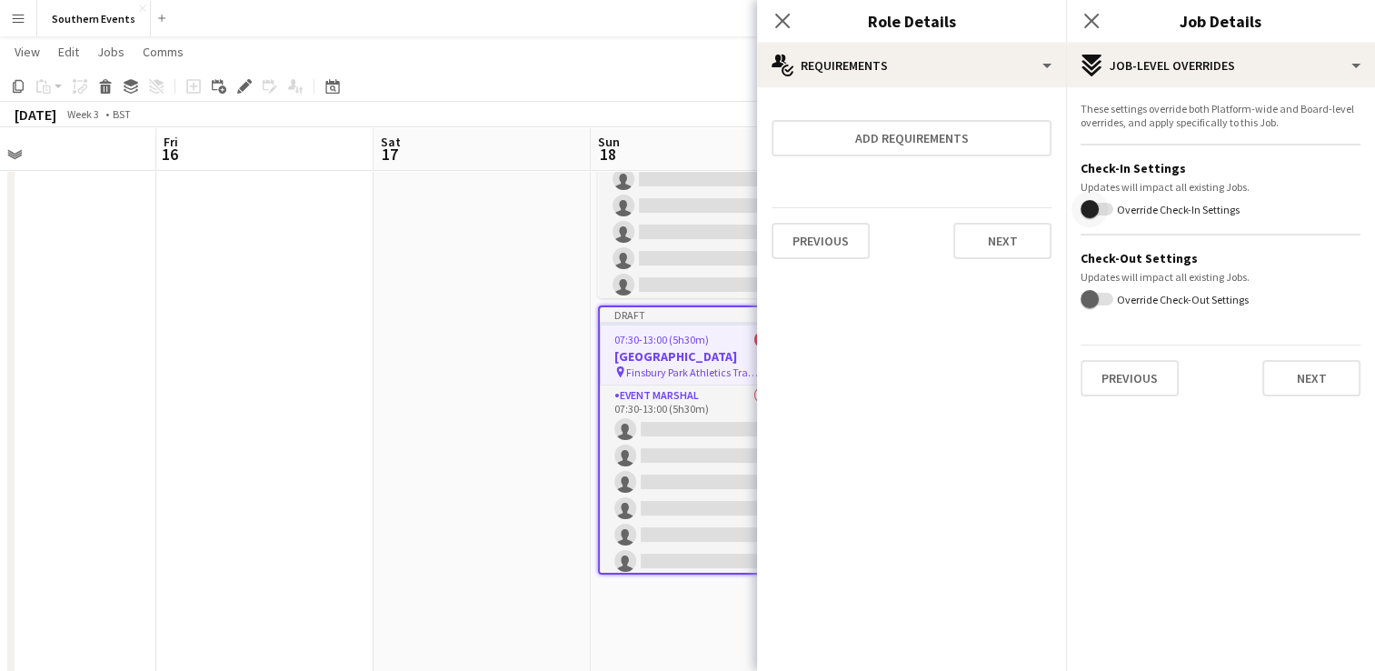
click at [1101, 209] on span "button" at bounding box center [1089, 209] width 36 height 36
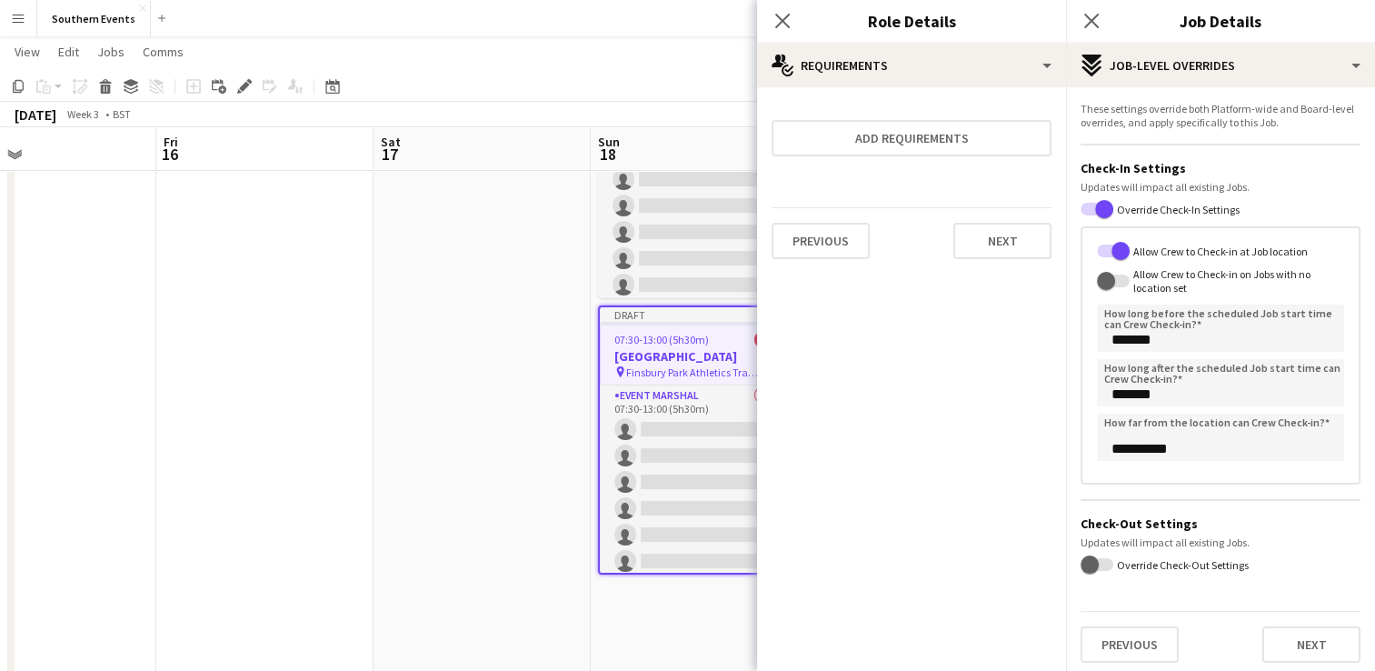
scroll to position [3, 0]
click at [1109, 563] on span "button" at bounding box center [1097, 561] width 33 height 13
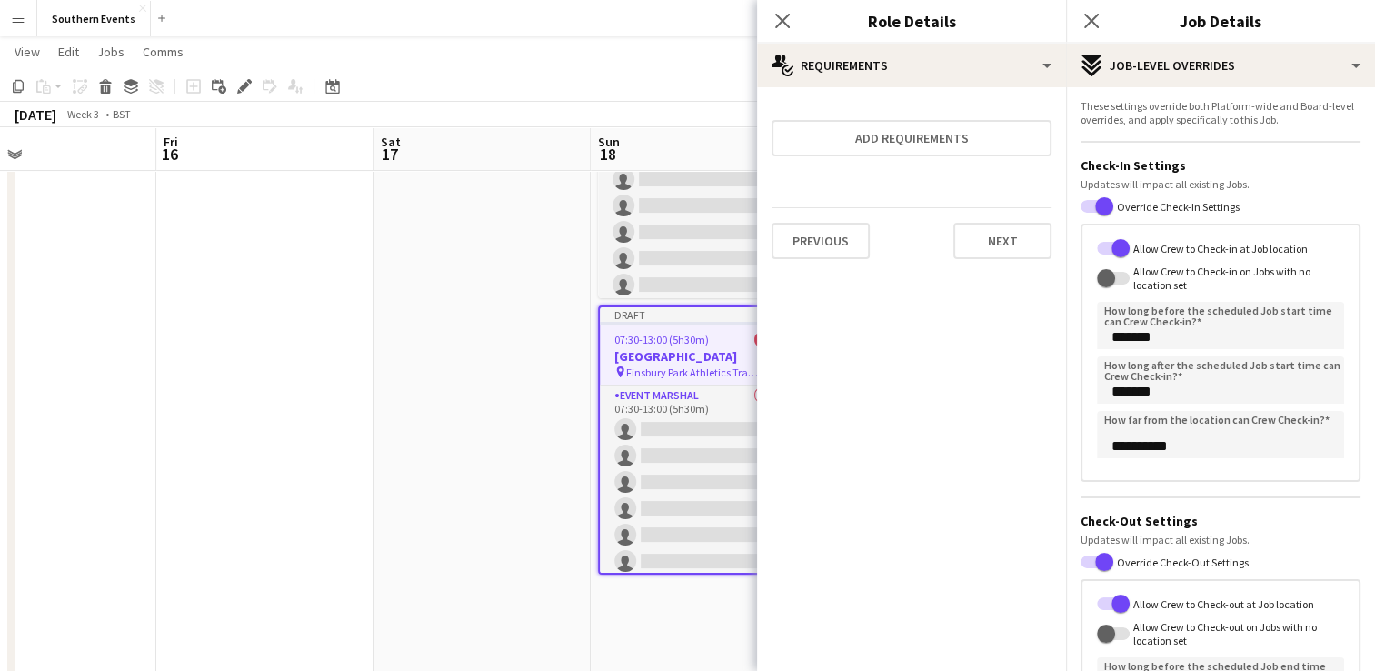
scroll to position [267, 0]
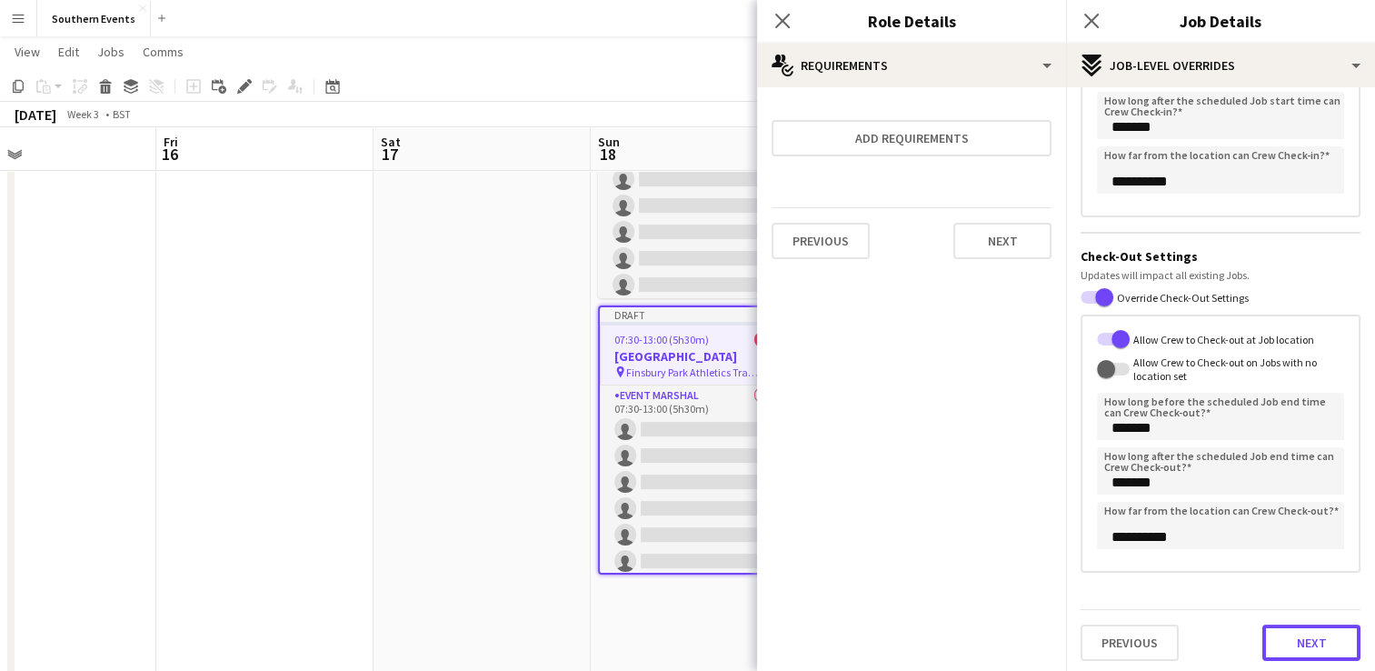
drag, startPoint x: 1291, startPoint y: 631, endPoint x: 1270, endPoint y: 624, distance: 22.7
click at [1291, 632] on button "Next" at bounding box center [1311, 642] width 98 height 36
type input "*******"
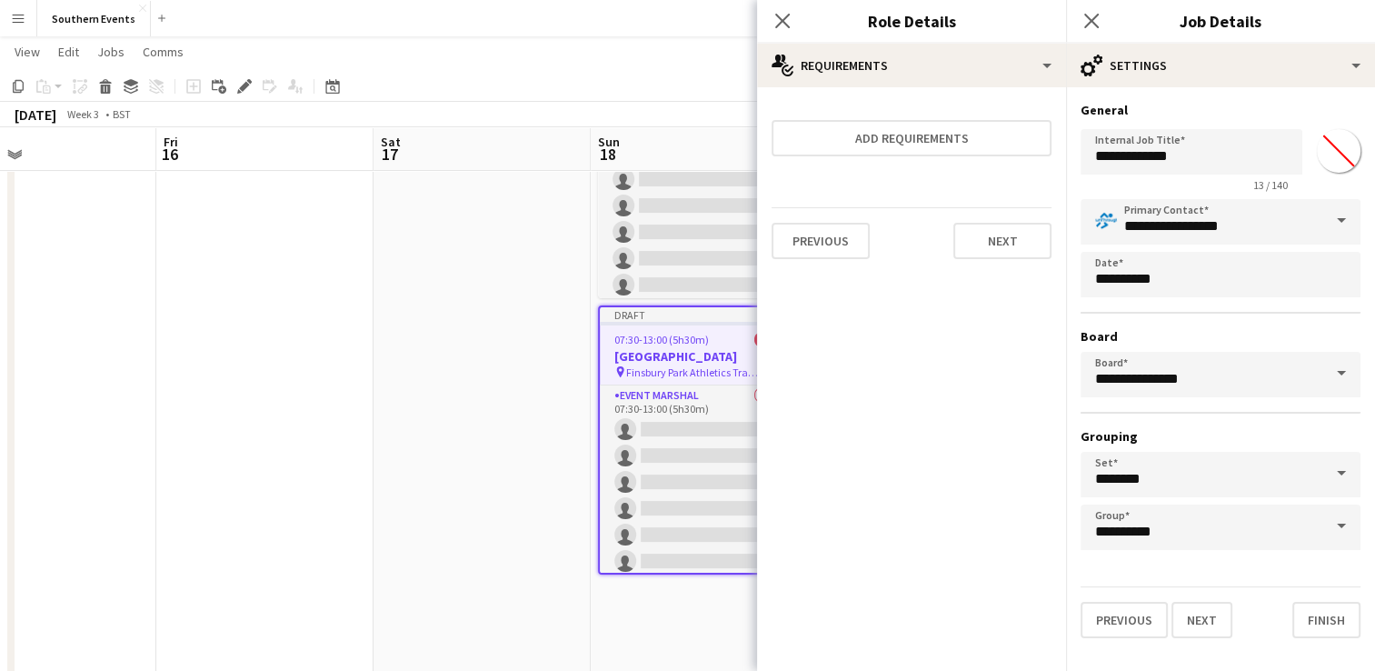
scroll to position [0, 0]
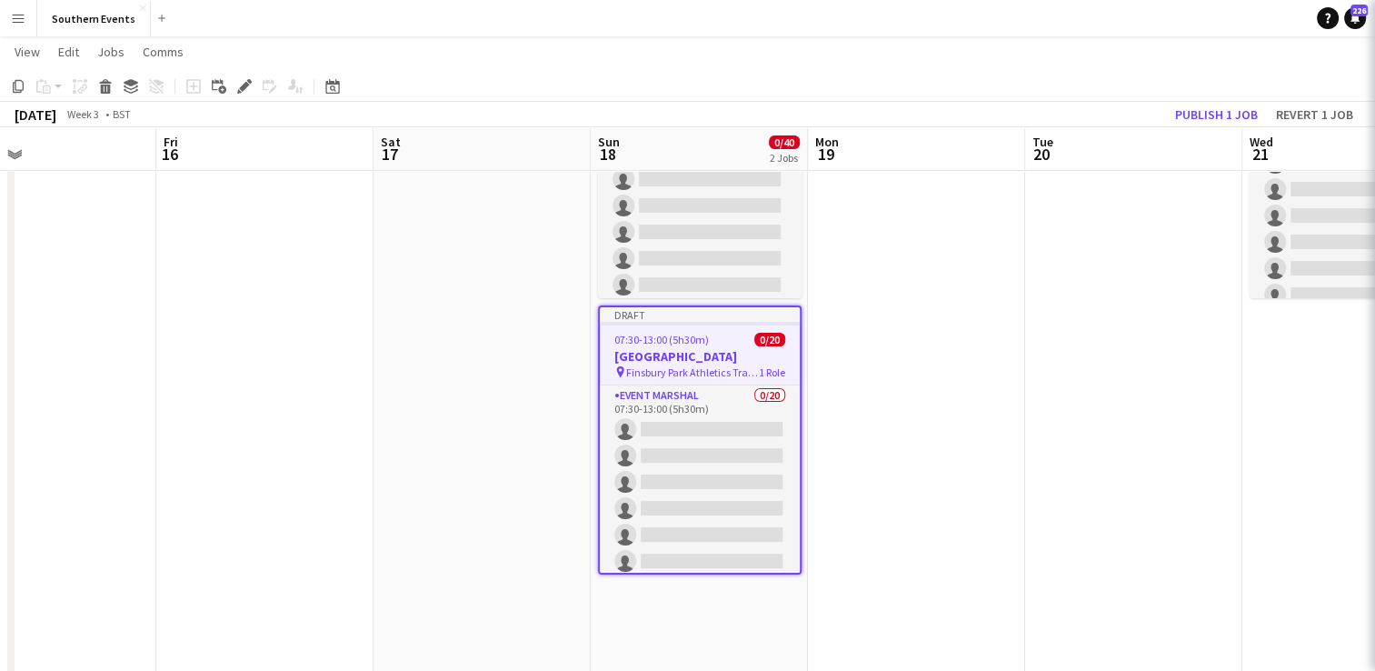
scroll to position [0, 713]
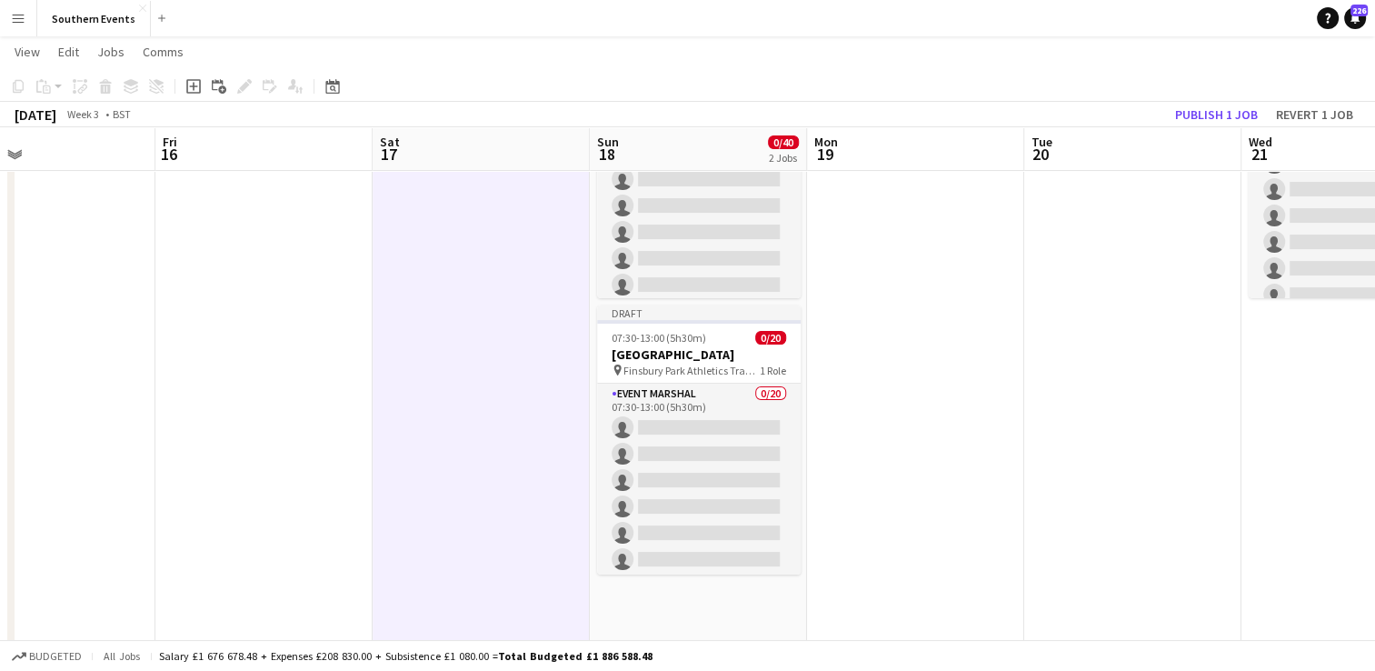
click at [1190, 100] on app-toolbar "Copy Paste Paste Ctrl+V Paste with crew Ctrl+Shift+V Paste linked Job [GEOGRAPH…" at bounding box center [687, 86] width 1375 height 31
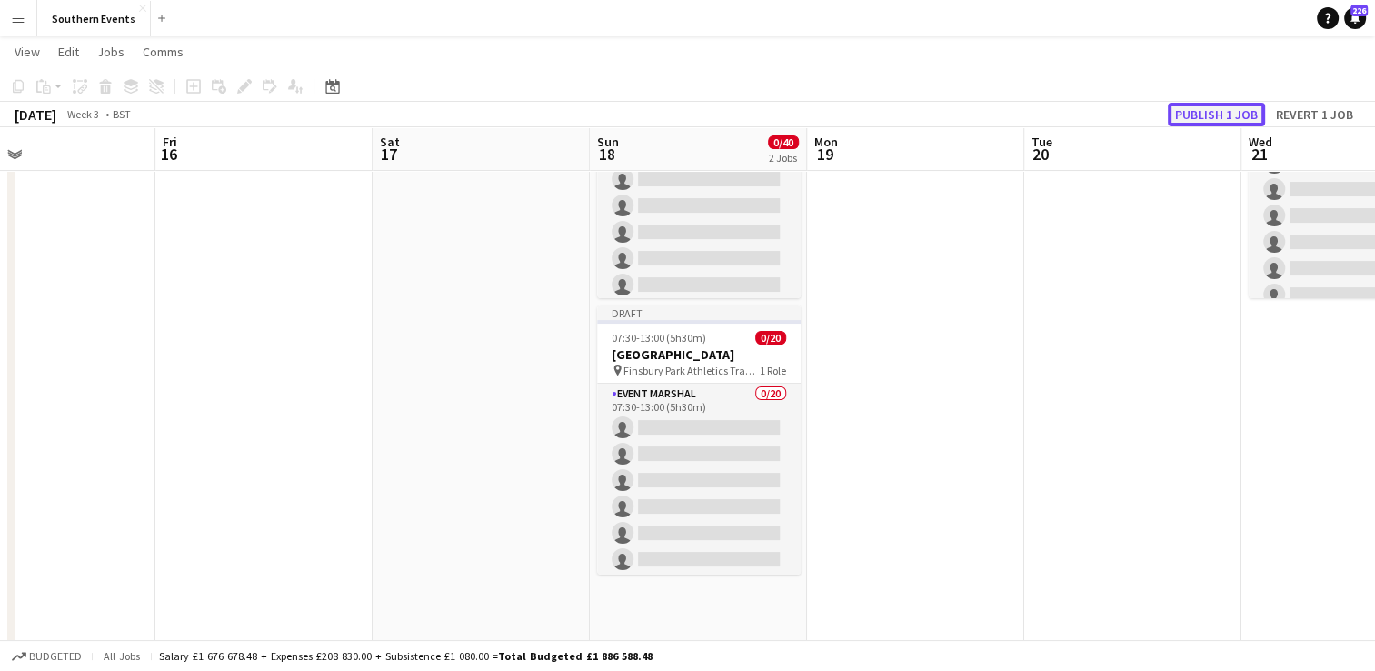
click at [1221, 122] on button "Publish 1 job" at bounding box center [1216, 115] width 97 height 24
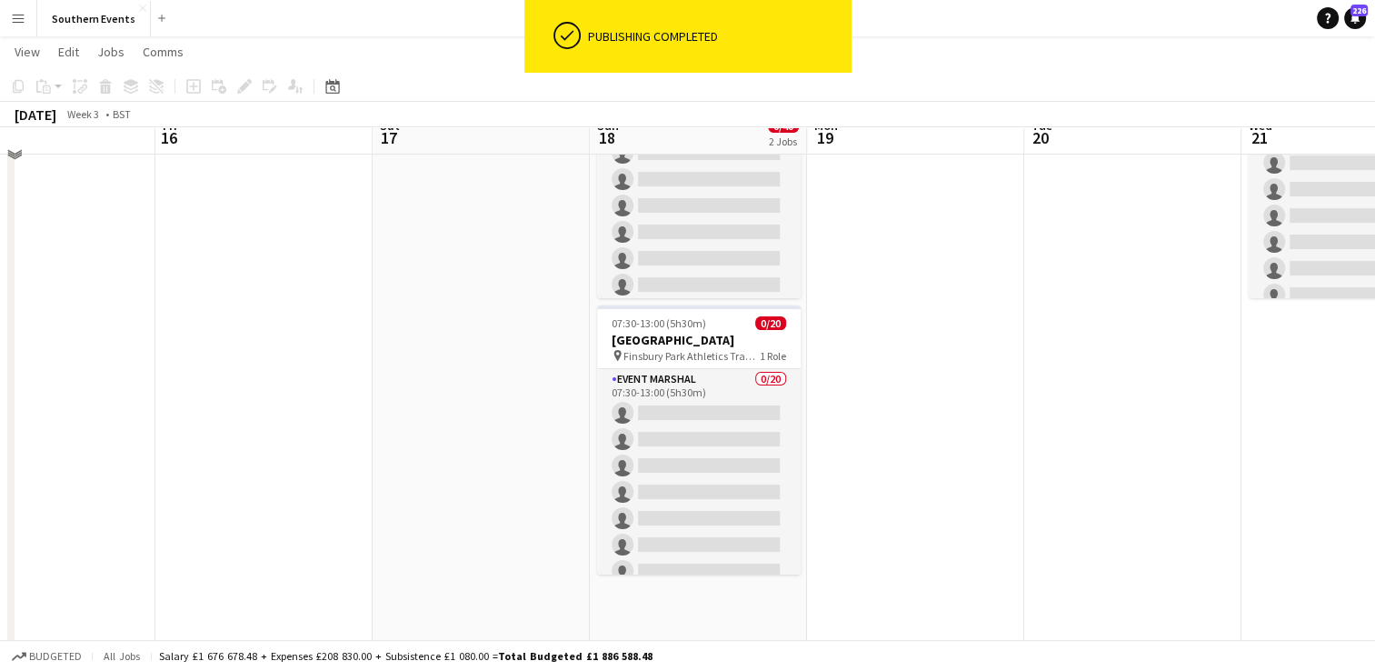
scroll to position [0, 0]
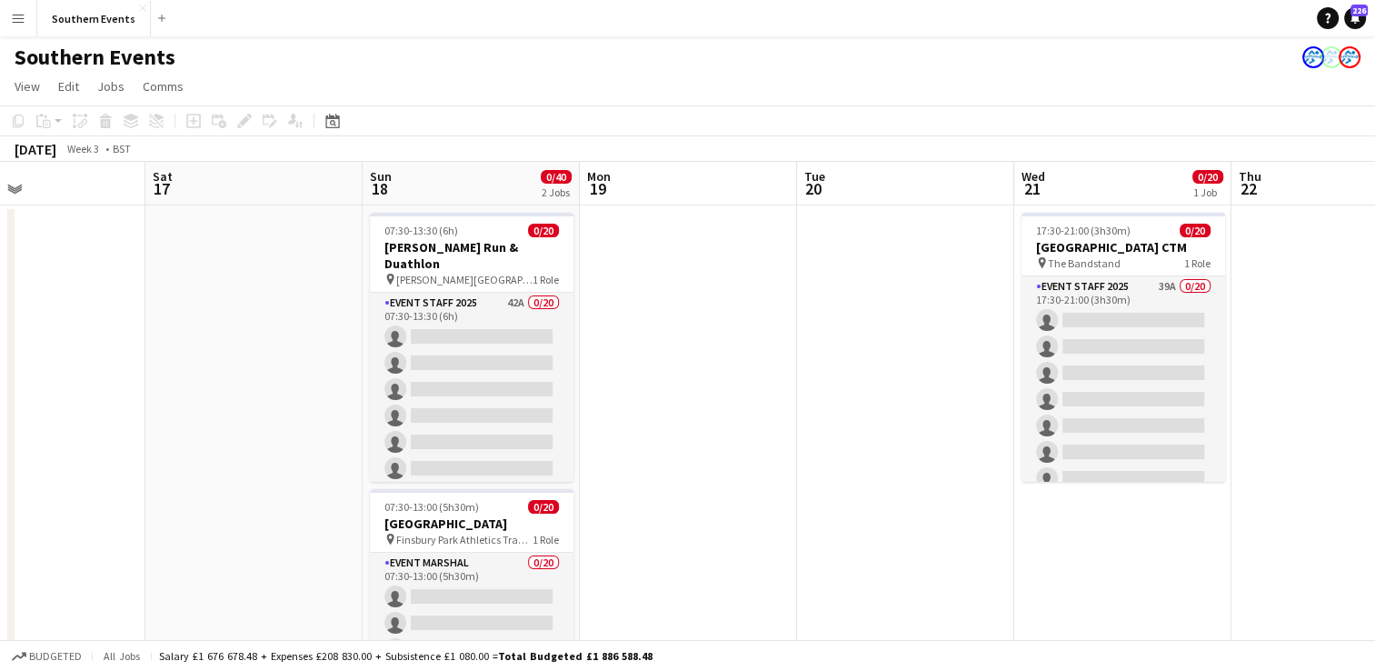
drag, startPoint x: 1033, startPoint y: 340, endPoint x: 763, endPoint y: 385, distance: 273.7
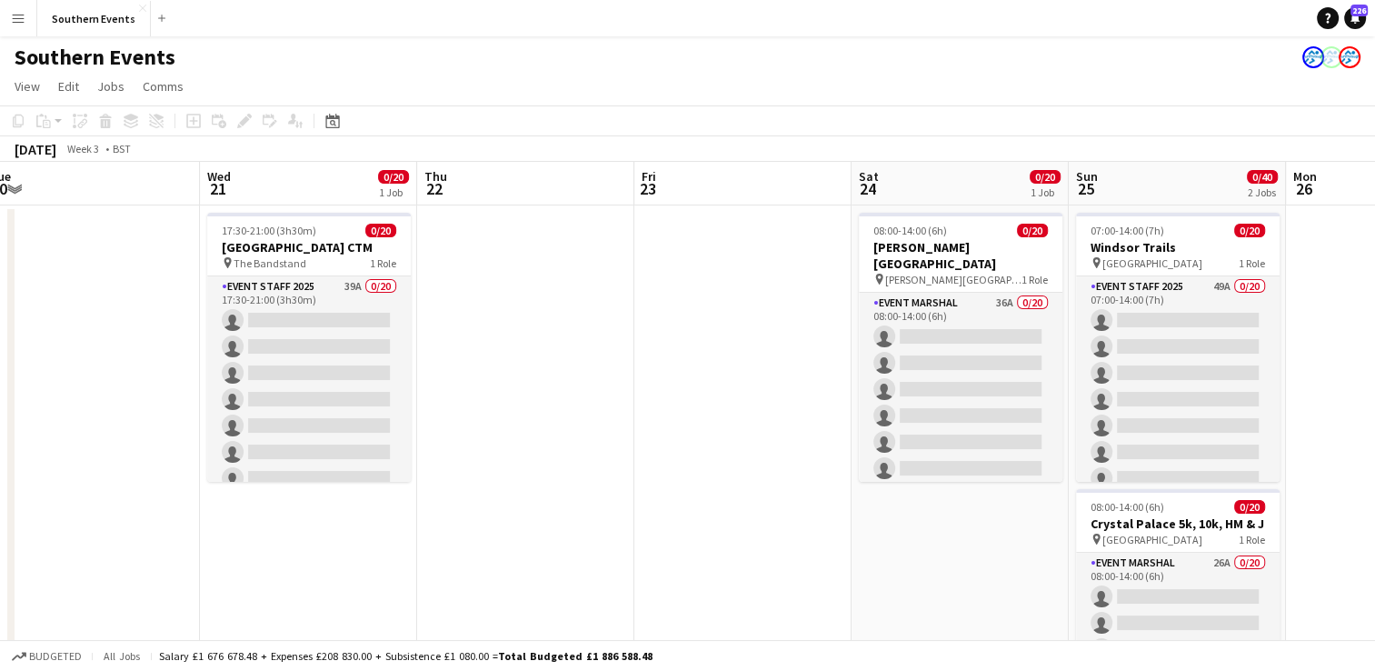
drag, startPoint x: 989, startPoint y: 325, endPoint x: 315, endPoint y: 404, distance: 678.0
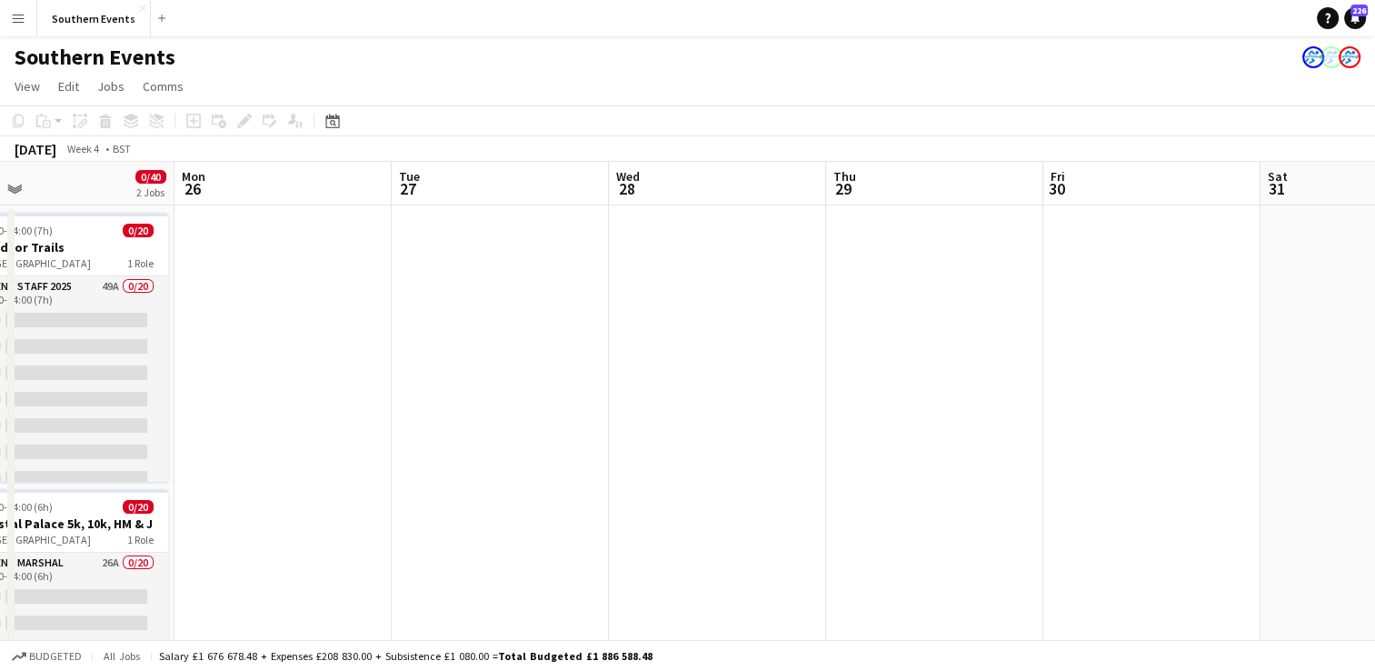
drag, startPoint x: 1043, startPoint y: 336, endPoint x: 365, endPoint y: 433, distance: 684.7
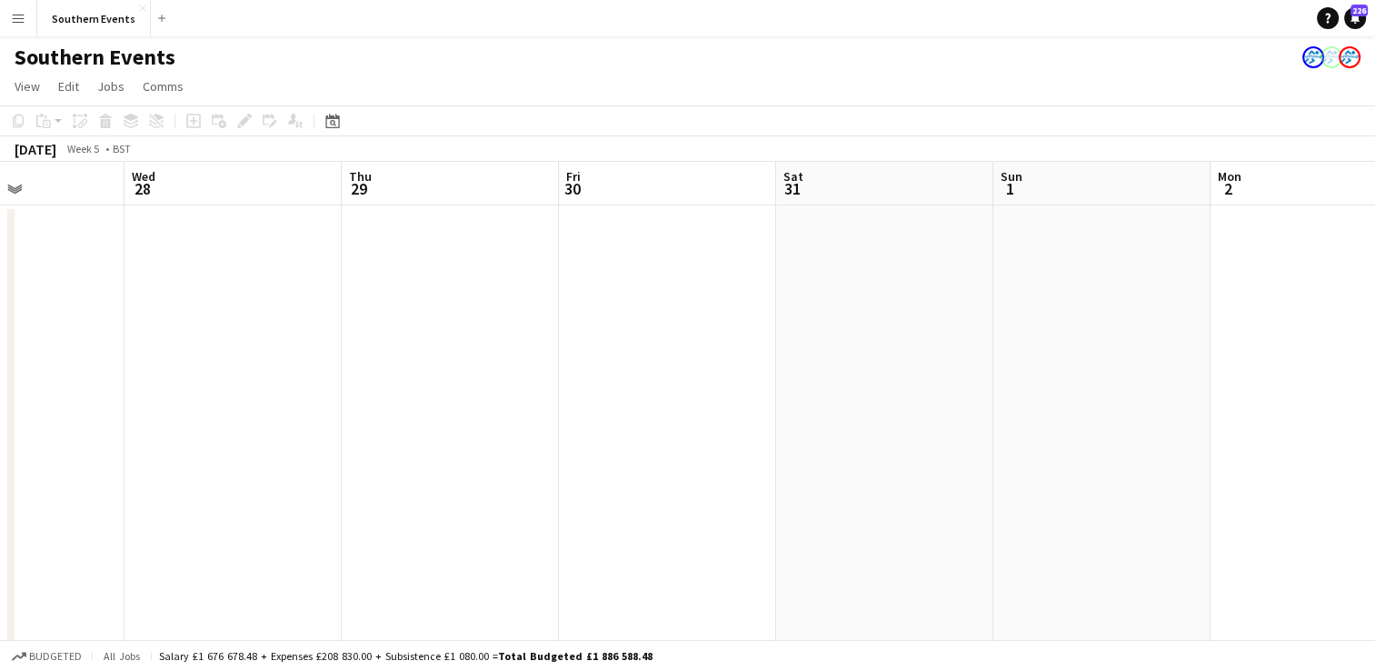
drag, startPoint x: 969, startPoint y: 340, endPoint x: 461, endPoint y: 397, distance: 511.2
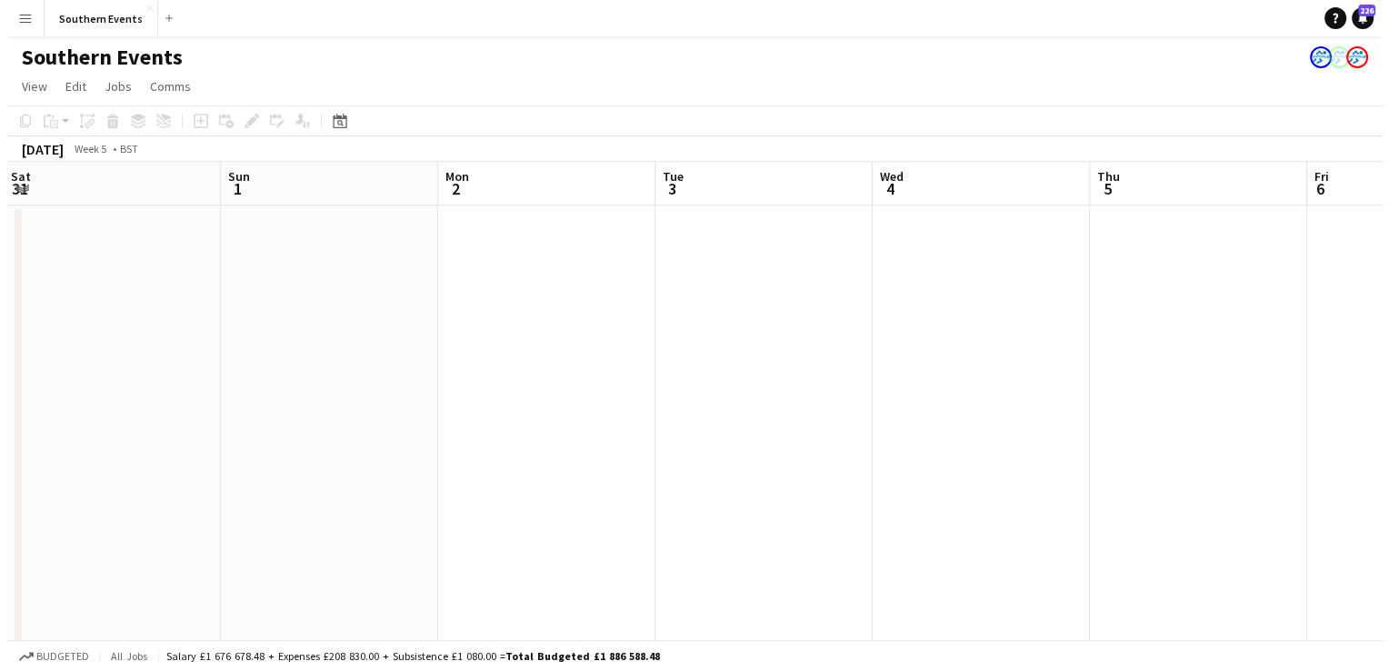
scroll to position [0, 662]
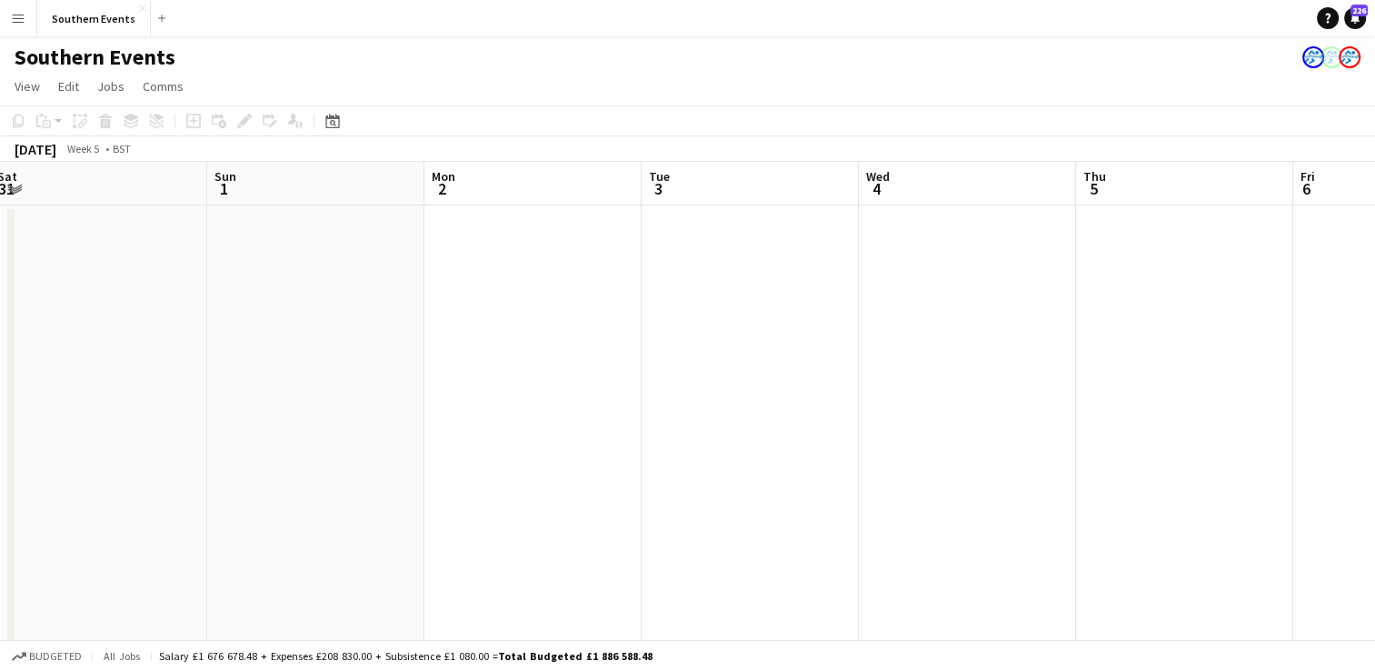
drag, startPoint x: 923, startPoint y: 351, endPoint x: 318, endPoint y: 416, distance: 608.8
click at [51, 10] on button "Southern Events Close" at bounding box center [94, 18] width 114 height 35
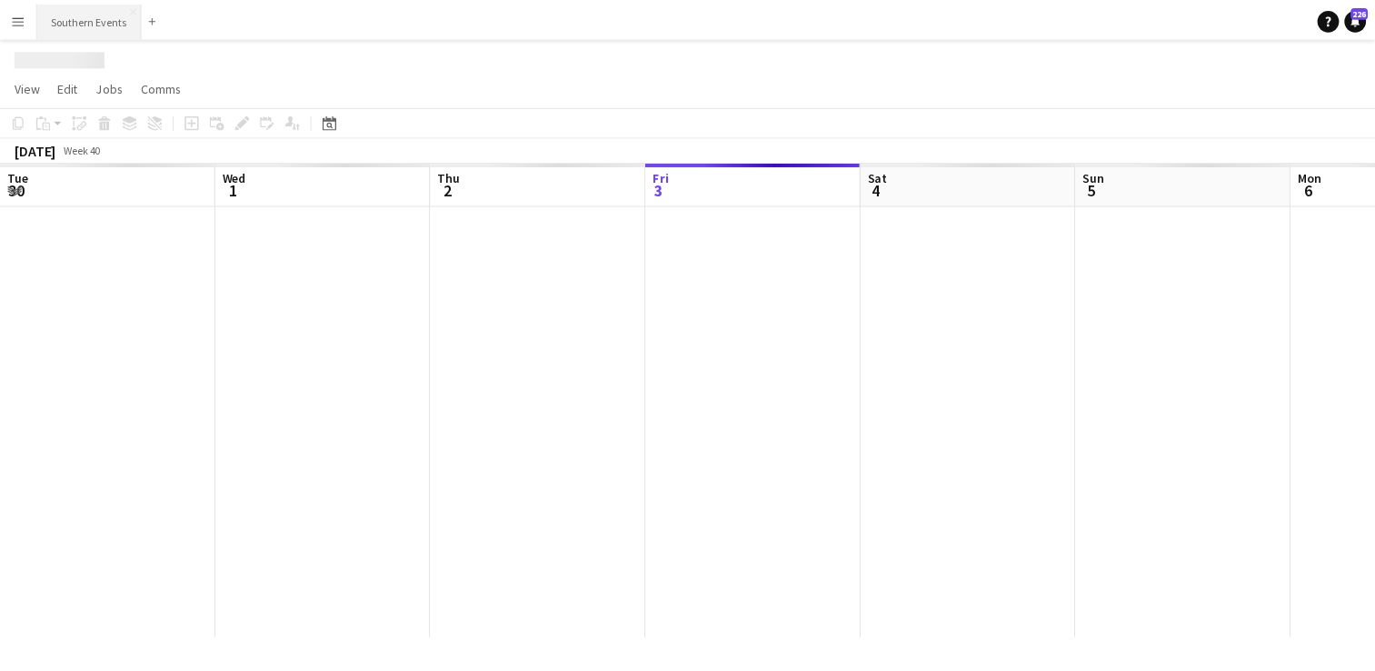
scroll to position [0, 434]
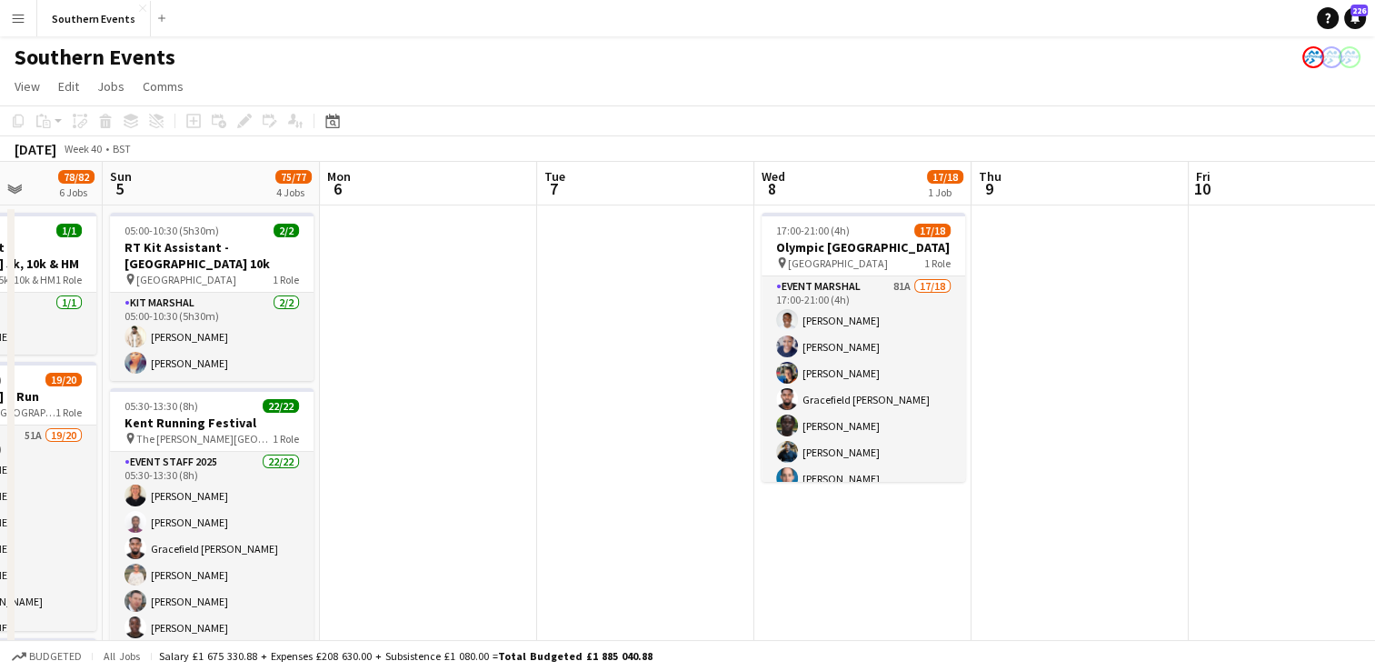
drag, startPoint x: 1026, startPoint y: 387, endPoint x: 298, endPoint y: 434, distance: 729.5
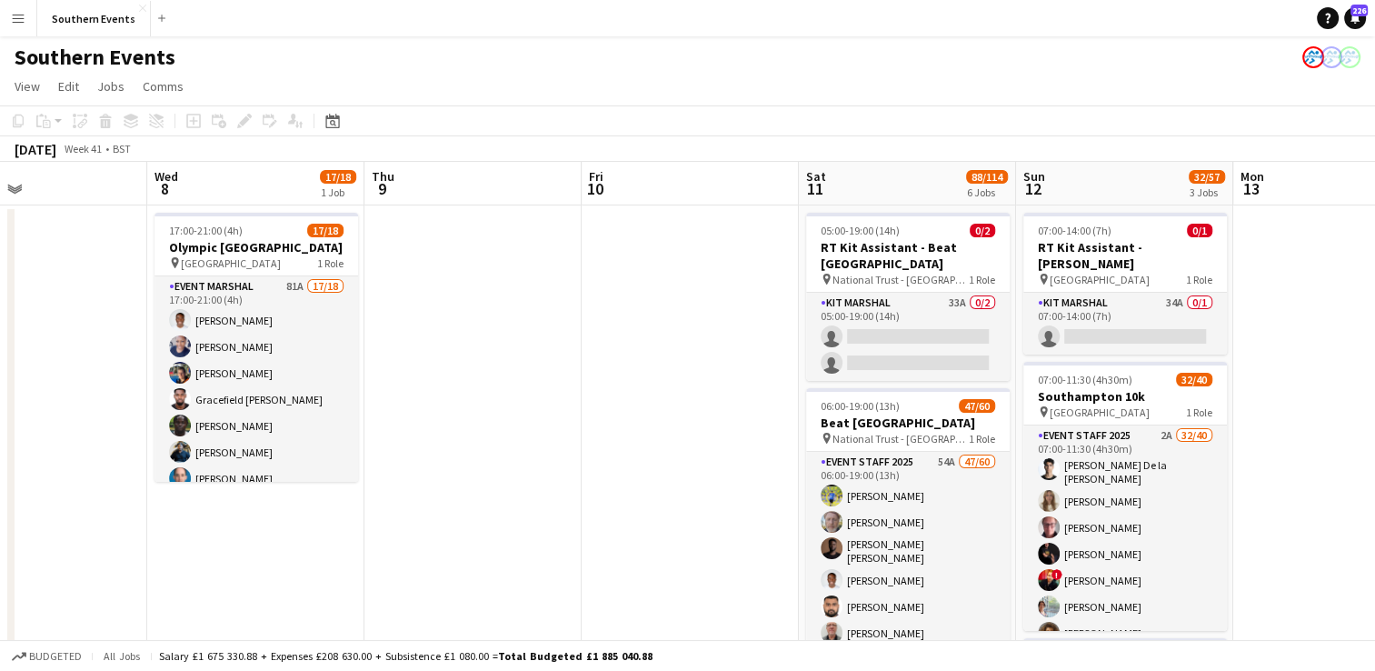
drag, startPoint x: 945, startPoint y: 363, endPoint x: 473, endPoint y: 413, distance: 475.2
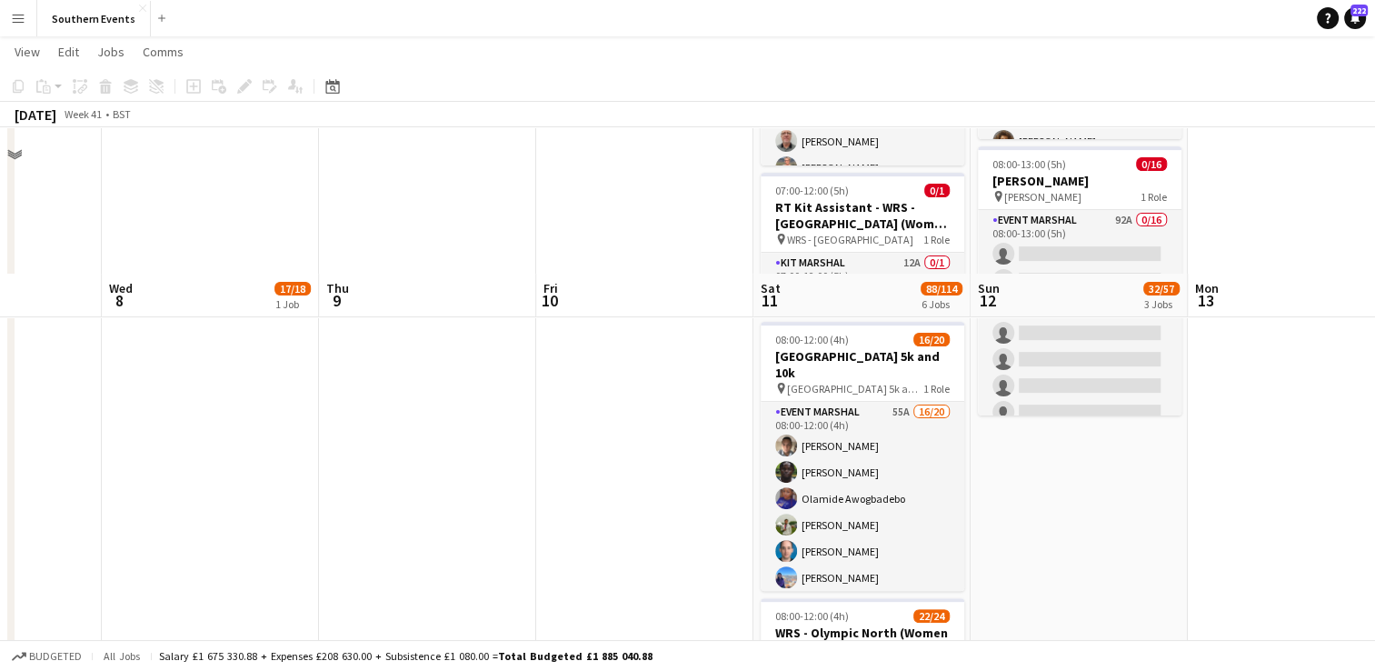
scroll to position [364, 0]
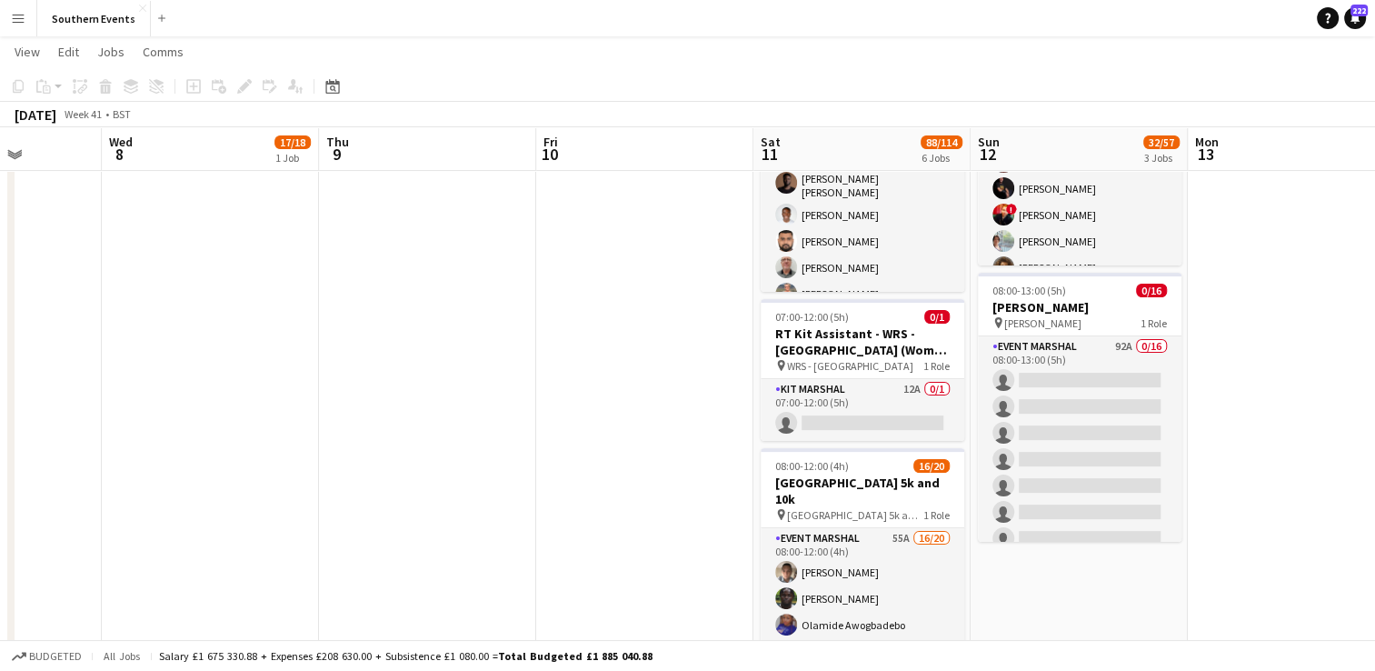
drag, startPoint x: 1046, startPoint y: 413, endPoint x: 1214, endPoint y: 193, distance: 276.8
click at [1046, 413] on app-card-role "Event Marshal 92A 0/16 08:00-13:00 (5h) single-neutral-actions single-neutral-a…" at bounding box center [1080, 564] width 204 height 457
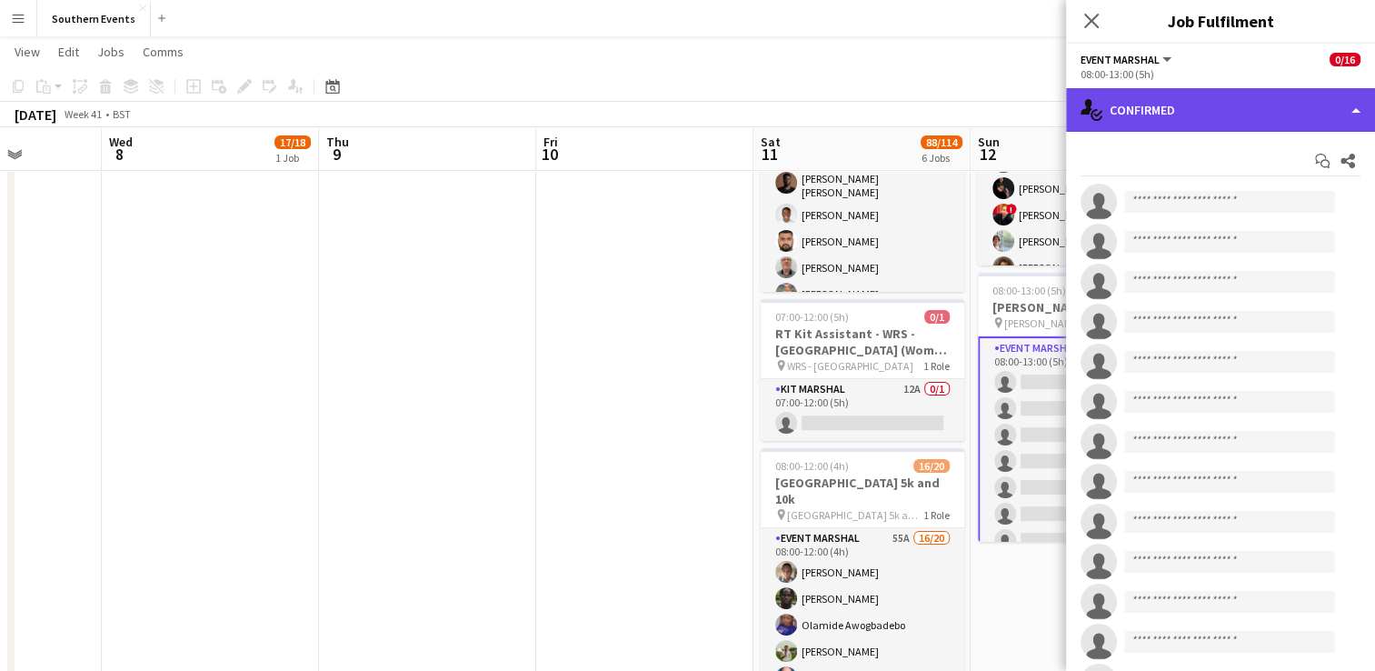
click at [1243, 118] on div "single-neutral-actions-check-2 Confirmed" at bounding box center [1220, 110] width 309 height 44
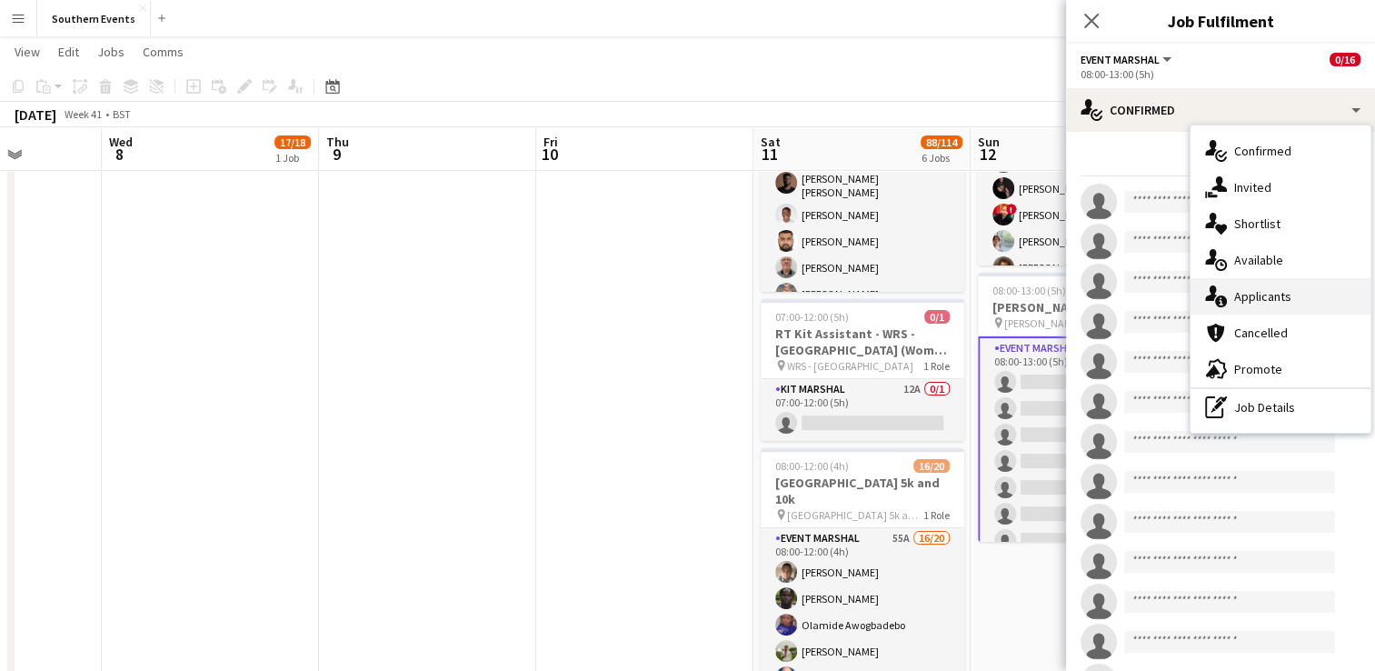
click at [1253, 296] on span "Applicants" at bounding box center [1262, 296] width 57 height 16
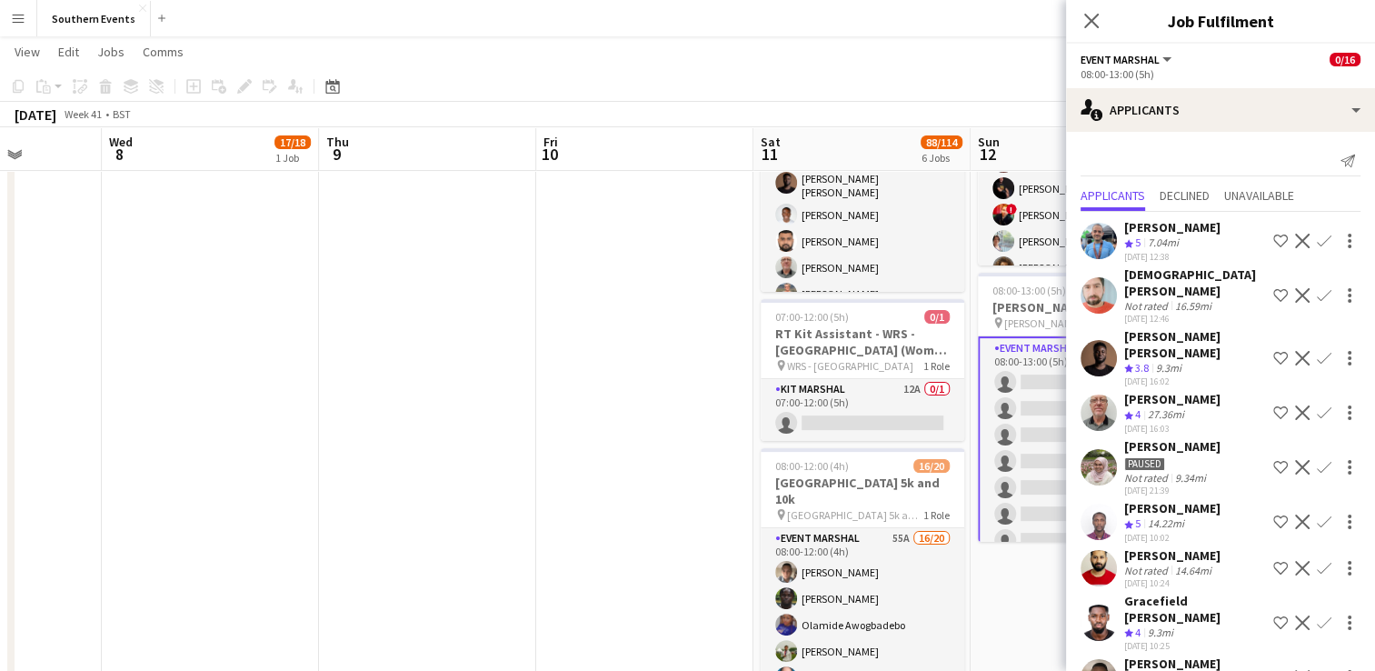
click at [1317, 237] on app-icon "Confirm" at bounding box center [1324, 241] width 15 height 15
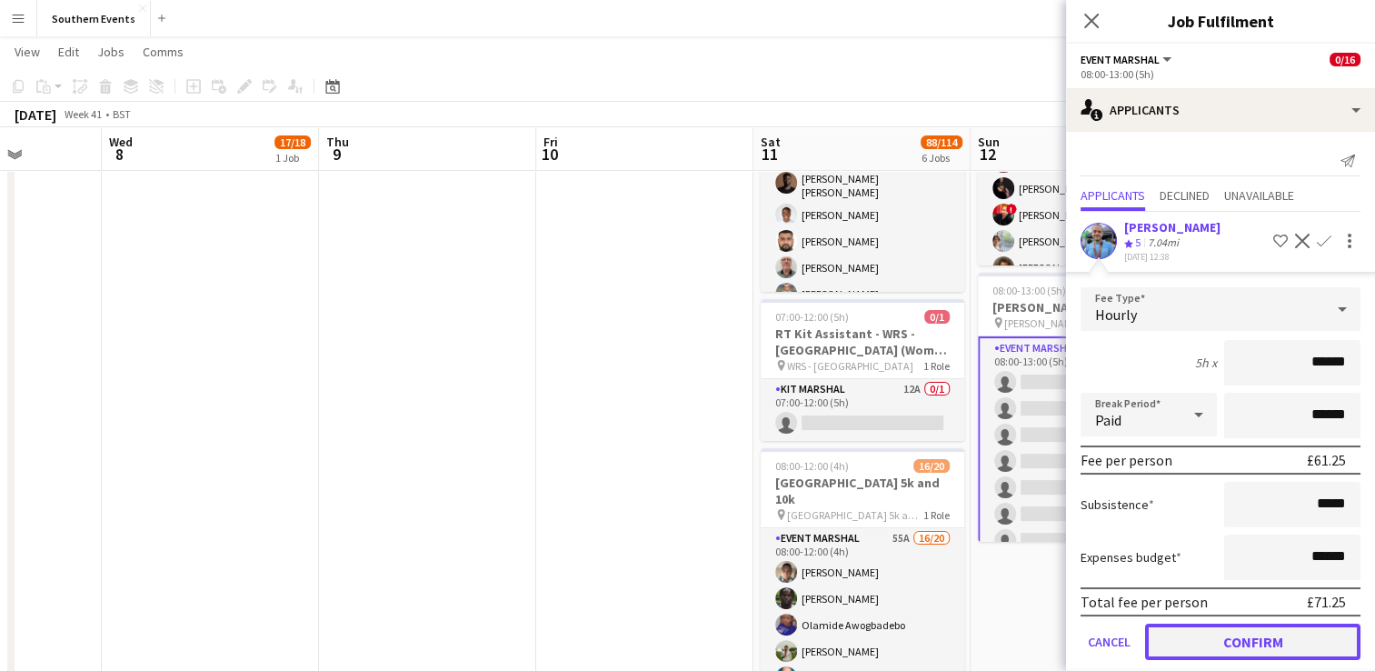
click at [1256, 633] on button "Confirm" at bounding box center [1252, 641] width 215 height 36
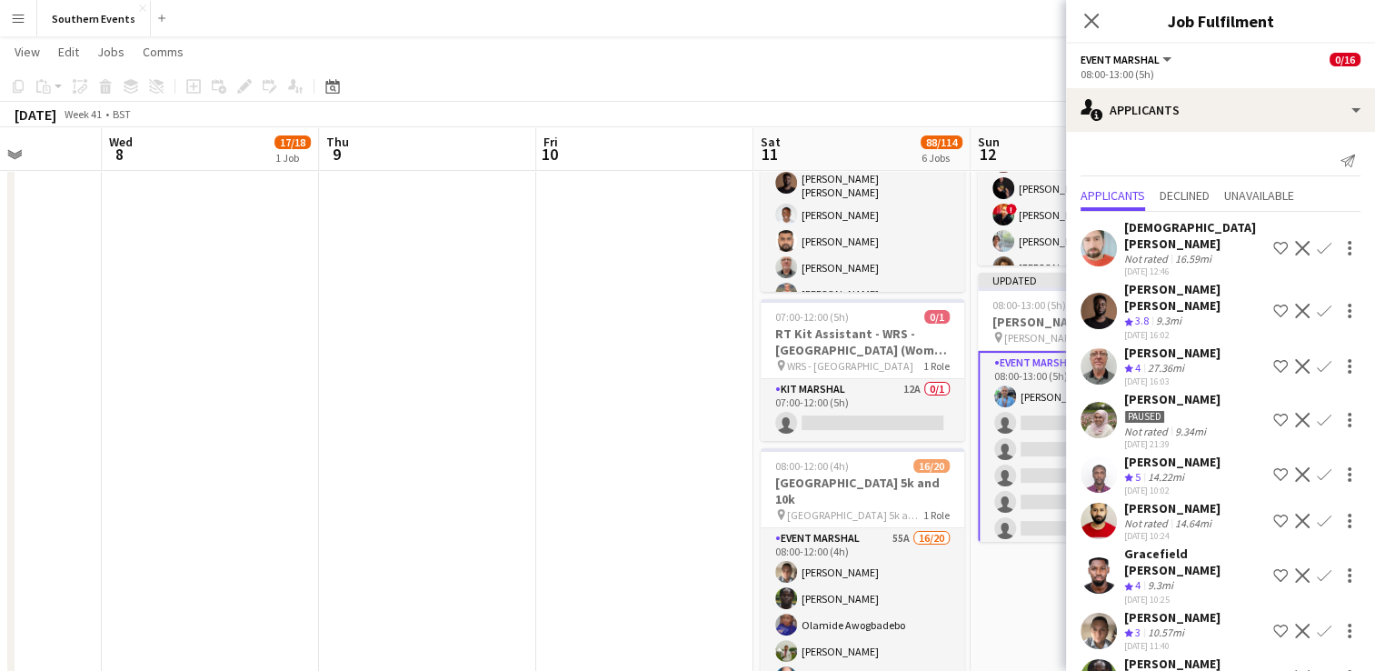
click at [1313, 355] on button "Confirm" at bounding box center [1324, 366] width 22 height 22
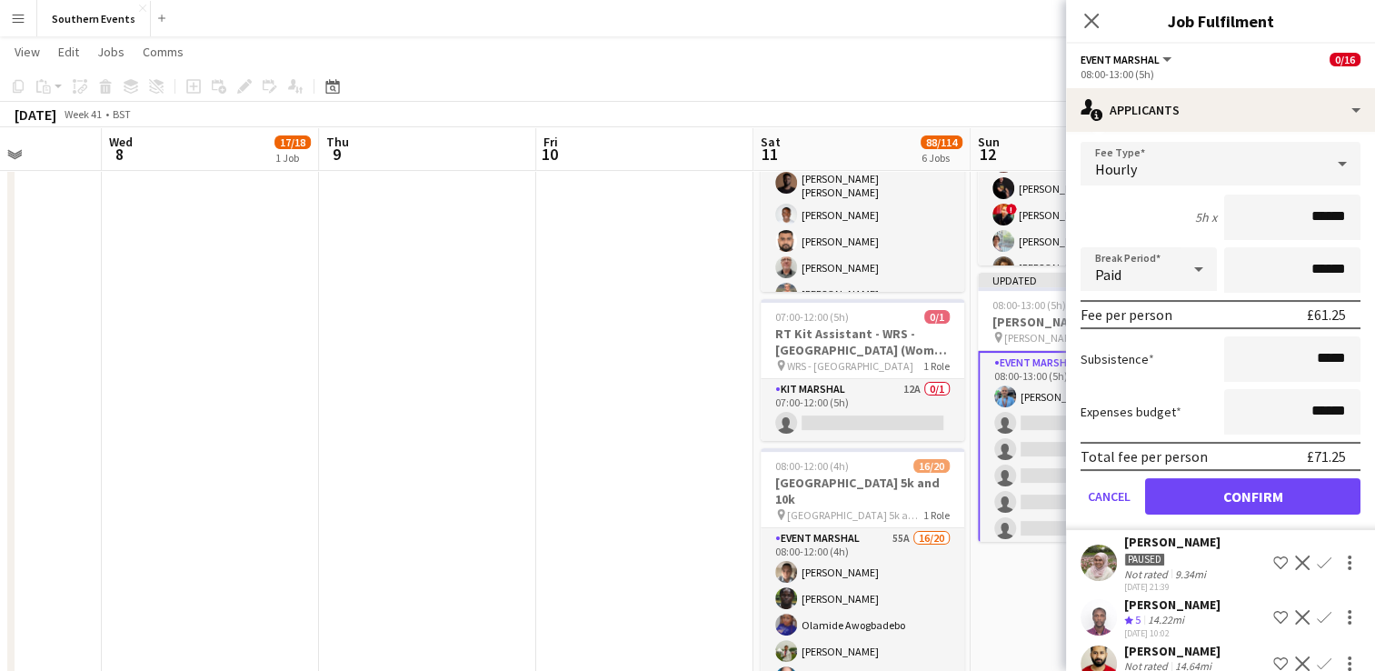
scroll to position [273, 0]
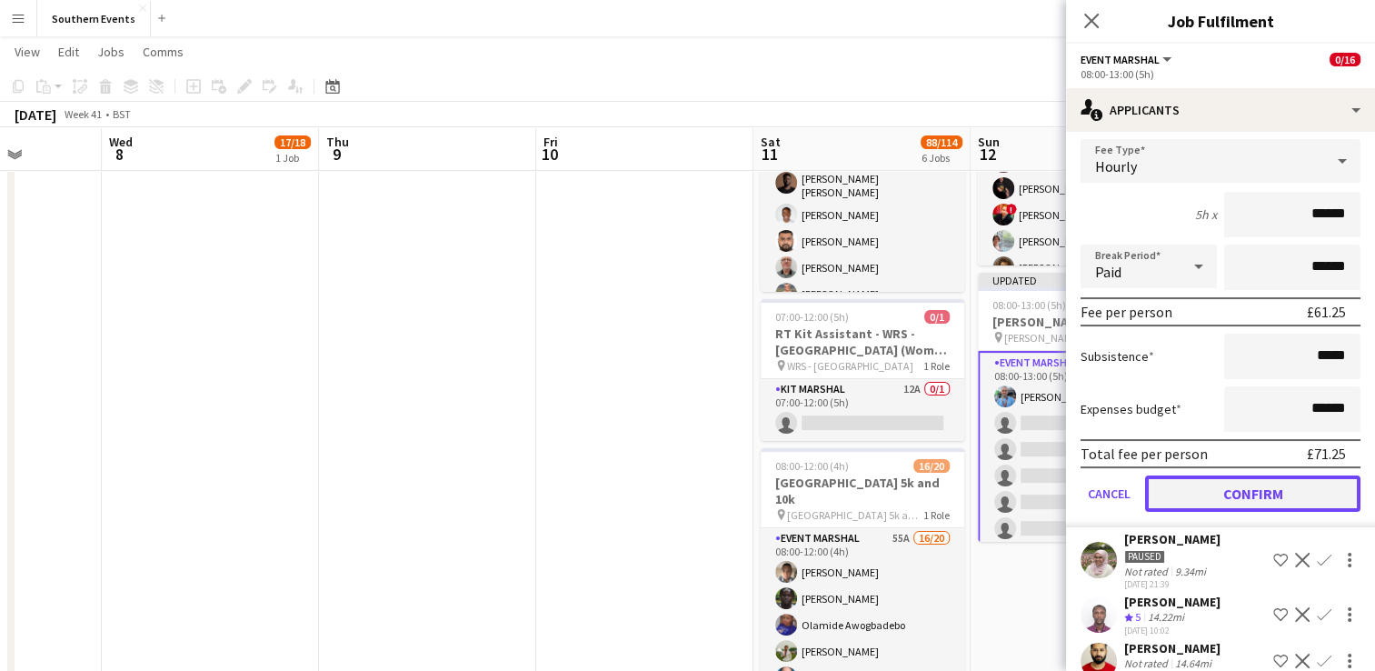
click at [1220, 482] on button "Confirm" at bounding box center [1252, 493] width 215 height 36
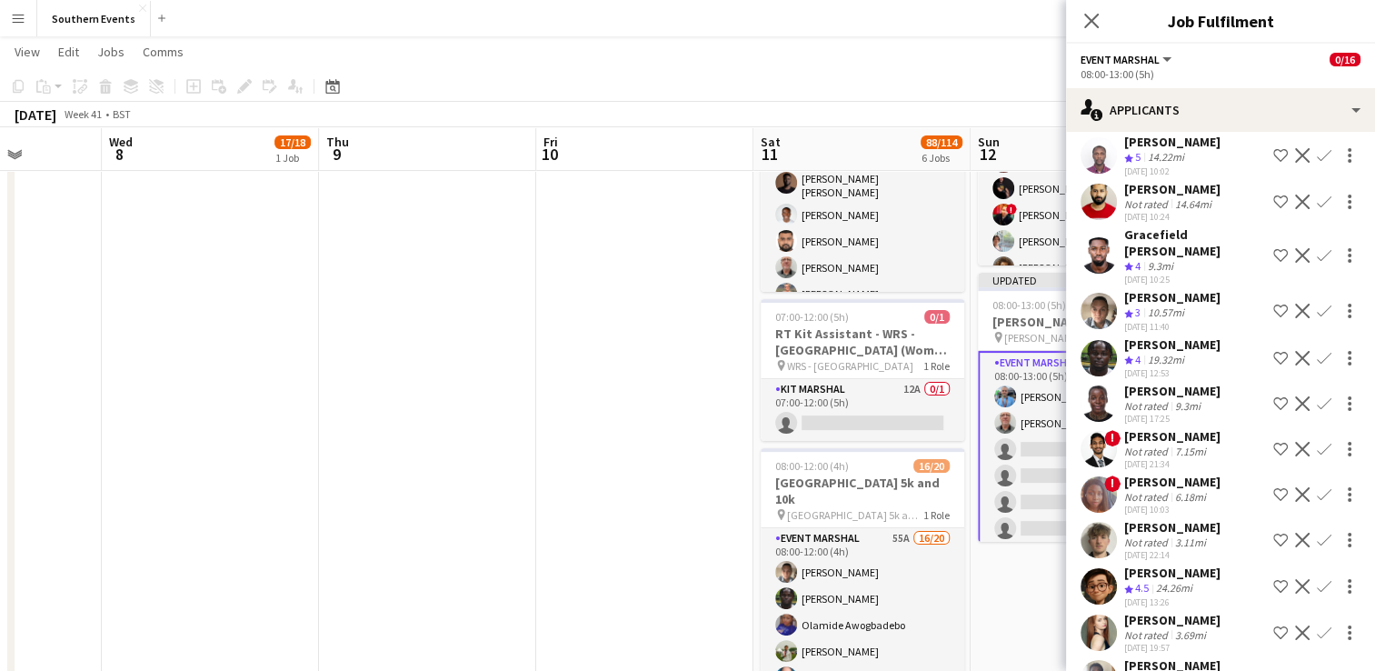
scroll to position [0, 0]
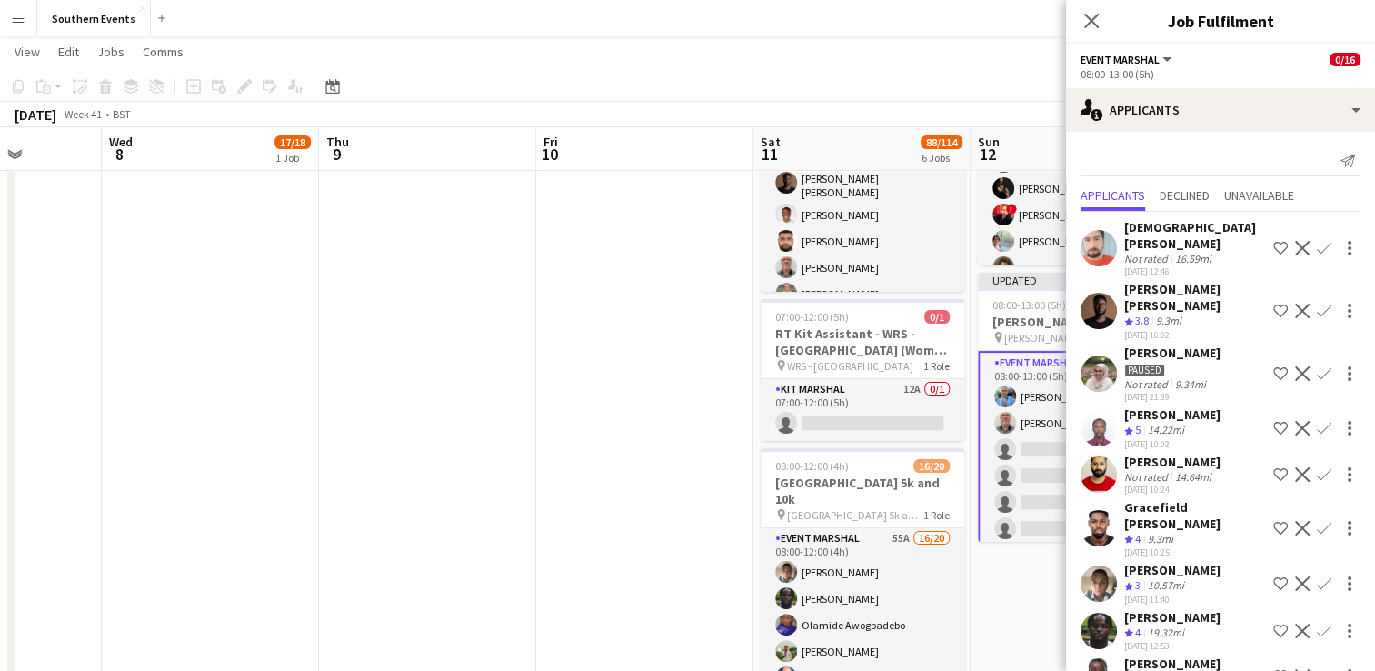
click at [1317, 421] on app-icon "Confirm" at bounding box center [1324, 428] width 15 height 15
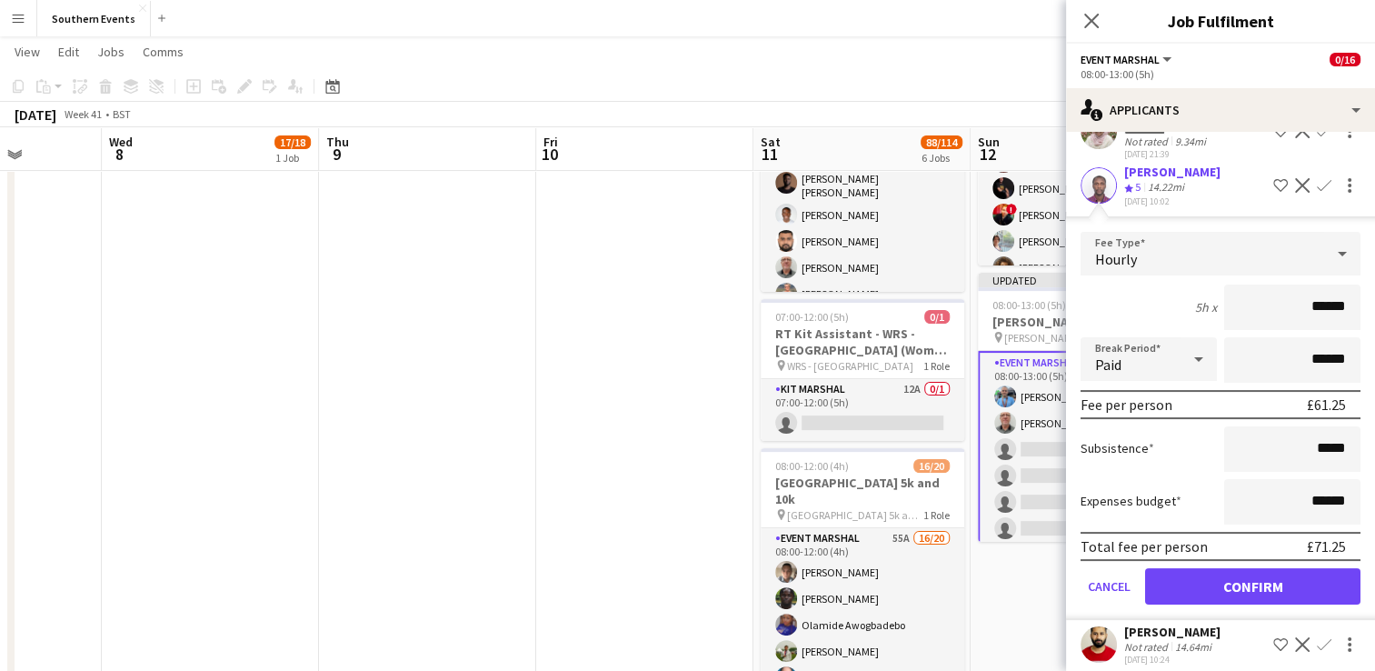
scroll to position [273, 0]
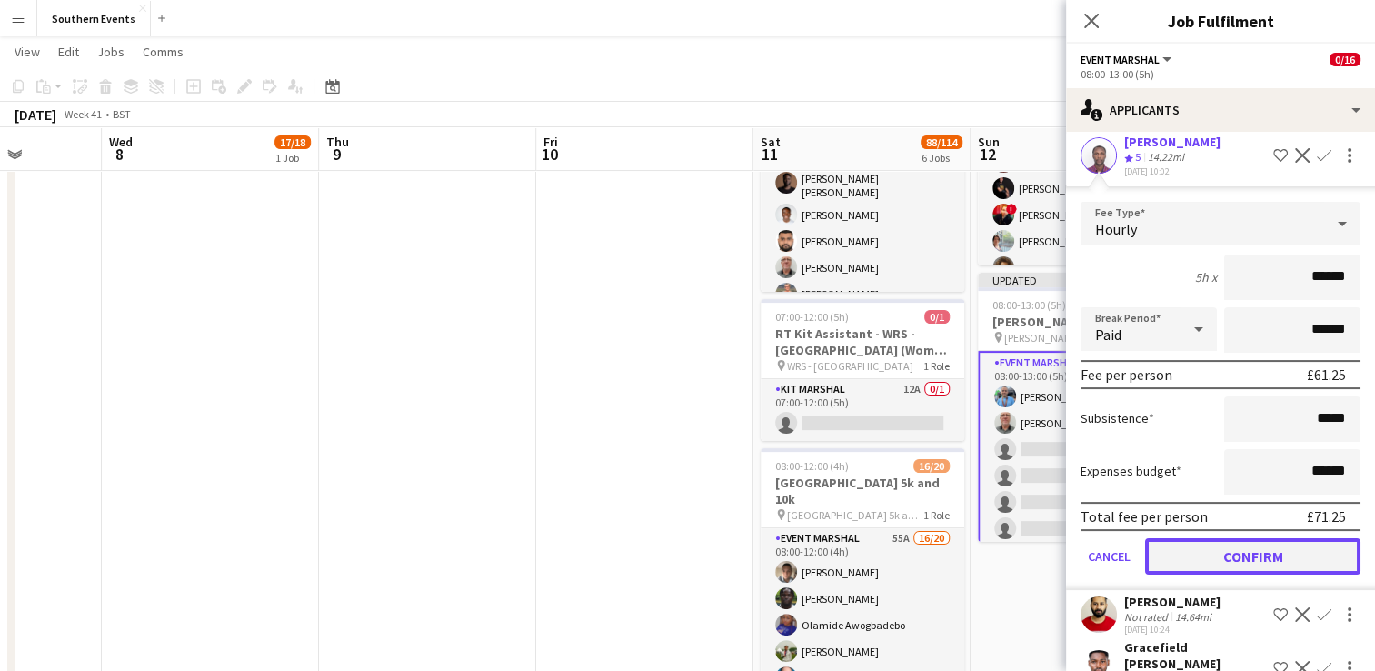
click at [1232, 542] on button "Confirm" at bounding box center [1252, 556] width 215 height 36
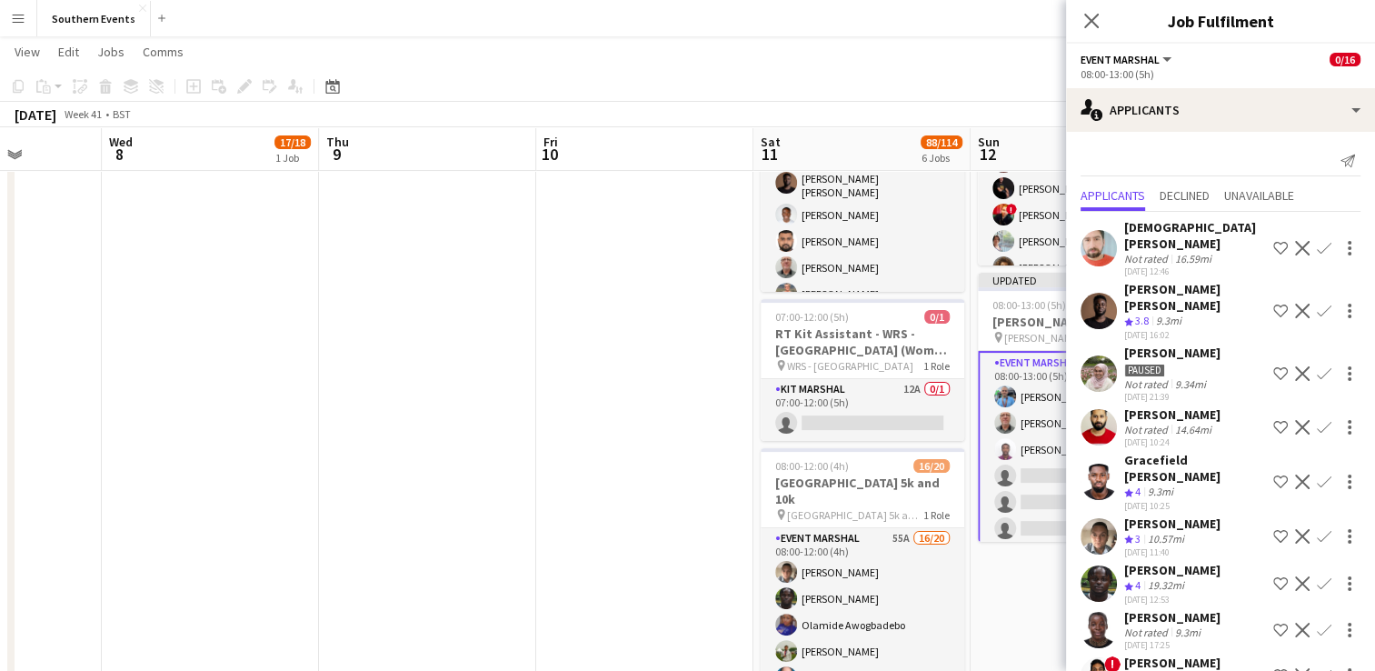
scroll to position [91, 0]
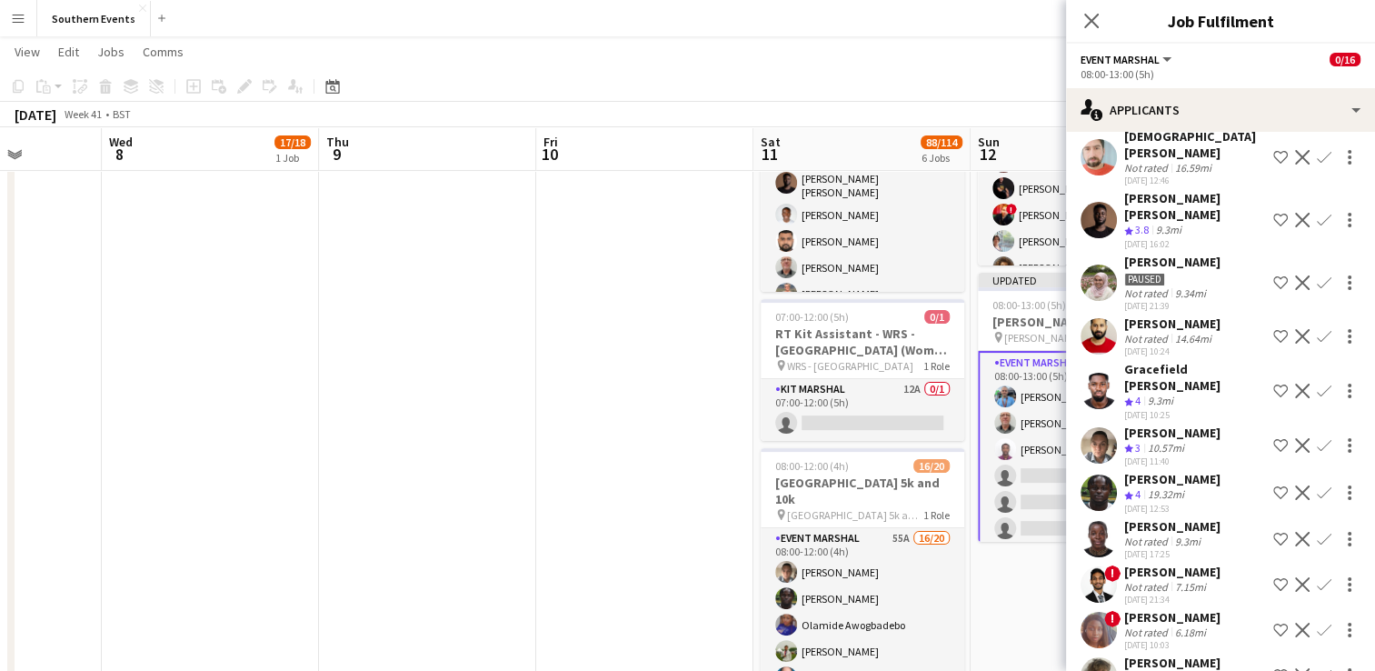
click at [1317, 383] on app-icon "Confirm" at bounding box center [1324, 390] width 15 height 15
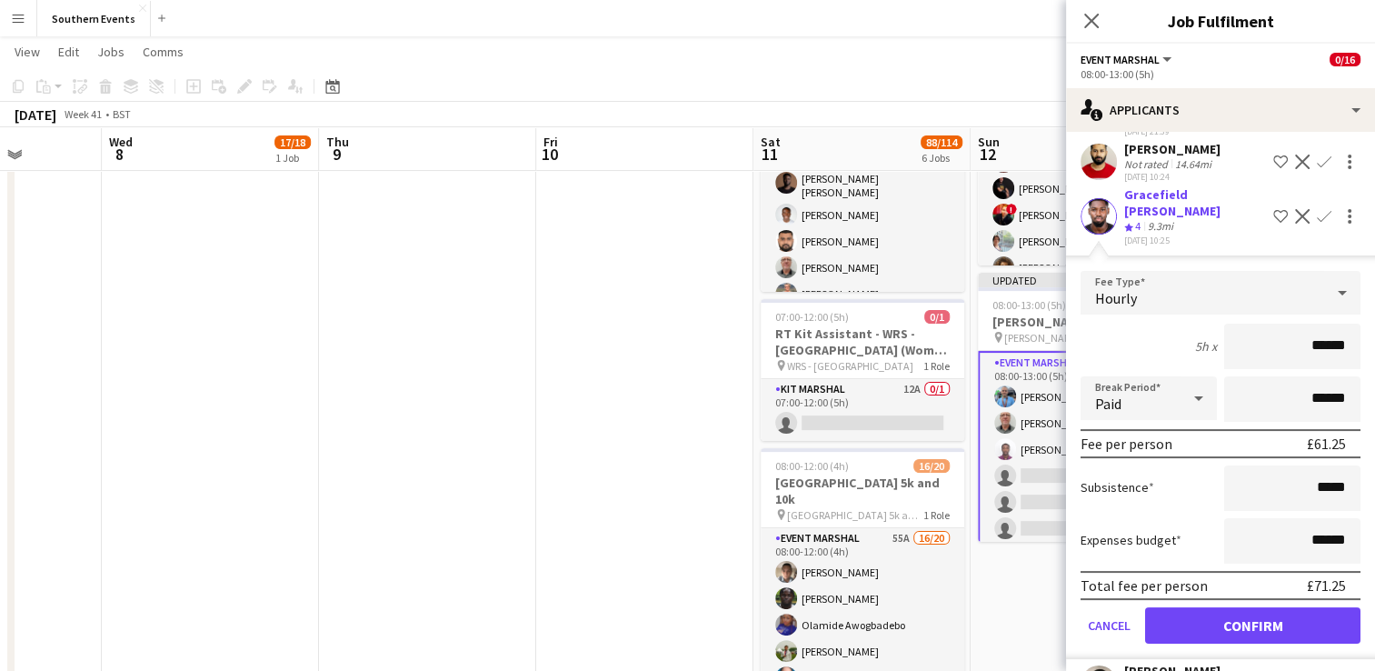
scroll to position [364, 0]
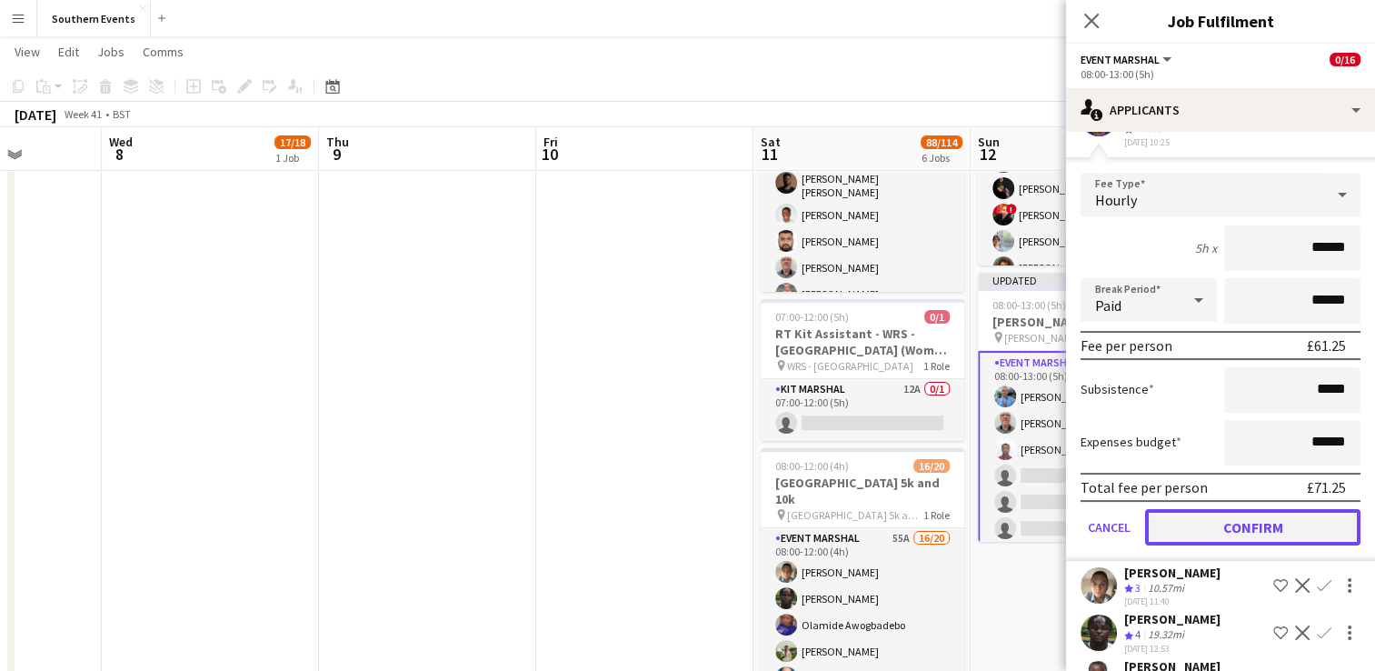
click at [1218, 509] on button "Confirm" at bounding box center [1252, 527] width 215 height 36
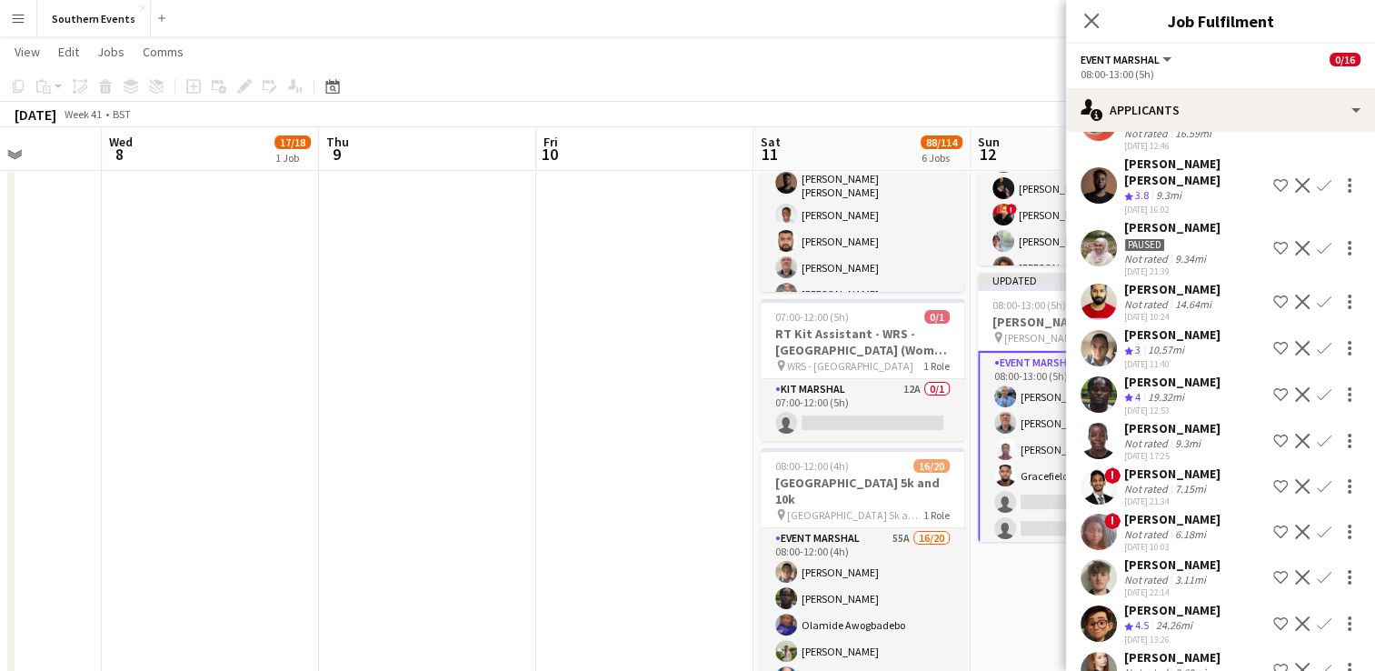
scroll to position [182, 0]
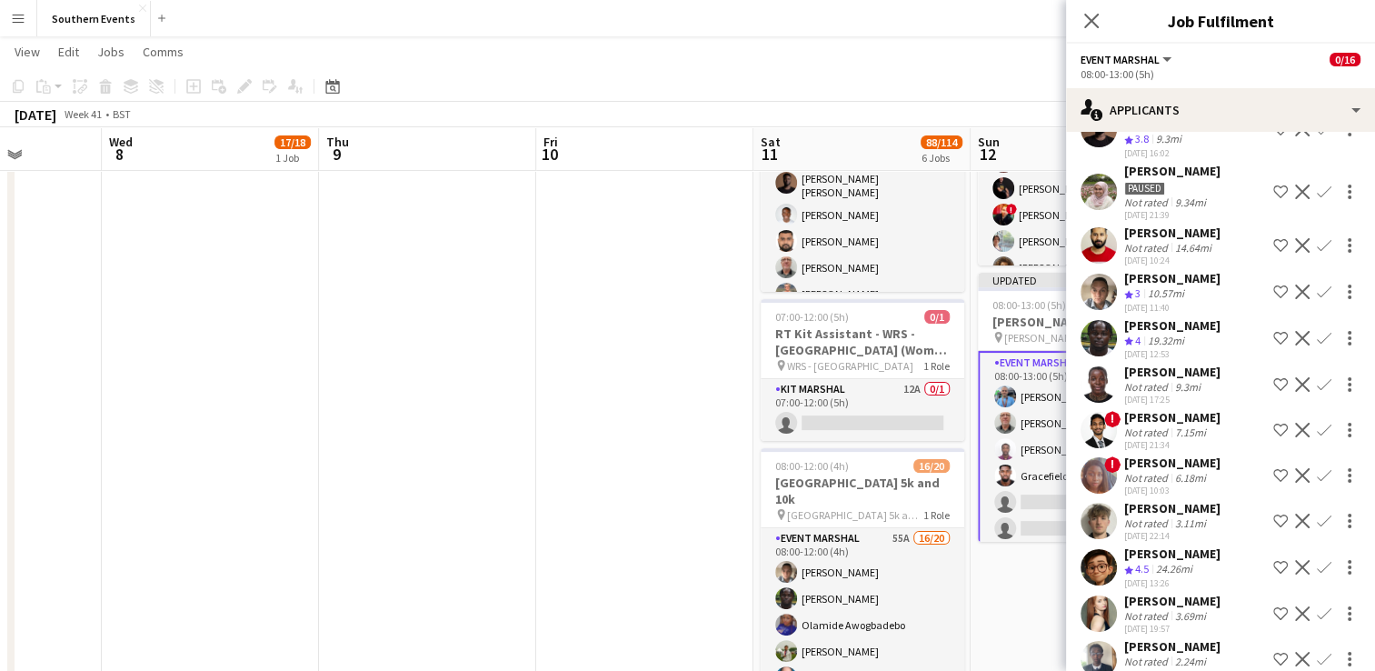
click at [1317, 377] on app-icon "Confirm" at bounding box center [1324, 384] width 15 height 15
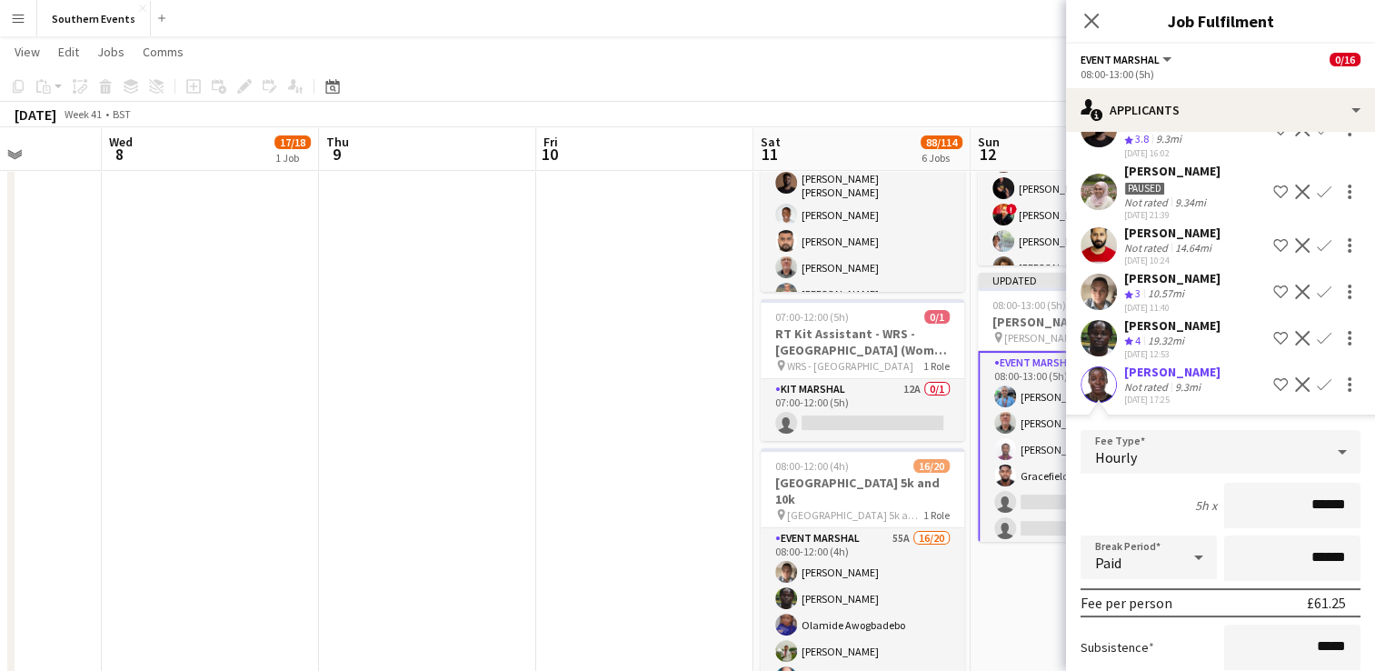
click at [1317, 331] on app-icon "Confirm" at bounding box center [1324, 338] width 15 height 15
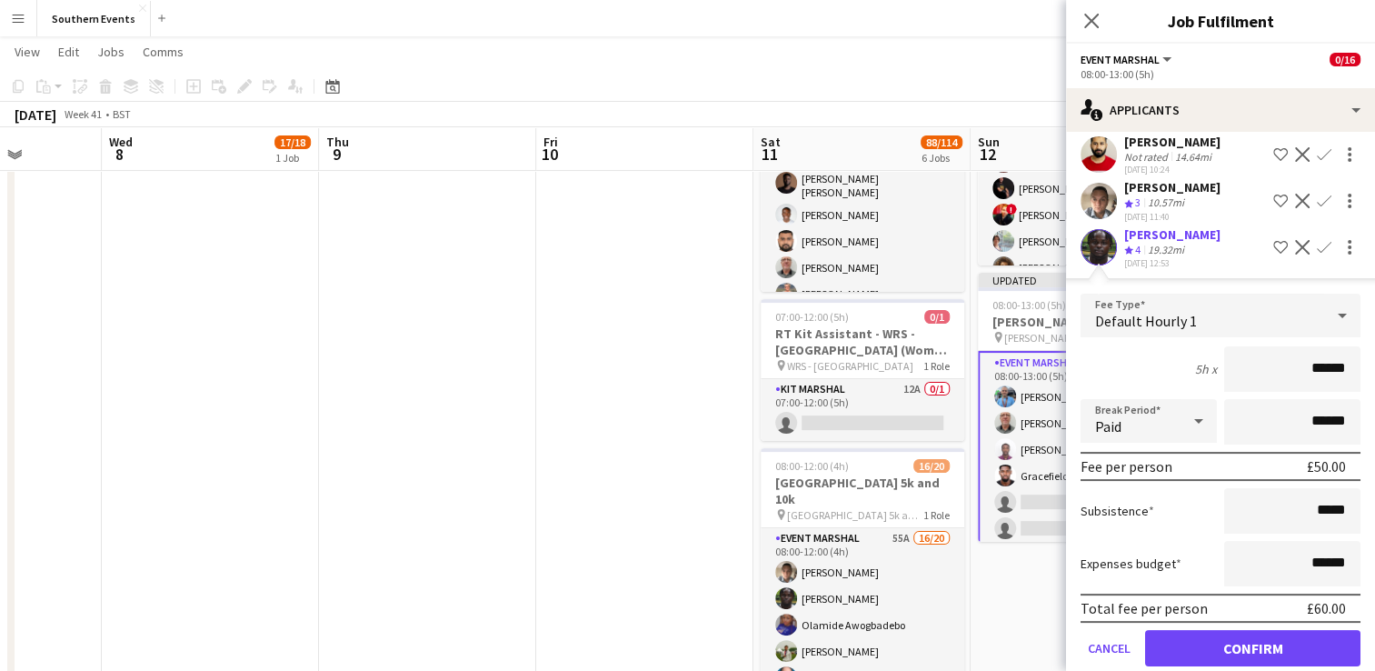
scroll to position [364, 0]
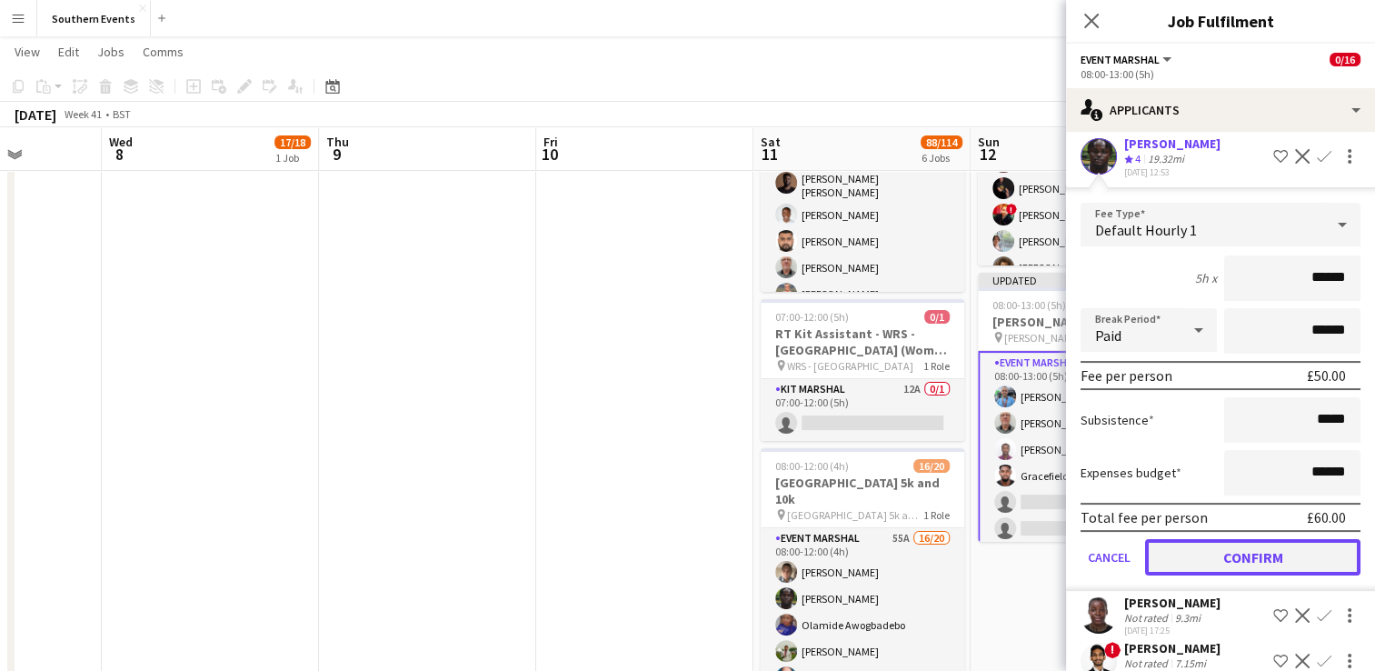
click at [1237, 539] on button "Confirm" at bounding box center [1252, 557] width 215 height 36
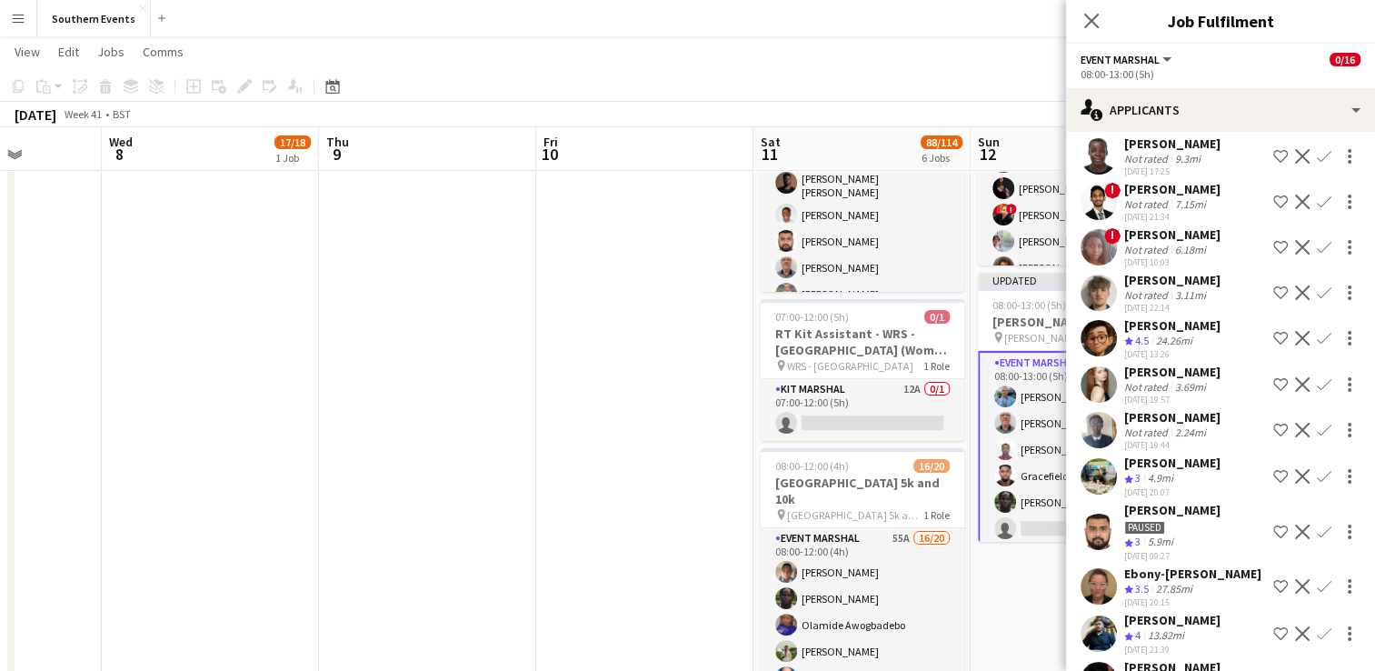
click at [1317, 337] on app-icon "Confirm" at bounding box center [1324, 338] width 15 height 15
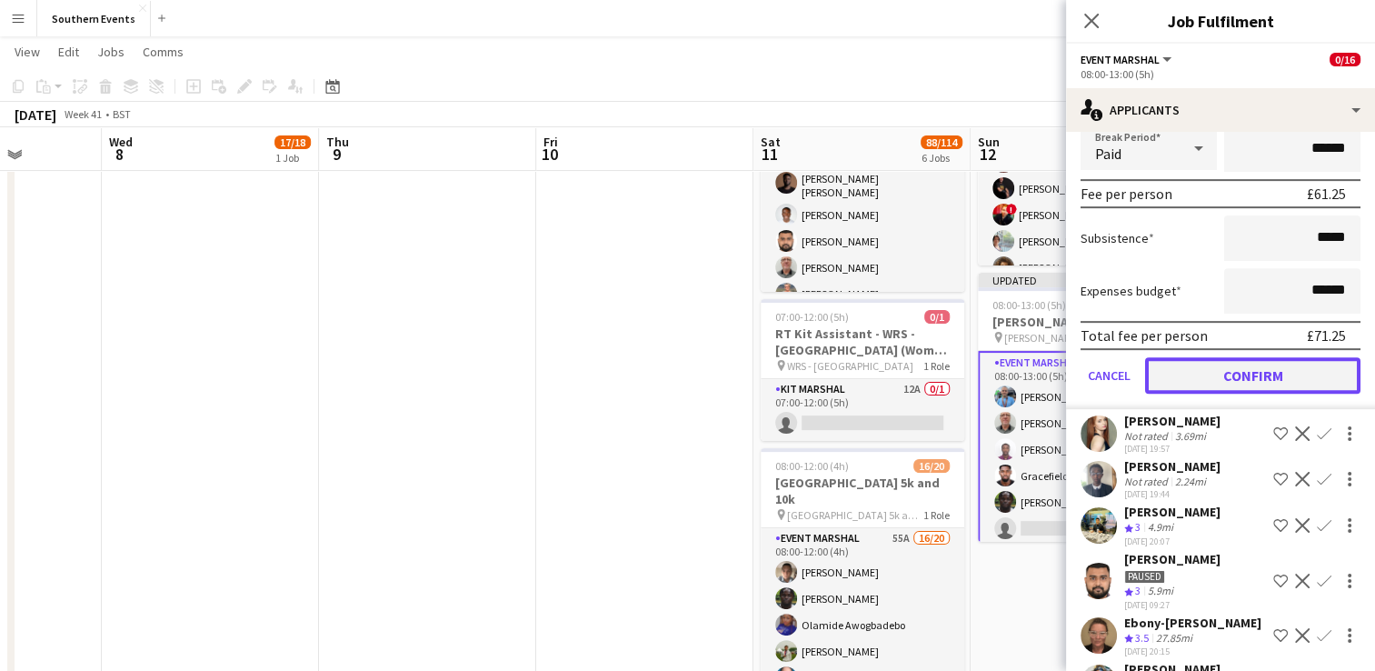
click at [1238, 373] on button "Confirm" at bounding box center [1252, 375] width 215 height 36
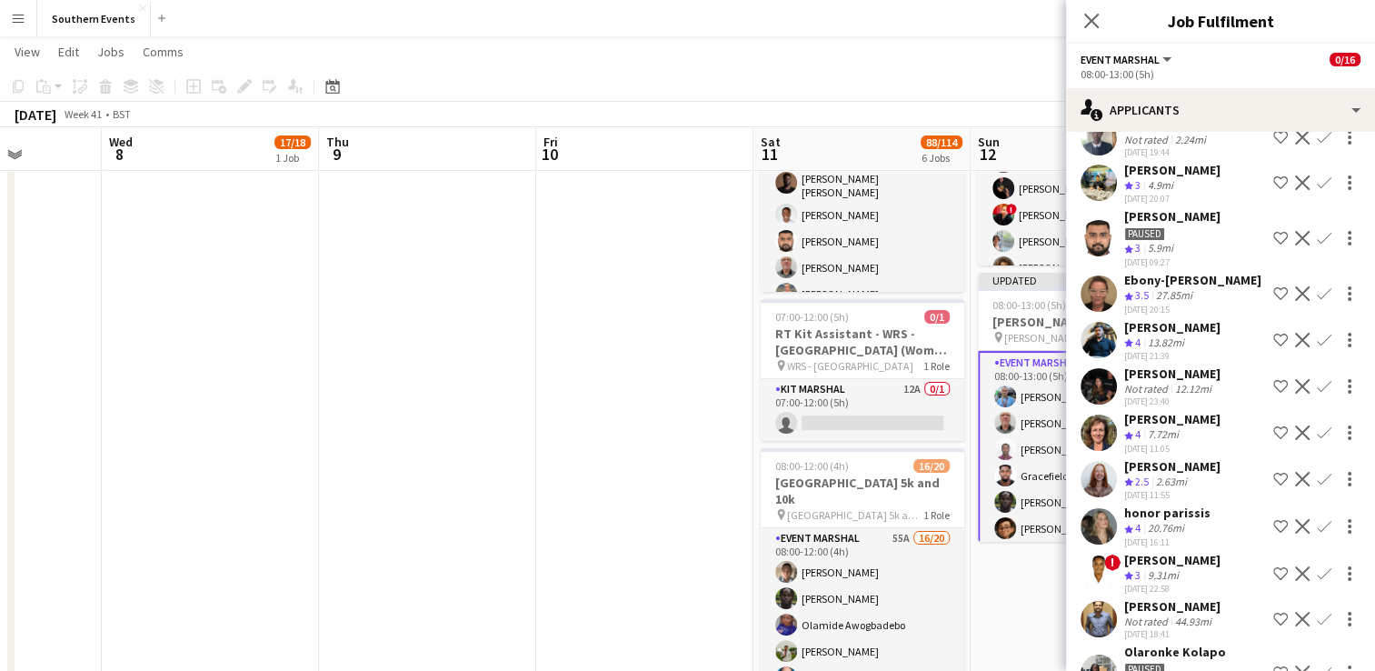
scroll to position [633, 0]
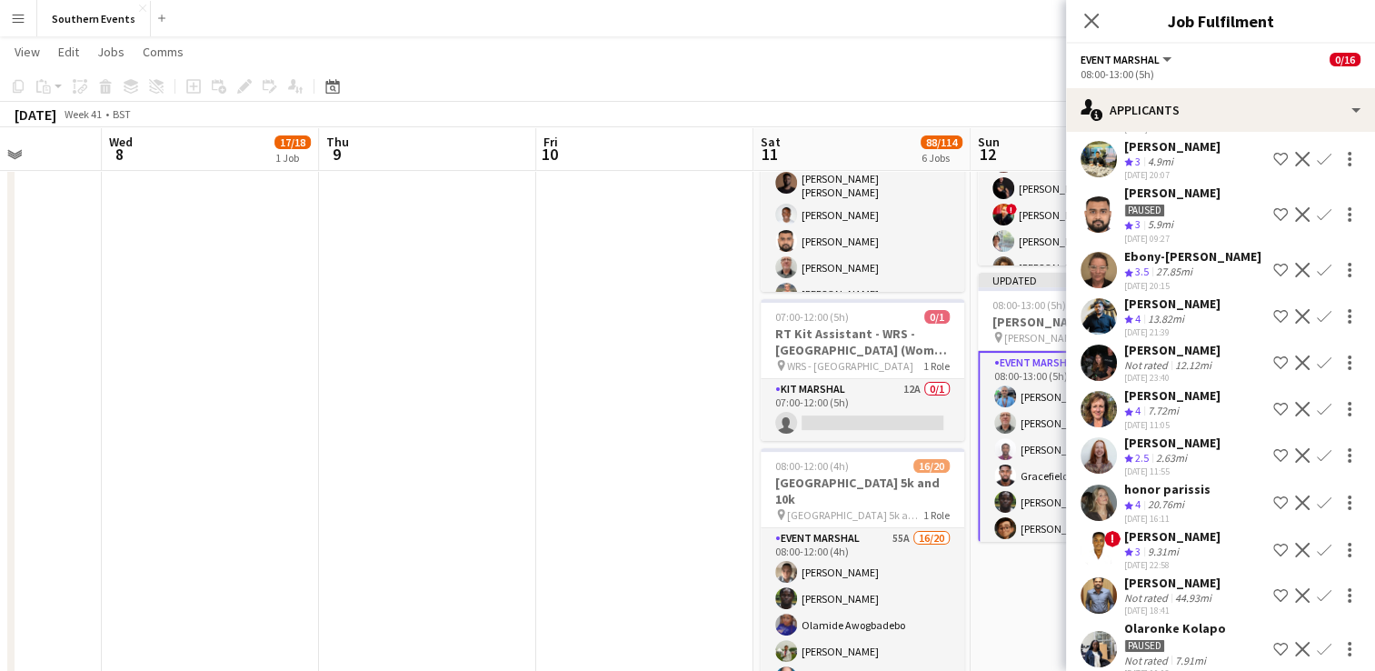
drag, startPoint x: 1306, startPoint y: 307, endPoint x: 1280, endPoint y: 332, distance: 35.3
click at [1317, 309] on app-icon "Confirm" at bounding box center [1324, 316] width 15 height 15
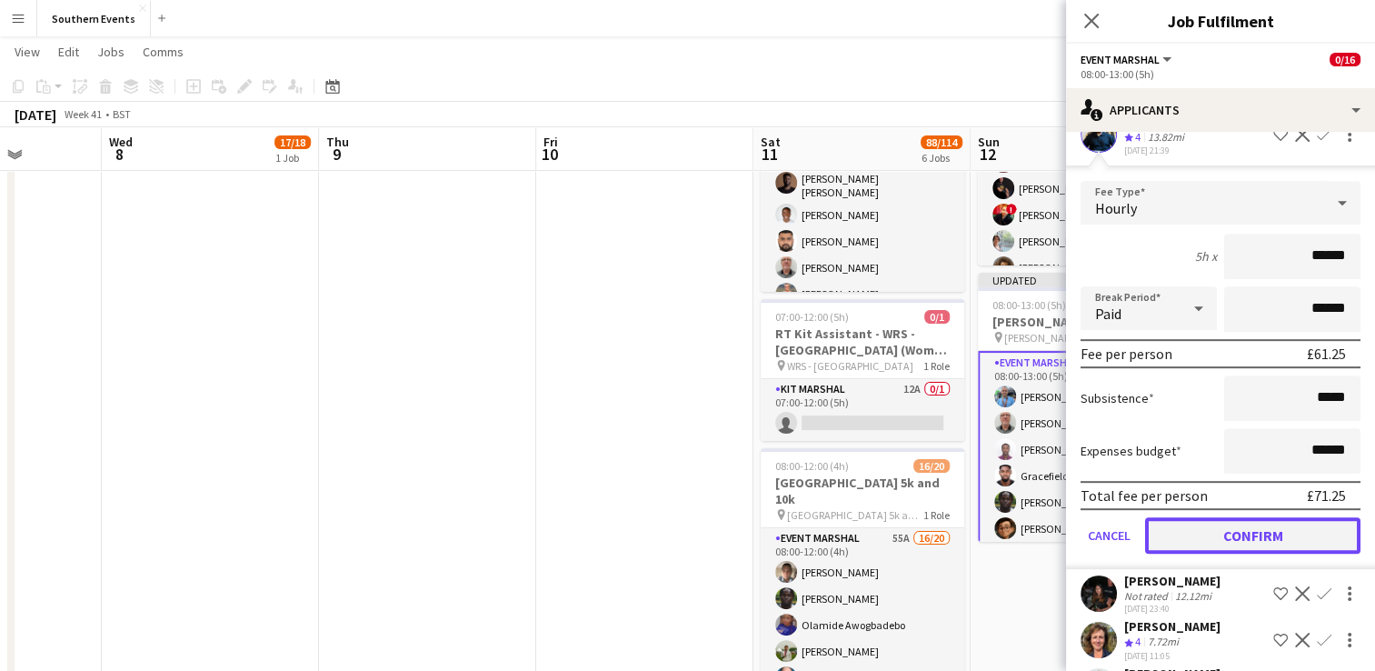
click at [1221, 525] on button "Confirm" at bounding box center [1252, 535] width 215 height 36
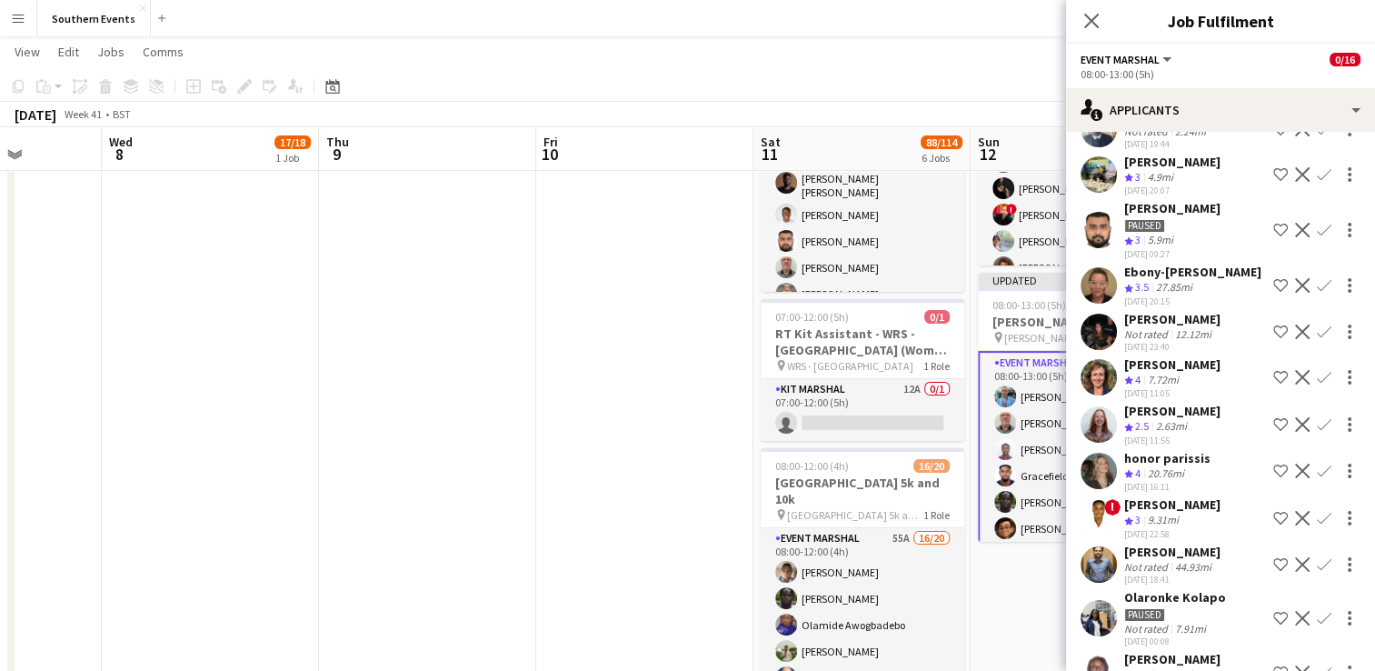
scroll to position [632, 0]
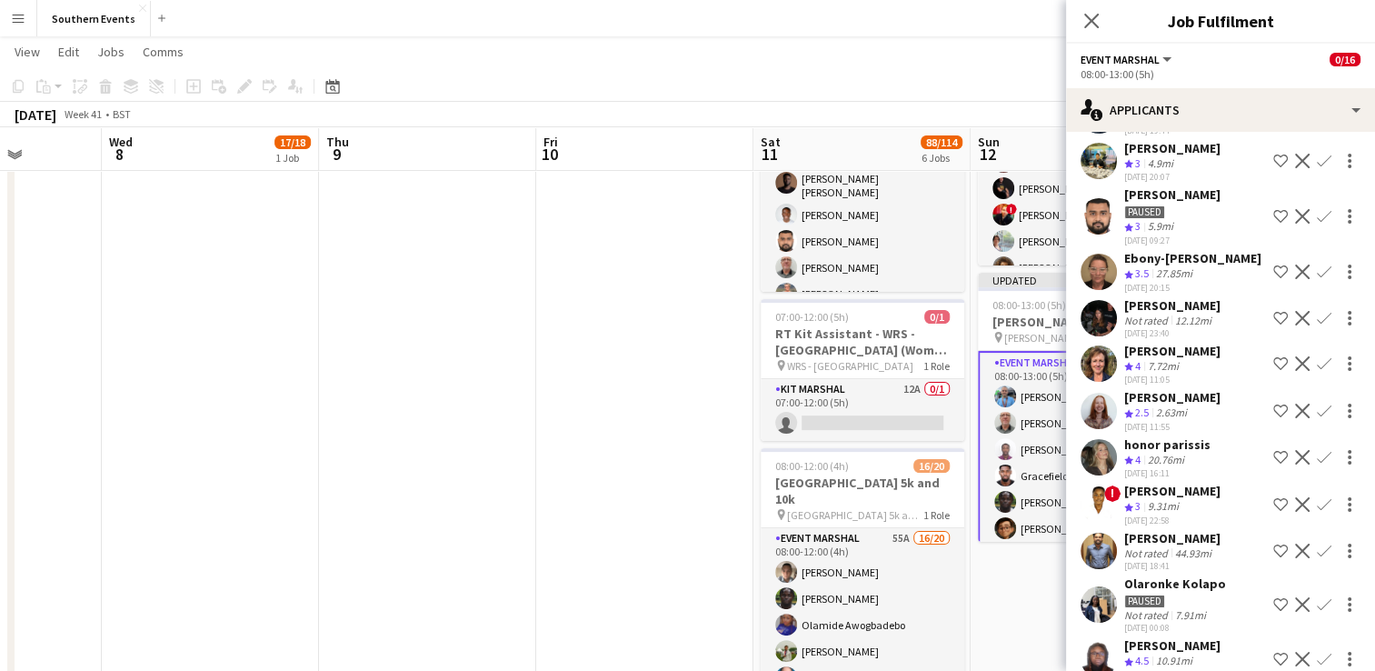
click at [1317, 362] on app-icon "Confirm" at bounding box center [1324, 363] width 15 height 15
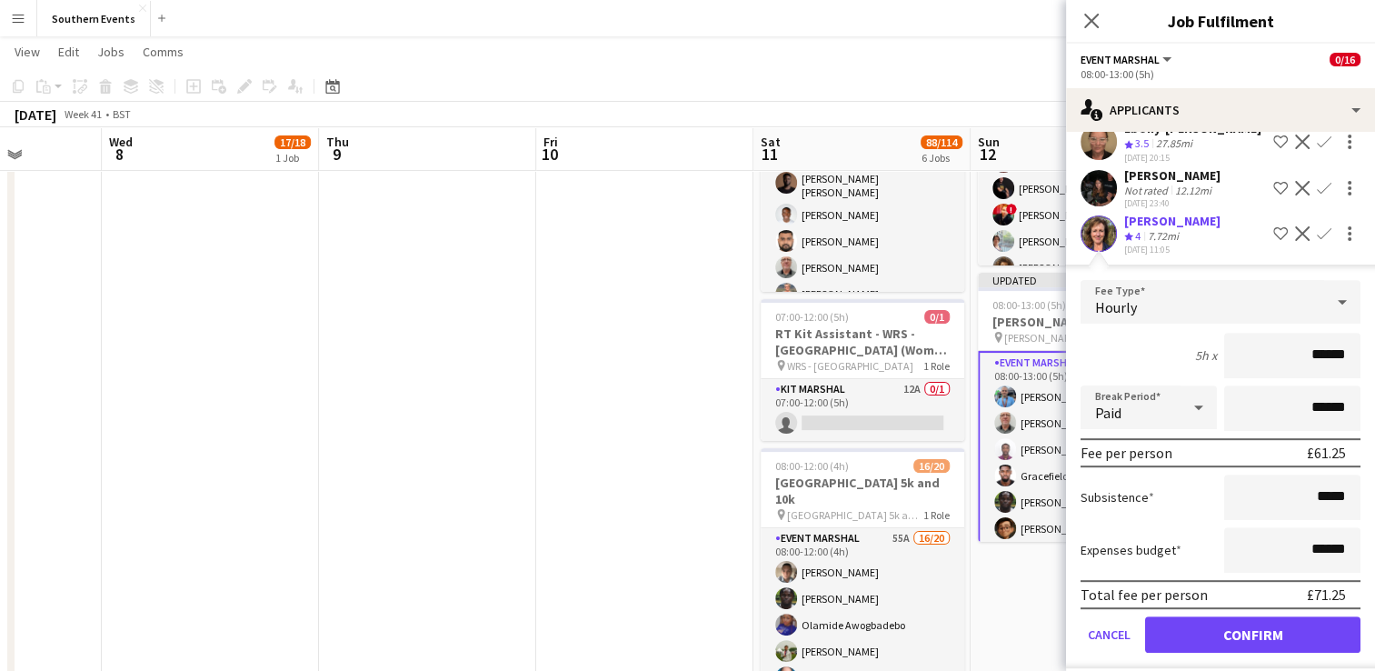
scroll to position [813, 0]
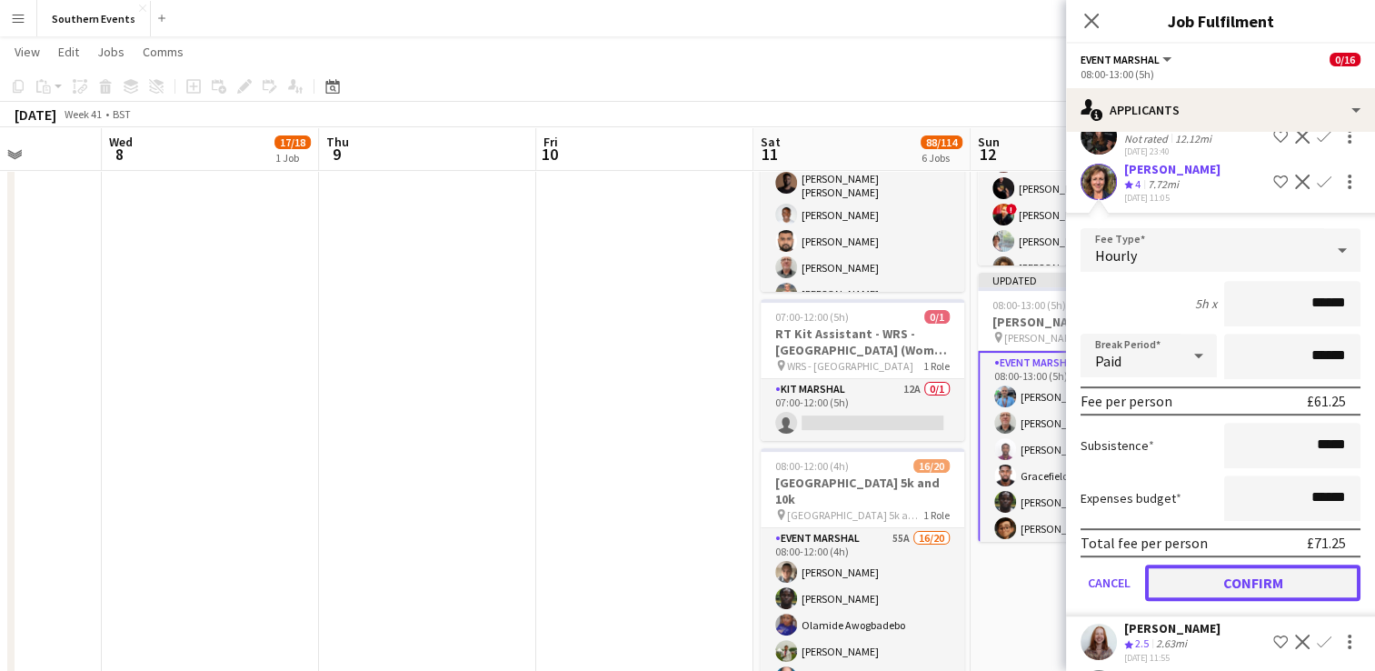
click at [1210, 581] on button "Confirm" at bounding box center [1252, 582] width 215 height 36
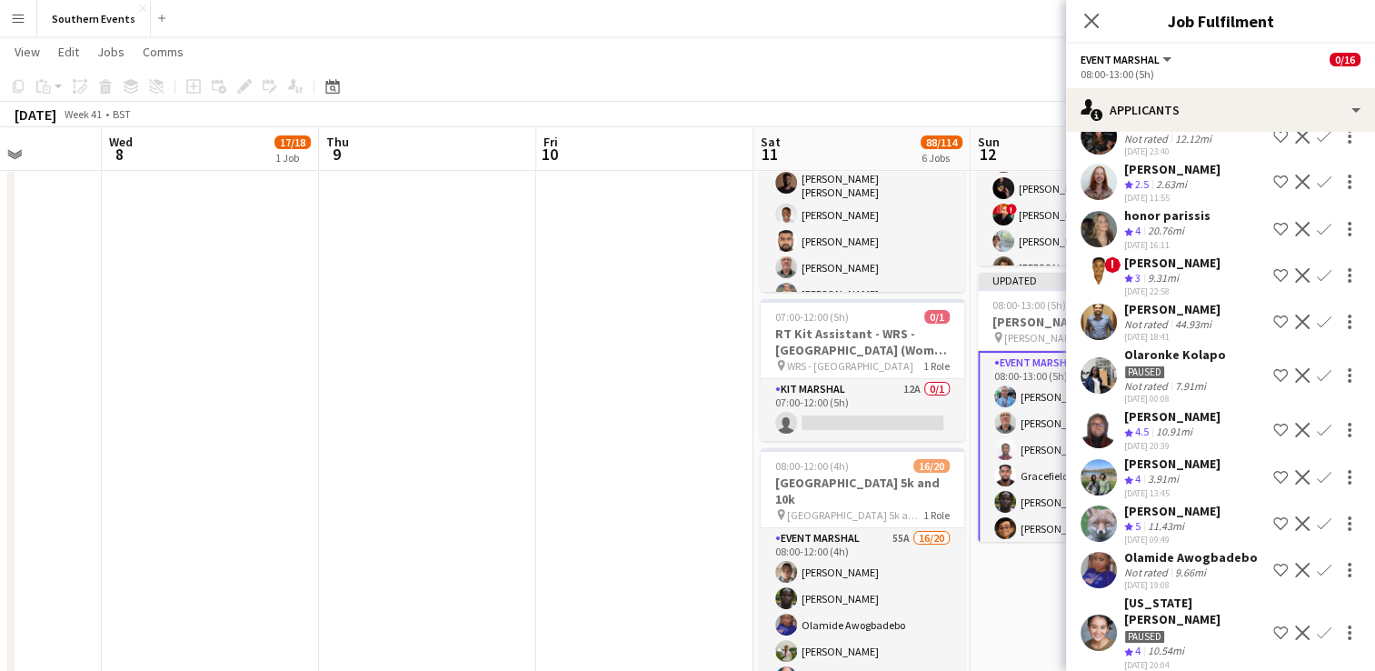
click at [1313, 424] on button "Confirm" at bounding box center [1324, 430] width 22 height 22
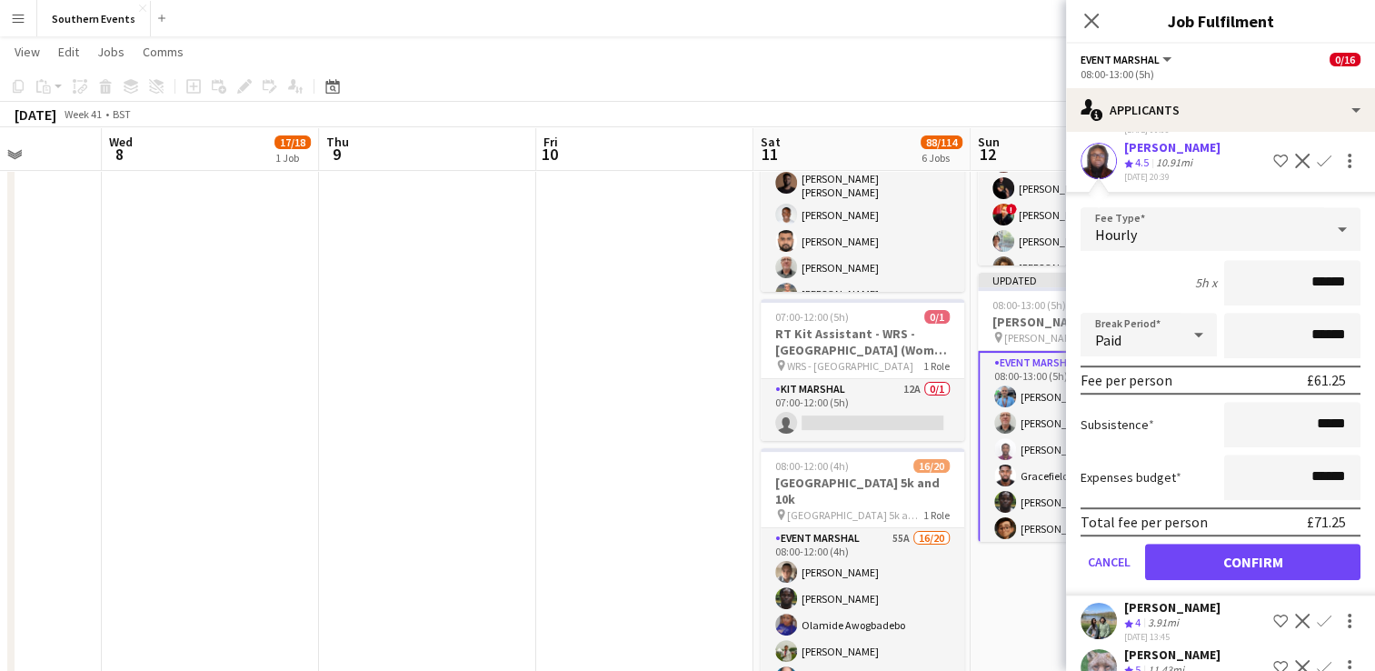
scroll to position [1086, 0]
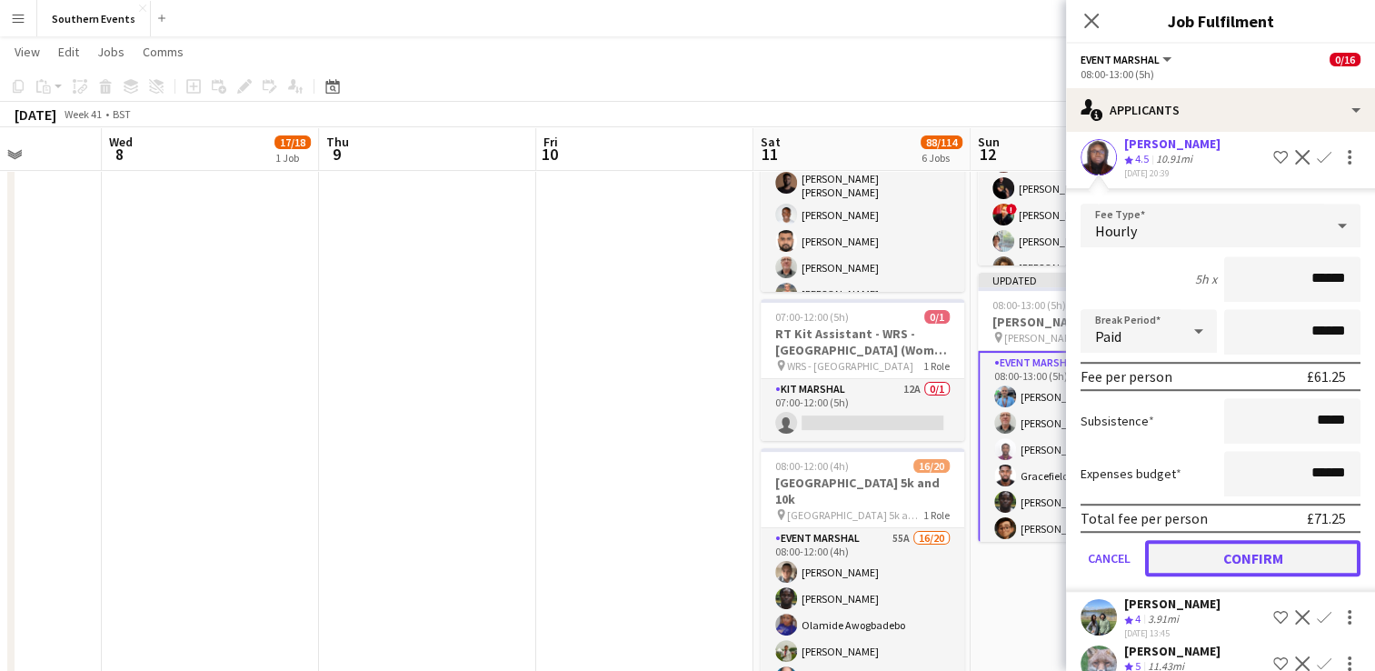
click at [1236, 544] on button "Confirm" at bounding box center [1252, 558] width 215 height 36
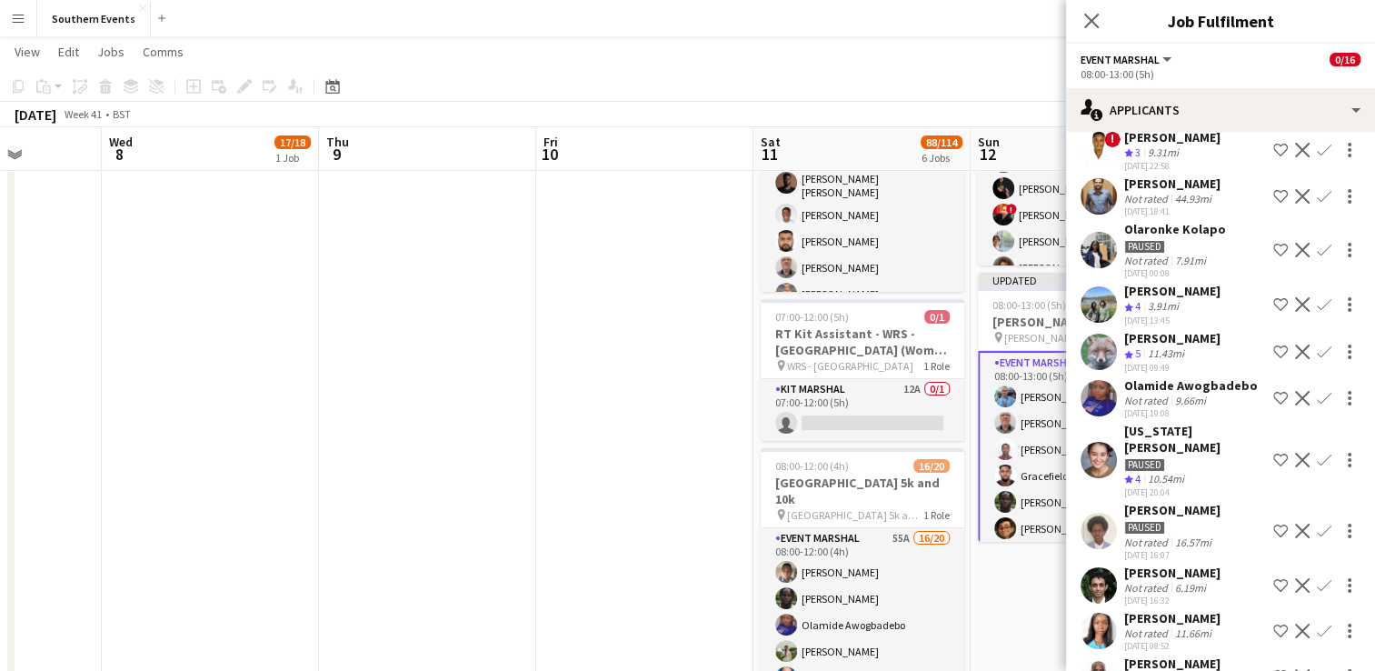
scroll to position [992, 0]
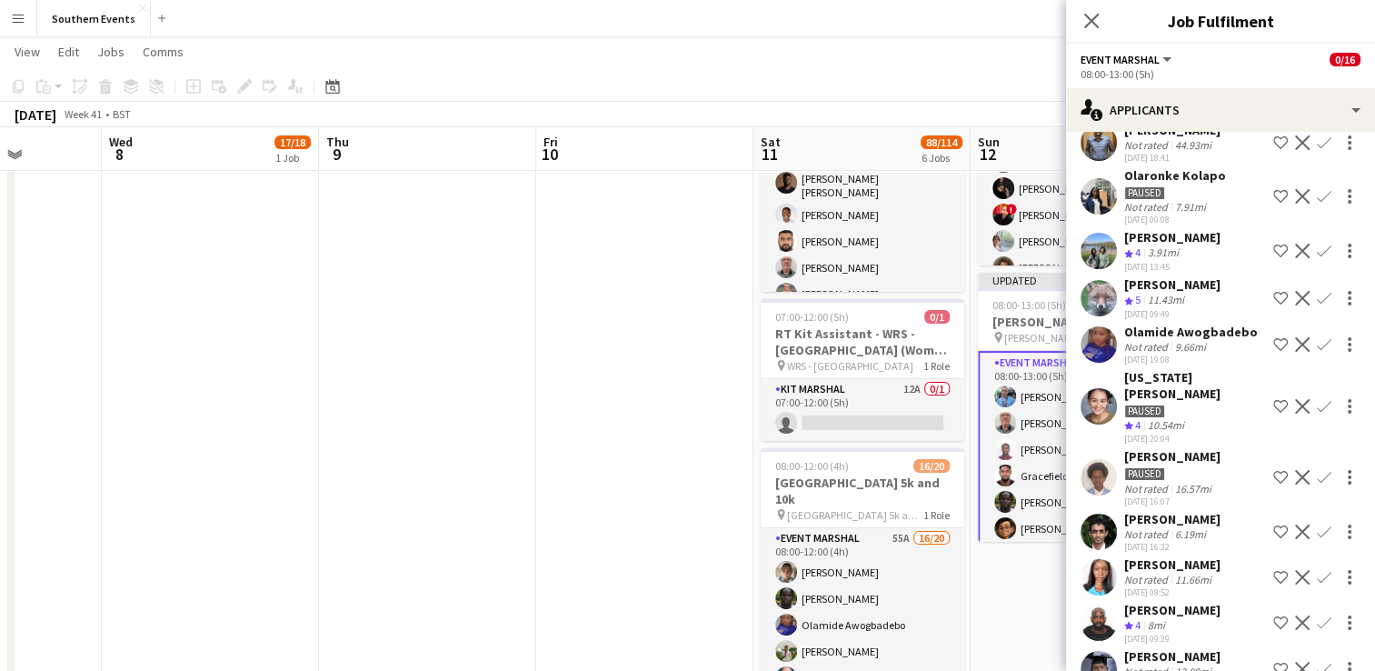
click at [989, 611] on app-date-cell "07:00-14:00 (7h) 0/1 RT Kit Assistant - [PERSON_NAME] pin Sheen Gate Car Park 1…" at bounding box center [1079, 574] width 217 height 1469
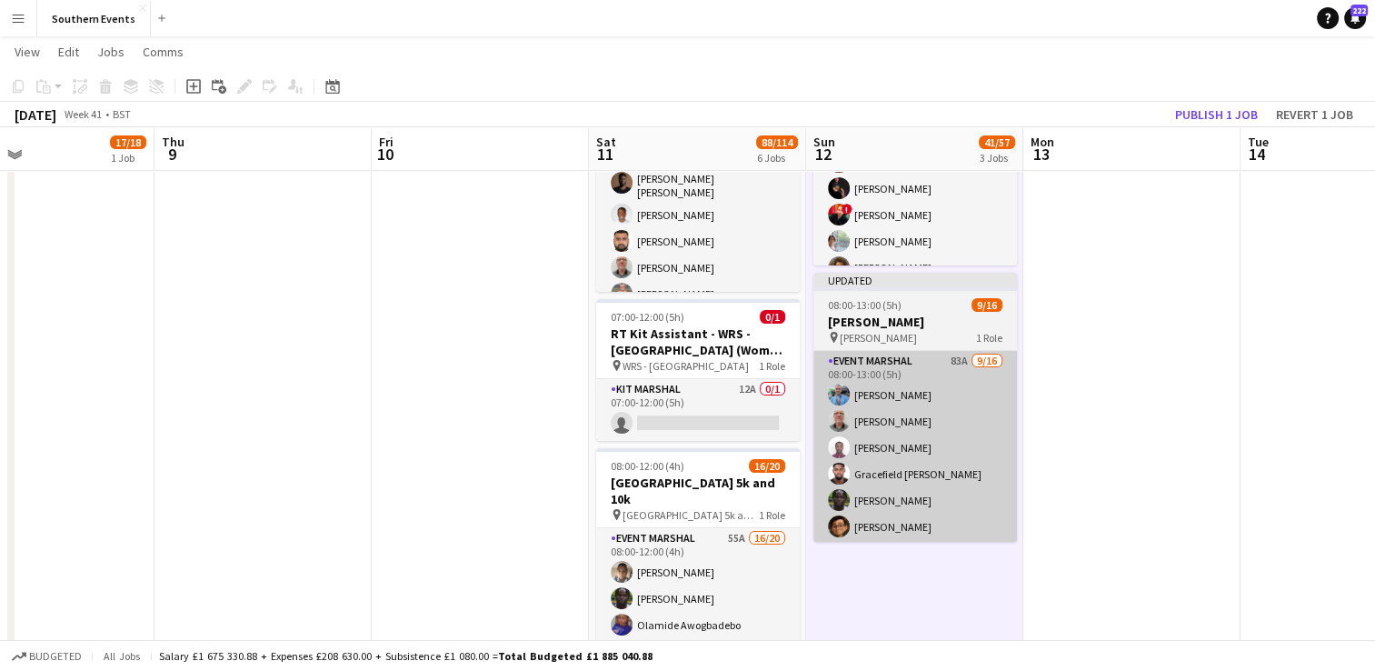
drag, startPoint x: 1186, startPoint y: 433, endPoint x: 509, endPoint y: 409, distance: 677.5
click at [617, 409] on app-calendar-viewport "Mon 6 Tue 7 Wed 8 17/18 1 Job Thu 9 Fri 10 Sat 11 88/114 6 Jobs Sun 12 41/57 3 …" at bounding box center [687, 507] width 1375 height 1601
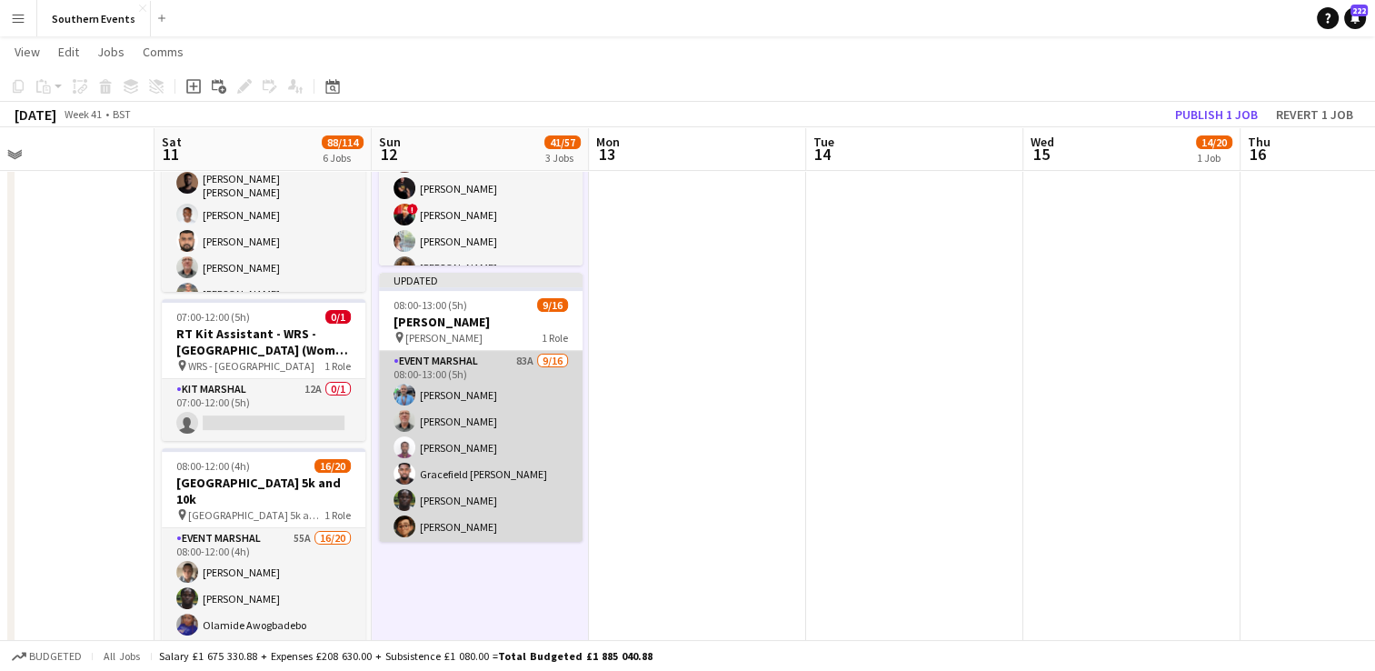
scroll to position [0, 501]
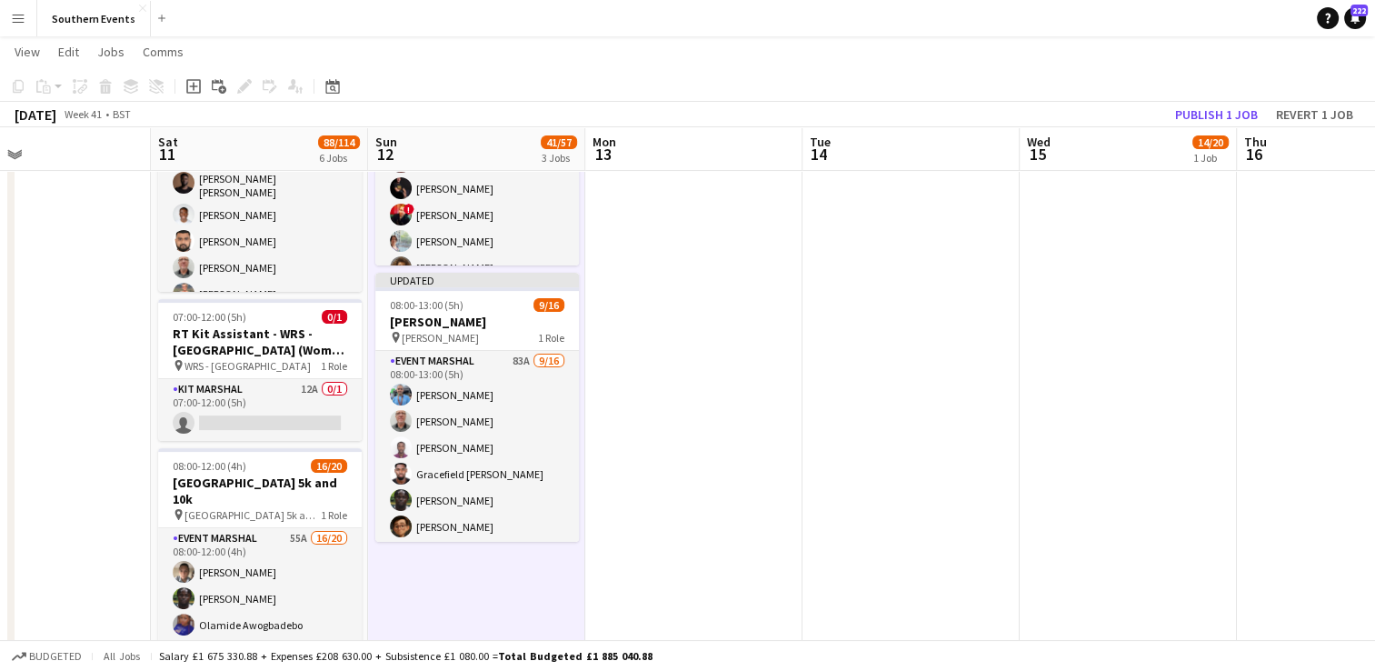
drag, startPoint x: 494, startPoint y: 389, endPoint x: 1322, endPoint y: 93, distance: 879.3
click at [494, 389] on app-card-role "Event Marshal 83A [DATE] 08:00-13:00 (5h) [PERSON_NAME] [PERSON_NAME] [PERSON_N…" at bounding box center [477, 579] width 204 height 457
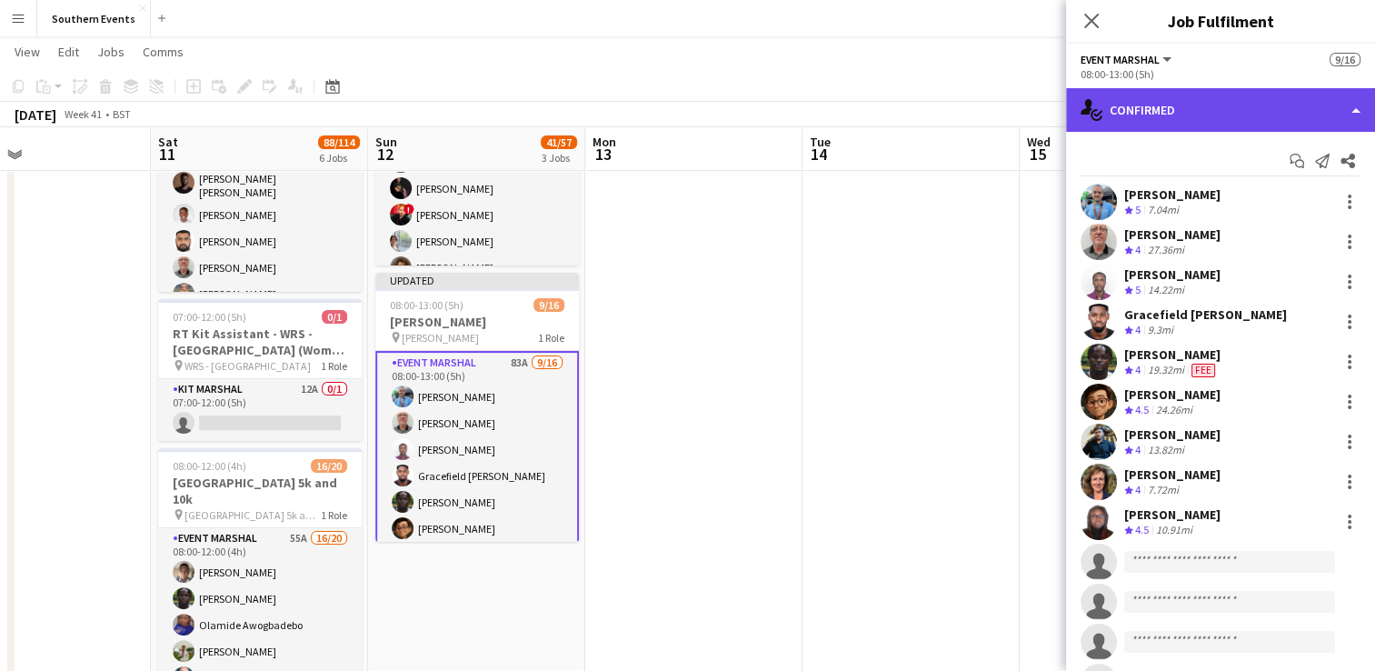
click at [1258, 113] on div "single-neutral-actions-check-2 Confirmed" at bounding box center [1220, 110] width 309 height 44
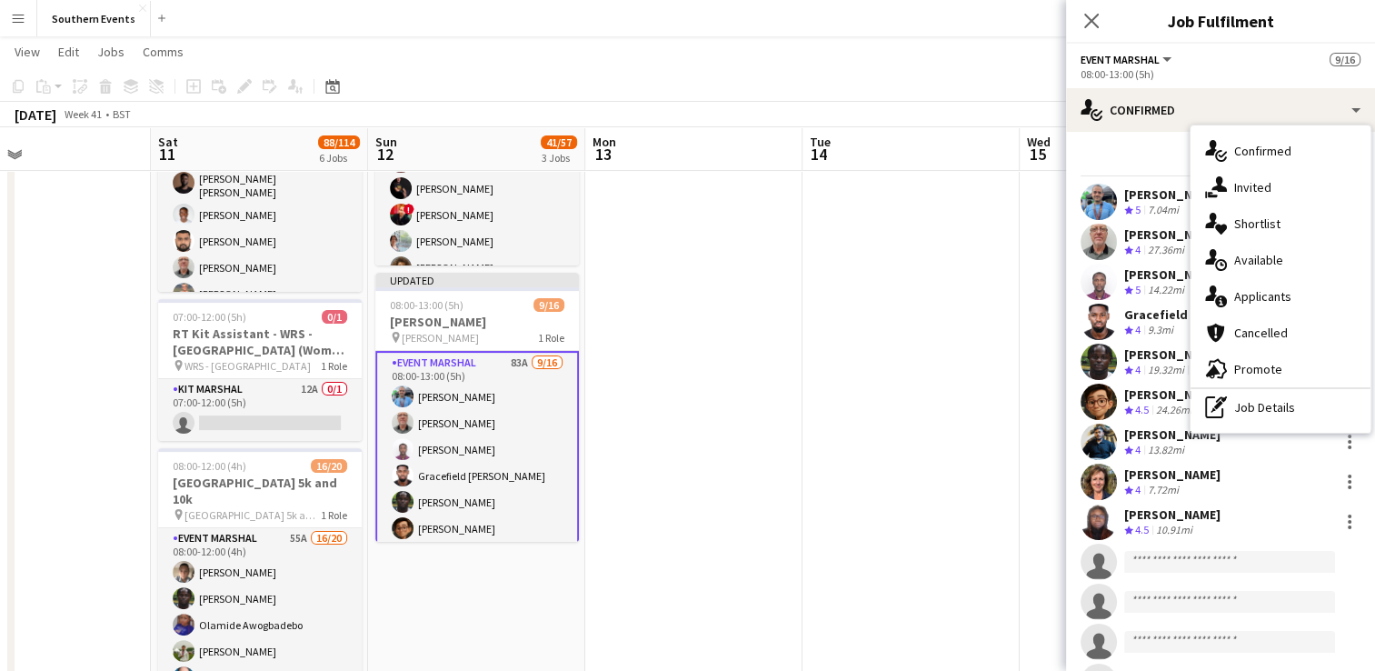
drag, startPoint x: 1265, startPoint y: 297, endPoint x: 1259, endPoint y: 322, distance: 25.3
click at [1265, 299] on span "Applicants" at bounding box center [1262, 296] width 57 height 16
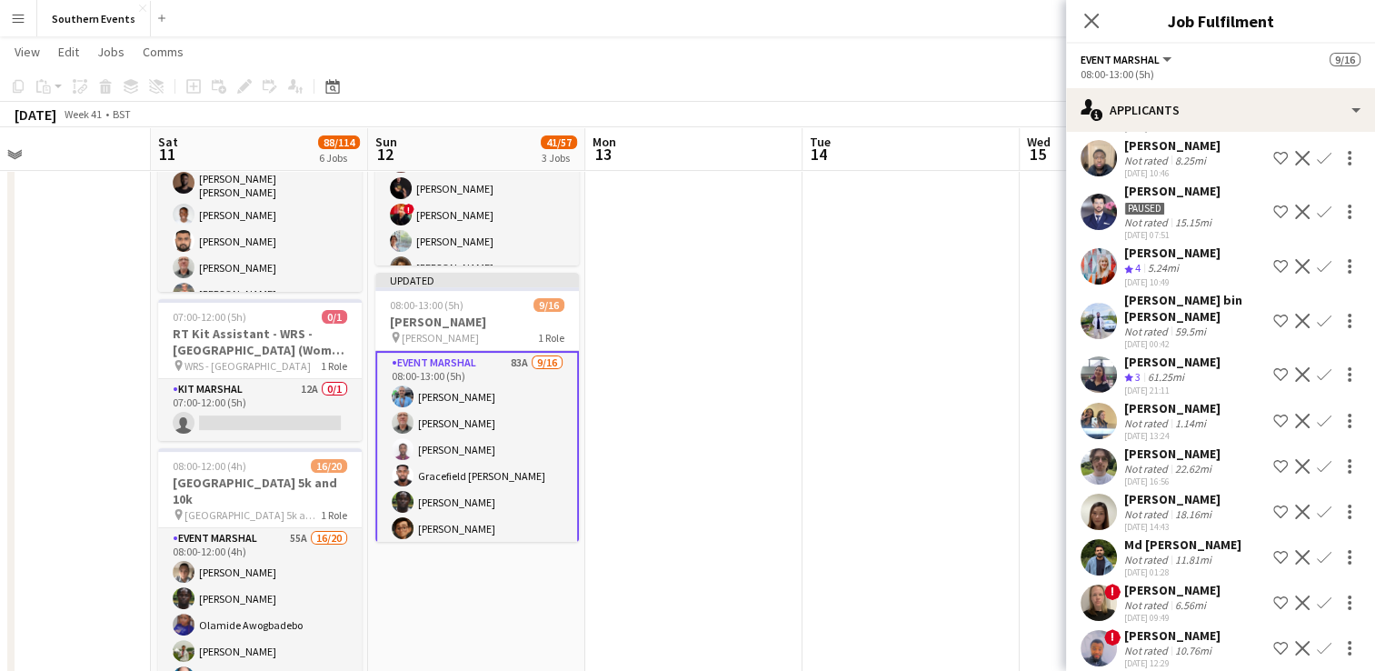
scroll to position [2494, 0]
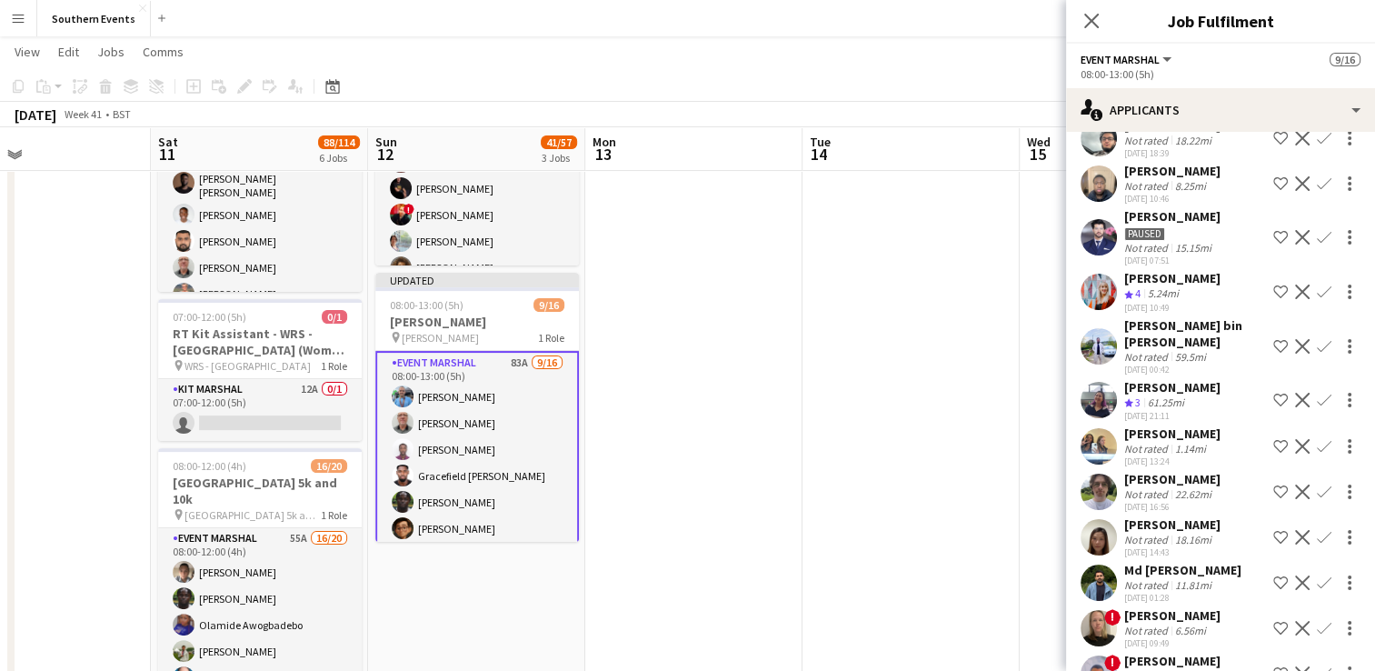
click at [1317, 284] on app-icon "Confirm" at bounding box center [1324, 291] width 15 height 15
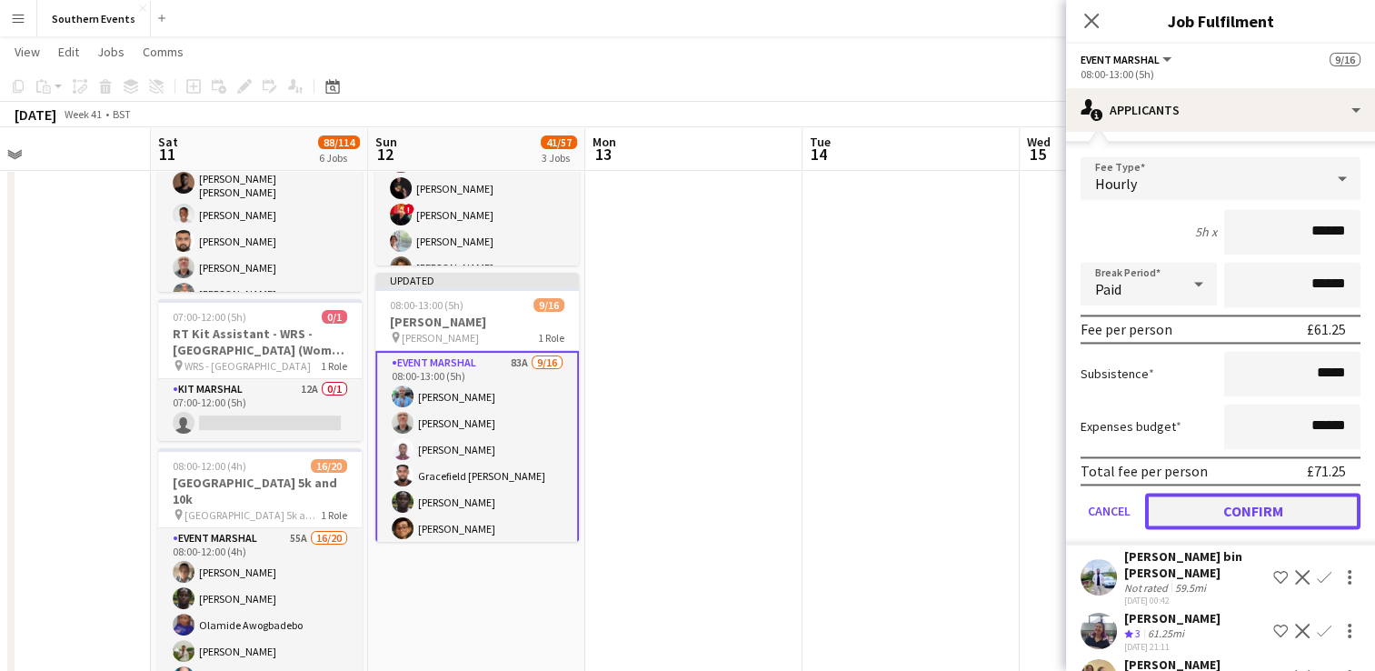
click at [1192, 493] on button "Confirm" at bounding box center [1252, 511] width 215 height 36
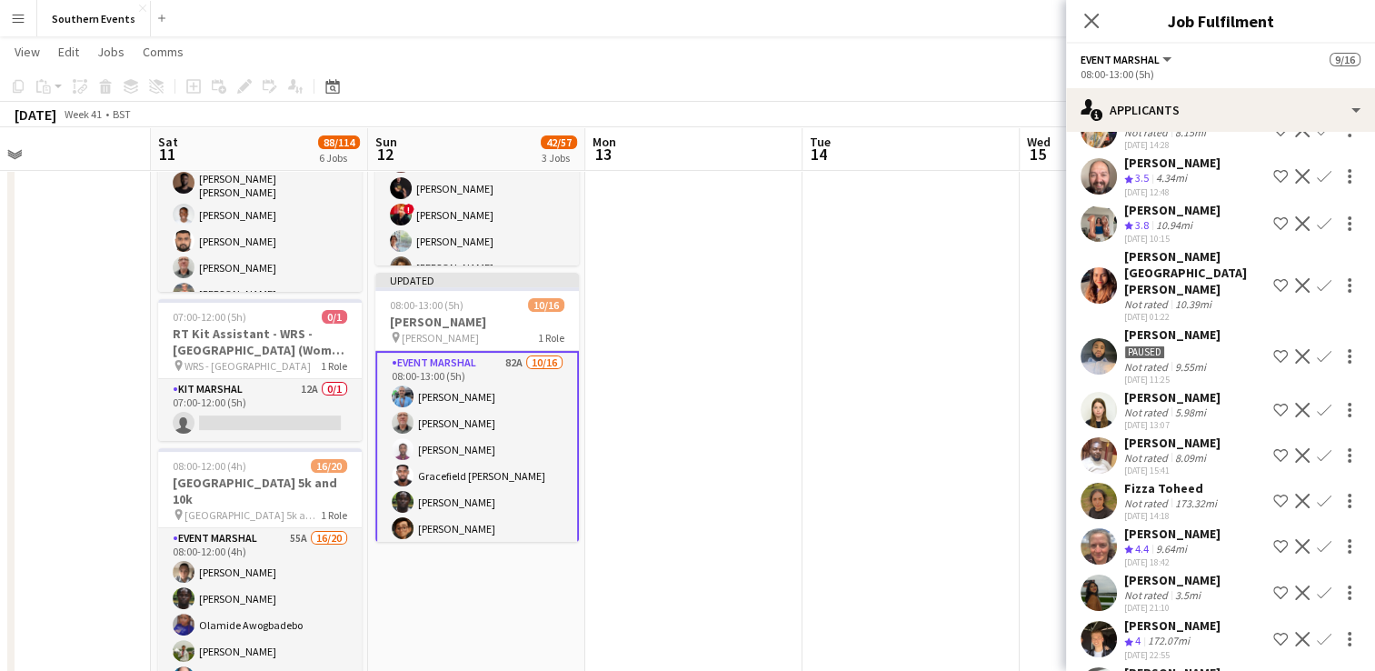
scroll to position [1856, 0]
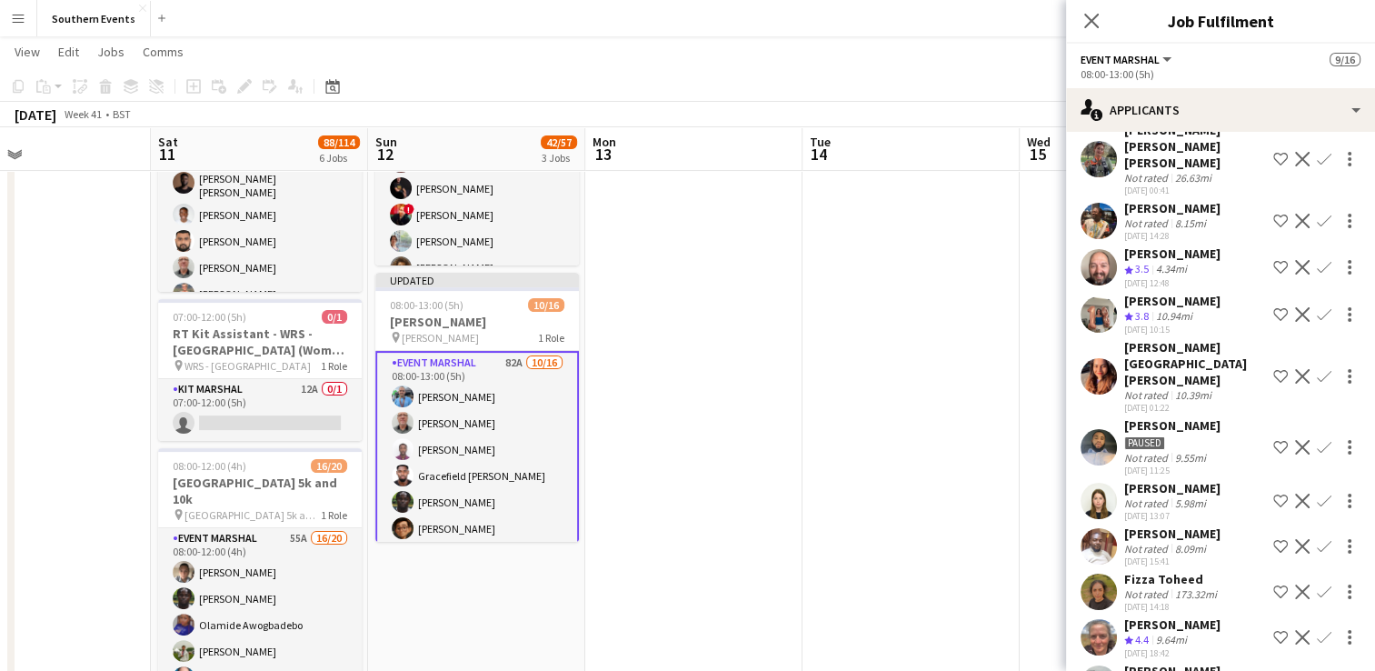
click at [1317, 274] on app-icon "Confirm" at bounding box center [1324, 267] width 15 height 15
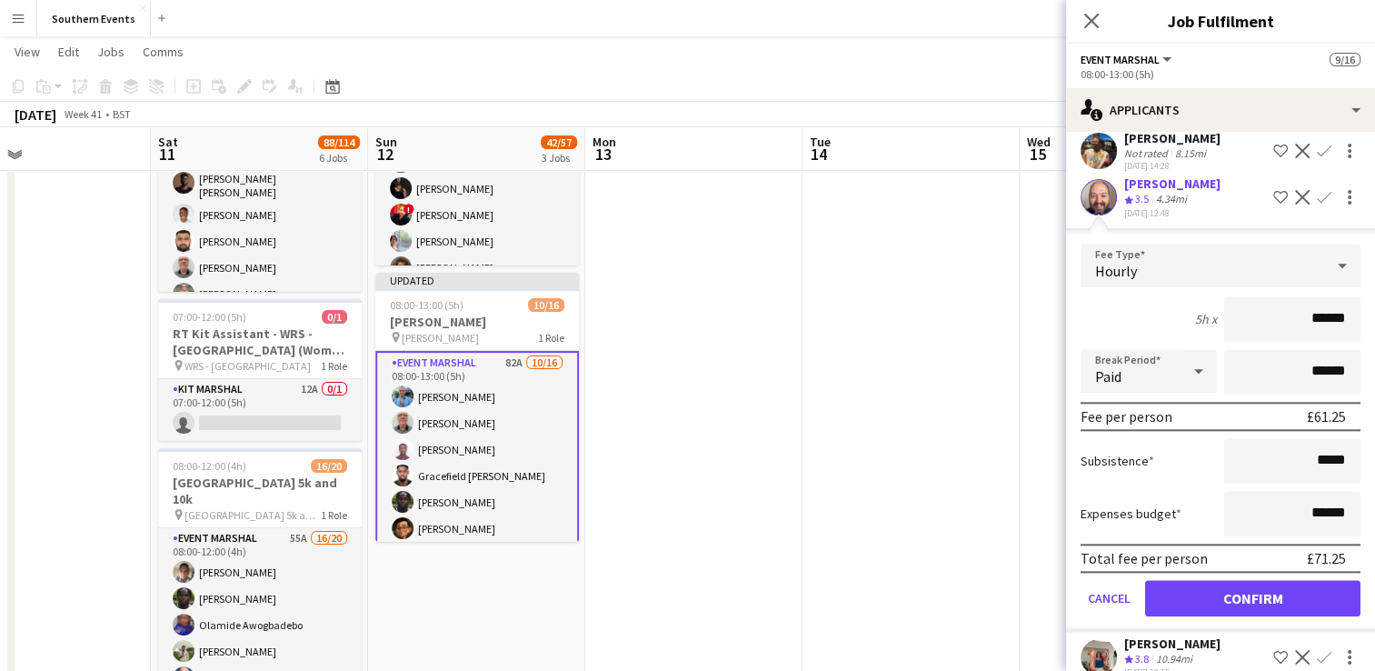
scroll to position [1947, 0]
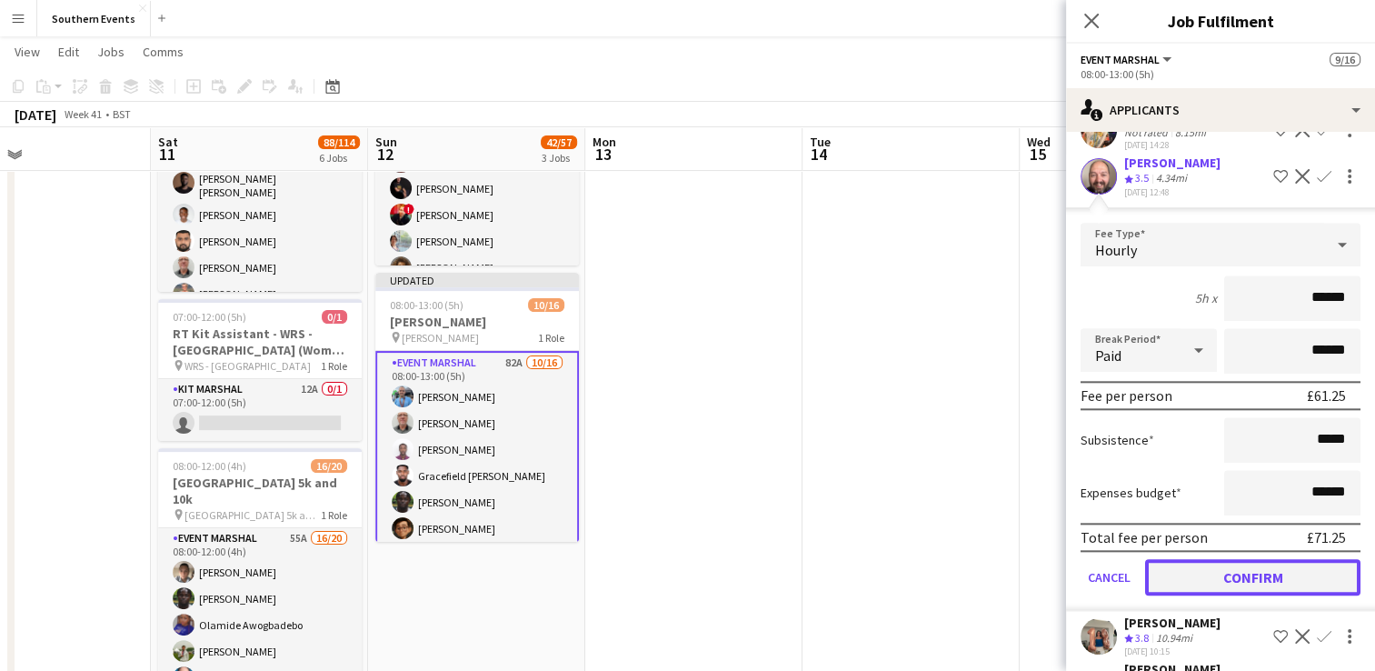
click at [1189, 573] on button "Confirm" at bounding box center [1252, 577] width 215 height 36
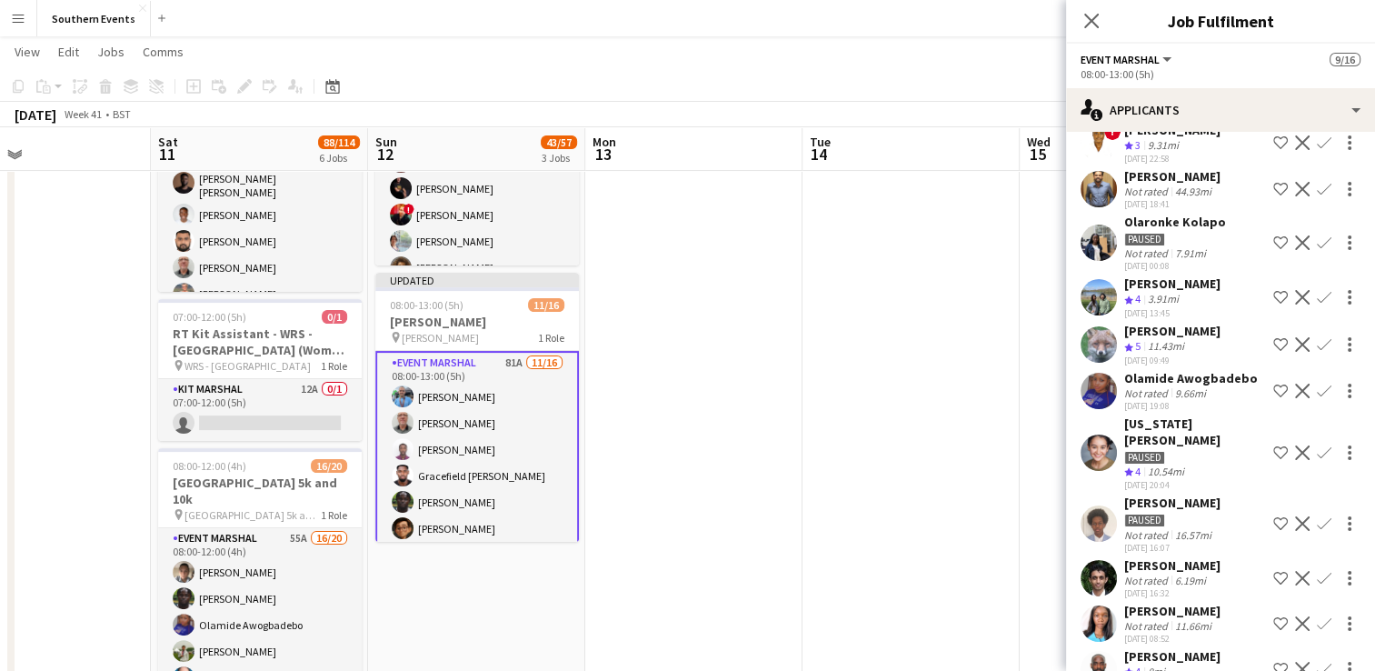
scroll to position [947, 0]
click at [1317, 295] on app-icon "Confirm" at bounding box center [1324, 296] width 15 height 15
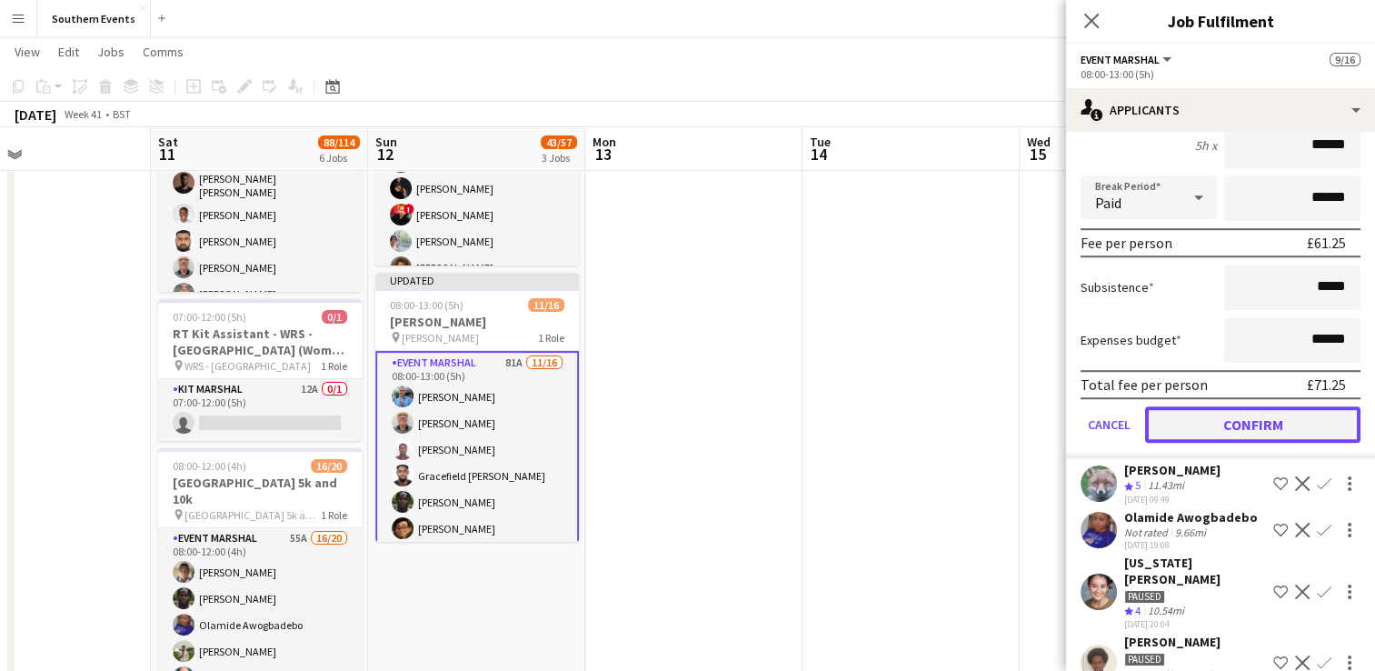
click at [1229, 423] on button "Confirm" at bounding box center [1252, 424] width 215 height 36
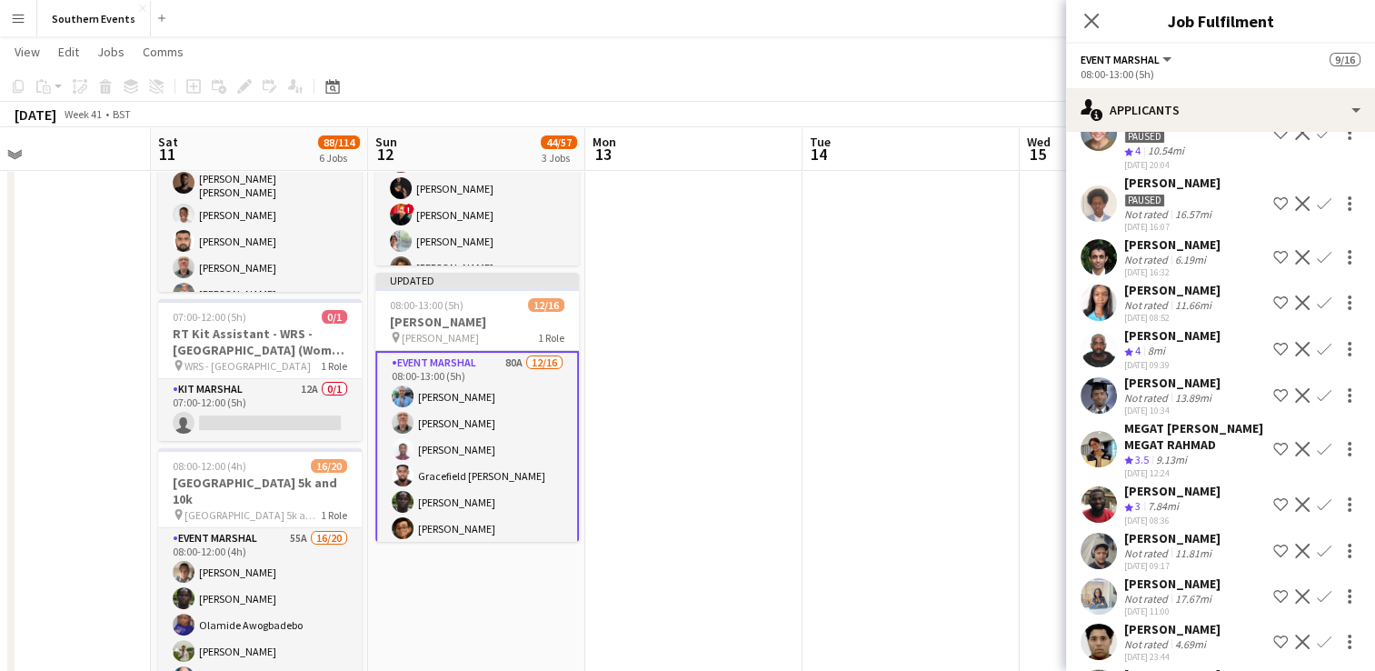
scroll to position [763, 0]
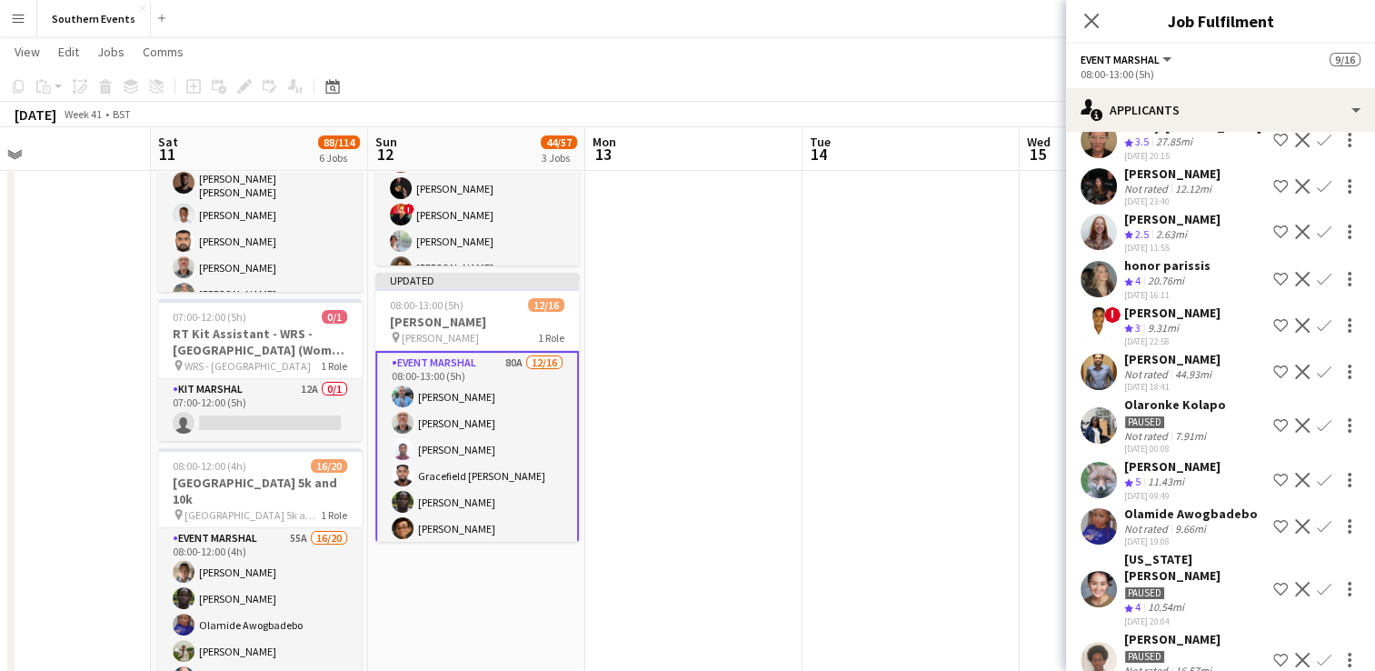
click at [1317, 473] on app-icon "Confirm" at bounding box center [1324, 480] width 15 height 15
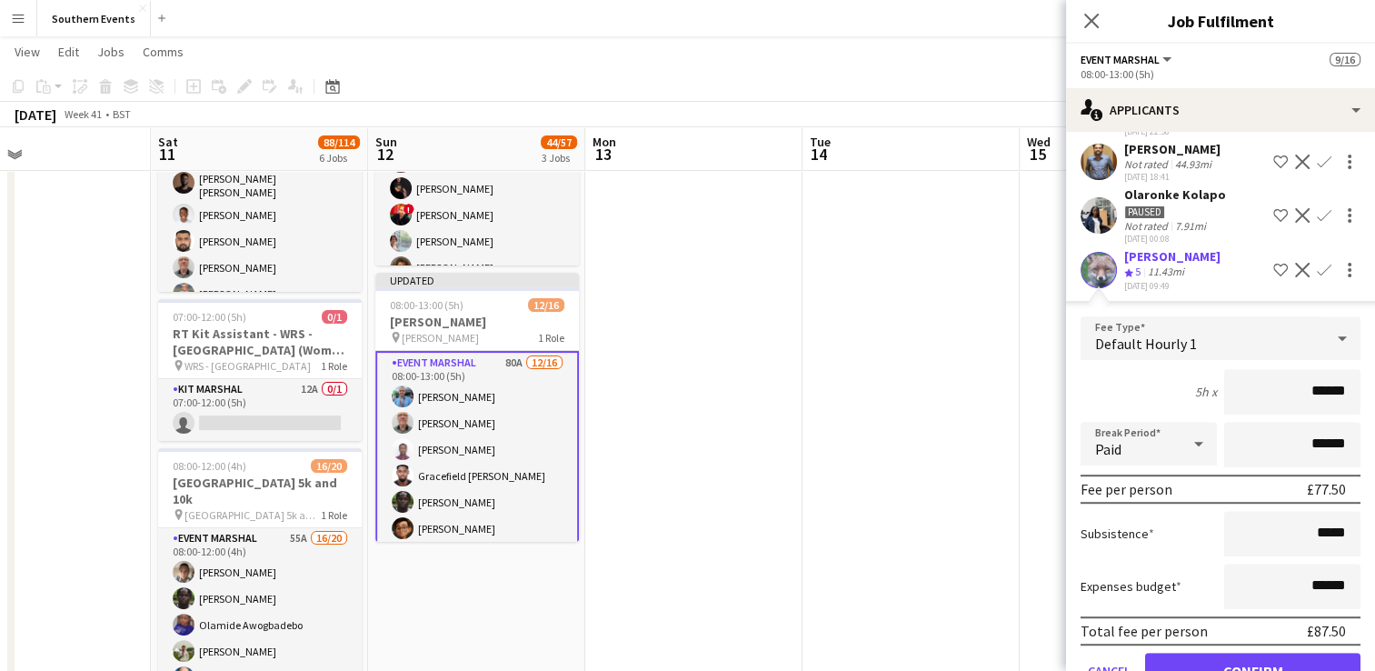
scroll to position [1036, 0]
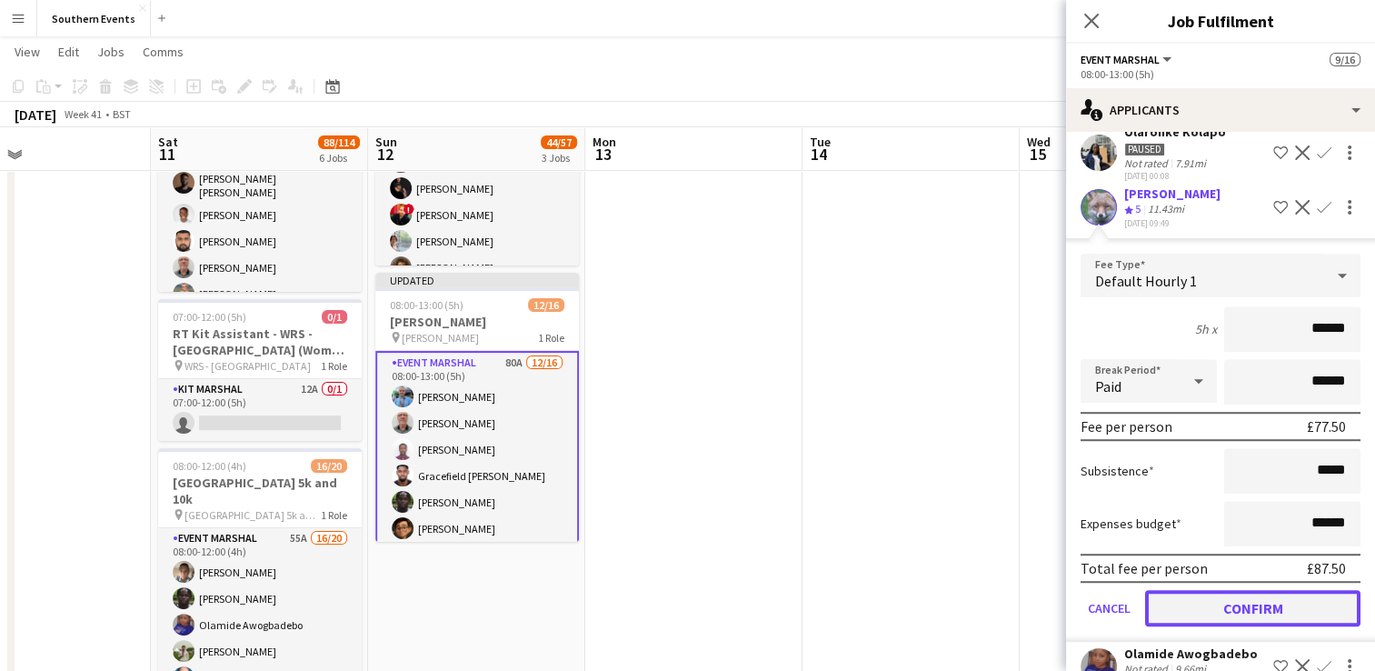
click at [1220, 593] on button "Confirm" at bounding box center [1252, 608] width 215 height 36
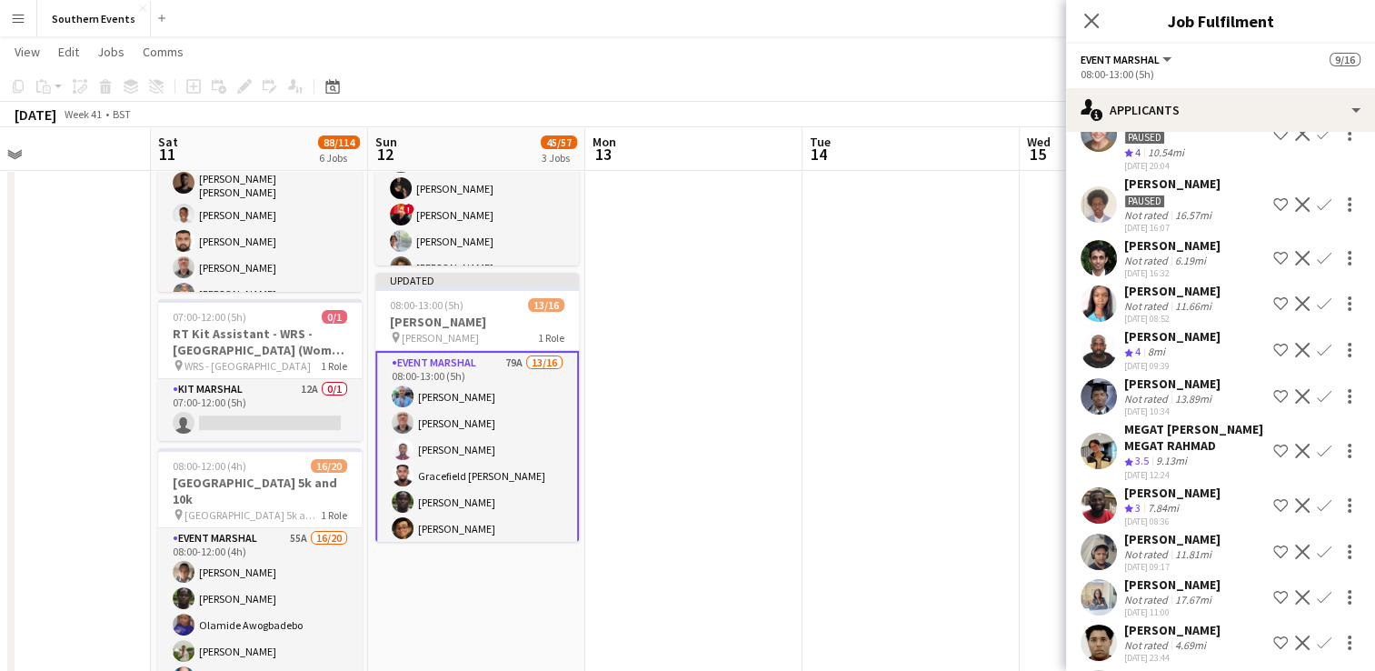
scroll to position [1218, 0]
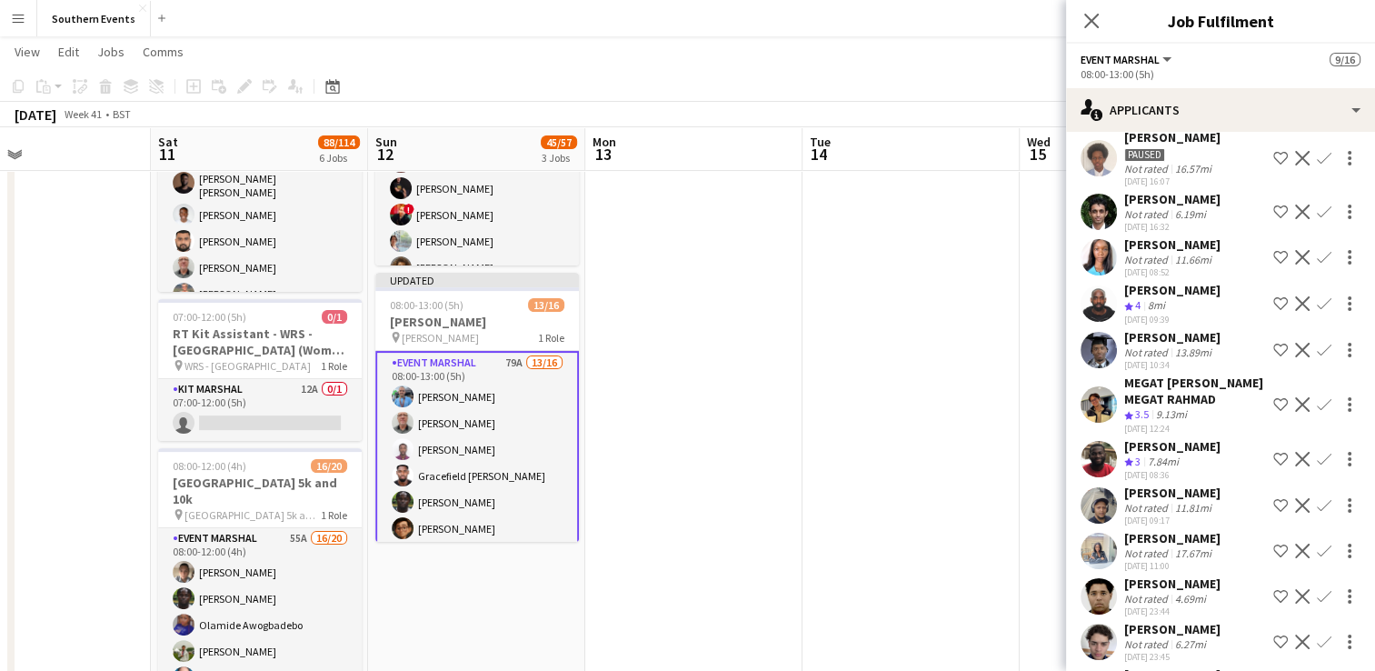
click at [1317, 296] on app-icon "Confirm" at bounding box center [1324, 303] width 15 height 15
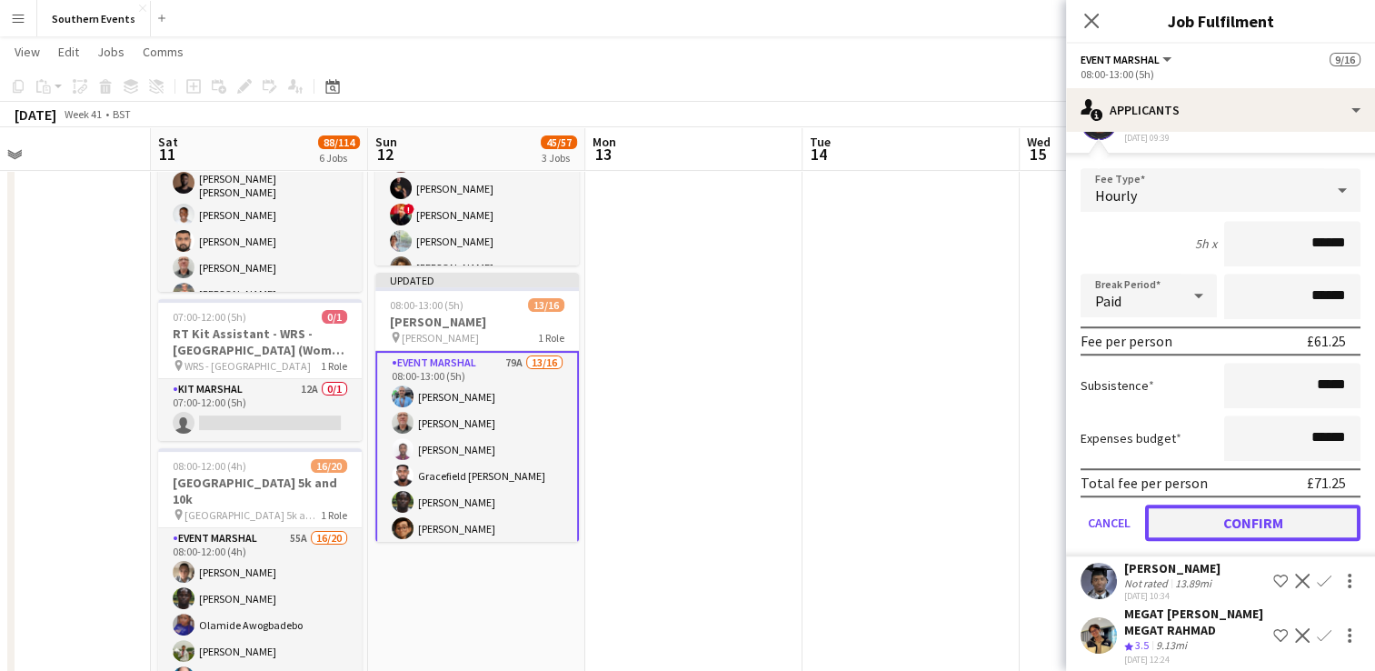
click at [1210, 521] on button "Confirm" at bounding box center [1252, 522] width 215 height 36
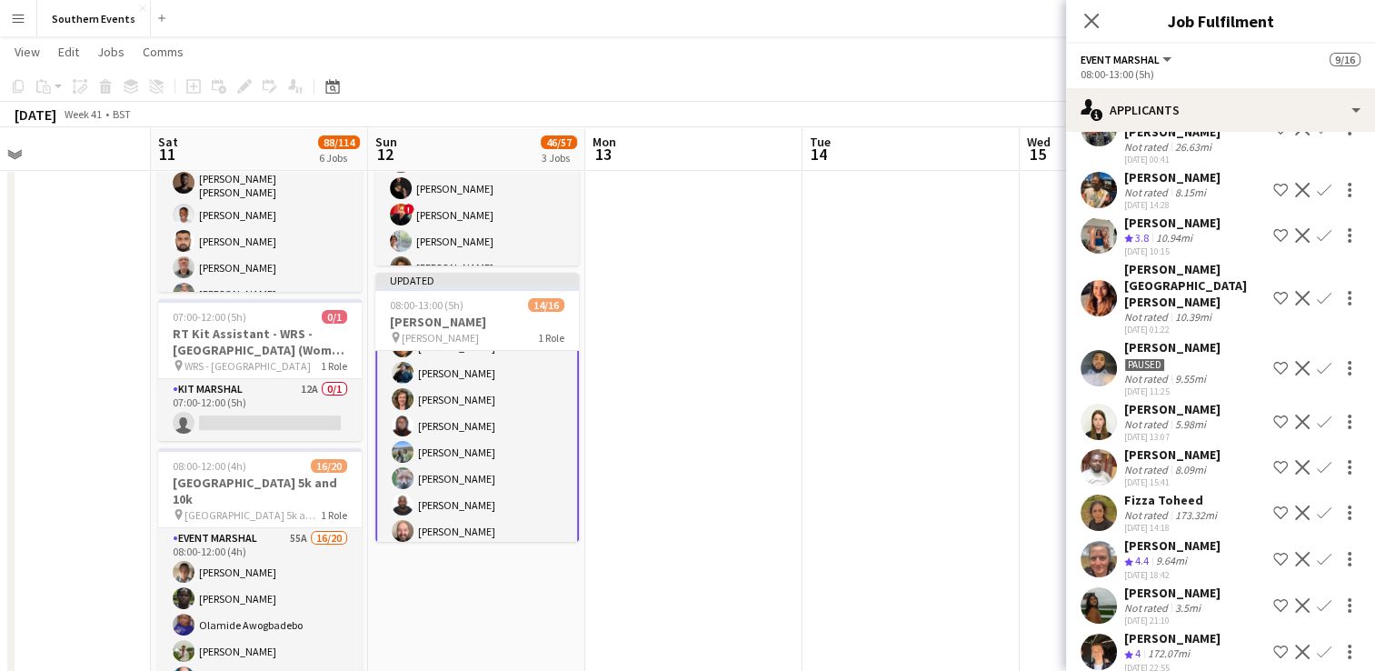
scroll to position [1851, 0]
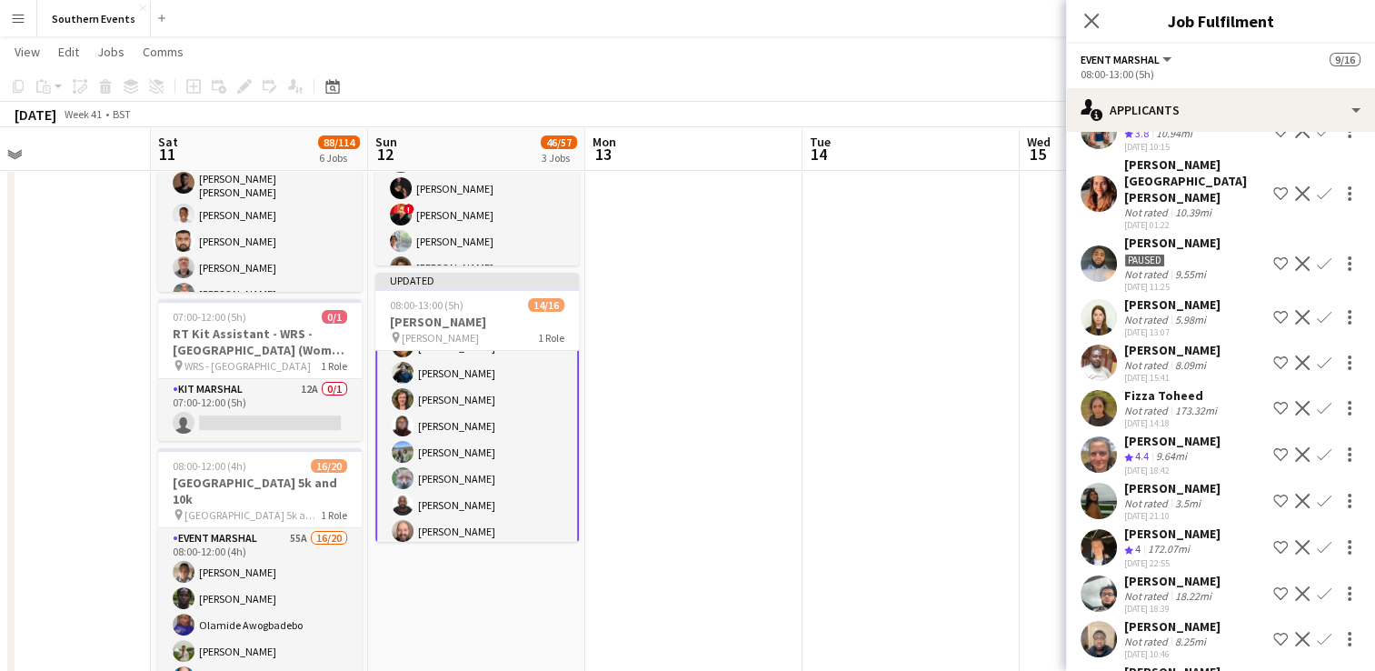
click at [1317, 310] on app-icon "Confirm" at bounding box center [1324, 317] width 15 height 15
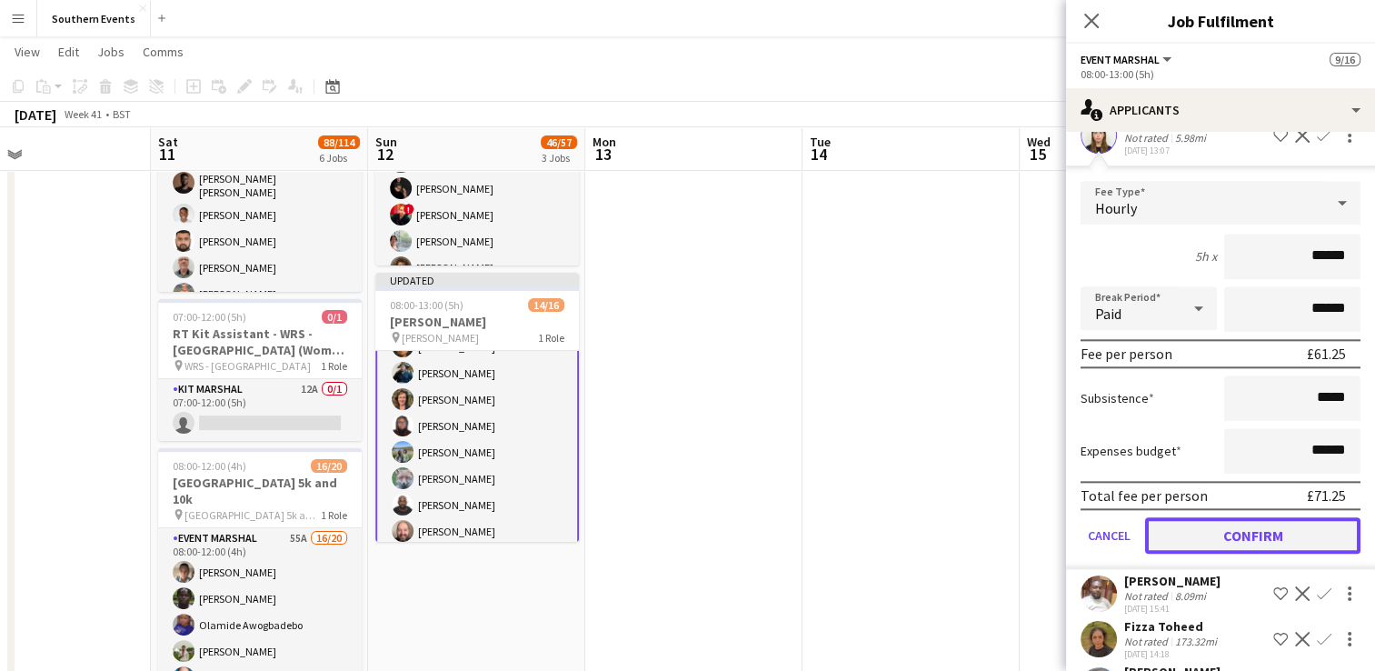
click at [1176, 523] on button "Confirm" at bounding box center [1252, 535] width 215 height 36
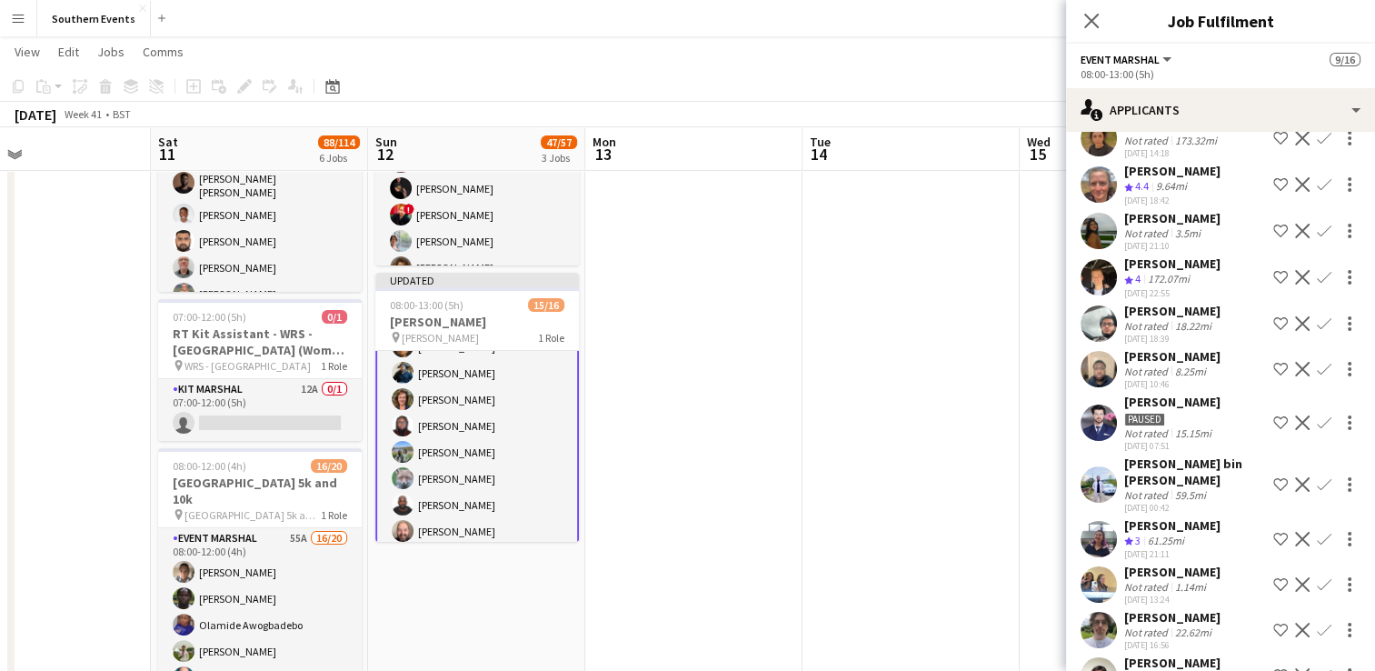
scroll to position [2036, 0]
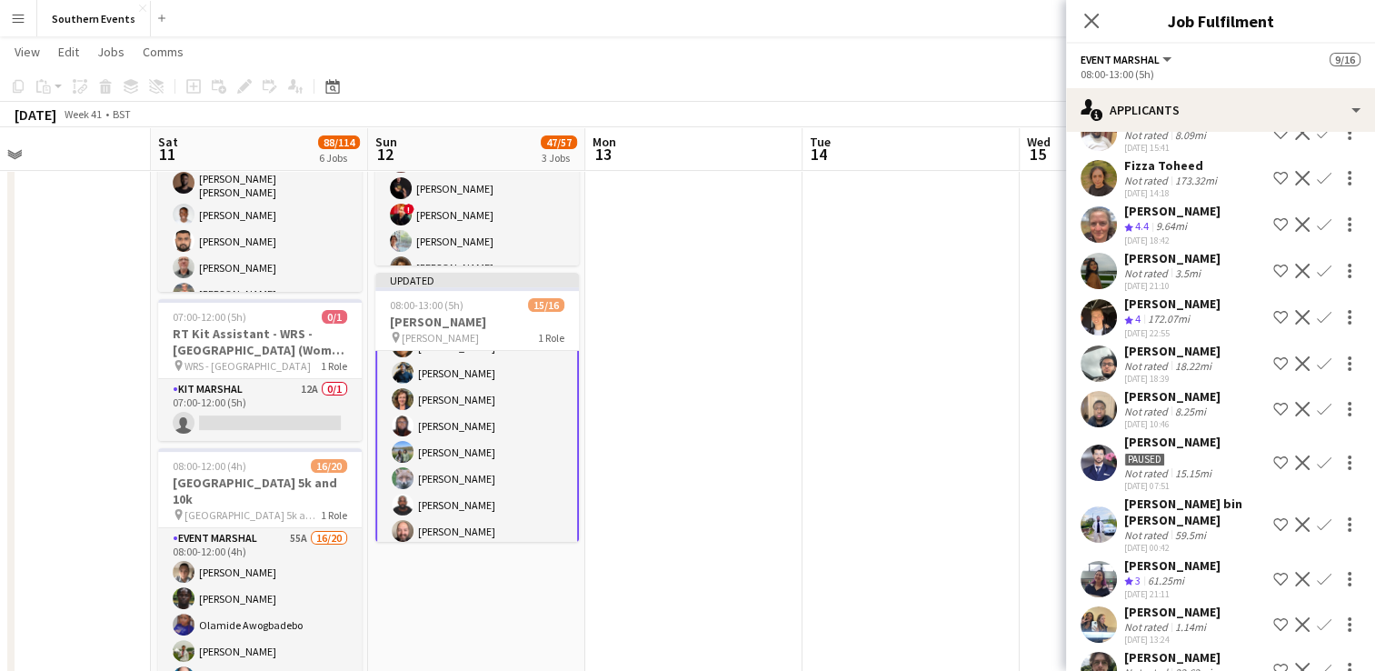
click at [1317, 217] on app-icon "Confirm" at bounding box center [1324, 224] width 15 height 15
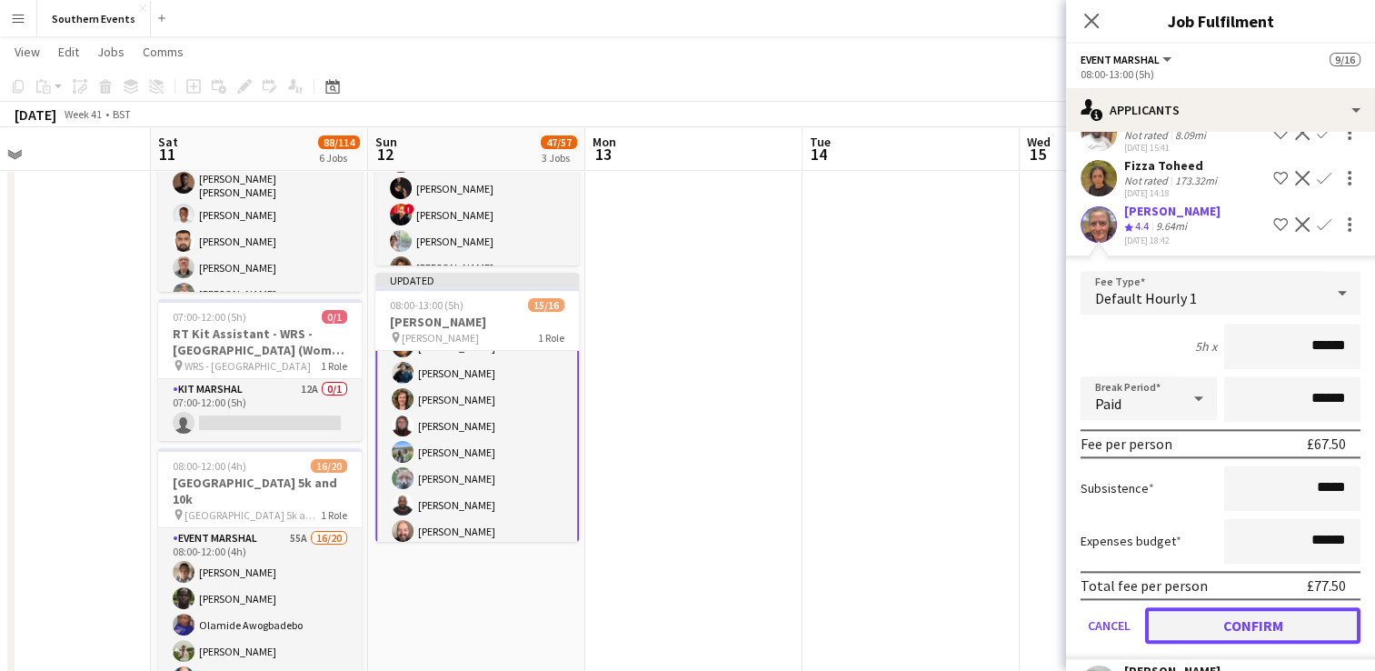
click at [1208, 613] on button "Confirm" at bounding box center [1252, 625] width 215 height 36
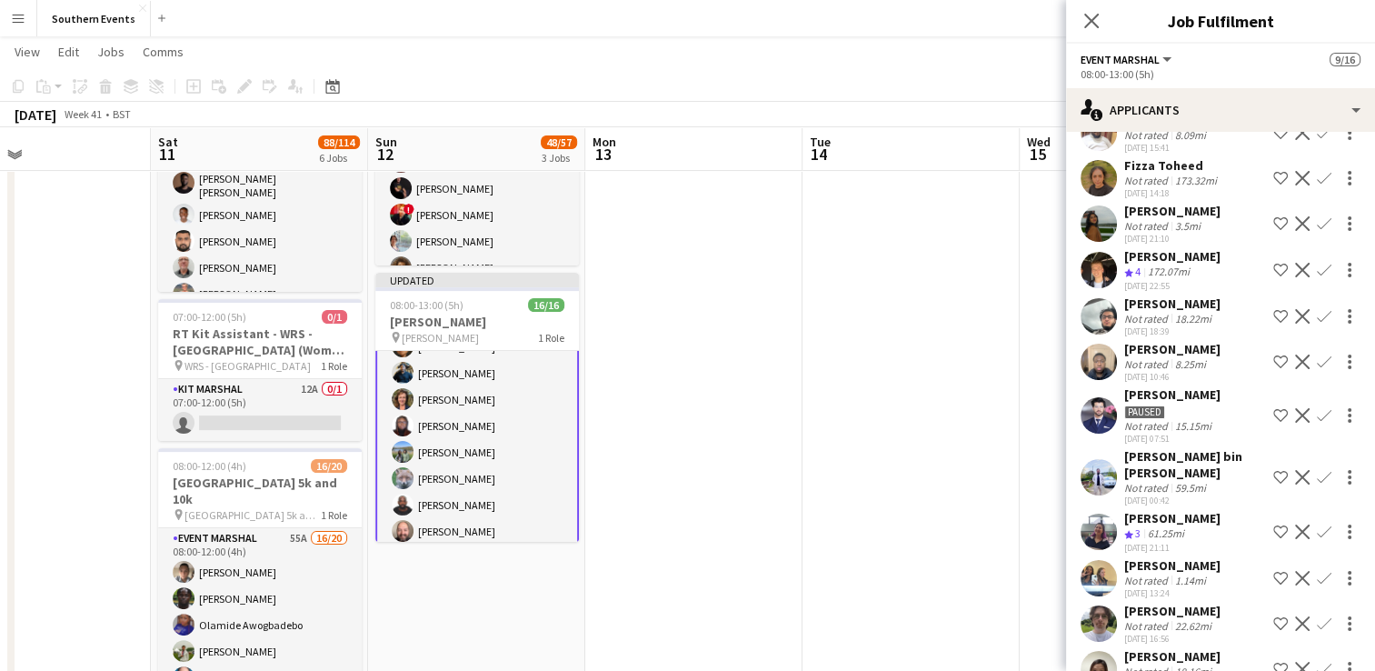
click at [630, 410] on app-date-cell at bounding box center [693, 574] width 217 height 1469
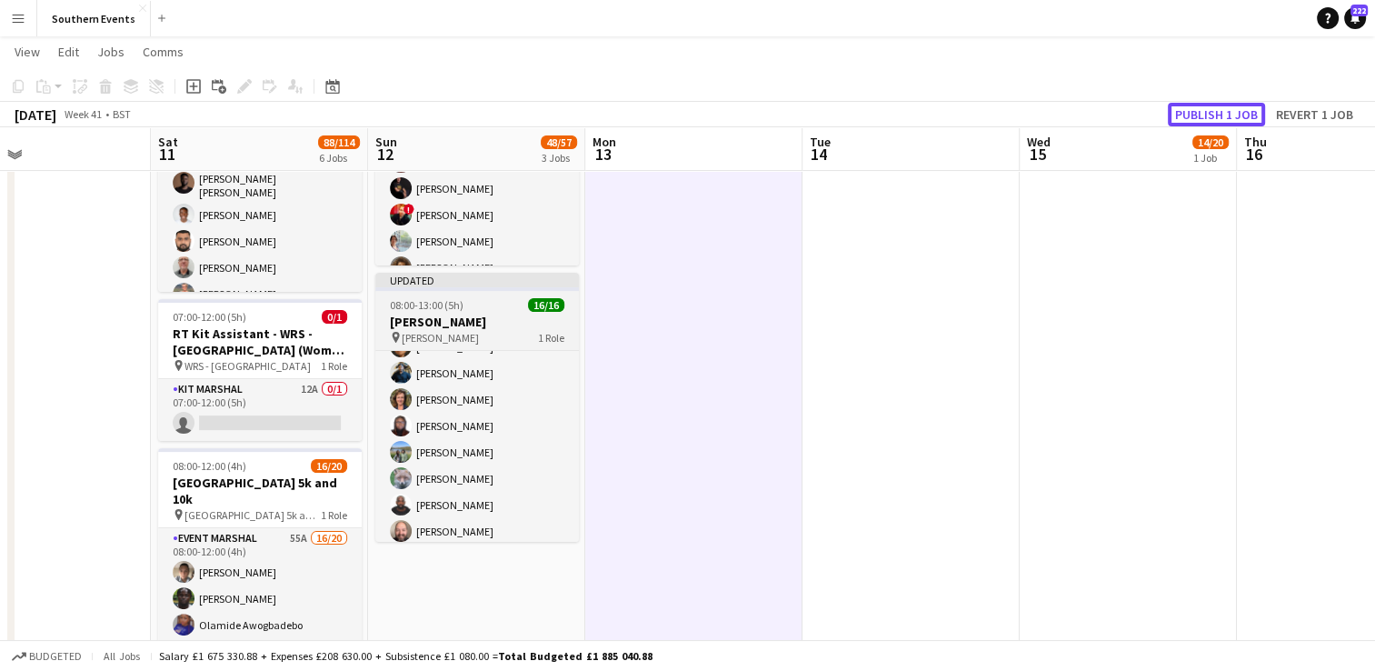
click at [1230, 108] on button "Publish 1 job" at bounding box center [1216, 115] width 97 height 24
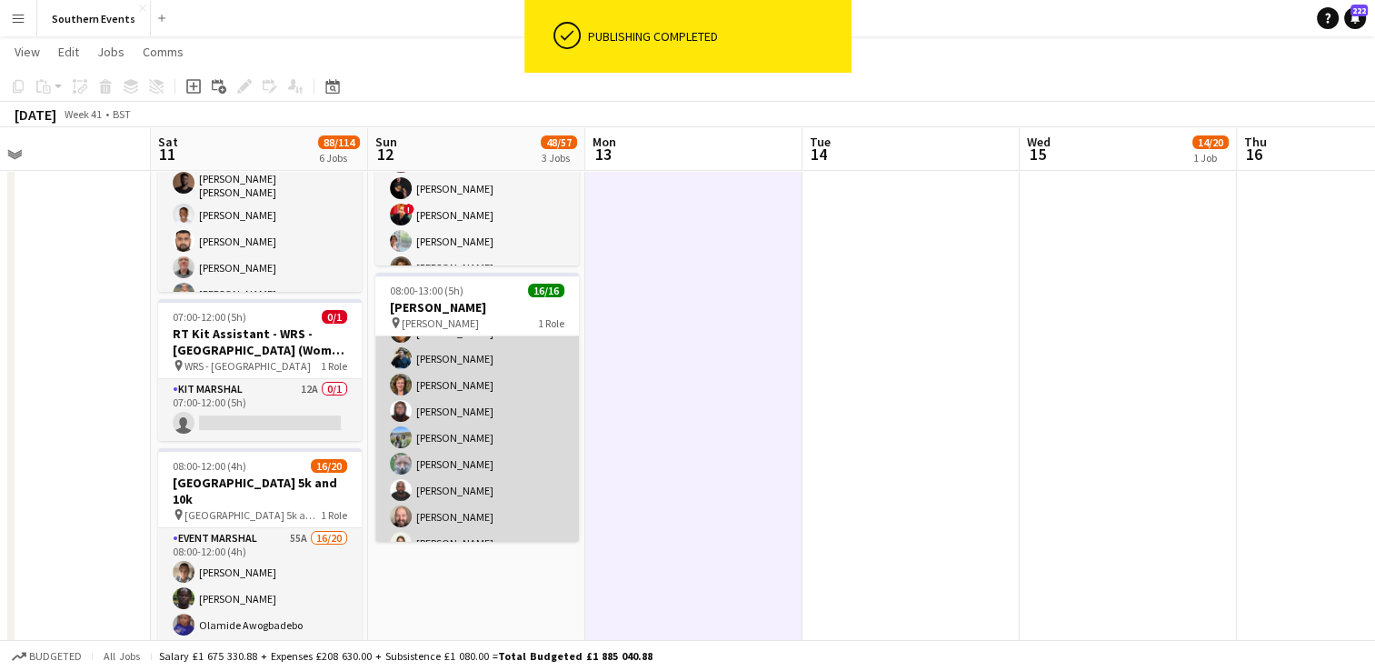
scroll to position [0, 0]
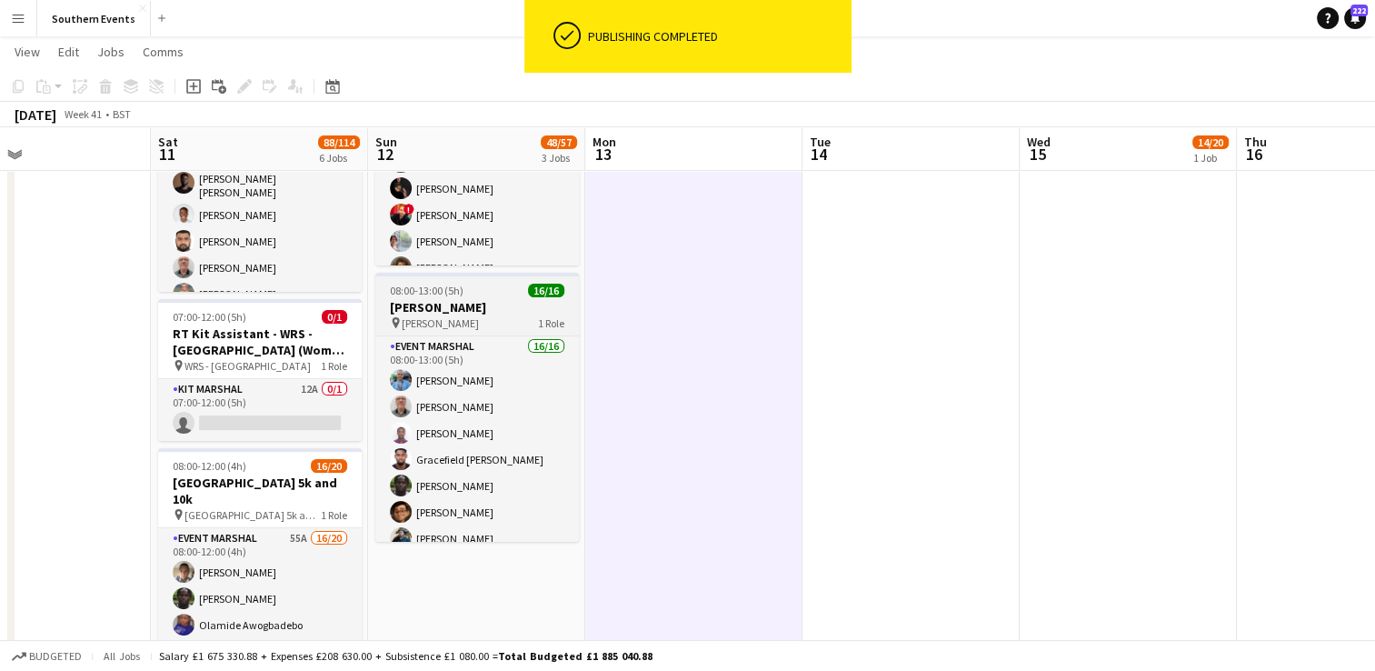
click at [492, 284] on div "08:00-13:00 (5h) 16/16" at bounding box center [477, 291] width 204 height 14
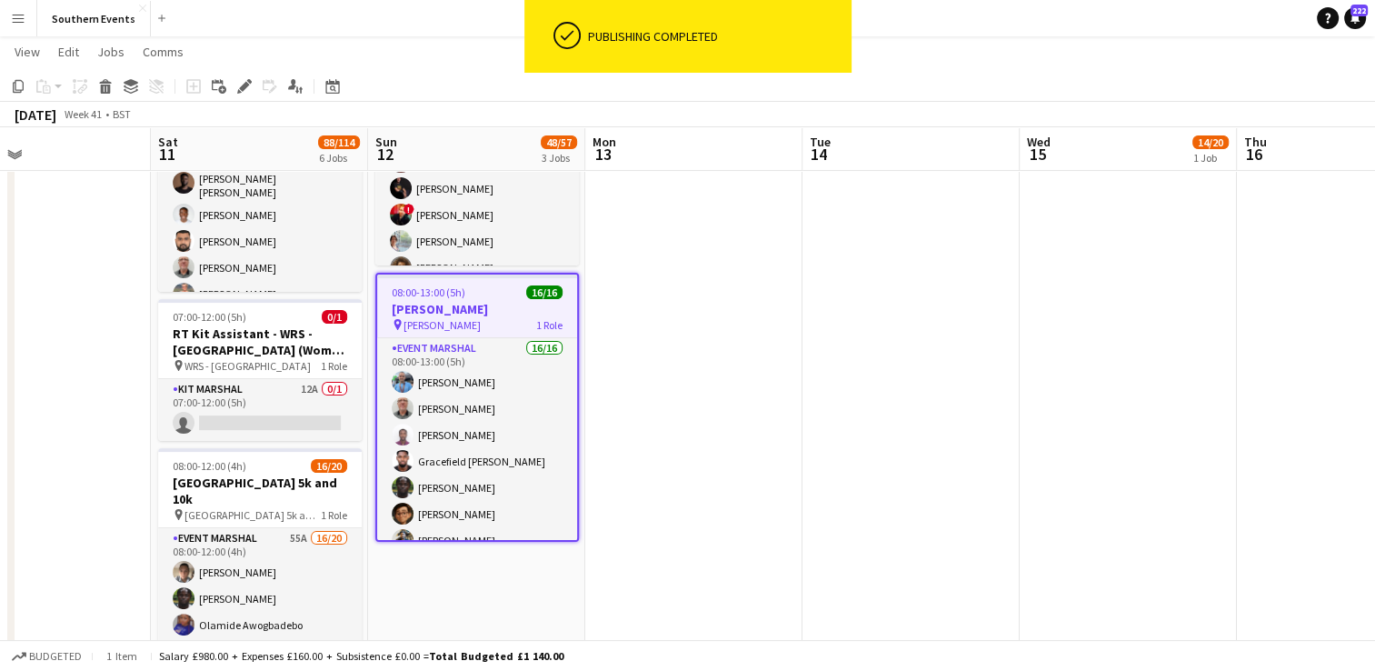
click at [231, 93] on div "Add job Add linked Job Edit Edit linked Job Applicants" at bounding box center [236, 86] width 139 height 22
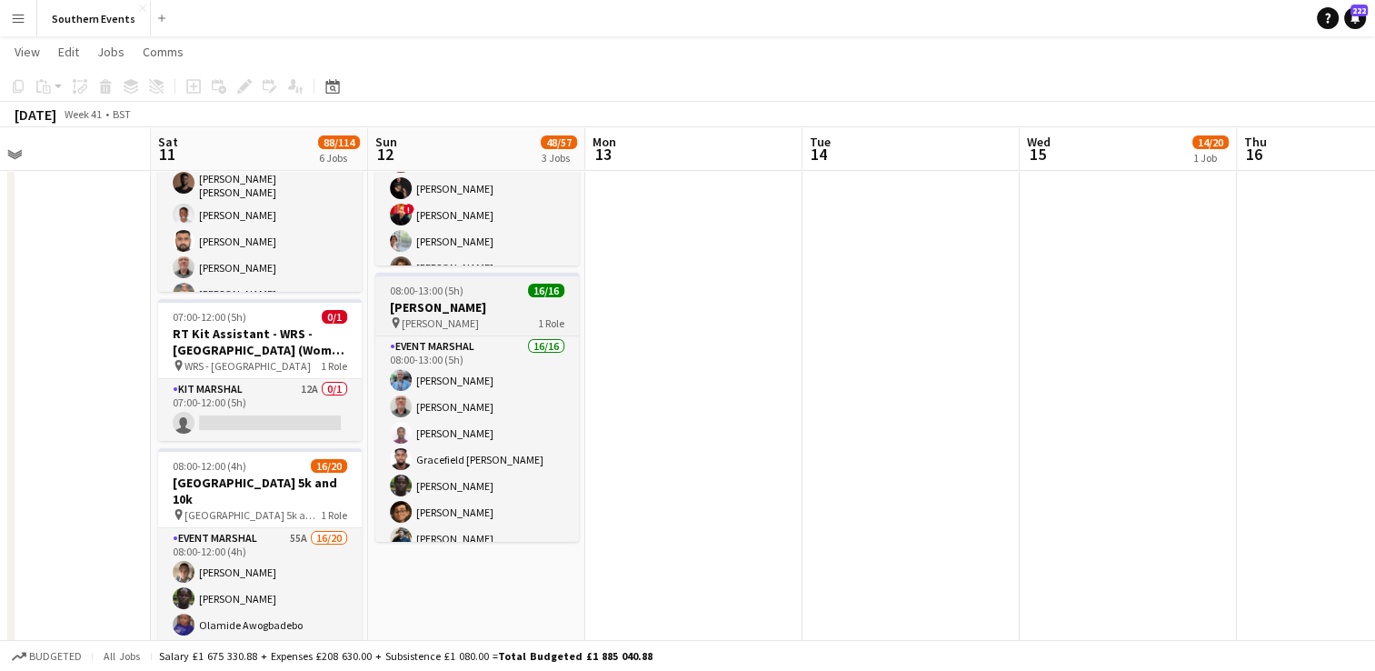
click at [493, 299] on h3 "[PERSON_NAME]" at bounding box center [477, 307] width 204 height 16
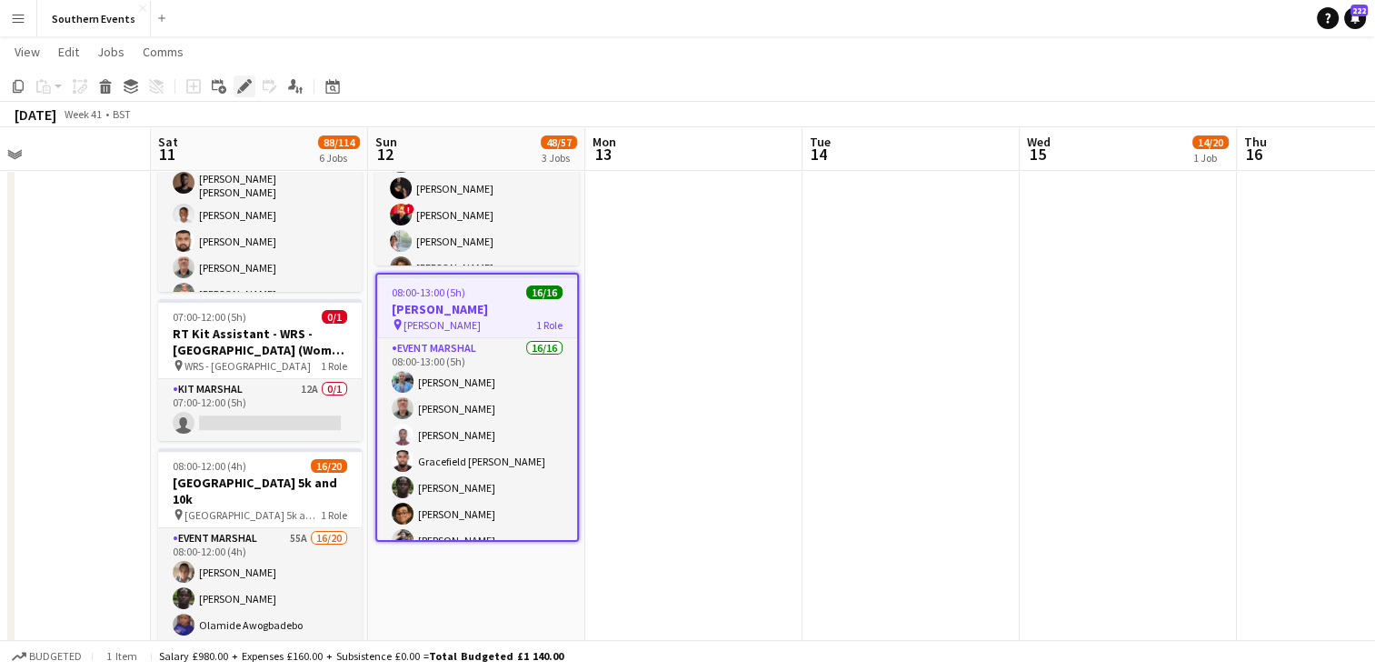
click at [245, 85] on icon at bounding box center [244, 87] width 10 height 10
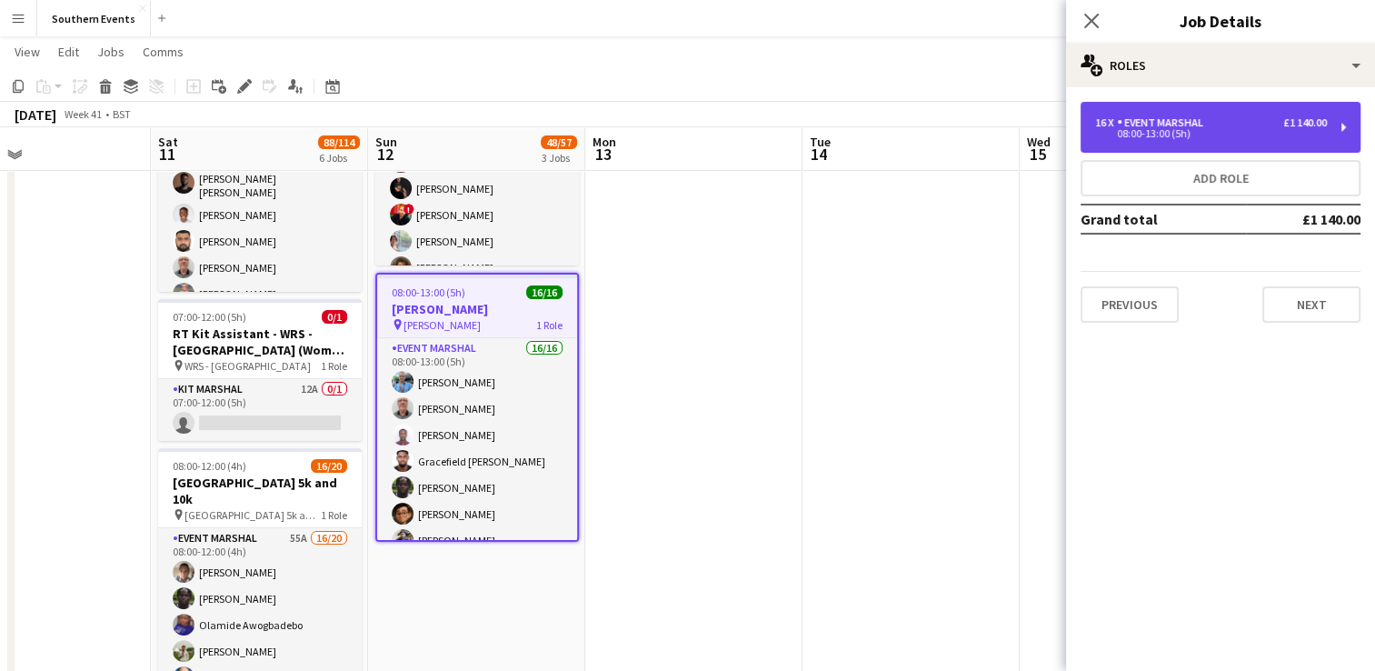
click at [1247, 139] on div "16 x Event Marshal £1 140.00 08:00-13:00 (5h)" at bounding box center [1221, 127] width 280 height 51
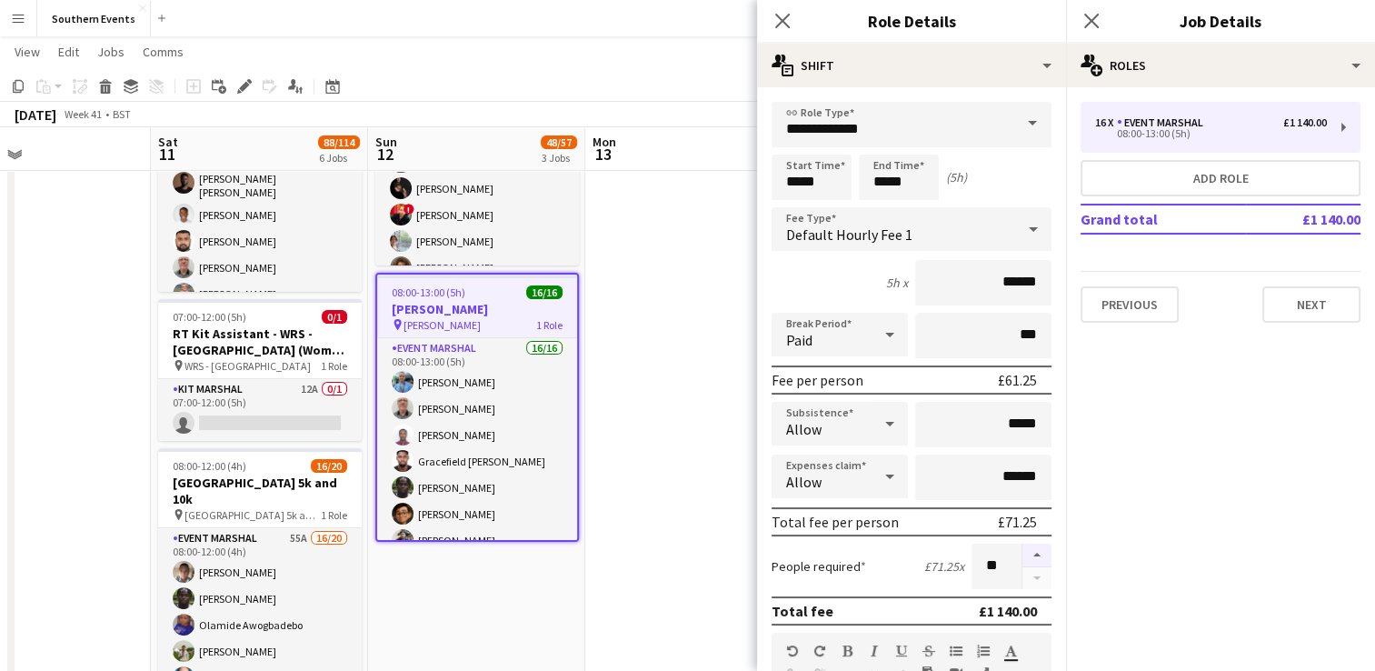
click at [1022, 548] on button "button" at bounding box center [1036, 555] width 29 height 24
type input "**"
click at [710, 445] on app-date-cell at bounding box center [693, 574] width 217 height 1469
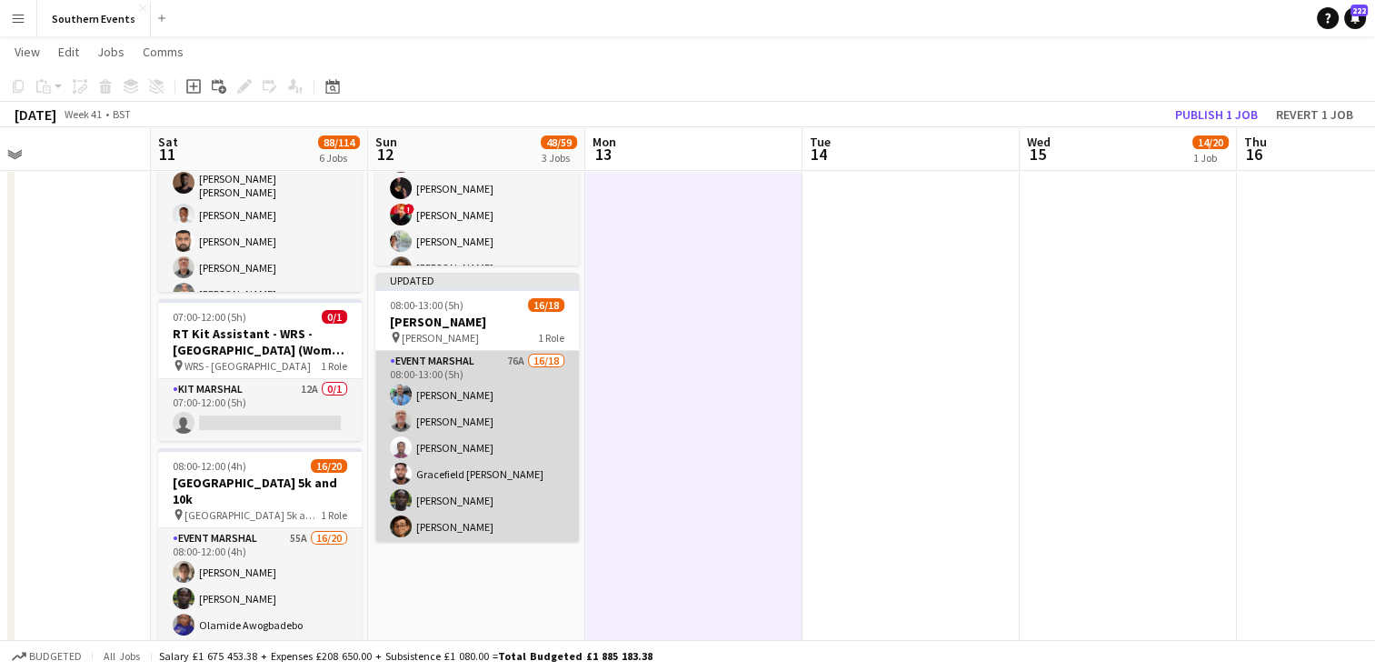
click at [535, 394] on app-card-role "Event Marshal 76A 16/18 08:00-13:00 (5h) [PERSON_NAME] [PERSON_NAME] [PERSON_NA…" at bounding box center [477, 606] width 204 height 510
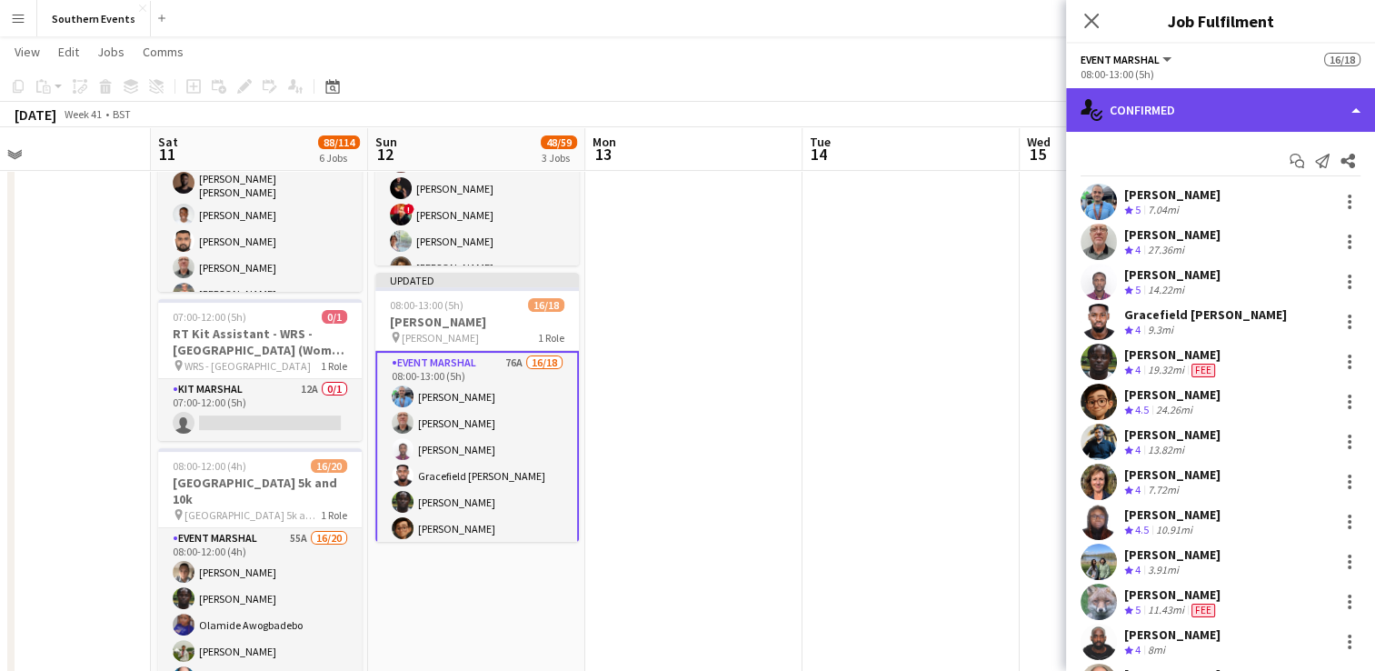
click at [1243, 120] on div "single-neutral-actions-check-2 Confirmed" at bounding box center [1220, 110] width 309 height 44
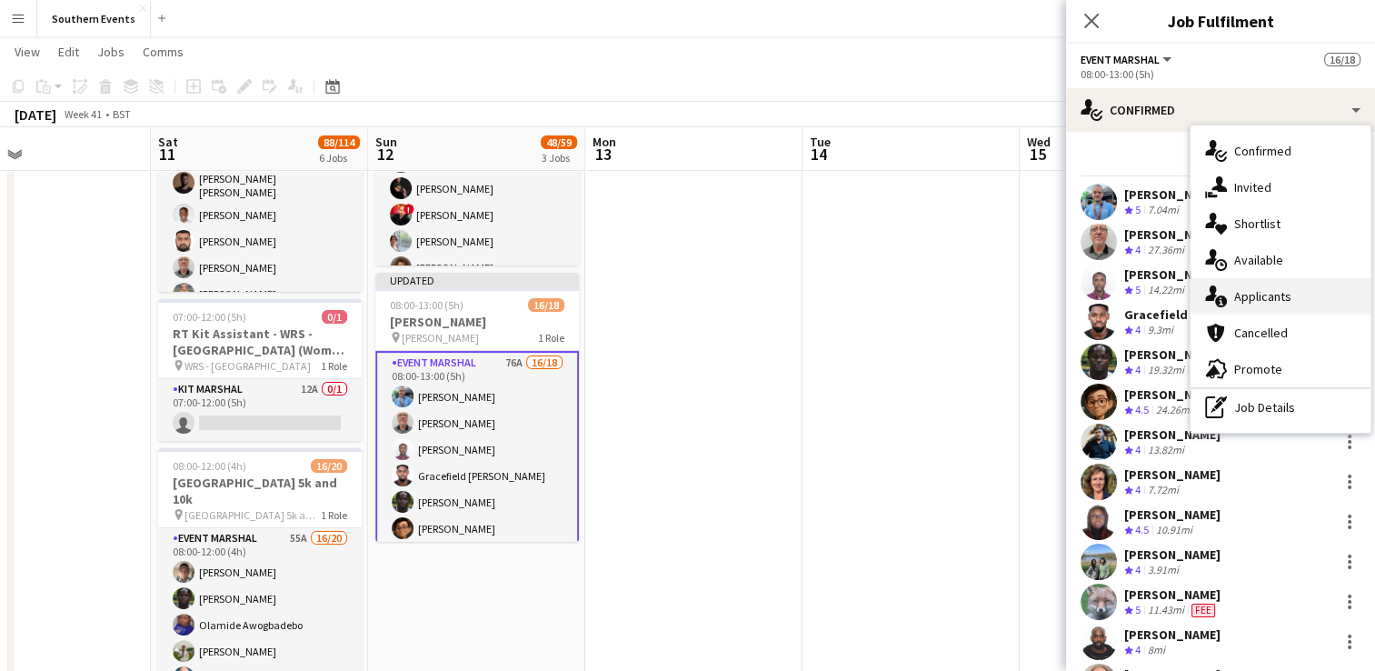
click at [1254, 296] on span "Applicants" at bounding box center [1262, 296] width 57 height 16
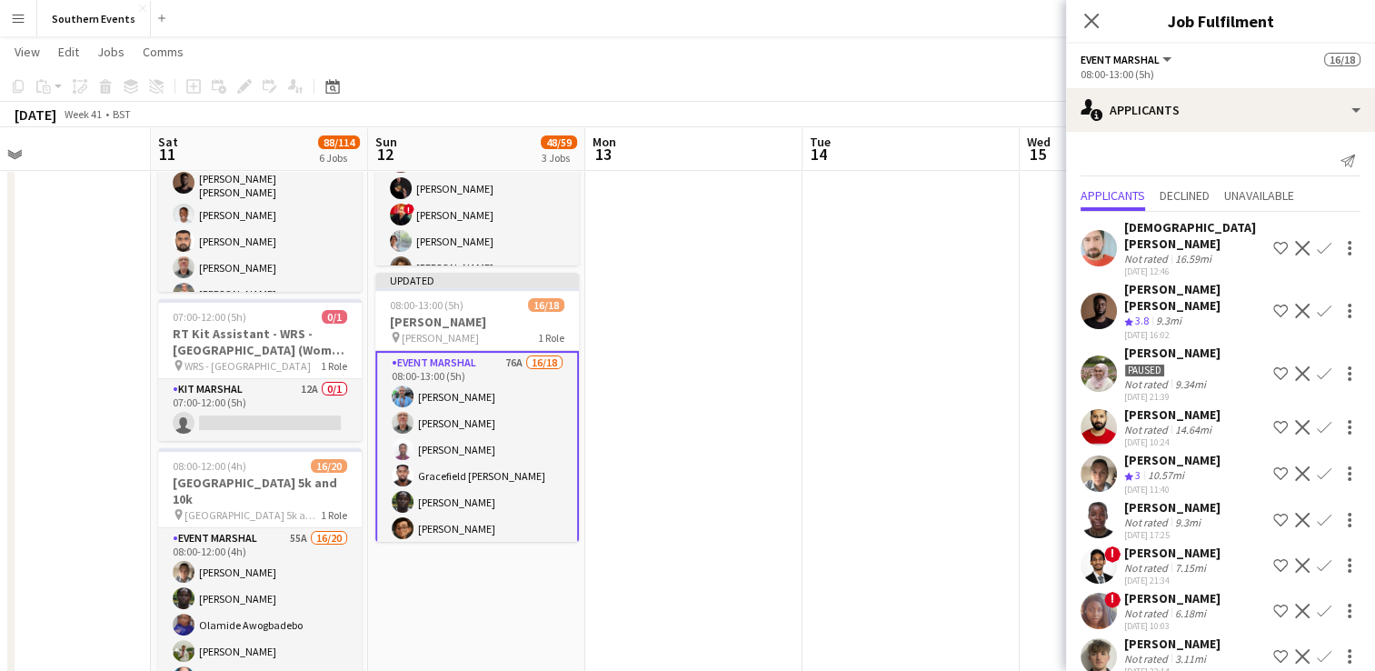
click at [1317, 304] on app-icon "Confirm" at bounding box center [1324, 311] width 15 height 15
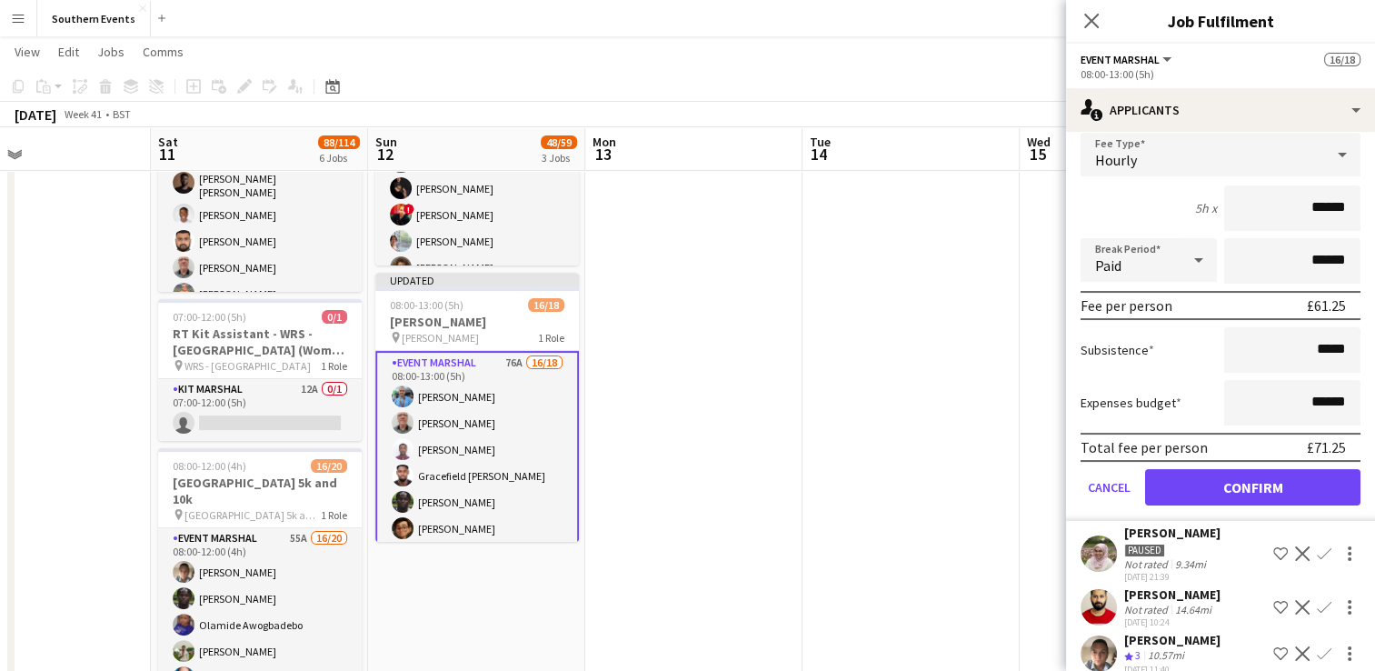
scroll to position [273, 0]
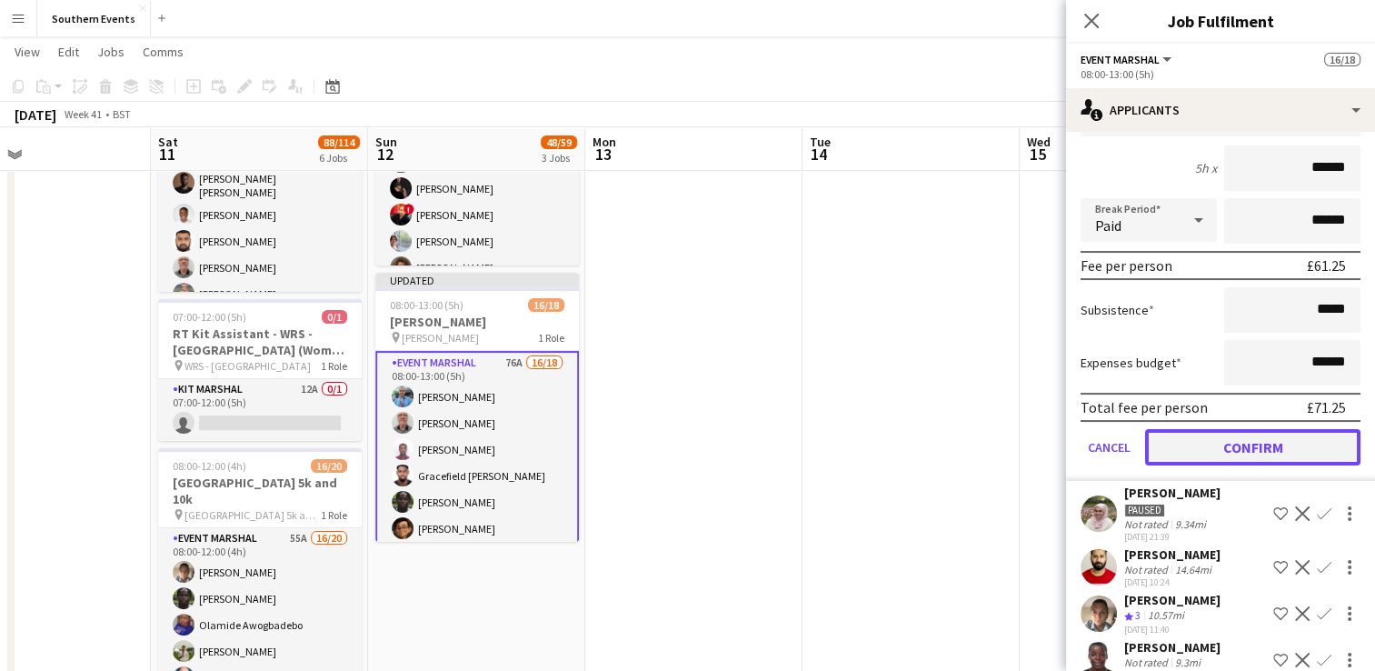
click at [1220, 432] on button "Confirm" at bounding box center [1252, 447] width 215 height 36
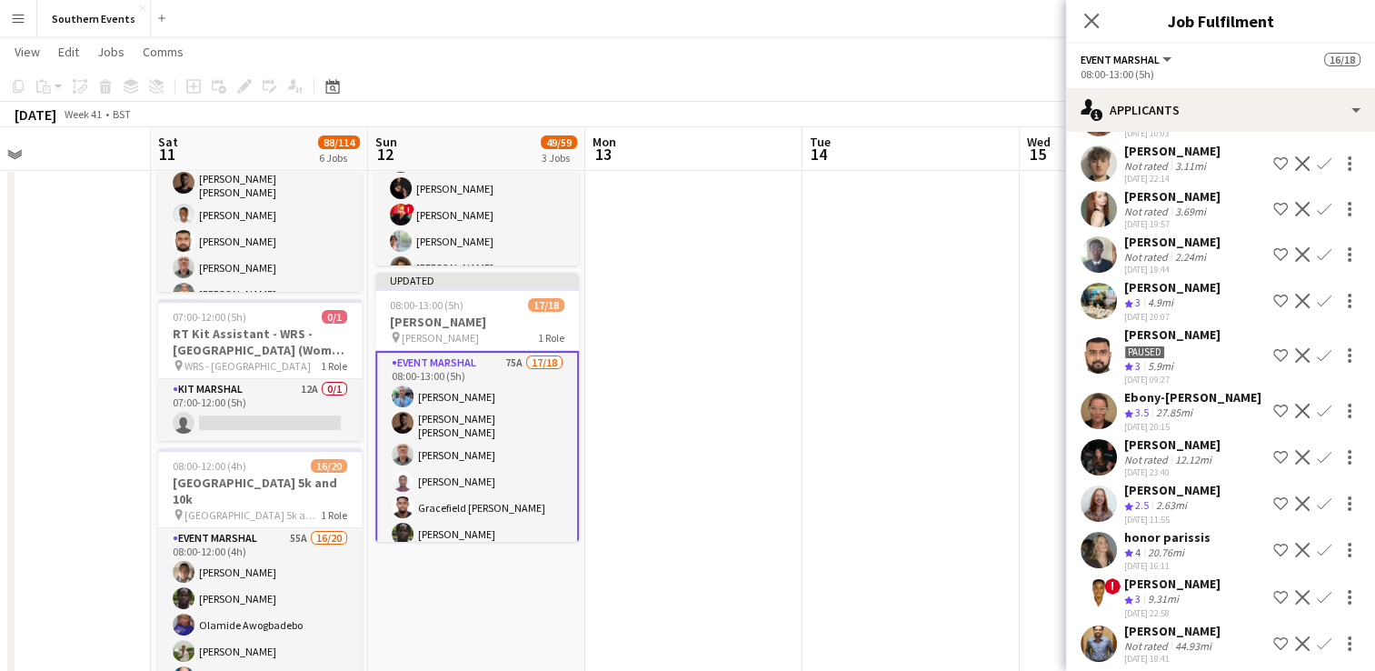
scroll to position [454, 0]
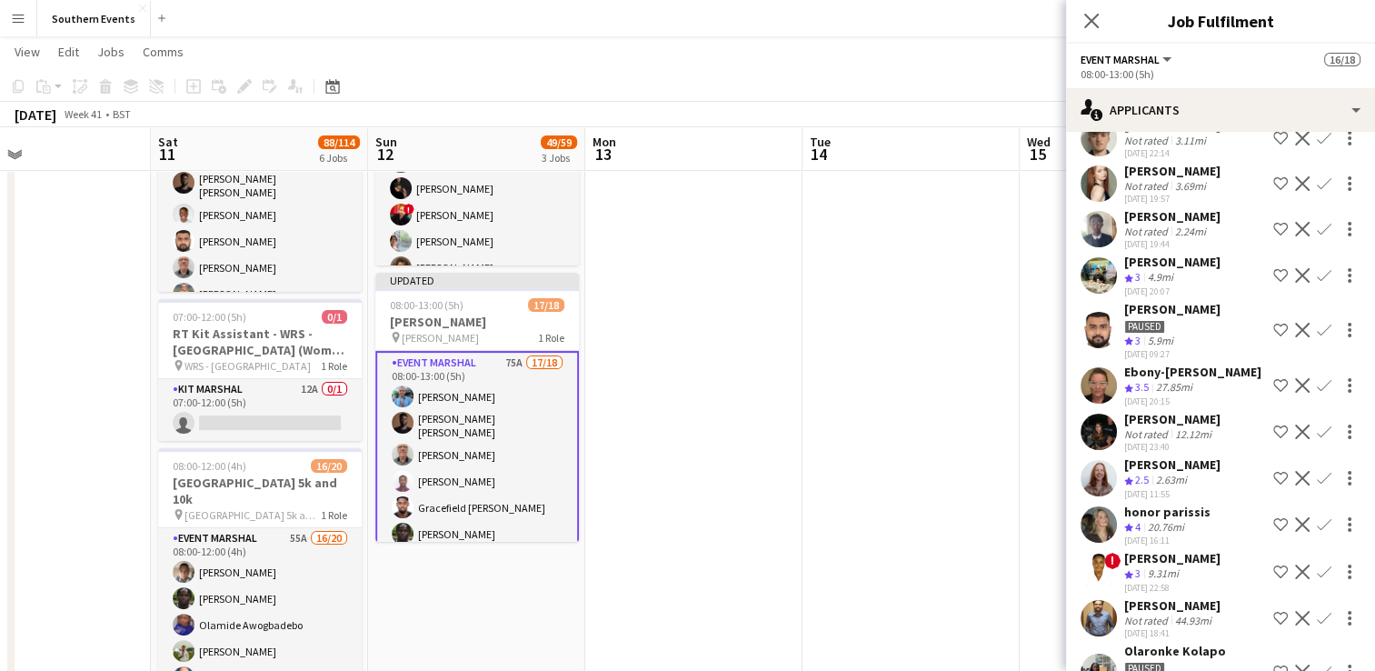
click at [1317, 393] on app-icon "Confirm" at bounding box center [1324, 385] width 15 height 15
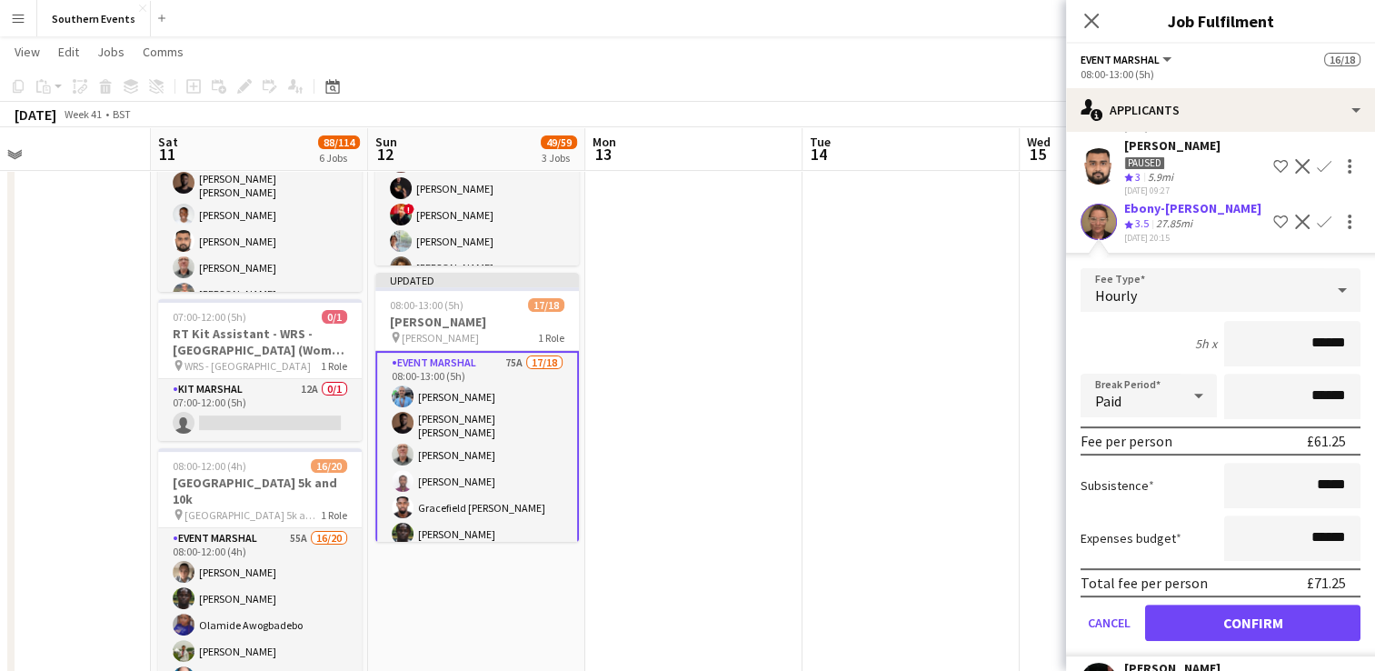
scroll to position [636, 0]
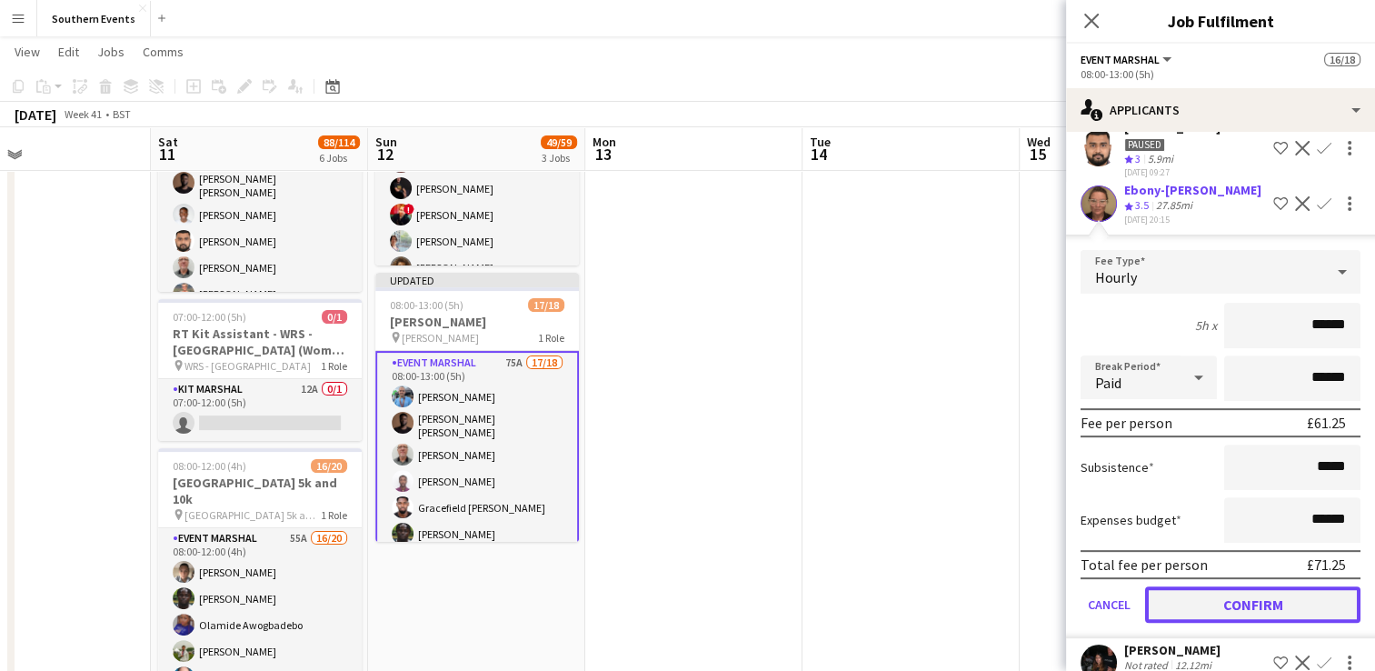
click at [1201, 613] on button "Confirm" at bounding box center [1252, 604] width 215 height 36
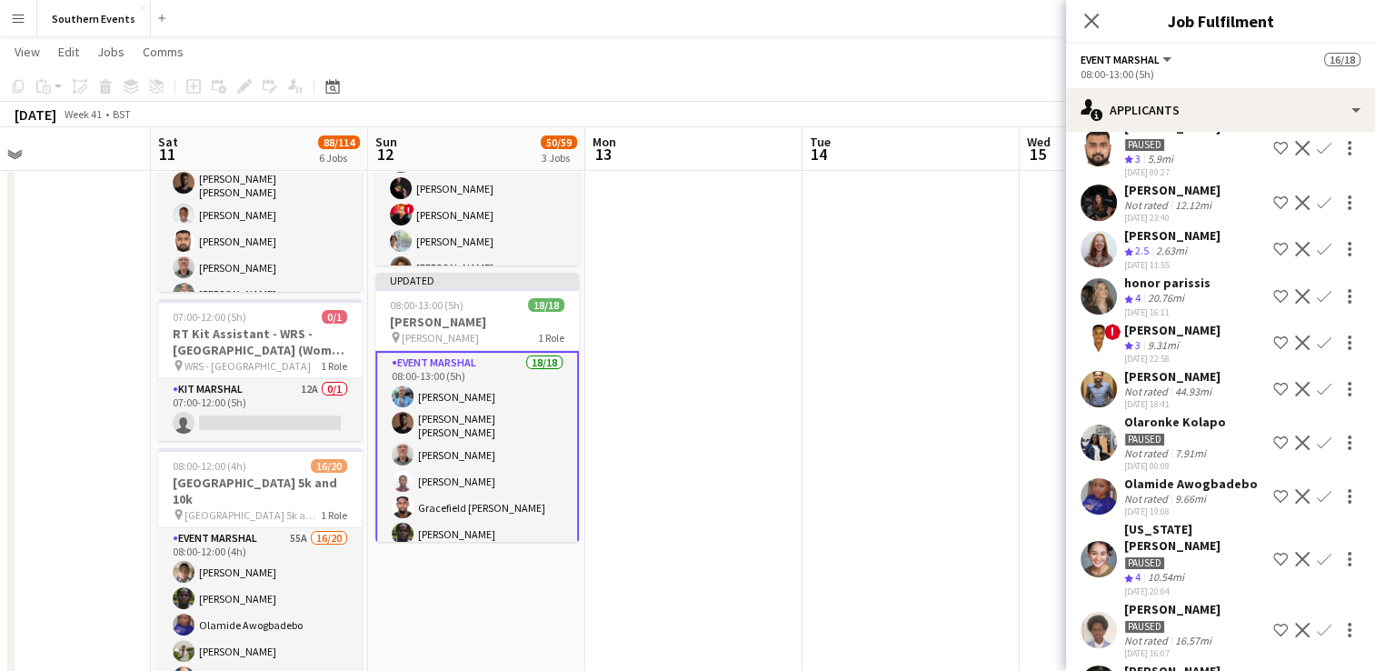
click at [991, 496] on app-date-cell at bounding box center [910, 574] width 217 height 1469
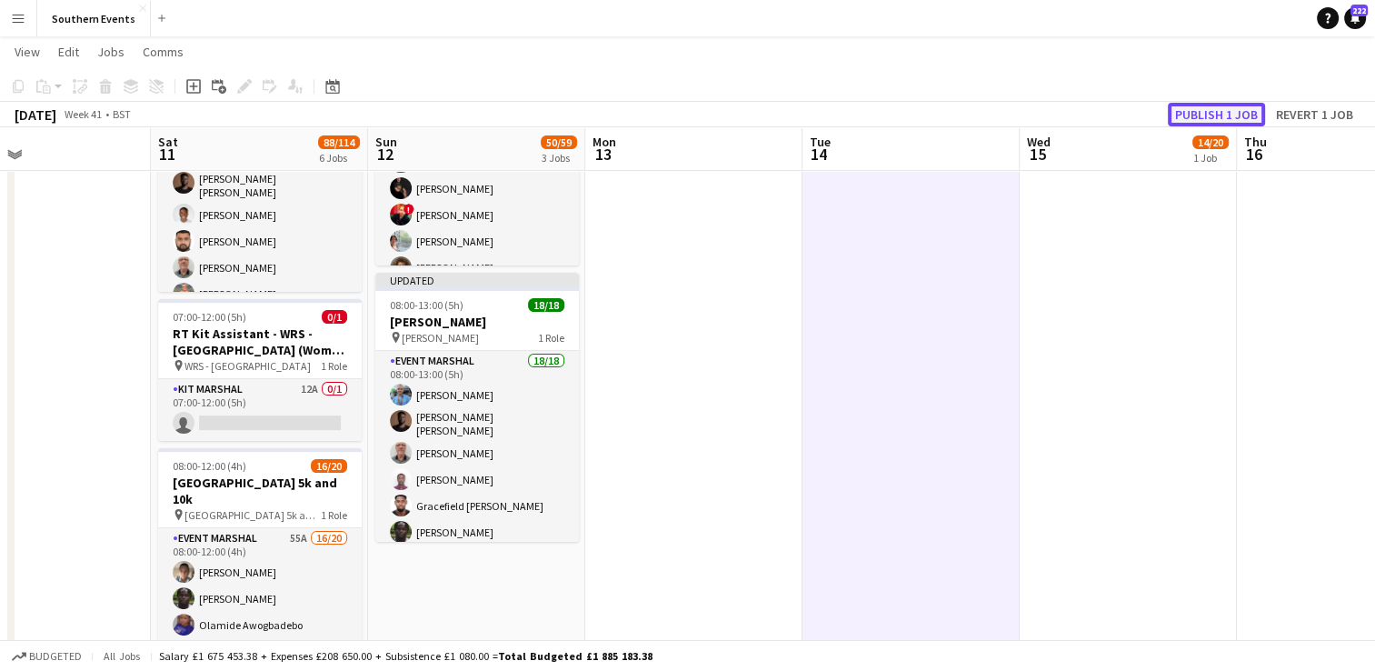
click at [1237, 119] on button "Publish 1 job" at bounding box center [1216, 115] width 97 height 24
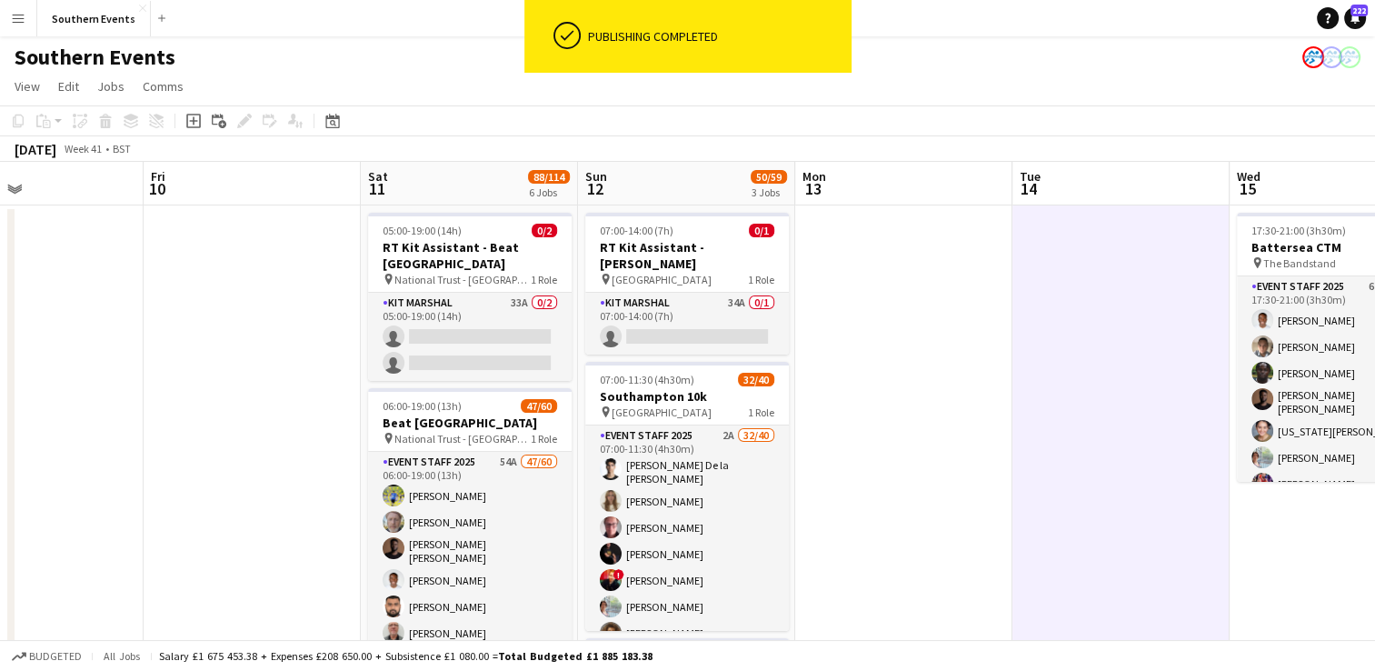
scroll to position [0, 475]
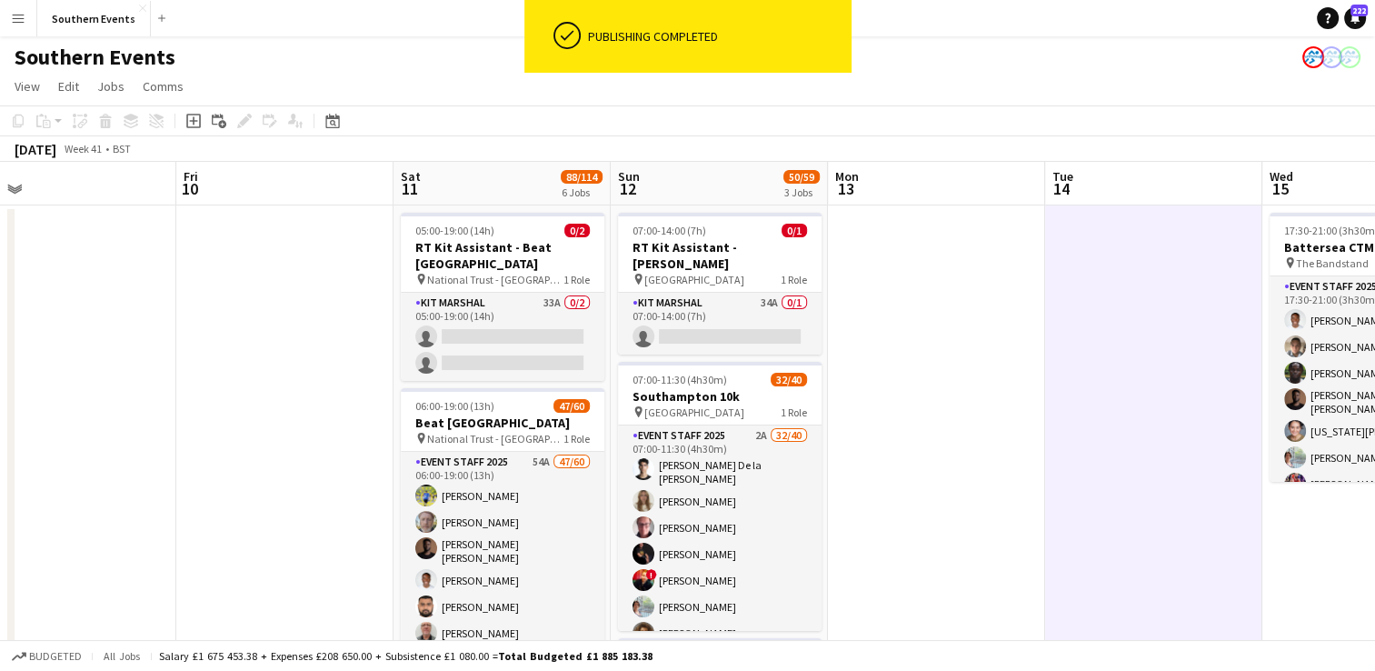
drag, startPoint x: 712, startPoint y: 419, endPoint x: 905, endPoint y: 394, distance: 194.2
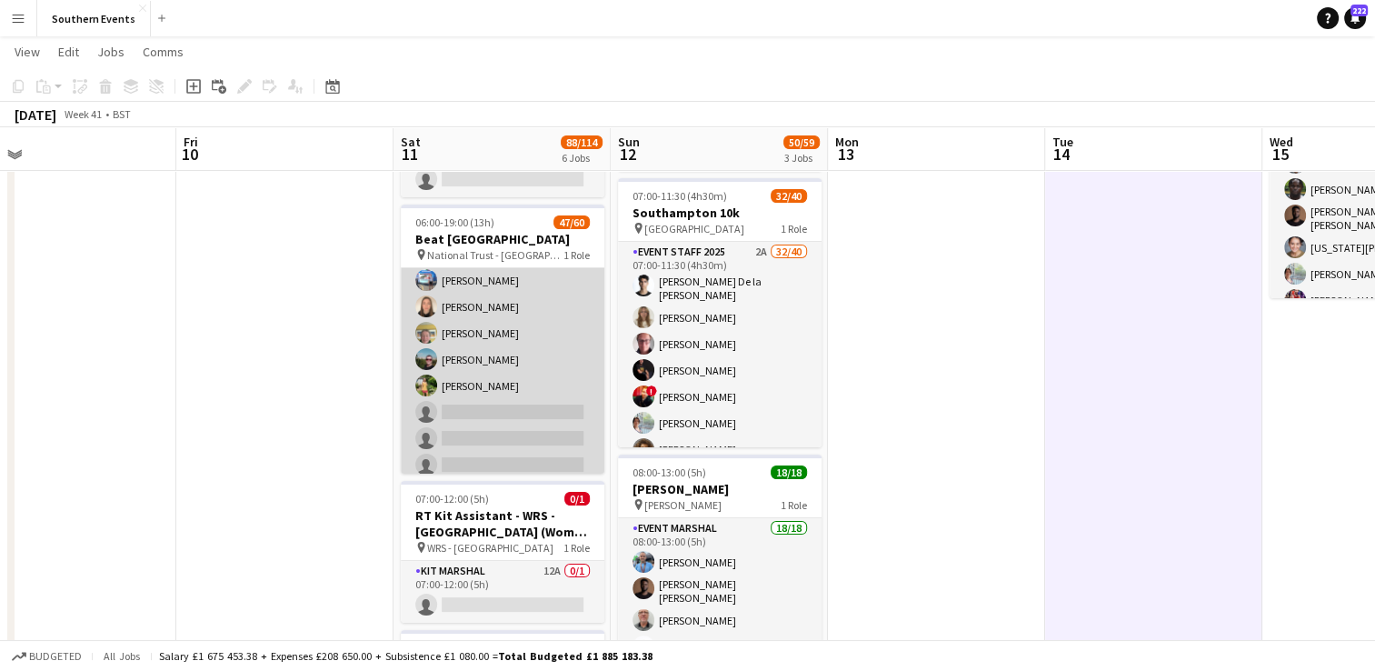
scroll to position [1181, 0]
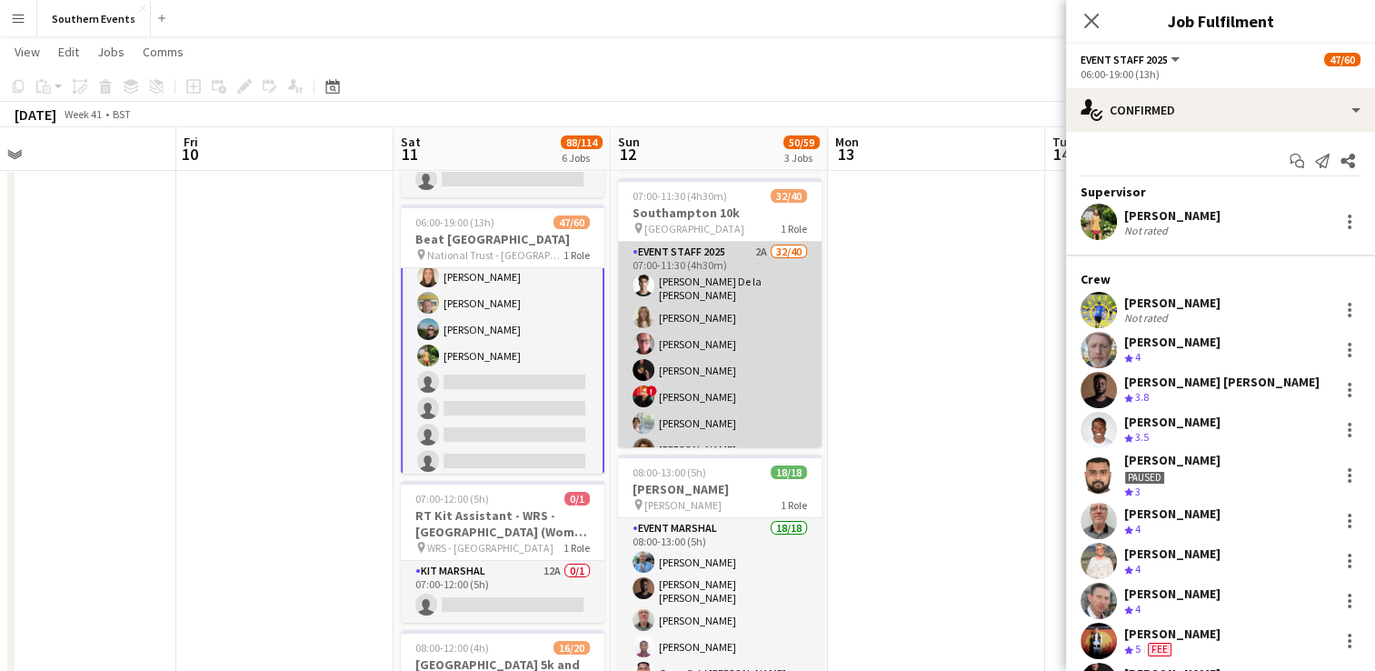
scroll to position [1182, 0]
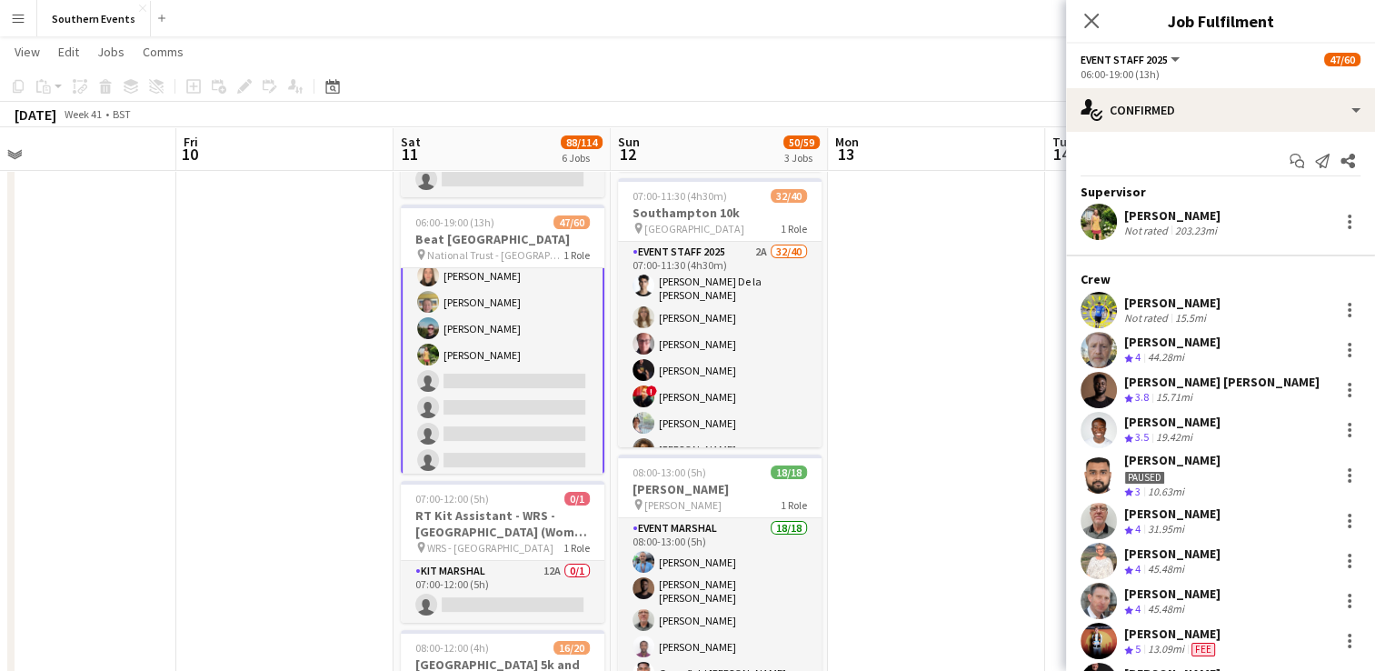
click at [1089, 231] on app-user-avatar at bounding box center [1099, 222] width 36 height 36
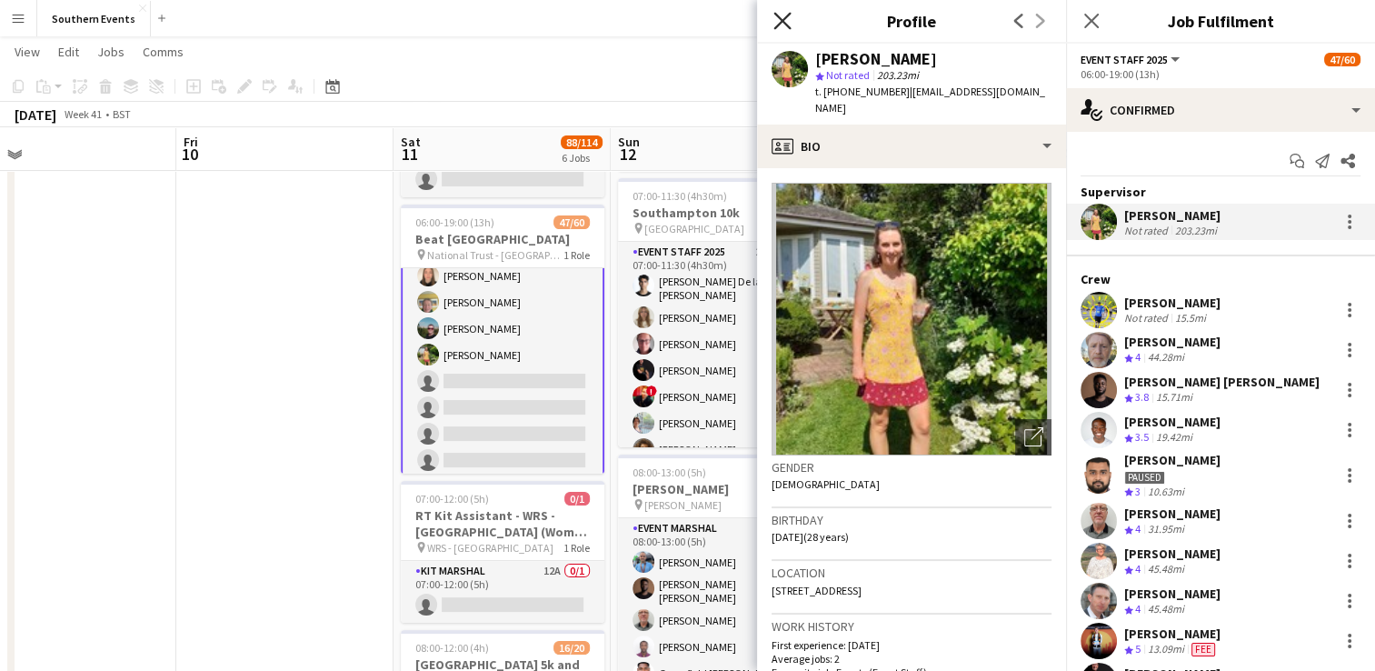
click at [780, 21] on icon "Close pop-in" at bounding box center [781, 20] width 17 height 17
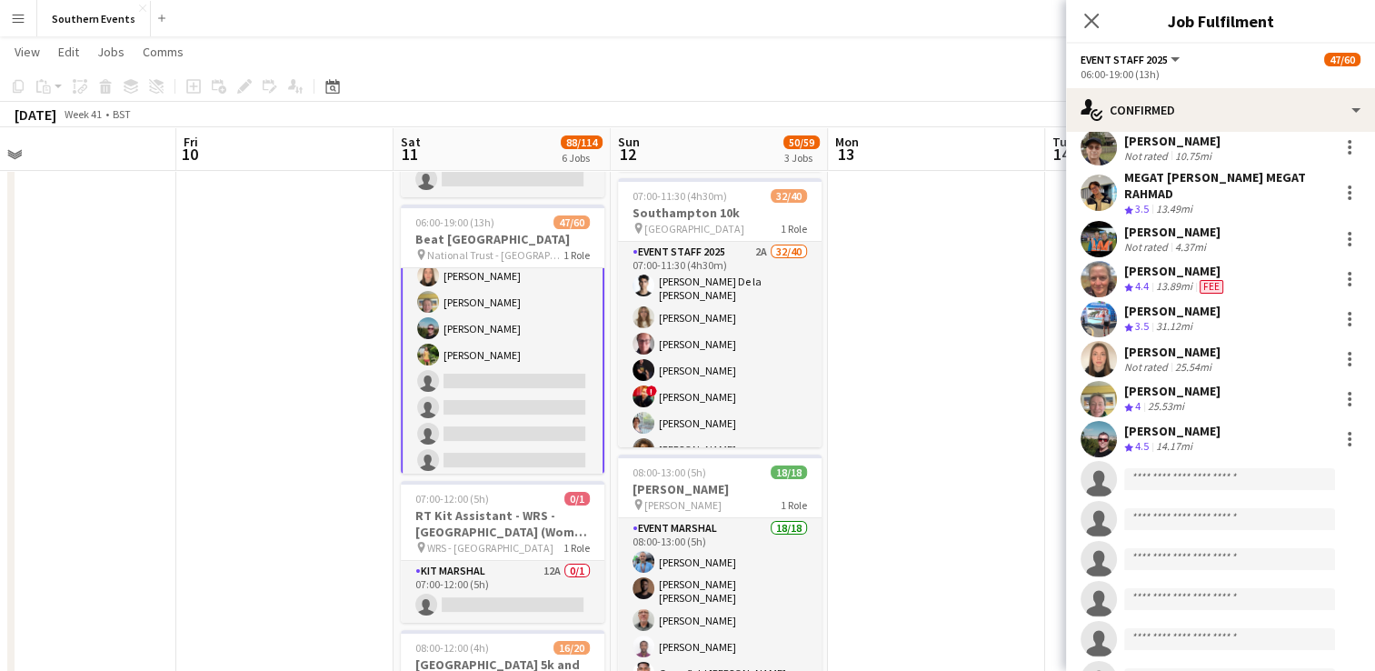
scroll to position [1818, 0]
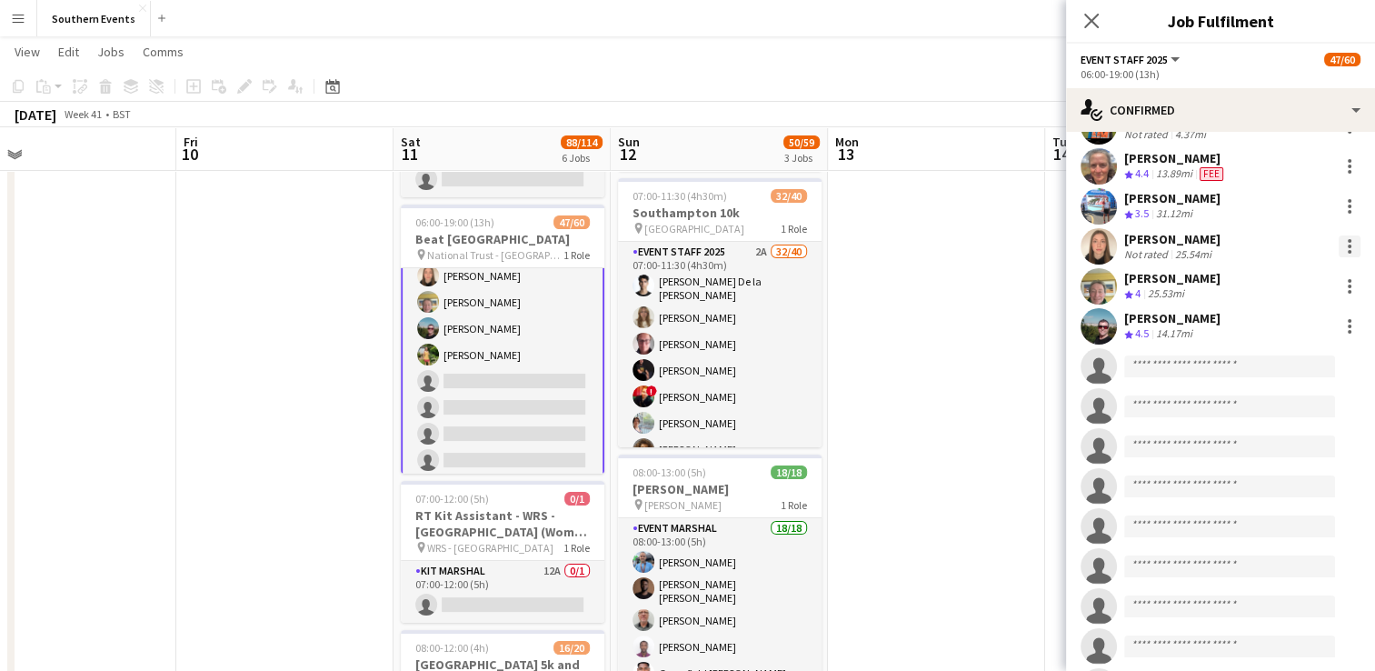
click at [1339, 244] on div at bounding box center [1350, 246] width 22 height 22
click at [941, 406] on div at bounding box center [687, 335] width 1375 height 671
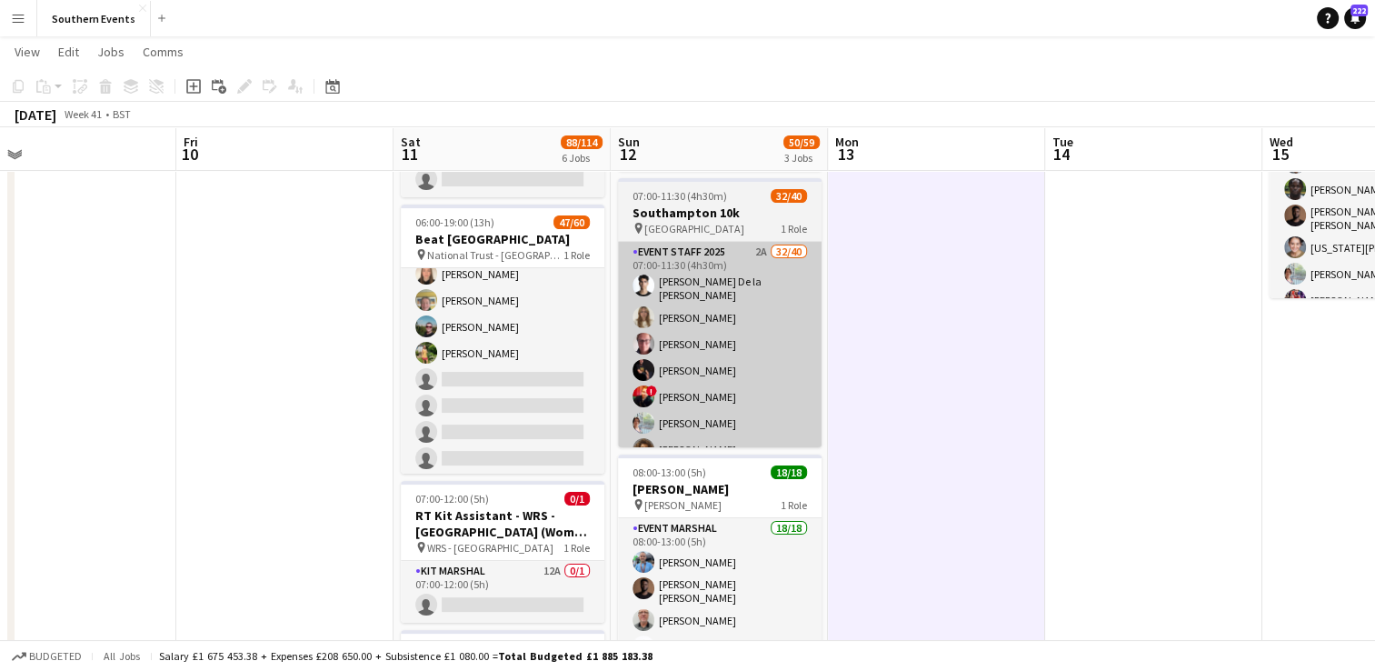
scroll to position [1181, 0]
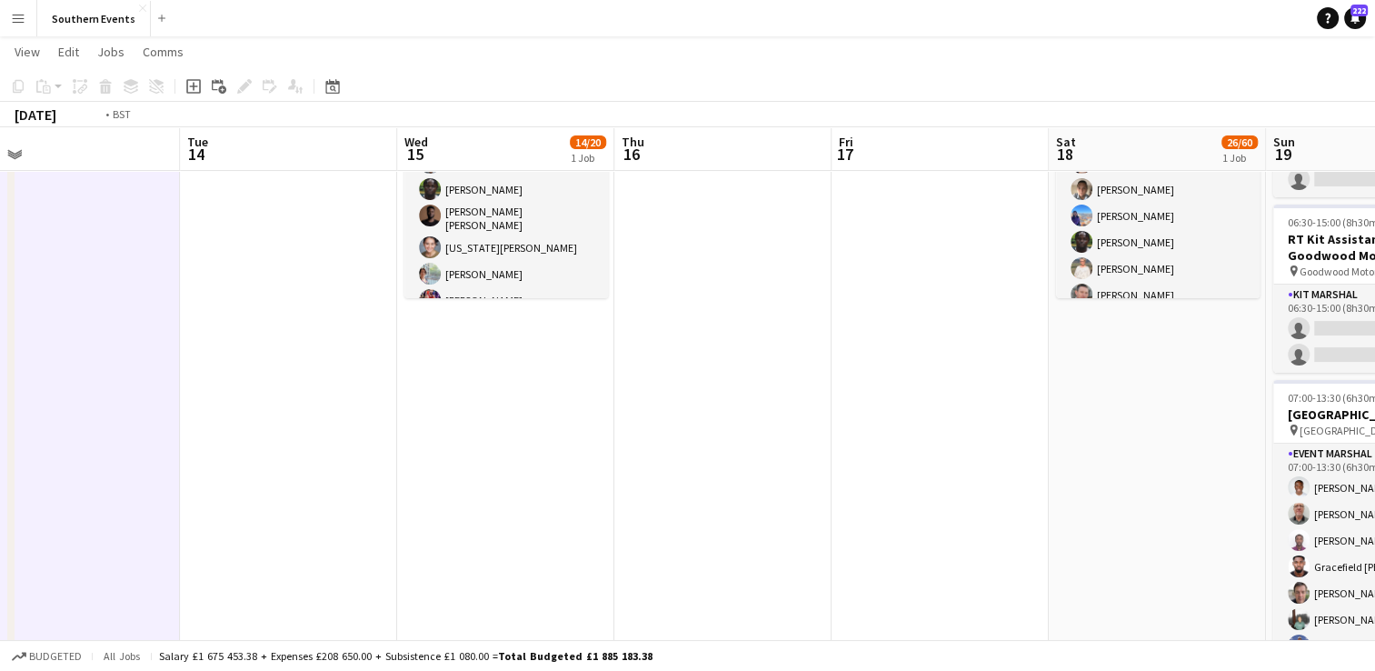
drag, startPoint x: 1053, startPoint y: 328, endPoint x: 174, endPoint y: 460, distance: 888.6
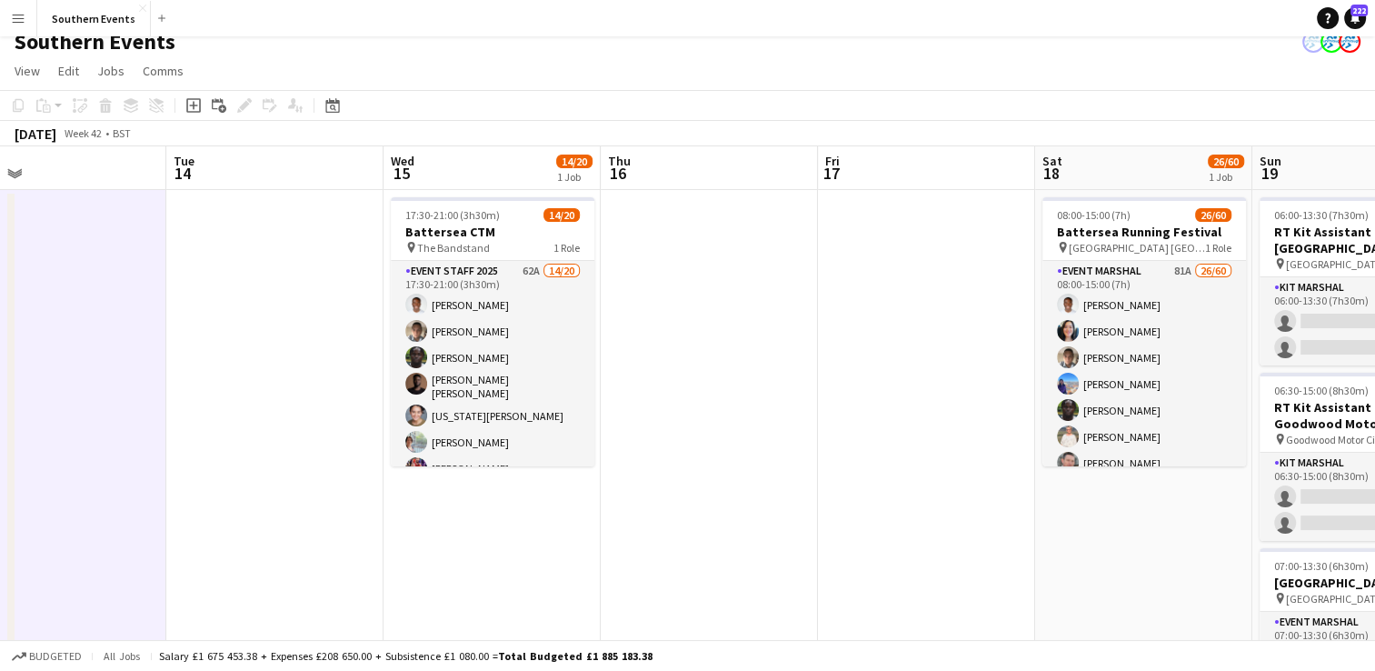
scroll to position [0, 0]
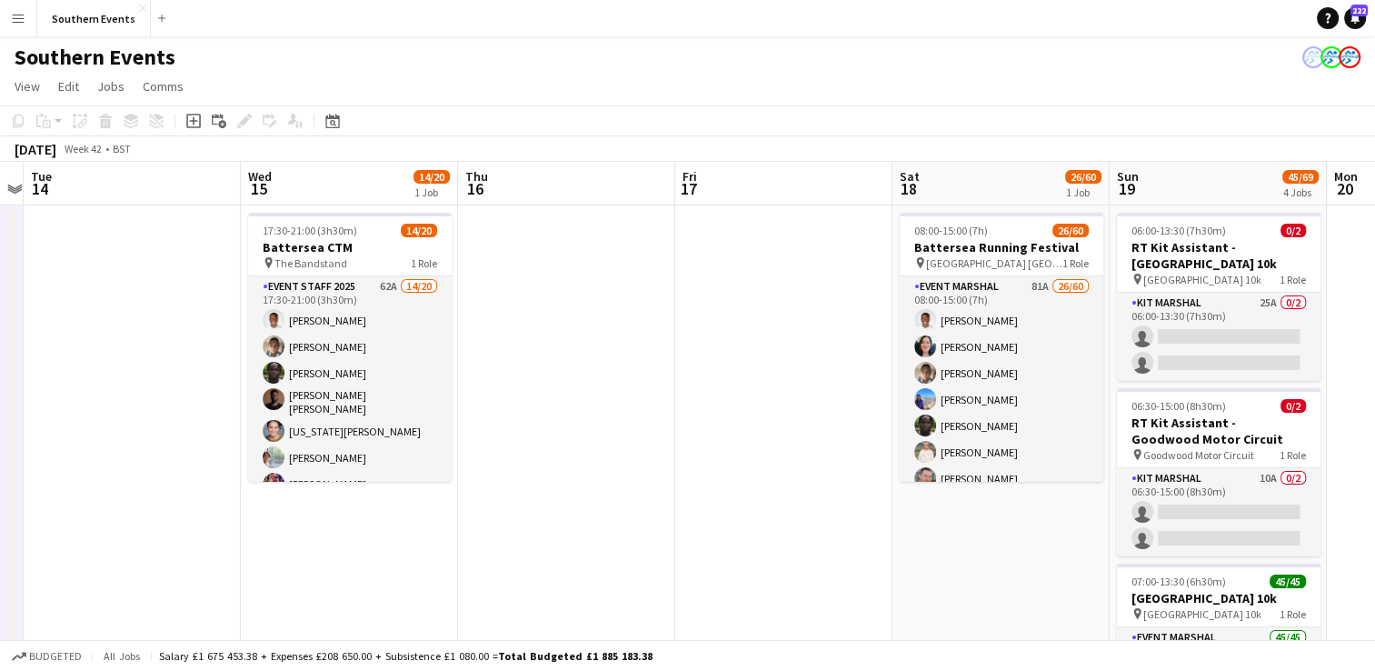
drag, startPoint x: 831, startPoint y: 373, endPoint x: 251, endPoint y: 369, distance: 579.8
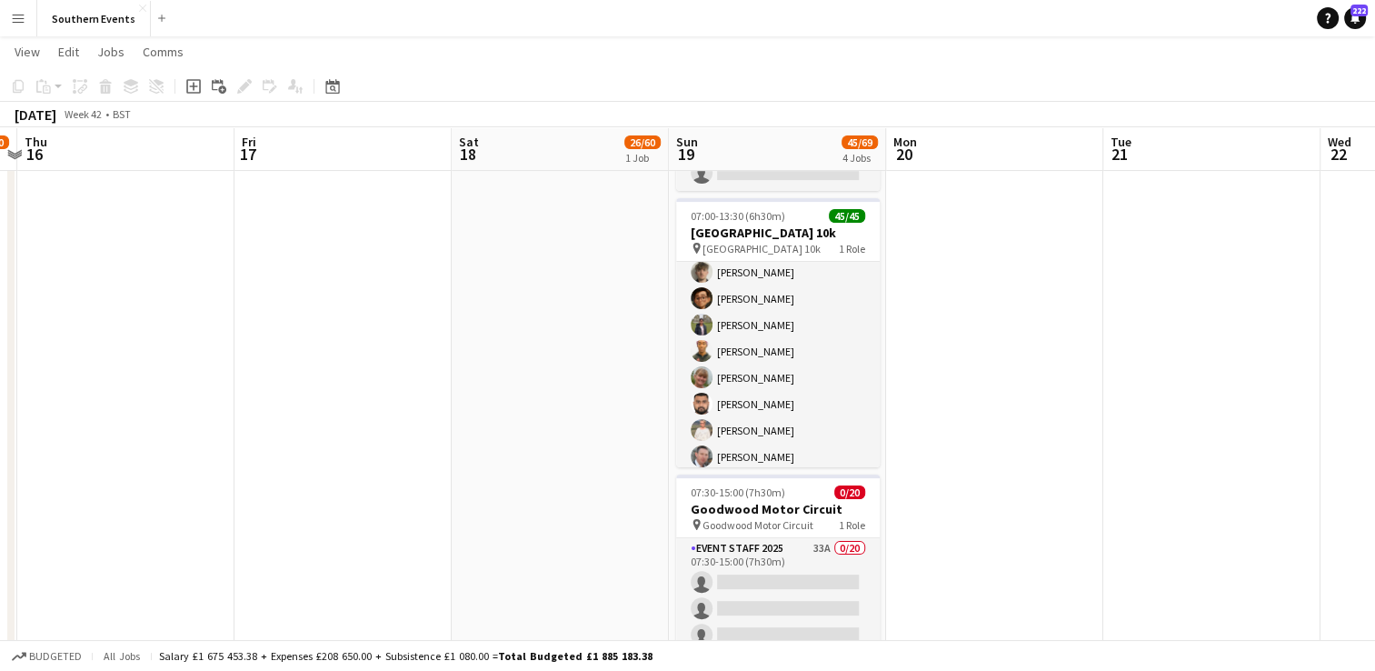
scroll to position [545, 0]
